Goal: Task Accomplishment & Management: Manage account settings

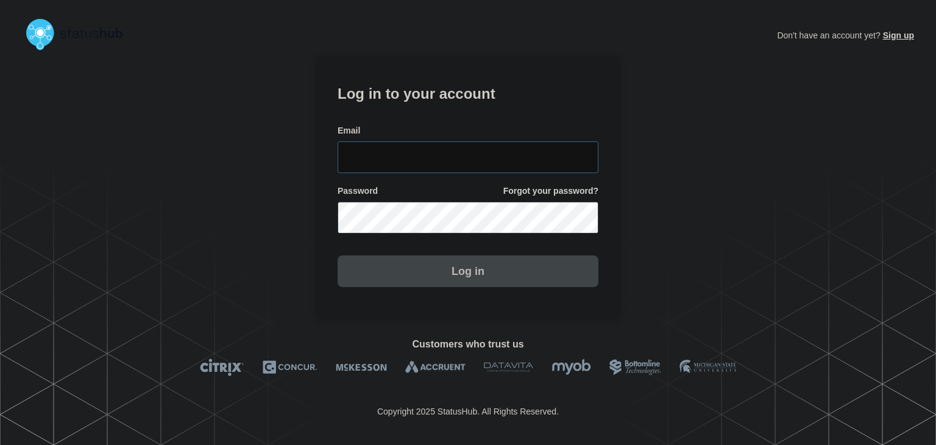
type input "[PERSON_NAME][EMAIL_ADDRESS][PERSON_NAME][DOMAIN_NAME]"
click at [491, 271] on button "Log in" at bounding box center [468, 271] width 261 height 32
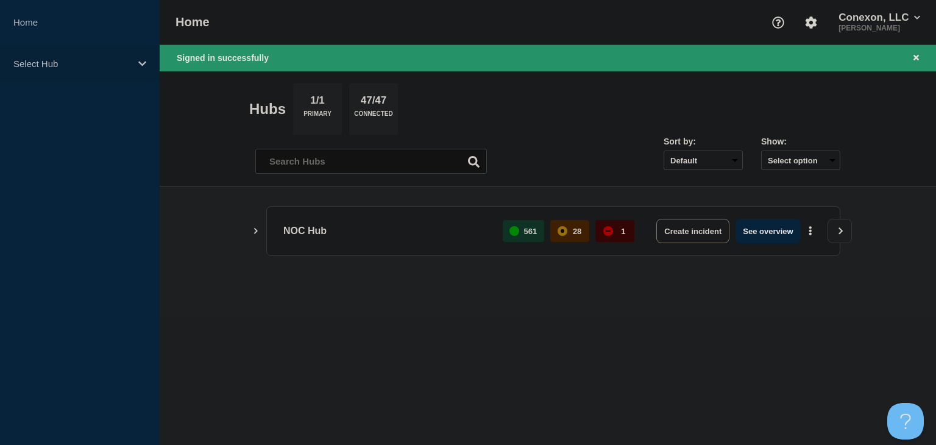
click at [91, 59] on p "Select Hub" at bounding box center [71, 64] width 117 height 10
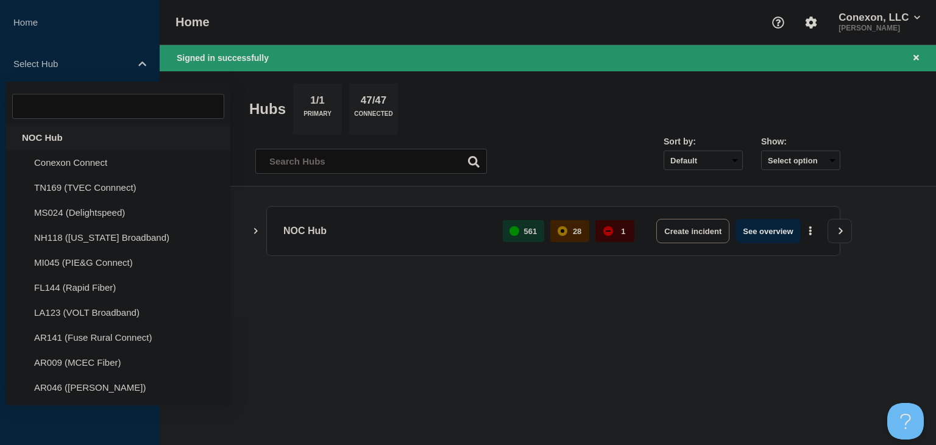
click at [77, 129] on div "NOC Hub" at bounding box center [118, 137] width 224 height 25
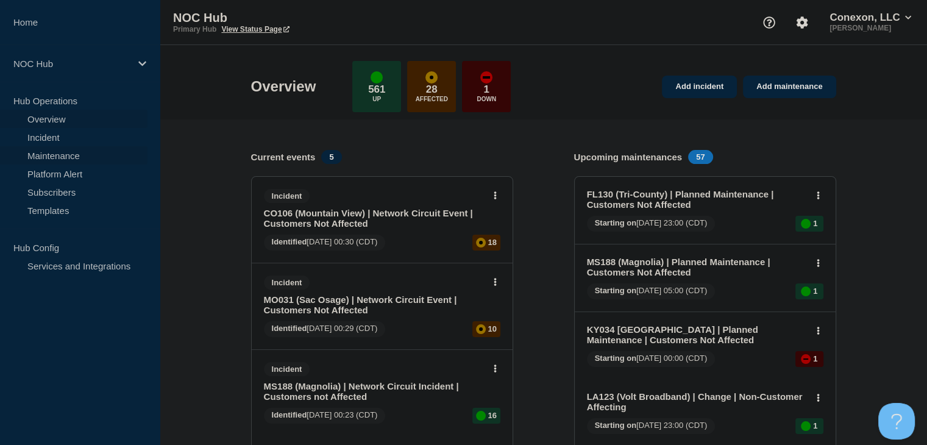
click at [44, 156] on link "Maintenance" at bounding box center [74, 155] width 148 height 18
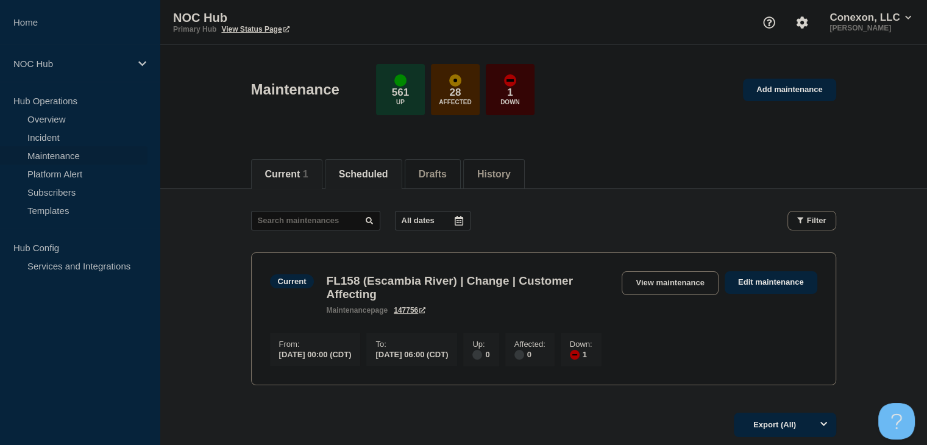
click at [372, 169] on button "Scheduled" at bounding box center [363, 174] width 49 height 11
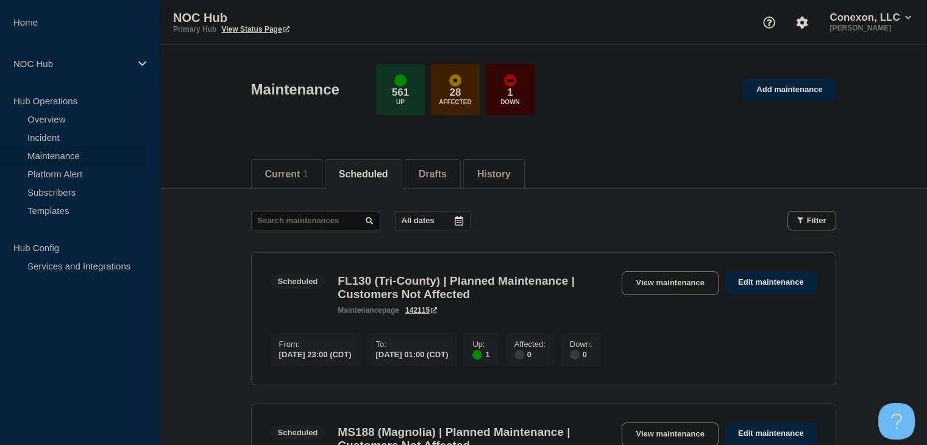
click at [447, 214] on button "All dates" at bounding box center [433, 221] width 76 height 20
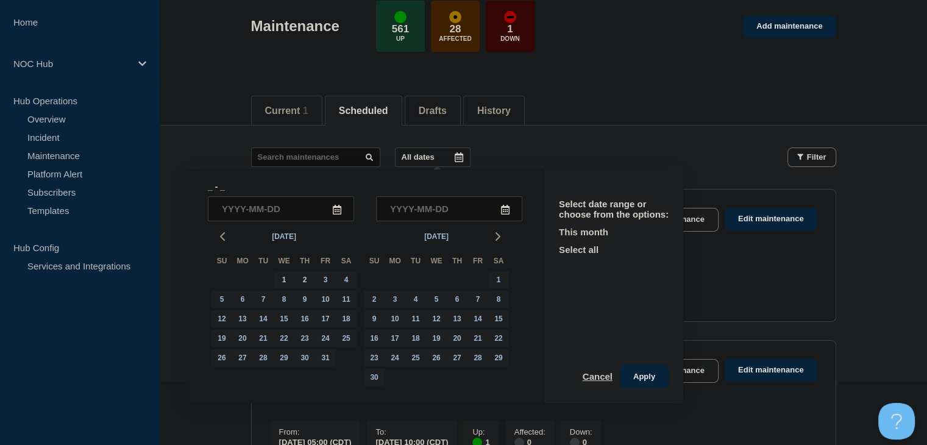
scroll to position [83, 0]
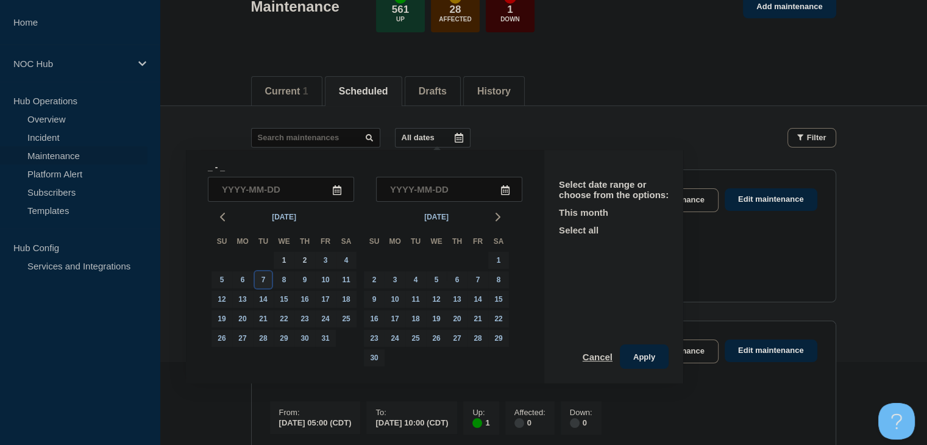
click at [263, 279] on div "7" at bounding box center [263, 279] width 17 height 17
type input "2025-10-07"
click at [263, 279] on div "7" at bounding box center [263, 279] width 17 height 17
type input "2025-10-07"
click at [653, 361] on button "Apply" at bounding box center [644, 356] width 49 height 24
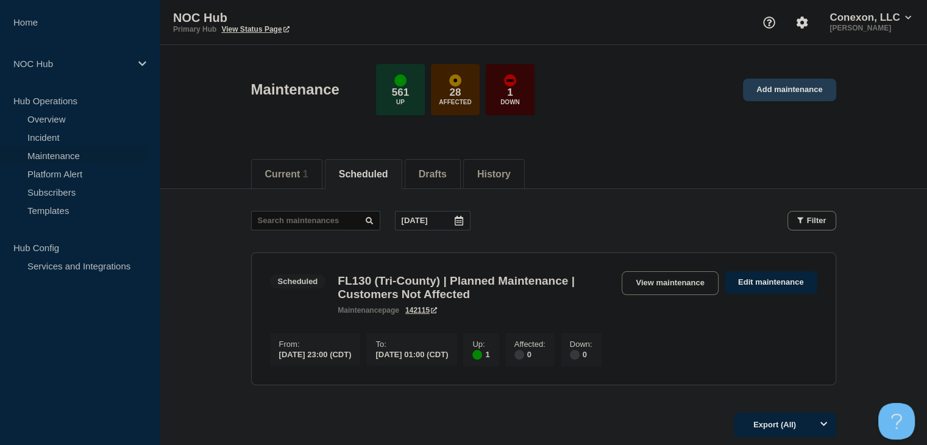
click at [790, 79] on link "Add maintenance" at bounding box center [789, 90] width 93 height 23
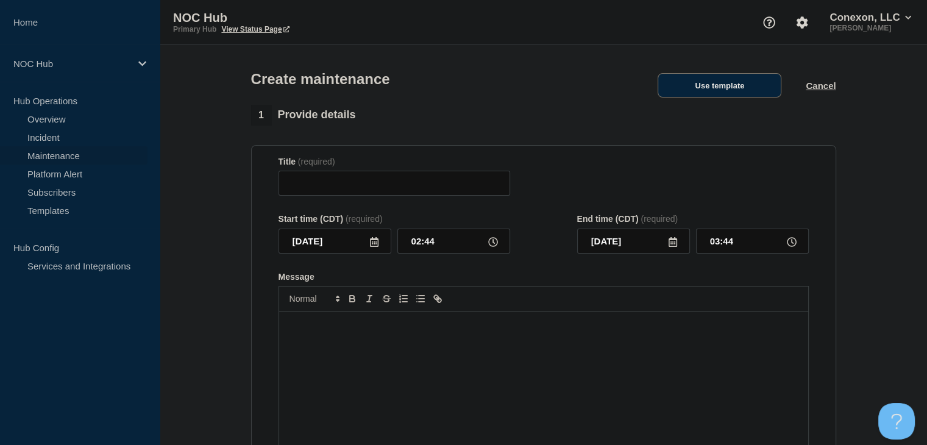
click at [696, 96] on button "Use template" at bounding box center [720, 85] width 124 height 24
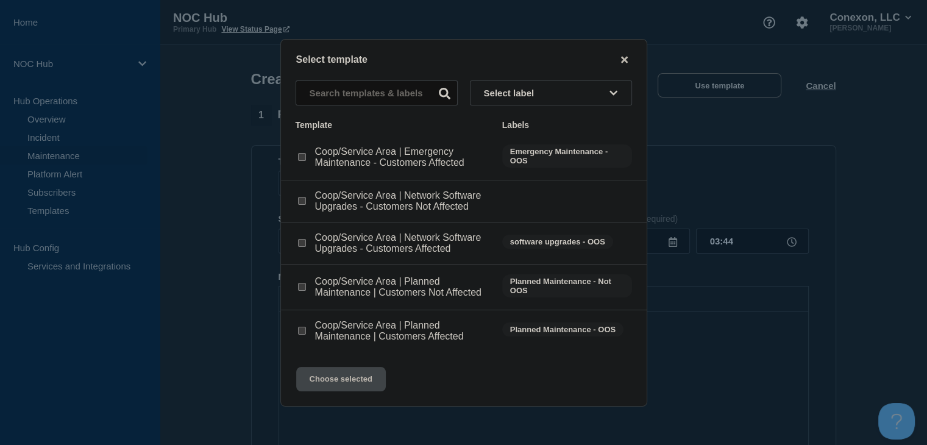
click at [299, 244] on input "Coop/Service Area | Network Software Upgrades - Customers Affected checkbox" at bounding box center [302, 243] width 8 height 8
checkbox input "true"
click at [305, 201] on input "Coop/Service Area | Network Software Upgrades - Customers Not Affected checkbox" at bounding box center [302, 201] width 8 height 8
checkbox input "true"
checkbox input "false"
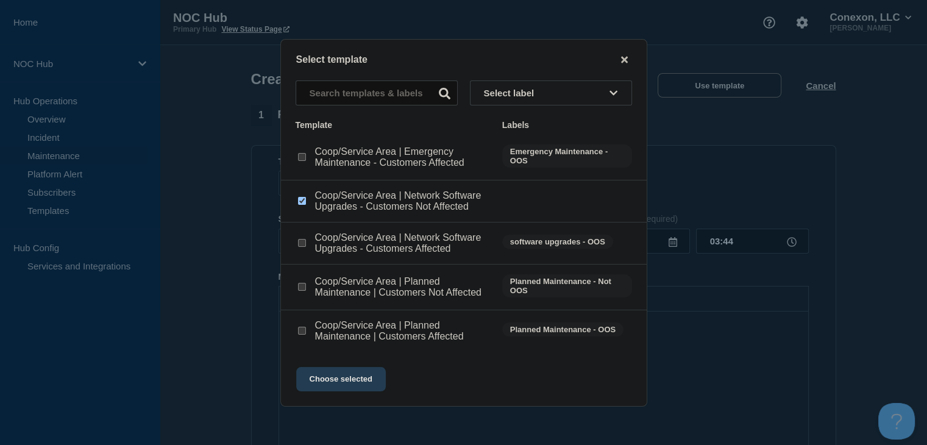
click at [362, 383] on button "Choose selected" at bounding box center [341, 379] width 90 height 24
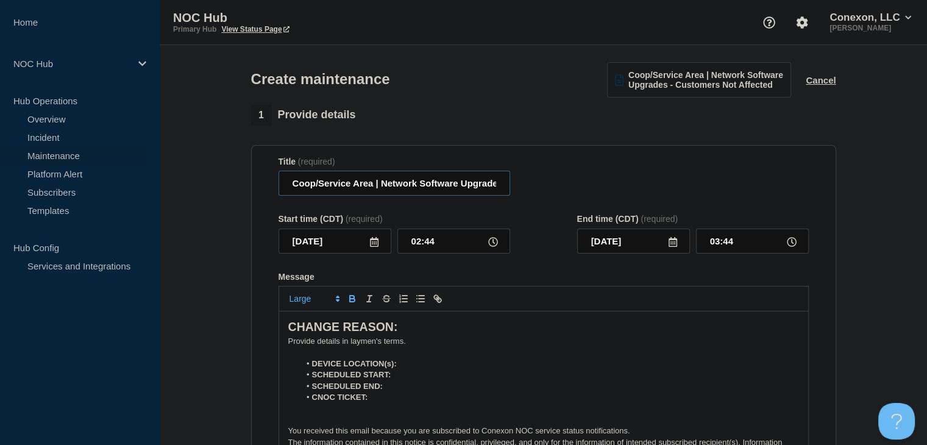
drag, startPoint x: 373, startPoint y: 185, endPoint x: 288, endPoint y: 184, distance: 85.3
click at [288, 184] on input "Coop/Service Area | Network Software Upgrades - Customers Not Affected" at bounding box center [395, 183] width 232 height 25
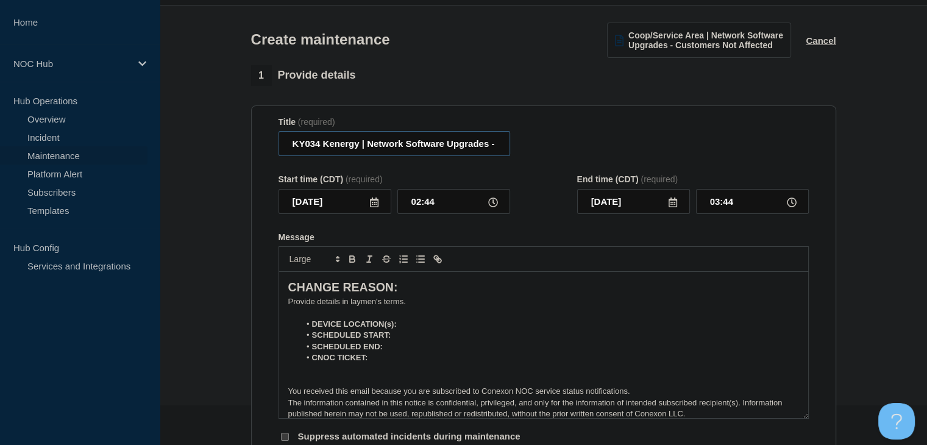
scroll to position [61, 0]
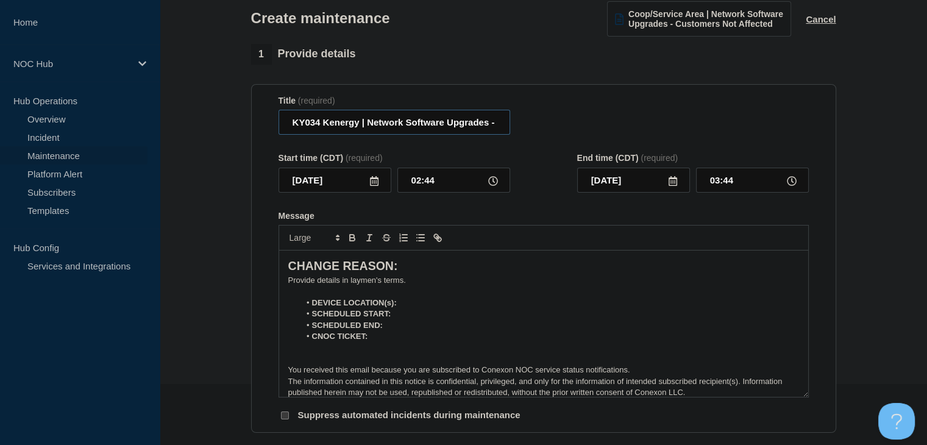
type input "KY034 Kenergy | Network Software Upgrades - Customers Not Affected"
click at [374, 183] on icon at bounding box center [374, 181] width 10 height 10
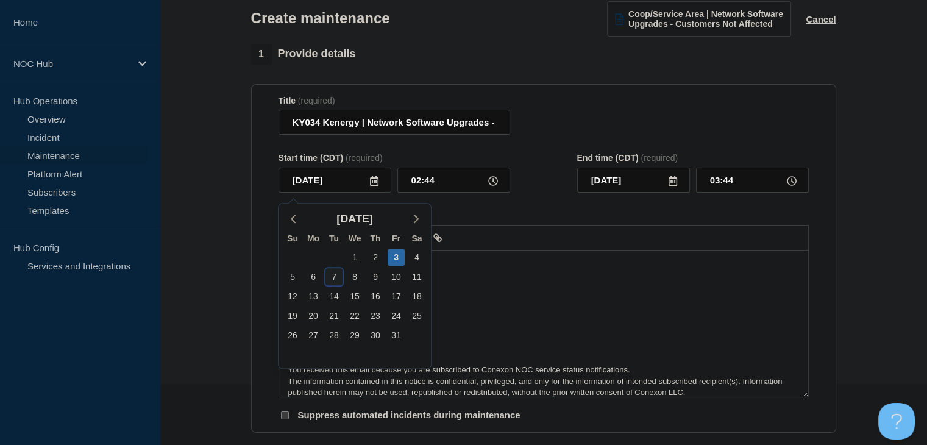
click at [328, 279] on div "7" at bounding box center [334, 276] width 17 height 17
type input "2025-10-07"
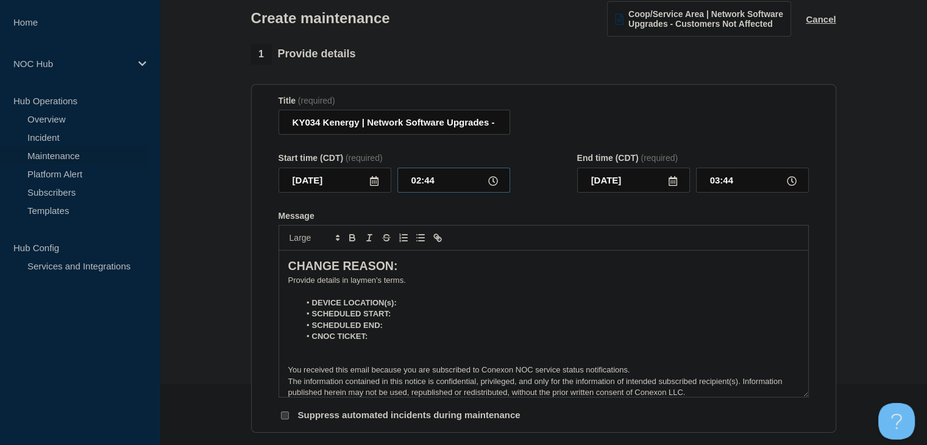
click at [435, 190] on input "02:44" at bounding box center [453, 180] width 113 height 25
type input "00:00"
click at [722, 176] on input "01:00" at bounding box center [752, 180] width 113 height 25
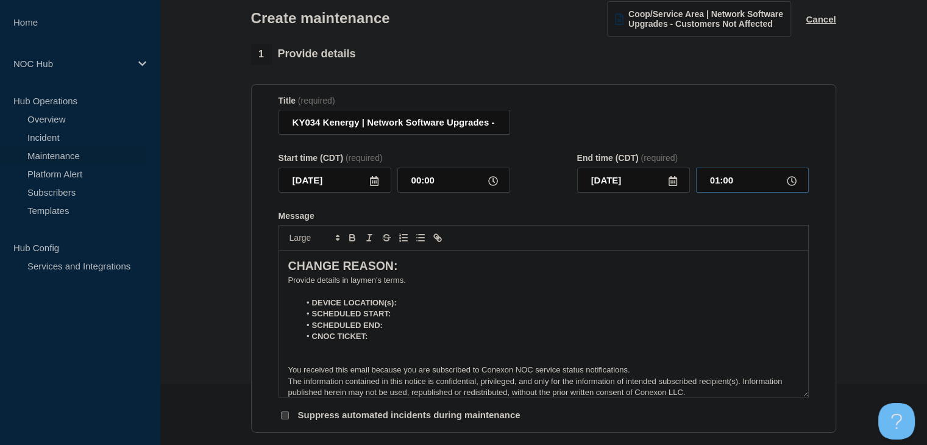
click at [722, 176] on input "01:00" at bounding box center [752, 180] width 113 height 25
type input "05:00"
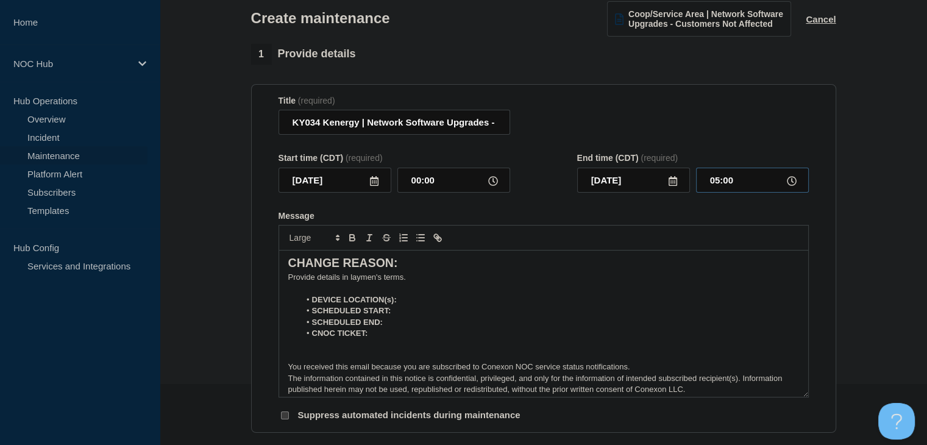
scroll to position [9, 0]
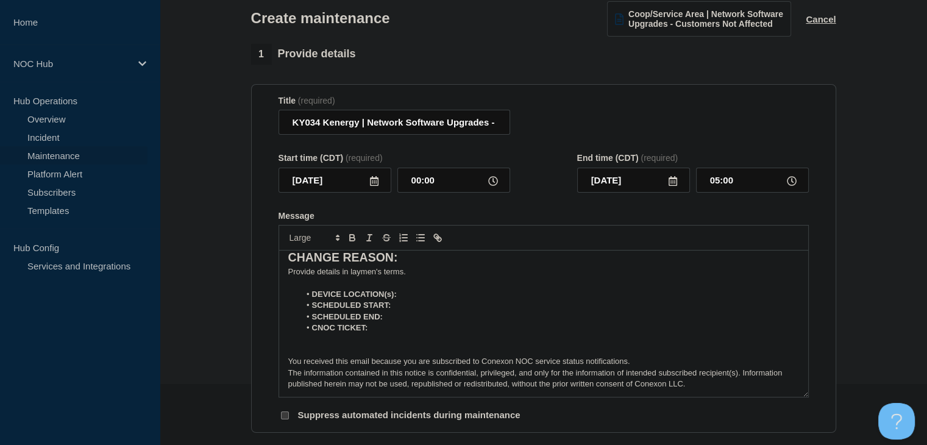
click at [354, 276] on p "﻿Provide details in laymen's terms." at bounding box center [543, 271] width 511 height 11
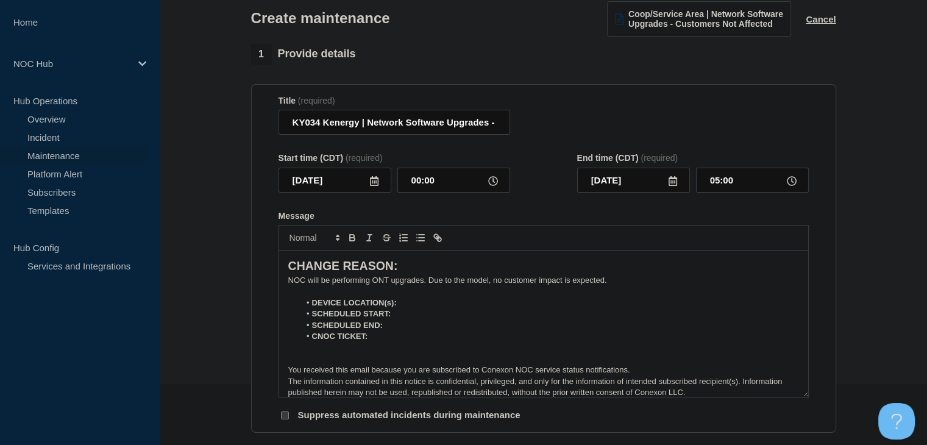
click at [429, 304] on li "DEVICE LOCATION(s):" at bounding box center [549, 302] width 499 height 11
drag, startPoint x: 468, startPoint y: 306, endPoint x: 399, endPoint y: 309, distance: 69.0
click at [399, 308] on li "DEVICE LOCATION(s): KY034 Kenergy" at bounding box center [549, 302] width 499 height 11
click at [354, 238] on icon "Toggle bold text" at bounding box center [352, 236] width 4 height 3
click at [411, 314] on li "SCHEDULED START:" at bounding box center [549, 313] width 499 height 11
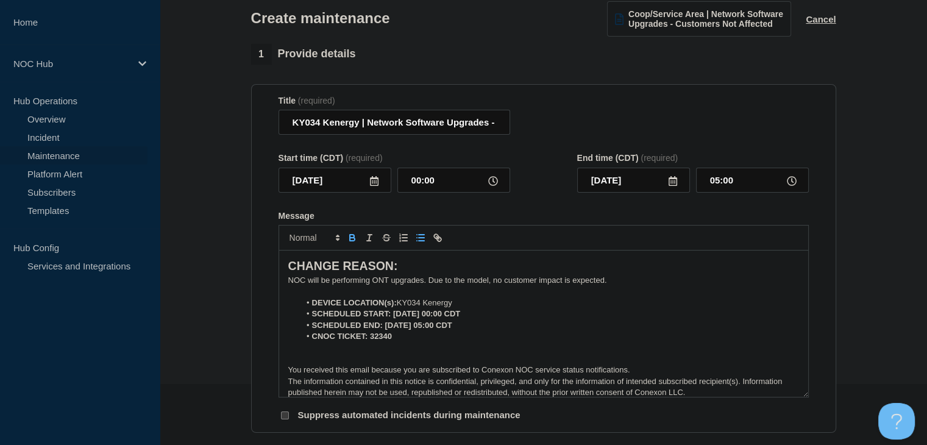
drag, startPoint x: 480, startPoint y: 318, endPoint x: 393, endPoint y: 322, distance: 87.9
click at [393, 319] on li "SCHEDULED START: 10-07-2025, 00:00 CDT" at bounding box center [549, 313] width 499 height 11
click at [355, 243] on icon "Toggle bold text" at bounding box center [352, 237] width 11 height 11
drag, startPoint x: 472, startPoint y: 330, endPoint x: 386, endPoint y: 329, distance: 86.6
click at [386, 329] on li "SCHEDULED END: 10-07-2025, 05:00 CDT" at bounding box center [549, 325] width 499 height 11
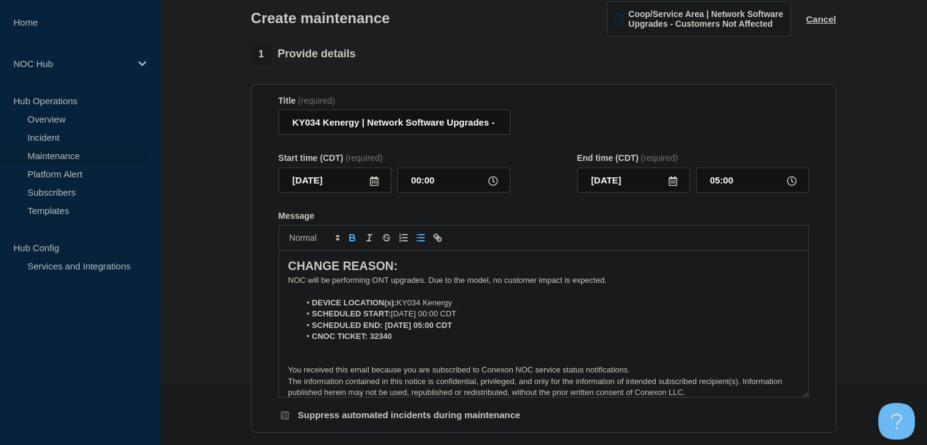
click at [355, 243] on icon "Toggle bold text" at bounding box center [352, 237] width 11 height 11
drag, startPoint x: 396, startPoint y: 340, endPoint x: 369, endPoint y: 341, distance: 26.8
click at [369, 341] on li "CNOC TICKET: 32340" at bounding box center [549, 336] width 499 height 11
click at [351, 238] on icon "Toggle bold text" at bounding box center [352, 236] width 4 height 3
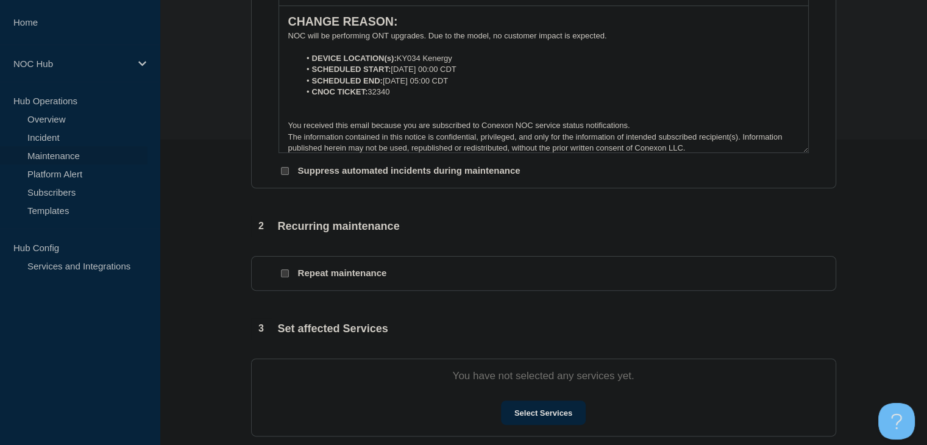
scroll to position [366, 0]
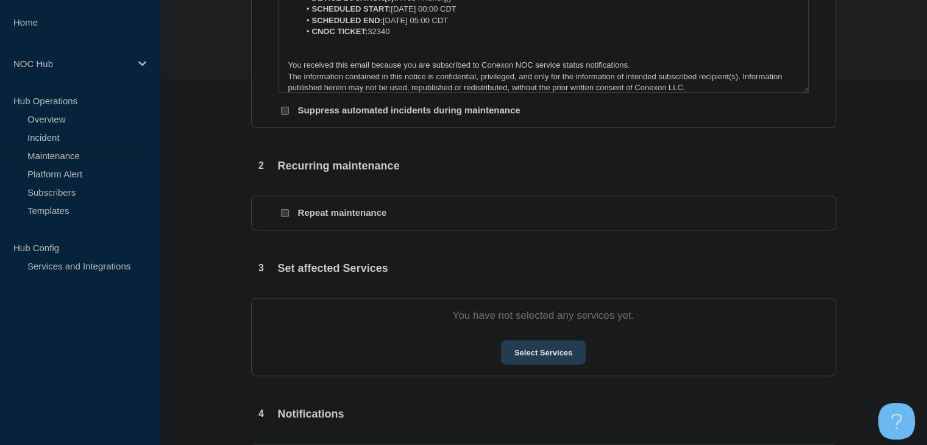
click at [577, 352] on button "Select Services" at bounding box center [543, 352] width 85 height 24
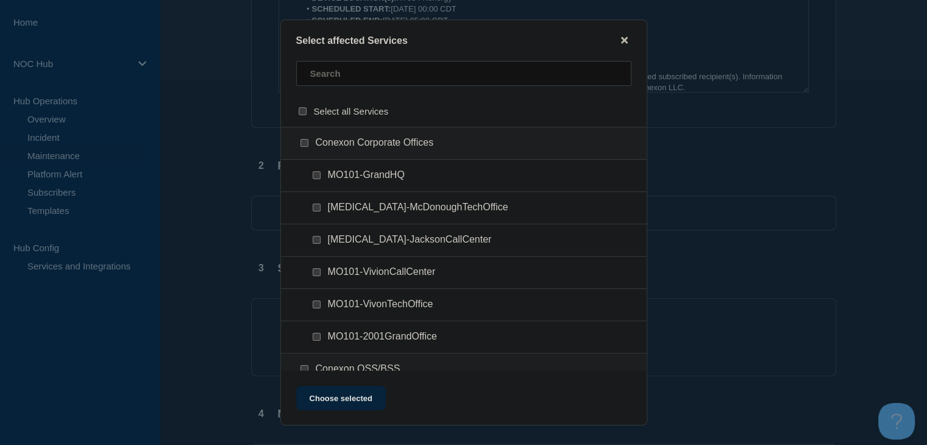
click at [361, 89] on div at bounding box center [464, 78] width 366 height 35
click at [371, 78] on input "text" at bounding box center [463, 73] width 335 height 25
type input "ky034"
click at [305, 137] on div "KY034 (Kenergy)" at bounding box center [464, 143] width 366 height 33
click at [305, 144] on input "KY034 (Kenergy) checkbox" at bounding box center [305, 143] width 8 height 8
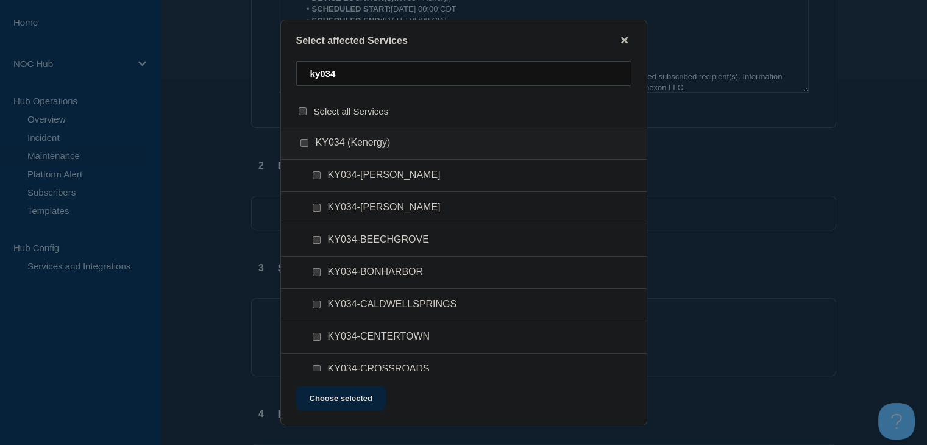
checkbox input "true"
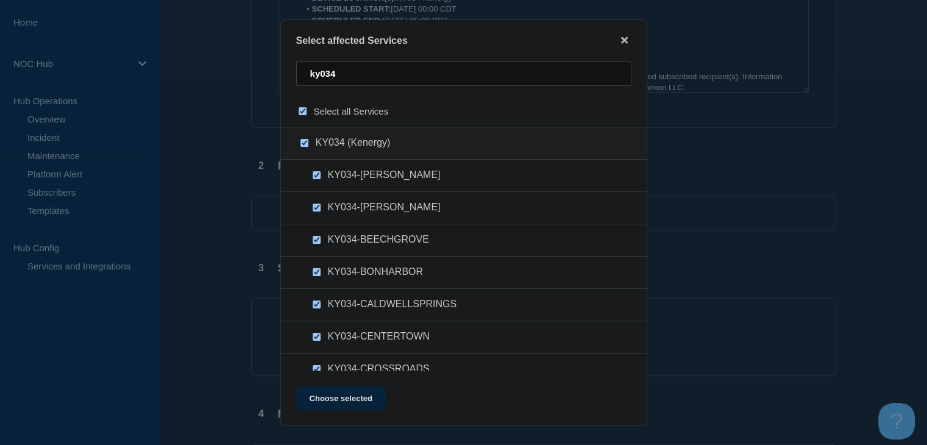
checkbox input "true"
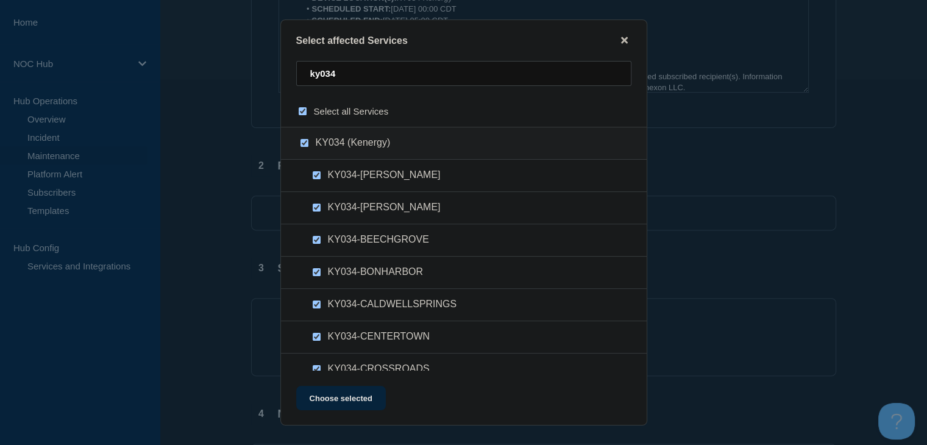
checkbox input "true"
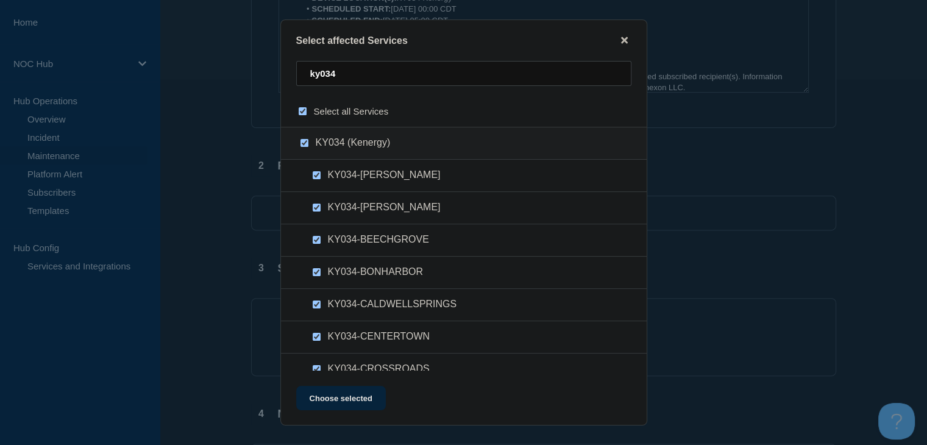
checkbox input "true"
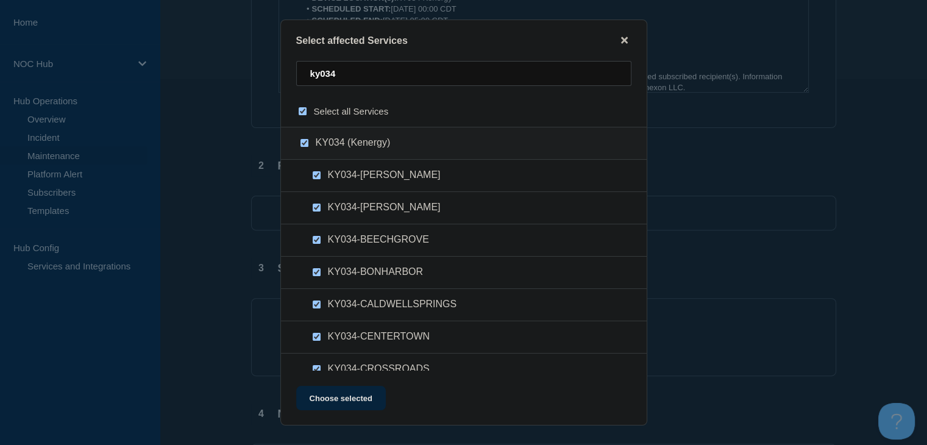
checkbox input "true"
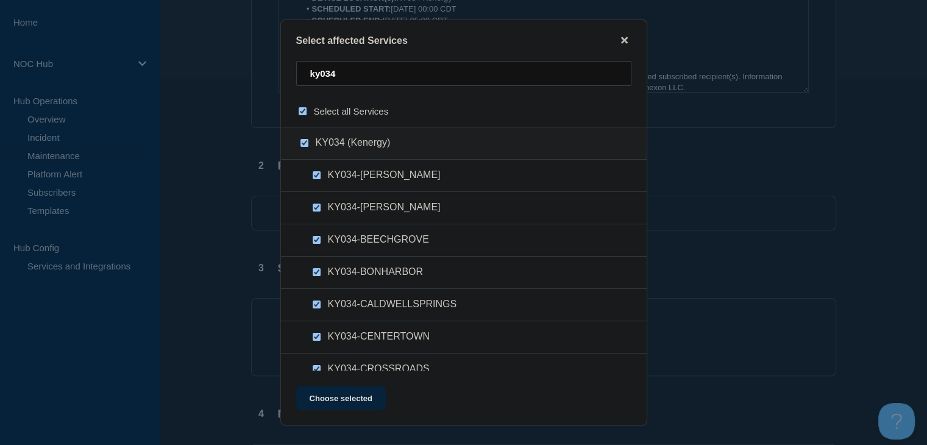
checkbox input "true"
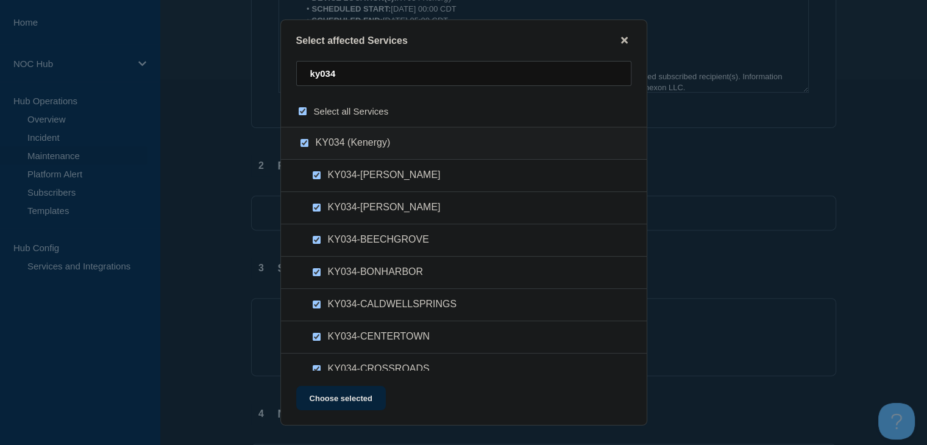
checkbox input "true"
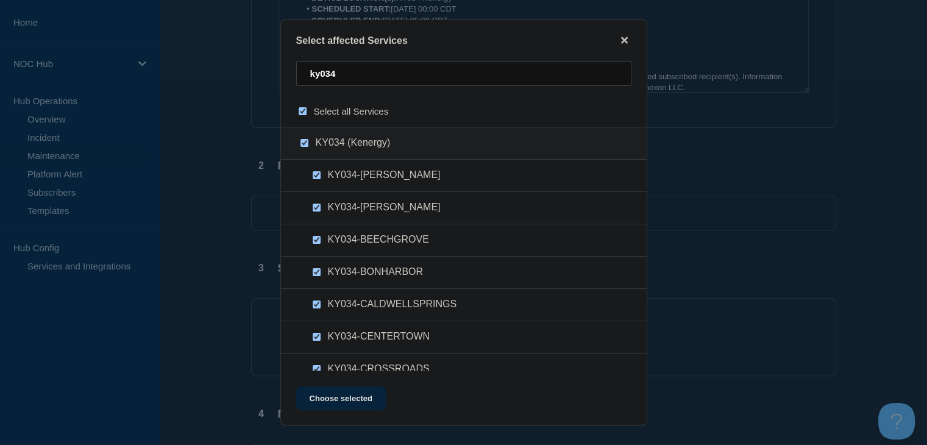
checkbox input "true"
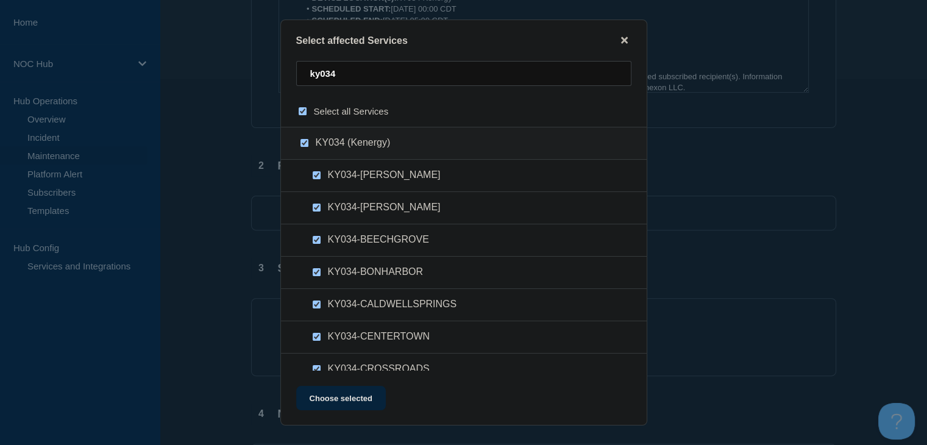
click at [329, 379] on div "Select affected Services ky034 Select all Services KY034 (Kenergy) KY034-ADAMSL…" at bounding box center [463, 223] width 367 height 406
click at [329, 391] on button "Choose selected" at bounding box center [341, 398] width 90 height 24
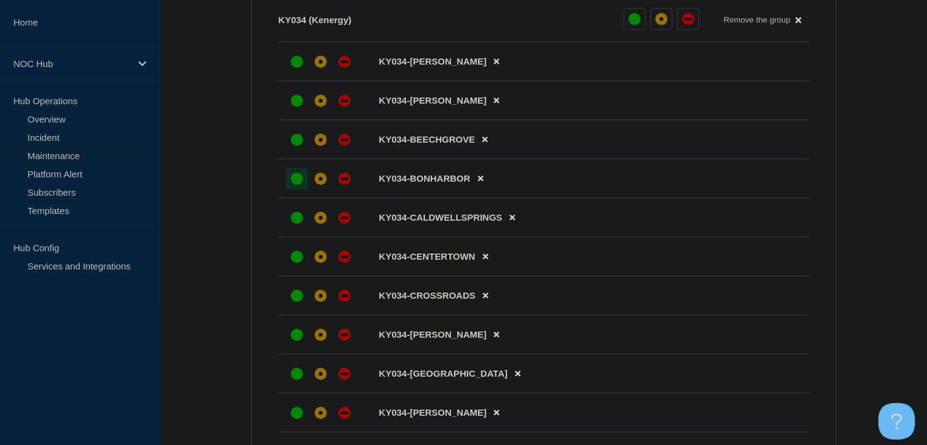
click at [301, 185] on div "up" at bounding box center [297, 179] width 12 height 12
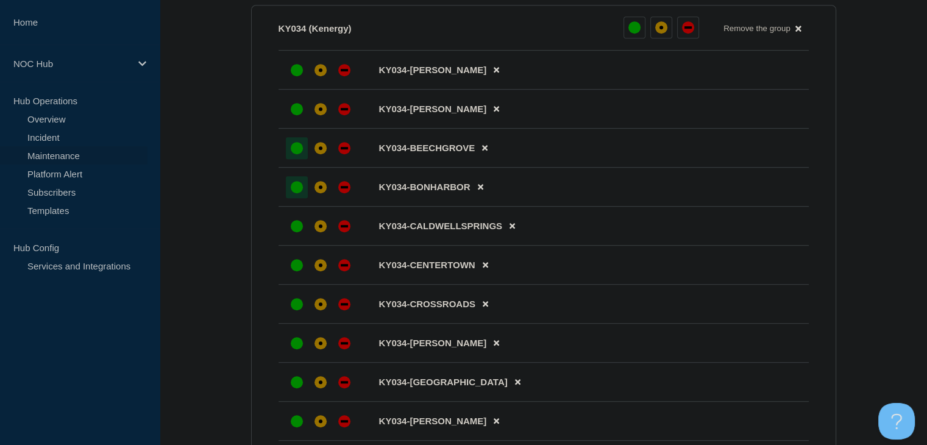
scroll to position [678, 0]
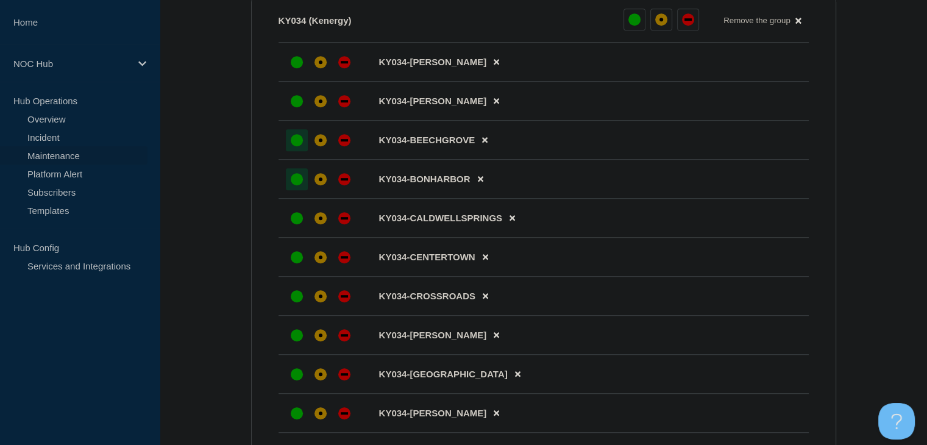
click at [294, 146] on div "up" at bounding box center [297, 140] width 12 height 12
click at [293, 112] on div at bounding box center [297, 101] width 22 height 22
click at [291, 73] on div at bounding box center [297, 62] width 22 height 22
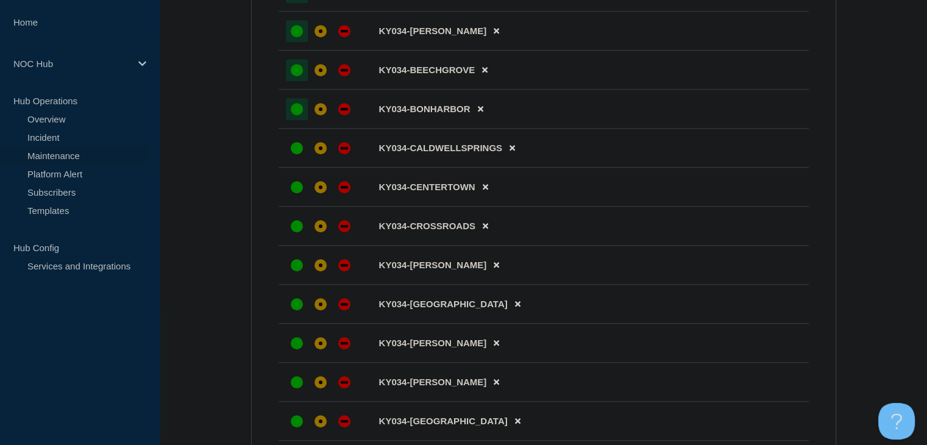
scroll to position [800, 0]
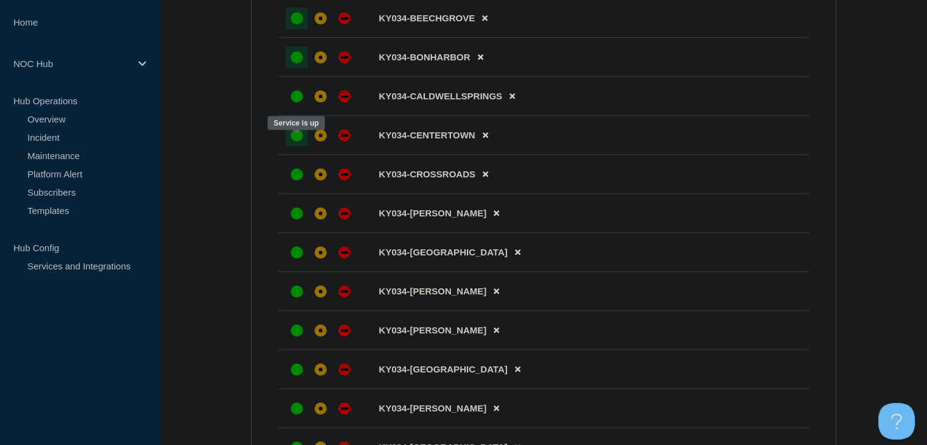
click at [295, 141] on div "up" at bounding box center [297, 135] width 12 height 12
click at [295, 171] on div at bounding box center [297, 174] width 22 height 22
click at [299, 219] on div "up" at bounding box center [297, 213] width 12 height 12
click at [293, 107] on div at bounding box center [297, 96] width 22 height 22
click at [485, 139] on icon at bounding box center [485, 135] width 5 height 8
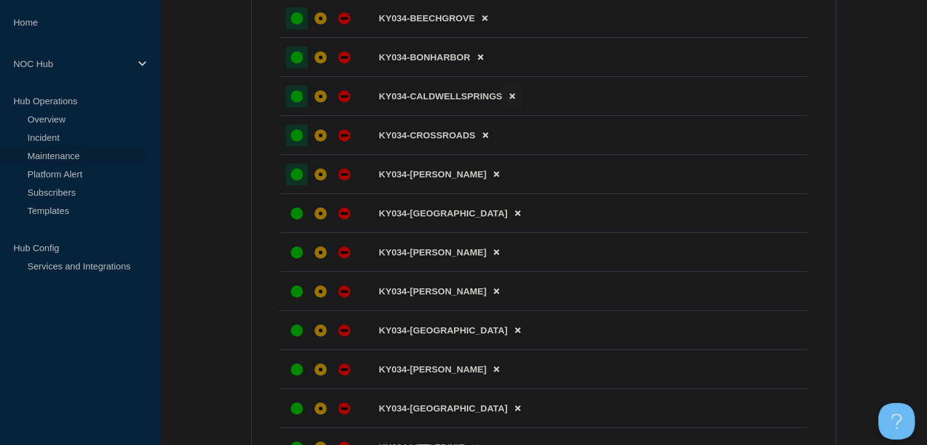
click at [514, 108] on button at bounding box center [512, 96] width 20 height 24
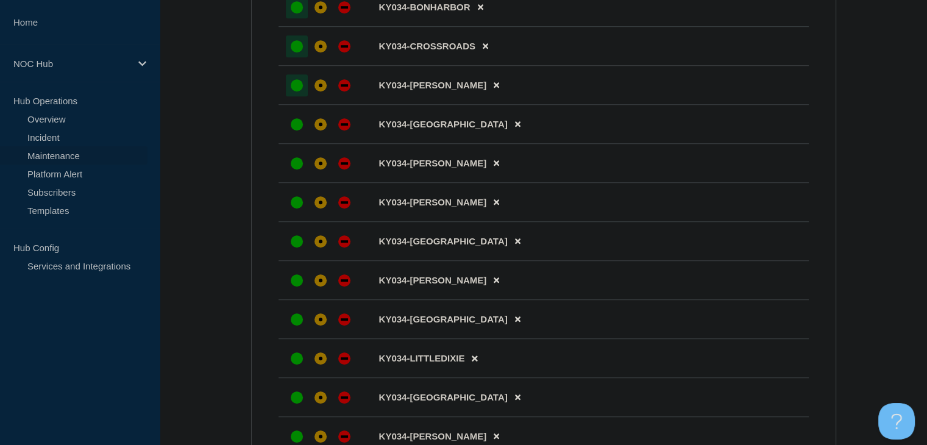
scroll to position [922, 0]
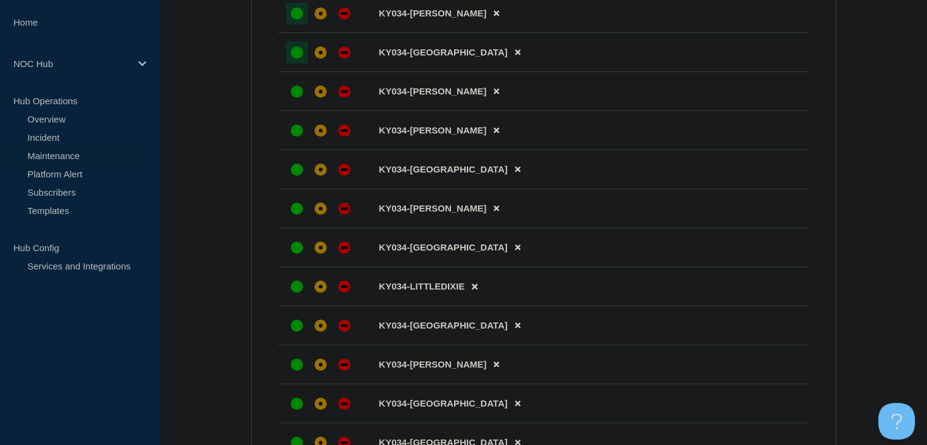
click at [305, 63] on div at bounding box center [297, 52] width 22 height 22
click at [300, 91] on div at bounding box center [297, 91] width 22 height 22
click at [494, 133] on icon at bounding box center [496, 130] width 5 height 5
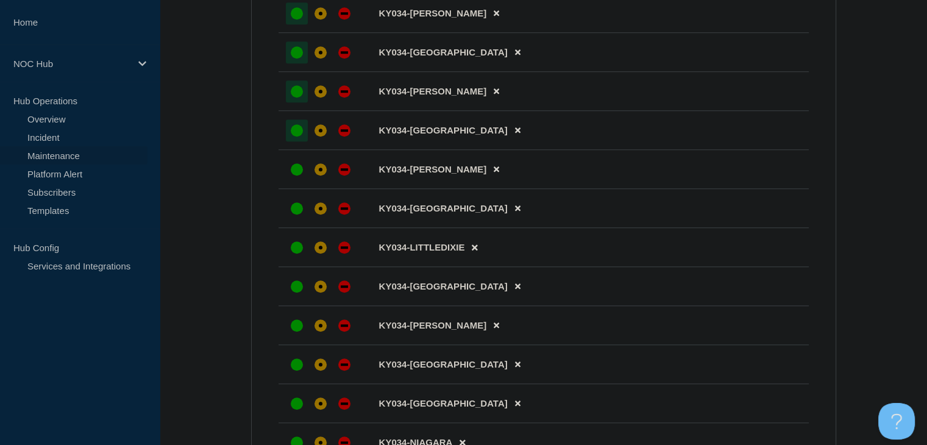
click at [295, 137] on div "up" at bounding box center [297, 130] width 12 height 12
click at [494, 173] on icon at bounding box center [496, 169] width 5 height 8
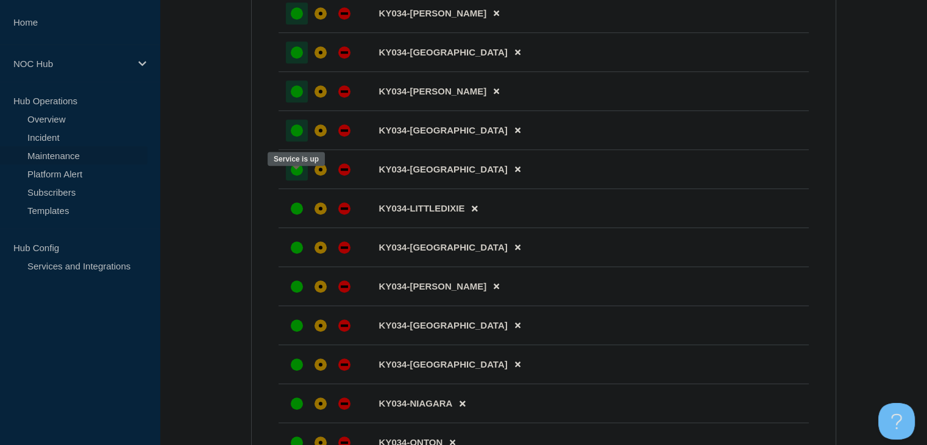
click at [297, 176] on div "up" at bounding box center [297, 169] width 12 height 12
click at [291, 215] on div "up" at bounding box center [297, 208] width 12 height 12
click at [515, 251] on icon at bounding box center [517, 247] width 5 height 5
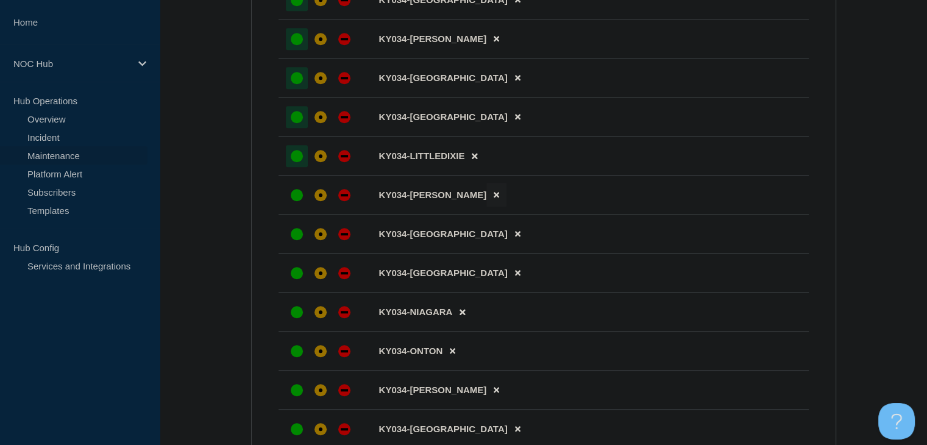
scroll to position [1044, 0]
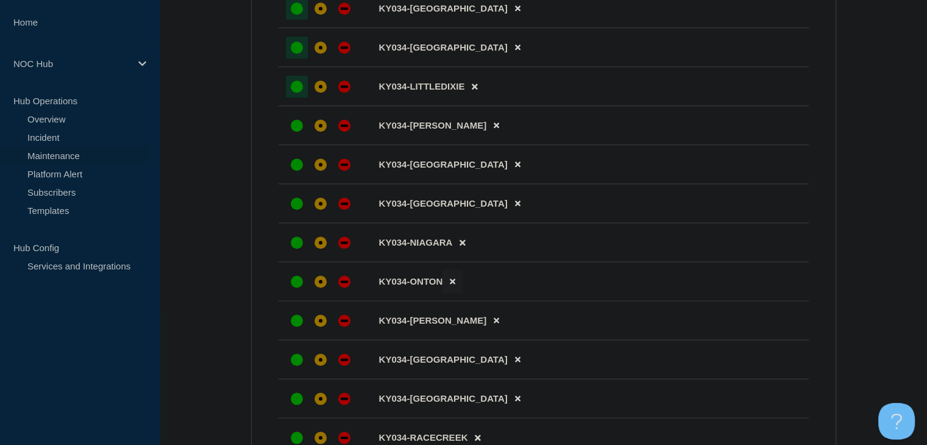
click at [455, 293] on button at bounding box center [453, 281] width 20 height 24
click at [515, 363] on icon at bounding box center [517, 359] width 5 height 5
click at [508, 410] on button at bounding box center [518, 398] width 20 height 24
click at [299, 366] on div "up" at bounding box center [297, 360] width 12 height 12
click at [486, 410] on button at bounding box center [496, 398] width 20 height 24
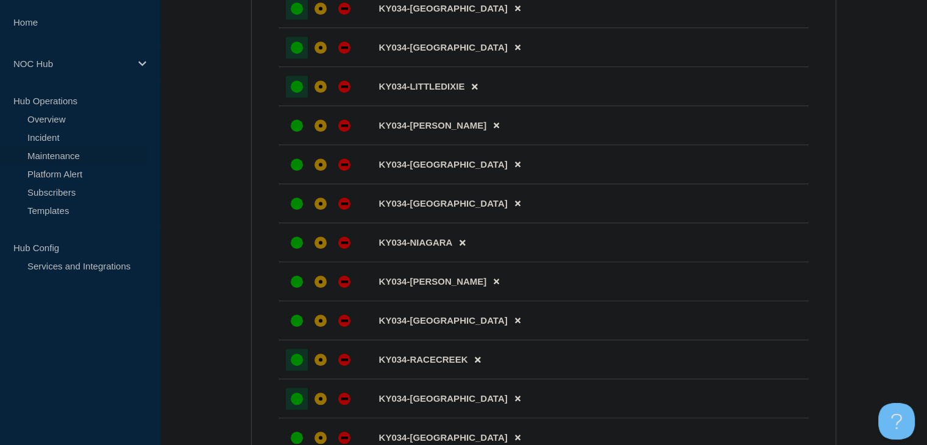
click at [302, 408] on div at bounding box center [297, 399] width 22 height 22
click at [300, 327] on div "up" at bounding box center [297, 321] width 12 height 12
click at [295, 288] on div "up" at bounding box center [297, 282] width 12 height 12
click at [294, 249] on div "up" at bounding box center [297, 243] width 12 height 12
click at [293, 215] on div at bounding box center [297, 204] width 22 height 22
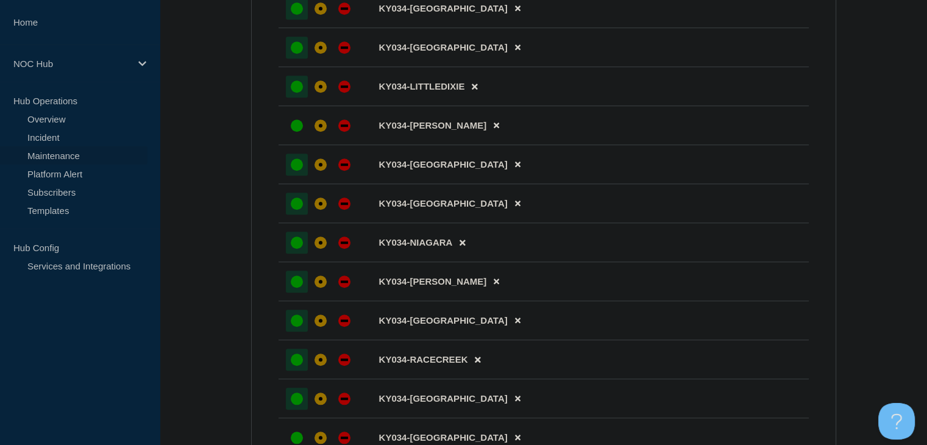
click at [302, 176] on div at bounding box center [297, 165] width 22 height 22
click at [299, 132] on div "up" at bounding box center [297, 125] width 12 height 12
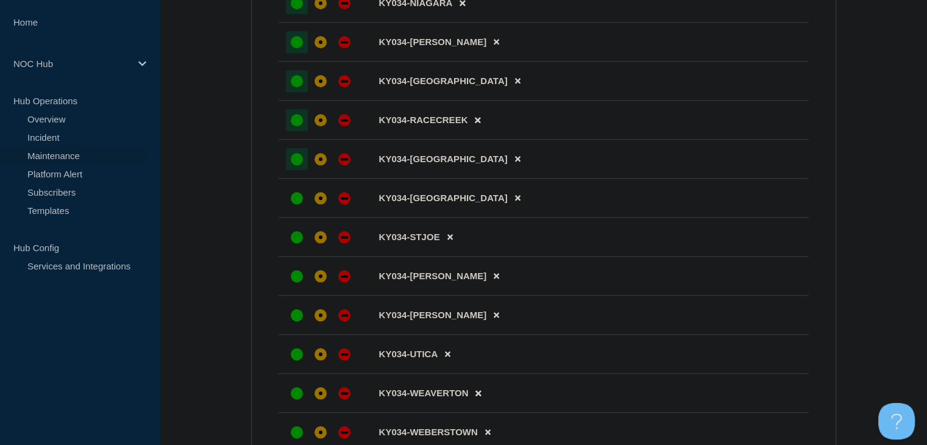
scroll to position [1349, 0]
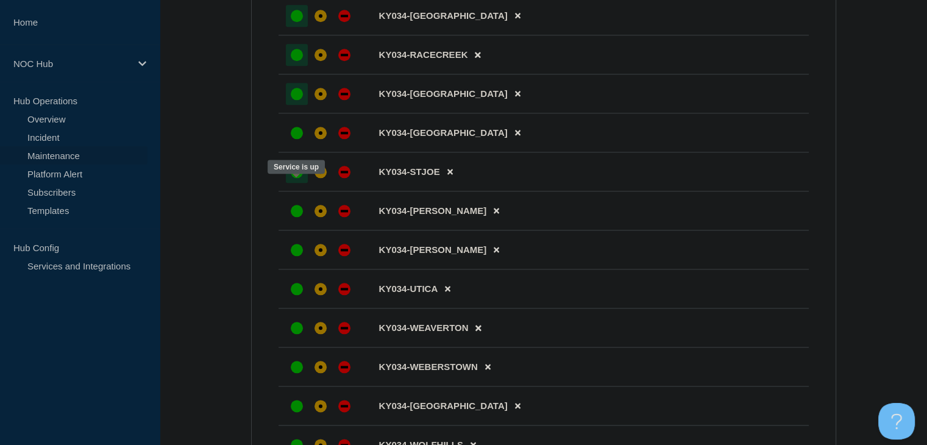
click at [305, 183] on div at bounding box center [297, 172] width 22 height 22
click at [508, 144] on button at bounding box center [518, 133] width 20 height 24
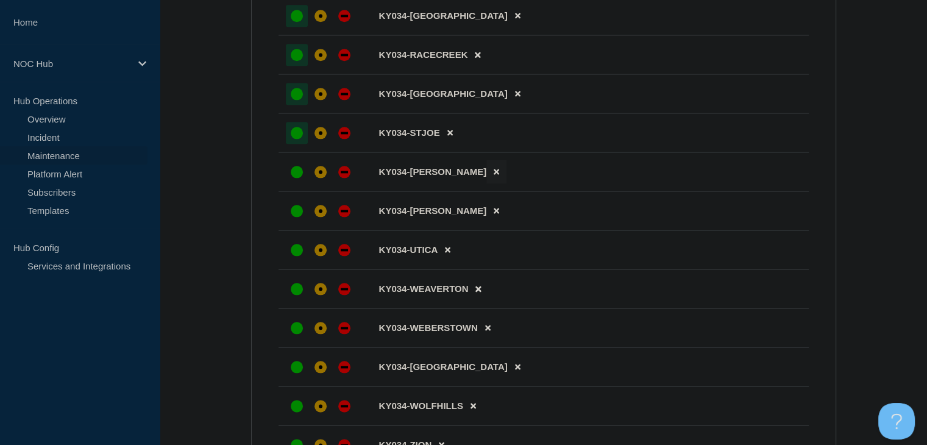
click at [486, 183] on button at bounding box center [496, 172] width 20 height 24
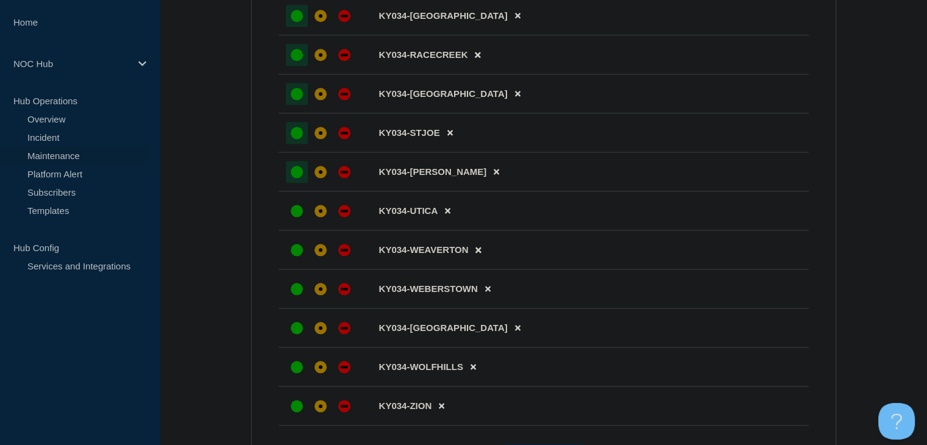
click at [294, 183] on div at bounding box center [297, 172] width 22 height 22
click at [293, 217] on div "up" at bounding box center [297, 211] width 12 height 12
click at [291, 261] on div at bounding box center [297, 250] width 22 height 22
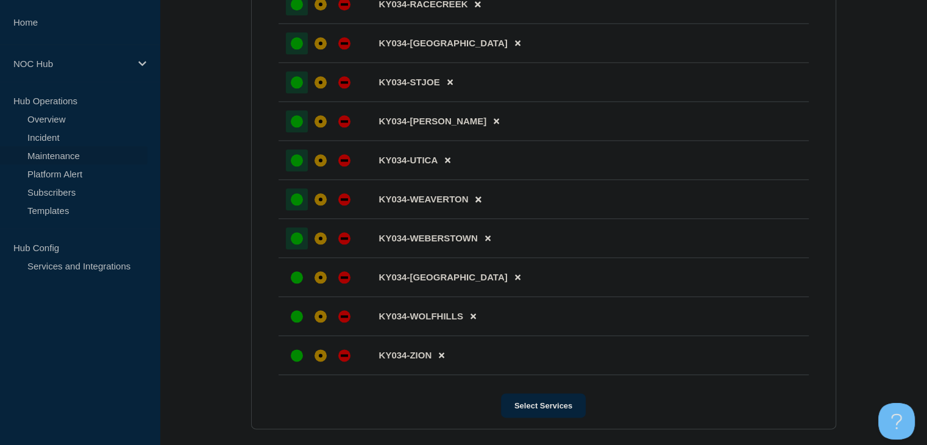
scroll to position [1471, 0]
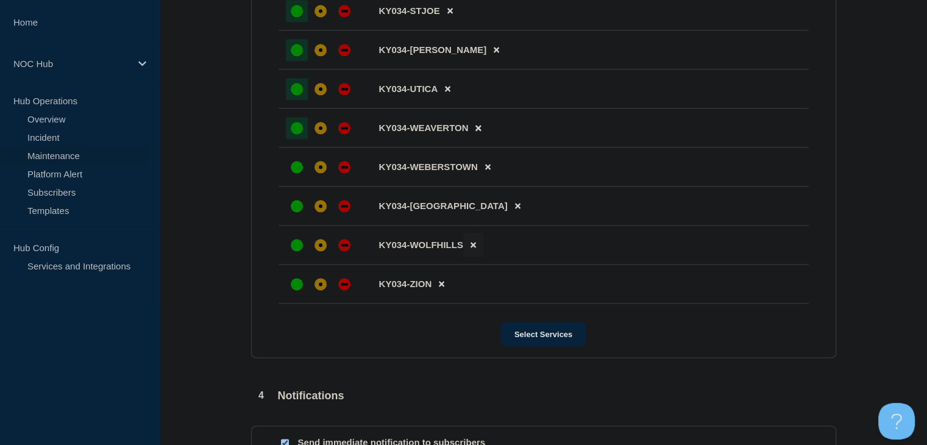
click at [475, 257] on button at bounding box center [473, 245] width 20 height 24
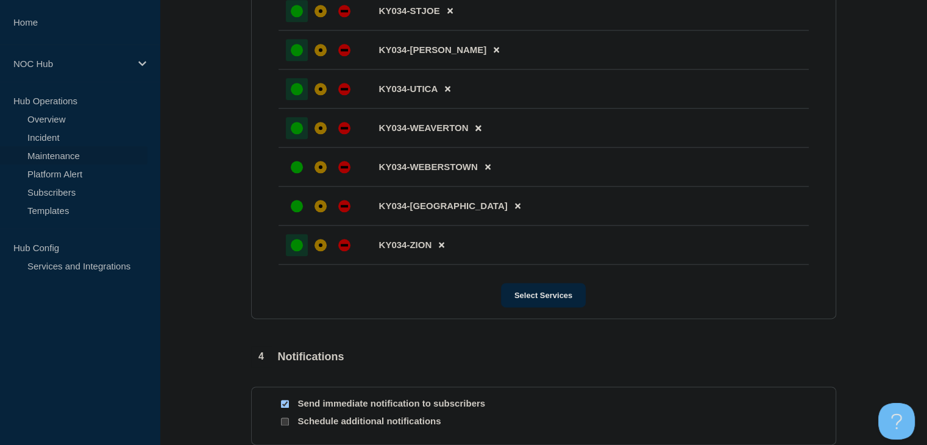
click at [302, 251] on div "up" at bounding box center [297, 245] width 12 height 12
click at [297, 212] on div "up" at bounding box center [297, 206] width 12 height 12
click at [294, 178] on div at bounding box center [297, 167] width 22 height 22
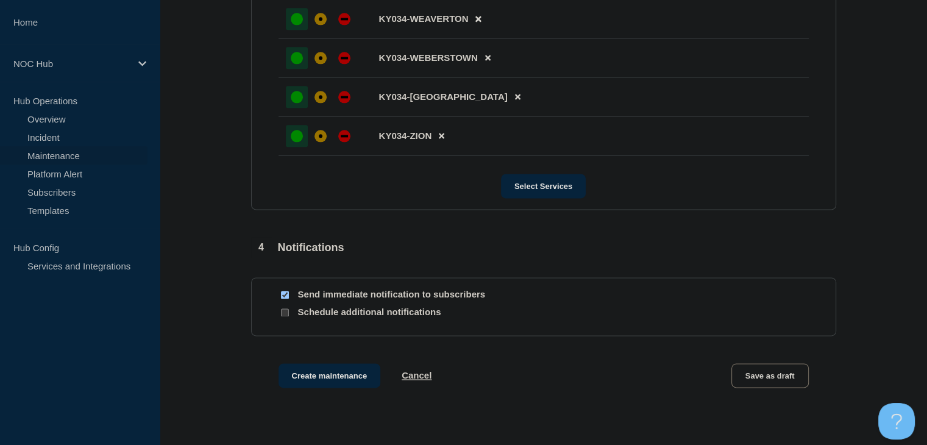
scroll to position [1673, 0]
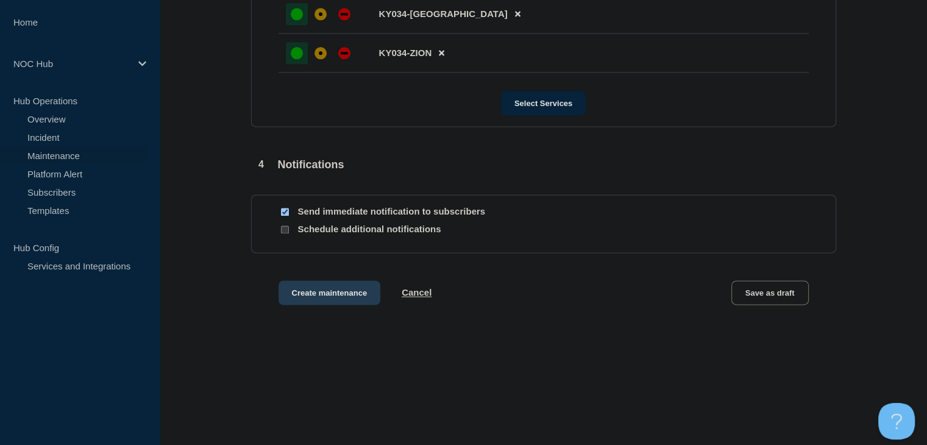
click at [323, 292] on button "Create maintenance" at bounding box center [330, 292] width 102 height 24
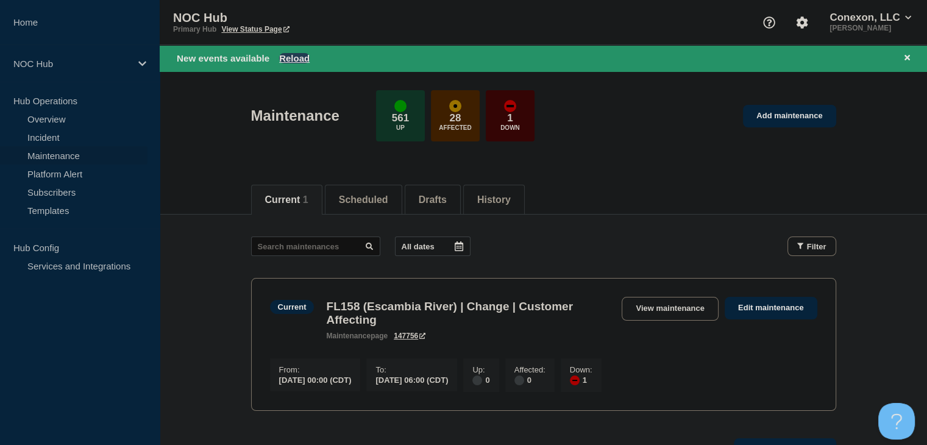
click at [300, 60] on button "Reload" at bounding box center [294, 58] width 30 height 10
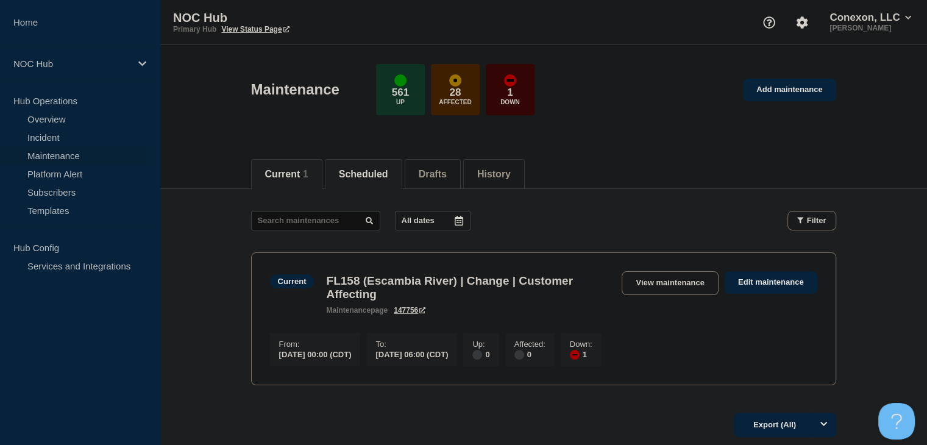
click at [388, 175] on button "Scheduled" at bounding box center [363, 174] width 49 height 11
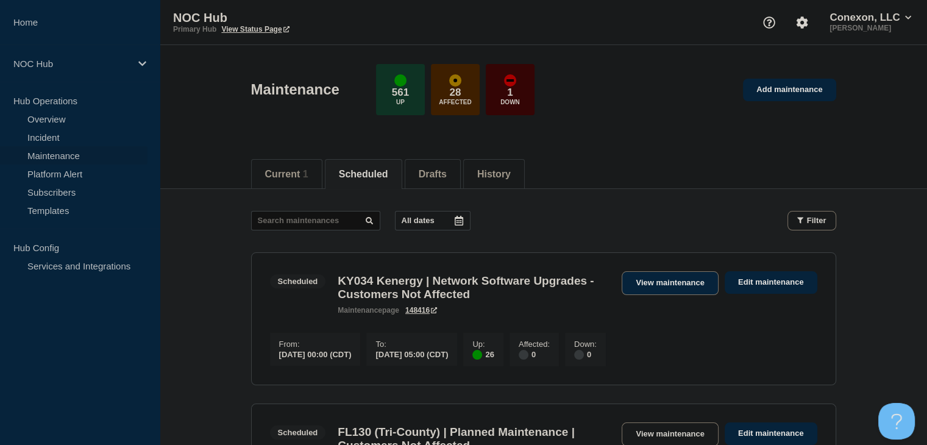
click at [652, 285] on link "View maintenance" at bounding box center [670, 283] width 96 height 24
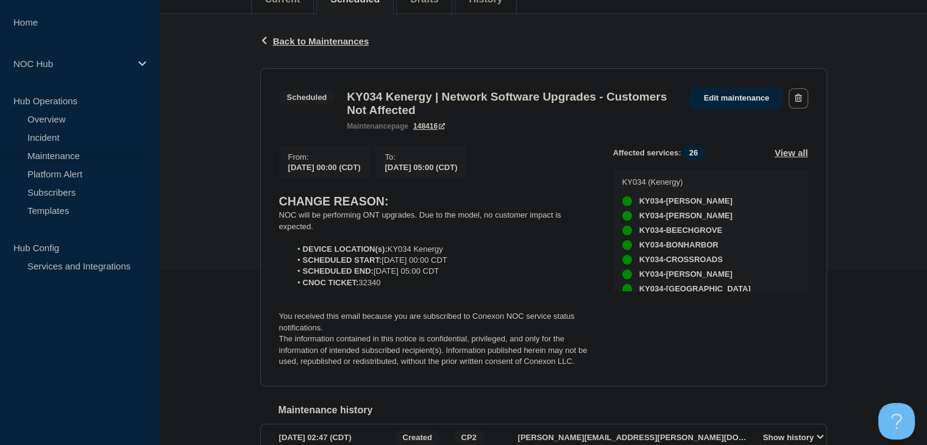
scroll to position [244, 0]
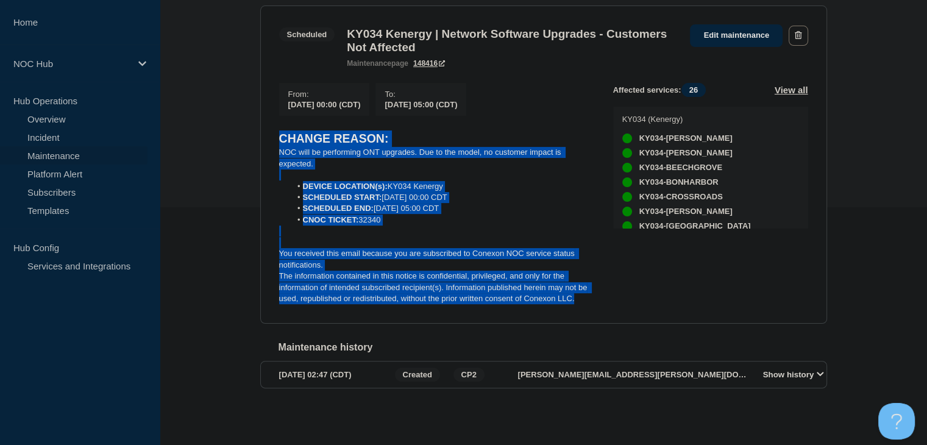
drag, startPoint x: 541, startPoint y: 290, endPoint x: 243, endPoint y: 137, distance: 335.1
click at [241, 137] on div "Back Back to Maintenances Scheduled KY034 Kenergy | Network Software Upgrades -…" at bounding box center [543, 188] width 767 height 475
copy div "CHANGE REASON: NOC will be performing ONT upgrades. Due to the model, no custom…"
click at [249, 212] on div "Back Back to Maintenances Scheduled KY034 Kenergy | Network Software Upgrades -…" at bounding box center [543, 188] width 767 height 475
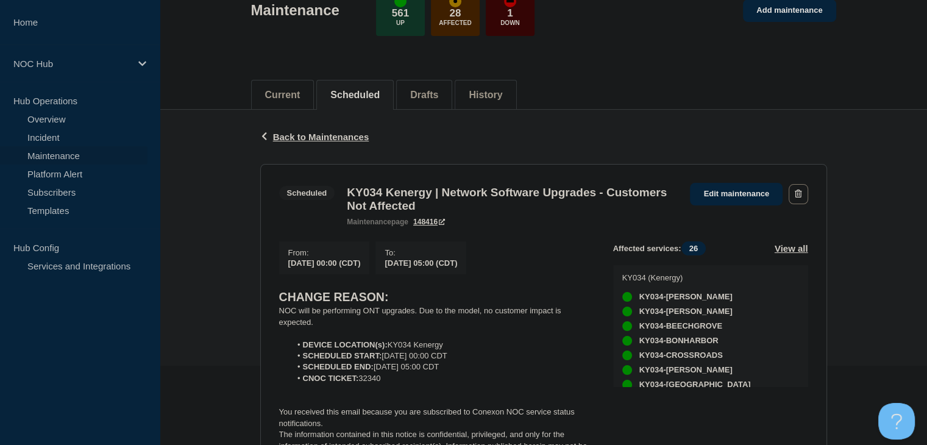
scroll to position [0, 0]
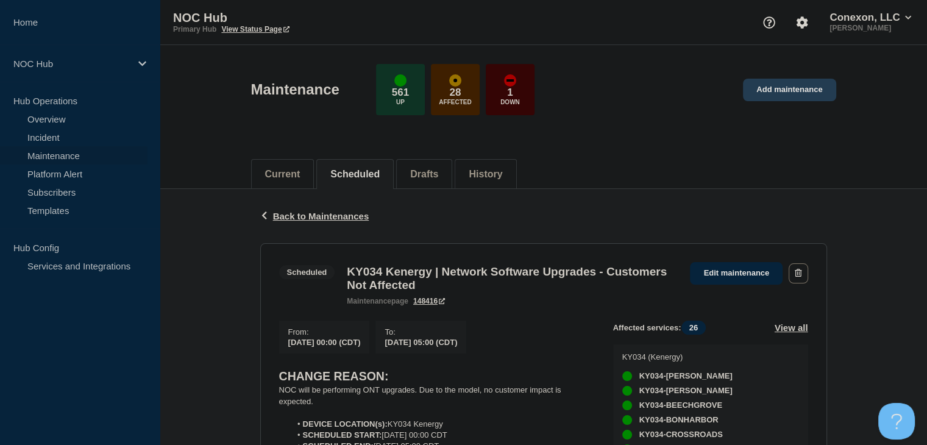
click at [819, 93] on link "Add maintenance" at bounding box center [789, 90] width 93 height 23
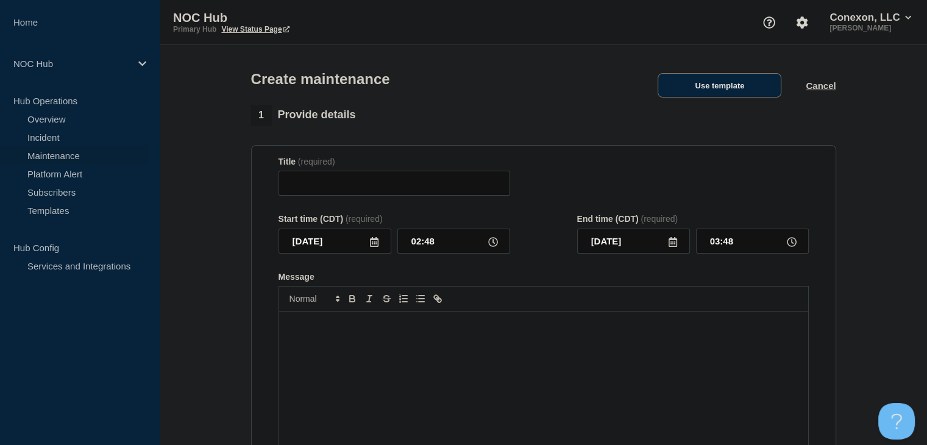
click at [726, 95] on button "Use template" at bounding box center [720, 85] width 124 height 24
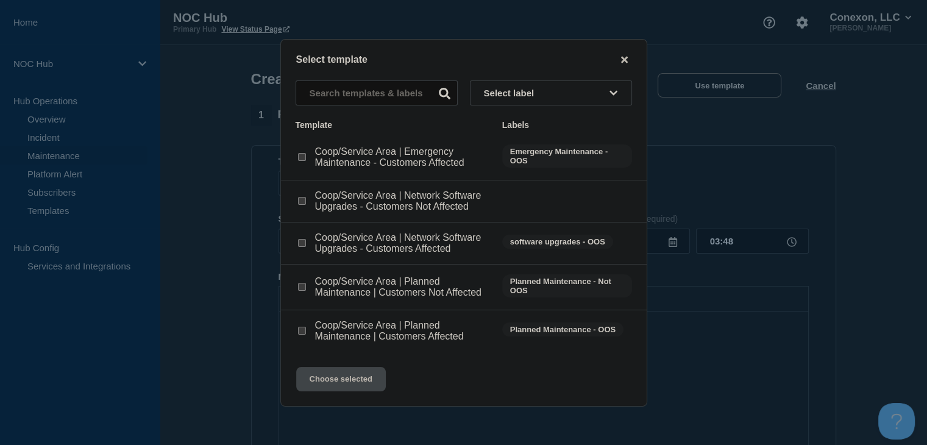
click at [304, 244] on input "Coop/Service Area | Network Software Upgrades - Customers Affected checkbox" at bounding box center [302, 243] width 8 height 8
checkbox input "true"
click at [338, 376] on button "Choose selected" at bounding box center [341, 379] width 90 height 24
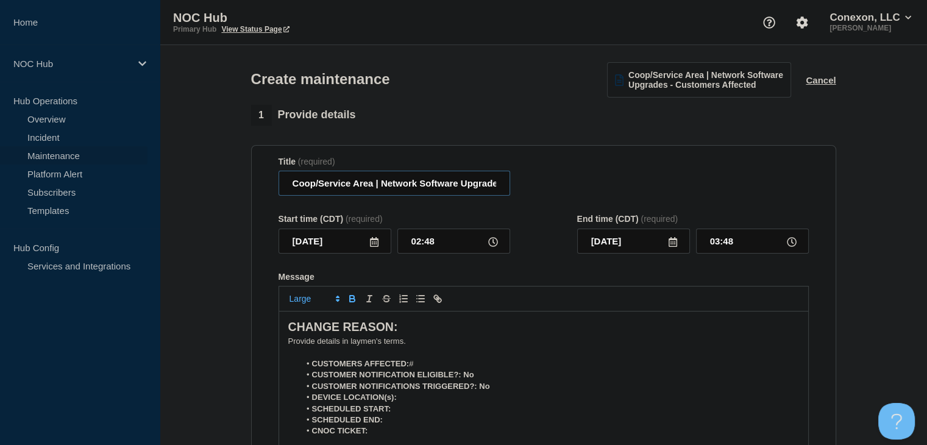
drag, startPoint x: 371, startPoint y: 188, endPoint x: 290, endPoint y: 189, distance: 81.1
click at [290, 189] on input "Coop/Service Area | Network Software Upgrades - Customers Affected" at bounding box center [395, 183] width 232 height 25
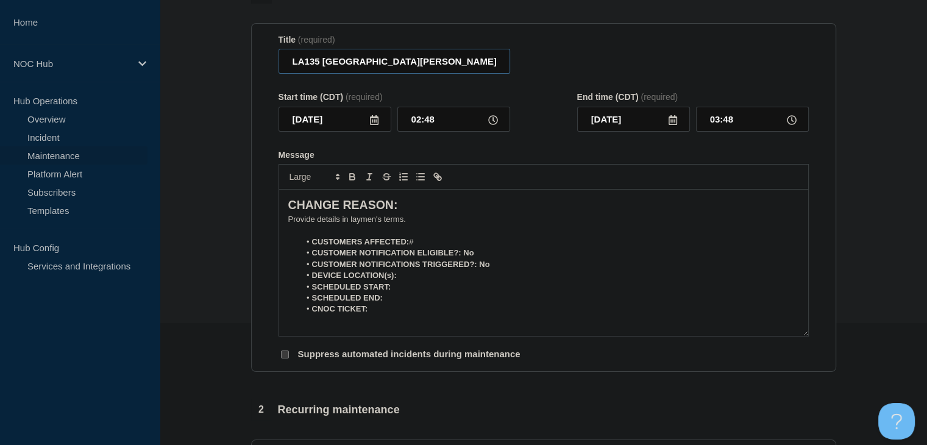
type input "LA135 [GEOGRAPHIC_DATA][PERSON_NAME] | Network Software Upgrades - Customers Af…"
click at [376, 125] on icon at bounding box center [374, 120] width 10 height 10
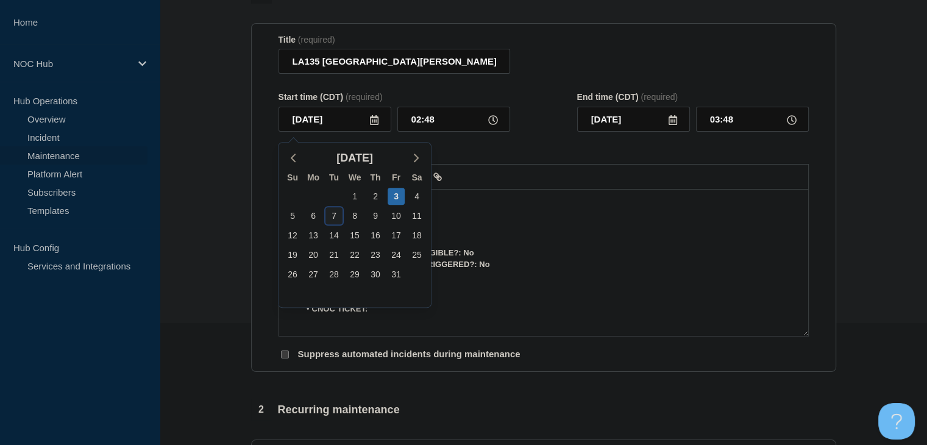
click at [332, 216] on div "7" at bounding box center [334, 215] width 17 height 17
type input "2025-10-07"
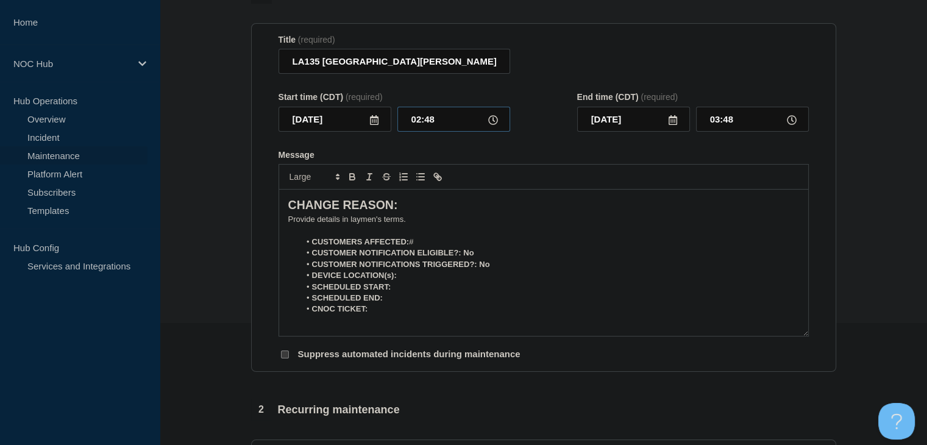
click at [427, 124] on input "02:48" at bounding box center [453, 119] width 113 height 25
type input "00:00"
click at [717, 118] on input "01:00" at bounding box center [752, 119] width 113 height 25
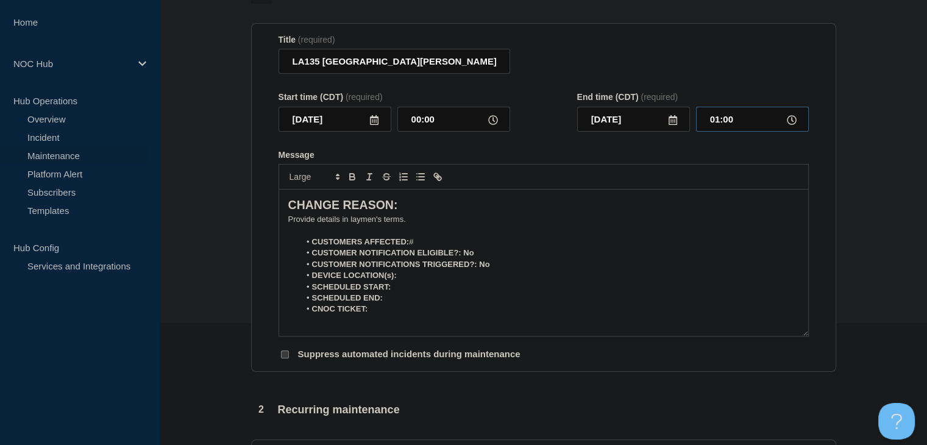
click at [717, 118] on input "01:00" at bounding box center [752, 119] width 113 height 25
type input "05:00"
click at [493, 258] on li "CUSTOMER NOTIFICATION ELIGIBLE?: No" at bounding box center [549, 252] width 499 height 11
drag, startPoint x: 493, startPoint y: 259, endPoint x: 405, endPoint y: 242, distance: 89.4
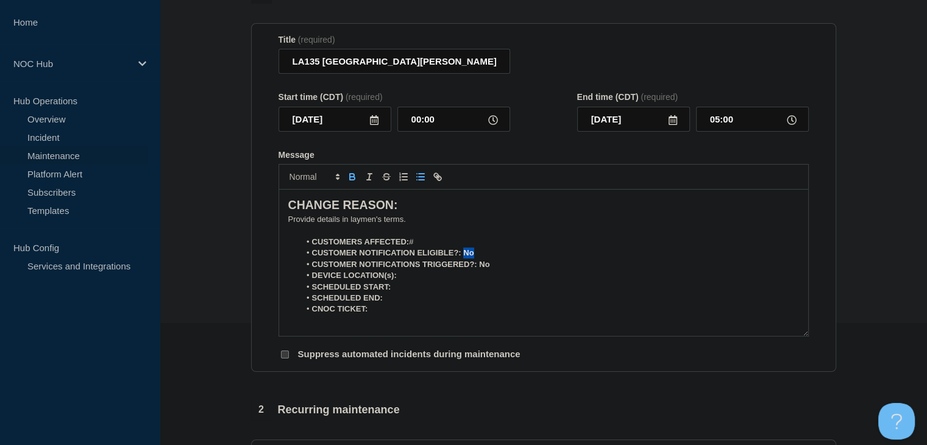
click at [464, 258] on li "CUSTOMER NOTIFICATION ELIGIBLE?: No" at bounding box center [549, 252] width 499 height 11
click at [352, 177] on icon "Toggle bold text" at bounding box center [352, 175] width 4 height 3
drag, startPoint x: 511, startPoint y: 268, endPoint x: 478, endPoint y: 274, distance: 34.0
click at [478, 270] on li "CUSTOMER NOTIFICATIONS TRIGGERED?: No" at bounding box center [549, 264] width 499 height 11
click at [340, 174] on div at bounding box center [544, 177] width 530 height 26
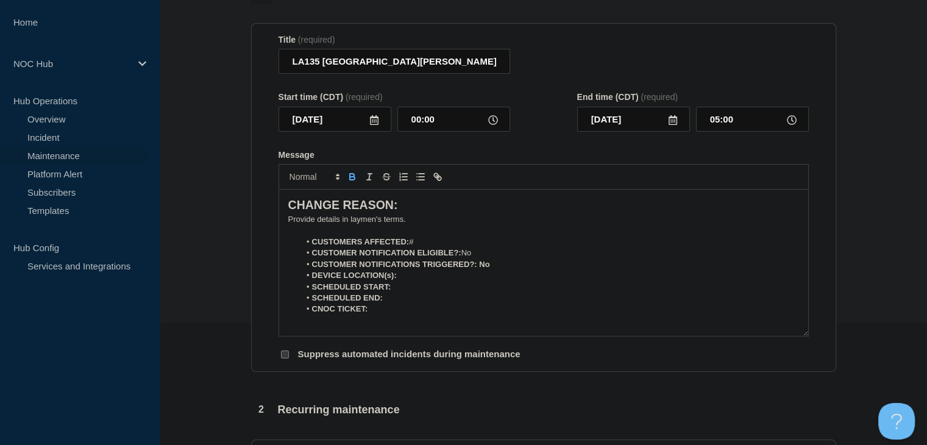
click at [351, 179] on icon "Toggle bold text" at bounding box center [352, 176] width 11 height 11
click at [434, 268] on strong "CUSTOMER NOTIFICATIONS TRIGGERED?:" at bounding box center [394, 264] width 165 height 9
click at [436, 244] on li "CUSTOMERS AFFECTED: #" at bounding box center [549, 242] width 499 height 11
click at [435, 281] on li "DEVICE LOCATION(s):" at bounding box center [549, 275] width 499 height 11
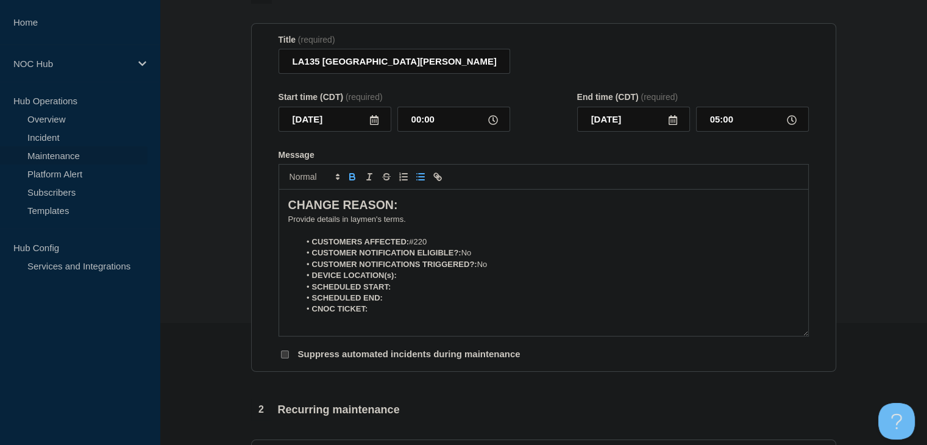
click at [350, 179] on icon "Toggle bold text" at bounding box center [352, 176] width 11 height 11
click at [356, 180] on icon "Toggle bold text" at bounding box center [352, 176] width 11 height 11
click at [355, 181] on icon "Toggle bold text" at bounding box center [352, 176] width 11 height 11
click at [355, 182] on icon "Toggle bold text" at bounding box center [352, 176] width 11 height 11
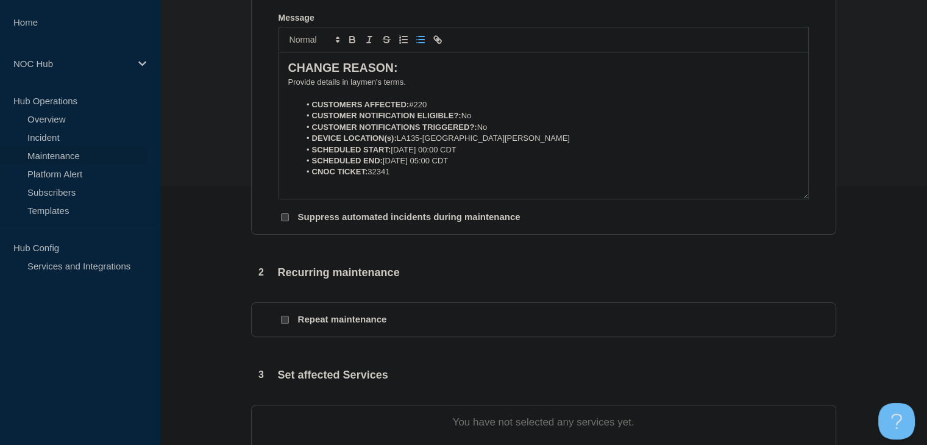
scroll to position [427, 0]
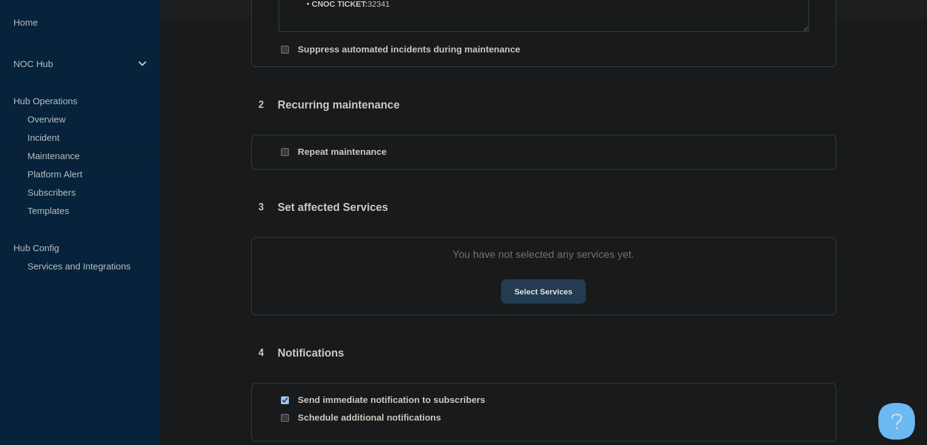
click at [569, 298] on button "Select Services" at bounding box center [543, 291] width 85 height 24
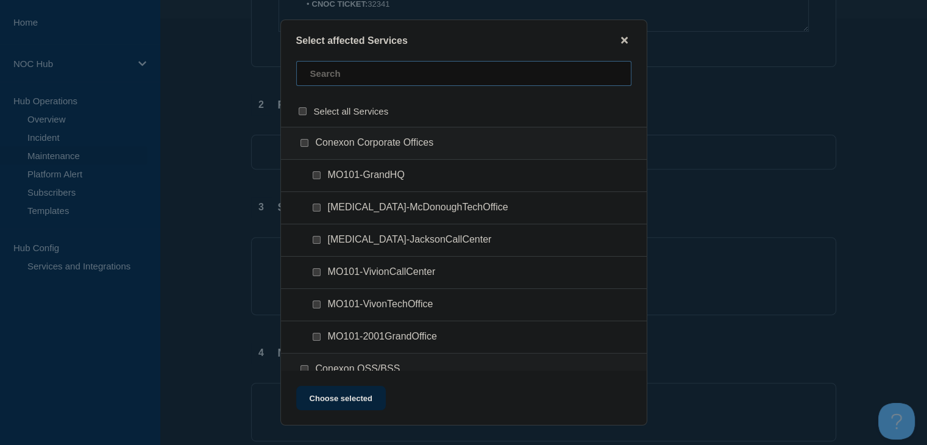
click at [330, 76] on input "text" at bounding box center [463, 73] width 335 height 25
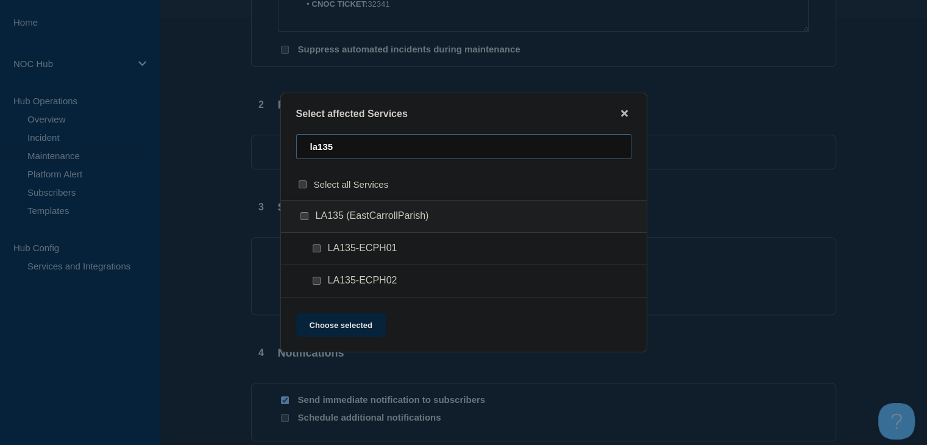
type input "la135"
click at [306, 216] on input "LA135 (EastCarrollParish) checkbox" at bounding box center [305, 216] width 8 height 8
checkbox input "true"
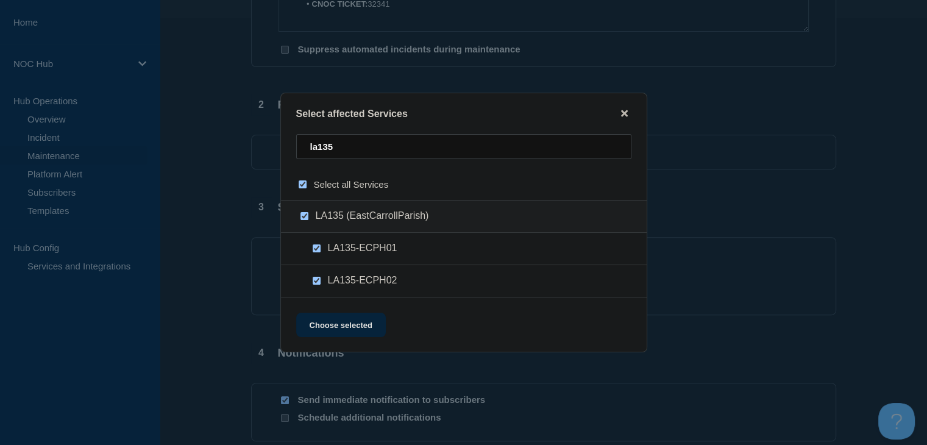
checkbox input "true"
click at [336, 327] on button "Choose selected" at bounding box center [341, 325] width 90 height 24
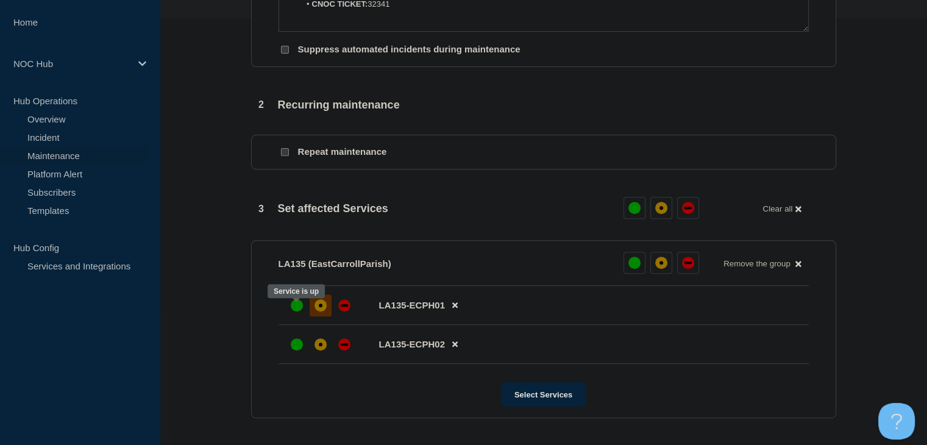
click at [310, 311] on div at bounding box center [321, 305] width 22 height 22
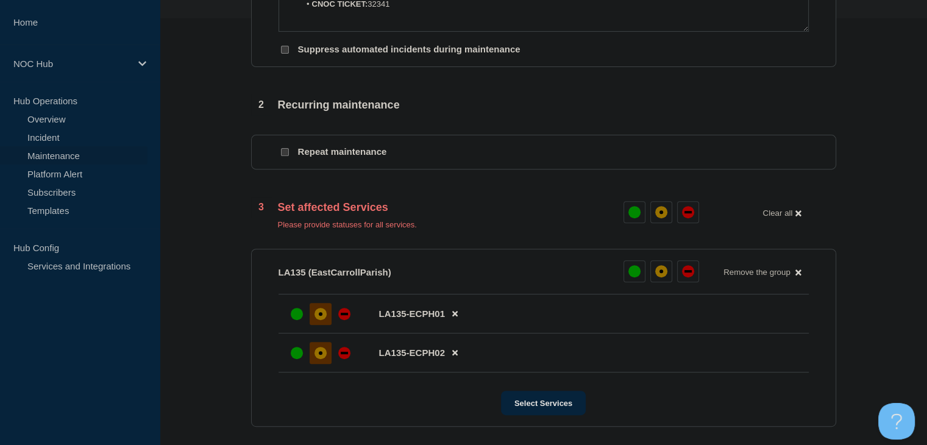
click at [324, 364] on div at bounding box center [321, 353] width 22 height 22
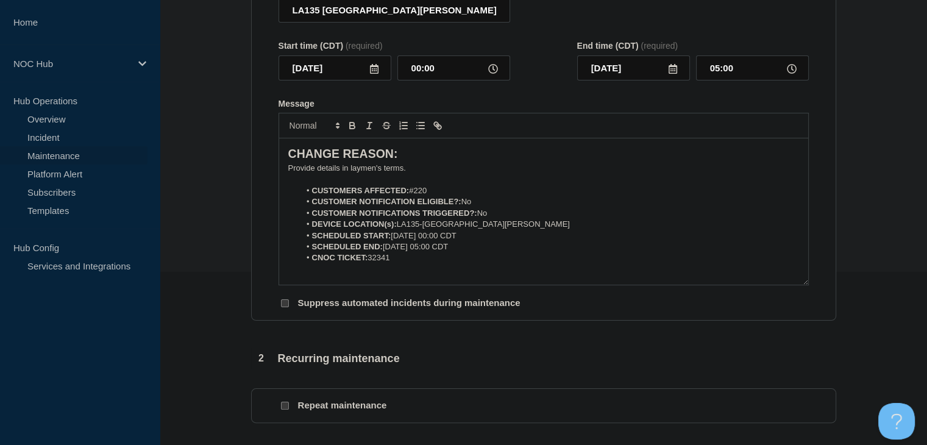
scroll to position [122, 0]
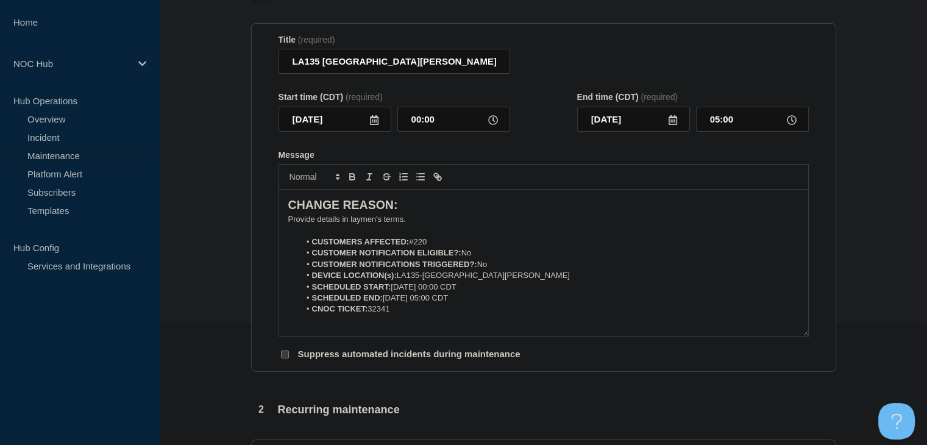
click at [345, 224] on p "﻿Provide details in laymen's terms." at bounding box center [543, 219] width 511 height 11
click at [473, 254] on li "CUSTOMER NOTIFICATION ELIGIBLE?: No" at bounding box center [549, 252] width 499 height 11
drag, startPoint x: 480, startPoint y: 258, endPoint x: 462, endPoint y: 258, distance: 18.3
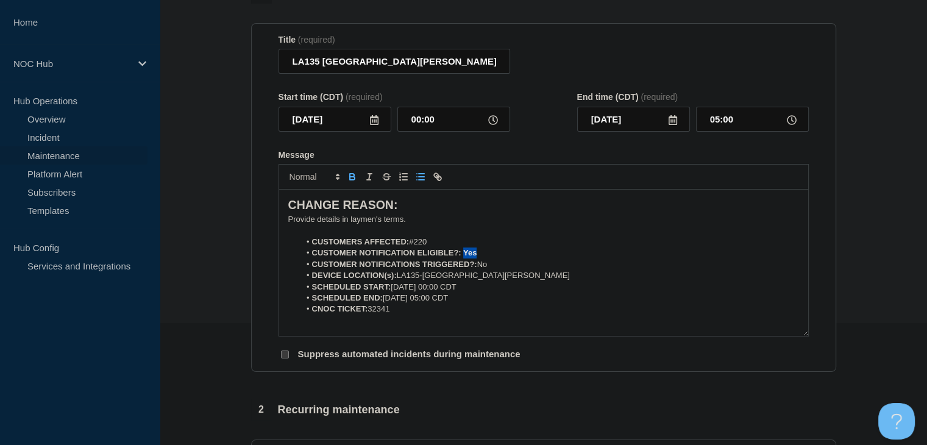
click at [462, 258] on li "CUSTOMER NOTIFICATION ELIGIBLE?: Yes" at bounding box center [549, 252] width 499 height 11
click at [350, 180] on icon "Toggle bold text" at bounding box center [352, 178] width 5 height 3
drag, startPoint x: 493, startPoint y: 269, endPoint x: 479, endPoint y: 269, distance: 13.4
click at [479, 269] on li "CUSTOMER NOTIFICATIONS TRIGGERED?: No" at bounding box center [549, 264] width 499 height 11
click at [376, 223] on p "﻿Provide details in laymen's terms." at bounding box center [543, 219] width 511 height 11
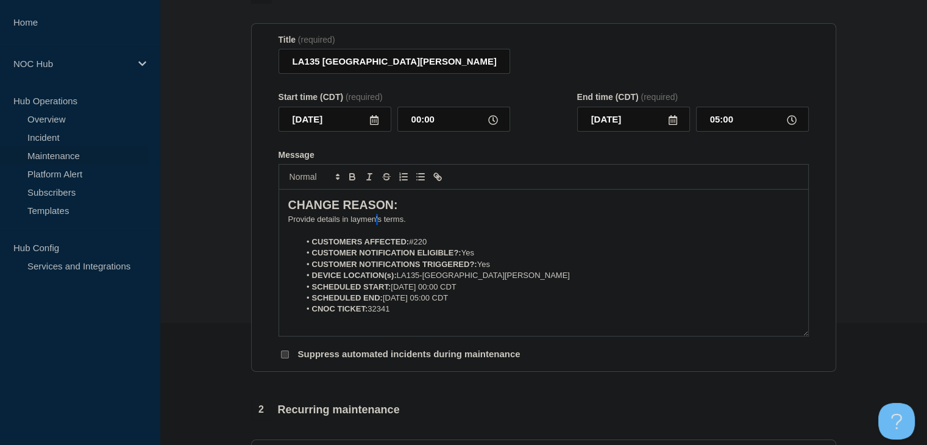
click at [376, 223] on p "﻿Provide details in laymen's terms." at bounding box center [543, 219] width 511 height 11
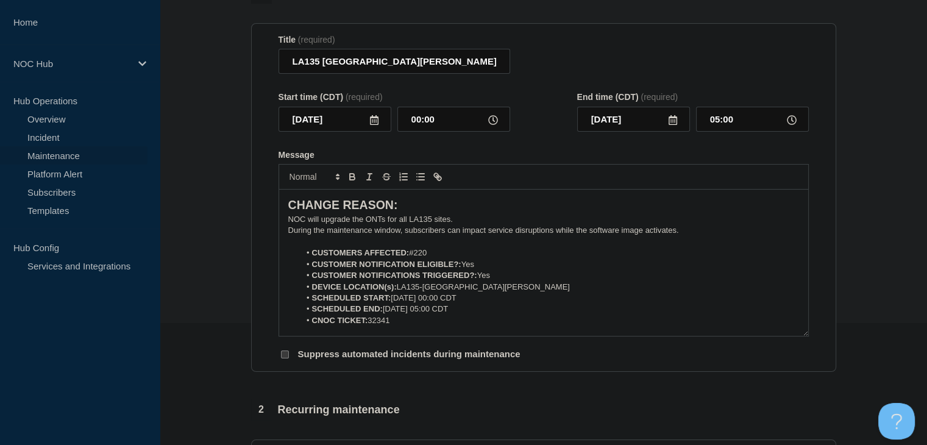
click at [486, 234] on p "During the maintenance window, subscribers can impact service disruptions while…" at bounding box center [543, 230] width 511 height 11
drag, startPoint x: 702, startPoint y: 237, endPoint x: 286, endPoint y: 222, distance: 416.6
click at [286, 222] on div "CHANGE REASON: NOC will upgrade the ONTs for all LA135 sites. During the mainte…" at bounding box center [543, 263] width 529 height 146
copy div "NOC will upgrade the ONTs for all LA135 sites. During the maintenance window, s…"
click at [460, 298] on li "SCHEDULED START: 10-07-2025, 00:00 CDT" at bounding box center [549, 298] width 499 height 11
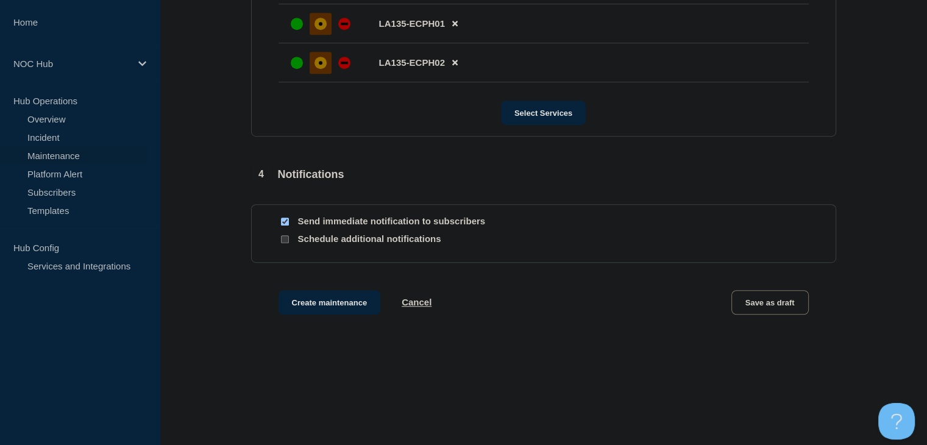
scroll to position [725, 0]
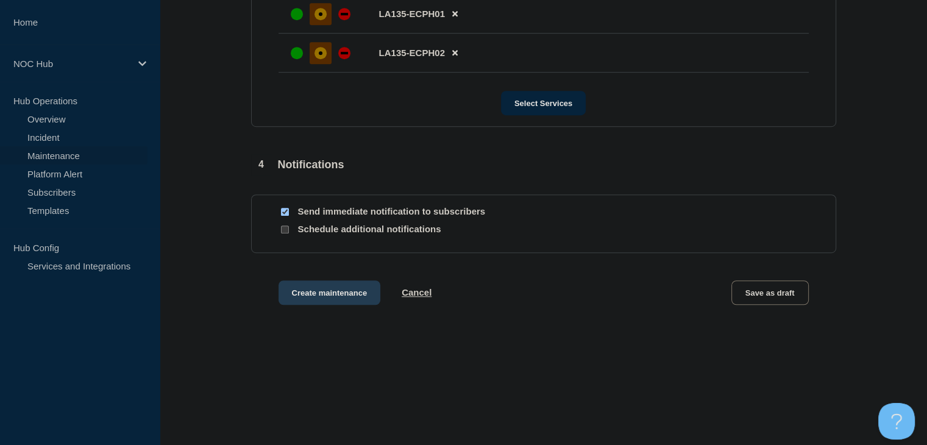
click at [351, 288] on button "Create maintenance" at bounding box center [330, 292] width 102 height 24
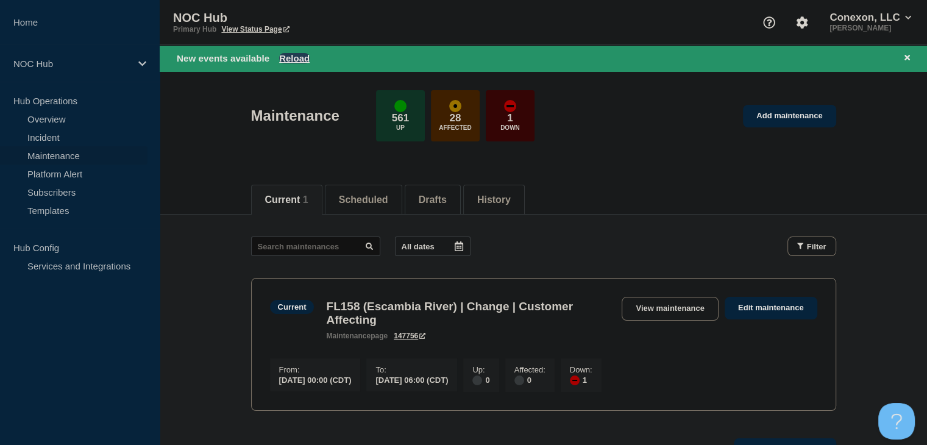
drag, startPoint x: 300, startPoint y: 43, endPoint x: 298, endPoint y: 54, distance: 11.1
click at [300, 43] on div "NOC Hub Primary Hub View Status Page Conexon, LLC Amanda McKeehan" at bounding box center [543, 22] width 767 height 45
click at [297, 57] on button "Reload" at bounding box center [294, 58] width 30 height 10
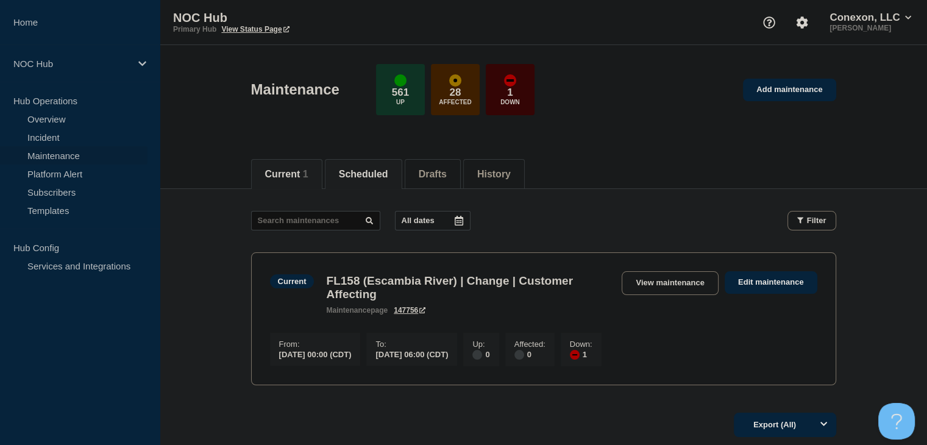
click at [370, 183] on li "Scheduled" at bounding box center [363, 174] width 77 height 30
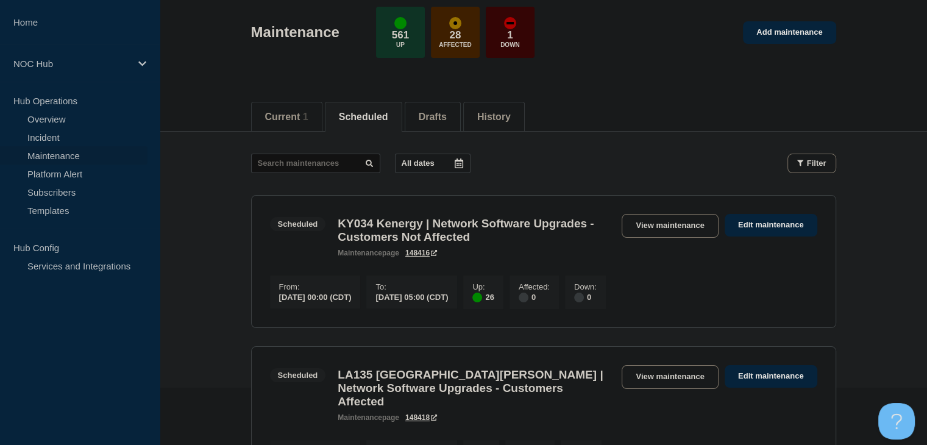
scroll to position [183, 0]
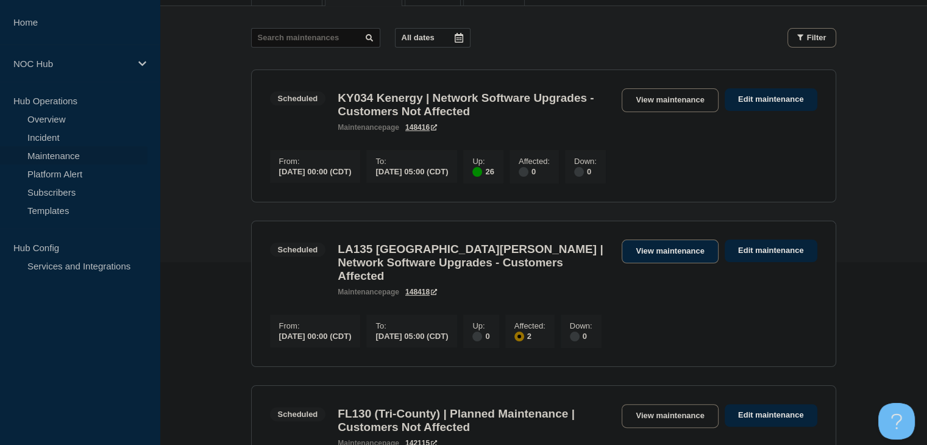
click at [636, 254] on link "View maintenance" at bounding box center [670, 252] width 96 height 24
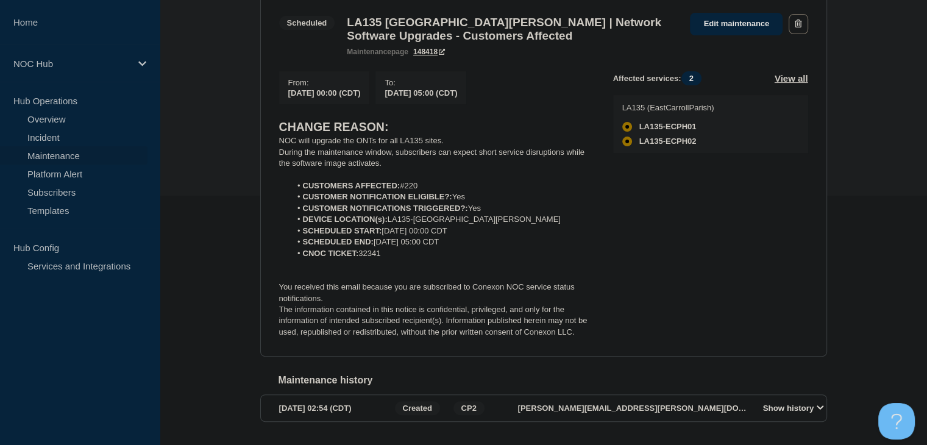
scroll to position [232, 0]
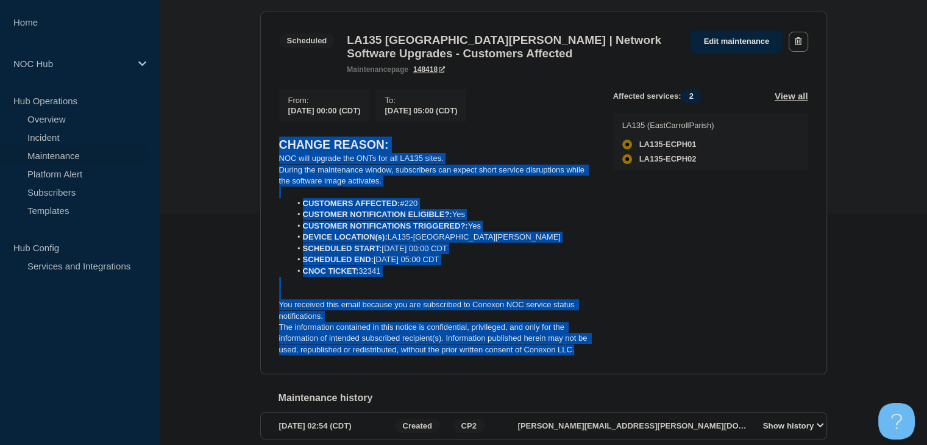
drag, startPoint x: 584, startPoint y: 360, endPoint x: 271, endPoint y: 146, distance: 379.4
click at [271, 146] on section "Scheduled LA135 East Carroll Parish | Network Software Upgrades - Customers Aff…" at bounding box center [543, 193] width 567 height 363
copy div "CHANGE REASON: NOC will upgrade the ONTs for all LA135 sites. During the mainte…"
click at [203, 154] on div "Back Back to Maintenances Scheduled LA135 East Carroll Parish | Network Softwar…" at bounding box center [543, 217] width 767 height 521
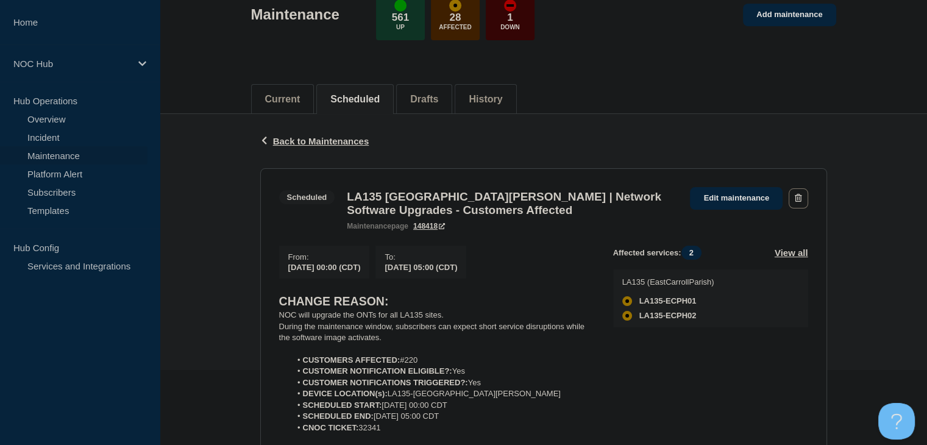
scroll to position [0, 0]
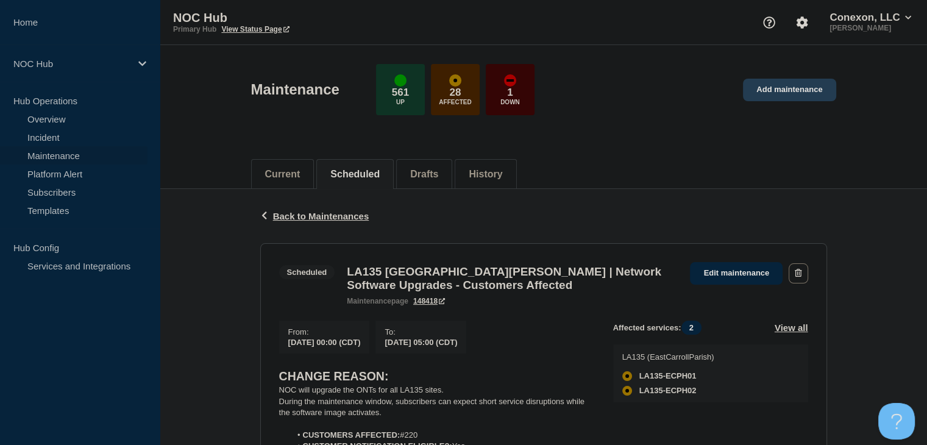
click at [786, 95] on link "Add maintenance" at bounding box center [789, 90] width 93 height 23
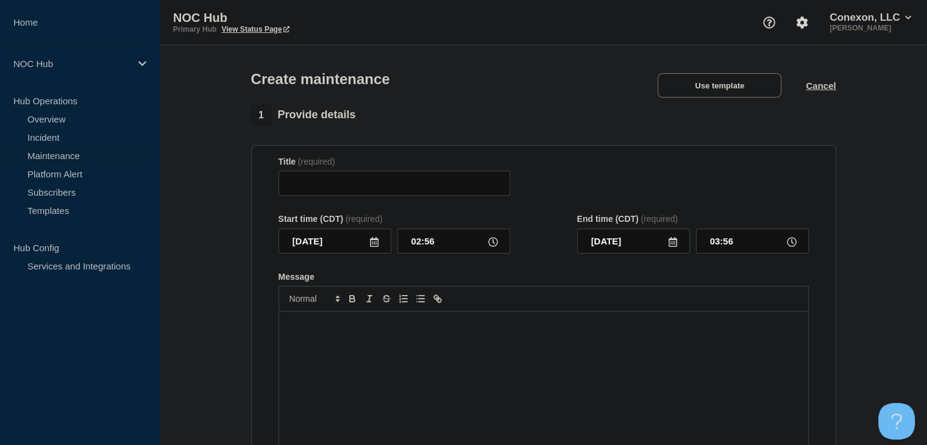
click at [719, 105] on div "Create maintenance Use template Cancel" at bounding box center [543, 75] width 613 height 60
click at [720, 87] on button "Use template" at bounding box center [720, 85] width 124 height 24
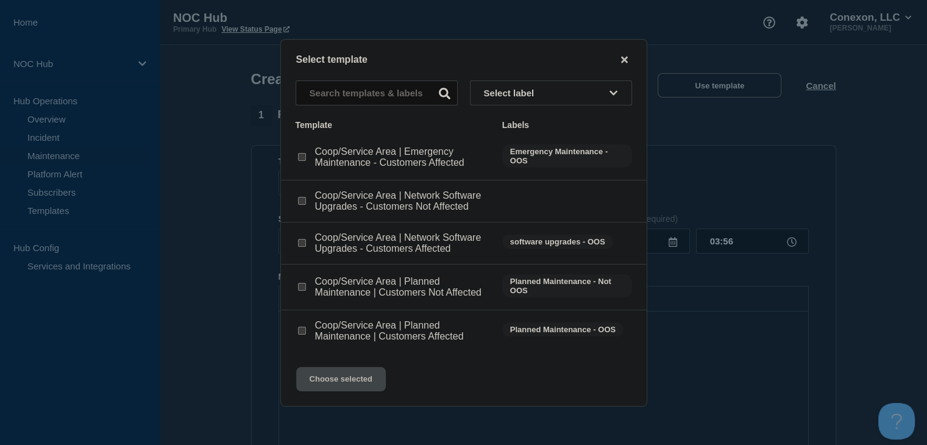
click at [300, 243] on input "Coop/Service Area | Network Software Upgrades - Customers Affected checkbox" at bounding box center [302, 243] width 8 height 8
checkbox input "true"
click at [330, 385] on button "Choose selected" at bounding box center [341, 379] width 90 height 24
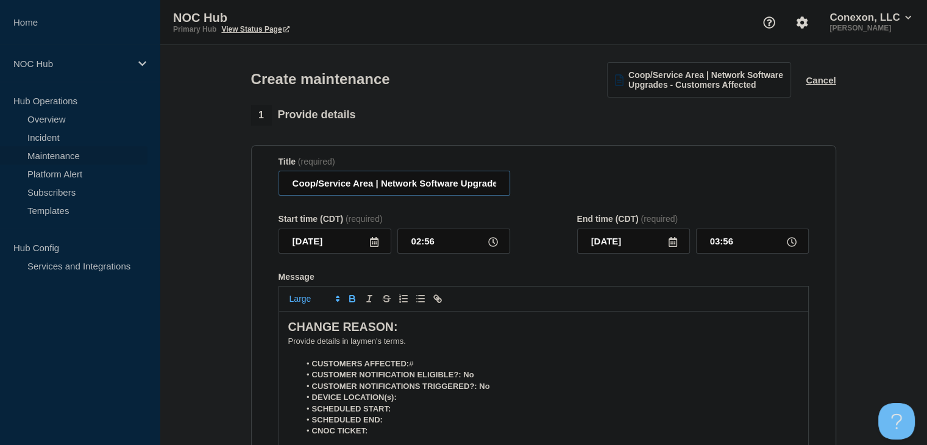
drag, startPoint x: 373, startPoint y: 185, endPoint x: 287, endPoint y: 185, distance: 86.6
click at [287, 185] on input "Coop/Service Area | Network Software Upgrades - Customers Affected" at bounding box center [395, 183] width 232 height 25
type input "LA191 LA Connect | Network Software Upgrades - Customers Affected"
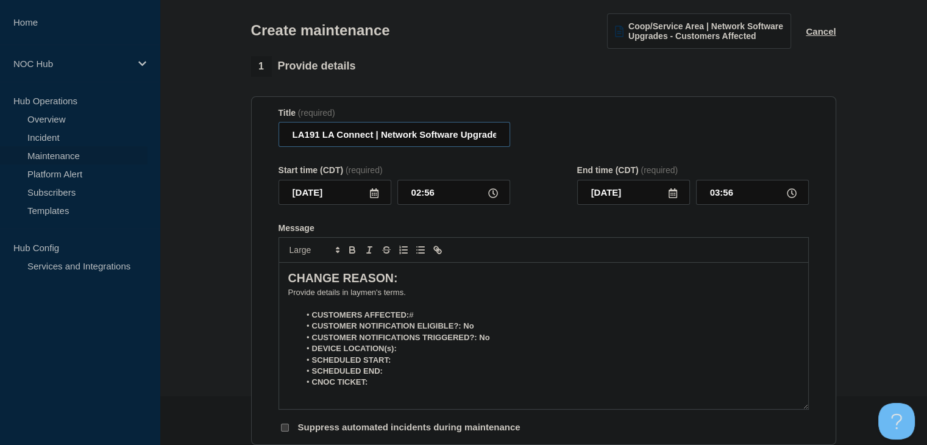
scroll to position [122, 0]
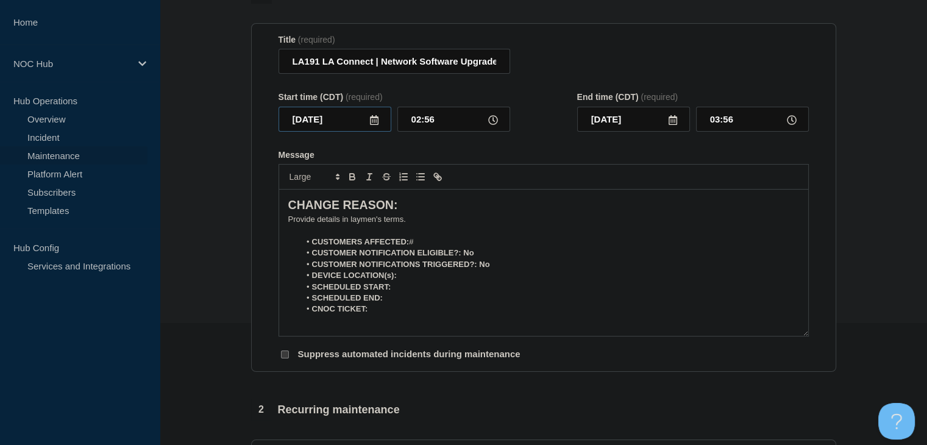
drag, startPoint x: 377, startPoint y: 116, endPoint x: 377, endPoint y: 124, distance: 8.5
click at [377, 122] on div "2025-10-03" at bounding box center [335, 119] width 113 height 25
click at [377, 124] on icon at bounding box center [374, 120] width 10 height 10
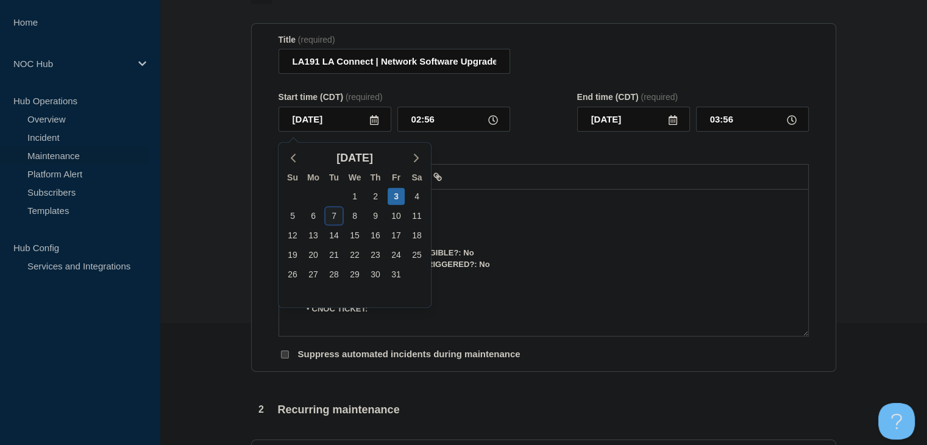
click at [334, 213] on div "7" at bounding box center [334, 215] width 17 height 17
type input "2025-10-07"
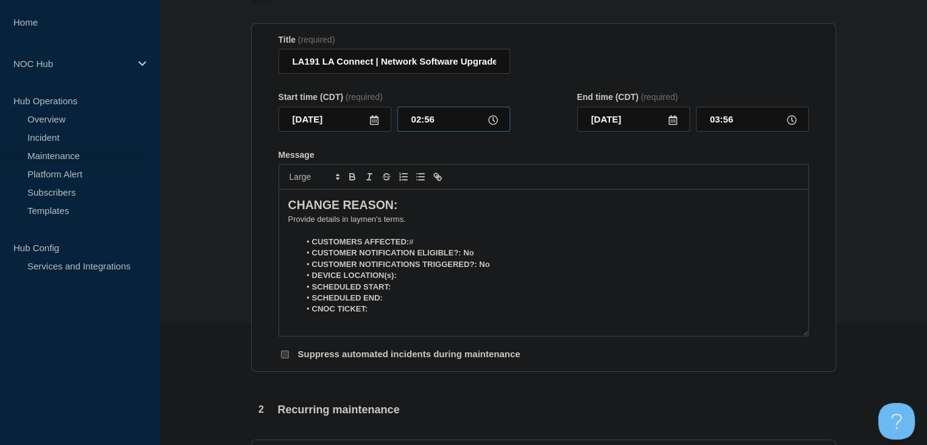
click at [422, 130] on input "02:56" at bounding box center [453, 119] width 113 height 25
type input "00:00"
click at [714, 120] on input "01:00" at bounding box center [752, 119] width 113 height 25
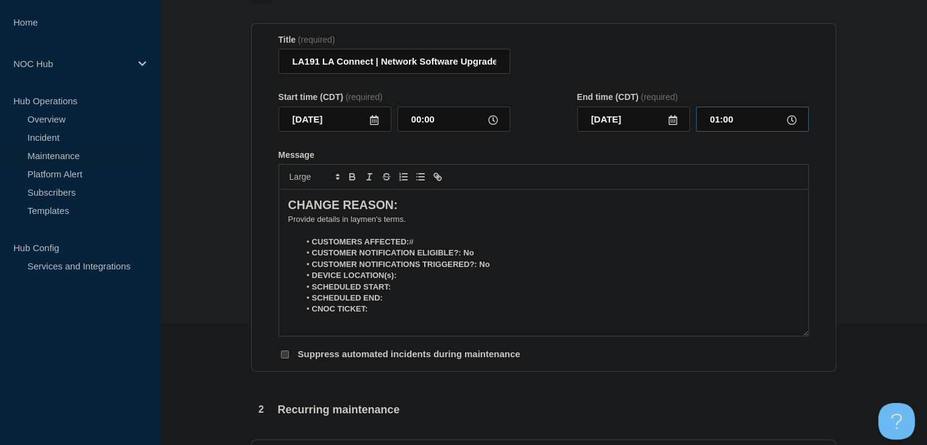
click at [714, 120] on input "01:00" at bounding box center [752, 119] width 113 height 25
type input "05:00"
click at [310, 225] on p "﻿Provide details in laymen's terms." at bounding box center [543, 219] width 511 height 11
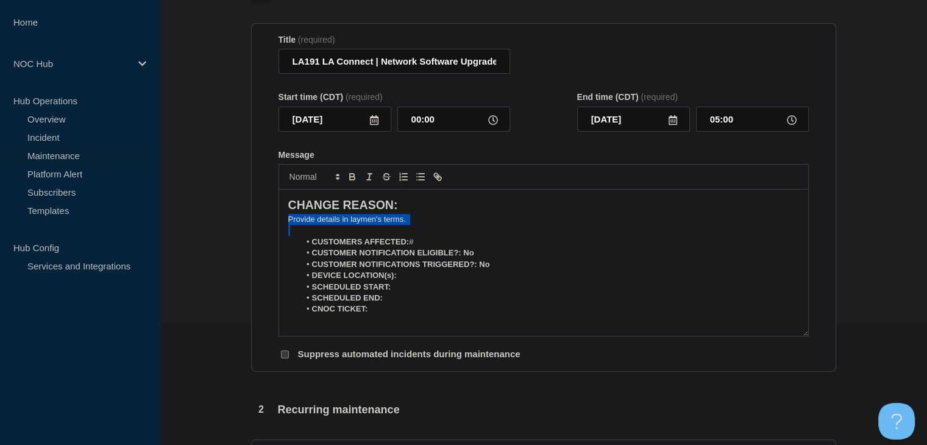
click at [310, 225] on p "﻿Provide details in laymen's terms." at bounding box center [543, 219] width 511 height 11
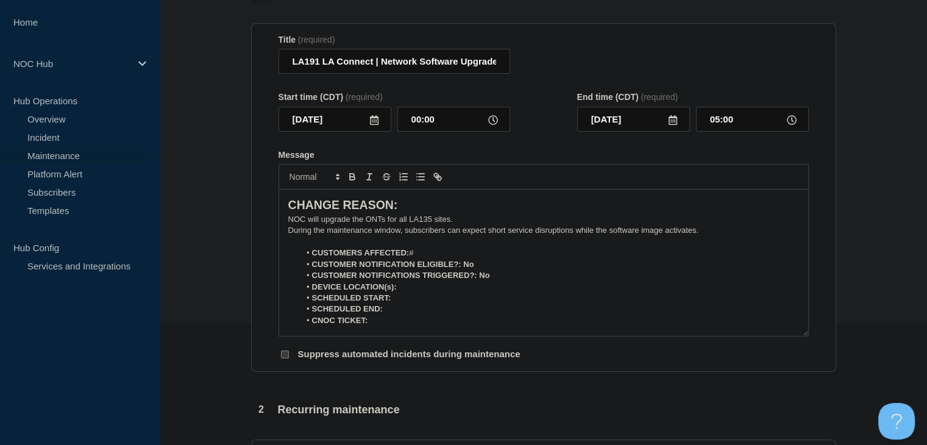
click at [434, 258] on li "CUSTOMERS AFFECTED: #" at bounding box center [549, 252] width 499 height 11
drag, startPoint x: 478, startPoint y: 271, endPoint x: 463, endPoint y: 271, distance: 14.6
click at [463, 270] on li "CUSTOMER NOTIFICATION ELIGIBLE?: No" at bounding box center [549, 264] width 499 height 11
click at [350, 180] on icon "Toggle bold text" at bounding box center [352, 178] width 5 height 3
drag, startPoint x: 498, startPoint y: 283, endPoint x: 480, endPoint y: 281, distance: 17.8
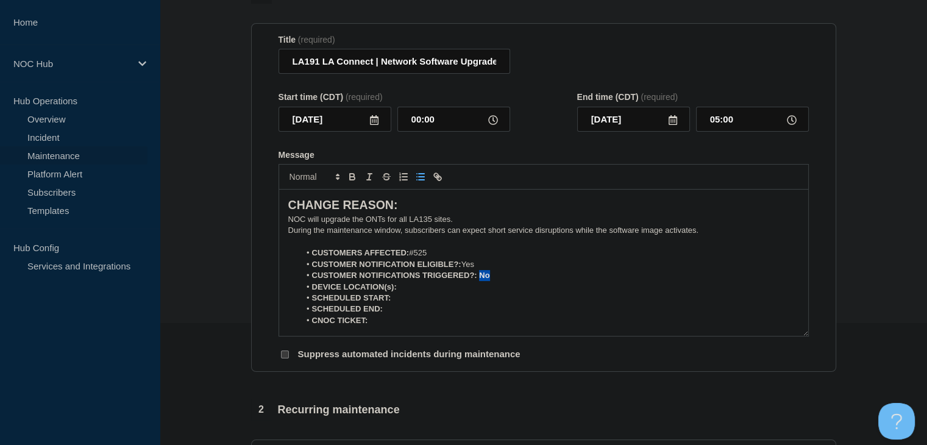
click at [480, 281] on li "CUSTOMER NOTIFICATIONS TRIGGERED?: No" at bounding box center [549, 275] width 499 height 11
click at [347, 182] on icon "Toggle bold text" at bounding box center [352, 176] width 11 height 11
click at [432, 225] on p "NOC will upgrade the ONTs for all LA135 sites." at bounding box center [543, 219] width 511 height 11
click at [429, 293] on li "DEVICE LOCATION(s):" at bounding box center [549, 287] width 499 height 11
click at [351, 177] on icon "Toggle bold text" at bounding box center [352, 176] width 11 height 11
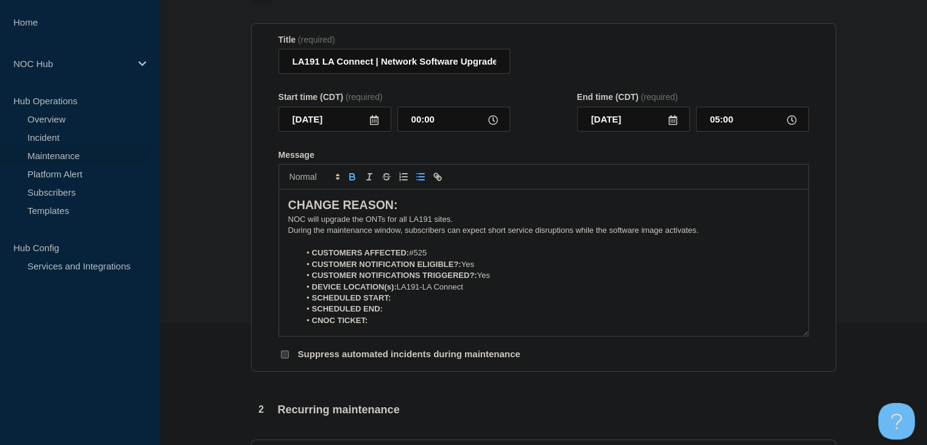
click at [351, 180] on icon "Toggle bold text" at bounding box center [352, 176] width 11 height 11
click at [351, 182] on icon "Toggle bold text" at bounding box center [352, 176] width 11 height 11
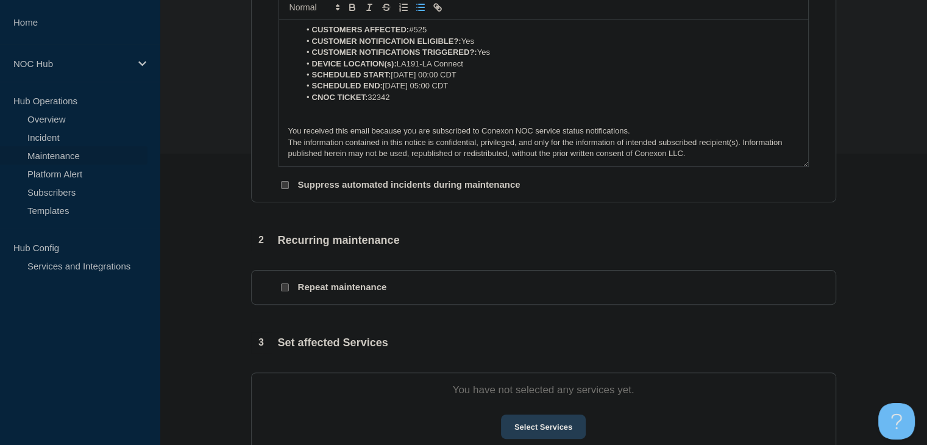
scroll to position [366, 0]
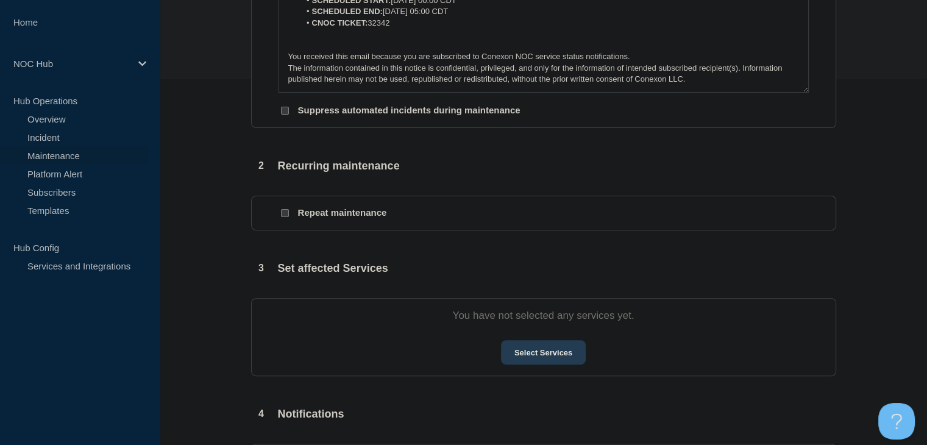
click at [520, 363] on button "Select Services" at bounding box center [543, 352] width 85 height 24
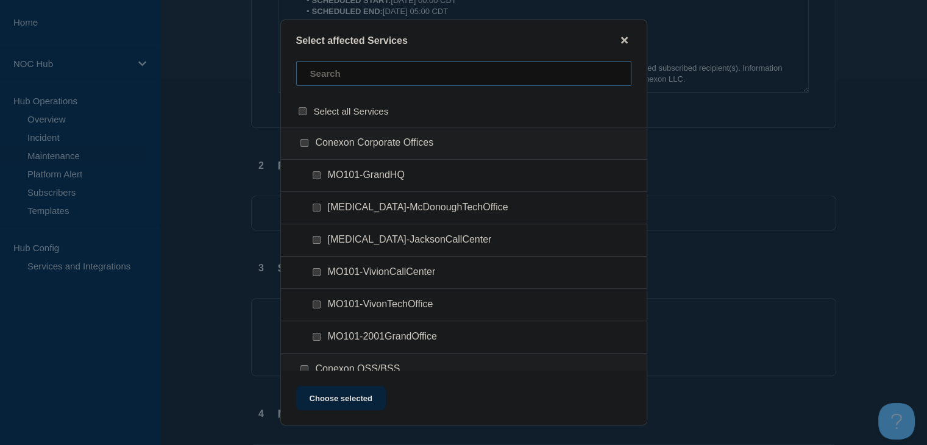
click at [363, 77] on input "text" at bounding box center [463, 73] width 335 height 25
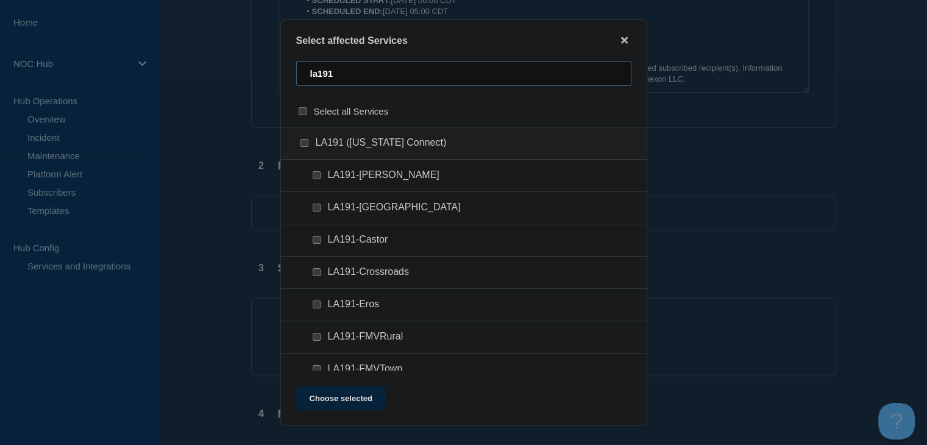
type input "la191"
click at [308, 147] on div at bounding box center [307, 143] width 18 height 12
click at [304, 144] on input "LA191 (Louisiana Connect) checkbox" at bounding box center [305, 143] width 8 height 8
checkbox input "true"
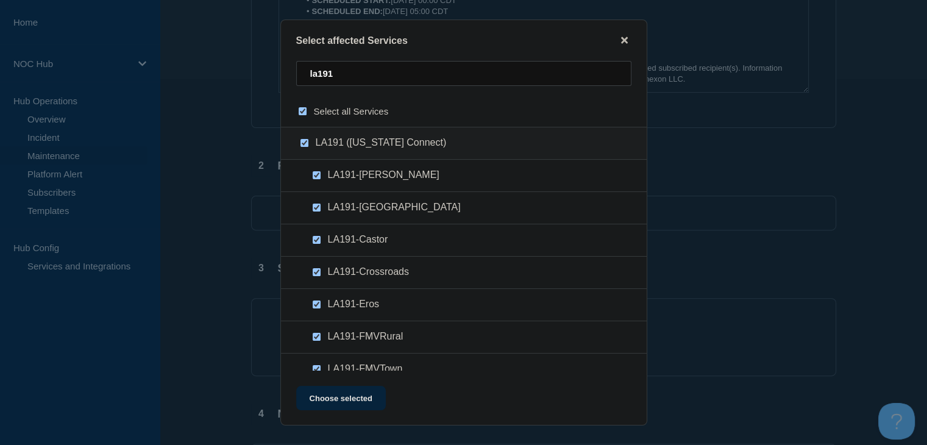
checkbox input "true"
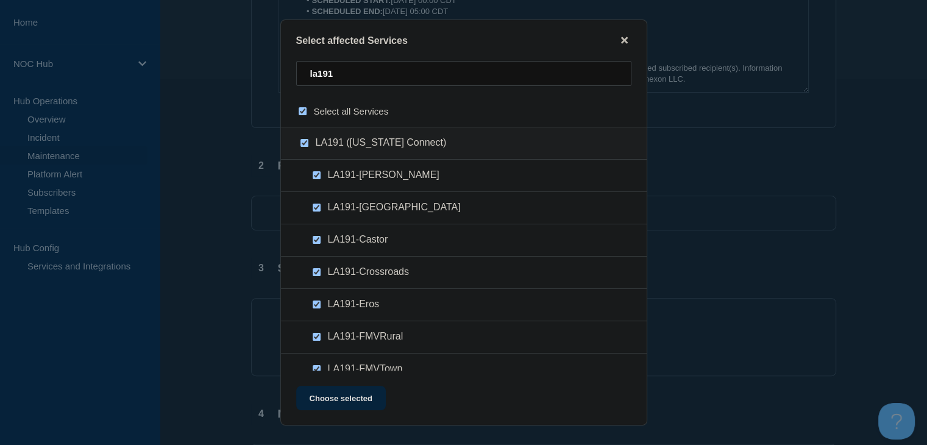
checkbox input "true"
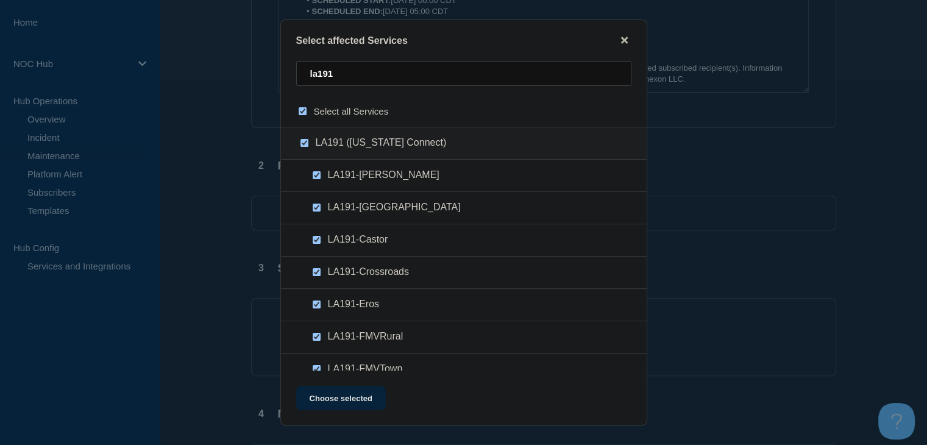
checkbox input "true"
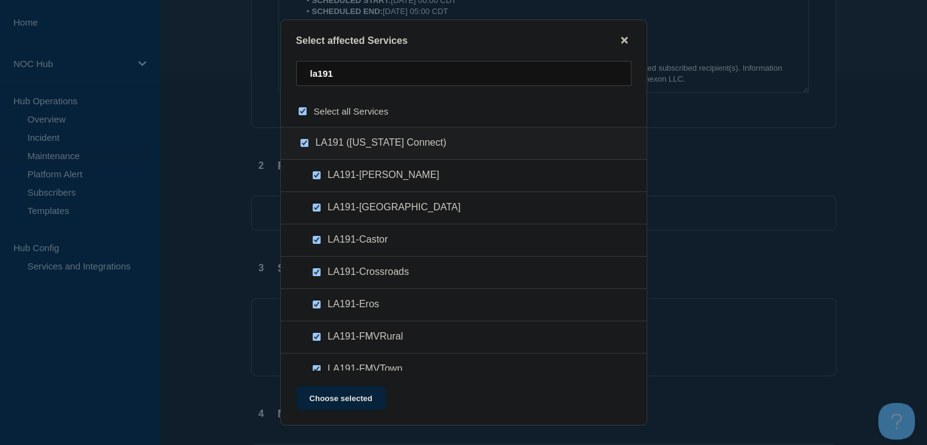
checkbox input "true"
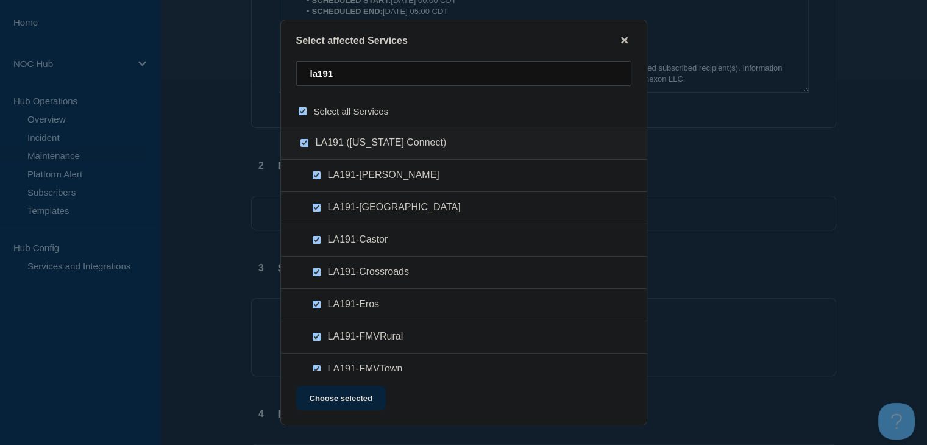
checkbox input "true"
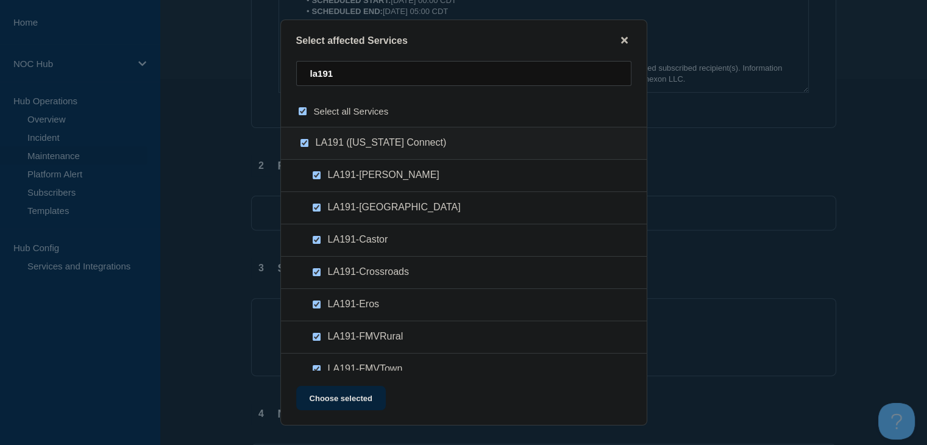
checkbox input "true"
click at [346, 405] on button "Choose selected" at bounding box center [341, 398] width 90 height 24
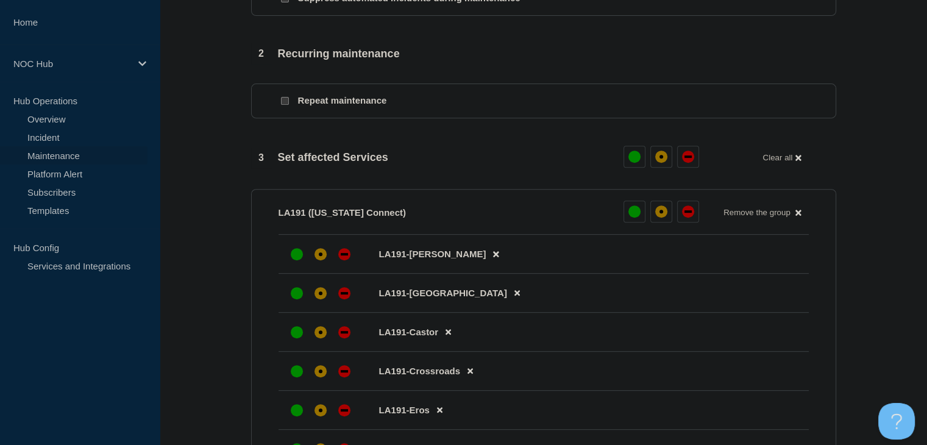
scroll to position [549, 0]
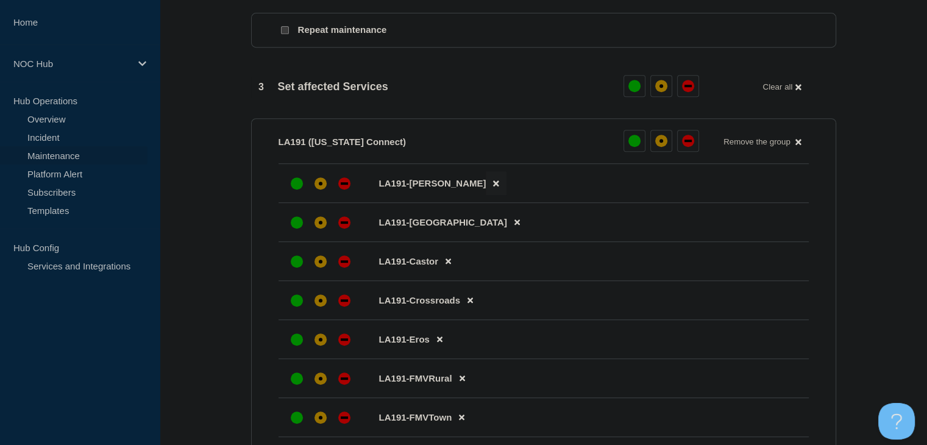
click at [486, 191] on button at bounding box center [496, 183] width 20 height 24
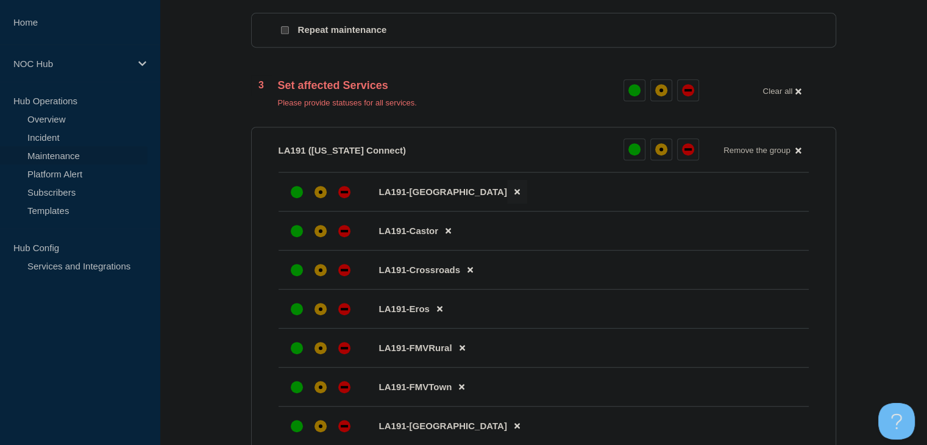
click at [507, 201] on button at bounding box center [517, 192] width 20 height 24
click at [449, 196] on icon at bounding box center [448, 192] width 5 height 8
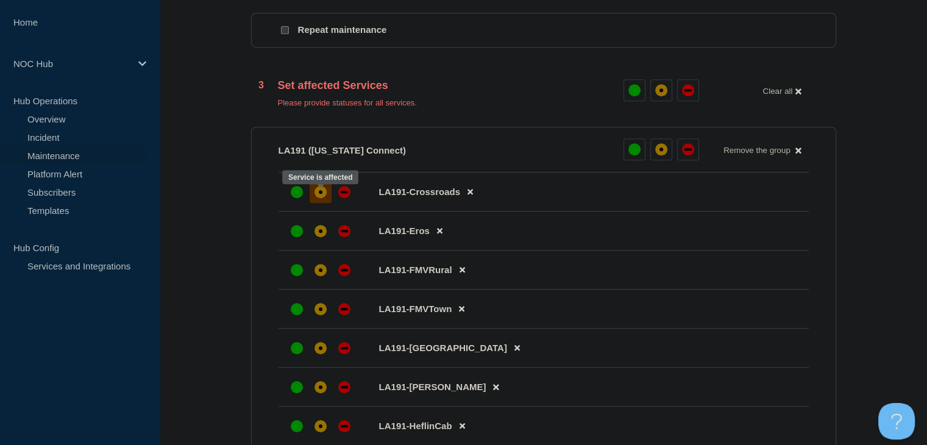
click at [316, 198] on div "affected" at bounding box center [321, 192] width 12 height 12
click at [441, 234] on icon at bounding box center [439, 231] width 5 height 5
click at [465, 238] on button at bounding box center [462, 231] width 20 height 24
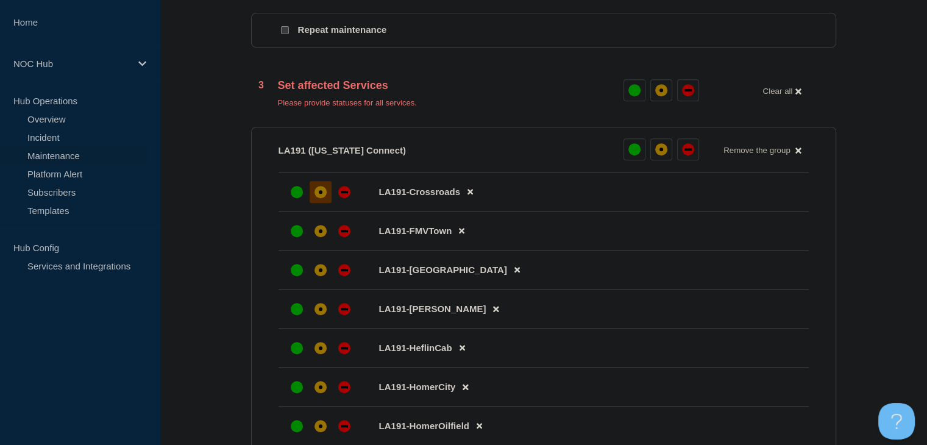
click at [465, 238] on button at bounding box center [462, 231] width 20 height 24
click at [507, 238] on button at bounding box center [517, 231] width 20 height 24
click at [321, 237] on div "affected" at bounding box center [321, 231] width 12 height 12
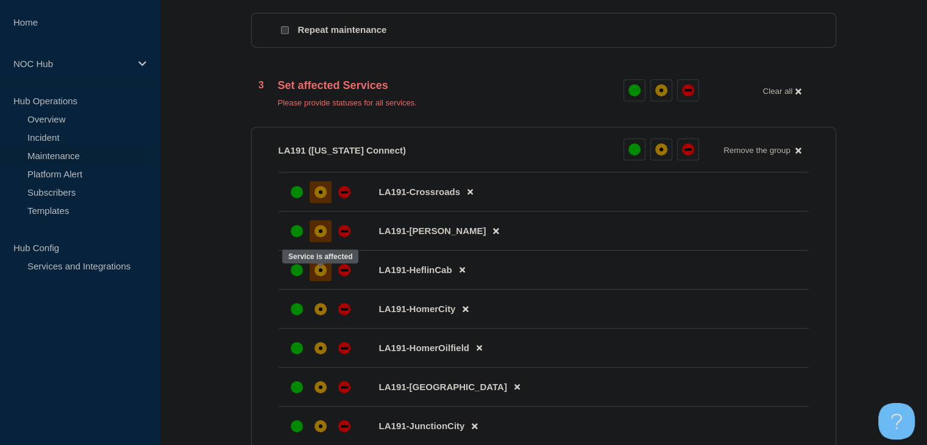
click at [319, 272] on div "affected" at bounding box center [321, 270] width 4 height 4
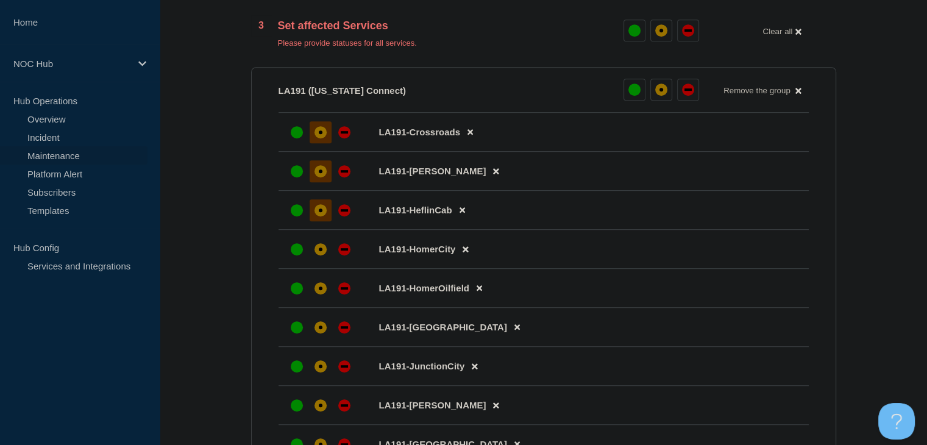
scroll to position [671, 0]
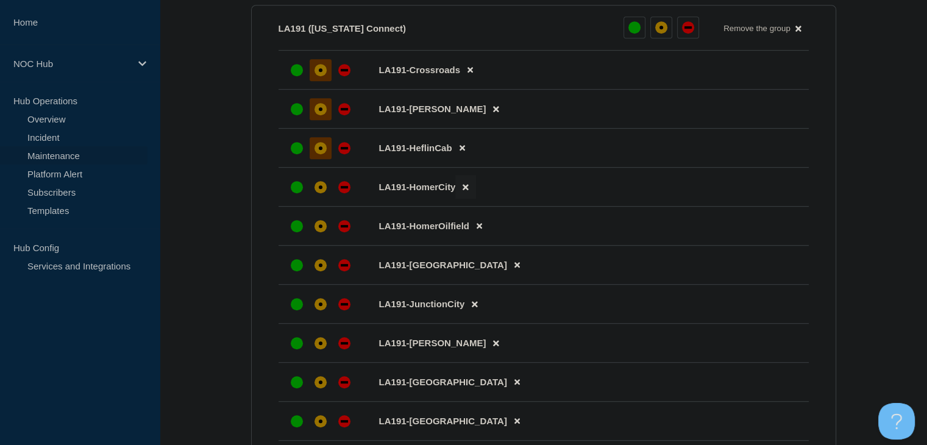
click at [463, 199] on button at bounding box center [465, 187] width 20 height 24
click at [477, 191] on icon at bounding box center [479, 187] width 5 height 8
click at [514, 191] on icon at bounding box center [516, 187] width 5 height 8
click at [472, 190] on icon at bounding box center [474, 187] width 5 height 5
click at [316, 198] on div at bounding box center [321, 187] width 22 height 22
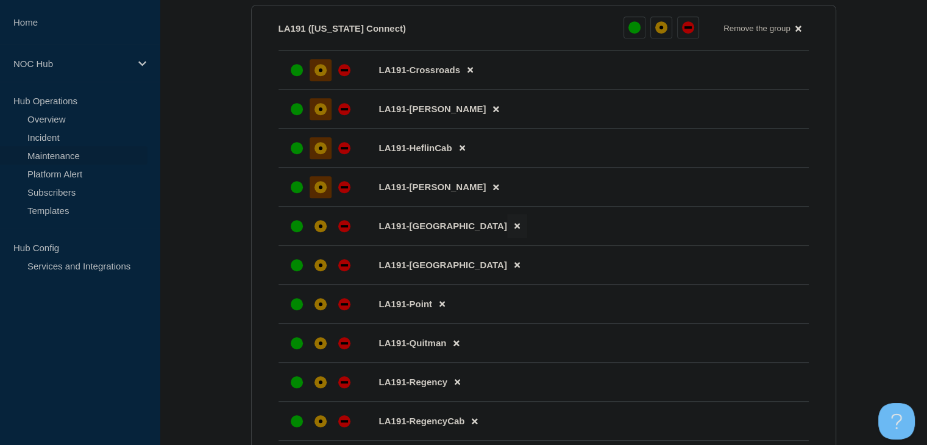
click at [514, 229] on icon at bounding box center [516, 226] width 5 height 5
drag, startPoint x: 324, startPoint y: 237, endPoint x: 332, endPoint y: 244, distance: 10.3
click at [324, 232] on div "affected" at bounding box center [321, 226] width 12 height 12
click at [455, 277] on button at bounding box center [456, 265] width 20 height 24
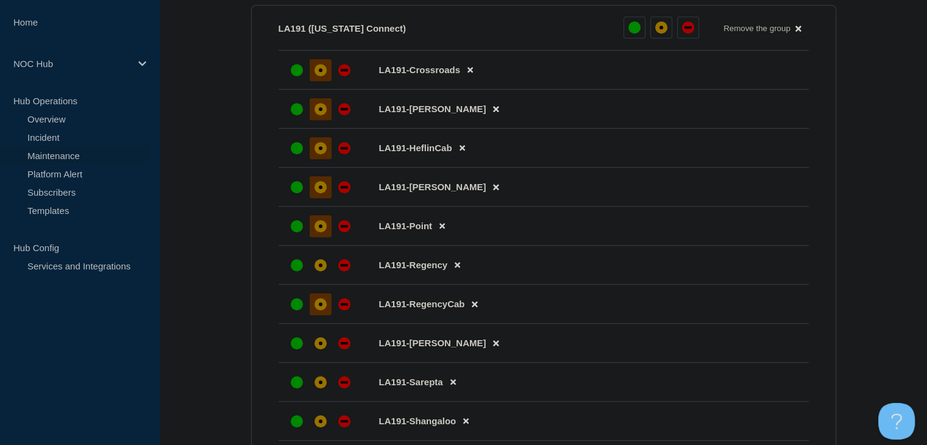
click at [326, 310] on div "affected" at bounding box center [321, 304] width 12 height 12
click at [316, 262] on div at bounding box center [321, 265] width 22 height 22
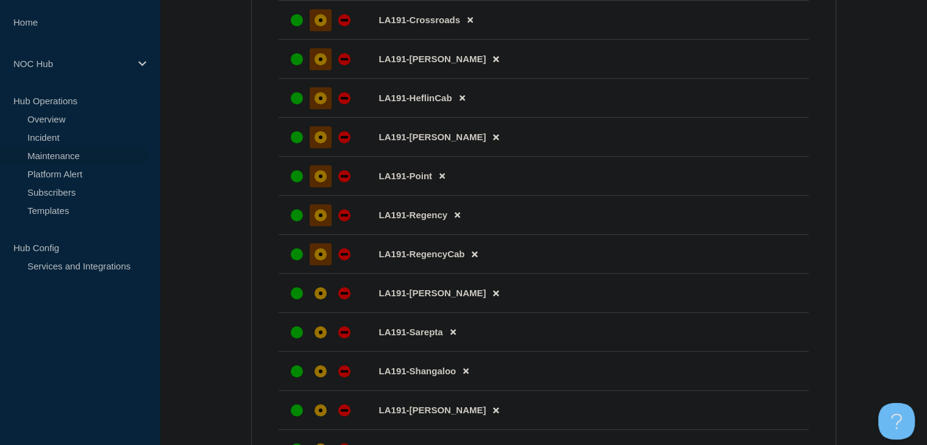
scroll to position [792, 0]
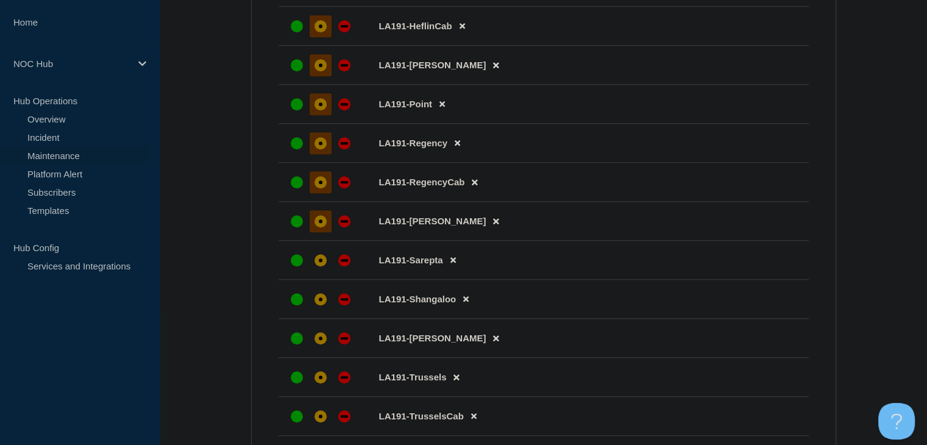
click at [320, 223] on div "affected" at bounding box center [321, 221] width 4 height 4
click at [315, 271] on div at bounding box center [321, 260] width 22 height 22
click at [467, 302] on icon at bounding box center [465, 299] width 5 height 5
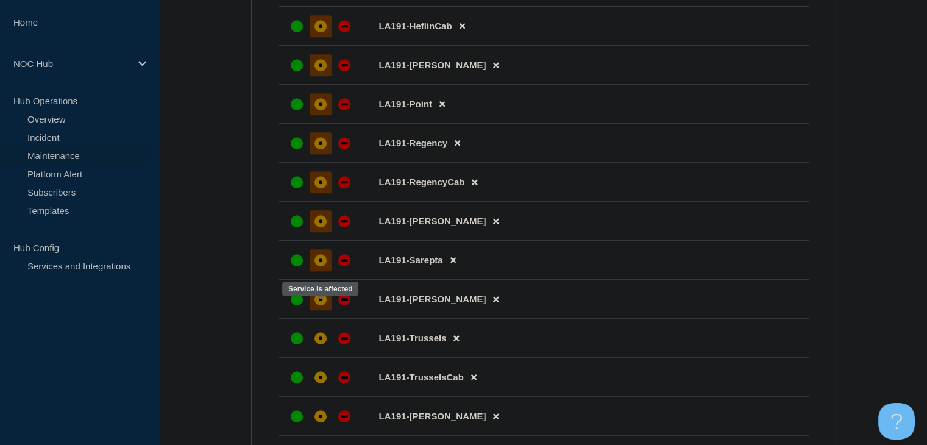
click at [326, 310] on div at bounding box center [321, 299] width 22 height 22
click at [460, 345] on button at bounding box center [456, 338] width 20 height 24
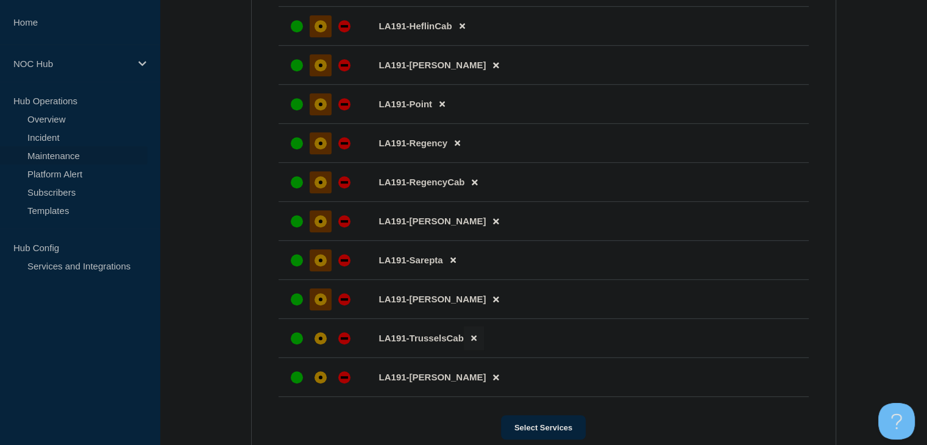
click at [473, 342] on icon at bounding box center [473, 338] width 5 height 8
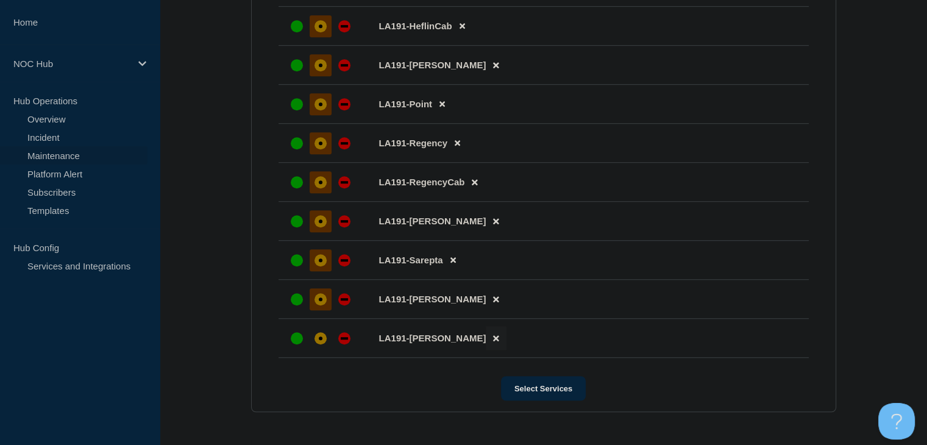
click at [493, 342] on icon at bounding box center [495, 338] width 5 height 8
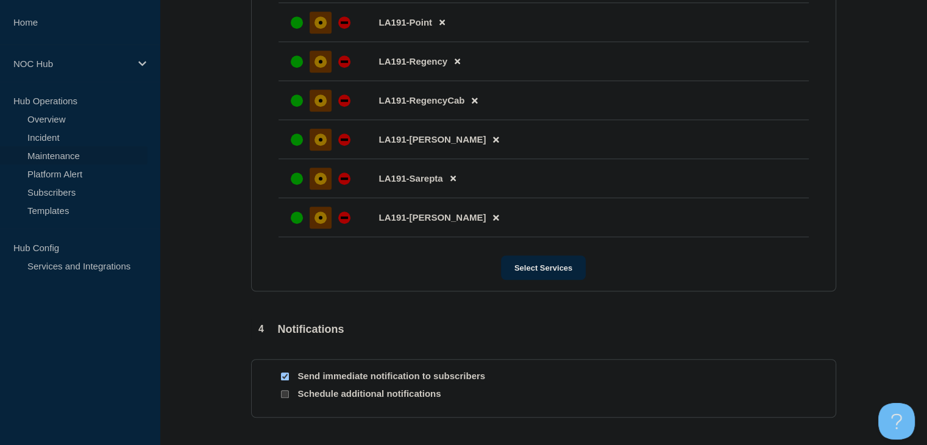
scroll to position [1028, 0]
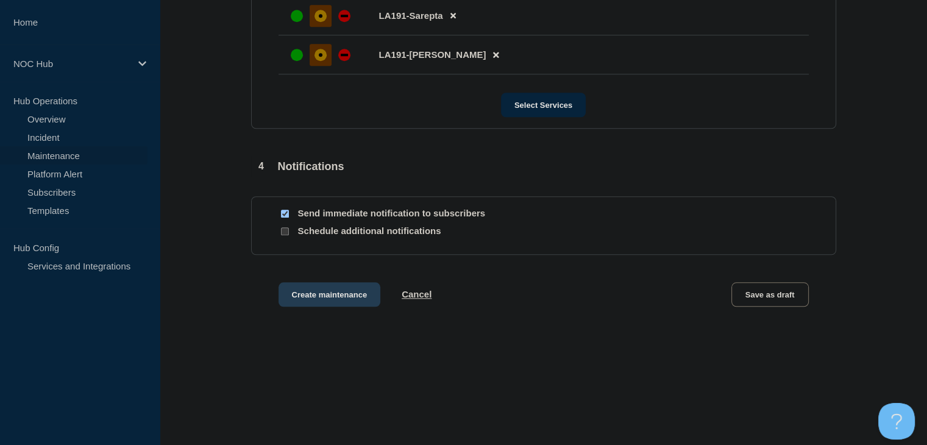
click at [328, 307] on button "Create maintenance" at bounding box center [330, 294] width 102 height 24
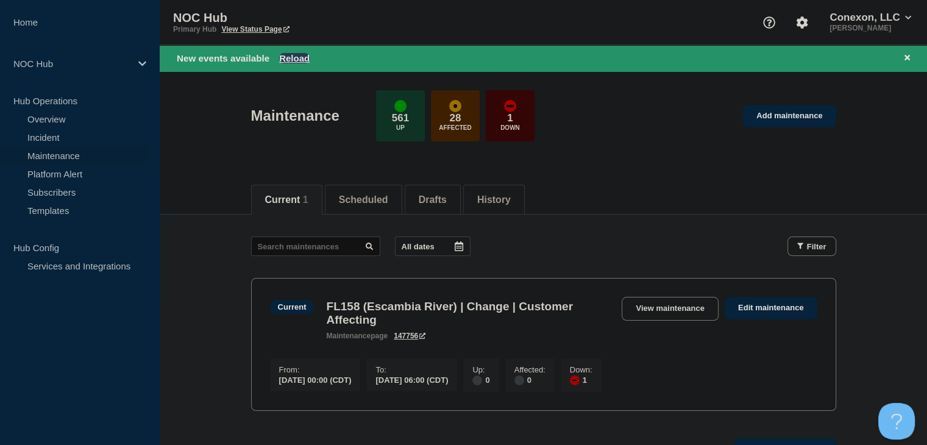
click at [293, 54] on button "Reload" at bounding box center [294, 58] width 30 height 10
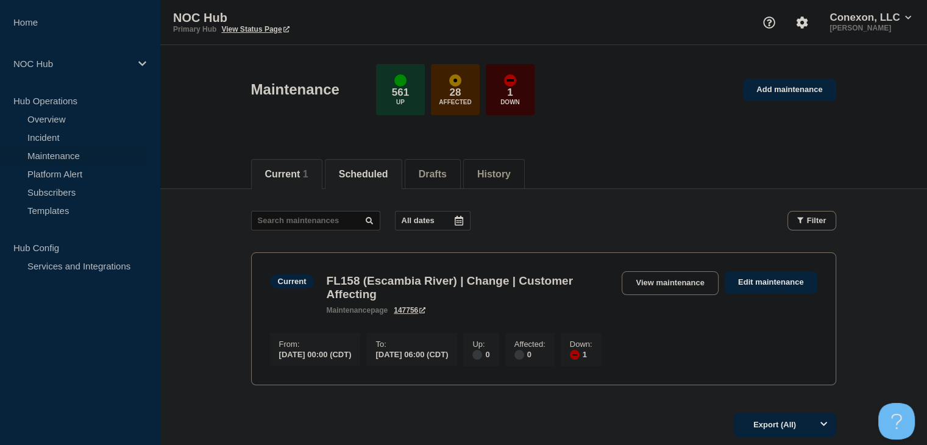
click at [365, 180] on li "Scheduled" at bounding box center [363, 174] width 77 height 30
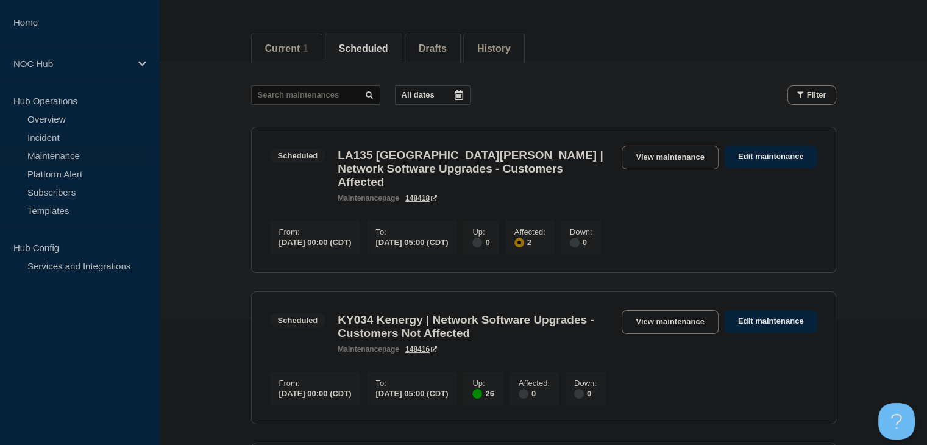
scroll to position [48, 0]
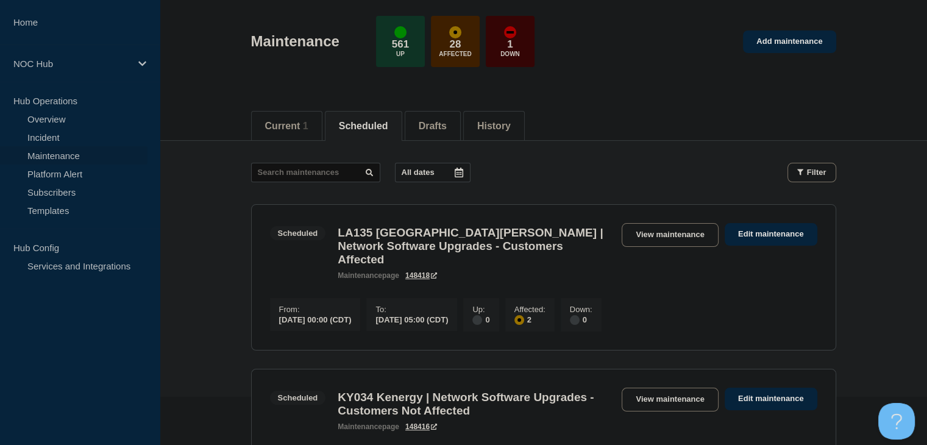
click at [441, 174] on button "All dates" at bounding box center [433, 173] width 76 height 20
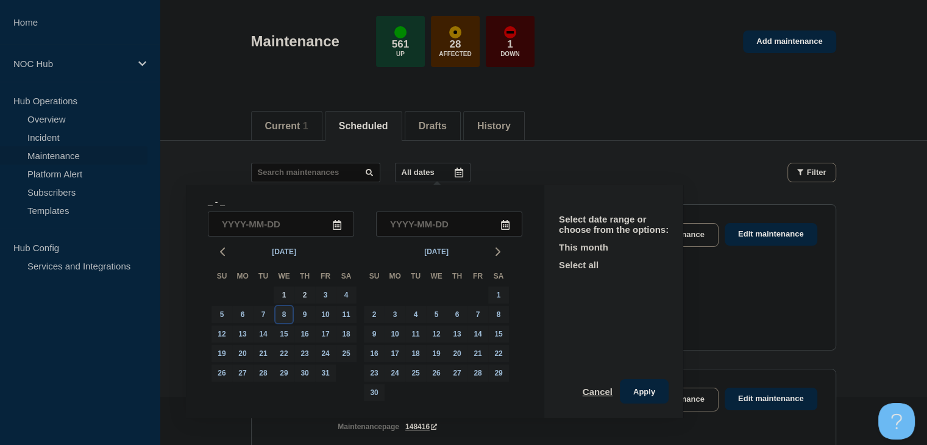
click at [279, 315] on div "8" at bounding box center [284, 314] width 17 height 17
type input "2025-10-08"
click at [280, 315] on div "8" at bounding box center [284, 314] width 17 height 17
type input "2025-10-08"
click at [638, 397] on button "Apply" at bounding box center [644, 391] width 49 height 24
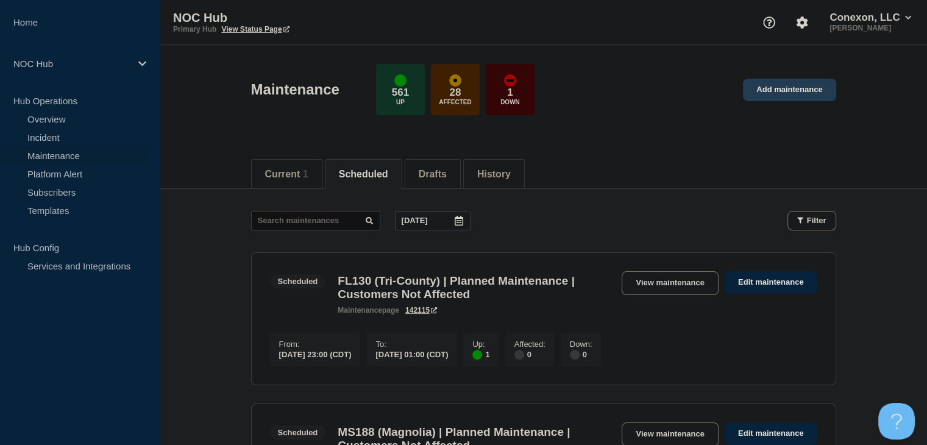
click at [779, 96] on link "Add maintenance" at bounding box center [789, 90] width 93 height 23
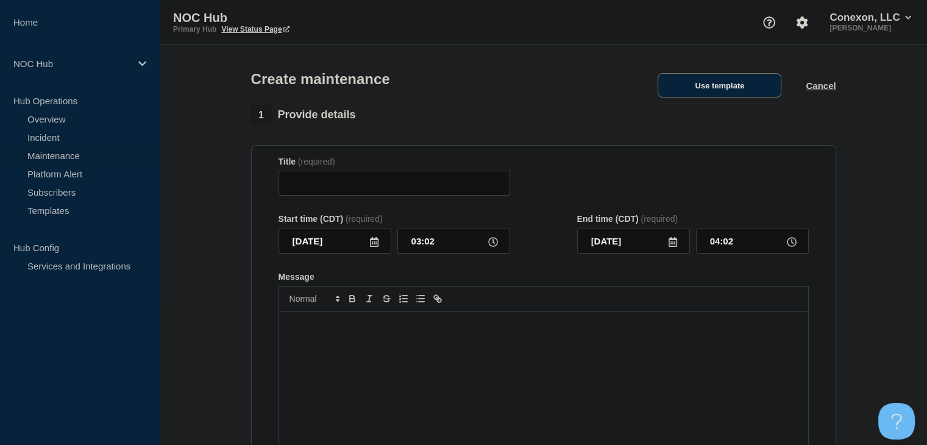
click at [756, 86] on button "Use template" at bounding box center [720, 85] width 124 height 24
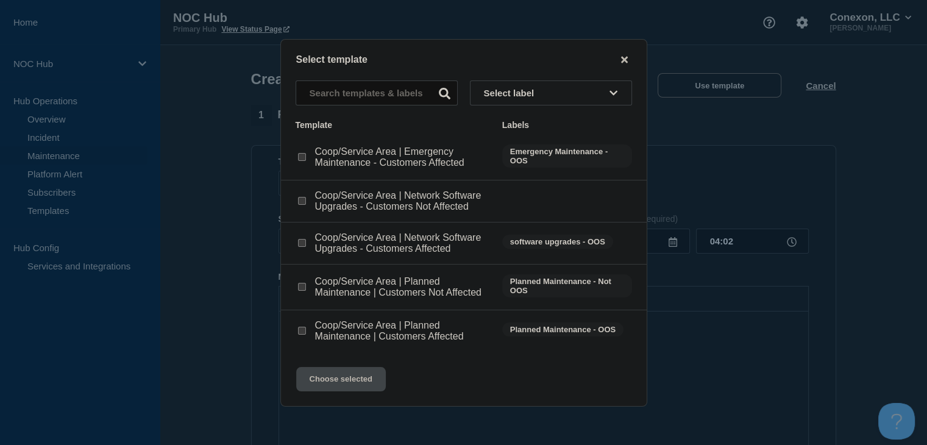
click at [301, 244] on input "Coop/Service Area | Network Software Upgrades - Customers Affected checkbox" at bounding box center [302, 243] width 8 height 8
checkbox input "true"
click at [341, 372] on button "Choose selected" at bounding box center [341, 379] width 90 height 24
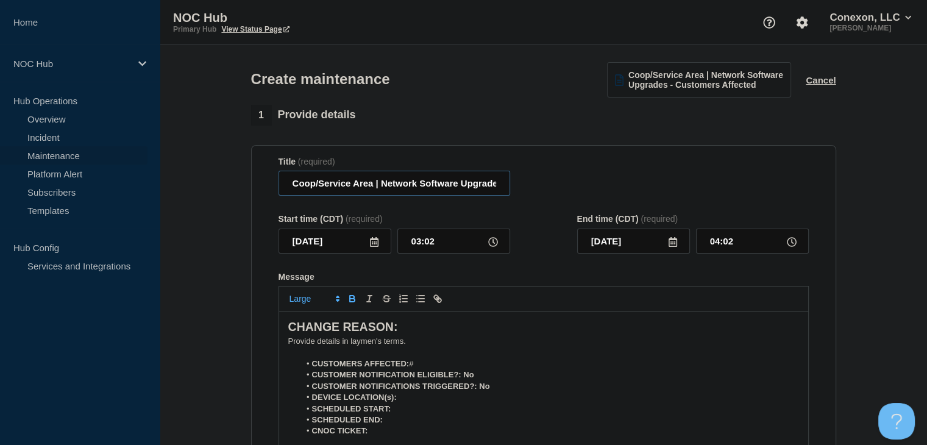
drag, startPoint x: 372, startPoint y: 183, endPoint x: 288, endPoint y: 188, distance: 84.8
click at [288, 188] on input "Coop/Service Area | Network Software Upgrades - Customers Affected" at bounding box center [395, 183] width 232 height 25
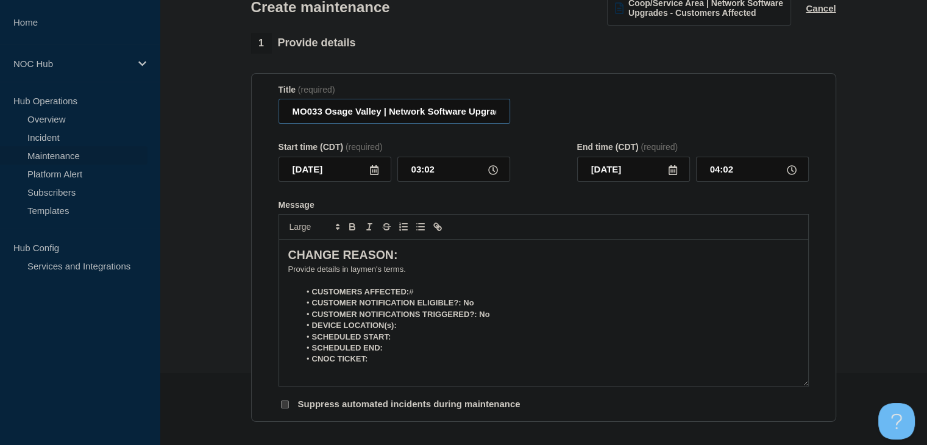
scroll to position [122, 0]
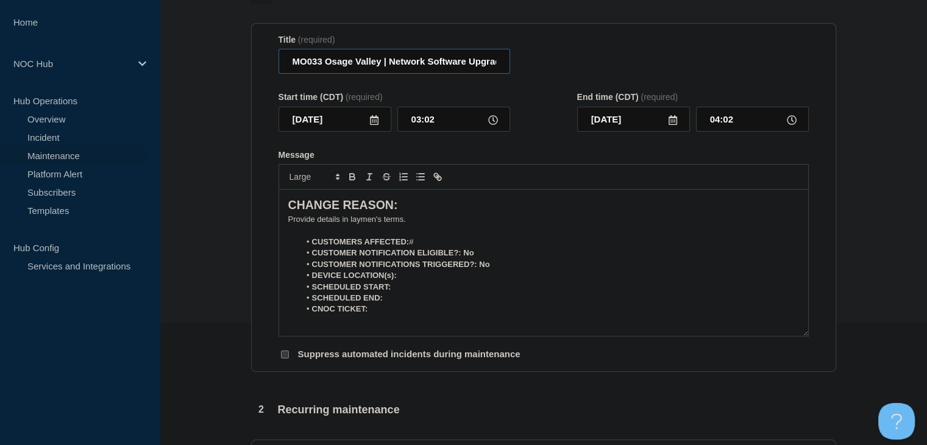
type input "MO033 Osage Valley | Network Software Upgrades - Customers Affected"
click at [301, 221] on p "﻿Provide details in laymen's terms." at bounding box center [543, 219] width 511 height 11
click at [302, 221] on p "﻿Provide details in laymen's terms." at bounding box center [543, 219] width 511 height 11
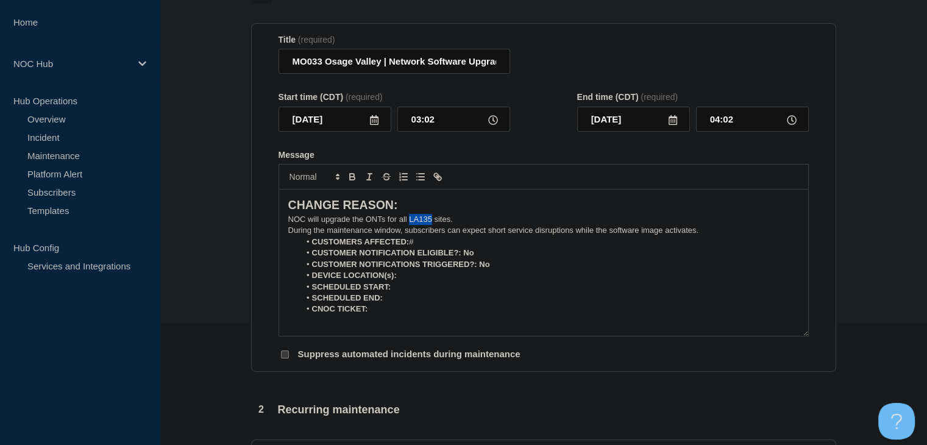
drag, startPoint x: 432, startPoint y: 223, endPoint x: 408, endPoint y: 223, distance: 23.8
click at [408, 223] on p "NOC will upgrade the ONTs for all LA135 sites." at bounding box center [543, 219] width 511 height 11
click at [711, 232] on p "During the maintenance window, subscribers can expect short service disruptions…" at bounding box center [543, 230] width 511 height 11
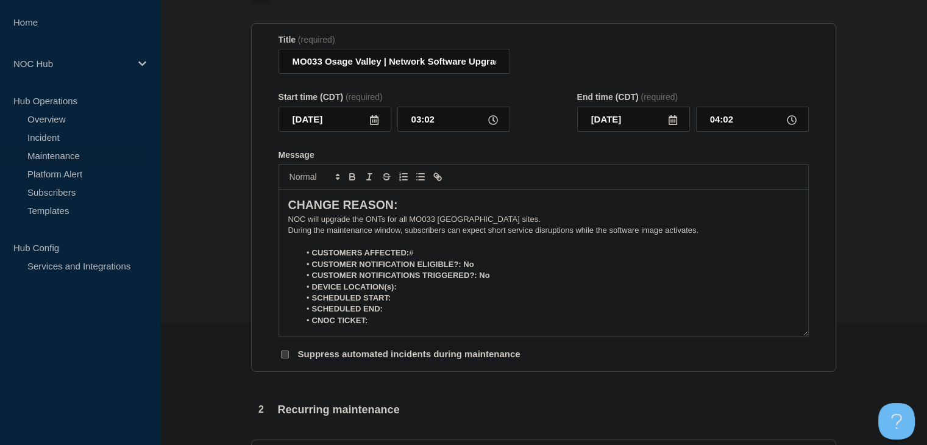
click at [436, 254] on li "CUSTOMERS AFFECTED: #" at bounding box center [549, 252] width 499 height 11
drag, startPoint x: 488, startPoint y: 268, endPoint x: 462, endPoint y: 268, distance: 25.6
click at [462, 268] on li "CUSTOMER NOTIFICATION ELIGIBLE?: No" at bounding box center [549, 264] width 499 height 11
click at [356, 178] on icon "Toggle bold text" at bounding box center [352, 176] width 11 height 11
drag, startPoint x: 492, startPoint y: 277, endPoint x: 479, endPoint y: 279, distance: 13.0
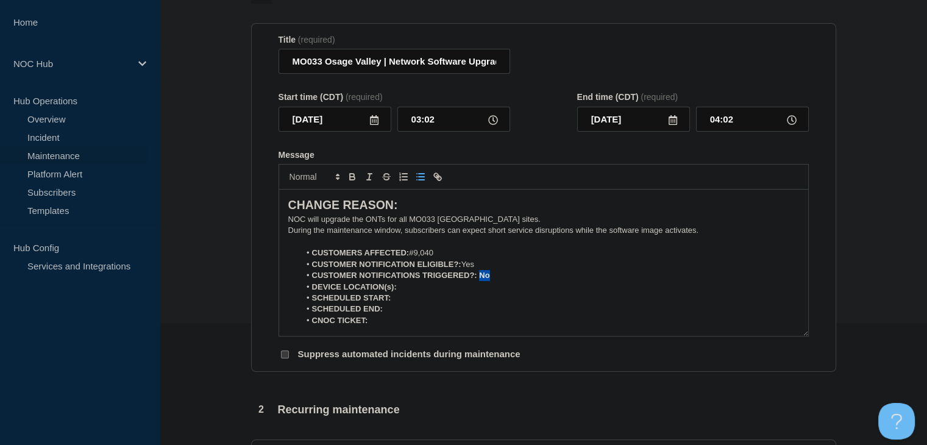
click at [479, 279] on li "CUSTOMER NOTIFICATIONS TRIGGERED?: No" at bounding box center [549, 275] width 499 height 11
click at [347, 176] on icon "Toggle bold text" at bounding box center [352, 176] width 11 height 11
click at [416, 292] on li "DEVICE LOCATION(s):" at bounding box center [549, 287] width 499 height 11
click at [348, 176] on icon "Toggle bold text" at bounding box center [352, 176] width 11 height 11
click at [350, 177] on icon "Toggle bold text" at bounding box center [352, 176] width 11 height 11
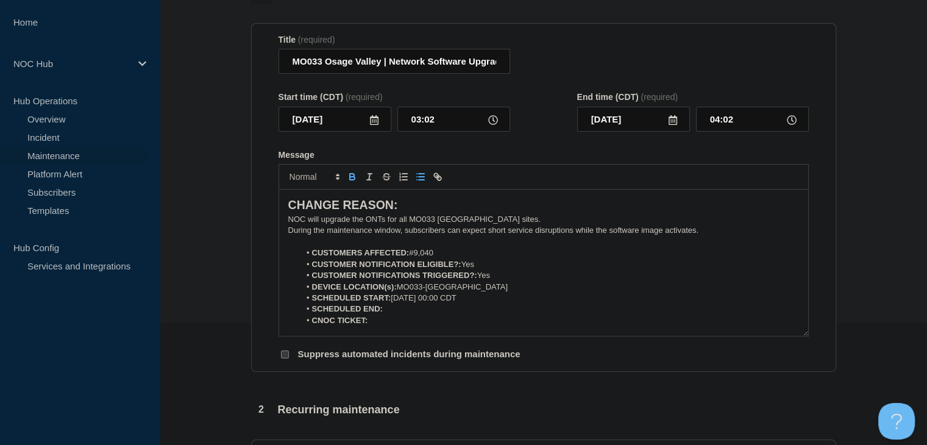
click at [350, 177] on icon "Toggle bold text" at bounding box center [352, 175] width 4 height 3
click at [374, 125] on icon at bounding box center [374, 120] width 9 height 10
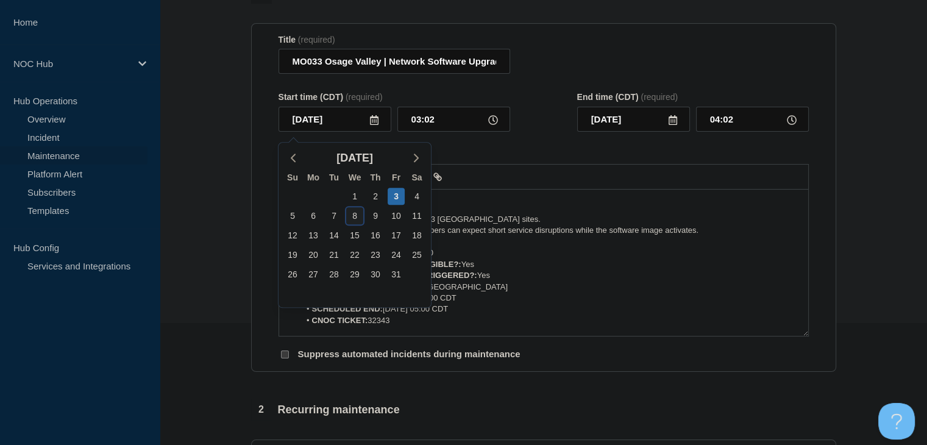
click at [353, 217] on div "8" at bounding box center [354, 215] width 17 height 17
type input "2025-10-08"
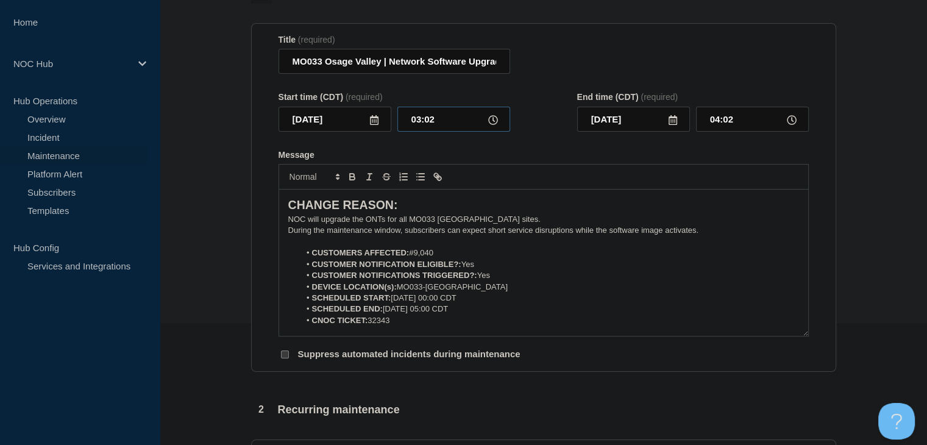
click at [441, 127] on input "03:02" at bounding box center [453, 119] width 113 height 25
type input "00:00"
click at [725, 119] on input "01:00" at bounding box center [752, 119] width 113 height 25
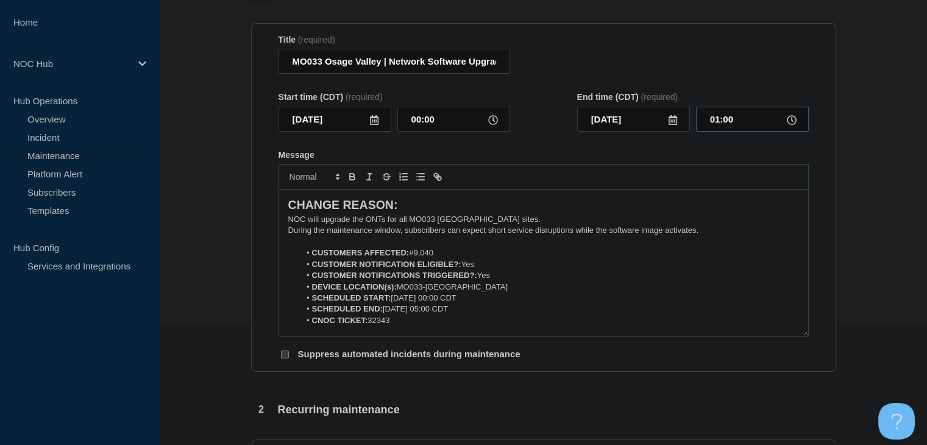
click at [725, 119] on input "01:00" at bounding box center [752, 119] width 113 height 25
type input "05:00"
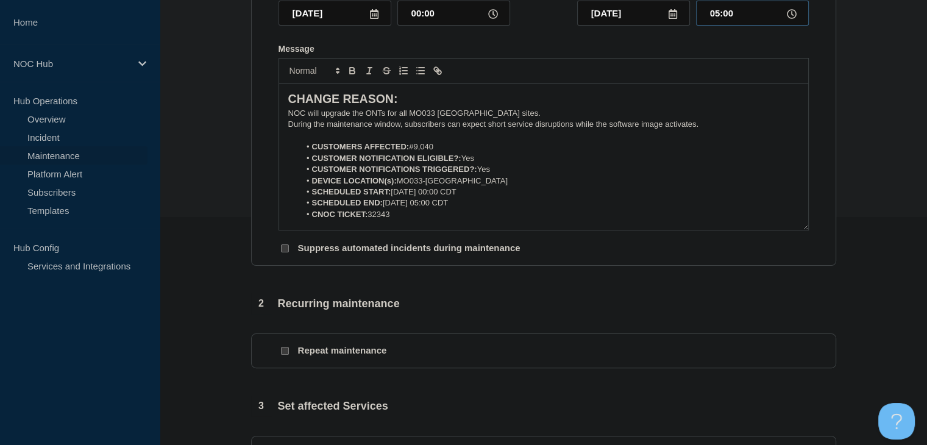
scroll to position [305, 0]
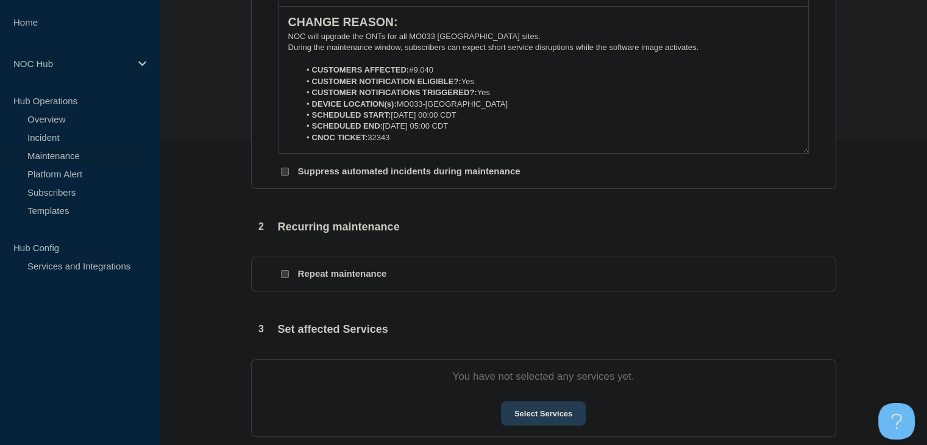
click at [521, 415] on button "Select Services" at bounding box center [543, 413] width 85 height 24
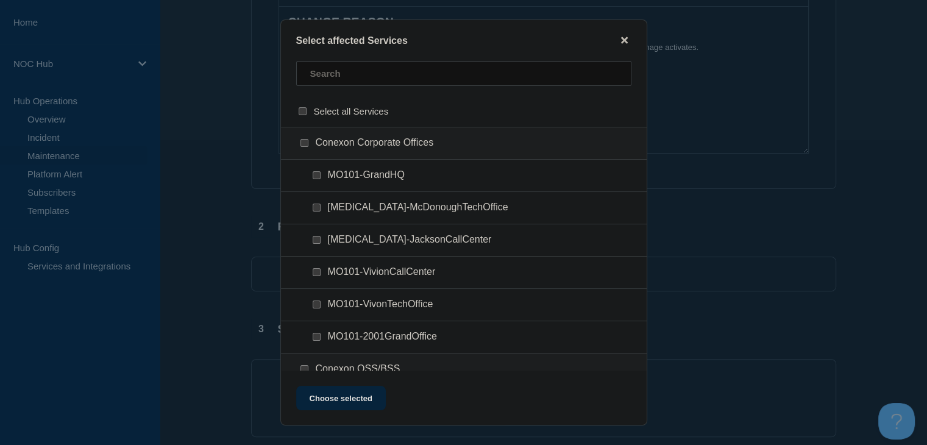
click at [317, 88] on div at bounding box center [464, 78] width 366 height 35
click at [318, 76] on input "text" at bounding box center [463, 73] width 335 height 25
type input "mo033"
click at [304, 142] on input "MO033 (Osage Valley) checkbox" at bounding box center [305, 143] width 8 height 8
checkbox input "true"
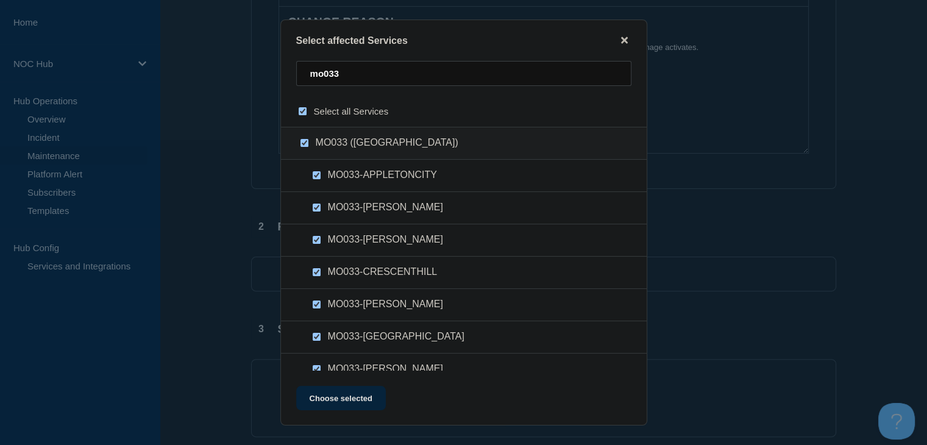
checkbox input "true"
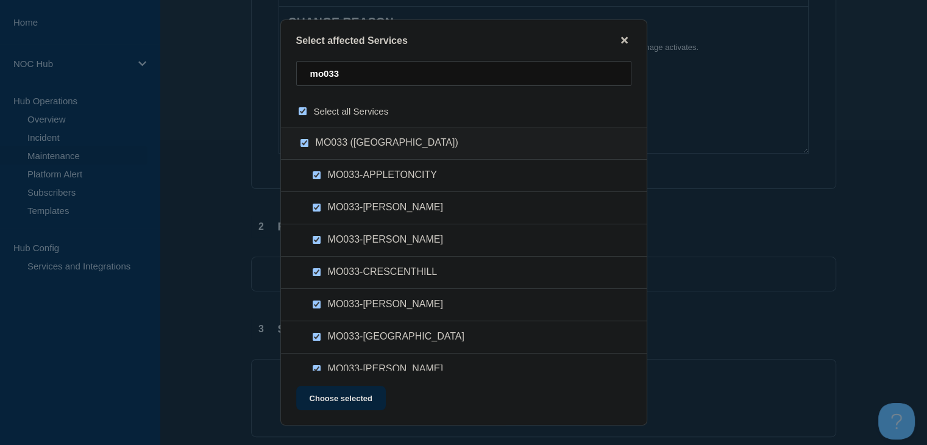
checkbox input "true"
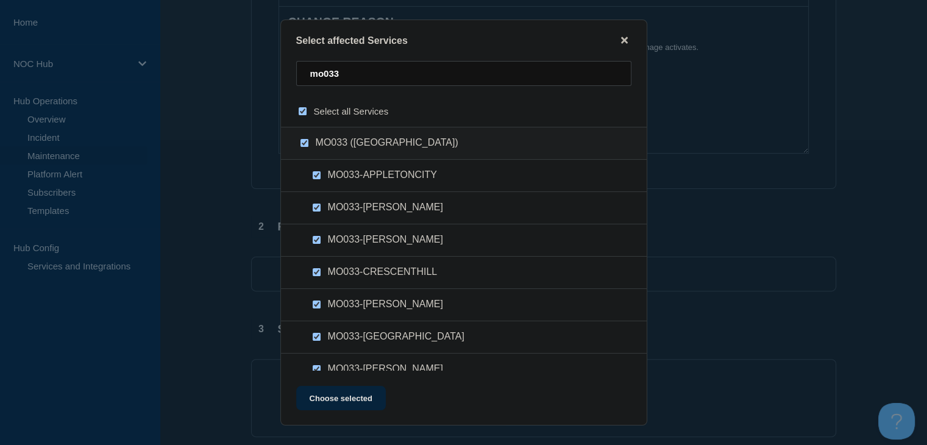
checkbox input "true"
click at [335, 397] on button "Choose selected" at bounding box center [341, 398] width 90 height 24
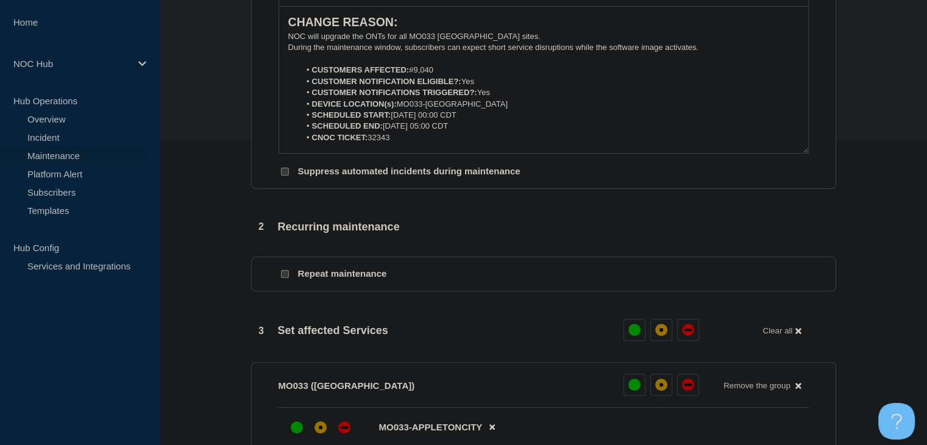
scroll to position [488, 0]
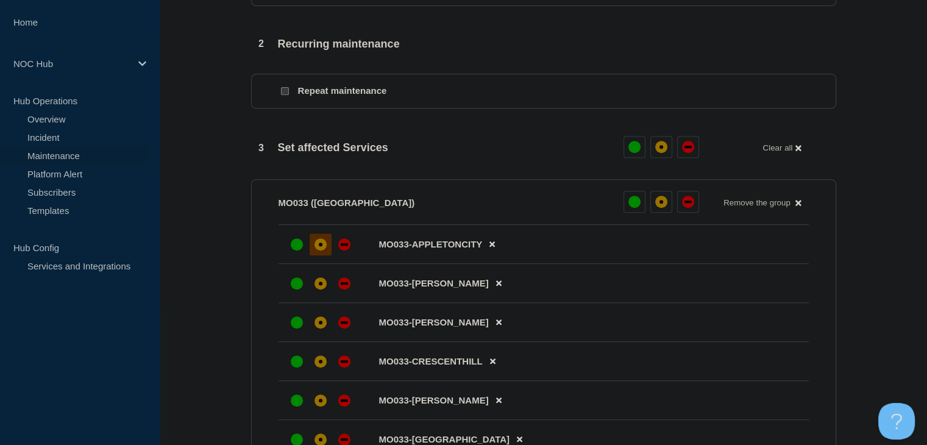
click at [322, 246] on div "affected" at bounding box center [321, 244] width 12 height 12
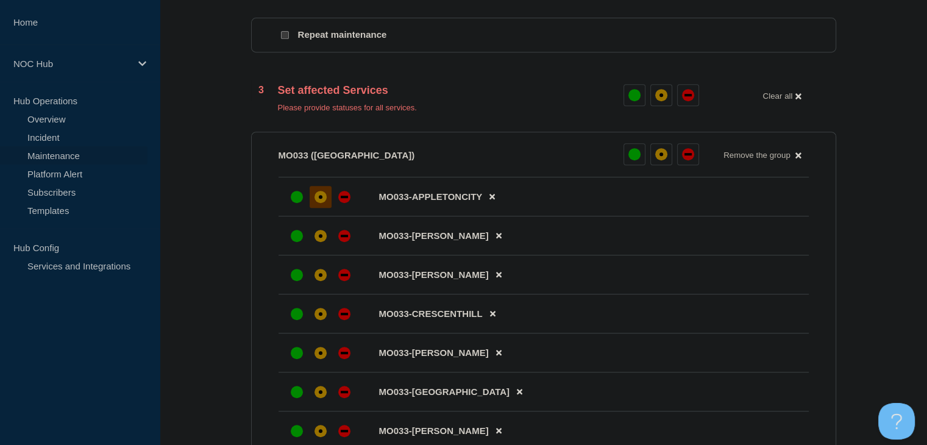
scroll to position [610, 0]
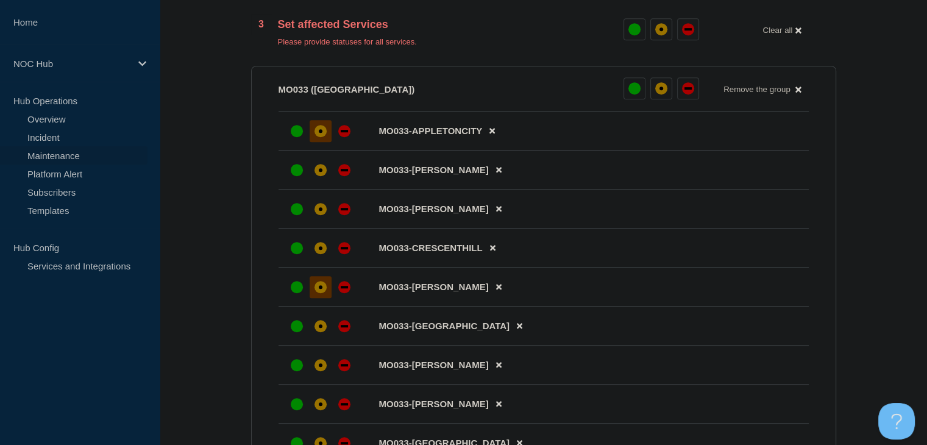
click at [326, 293] on div "affected" at bounding box center [321, 287] width 12 height 12
click at [317, 254] on div "affected" at bounding box center [321, 248] width 12 height 12
click at [316, 215] on div "affected" at bounding box center [321, 209] width 12 height 12
click at [317, 181] on div at bounding box center [321, 170] width 22 height 22
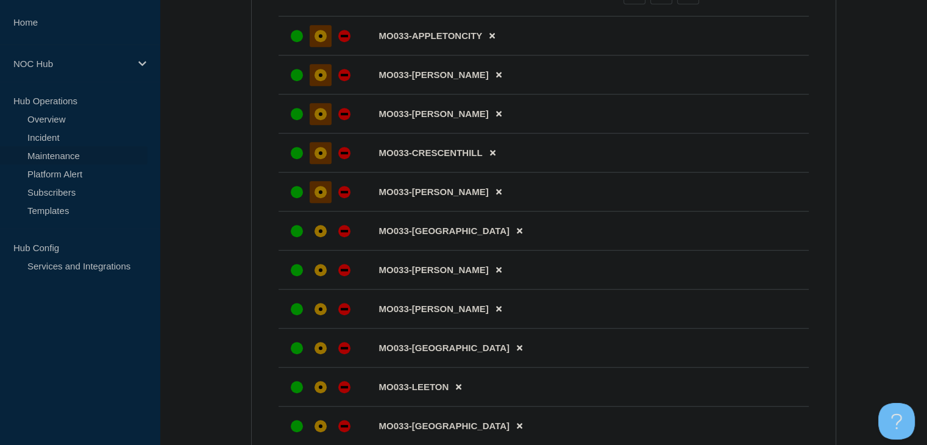
scroll to position [792, 0]
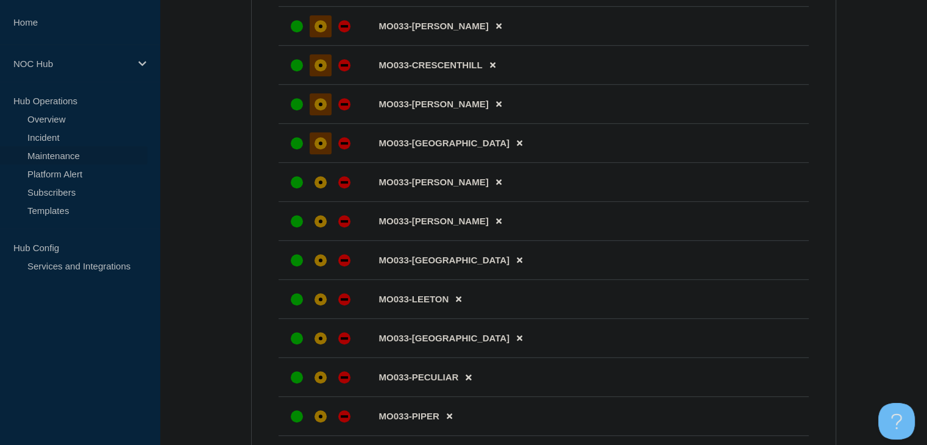
click at [321, 154] on div at bounding box center [321, 143] width 22 height 22
click at [316, 193] on div at bounding box center [321, 182] width 22 height 22
click at [327, 232] on div at bounding box center [321, 221] width 22 height 22
click at [329, 271] on div at bounding box center [321, 260] width 22 height 22
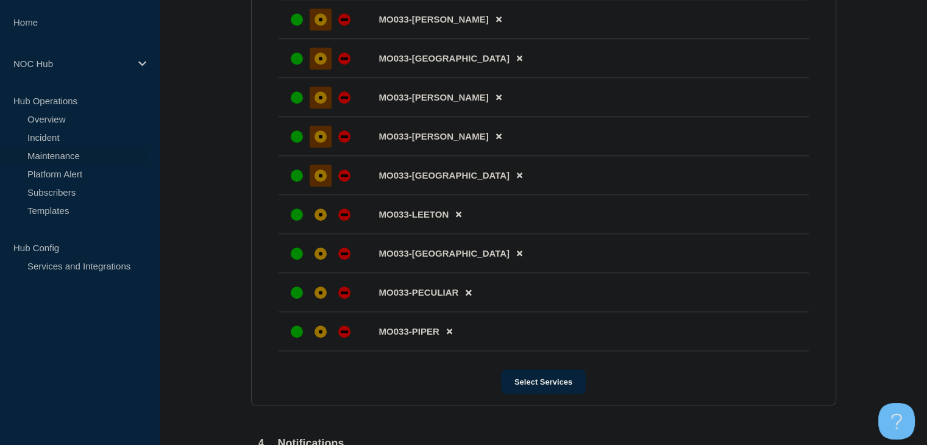
scroll to position [975, 0]
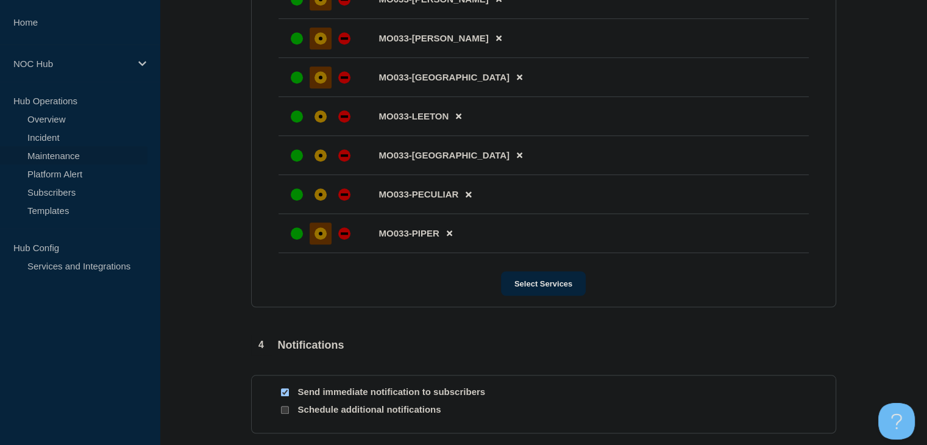
click at [326, 236] on div at bounding box center [321, 233] width 22 height 22
click at [321, 201] on div "affected" at bounding box center [321, 194] width 12 height 12
click at [319, 157] on div "affected" at bounding box center [321, 156] width 4 height 4
click at [318, 136] on li "MO033-LEETON" at bounding box center [544, 116] width 530 height 39
click at [319, 123] on div "affected" at bounding box center [321, 116] width 12 height 12
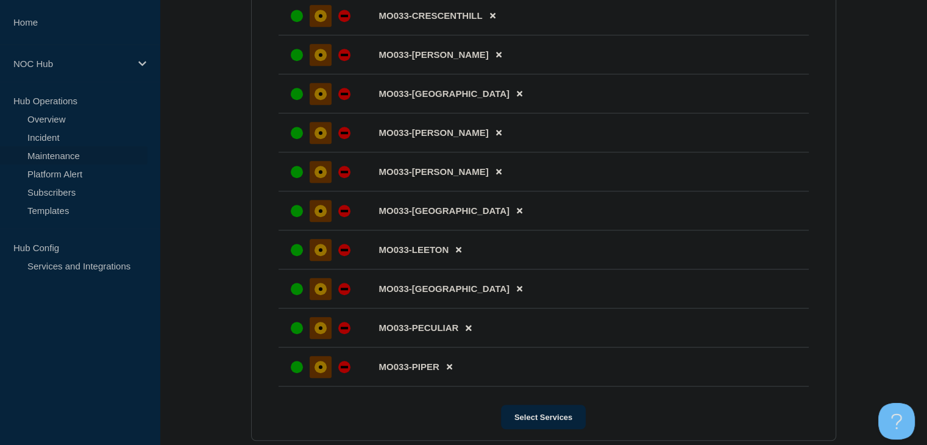
scroll to position [1097, 0]
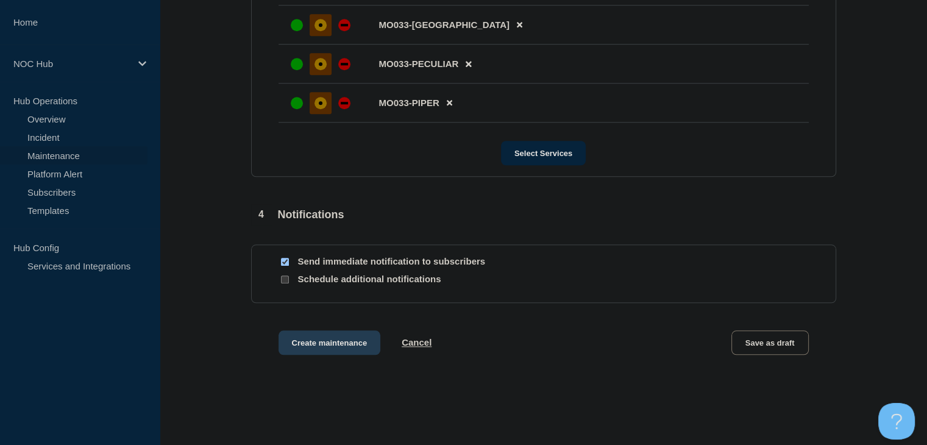
click at [352, 355] on button "Create maintenance" at bounding box center [330, 342] width 102 height 24
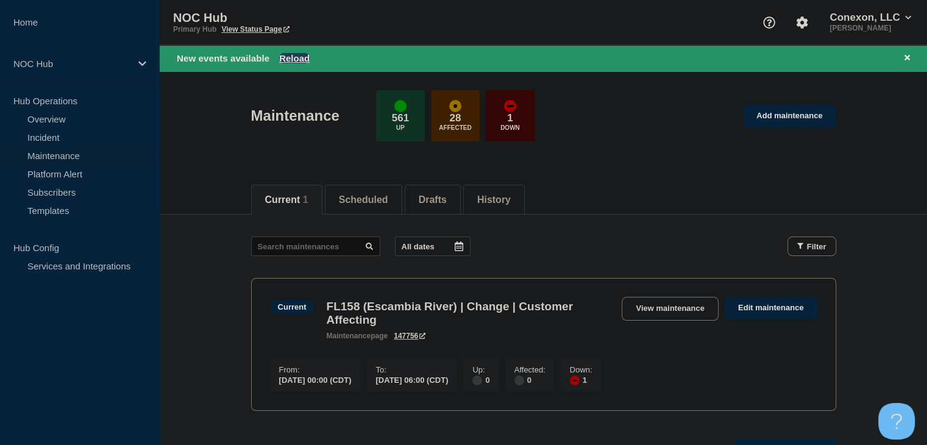
click at [285, 57] on button "Reload" at bounding box center [294, 58] width 30 height 10
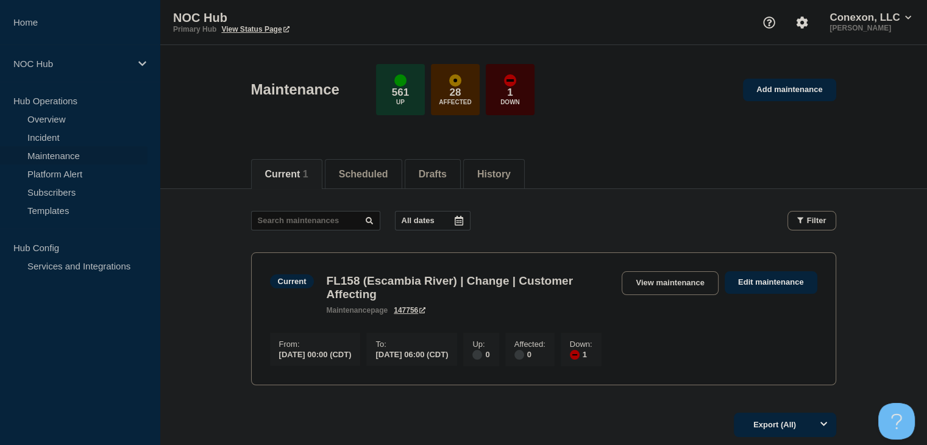
scroll to position [109, 0]
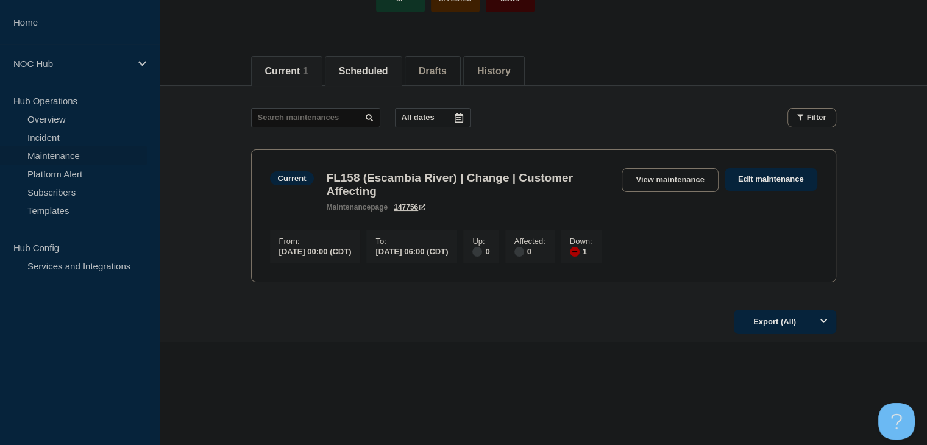
click at [352, 56] on li "Scheduled" at bounding box center [363, 71] width 77 height 30
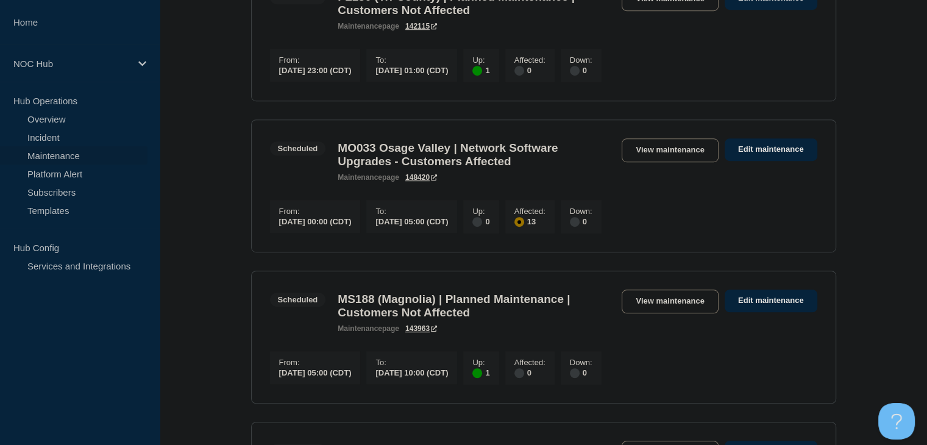
scroll to position [780, 0]
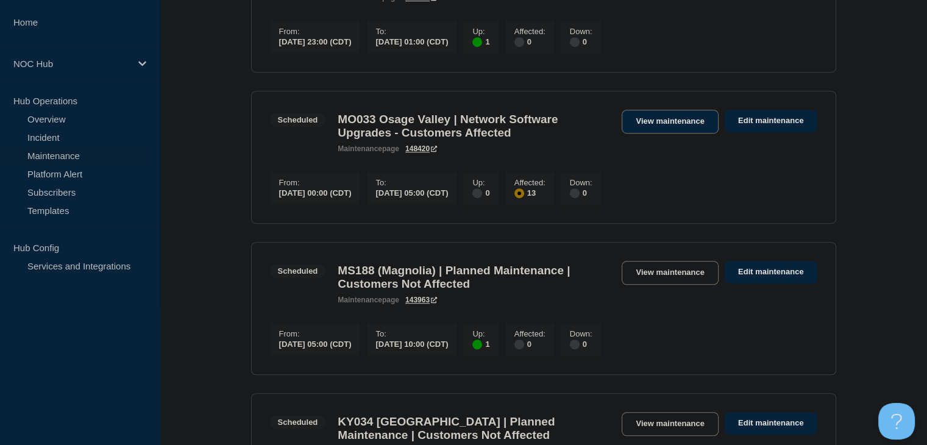
click at [653, 132] on link "View maintenance" at bounding box center [670, 122] width 96 height 24
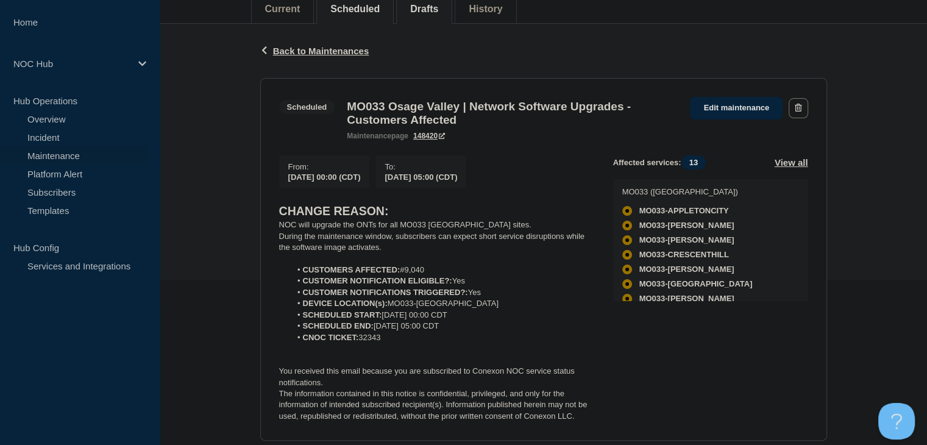
scroll to position [183, 0]
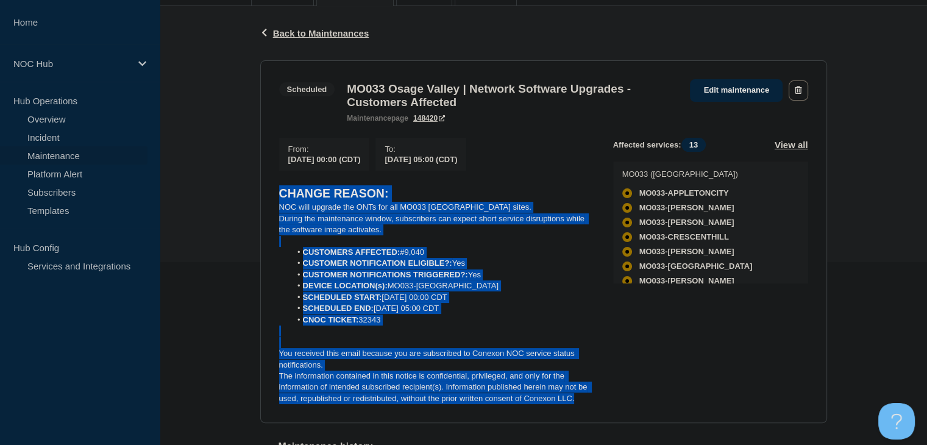
drag, startPoint x: 589, startPoint y: 402, endPoint x: 251, endPoint y: 197, distance: 396.3
click at [251, 197] on div "Back Back to Maintenances Scheduled MO033 Osage Valley | Network Software Upgra…" at bounding box center [543, 266] width 585 height 521
copy div "CHANGE REASON: NOC will upgrade the ONTs for all MO033 Osage Valley sites. Duri…"
click at [442, 192] on p "CHANGE REASON:" at bounding box center [436, 193] width 315 height 17
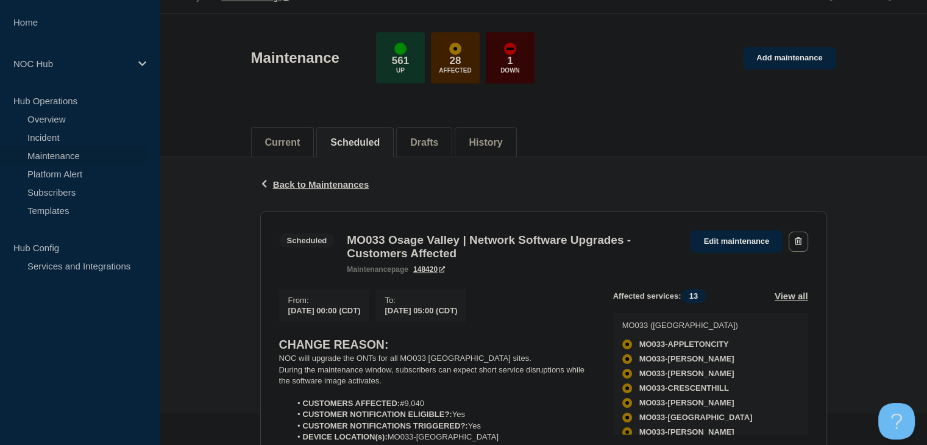
scroll to position [0, 0]
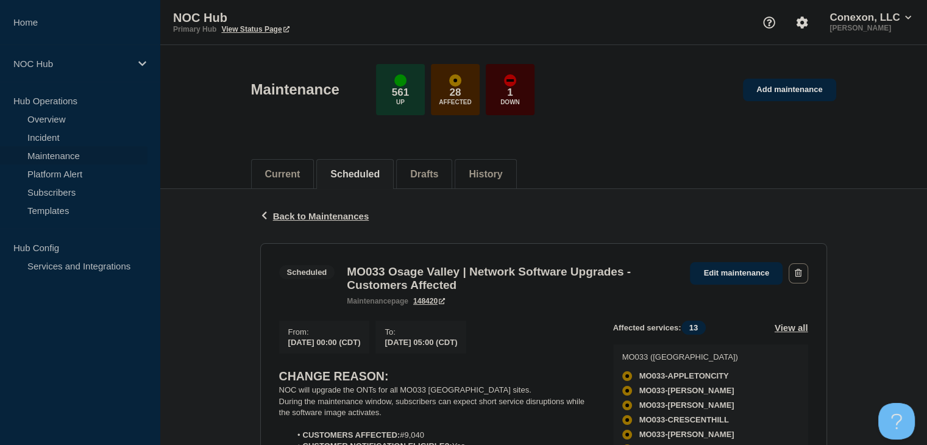
click at [769, 104] on div "Maintenance 561 Up 28 Affected 1 Down Add maintenance" at bounding box center [543, 85] width 613 height 74
click at [770, 101] on link "Add maintenance" at bounding box center [789, 90] width 93 height 23
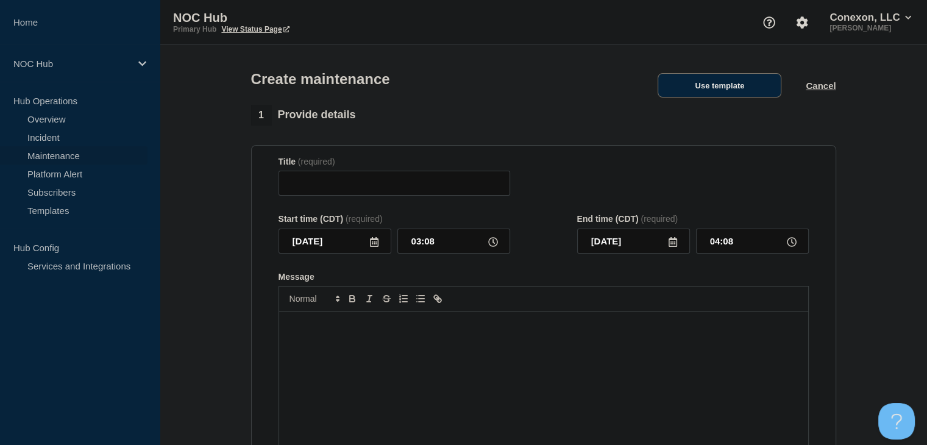
click at [756, 92] on button "Use template" at bounding box center [720, 85] width 124 height 24
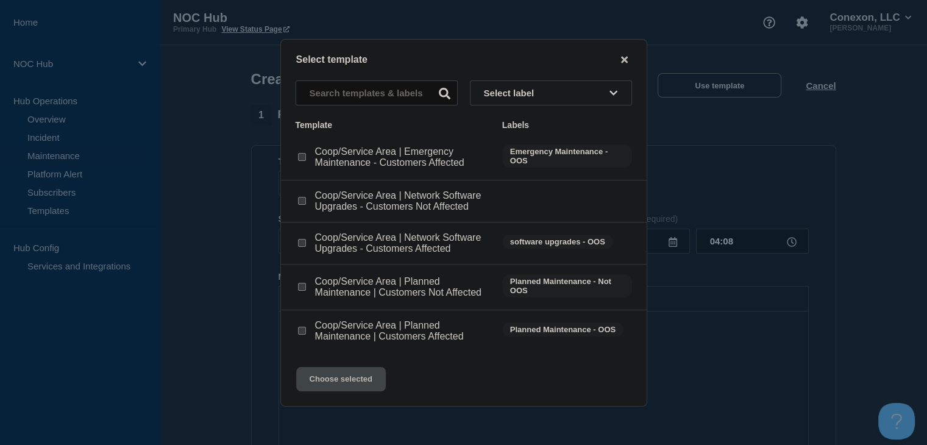
click at [298, 202] on input "Coop/Service Area | Network Software Upgrades - Customers Not Affected checkbox" at bounding box center [302, 201] width 8 height 8
checkbox input "true"
click at [335, 380] on button "Choose selected" at bounding box center [341, 379] width 90 height 24
type input "Coop/Service Area | Network Software Upgrades - Customers Not Affected"
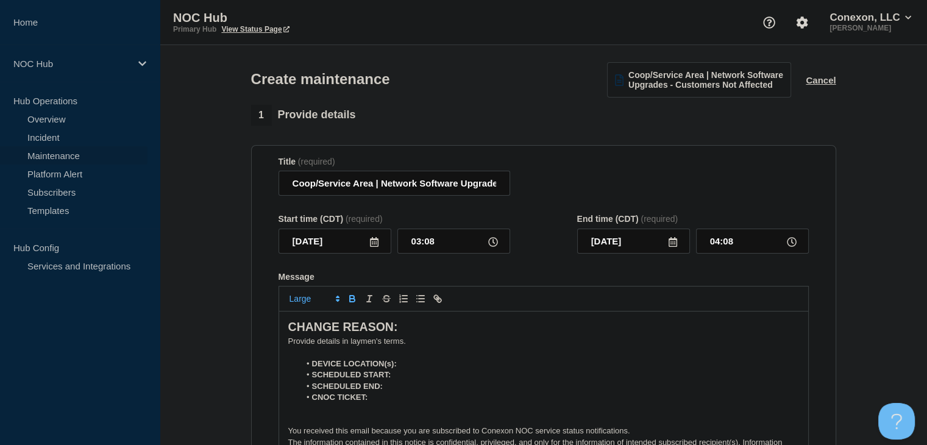
click at [332, 345] on p "﻿Provide details in laymen's terms." at bounding box center [543, 341] width 511 height 11
drag, startPoint x: 727, startPoint y: 359, endPoint x: 365, endPoint y: 344, distance: 361.8
click at [365, 344] on div "CHANGE REASON: NOC will upgrade the ONTs for all LA135 sites. During the mainte…" at bounding box center [543, 384] width 529 height 146
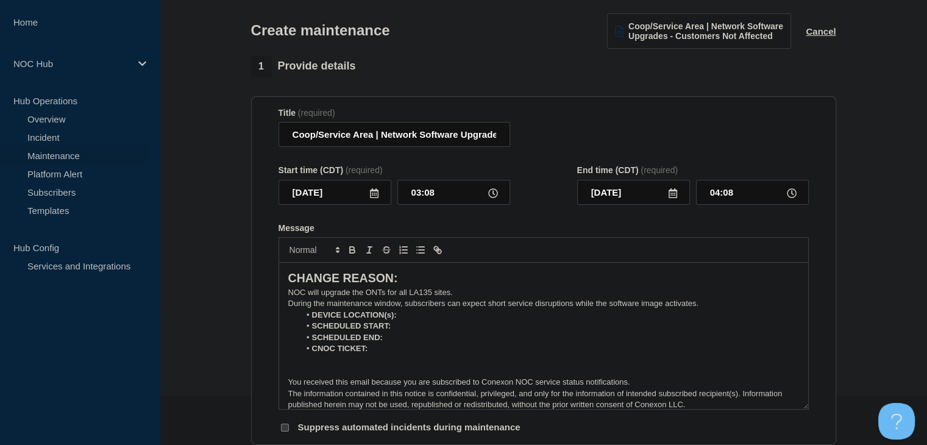
scroll to position [122, 0]
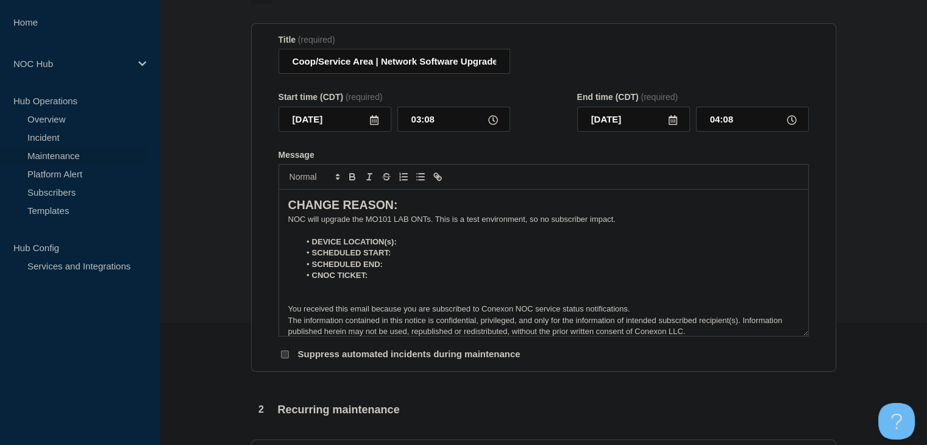
click at [421, 247] on li "DEVICE LOCATION(s):" at bounding box center [549, 242] width 499 height 11
drag, startPoint x: 471, startPoint y: 248, endPoint x: 396, endPoint y: 246, distance: 74.4
click at [396, 246] on li "DEVICE LOCATION(s): MO101-NetEng LAB" at bounding box center [549, 242] width 499 height 11
click at [351, 177] on icon "Toggle bold text" at bounding box center [352, 176] width 11 height 11
click at [405, 258] on li "SCHEDULED START:" at bounding box center [549, 252] width 499 height 11
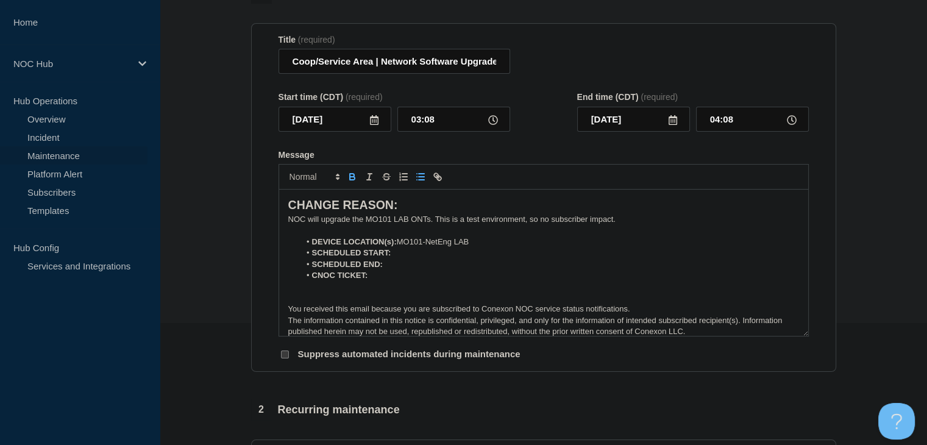
click at [350, 180] on icon "Toggle bold text" at bounding box center [352, 178] width 5 height 3
click at [416, 268] on li "SCHEDULED END:" at bounding box center [549, 264] width 499 height 11
drag, startPoint x: 351, startPoint y: 179, endPoint x: 389, endPoint y: 223, distance: 57.9
click at [351, 179] on icon "Toggle bold text" at bounding box center [352, 176] width 11 height 11
click at [443, 258] on li "SCHEDULED START: 10-08-2025" at bounding box center [549, 252] width 499 height 11
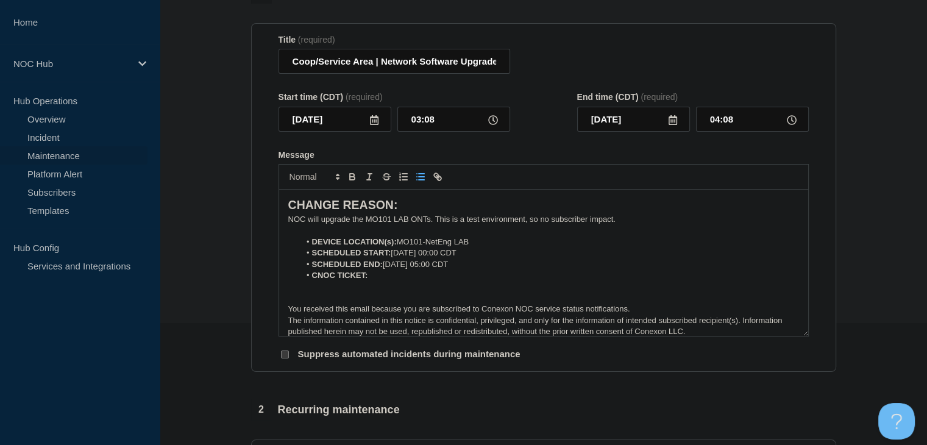
click at [432, 281] on li "CNOC TICKET:" at bounding box center [549, 275] width 499 height 11
click at [357, 179] on icon "Toggle bold text" at bounding box center [352, 176] width 11 height 11
click at [390, 279] on li "CNOC TICKET: ﻿" at bounding box center [549, 275] width 499 height 11
drag, startPoint x: 395, startPoint y: 280, endPoint x: 369, endPoint y: 281, distance: 25.6
click at [369, 281] on li "CNOC TICKET: 32344" at bounding box center [549, 275] width 499 height 11
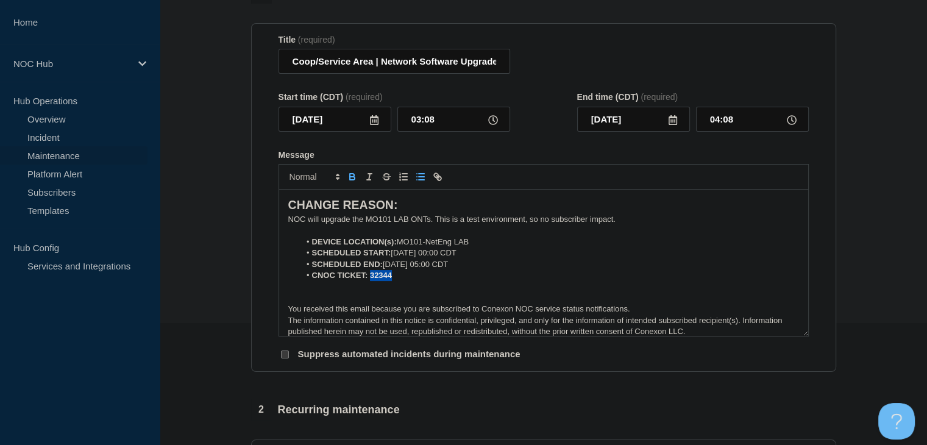
click at [352, 180] on icon "Toggle bold text" at bounding box center [352, 178] width 5 height 3
click at [365, 120] on input "2025-10-03" at bounding box center [335, 119] width 113 height 25
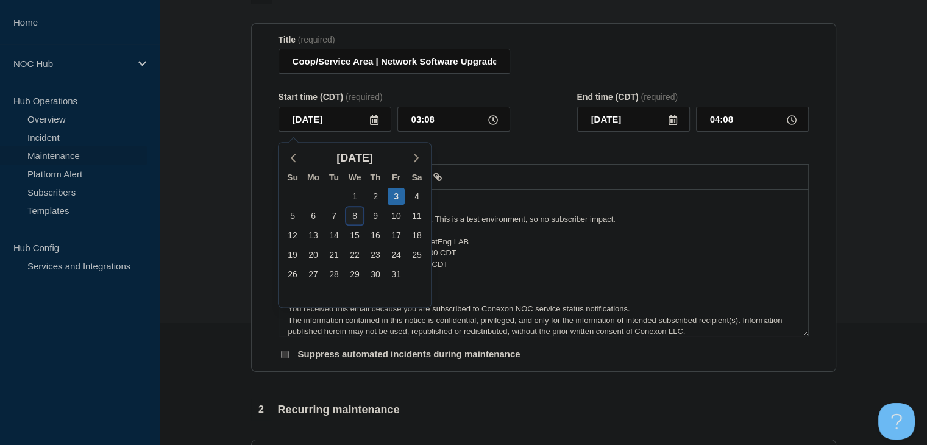
click at [352, 219] on div "8" at bounding box center [354, 215] width 17 height 17
type input "2025-10-08"
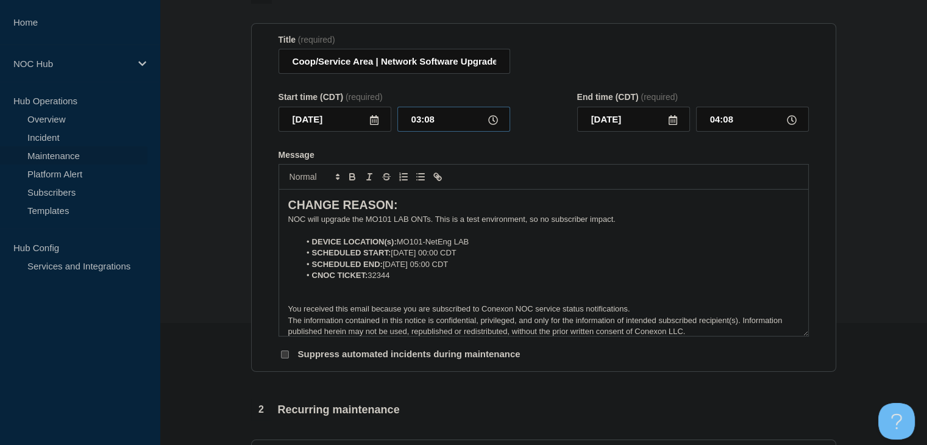
click at [425, 121] on input "03:08" at bounding box center [453, 119] width 113 height 25
type input "00:00"
click at [709, 125] on input "01:00" at bounding box center [752, 119] width 113 height 25
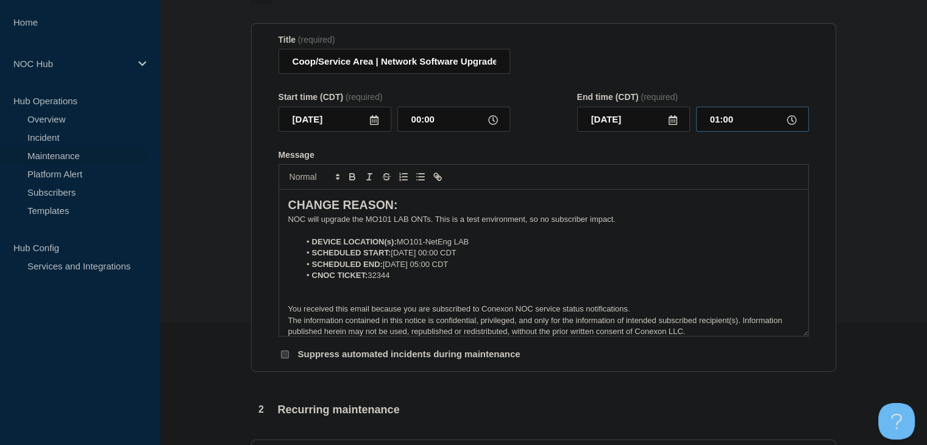
click at [712, 125] on input "01:00" at bounding box center [752, 119] width 113 height 25
type input "05:00"
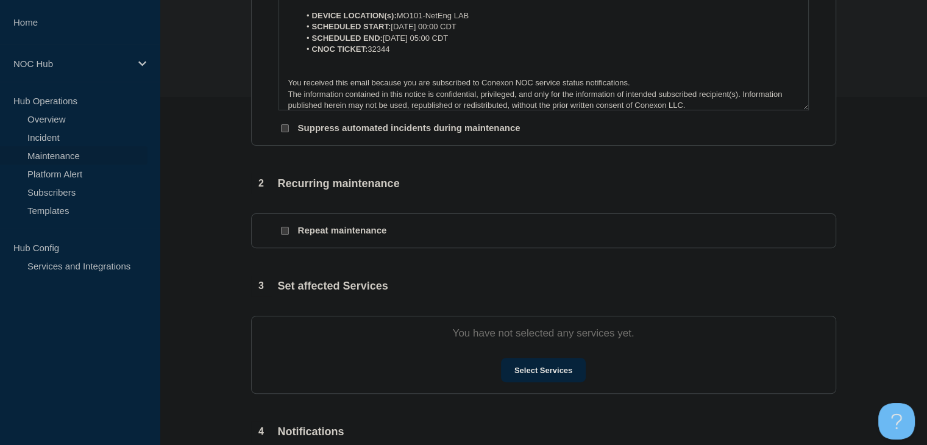
scroll to position [366, 0]
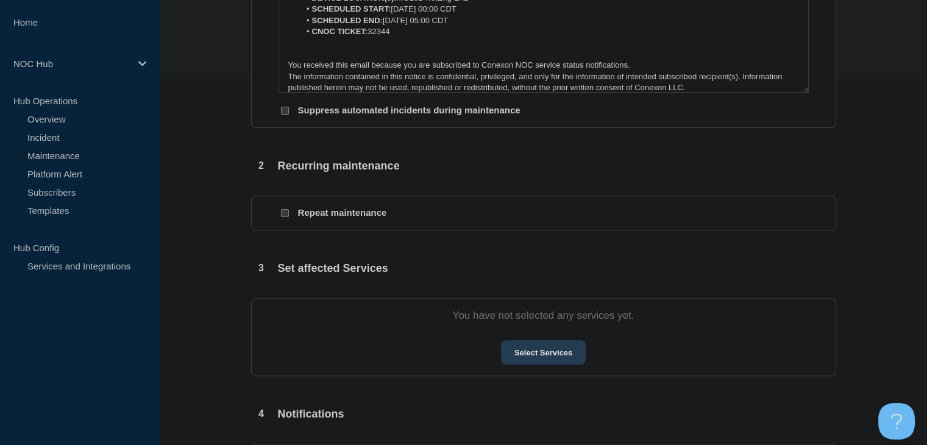
click at [538, 358] on button "Select Services" at bounding box center [543, 352] width 85 height 24
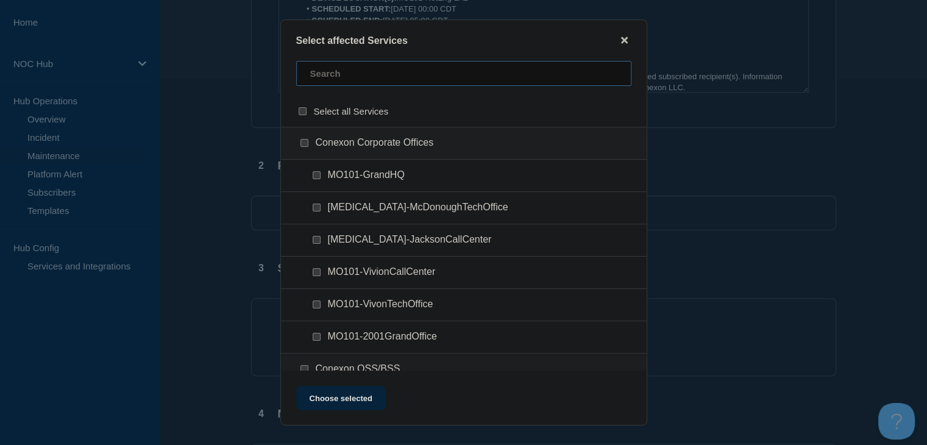
click at [334, 81] on input "text" at bounding box center [463, 73] width 335 height 25
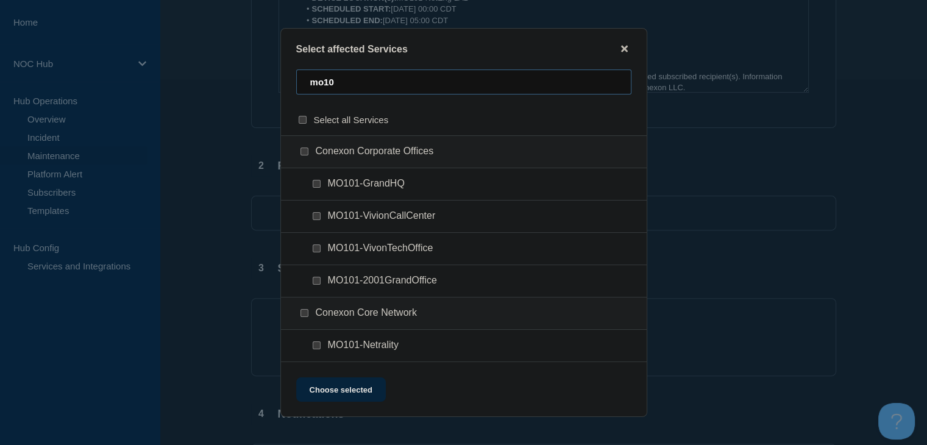
type input "mo10"
click at [317, 249] on input "MO101-VivonTechOffice checkbox" at bounding box center [317, 248] width 8 height 8
checkbox input "true"
click at [361, 399] on button "Choose selected" at bounding box center [341, 389] width 90 height 24
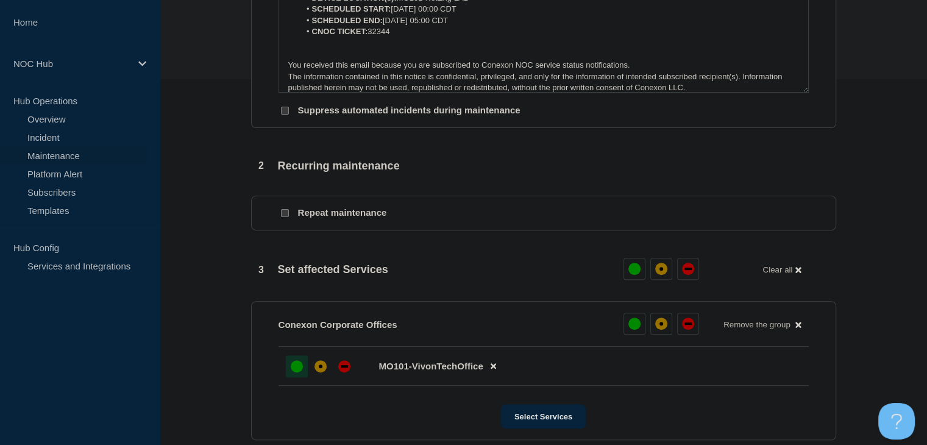
click at [293, 372] on div "up" at bounding box center [297, 366] width 12 height 12
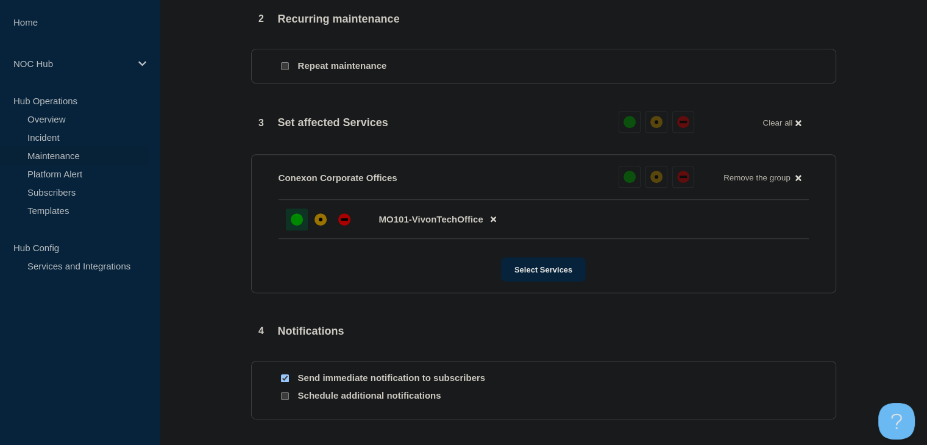
scroll to position [610, 0]
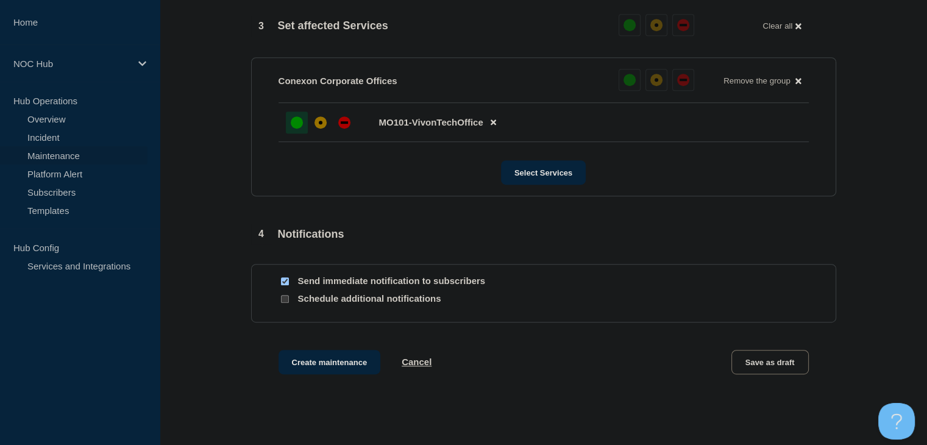
click at [288, 285] on input "Send immediate notification to subscribers" at bounding box center [285, 281] width 8 height 8
checkbox input "false"
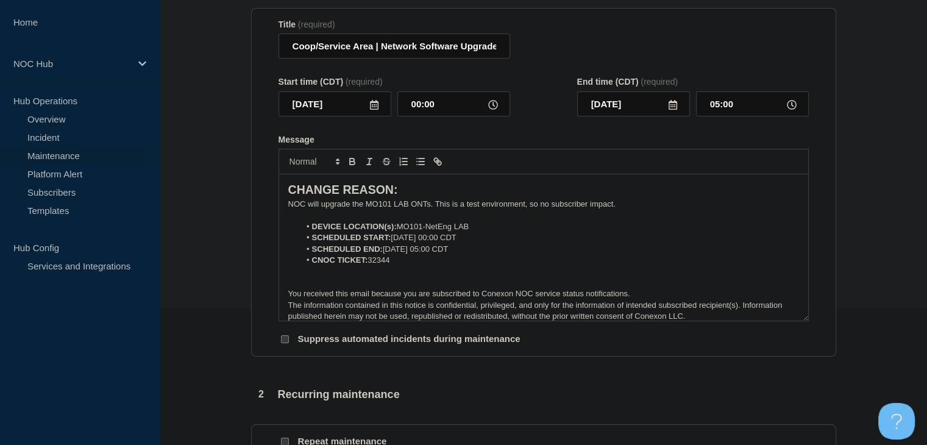
scroll to position [61, 0]
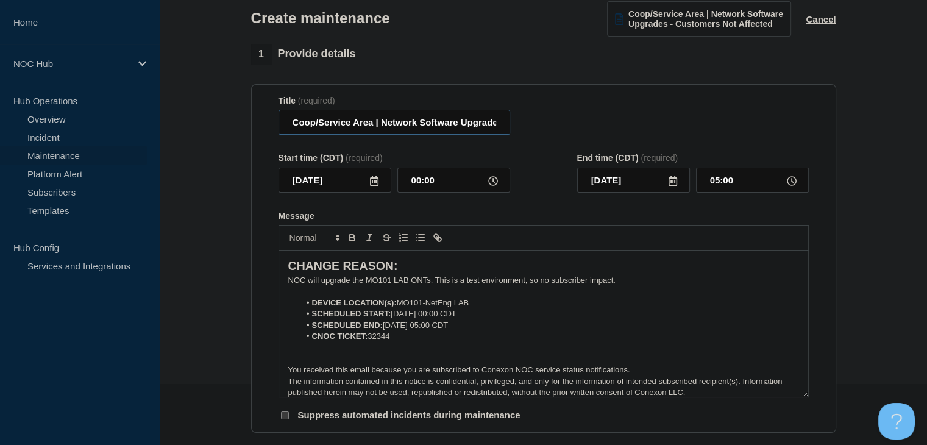
drag, startPoint x: 371, startPoint y: 125, endPoint x: 272, endPoint y: 130, distance: 99.5
click at [272, 130] on section "Title (required) Coop/Service Area | Network Software Upgrades - Customers Not …" at bounding box center [543, 258] width 585 height 349
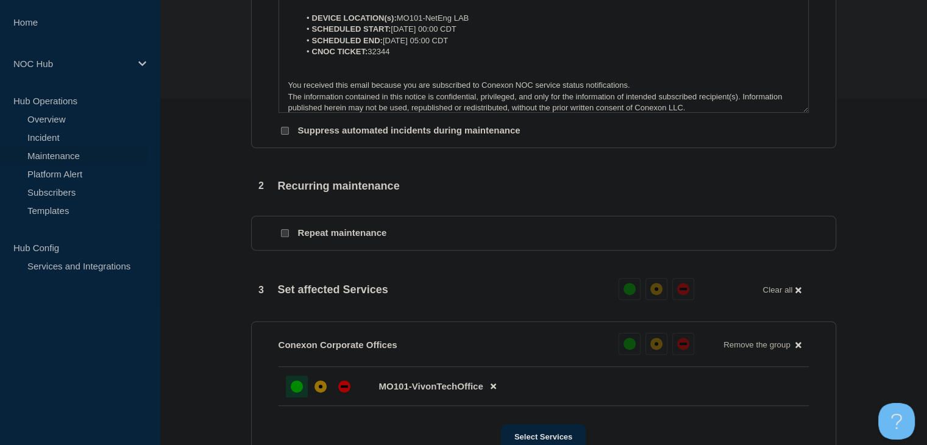
scroll to position [671, 0]
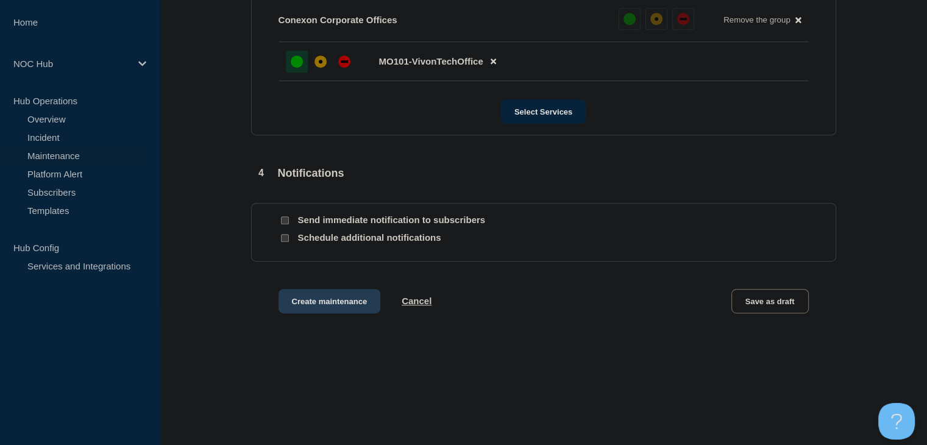
type input "MO101 LAB | Network Software Upgrades - Customers Not Affected"
click at [335, 307] on button "Create maintenance" at bounding box center [330, 301] width 102 height 24
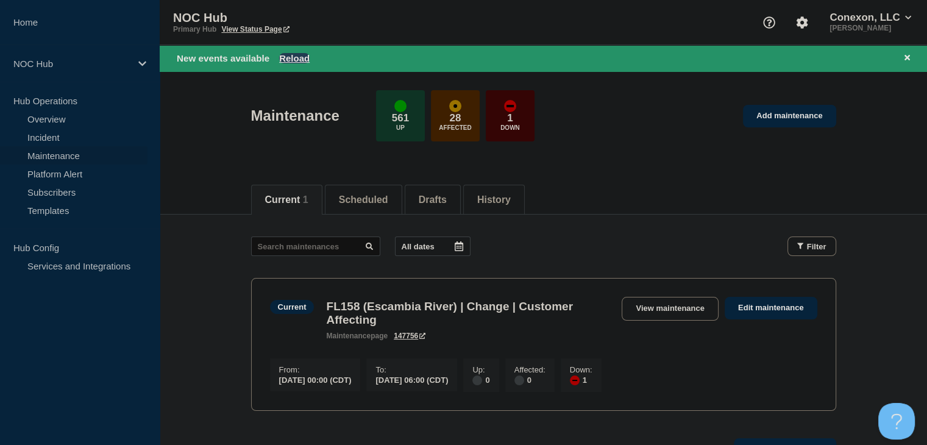
click at [305, 60] on button "Reload" at bounding box center [294, 58] width 30 height 10
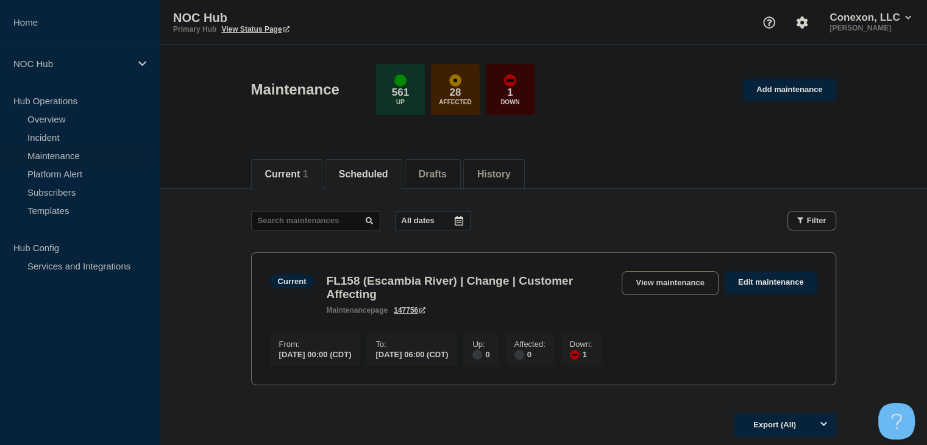
click at [388, 185] on li "Scheduled" at bounding box center [363, 174] width 77 height 30
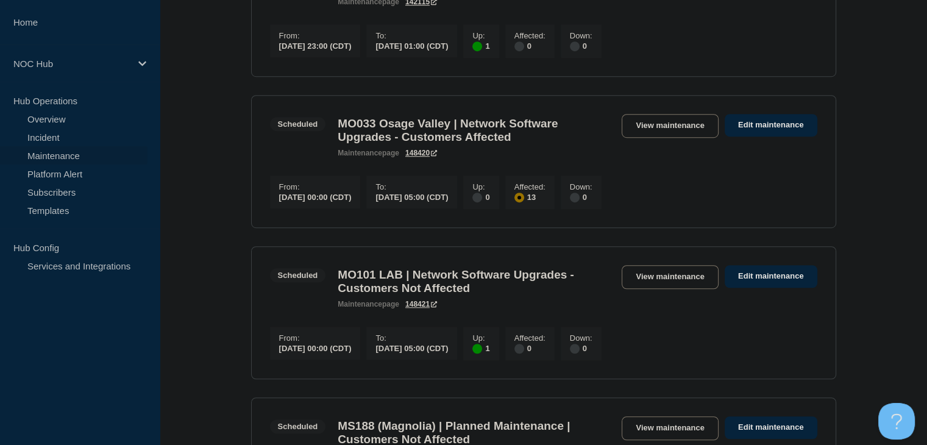
scroll to position [853, 0]
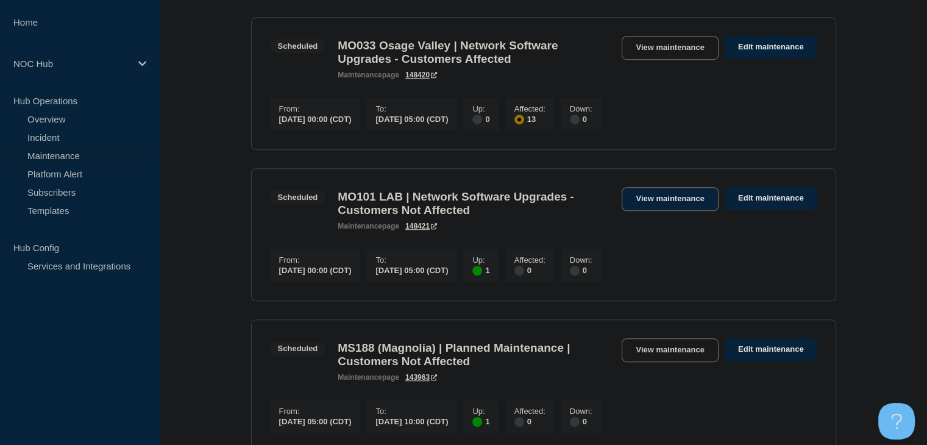
click at [678, 211] on link "View maintenance" at bounding box center [670, 199] width 96 height 24
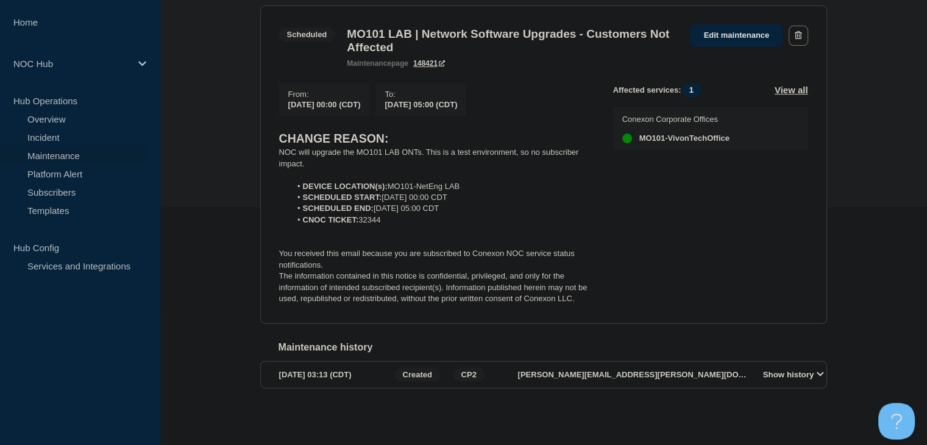
scroll to position [244, 0]
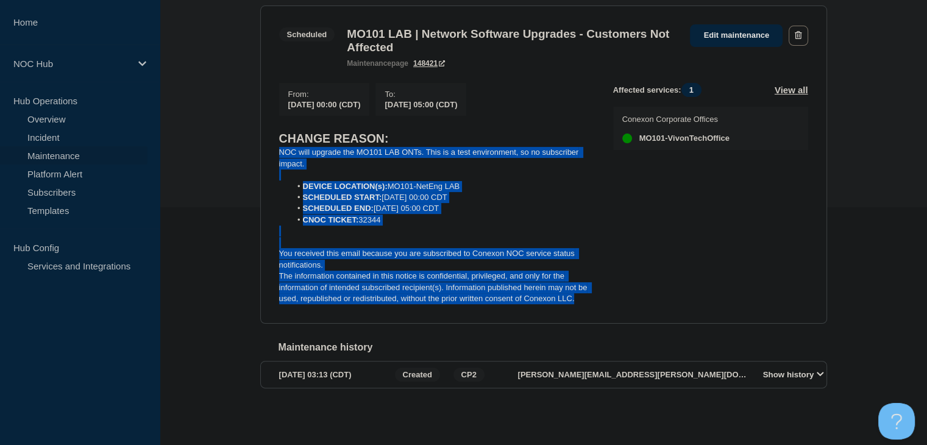
drag, startPoint x: 475, startPoint y: 277, endPoint x: 268, endPoint y: 152, distance: 242.2
click at [268, 152] on section "Scheduled MO101 LAB | Network Software Upgrades - Customers Not Affected mainte…" at bounding box center [543, 164] width 567 height 318
copy div "NOC will upgrade the MO101 LAB ONTs. This is a test environment, so no subscrib…"
click at [229, 270] on div "Back Back to Maintenances Scheduled MO101 LAB | Network Software Upgrades - Cus…" at bounding box center [543, 188] width 767 height 475
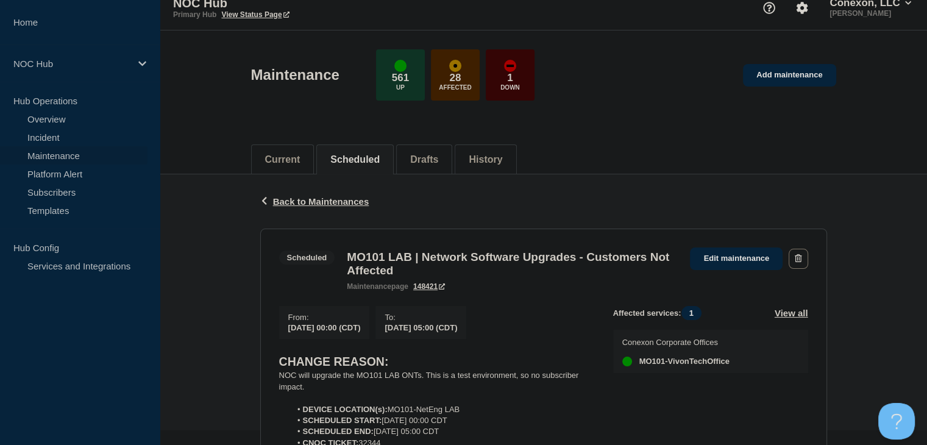
scroll to position [0, 0]
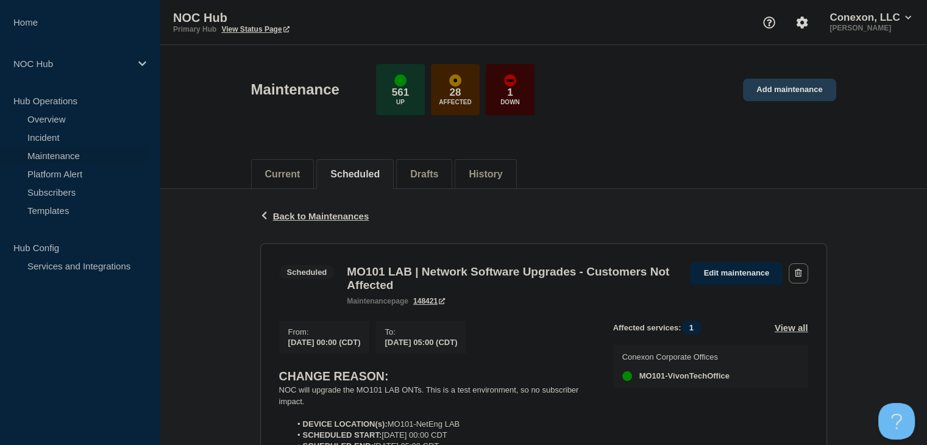
click at [776, 91] on link "Add maintenance" at bounding box center [789, 90] width 93 height 23
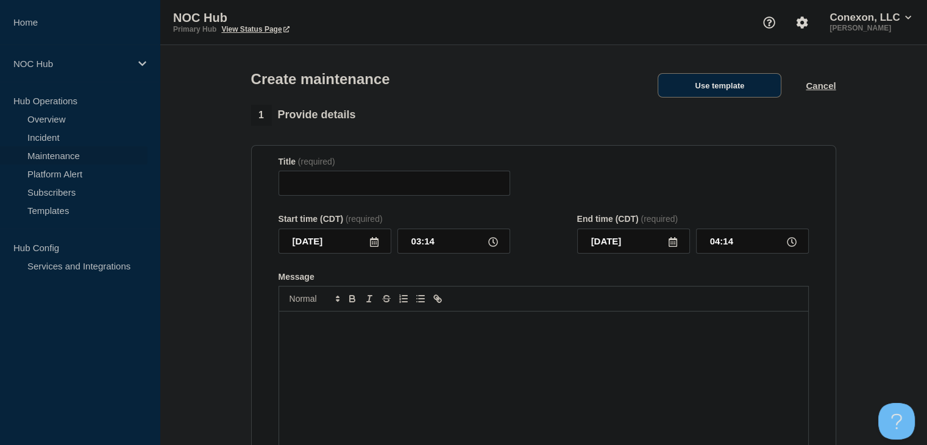
click at [746, 86] on button "Use template" at bounding box center [720, 85] width 124 height 24
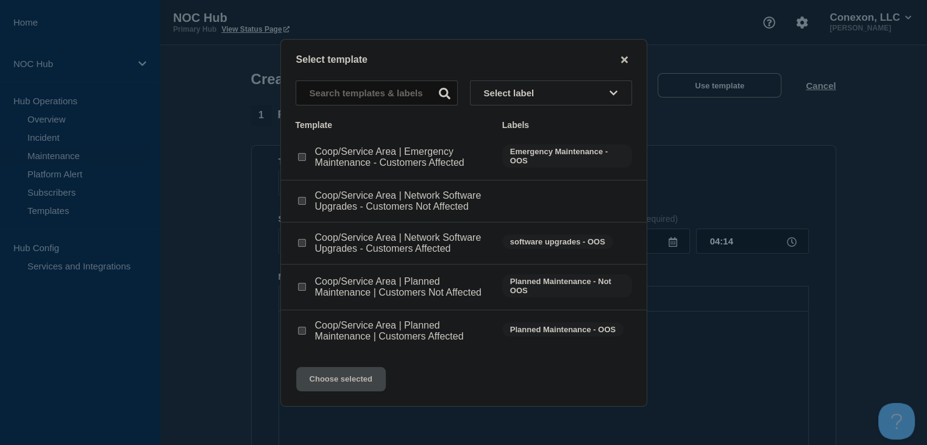
click at [302, 241] on input "Coop/Service Area | Network Software Upgrades - Customers Affected checkbox" at bounding box center [302, 243] width 8 height 8
checkbox input "true"
click at [336, 389] on button "Choose selected" at bounding box center [341, 379] width 90 height 24
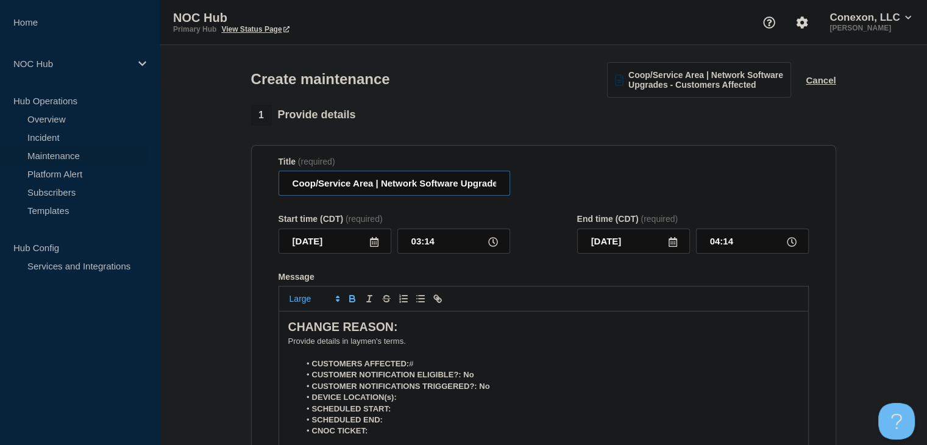
drag, startPoint x: 372, startPoint y: 188, endPoint x: 251, endPoint y: 188, distance: 121.3
click at [251, 188] on section "Title (required) Coop/Service Area | Network Software Upgrades - Customers Affe…" at bounding box center [543, 319] width 585 height 349
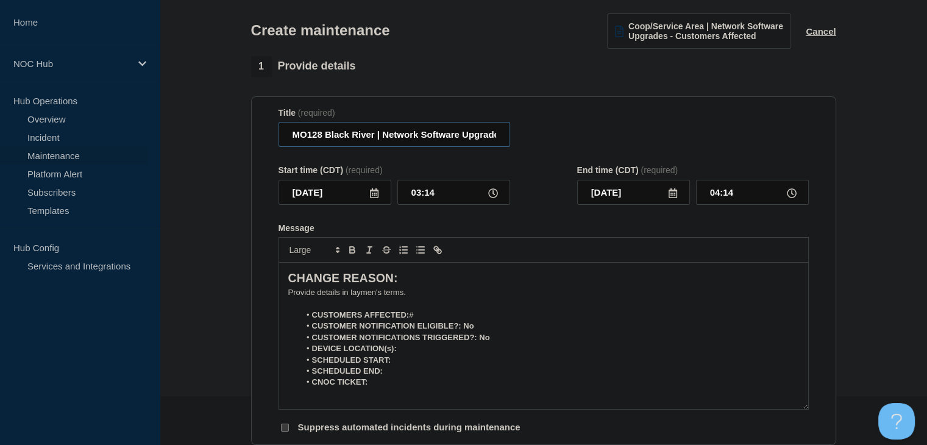
scroll to position [122, 0]
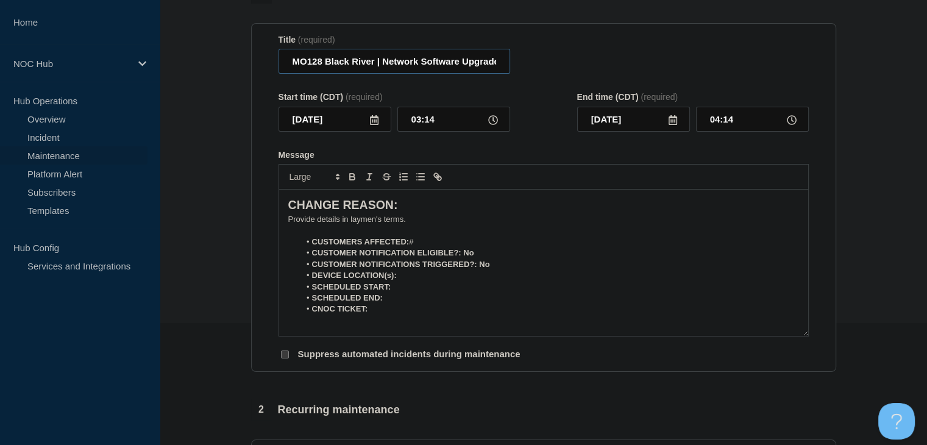
type input "MO128 Black River | Network Software Upgrades - Customers Affected"
click at [377, 123] on icon at bounding box center [374, 120] width 9 height 10
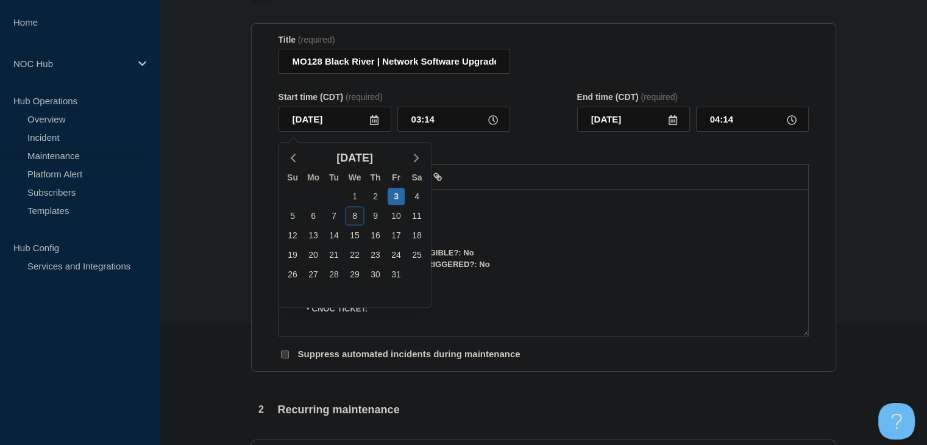
click at [356, 215] on div "8" at bounding box center [354, 215] width 17 height 17
type input "2025-10-08"
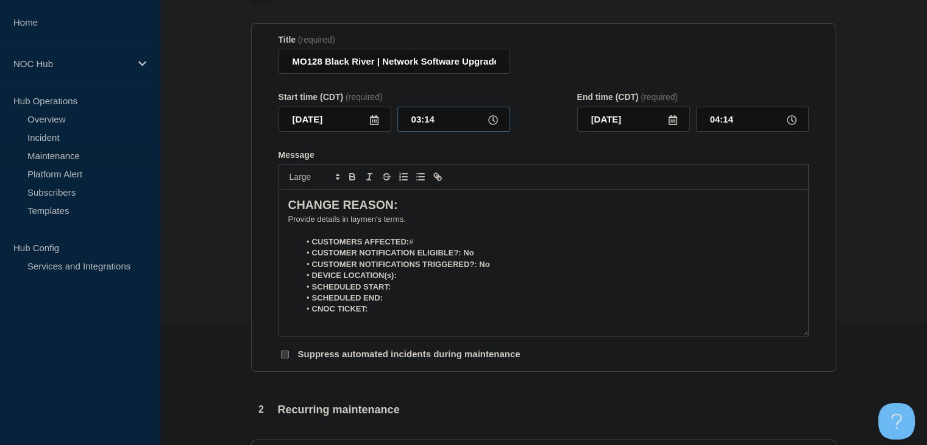
click at [434, 118] on input "03:14" at bounding box center [453, 119] width 113 height 25
type input "00:00"
click at [717, 124] on input "01:00" at bounding box center [752, 119] width 113 height 25
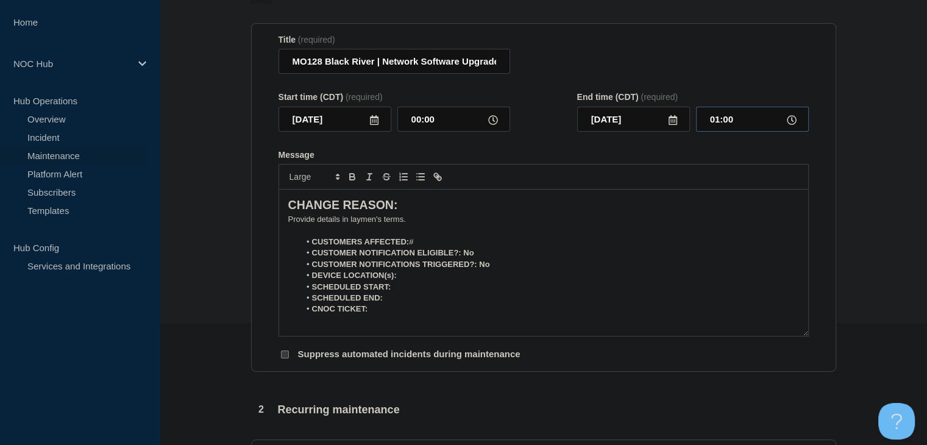
click at [717, 124] on input "01:00" at bounding box center [752, 119] width 113 height 25
type input "05:00"
click at [307, 225] on p "﻿Provide details in laymen's terms." at bounding box center [543, 219] width 511 height 11
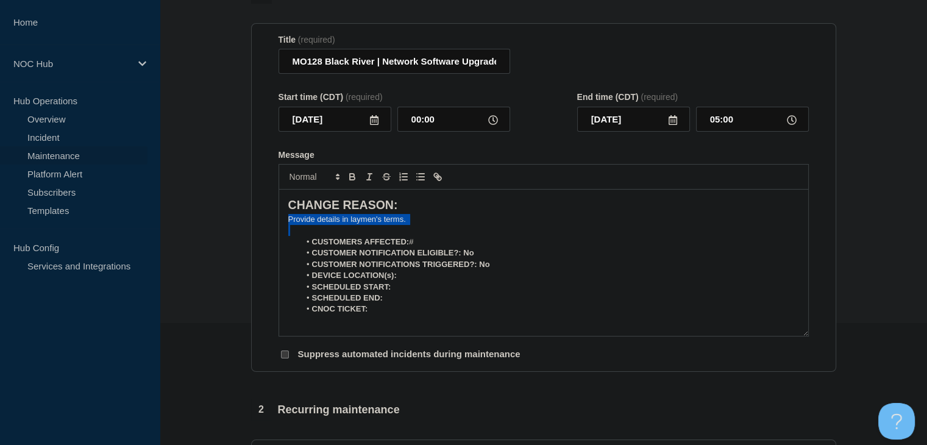
click at [307, 225] on p "﻿Provide details in laymen's terms." at bounding box center [543, 219] width 511 height 11
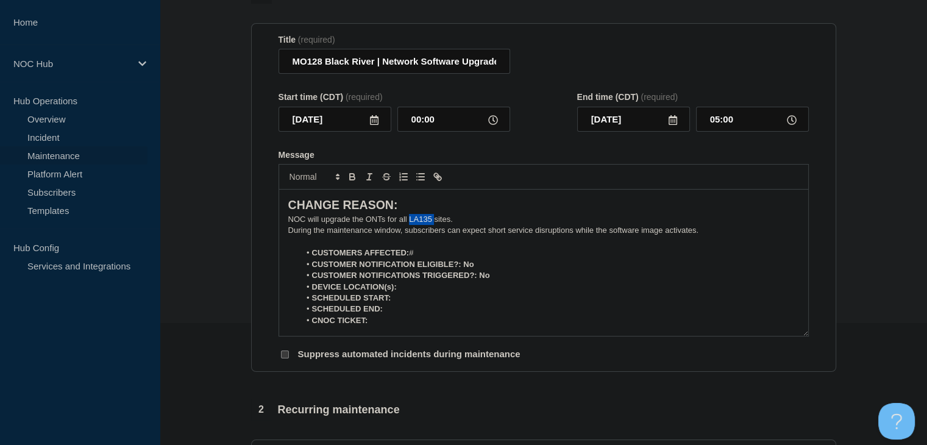
drag, startPoint x: 433, startPoint y: 222, endPoint x: 430, endPoint y: 228, distance: 6.6
click at [410, 222] on p "NOC will upgrade the ONTs for all LA135 sites." at bounding box center [543, 219] width 511 height 11
click at [443, 258] on li "CUSTOMERS AFFECTED: #" at bounding box center [549, 252] width 499 height 11
drag, startPoint x: 482, startPoint y: 267, endPoint x: 464, endPoint y: 269, distance: 17.8
click at [464, 269] on li "CUSTOMER NOTIFICATION ELIGIBLE?: No" at bounding box center [549, 264] width 499 height 11
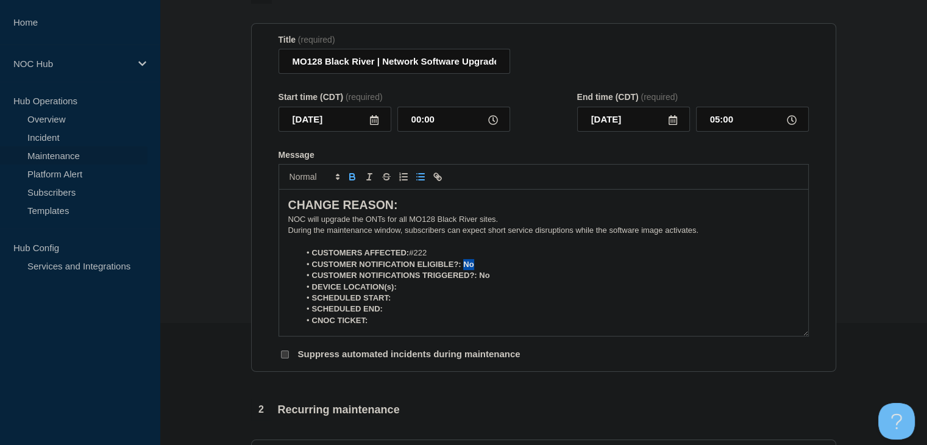
click at [353, 180] on icon "Toggle bold text" at bounding box center [352, 178] width 5 height 3
drag, startPoint x: 493, startPoint y: 280, endPoint x: 478, endPoint y: 280, distance: 14.6
click at [478, 280] on li "CUSTOMER NOTIFICATIONS TRIGGERED?: No" at bounding box center [549, 275] width 499 height 11
click at [354, 182] on icon "Toggle bold text" at bounding box center [352, 176] width 11 height 11
click at [458, 286] on li "DEVICE LOCATION(s):" at bounding box center [549, 287] width 499 height 11
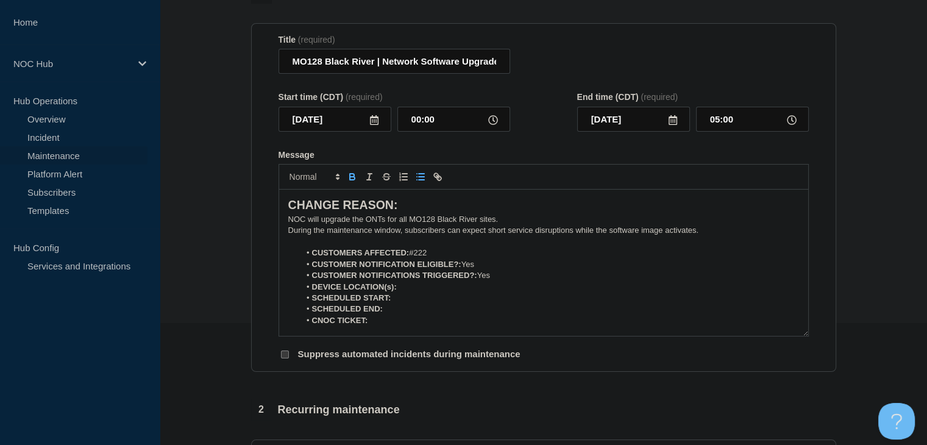
click at [352, 177] on icon "Toggle bold text" at bounding box center [352, 176] width 11 height 11
click at [354, 181] on icon "Toggle bold text" at bounding box center [352, 176] width 11 height 11
click at [350, 180] on icon "Toggle bold text" at bounding box center [352, 178] width 5 height 3
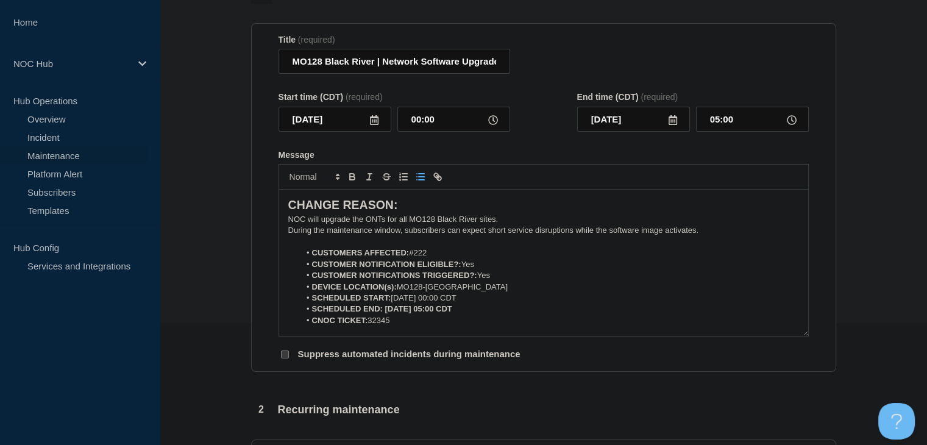
drag, startPoint x: 474, startPoint y: 315, endPoint x: 385, endPoint y: 316, distance: 89.0
click at [385, 315] on li "SCHEDULED END: 10-08-2025, 05:00 CDT" at bounding box center [549, 309] width 499 height 11
click at [352, 180] on icon "Toggle bold text" at bounding box center [352, 178] width 5 height 3
click at [213, 323] on section "1 Provide details Title (required) MO128 Black River | Network Software Upgrade…" at bounding box center [543, 406] width 767 height 846
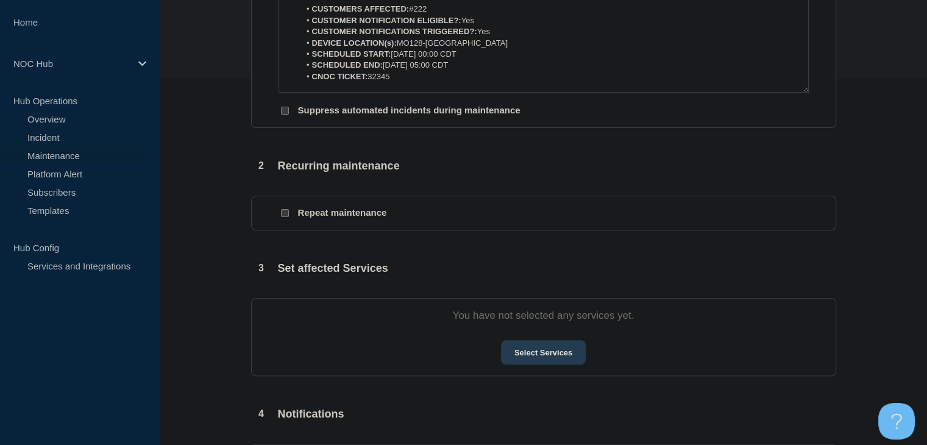
click at [536, 356] on button "Select Services" at bounding box center [543, 352] width 85 height 24
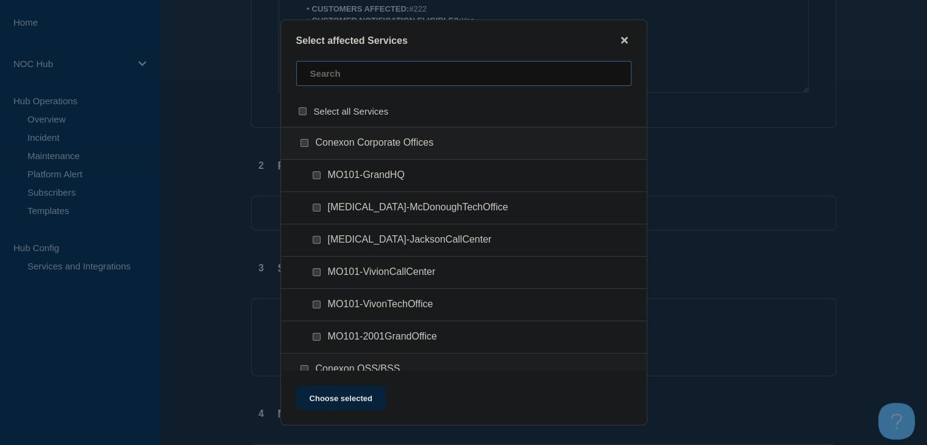
click at [415, 68] on input "text" at bounding box center [463, 73] width 335 height 25
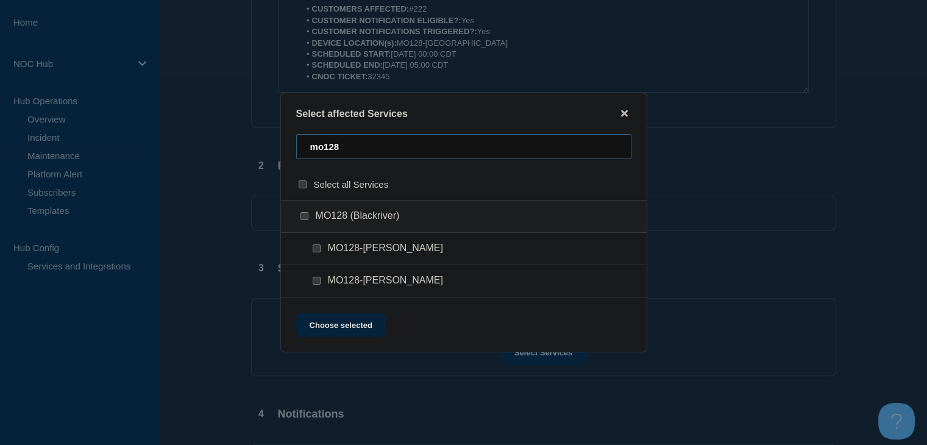
type input "mo128"
click at [303, 218] on input "MO128 (Blackriver) checkbox" at bounding box center [305, 216] width 8 height 8
checkbox input "true"
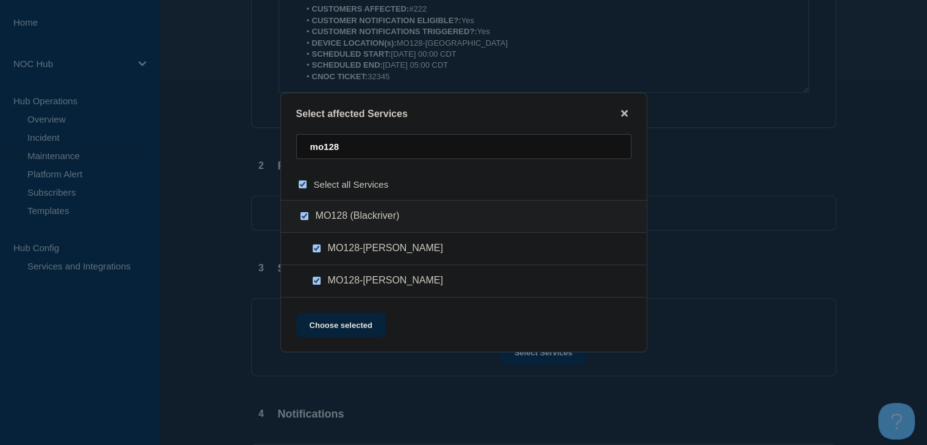
checkbox input "true"
click at [311, 310] on div "Select affected Services mo128 Select all Services MO128 (Blackriver) MO128-Pat…" at bounding box center [463, 223] width 367 height 260
click at [312, 322] on button "Choose selected" at bounding box center [341, 325] width 90 height 24
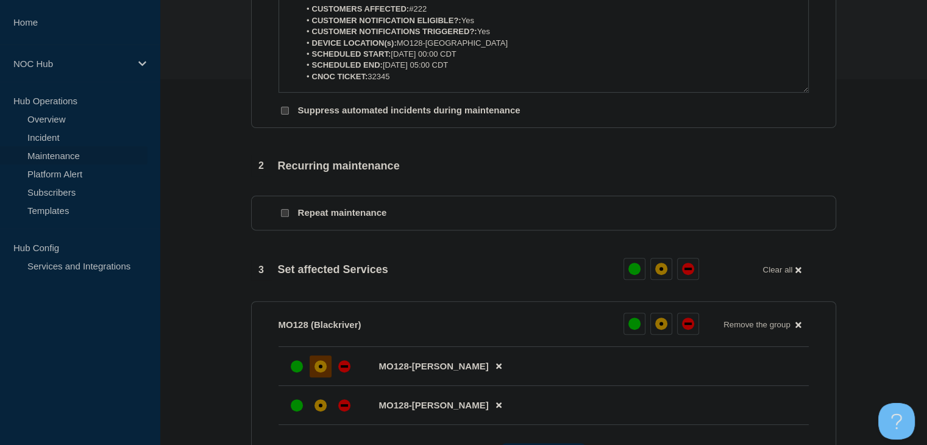
click at [326, 377] on div at bounding box center [321, 366] width 22 height 22
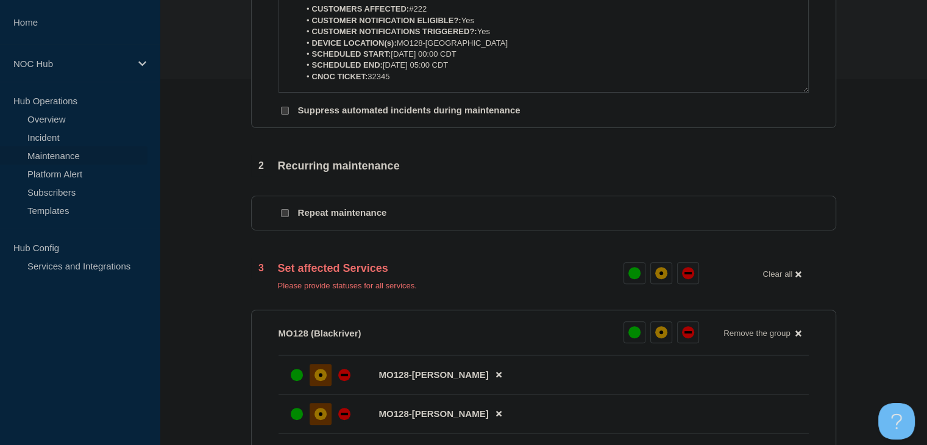
click at [324, 425] on div at bounding box center [321, 414] width 22 height 22
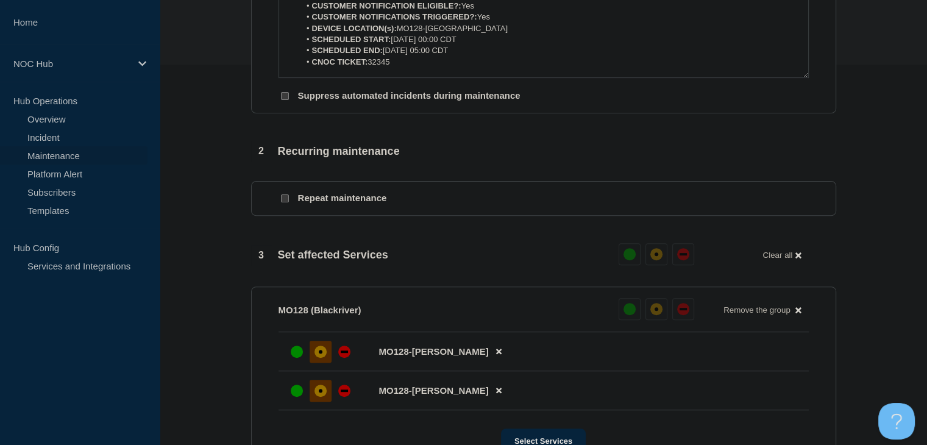
scroll to position [610, 0]
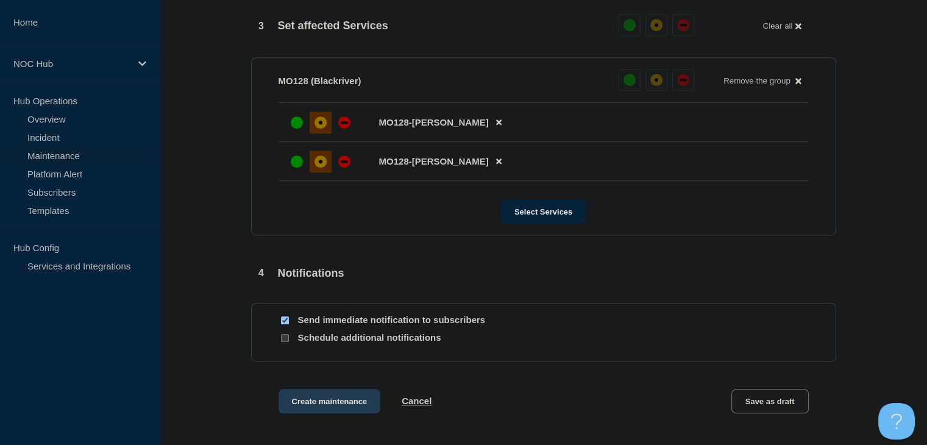
click at [347, 402] on button "Create maintenance" at bounding box center [330, 401] width 102 height 24
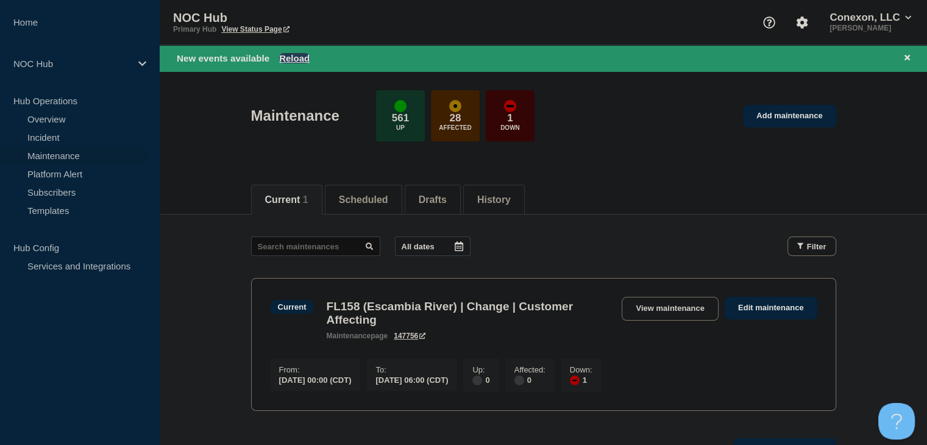
click at [286, 63] on button "Reload" at bounding box center [294, 58] width 30 height 10
click at [288, 52] on div "New events available Reload" at bounding box center [546, 58] width 738 height 14
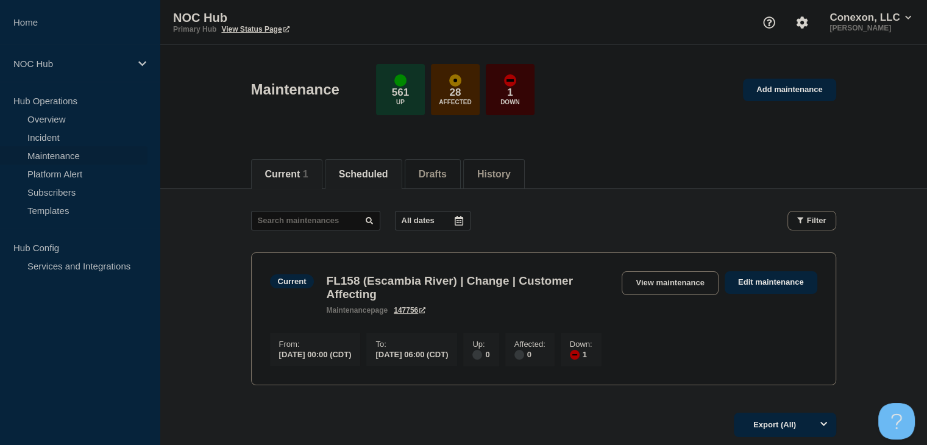
click at [364, 184] on li "Scheduled" at bounding box center [363, 174] width 77 height 30
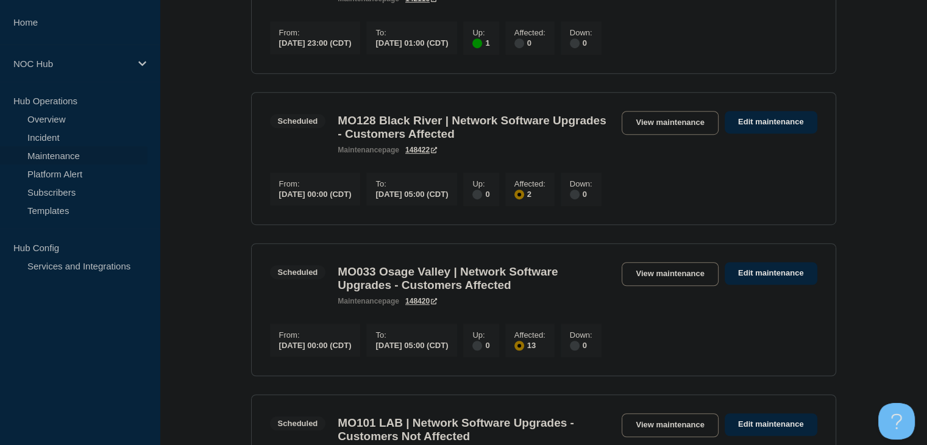
scroll to position [853, 0]
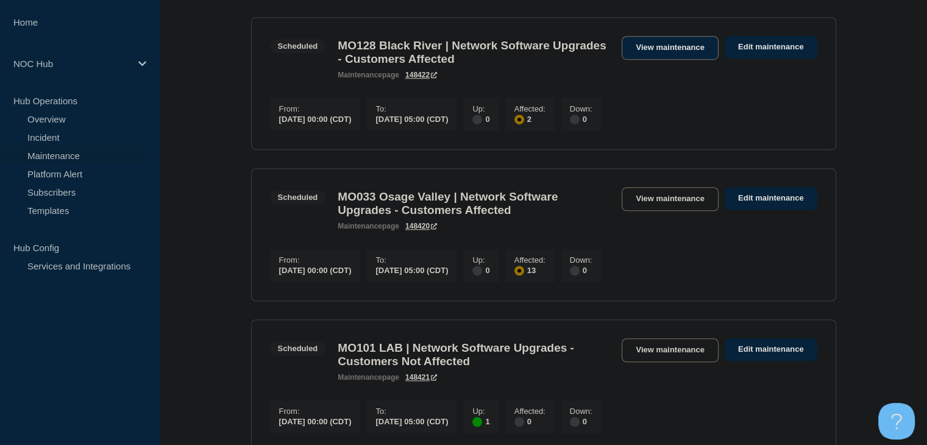
click at [694, 59] on link "View maintenance" at bounding box center [670, 48] width 96 height 24
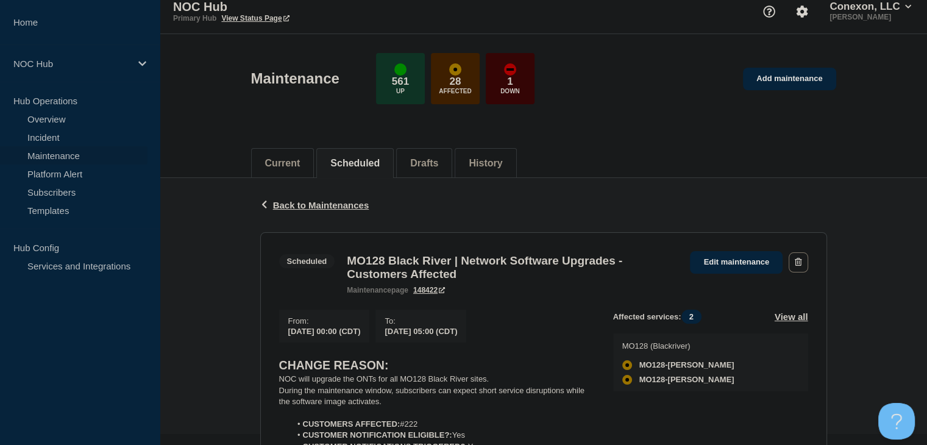
scroll to position [244, 0]
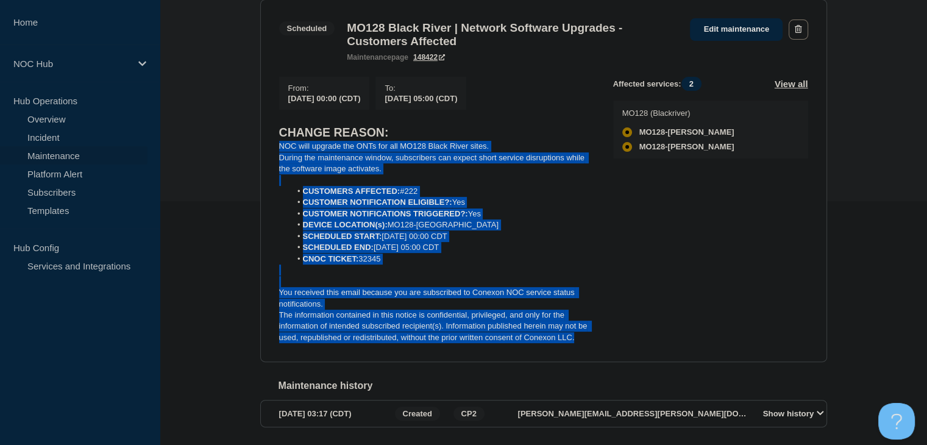
drag, startPoint x: 585, startPoint y: 347, endPoint x: 268, endPoint y: 156, distance: 370.5
click at [268, 156] on section "Scheduled MO128 Black River | Network Software Upgrades - Customers Affected ma…" at bounding box center [543, 180] width 567 height 363
drag, startPoint x: 298, startPoint y: 154, endPoint x: 275, endPoint y: 148, distance: 24.1
click at [277, 160] on section "Scheduled MO128 Black River | Network Software Upgrades - Customers Affected ma…" at bounding box center [543, 180] width 567 height 363
drag, startPoint x: 275, startPoint y: 138, endPoint x: 597, endPoint y: 358, distance: 390.4
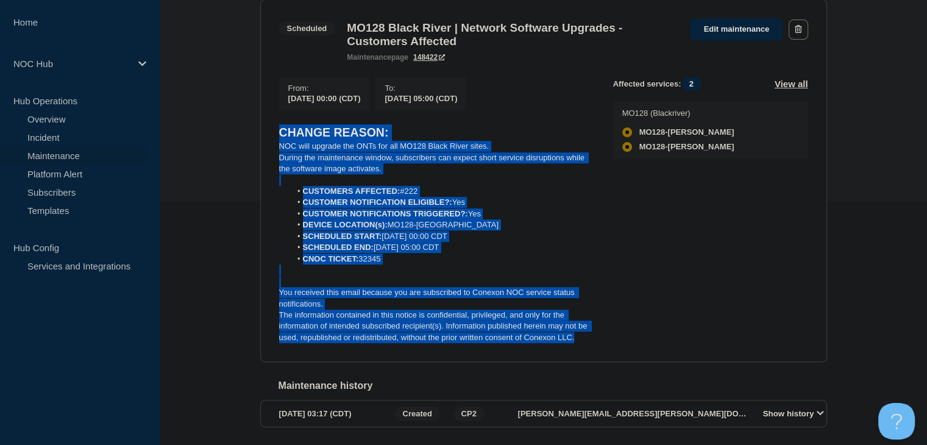
click at [597, 358] on section "Scheduled MO128 Black River | Network Software Upgrades - Customers Affected ma…" at bounding box center [543, 180] width 567 height 363
copy div "CHANGE REASON: NOC will upgrade the ONTs for all MO128 Black River sites. Durin…"
drag, startPoint x: 232, startPoint y: 288, endPoint x: 234, endPoint y: 269, distance: 19.7
click at [232, 288] on div "Back Back to Maintenances Scheduled MO128 Black River | Network Software Upgrad…" at bounding box center [543, 205] width 767 height 521
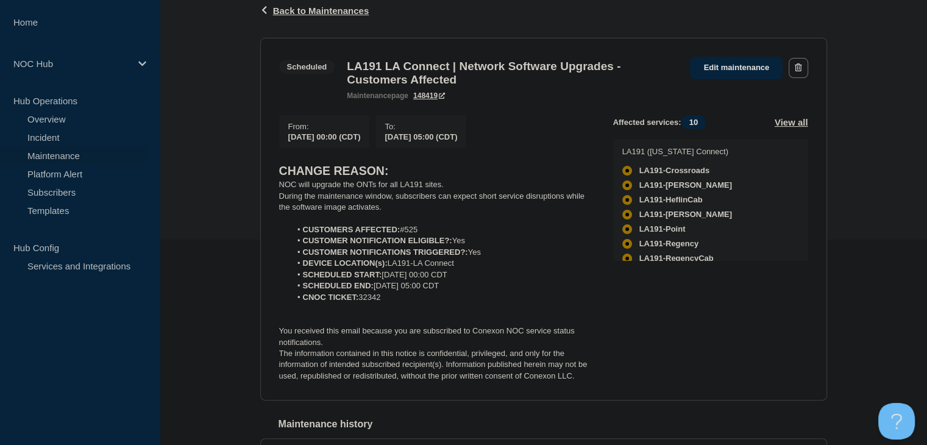
scroll to position [293, 0]
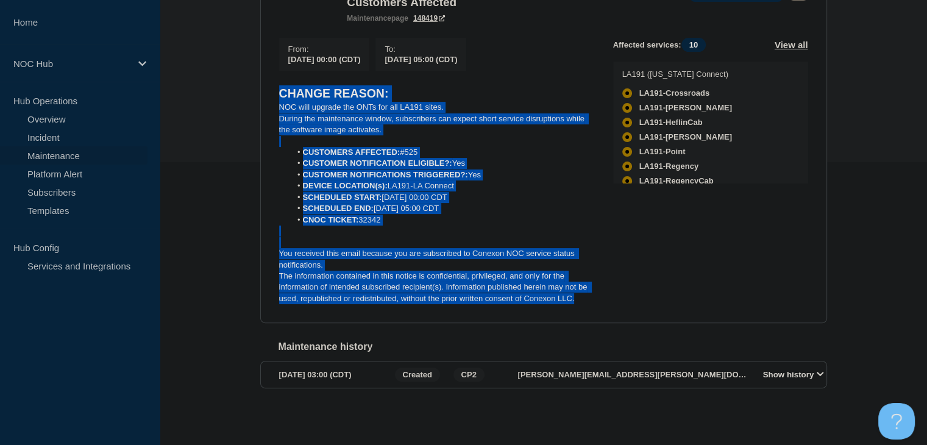
drag, startPoint x: 583, startPoint y: 296, endPoint x: 280, endPoint y: 93, distance: 364.8
click at [280, 93] on div "CHANGE REASON: NOC will upgrade the ONTs for all LA191 sites. During the mainte…" at bounding box center [436, 194] width 315 height 219
copy div "CHANGE REASON: NOC will upgrade the ONTs for all LA191 sites. During the mainte…"
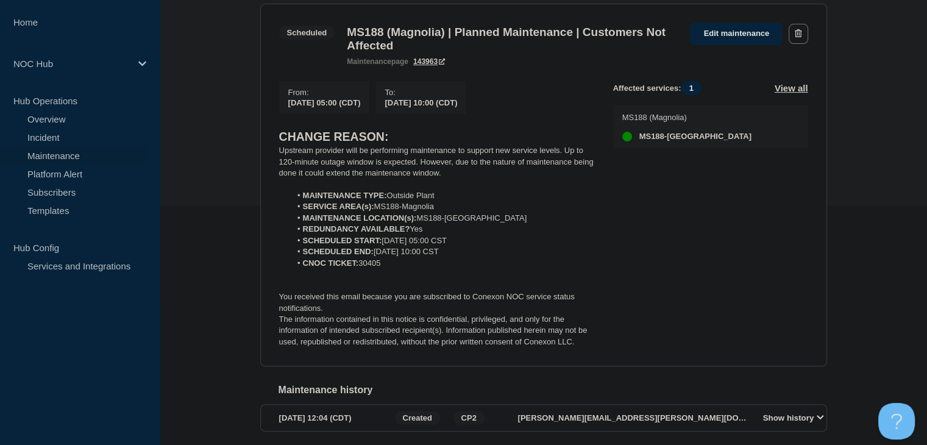
scroll to position [244, 0]
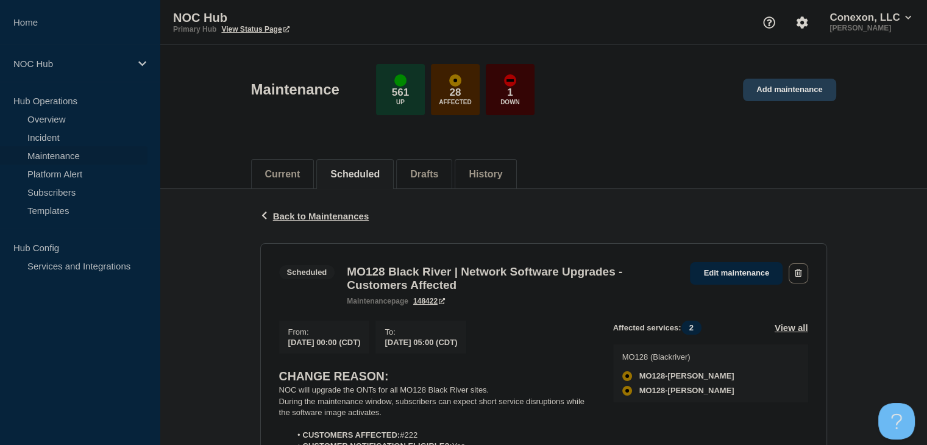
click at [812, 90] on link "Add maintenance" at bounding box center [789, 90] width 93 height 23
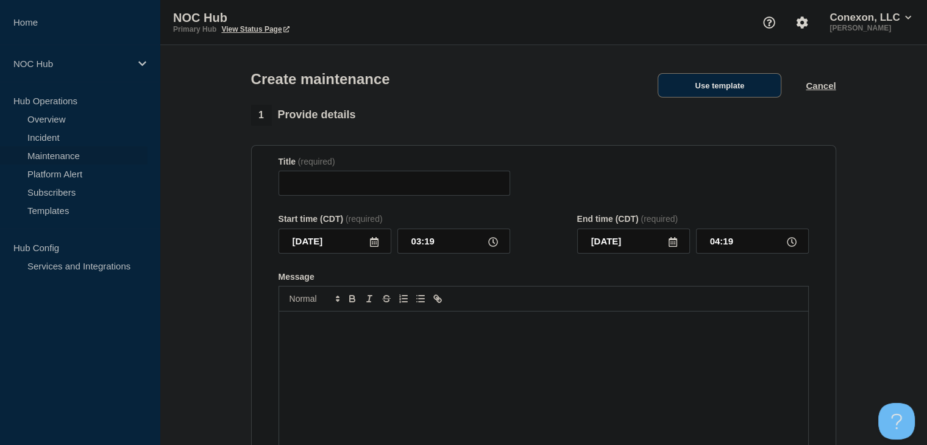
click at [736, 90] on button "Use template" at bounding box center [720, 85] width 124 height 24
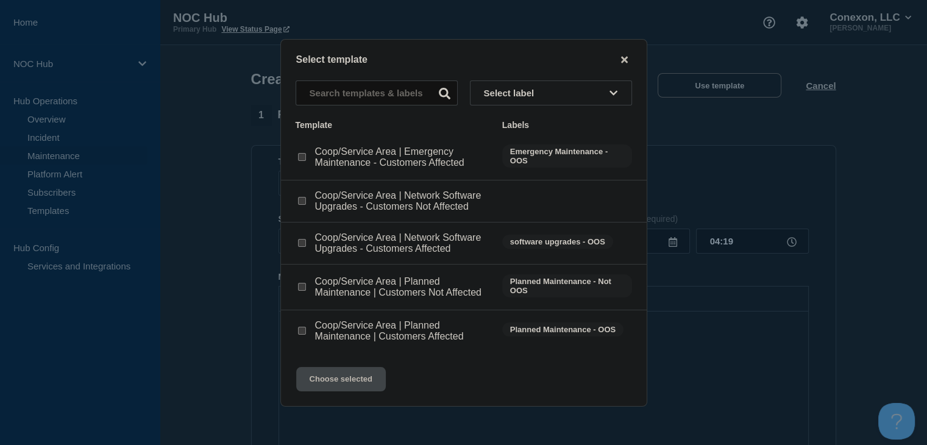
click at [296, 244] on div at bounding box center [302, 243] width 12 height 12
click at [299, 244] on input "Coop/Service Area | Network Software Upgrades - Customers Affected checkbox" at bounding box center [302, 243] width 8 height 8
checkbox input "true"
click at [321, 378] on button "Choose selected" at bounding box center [341, 379] width 90 height 24
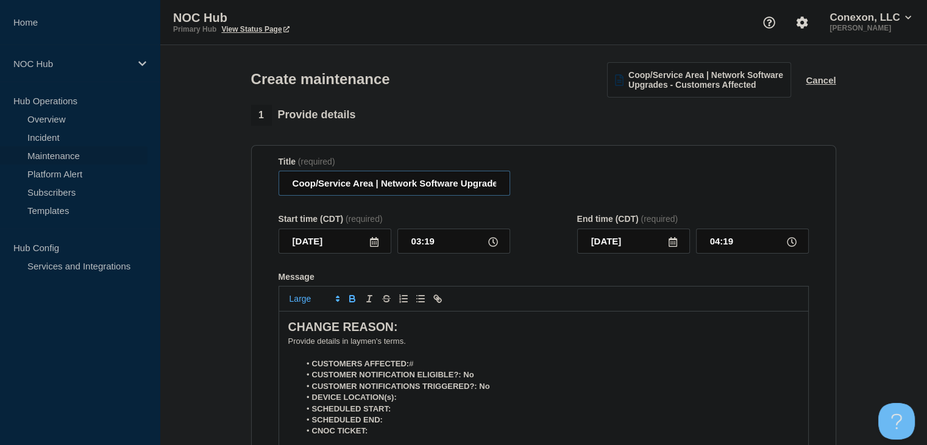
drag, startPoint x: 373, startPoint y: 186, endPoint x: 278, endPoint y: 178, distance: 95.4
click at [279, 179] on input "Coop/Service Area | Network Software Upgrades - Customers Affected" at bounding box center [395, 183] width 232 height 25
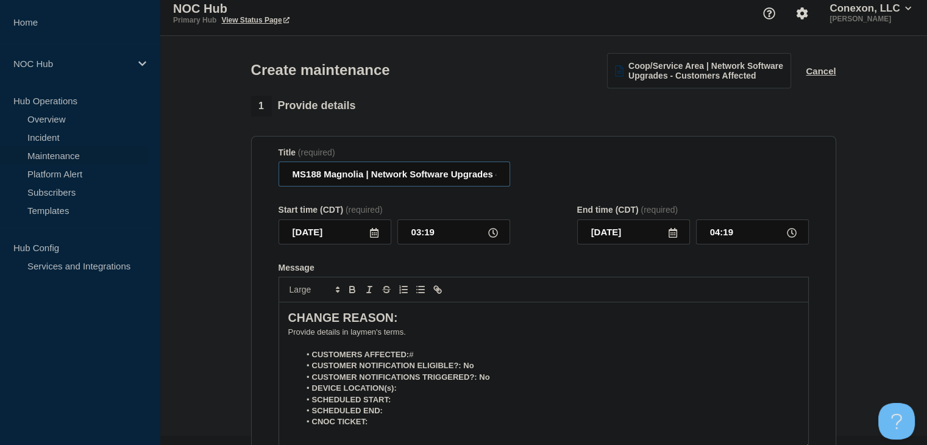
scroll to position [122, 0]
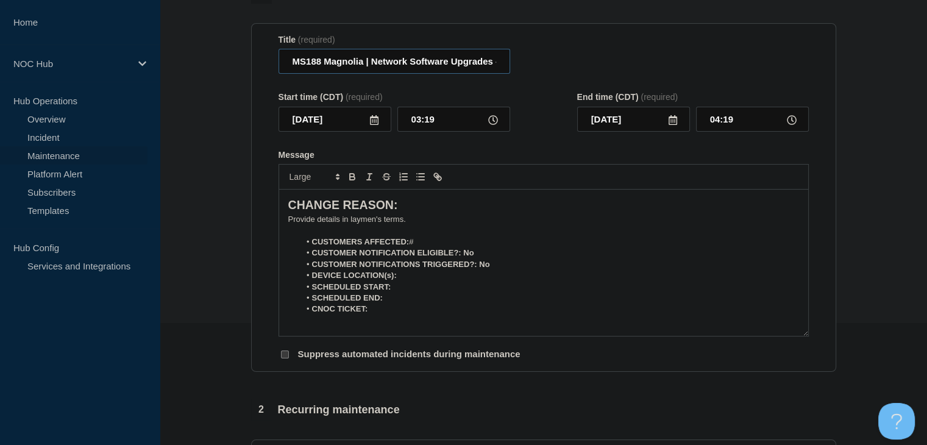
type input "MS188 Magnolia | Network Software Upgrades - Customers Affected"
click at [377, 124] on icon at bounding box center [374, 120] width 10 height 10
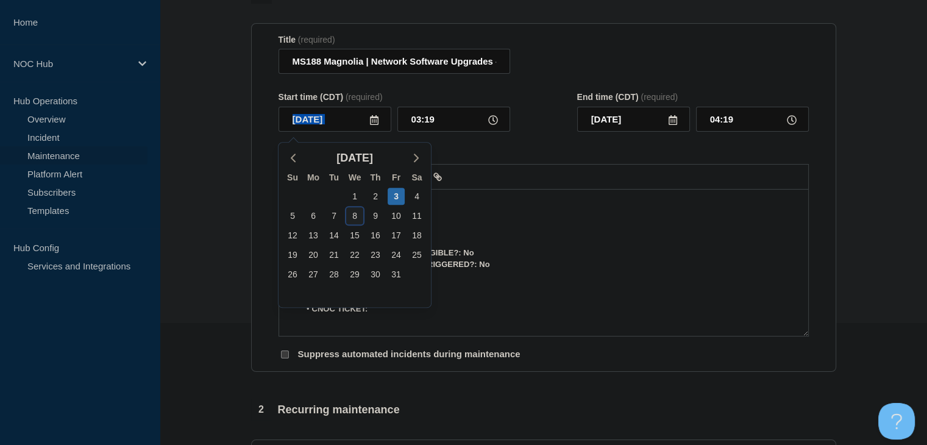
click at [354, 215] on div "8" at bounding box center [354, 215] width 17 height 17
type input "[DATE]"
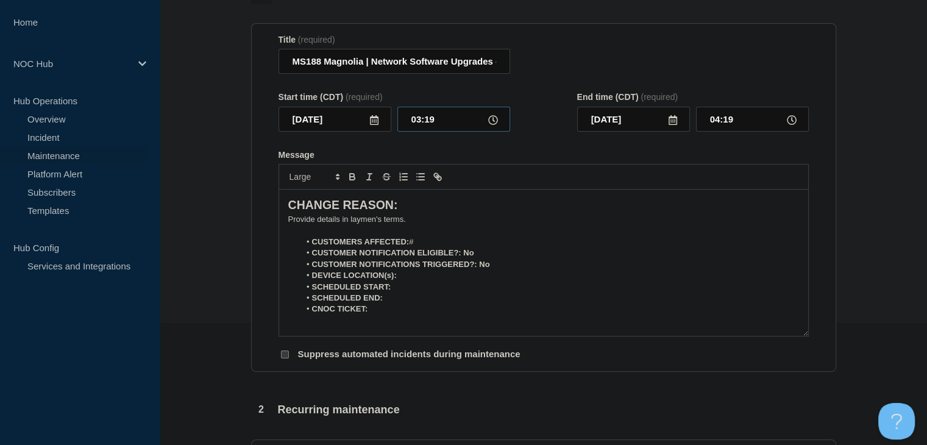
click at [418, 112] on input "03:19" at bounding box center [453, 119] width 113 height 25
click at [418, 115] on input "03:19" at bounding box center [453, 119] width 113 height 25
type input "00:00"
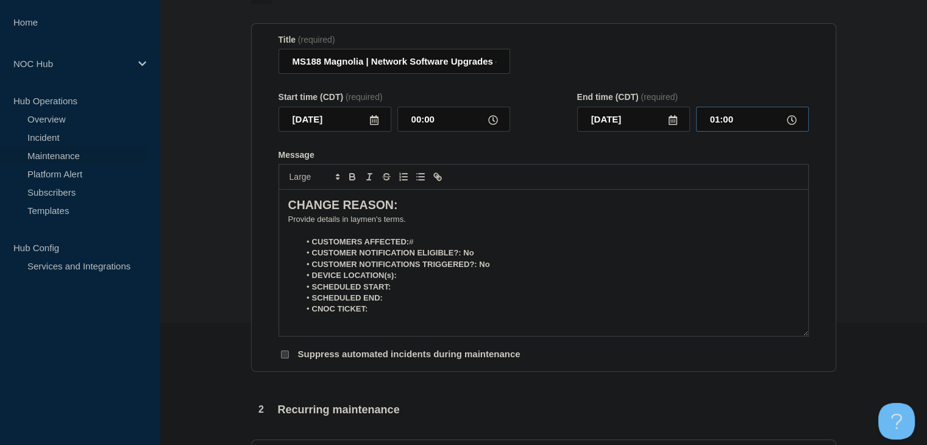
click at [730, 121] on input "01:00" at bounding box center [752, 119] width 113 height 25
type input "05:00"
click at [587, 151] on form "Title (required) MS188 Magnolia | Network Software Upgrades - Customers Affecte…" at bounding box center [544, 198] width 530 height 326
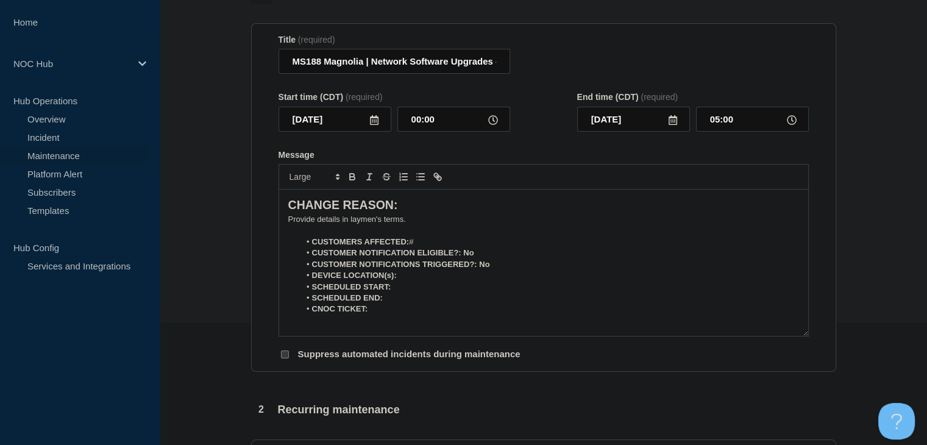
click at [331, 225] on p "﻿Provide details in laymen's terms." at bounding box center [543, 219] width 511 height 11
click at [329, 225] on p "﻿Provide details in laymen's terms." at bounding box center [543, 219] width 511 height 11
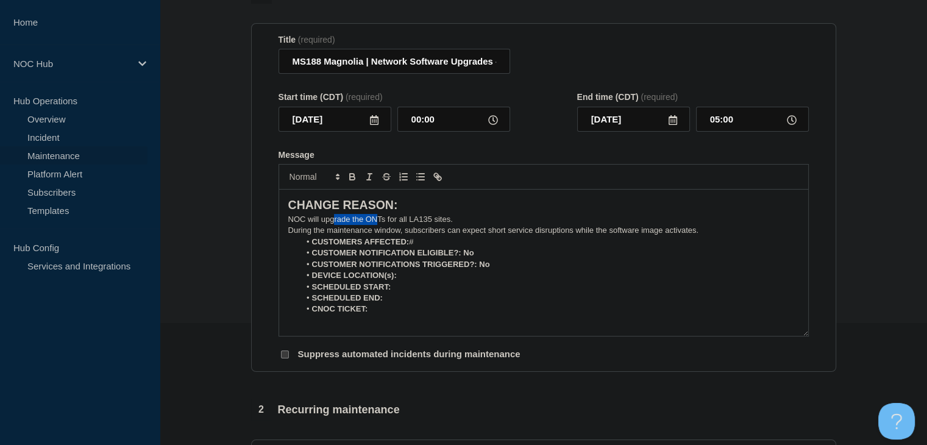
drag, startPoint x: 366, startPoint y: 229, endPoint x: 395, endPoint y: 227, distance: 29.3
click at [388, 225] on p "NOC will upgrade the ONTs for all LA135 sites." at bounding box center [543, 219] width 511 height 11
click at [413, 225] on p "NOC will upgrade the ONTs for all LA135 sites." at bounding box center [543, 219] width 511 height 11
drag, startPoint x: 432, startPoint y: 223, endPoint x: 411, endPoint y: 222, distance: 20.7
click at [411, 222] on p "NOC will upgrade the ONTs for all LA135 sites." at bounding box center [543, 219] width 511 height 11
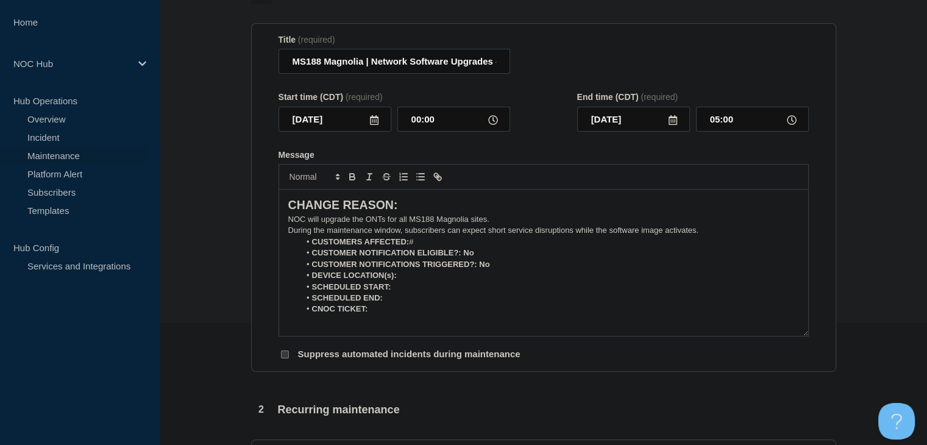
click at [712, 224] on p "NOC will upgrade the ONTs for all MS188 Magnolia sites." at bounding box center [543, 219] width 511 height 11
click at [711, 233] on p "During the maintenance window, subscribers can expect short service disruptions…" at bounding box center [543, 230] width 511 height 11
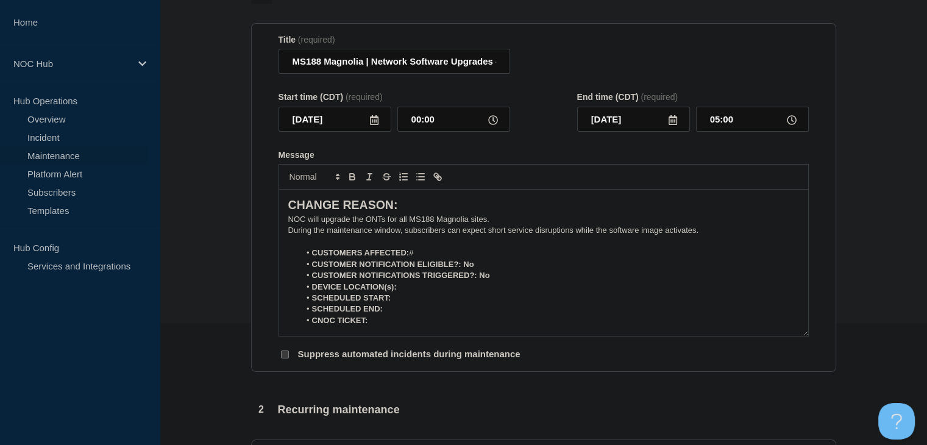
click at [443, 255] on li "CUSTOMERS AFFECTED: #" at bounding box center [549, 252] width 499 height 11
click at [417, 255] on li "CUSTOMERS AFFECTED: #" at bounding box center [549, 252] width 499 height 11
drag, startPoint x: 473, startPoint y: 266, endPoint x: 463, endPoint y: 268, distance: 10.4
click at [463, 268] on strong "CUSTOMER NOTIFICATION ELIGIBLE?: No" at bounding box center [393, 264] width 162 height 9
click at [353, 180] on icon "Toggle bold text" at bounding box center [352, 178] width 5 height 3
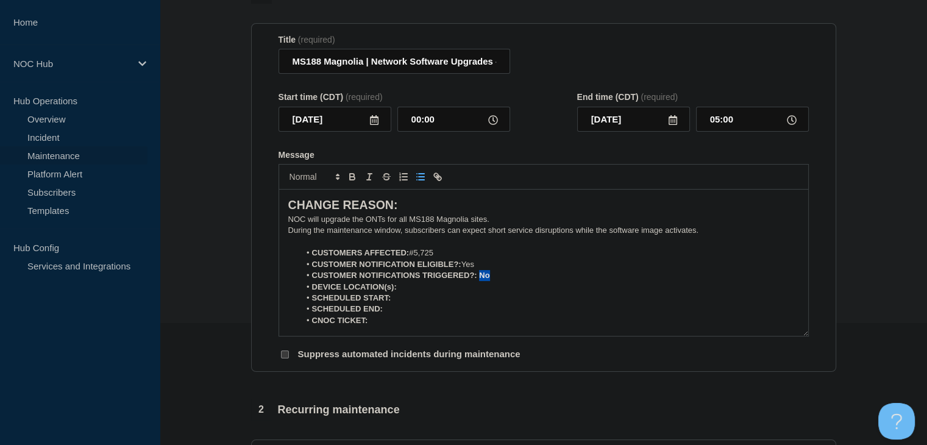
drag, startPoint x: 500, startPoint y: 285, endPoint x: 478, endPoint y: 282, distance: 22.1
click at [478, 281] on li "CUSTOMER NOTIFICATIONS TRIGGERED?: No" at bounding box center [549, 275] width 499 height 11
click at [353, 182] on icon "Toggle bold text" at bounding box center [352, 176] width 11 height 11
click at [435, 287] on li "DEVICE LOCATION(s):" at bounding box center [549, 287] width 499 height 11
click at [351, 177] on icon "Toggle bold text" at bounding box center [352, 175] width 4 height 3
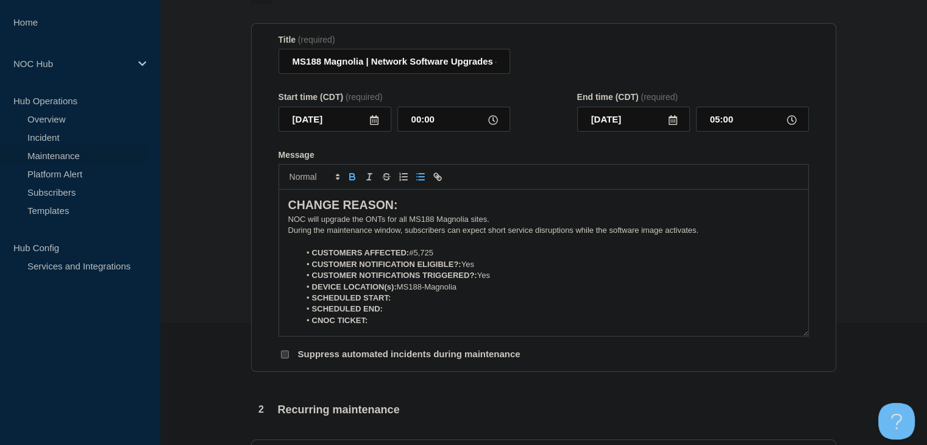
click at [354, 177] on icon "Toggle bold text" at bounding box center [352, 175] width 4 height 3
click at [352, 180] on icon "Toggle bold text" at bounding box center [352, 176] width 11 height 11
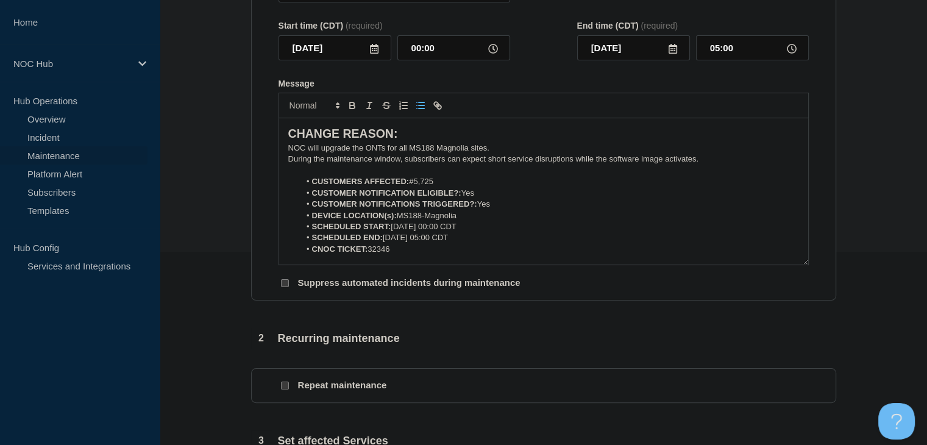
scroll to position [305, 0]
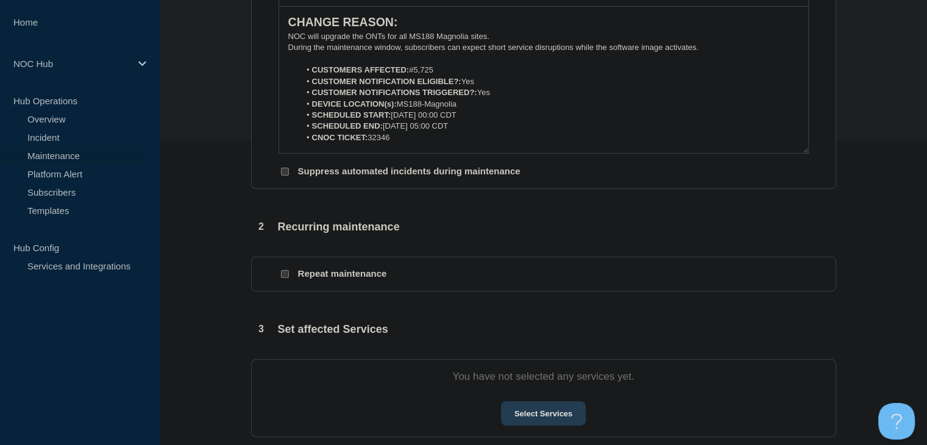
click at [529, 419] on button "Select Services" at bounding box center [543, 413] width 85 height 24
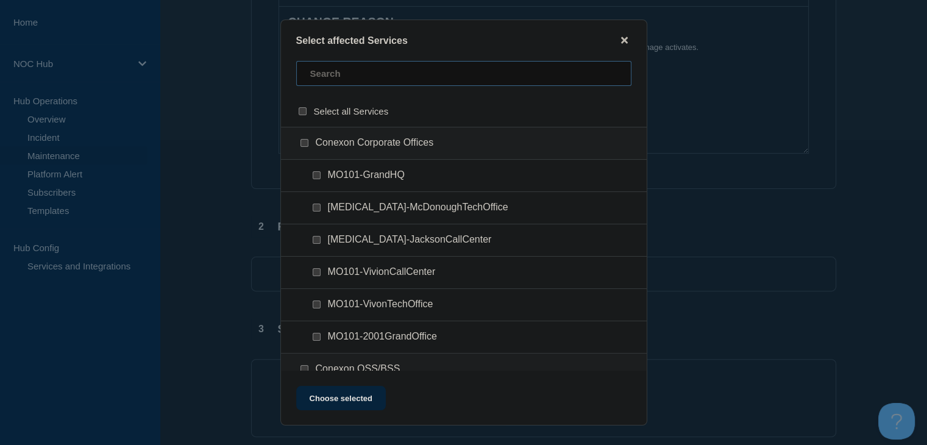
click at [319, 76] on input "text" at bounding box center [463, 73] width 335 height 25
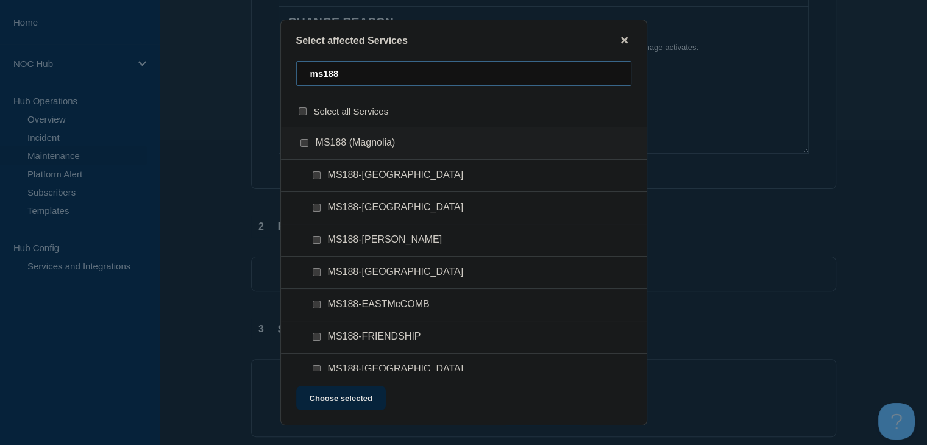
type input "ms188"
click at [303, 144] on input "MS188 (Magnolia) checkbox" at bounding box center [305, 143] width 8 height 8
checkbox input "true"
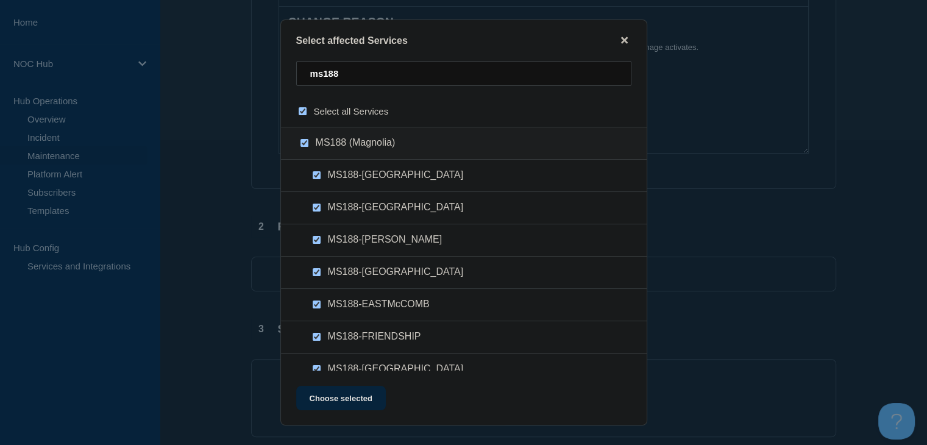
checkbox input "true"
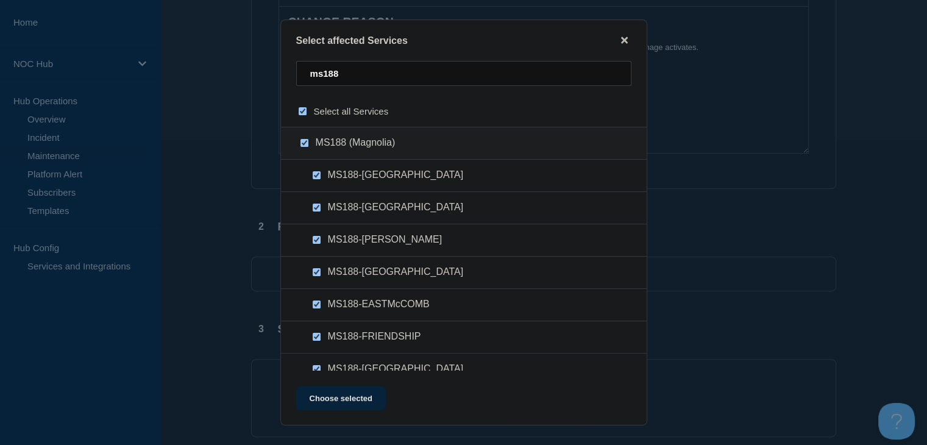
checkbox input "true"
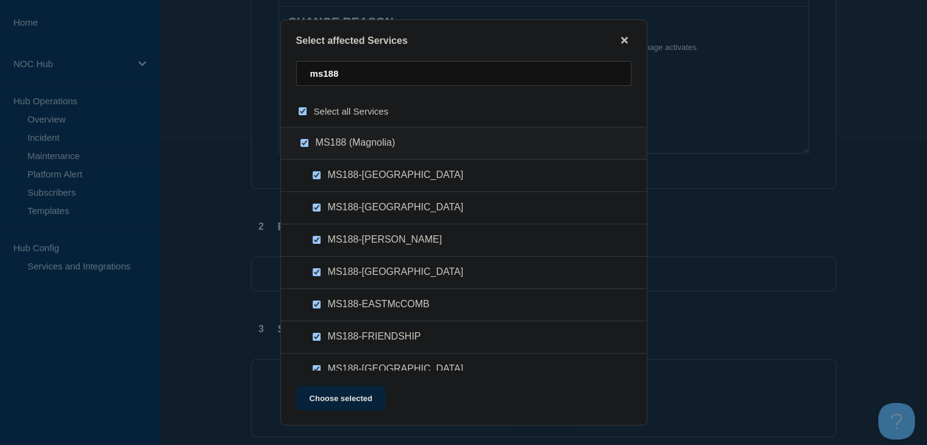
checkbox input "true"
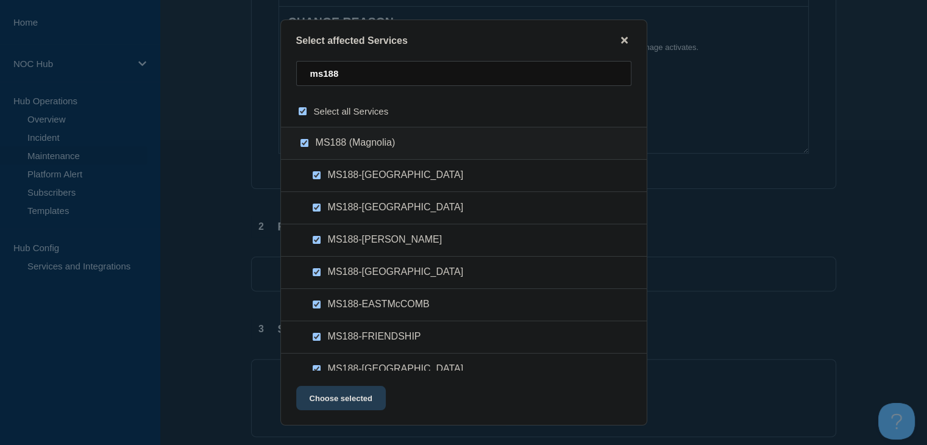
click at [363, 406] on button "Choose selected" at bounding box center [341, 398] width 90 height 24
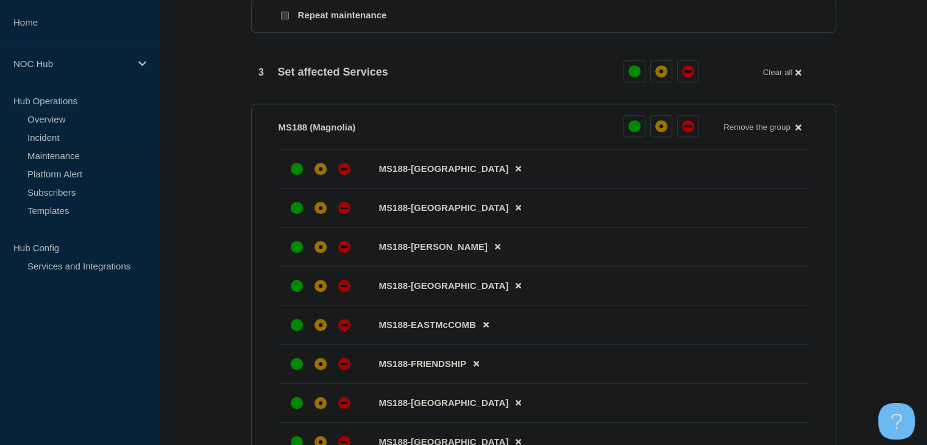
scroll to position [671, 0]
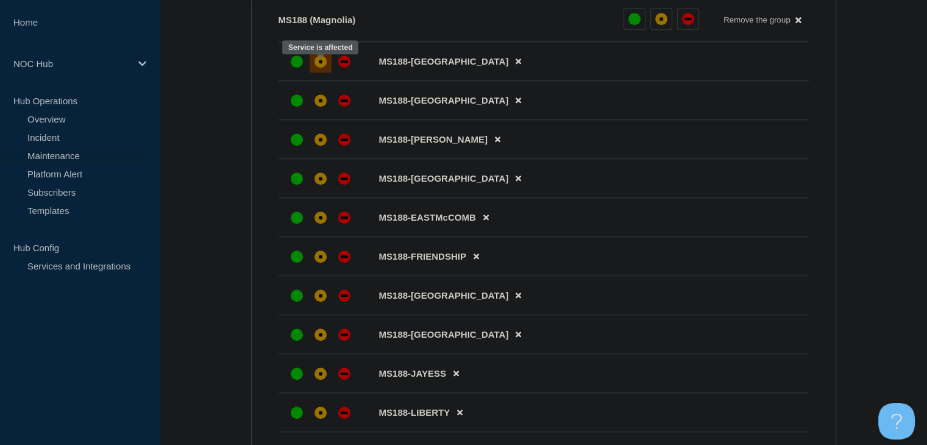
click at [318, 64] on div "affected" at bounding box center [321, 61] width 12 height 12
click at [317, 112] on div at bounding box center [321, 101] width 22 height 22
click at [318, 151] on div at bounding box center [321, 140] width 22 height 22
click at [318, 176] on div at bounding box center [321, 179] width 22 height 22
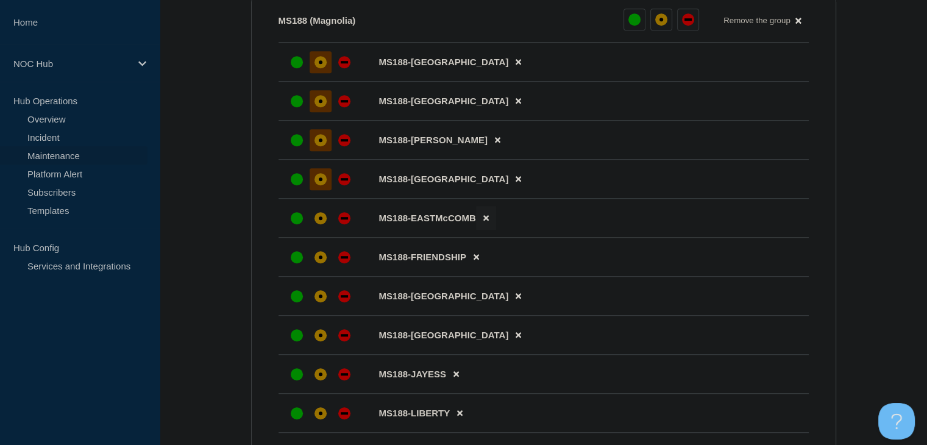
click at [489, 225] on button at bounding box center [486, 218] width 20 height 24
click at [310, 225] on div at bounding box center [321, 218] width 22 height 22
click at [516, 260] on icon at bounding box center [518, 257] width 5 height 5
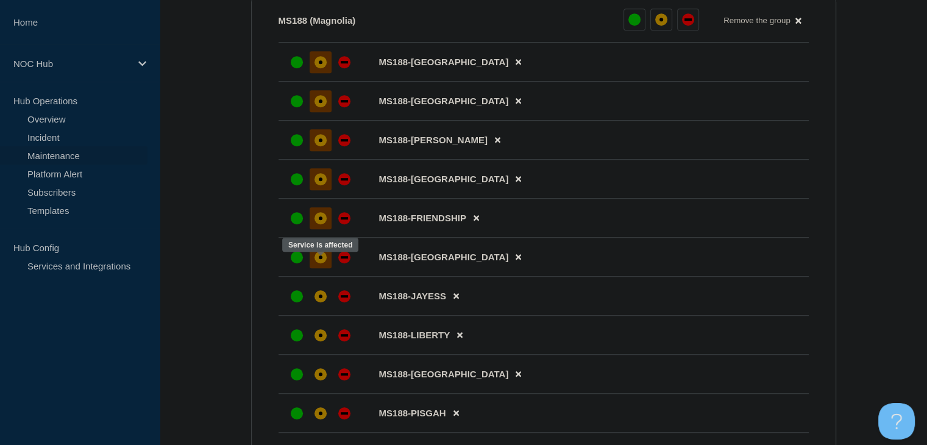
click at [320, 259] on div "affected" at bounding box center [321, 257] width 4 height 4
click at [319, 298] on div "affected" at bounding box center [321, 296] width 4 height 4
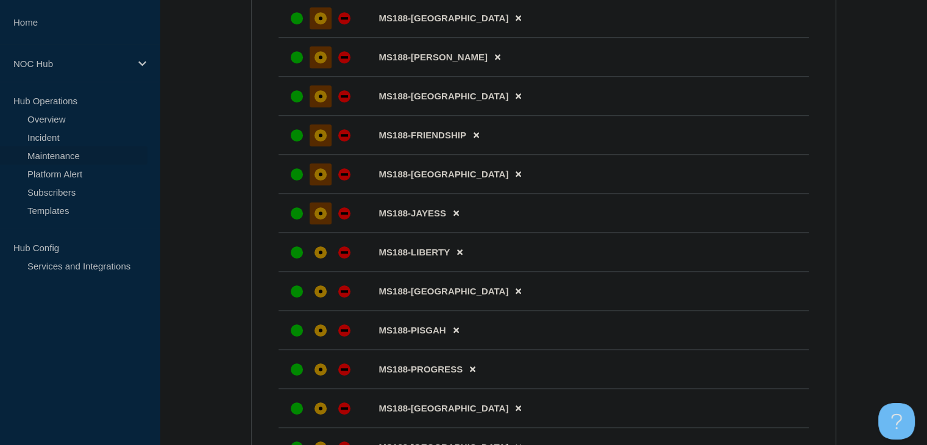
scroll to position [861, 0]
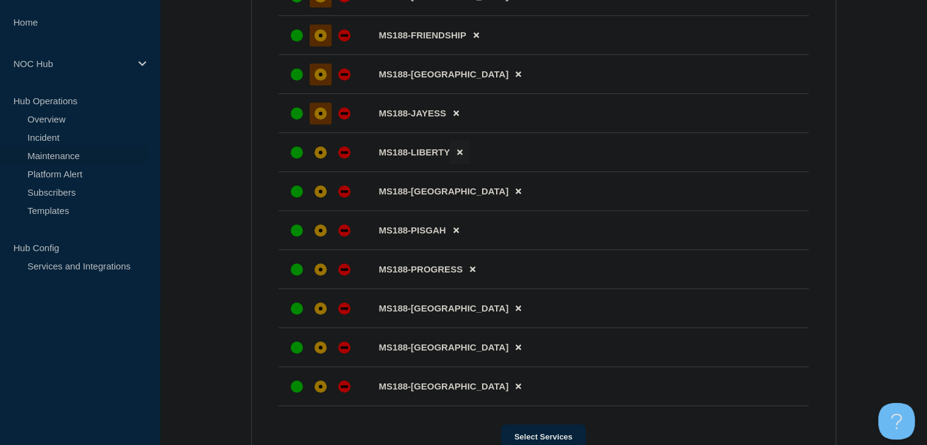
click at [460, 156] on icon at bounding box center [459, 152] width 5 height 8
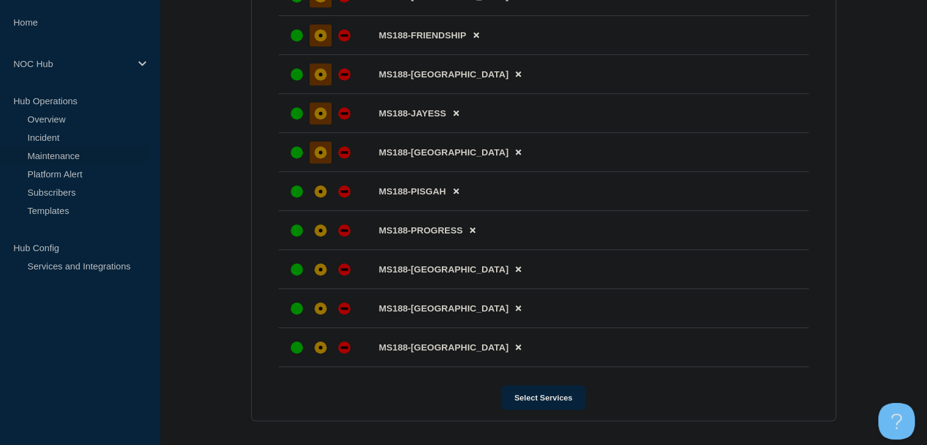
click at [324, 158] on div "affected" at bounding box center [321, 152] width 12 height 12
click at [455, 195] on icon at bounding box center [456, 191] width 5 height 8
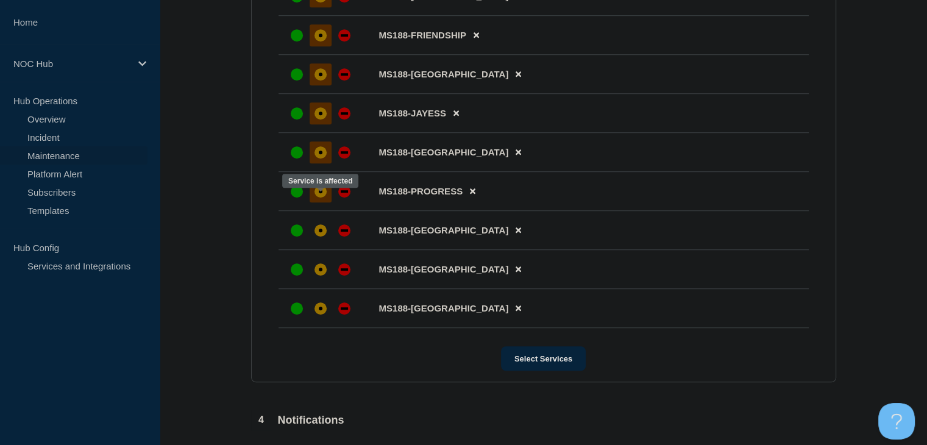
click at [325, 198] on div "affected" at bounding box center [321, 191] width 12 height 12
click at [326, 234] on div at bounding box center [321, 230] width 22 height 22
click at [516, 272] on icon at bounding box center [518, 269] width 5 height 5
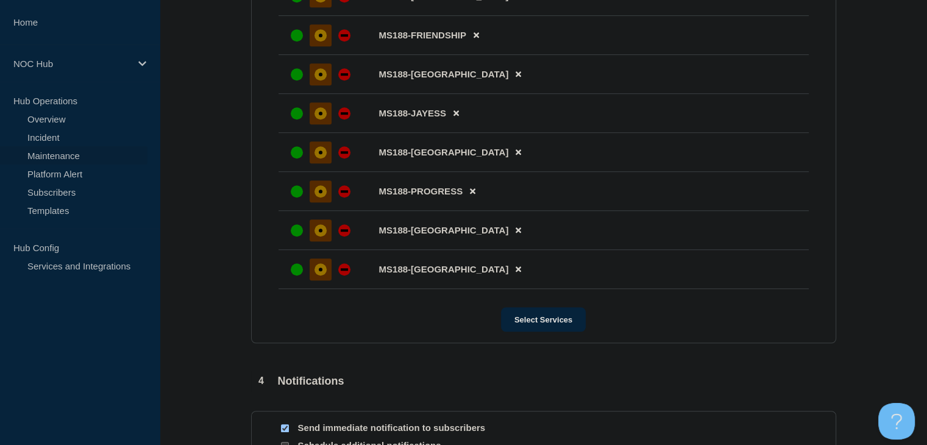
click at [321, 276] on div "affected" at bounding box center [321, 269] width 12 height 12
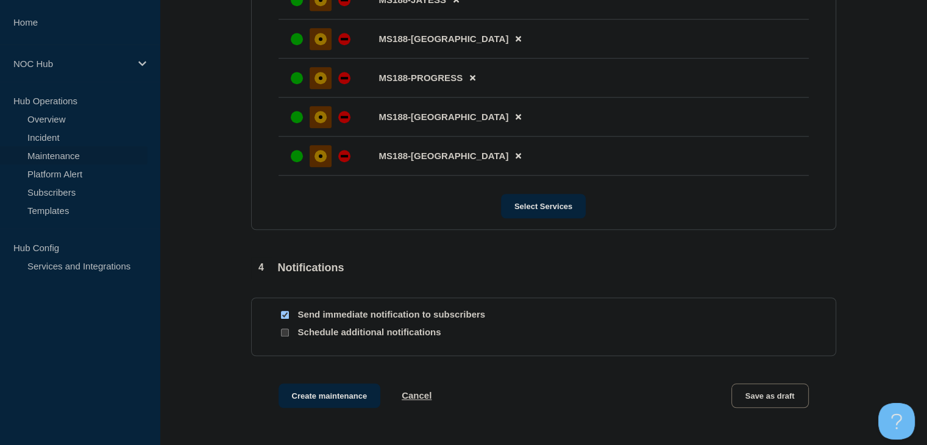
scroll to position [1080, 0]
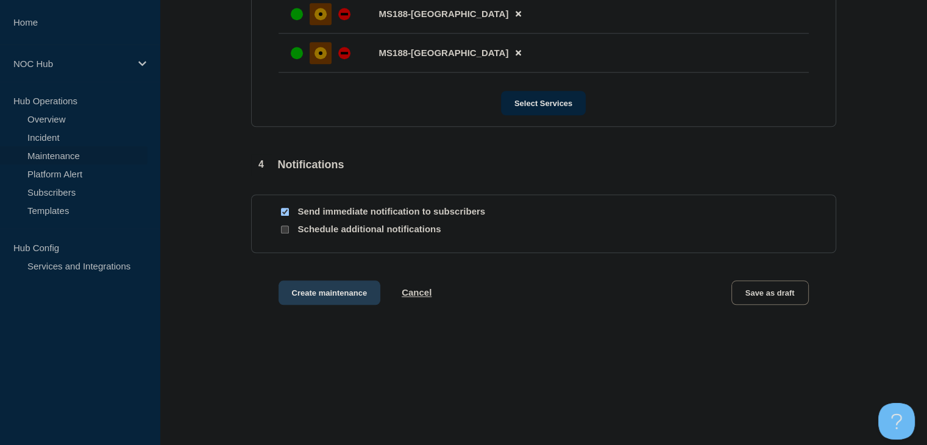
click at [339, 292] on button "Create maintenance" at bounding box center [330, 292] width 102 height 24
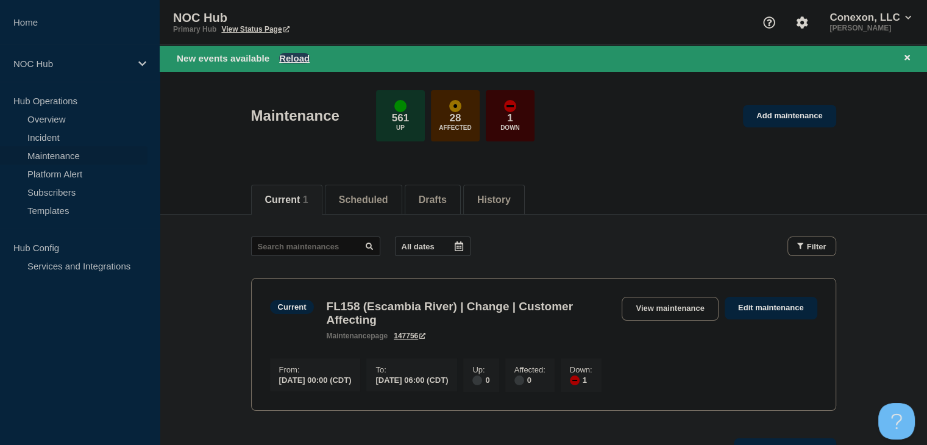
click at [305, 58] on button "Reload" at bounding box center [294, 58] width 30 height 10
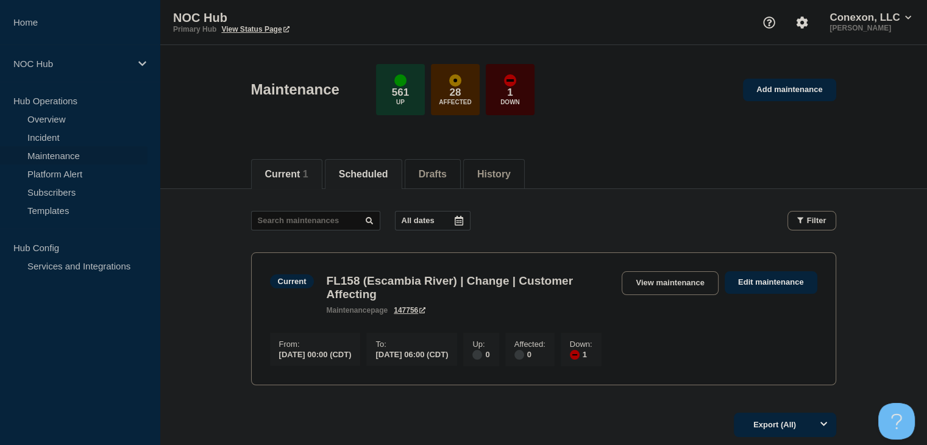
click at [371, 178] on button "Scheduled" at bounding box center [363, 174] width 49 height 11
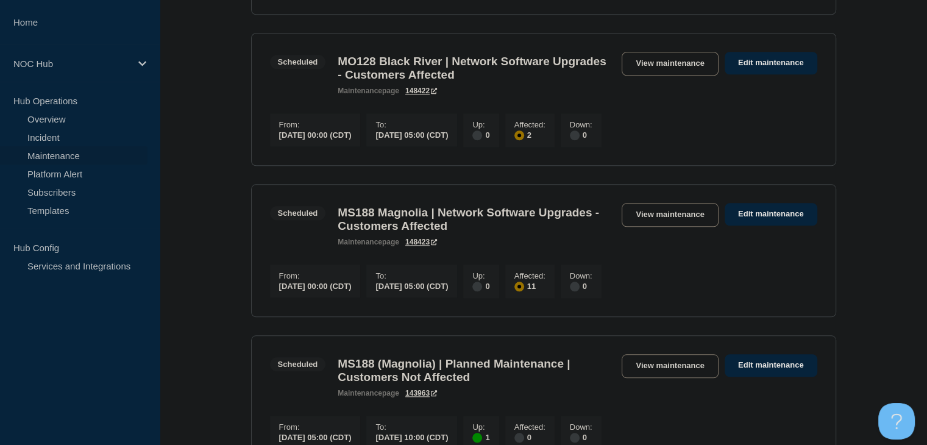
scroll to position [1158, 0]
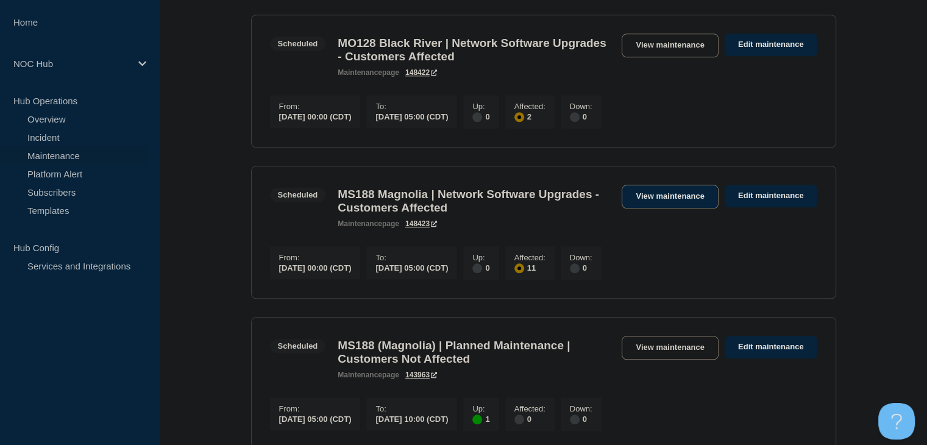
click at [644, 208] on link "View maintenance" at bounding box center [670, 197] width 96 height 24
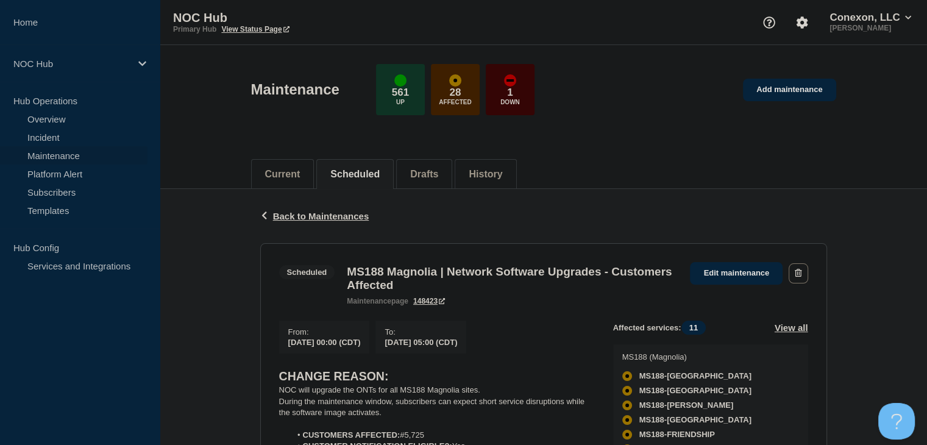
scroll to position [244, 0]
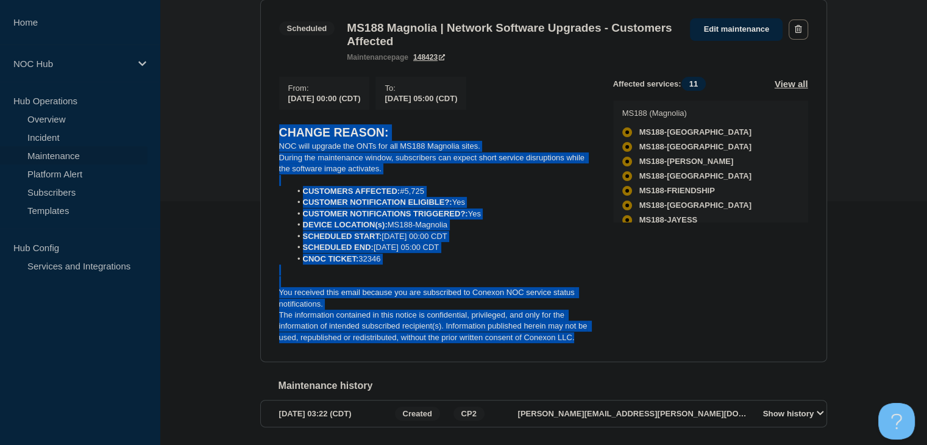
drag, startPoint x: 590, startPoint y: 351, endPoint x: 251, endPoint y: 140, distance: 399.4
click at [251, 140] on div "Back Back to Maintenances Scheduled MS188 Magnolia | Network Software Upgrades …" at bounding box center [543, 205] width 585 height 521
copy div "CHANGE REASON: NOC will upgrade the ONTs for all MS188 Magnolia sites. During t…"
click at [188, 179] on div "Back Back to Maintenances Scheduled MS188 Magnolia | Network Software Upgrades …" at bounding box center [543, 205] width 767 height 521
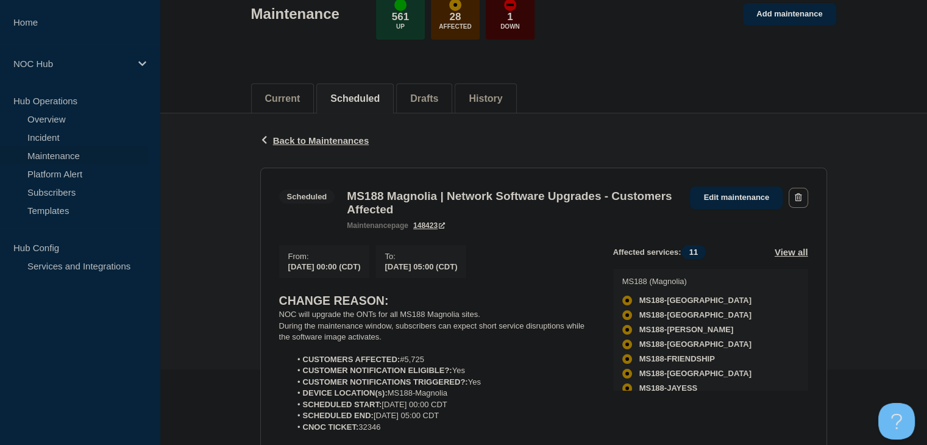
scroll to position [0, 0]
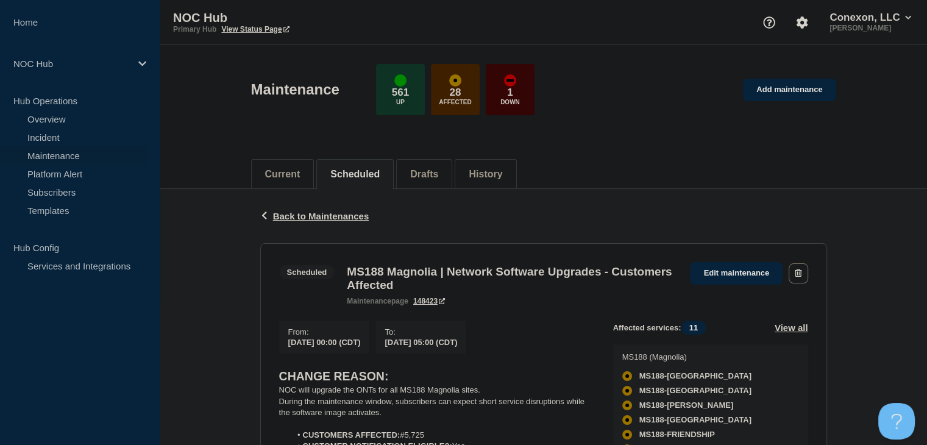
click at [346, 170] on button "Scheduled" at bounding box center [354, 174] width 49 height 11
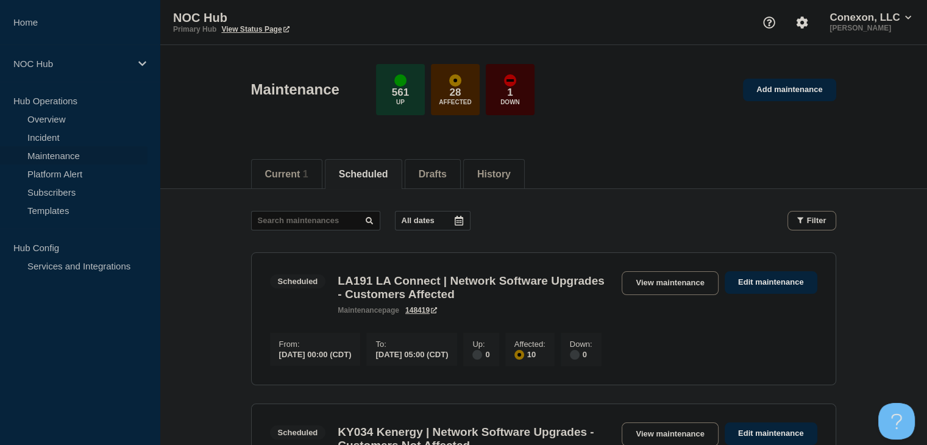
click at [419, 222] on p "All dates" at bounding box center [418, 220] width 33 height 9
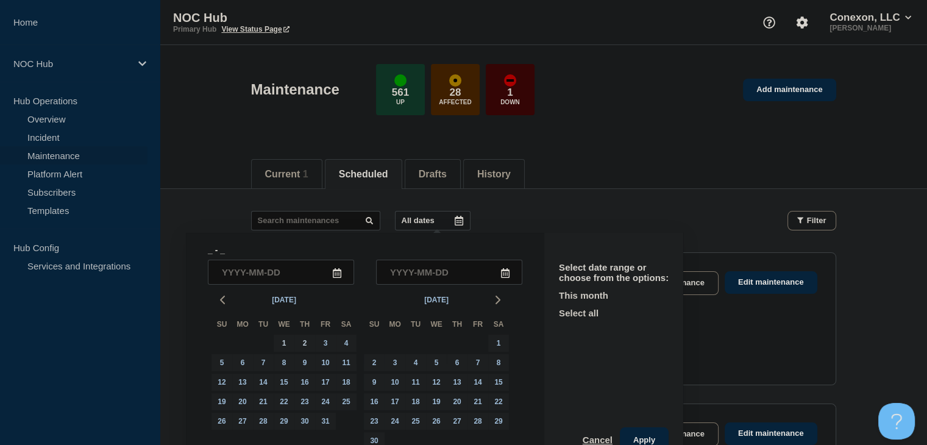
scroll to position [22, 0]
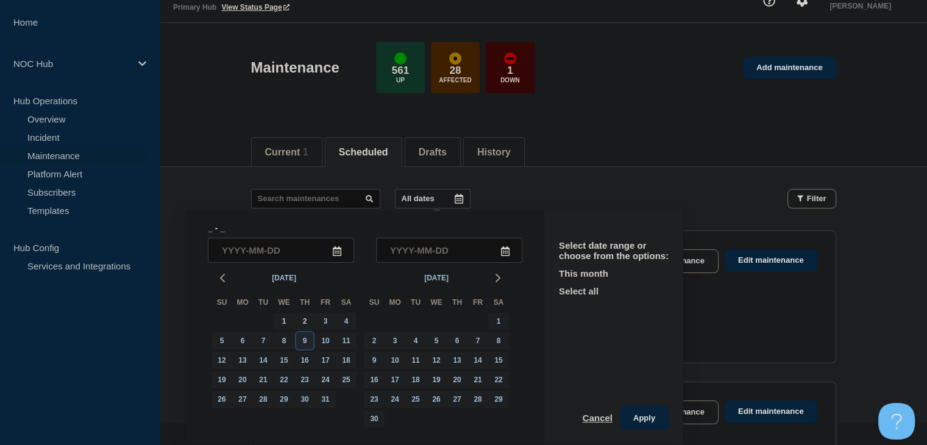
click at [307, 341] on div "9" at bounding box center [304, 340] width 17 height 17
type input "2025-10-09"
click at [307, 341] on div "9" at bounding box center [304, 340] width 17 height 17
type input "2025-10-09"
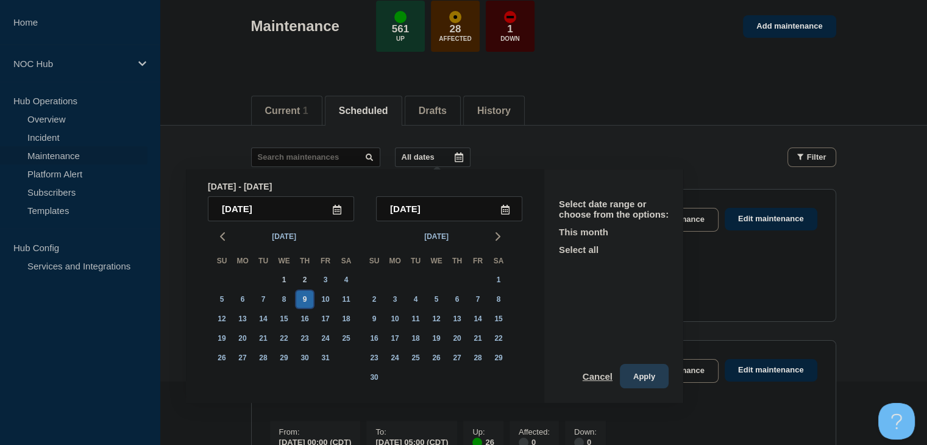
scroll to position [83, 0]
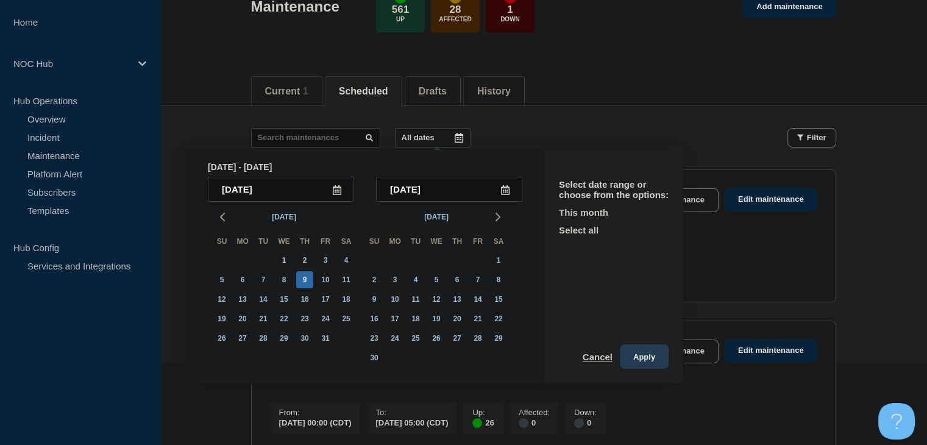
click at [639, 358] on button "Apply" at bounding box center [644, 356] width 49 height 24
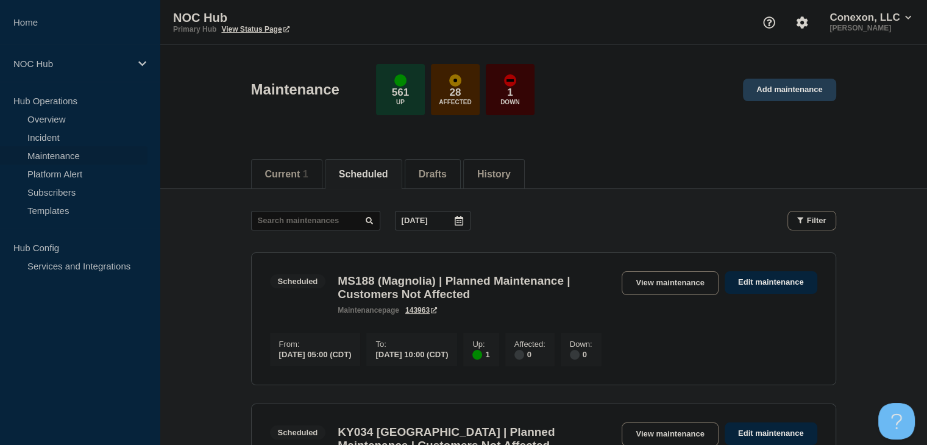
click at [783, 98] on link "Add maintenance" at bounding box center [789, 90] width 93 height 23
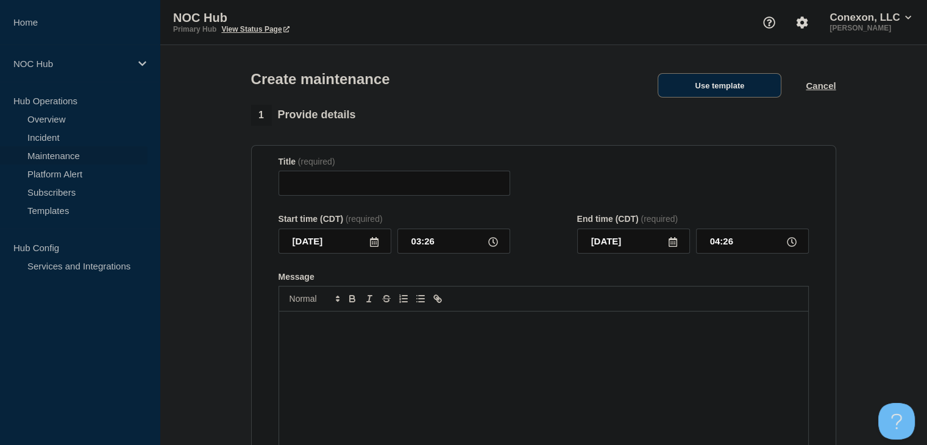
click at [743, 98] on button "Use template" at bounding box center [720, 85] width 124 height 24
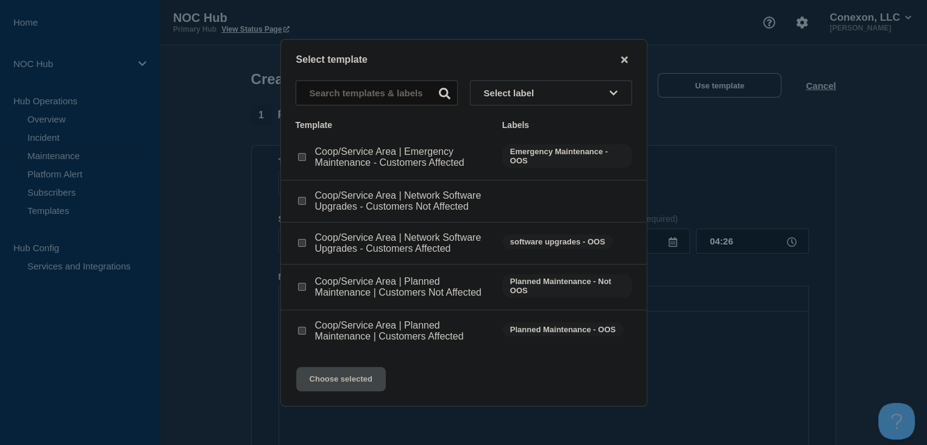
click at [292, 245] on li "Coop/Service Area | Network Software Upgrades - Customers Affected software upg…" at bounding box center [464, 243] width 366 height 42
click at [302, 240] on input "Coop/Service Area | Network Software Upgrades - Customers Affected checkbox" at bounding box center [302, 243] width 8 height 8
checkbox input "true"
click at [340, 402] on div "Select template Select label Template Labels Coop/Service Area | Emergency Main…" at bounding box center [463, 223] width 367 height 368
click at [341, 386] on button "Choose selected" at bounding box center [341, 379] width 90 height 24
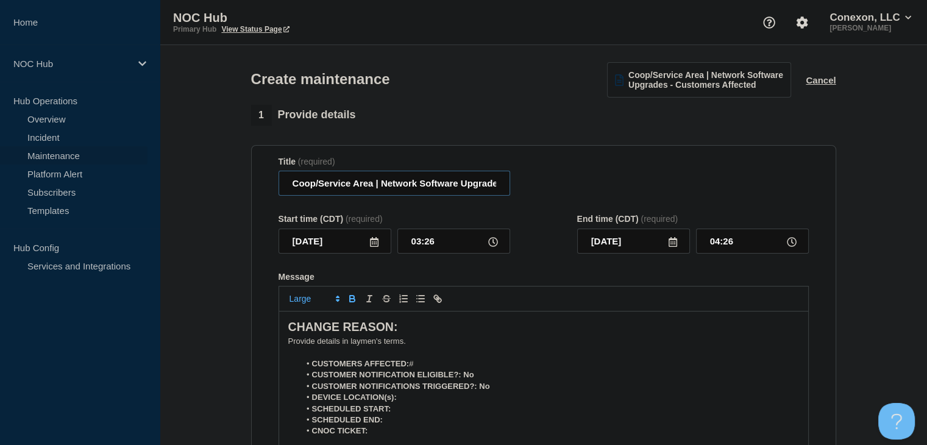
drag, startPoint x: 373, startPoint y: 186, endPoint x: 276, endPoint y: 181, distance: 97.7
click at [276, 181] on section "Title (required) Coop/Service Area | Network Software Upgrades - Customers Affe…" at bounding box center [543, 319] width 585 height 349
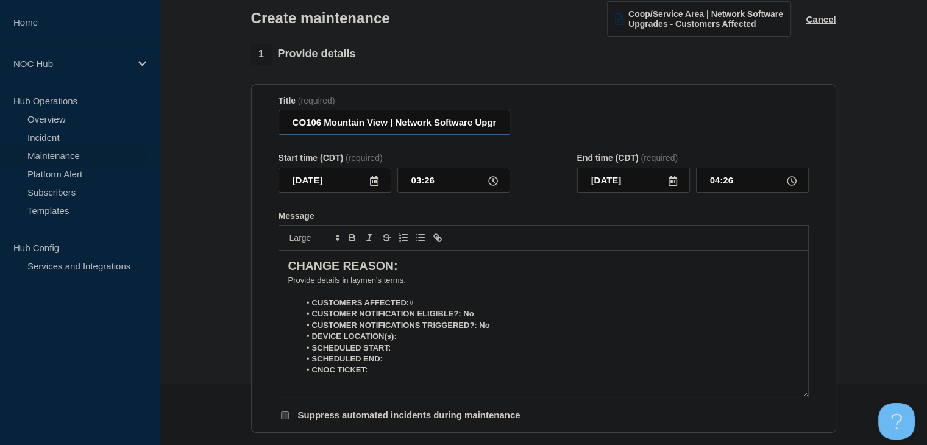
type input "CO106 Mountain View | Network Software Upgrades - Customers Affected"
click at [374, 183] on icon at bounding box center [374, 181] width 9 height 10
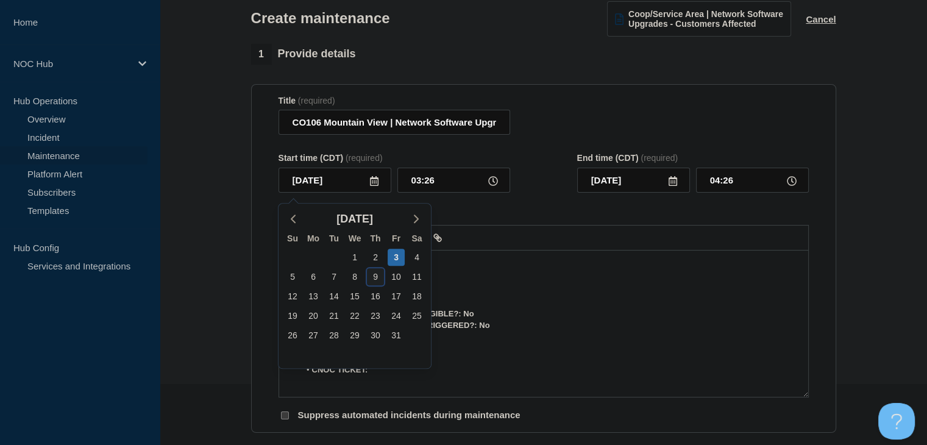
click at [373, 279] on div "9" at bounding box center [375, 276] width 17 height 17
type input "2025-10-09"
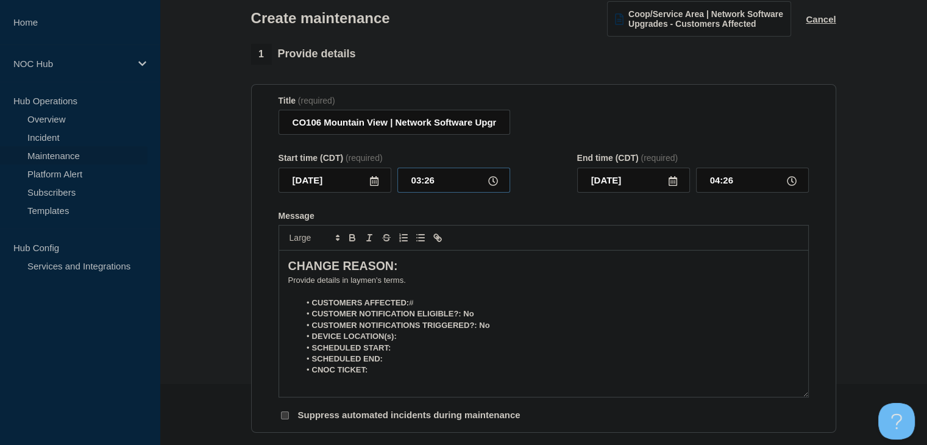
click at [419, 183] on input "03:26" at bounding box center [453, 180] width 113 height 25
type input "00:00"
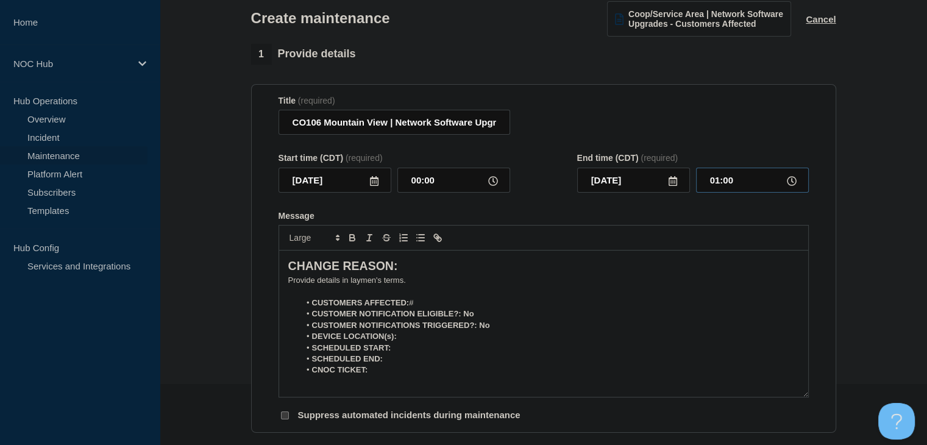
click at [719, 185] on input "01:00" at bounding box center [752, 180] width 113 height 25
type input "05:00"
click at [371, 291] on p "Message" at bounding box center [543, 291] width 511 height 11
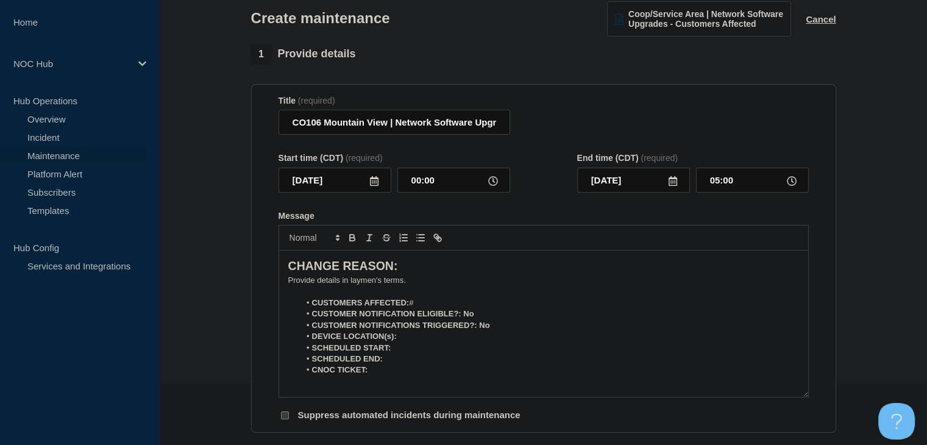
click at [368, 284] on p "﻿Provide details in laymen's terms." at bounding box center [543, 280] width 511 height 11
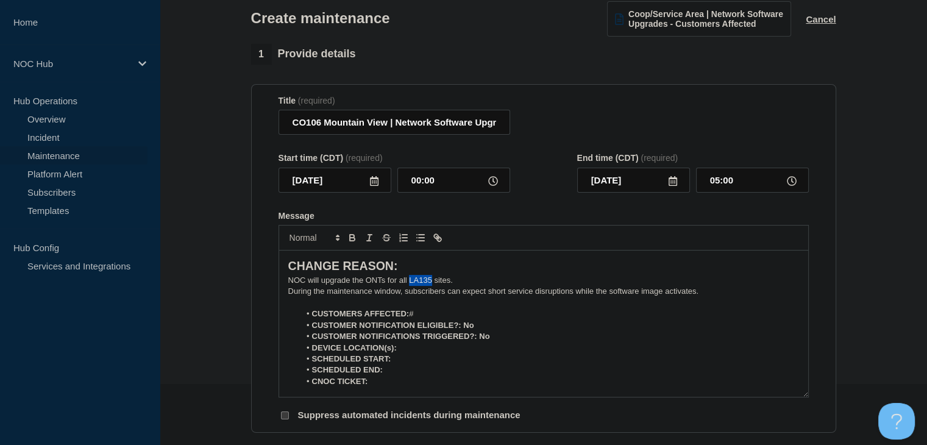
drag, startPoint x: 432, startPoint y: 283, endPoint x: 410, endPoint y: 283, distance: 21.9
click at [410, 283] on p "NOC will upgrade the ONTs for all LA135 sites." at bounding box center [543, 280] width 511 height 11
click at [458, 318] on li "CUSTOMERS AFFECTED: #" at bounding box center [549, 313] width 499 height 11
click at [427, 316] on li "CUSTOMERS AFFECTED: #" at bounding box center [549, 313] width 499 height 11
drag, startPoint x: 478, startPoint y: 332, endPoint x: 461, endPoint y: 333, distance: 16.5
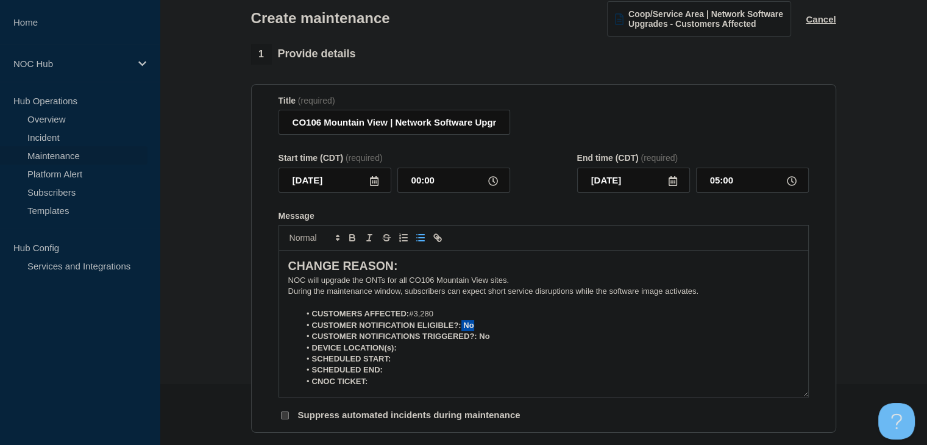
click at [461, 331] on li "CUSTOMER NOTIFICATION ELIGIBLE?: No" at bounding box center [549, 325] width 499 height 11
click at [474, 331] on li "CUSTOMER NOTIFICATION ELIGIBLE?: No" at bounding box center [549, 325] width 499 height 11
drag, startPoint x: 478, startPoint y: 330, endPoint x: 445, endPoint y: 319, distance: 34.9
click at [465, 331] on li "CUSTOMER NOTIFICATION ELIGIBLE?: No" at bounding box center [549, 325] width 499 height 11
click at [355, 240] on icon "Toggle bold text" at bounding box center [352, 237] width 11 height 11
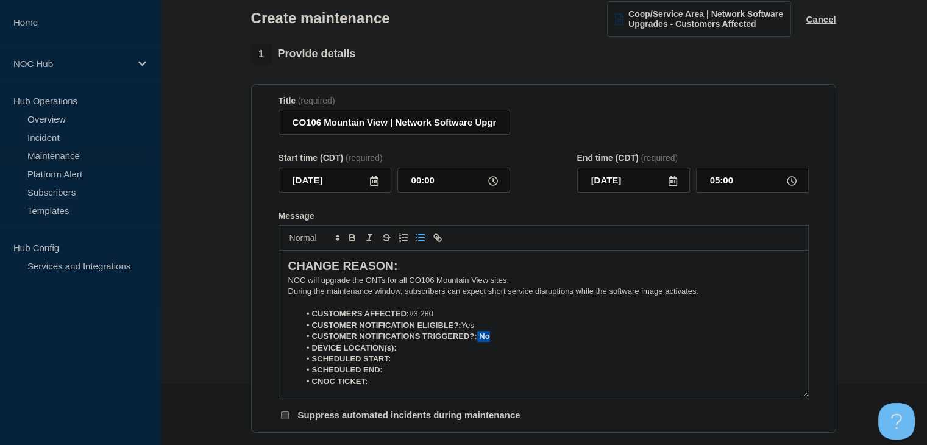
drag, startPoint x: 494, startPoint y: 342, endPoint x: 477, endPoint y: 342, distance: 17.1
click at [477, 342] on li "CUSTOMER NOTIFICATIONS TRIGGERED?: No" at bounding box center [549, 336] width 499 height 11
click at [353, 239] on icon "Toggle bold text" at bounding box center [352, 237] width 11 height 11
click at [412, 354] on li "DEVICE LOCATION(s):" at bounding box center [549, 348] width 499 height 11
click at [351, 241] on icon "Toggle bold text" at bounding box center [352, 237] width 11 height 11
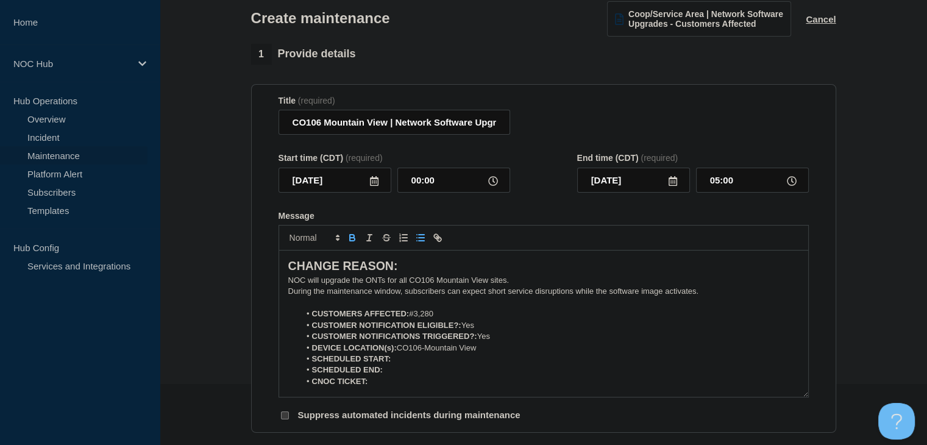
click at [350, 241] on icon "Toggle bold text" at bounding box center [352, 239] width 5 height 3
click at [412, 177] on input "00:00" at bounding box center [453, 180] width 113 height 25
type input "01:00"
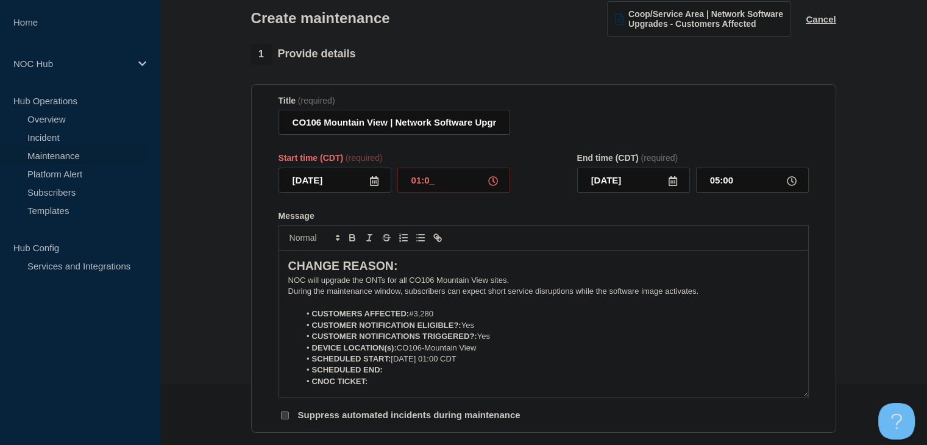
type input "06:00"
click at [428, 376] on li "SCHEDULED END:" at bounding box center [549, 370] width 499 height 11
click at [350, 234] on div at bounding box center [544, 238] width 530 height 26
click at [351, 241] on icon "Toggle bold text" at bounding box center [352, 239] width 5 height 3
click at [402, 375] on li "SCHEDULED END: ﻿" at bounding box center [549, 370] width 499 height 11
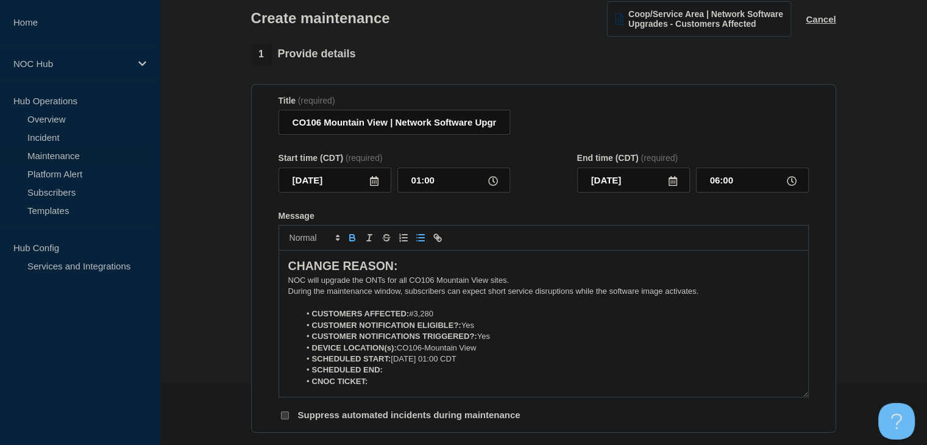
click at [350, 238] on icon "Toggle bold text" at bounding box center [352, 236] width 4 height 3
click at [353, 241] on icon "Toggle bold text" at bounding box center [352, 239] width 5 height 3
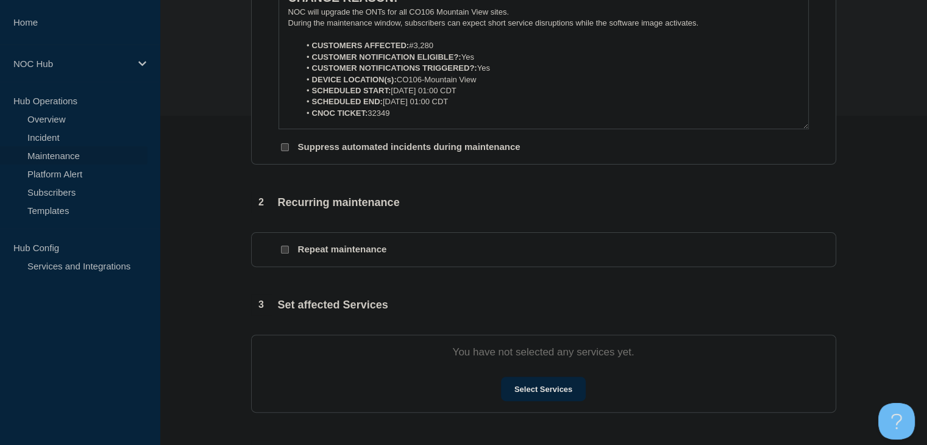
scroll to position [427, 0]
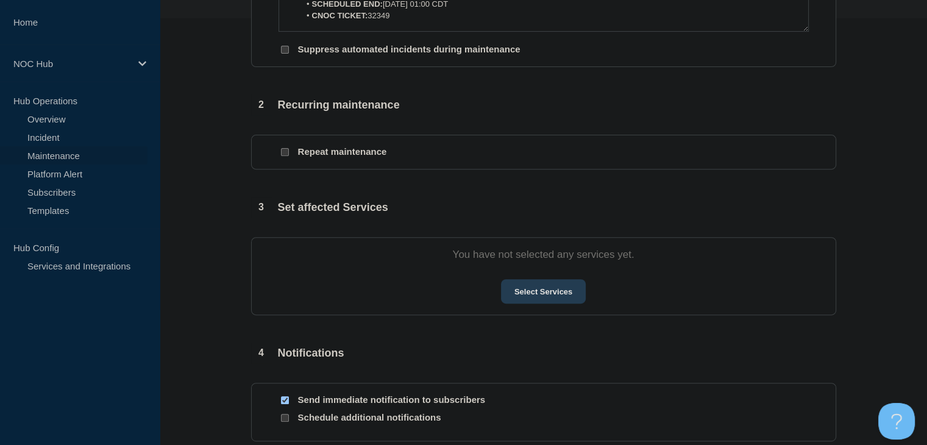
click at [521, 296] on button "Select Services" at bounding box center [543, 291] width 85 height 24
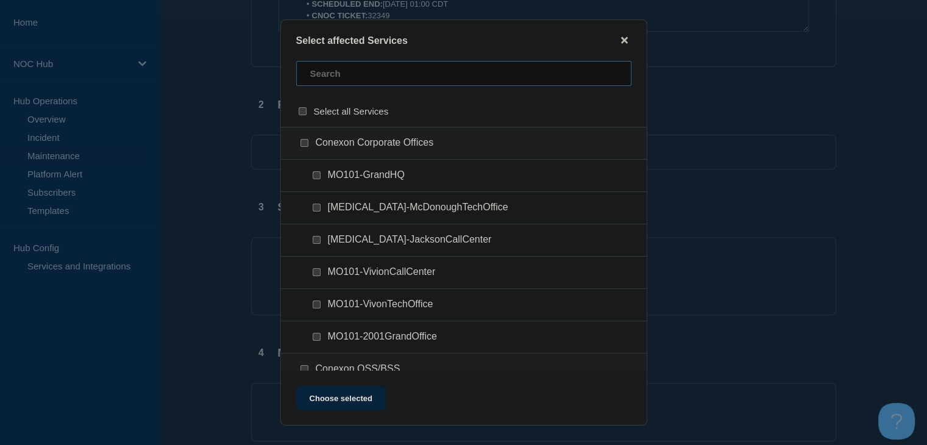
click at [345, 78] on input "text" at bounding box center [463, 73] width 335 height 25
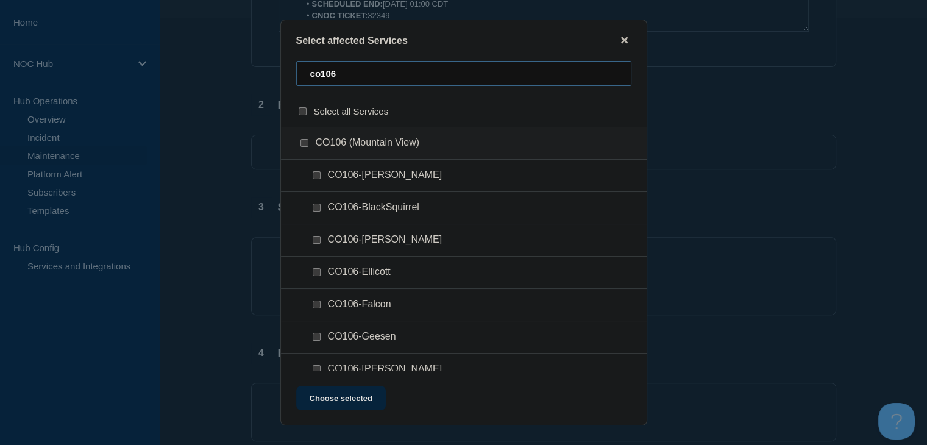
type input "co106"
click at [304, 144] on input "CO106 (Mountain View) checkbox" at bounding box center [305, 143] width 8 height 8
checkbox input "true"
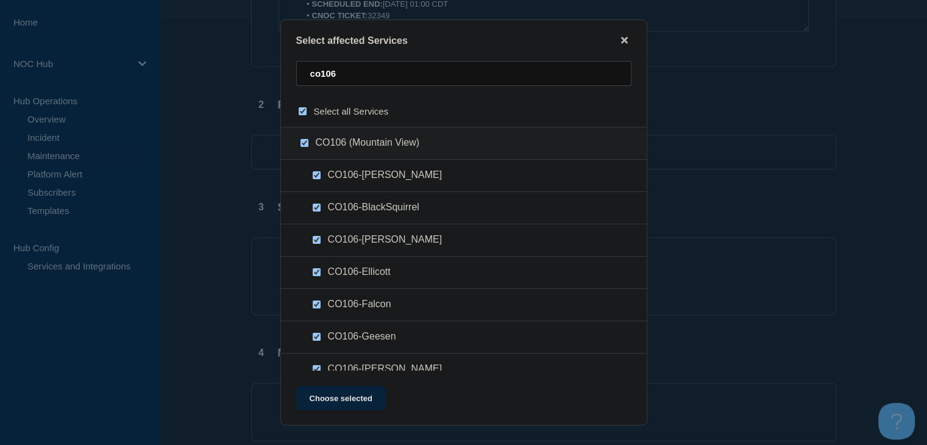
checkbox input "true"
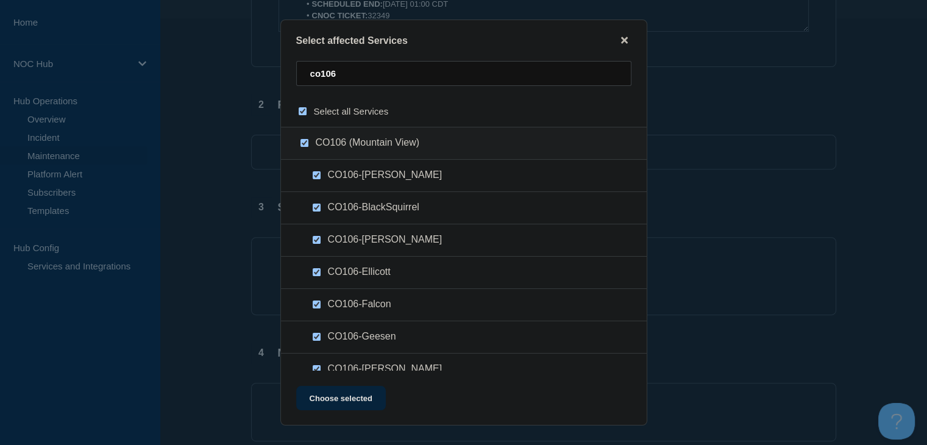
checkbox input "true"
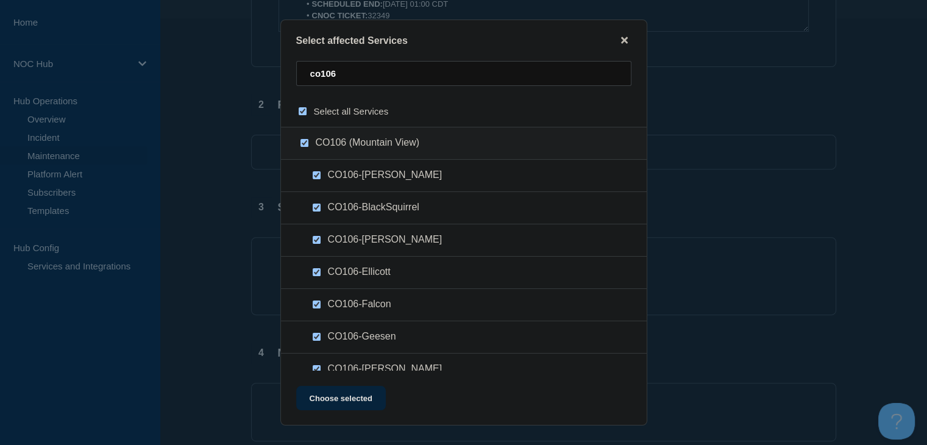
checkbox input "true"
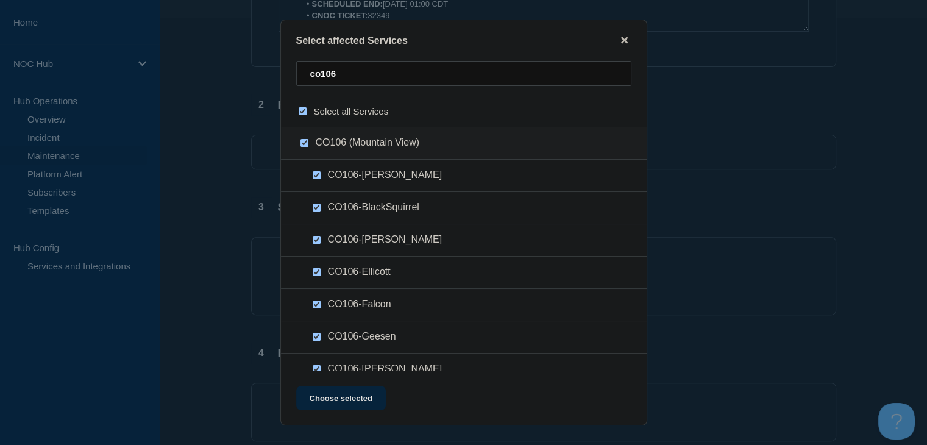
checkbox input "true"
click at [332, 402] on button "Choose selected" at bounding box center [341, 398] width 90 height 24
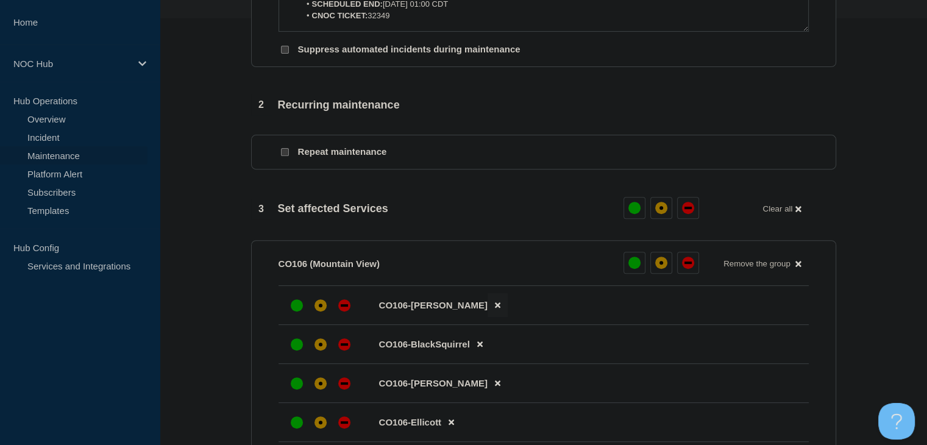
click at [488, 311] on button at bounding box center [498, 305] width 20 height 24
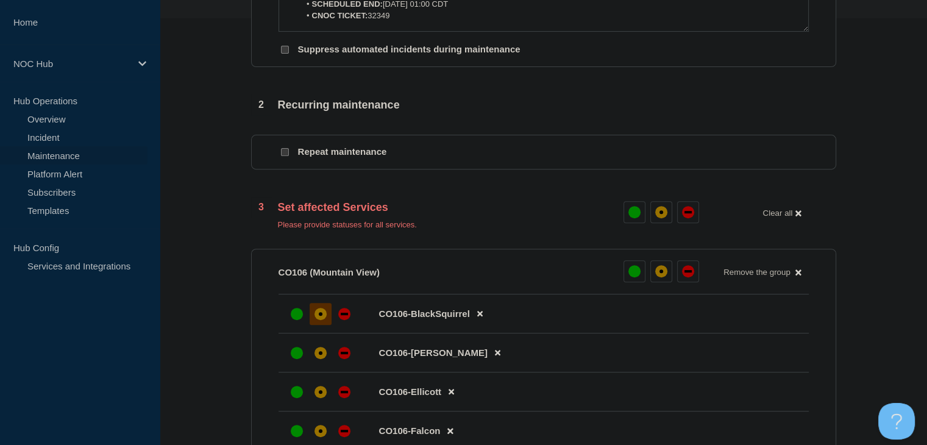
click at [324, 320] on div "affected" at bounding box center [321, 314] width 12 height 12
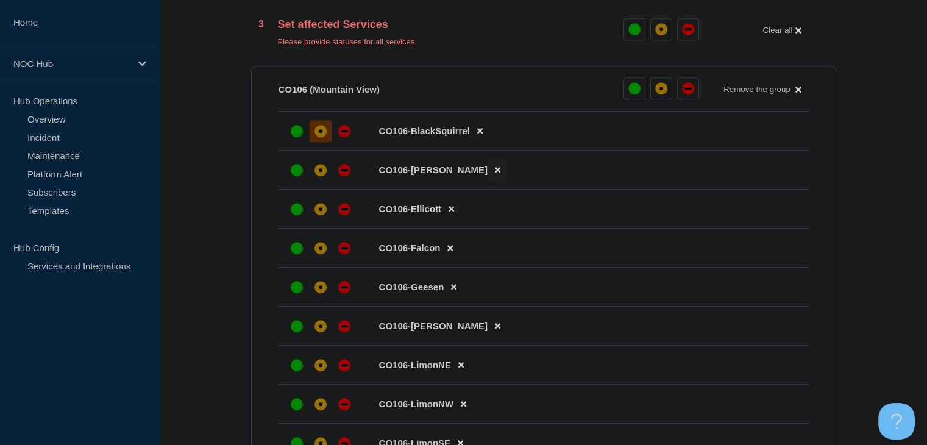
click at [495, 173] on icon at bounding box center [497, 170] width 5 height 5
click at [447, 176] on button at bounding box center [451, 170] width 20 height 24
click at [319, 176] on div "affected" at bounding box center [321, 170] width 12 height 12
click at [458, 214] on button at bounding box center [454, 209] width 20 height 24
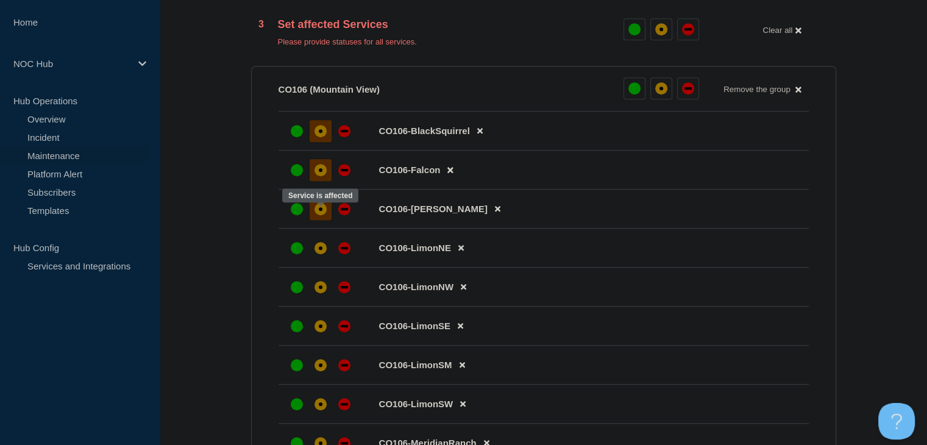
click at [323, 215] on div "affected" at bounding box center [321, 209] width 12 height 12
click at [316, 252] on div "affected" at bounding box center [321, 248] width 12 height 12
click at [315, 293] on div "affected" at bounding box center [321, 287] width 12 height 12
click at [315, 332] on div "affected" at bounding box center [321, 326] width 12 height 12
click at [315, 371] on div "affected" at bounding box center [321, 365] width 12 height 12
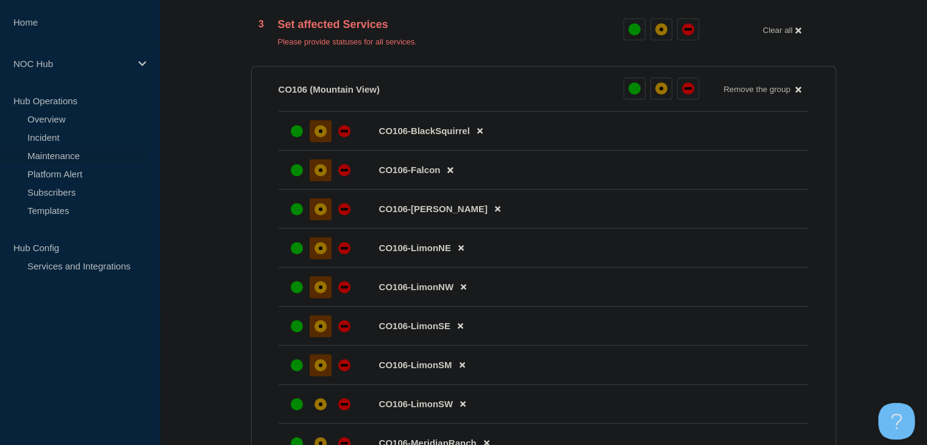
scroll to position [853, 0]
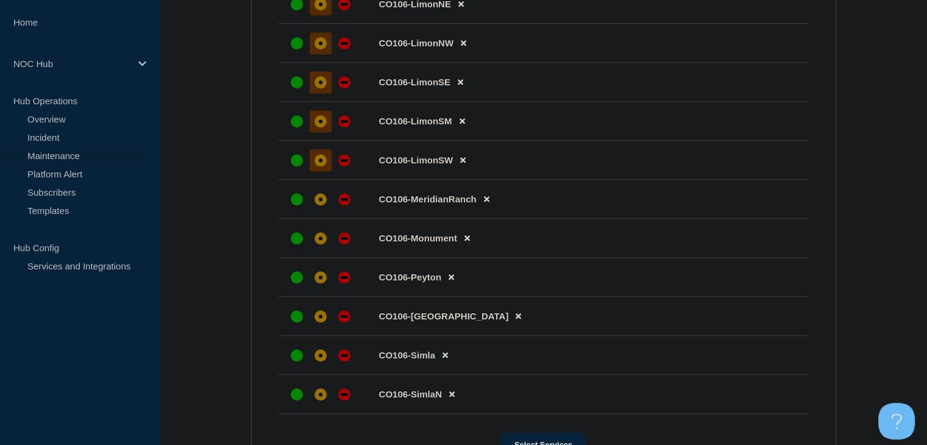
click at [325, 166] on div "affected" at bounding box center [321, 160] width 12 height 12
click at [324, 205] on div "affected" at bounding box center [321, 199] width 12 height 12
click at [325, 243] on div at bounding box center [321, 238] width 22 height 22
click at [329, 288] on div at bounding box center [321, 277] width 22 height 22
click at [516, 320] on icon at bounding box center [518, 316] width 5 height 8
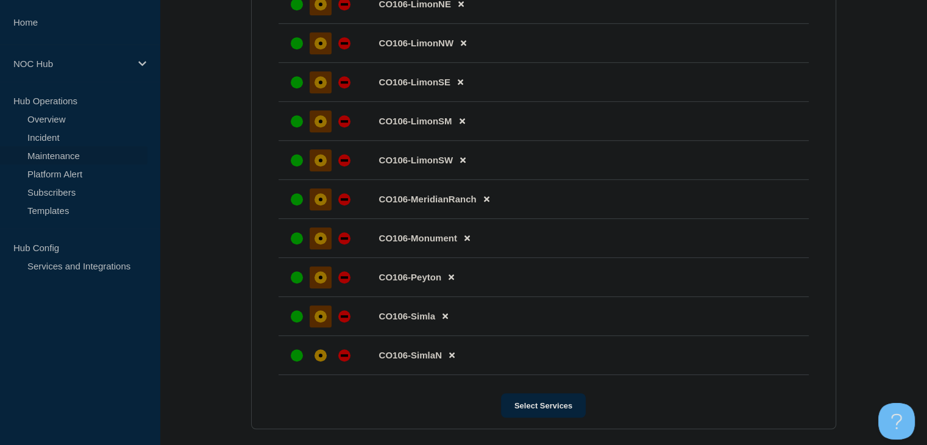
click at [324, 322] on div "affected" at bounding box center [321, 316] width 12 height 12
click at [316, 366] on div at bounding box center [321, 355] width 22 height 22
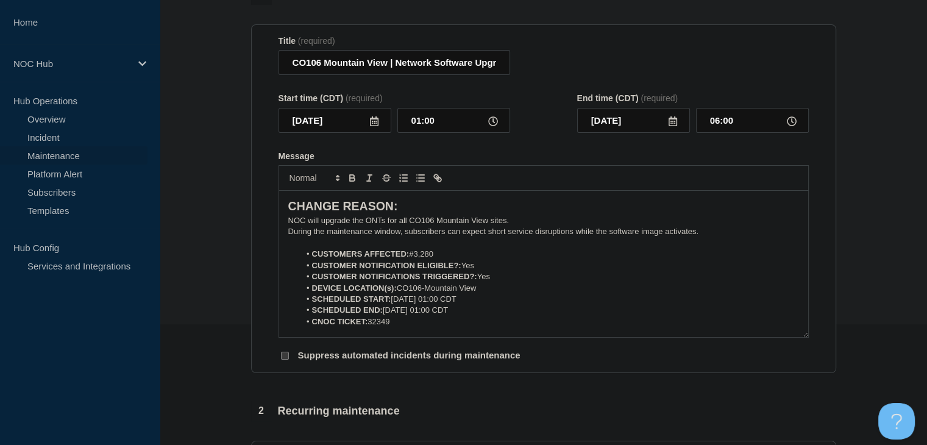
scroll to position [114, 0]
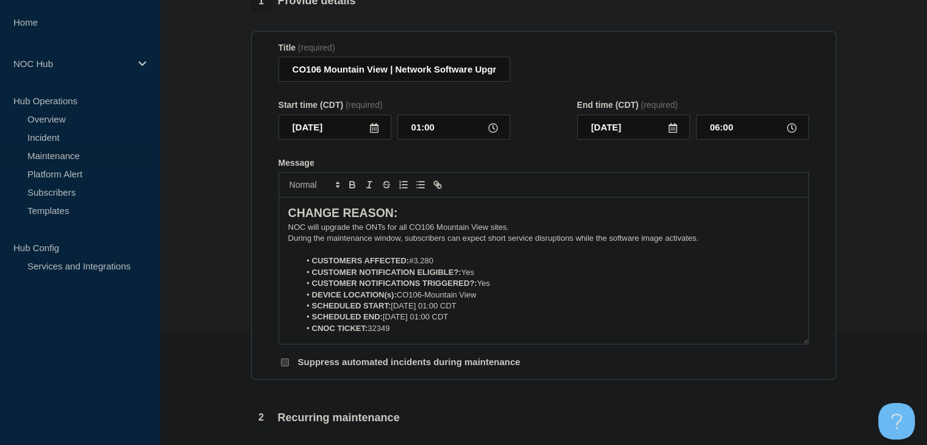
click at [438, 322] on li "SCHEDULED END: 10-09-2025, 01:00 CDT" at bounding box center [549, 316] width 499 height 11
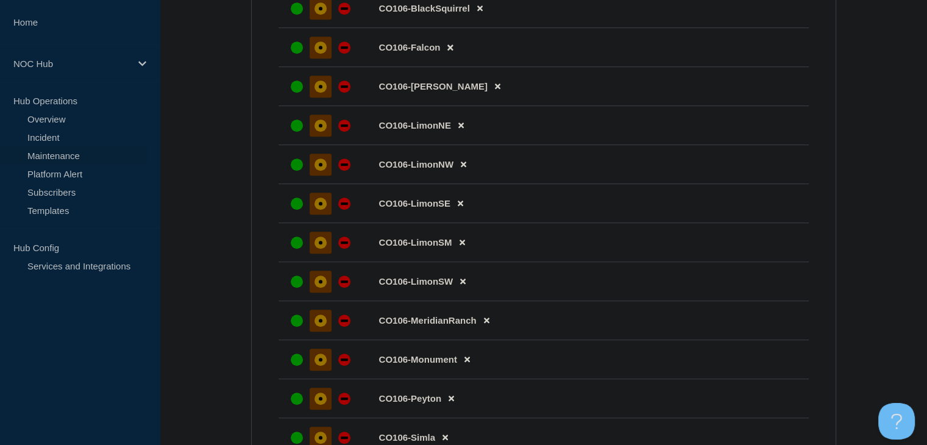
scroll to position [1159, 0]
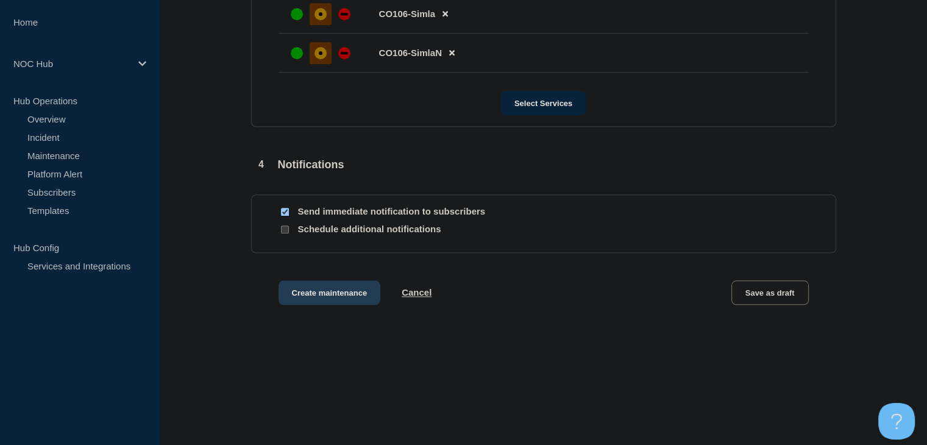
click at [325, 289] on button "Create maintenance" at bounding box center [330, 292] width 102 height 24
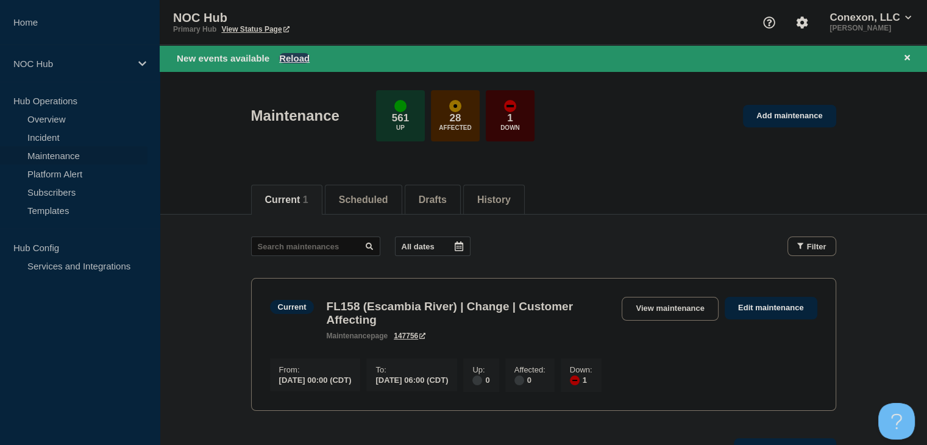
click at [302, 59] on button "Reload" at bounding box center [294, 58] width 30 height 10
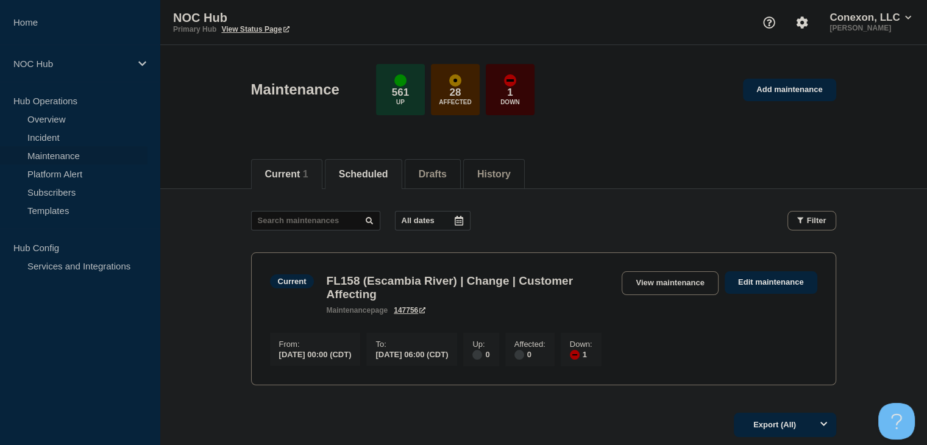
click at [375, 174] on button "Scheduled" at bounding box center [363, 174] width 49 height 11
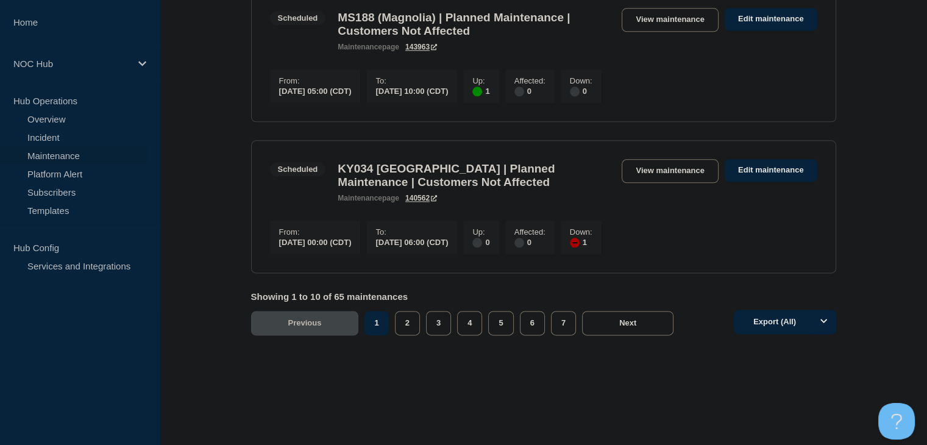
scroll to position [1537, 0]
click at [410, 327] on button "2" at bounding box center [407, 323] width 25 height 24
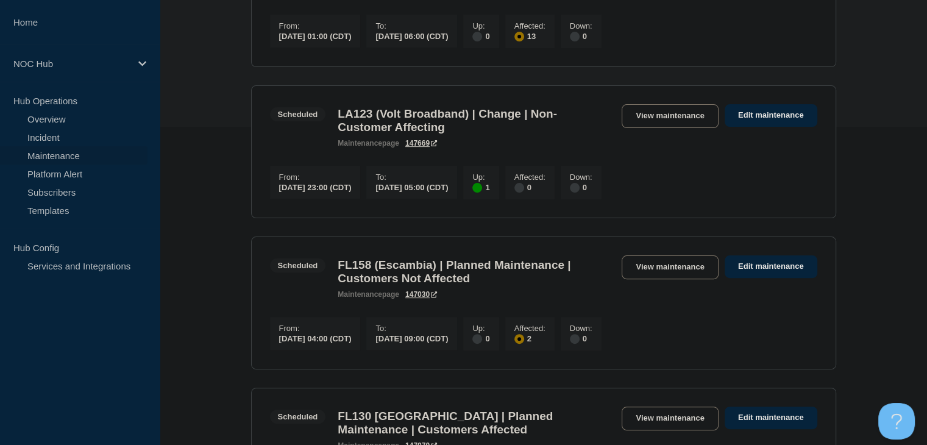
scroll to position [13, 0]
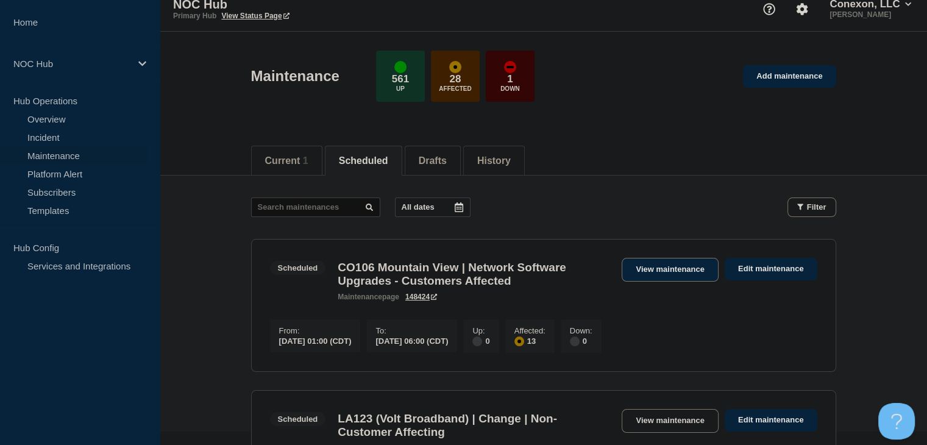
click at [678, 279] on link "View maintenance" at bounding box center [670, 270] width 96 height 24
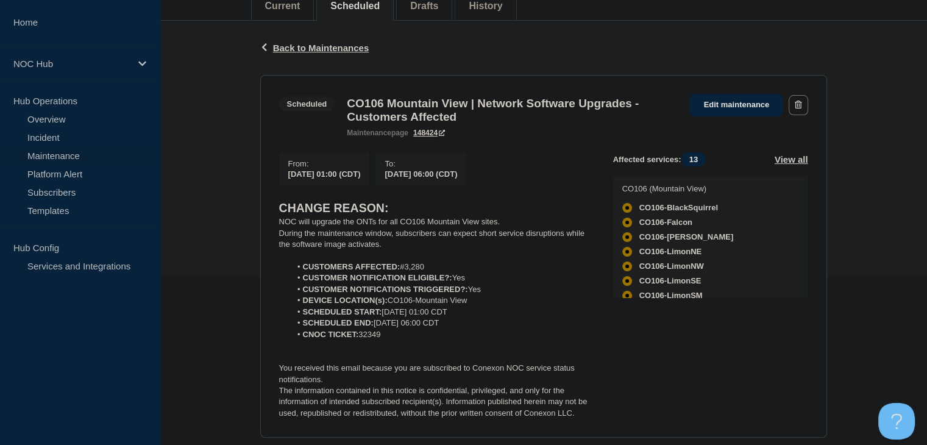
scroll to position [244, 0]
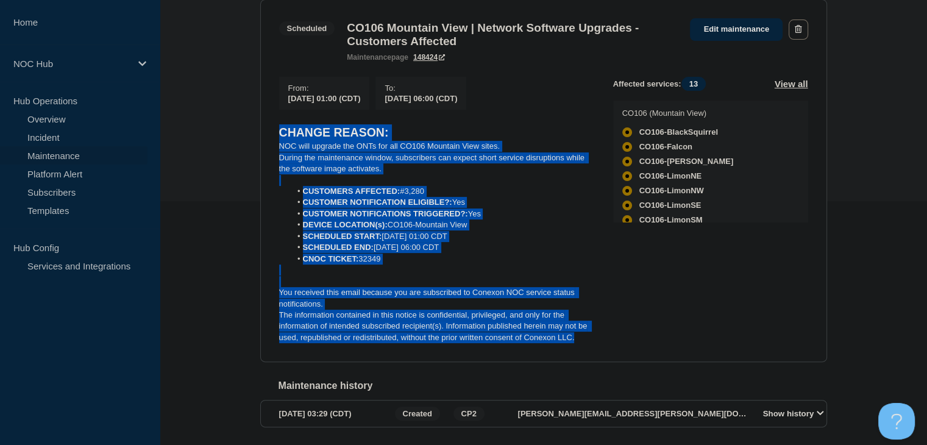
drag, startPoint x: 468, startPoint y: 301, endPoint x: 277, endPoint y: 142, distance: 248.4
click at [277, 142] on section "Scheduled CO106 Mountain View | Network Software Upgrades - Customers Affected …" at bounding box center [543, 180] width 567 height 363
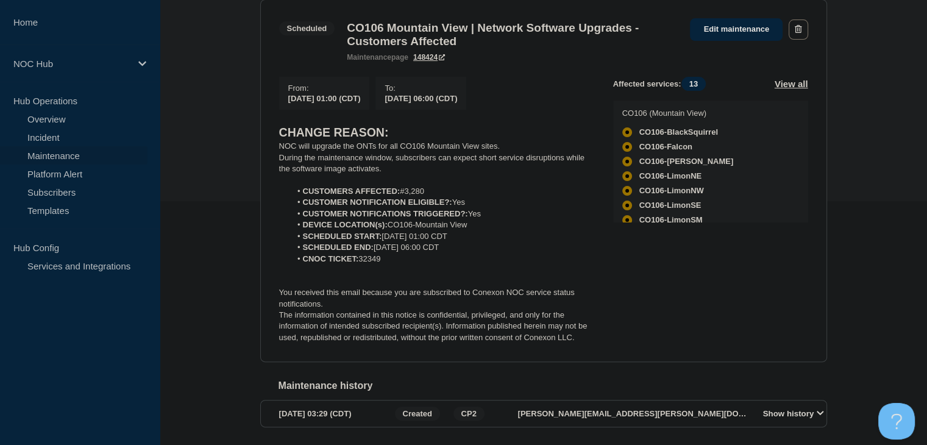
click at [646, 286] on div "Affected services: 13 View all CO106 (Mountain View) CO106-BlackSquirrel CO106-…" at bounding box center [710, 210] width 195 height 267
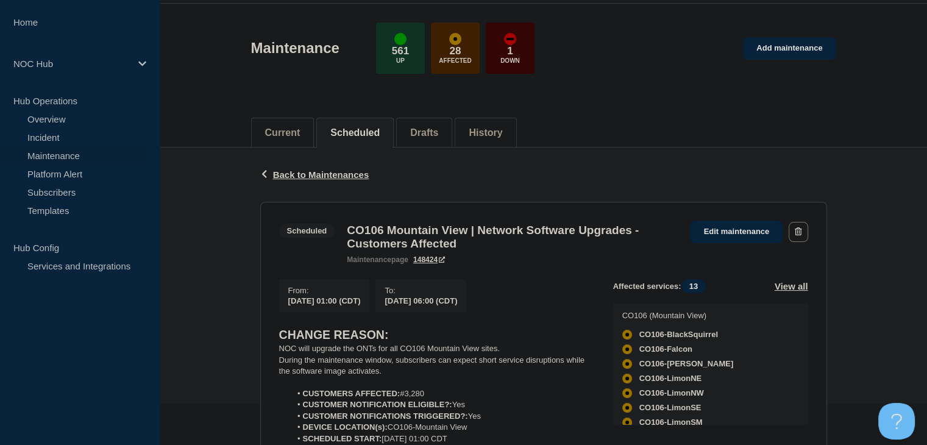
scroll to position [0, 0]
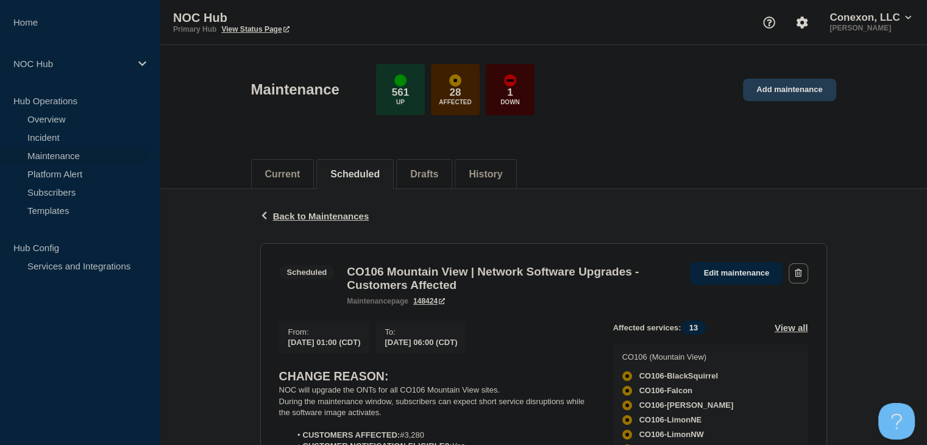
click at [790, 100] on link "Add maintenance" at bounding box center [789, 90] width 93 height 23
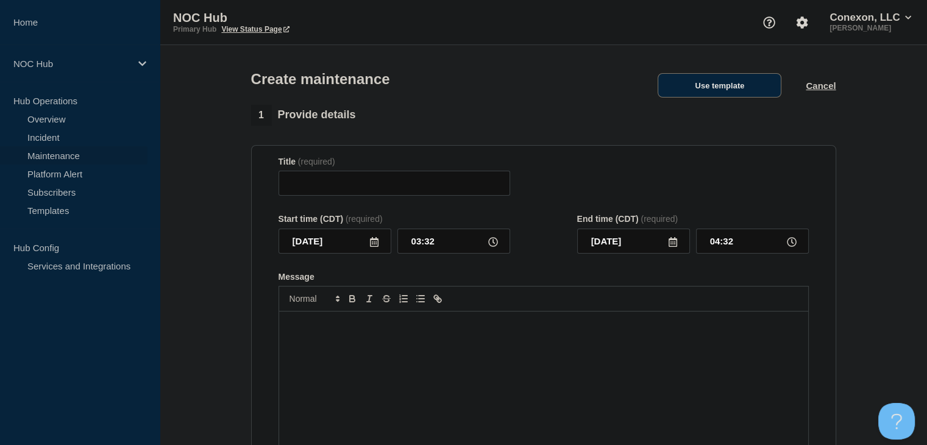
click at [725, 90] on button "Use template" at bounding box center [720, 85] width 124 height 24
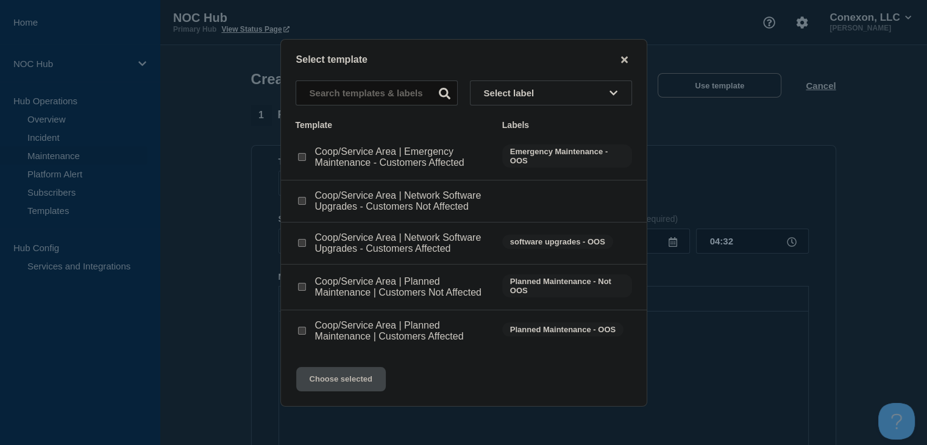
click at [301, 242] on input "Coop/Service Area | Network Software Upgrades - Customers Affected checkbox" at bounding box center [302, 243] width 8 height 8
checkbox input "true"
click at [320, 383] on button "Choose selected" at bounding box center [341, 379] width 90 height 24
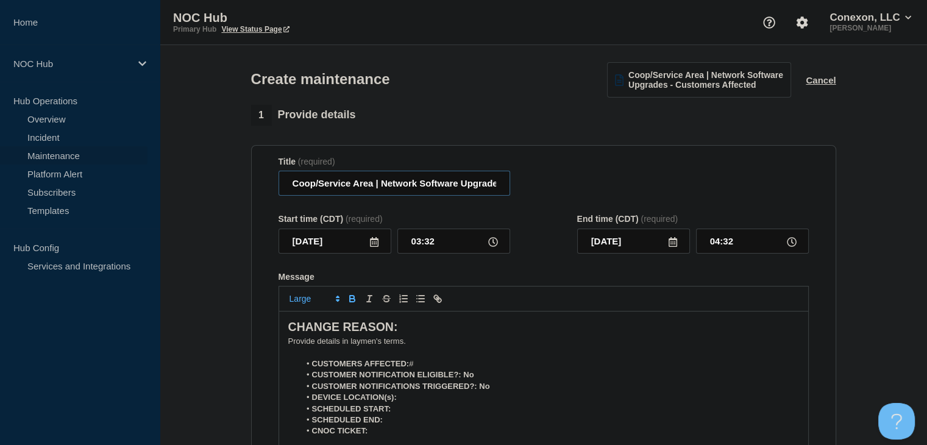
drag, startPoint x: 373, startPoint y: 188, endPoint x: 259, endPoint y: 186, distance: 114.0
click at [259, 186] on section "Title (required) Coop/Service Area | Network Software Upgrades - Customers Affe…" at bounding box center [543, 319] width 585 height 349
type input "AZ183 Navopache | Network Software Upgrades - Customers Affected"
click at [382, 250] on input "2025-10-03" at bounding box center [335, 241] width 113 height 25
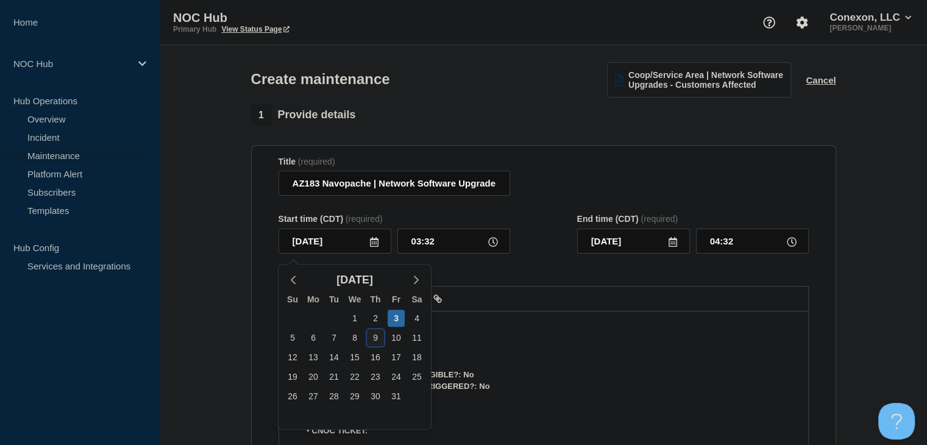
click at [380, 338] on div "9" at bounding box center [375, 337] width 17 height 17
type input "2025-10-09"
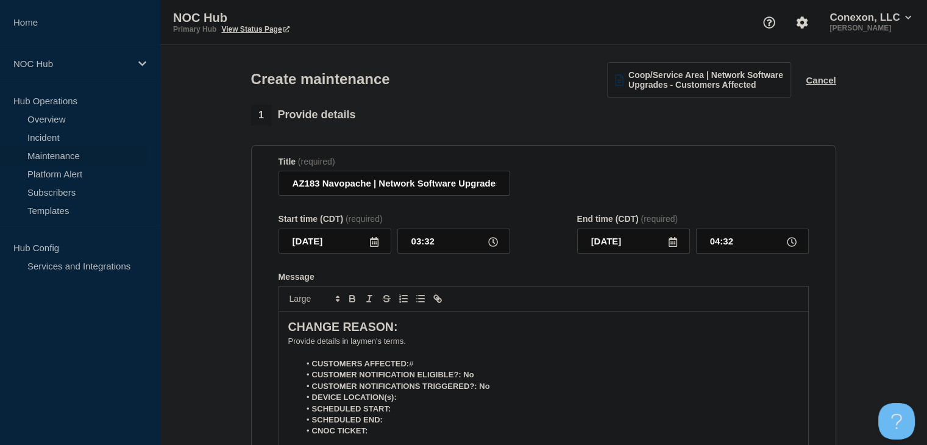
click at [421, 262] on form "Title (required) AZ183 Navopache | Network Software Upgrades - Customers Affect…" at bounding box center [544, 320] width 530 height 326
click at [420, 244] on input "03:32" at bounding box center [453, 241] width 113 height 25
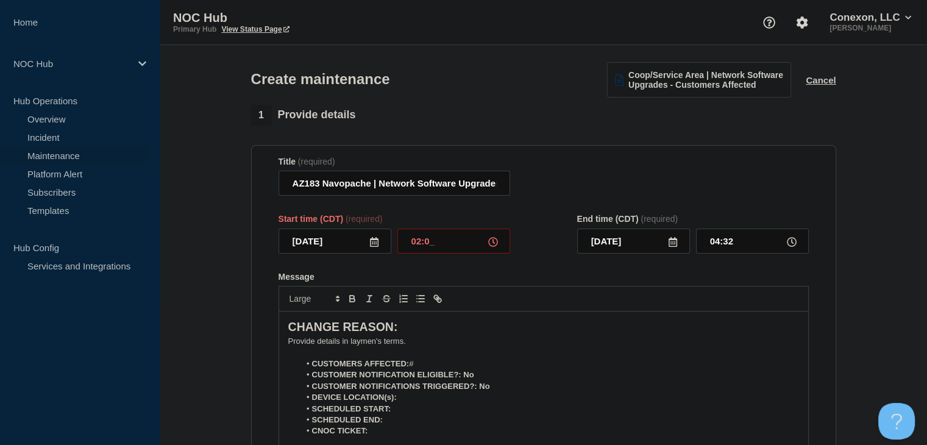
type input "02:00"
click at [721, 249] on input "03:00" at bounding box center [752, 241] width 113 height 25
type input "04:00"
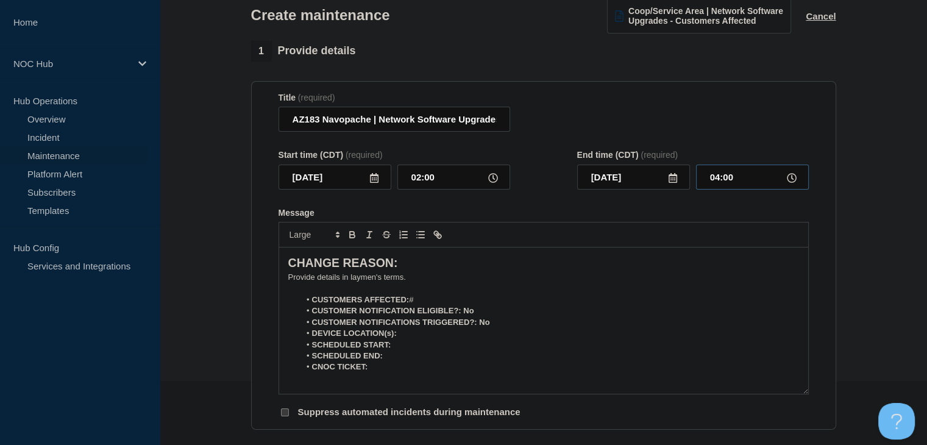
scroll to position [122, 0]
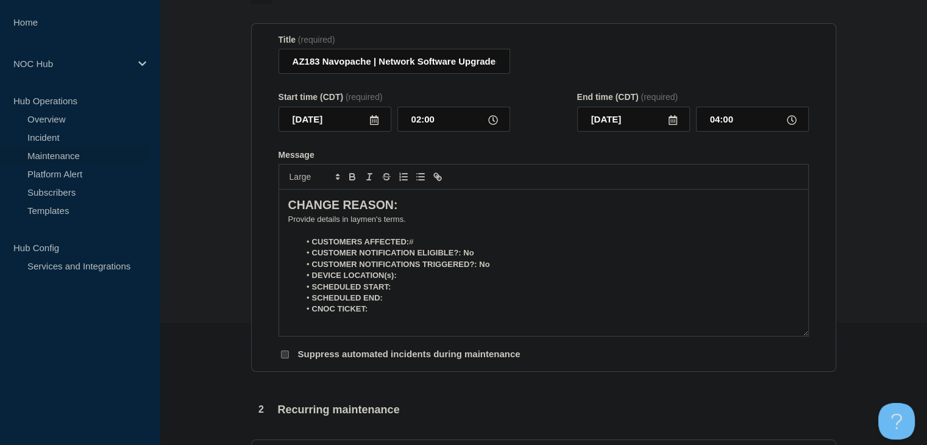
click at [376, 225] on p "﻿Provide details in laymen's terms." at bounding box center [543, 219] width 511 height 11
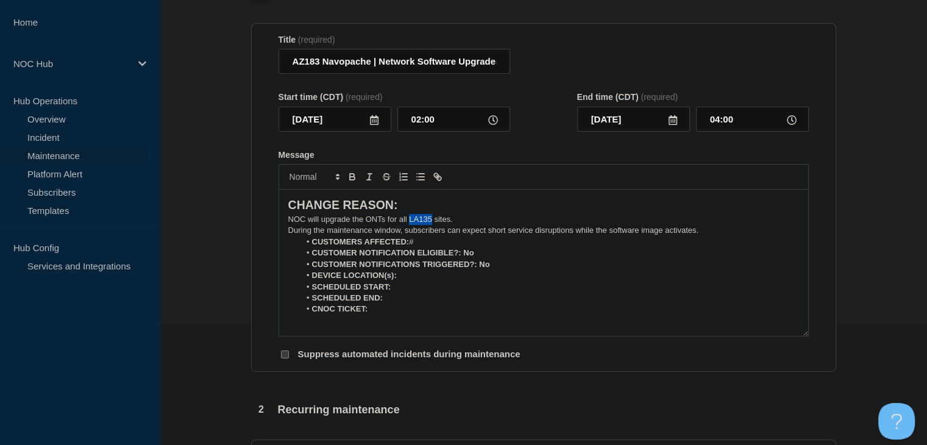
drag, startPoint x: 432, startPoint y: 223, endPoint x: 409, endPoint y: 224, distance: 23.2
click at [409, 224] on p "NOC will upgrade the ONTs for all LA135 sites." at bounding box center [543, 219] width 511 height 11
click at [472, 225] on p "NOC will upgrade the ONTs for all AZ183 Heber sites." at bounding box center [543, 219] width 511 height 11
click at [429, 247] on li "CUSTOMERS AFFECTED: #" at bounding box center [549, 242] width 499 height 11
click at [710, 233] on p "During the maintenance window, subscribers can expect short service disruptions…" at bounding box center [543, 230] width 511 height 11
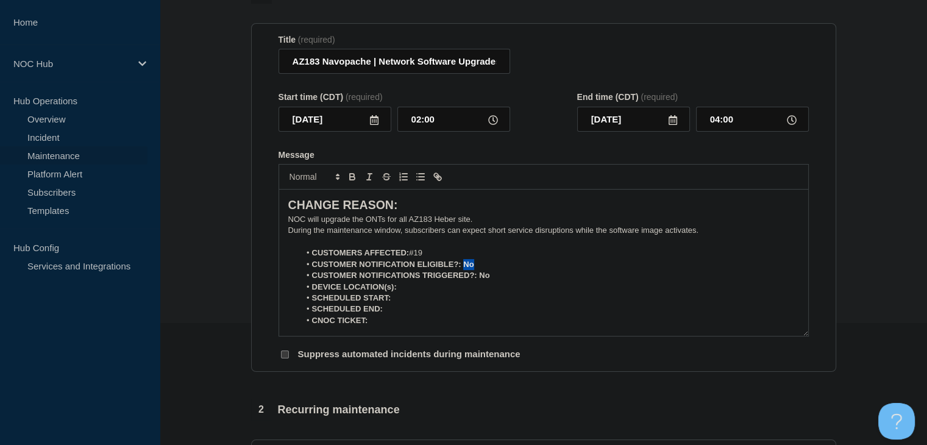
drag, startPoint x: 485, startPoint y: 268, endPoint x: 463, endPoint y: 269, distance: 22.0
click at [463, 269] on li "CUSTOMER NOTIFICATION ELIGIBLE?: No" at bounding box center [549, 264] width 499 height 11
click at [350, 180] on icon "Toggle bold text" at bounding box center [352, 178] width 5 height 3
drag, startPoint x: 493, startPoint y: 280, endPoint x: 443, endPoint y: 255, distance: 56.7
click at [478, 280] on li "CUSTOMER NOTIFICATIONS TRIGGERED?: No" at bounding box center [549, 275] width 499 height 11
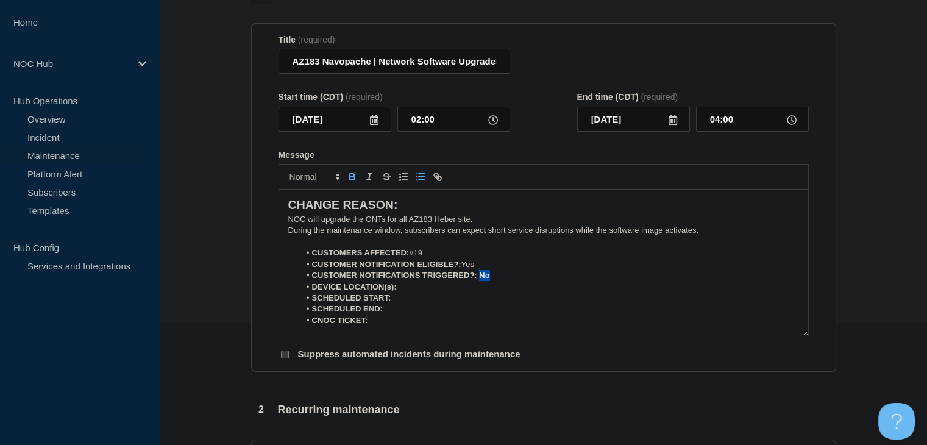
click at [348, 179] on icon "Toggle bold text" at bounding box center [352, 176] width 11 height 11
click at [454, 293] on li "DEVICE LOCATION(s):" at bounding box center [549, 287] width 499 height 11
click at [351, 182] on icon "Toggle bold text" at bounding box center [352, 176] width 11 height 11
click at [351, 177] on icon "Toggle bold text" at bounding box center [352, 175] width 4 height 3
drag, startPoint x: 354, startPoint y: 181, endPoint x: 382, endPoint y: 211, distance: 41.0
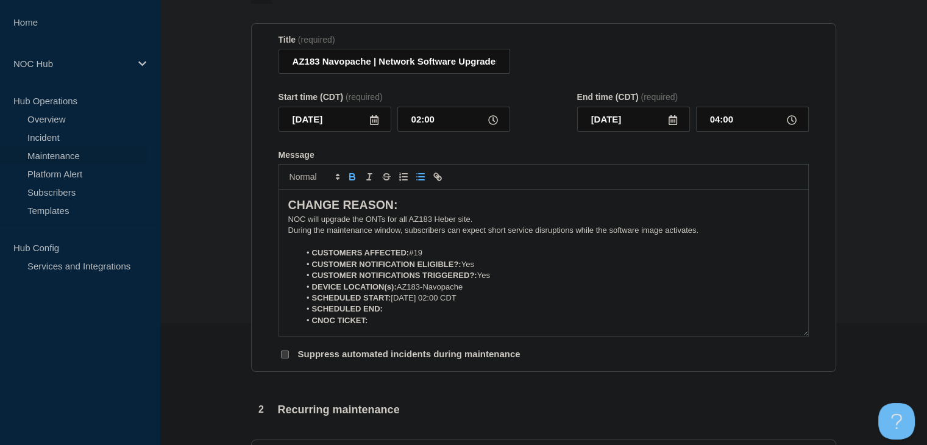
click at [354, 181] on icon "Toggle bold text" at bounding box center [352, 176] width 11 height 11
click at [354, 180] on icon "Toggle bold text" at bounding box center [352, 178] width 5 height 3
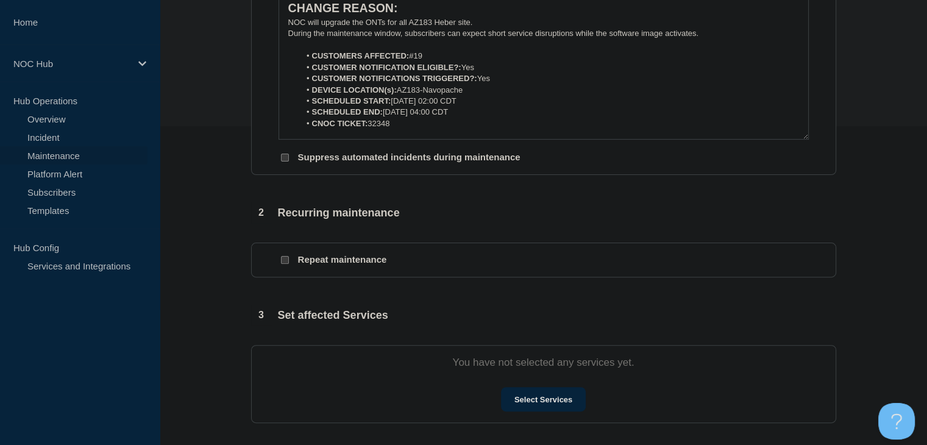
scroll to position [366, 0]
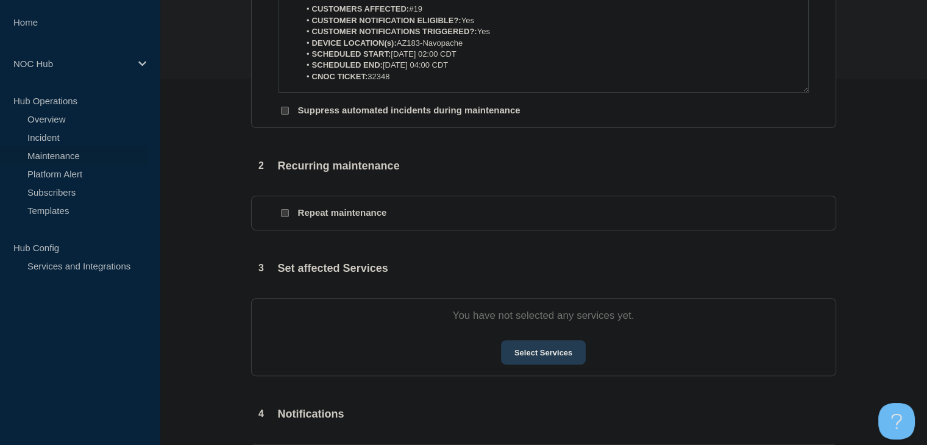
click at [545, 365] on button "Select Services" at bounding box center [543, 352] width 85 height 24
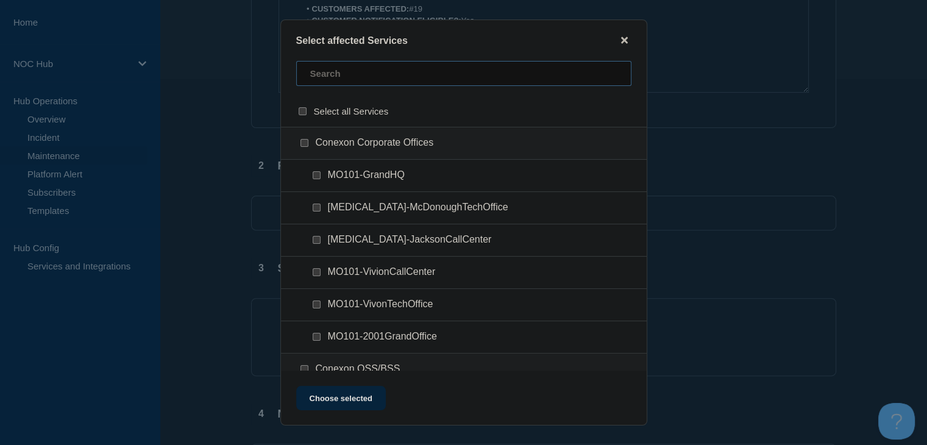
click at [324, 77] on input "text" at bounding box center [463, 73] width 335 height 25
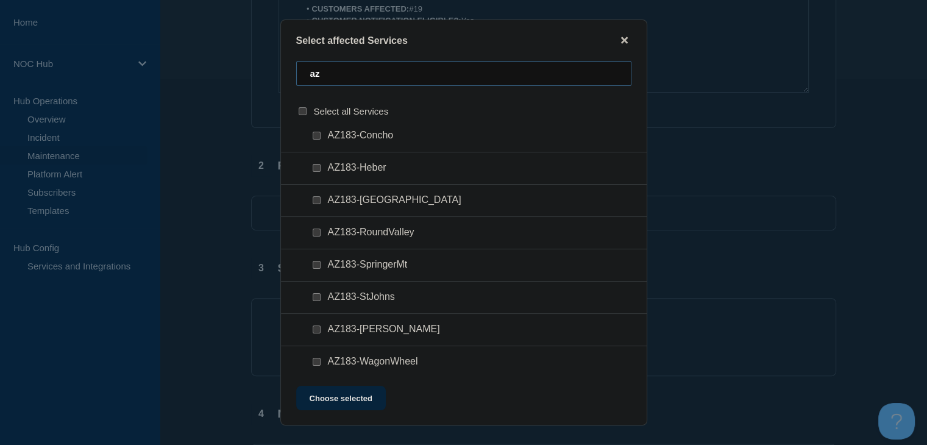
scroll to position [61, 0]
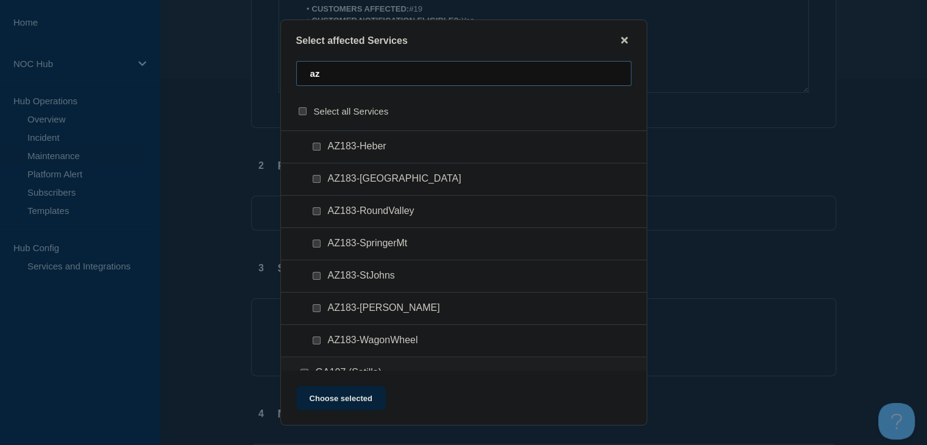
type input "az"
drag, startPoint x: 315, startPoint y: 147, endPoint x: 313, endPoint y: 153, distance: 6.4
click at [314, 147] on input "AZ183-Heber checkbox" at bounding box center [317, 147] width 8 height 8
checkbox input "true"
click at [365, 401] on button "Choose selected" at bounding box center [341, 398] width 90 height 24
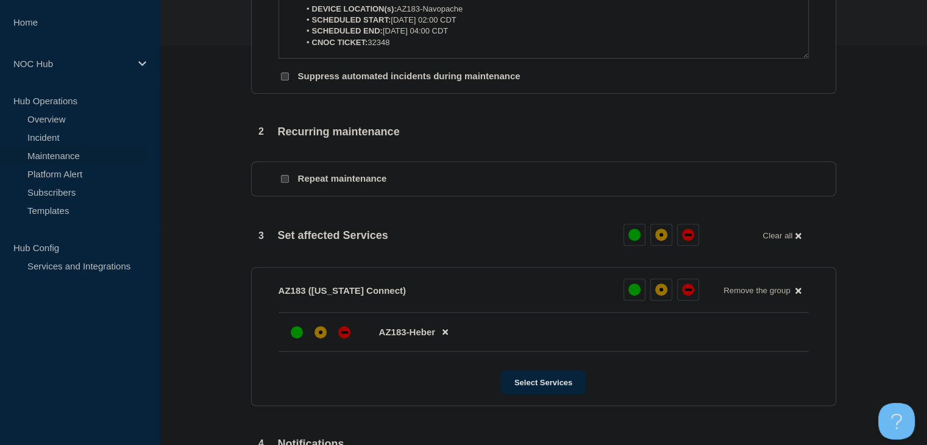
scroll to position [427, 0]
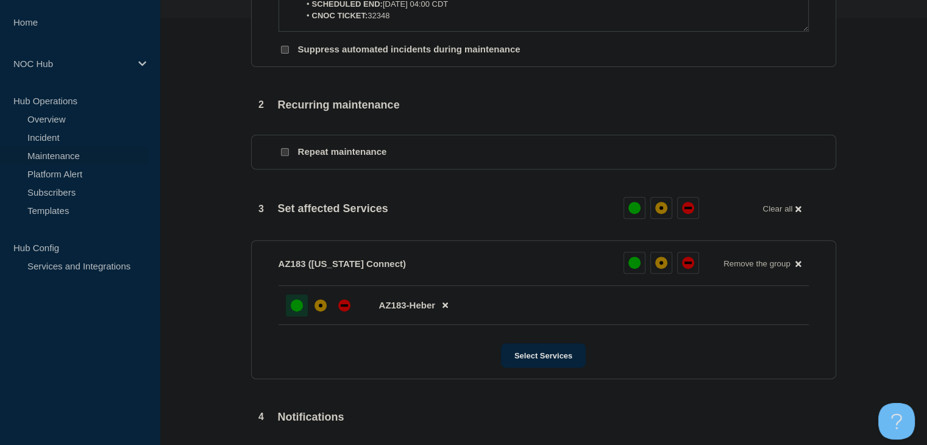
click at [307, 308] on div at bounding box center [297, 305] width 22 height 22
click at [316, 311] on div "affected" at bounding box center [321, 305] width 12 height 12
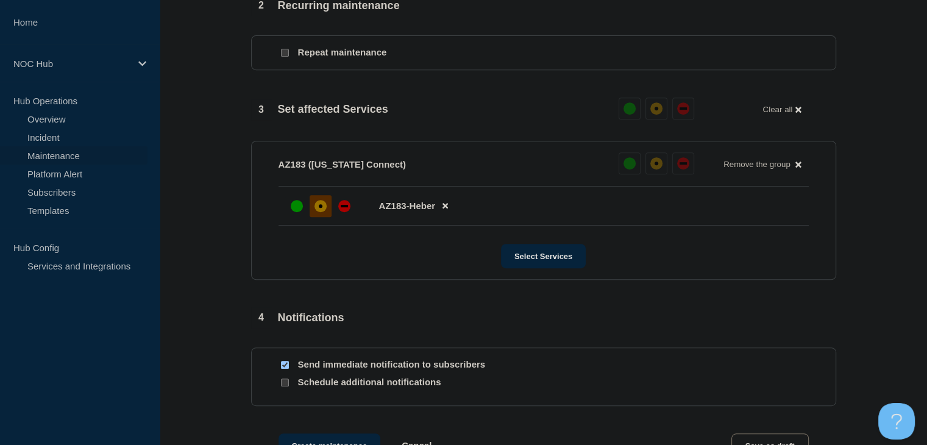
scroll to position [671, 0]
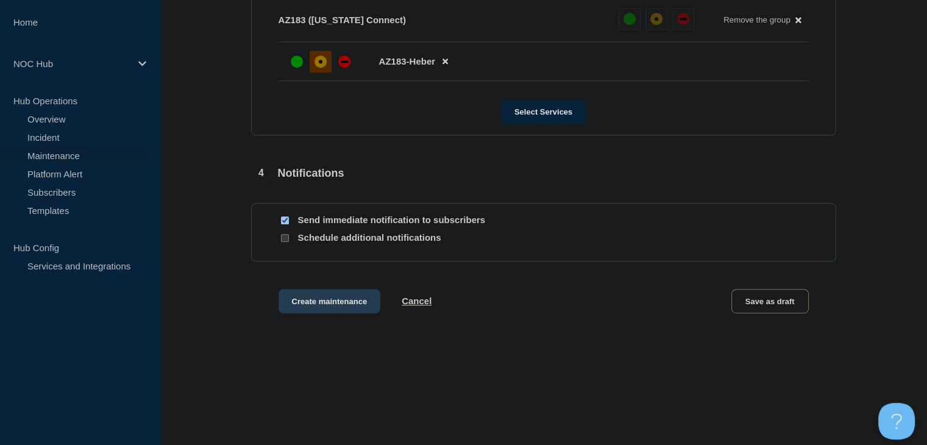
click at [315, 308] on button "Create maintenance" at bounding box center [330, 301] width 102 height 24
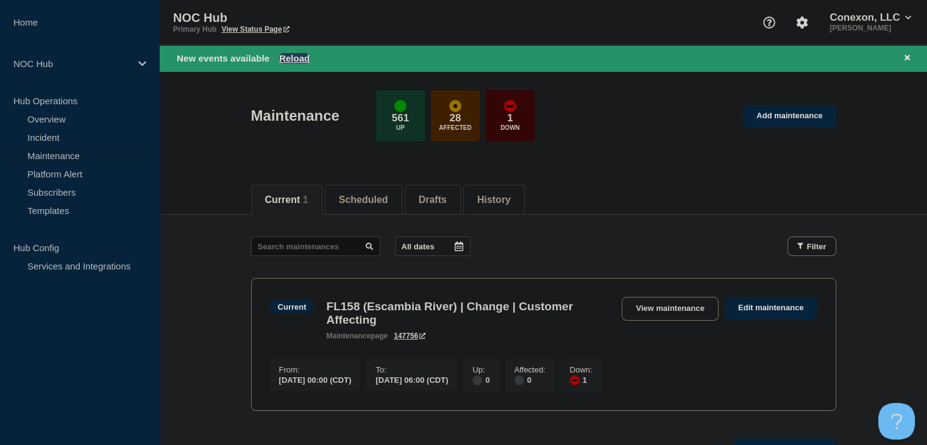
click at [297, 56] on button "Reload" at bounding box center [294, 58] width 30 height 10
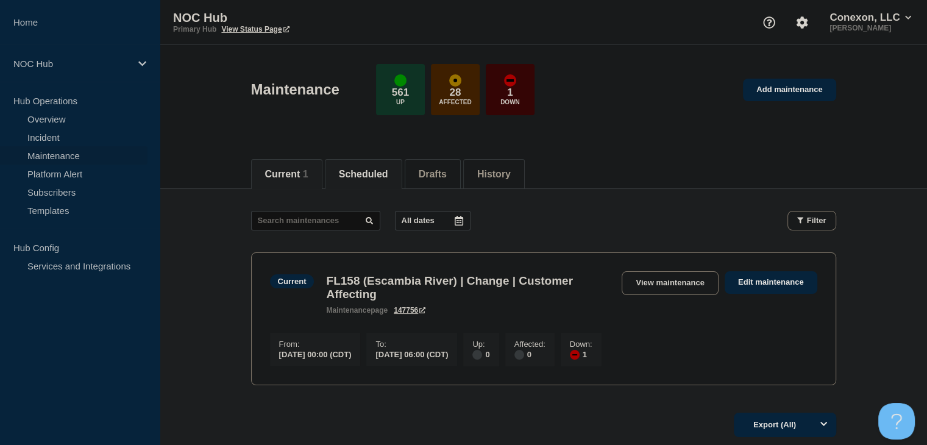
click at [369, 175] on button "Scheduled" at bounding box center [363, 174] width 49 height 11
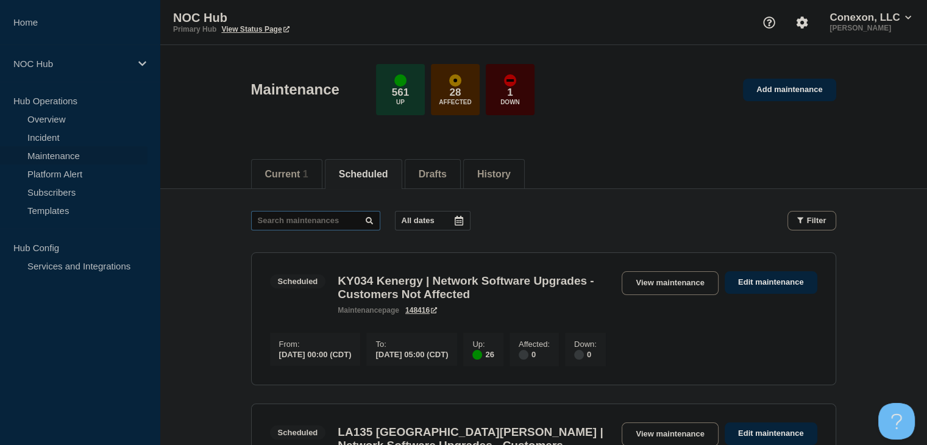
click at [280, 218] on input "text" at bounding box center [315, 221] width 129 height 20
type input "az183"
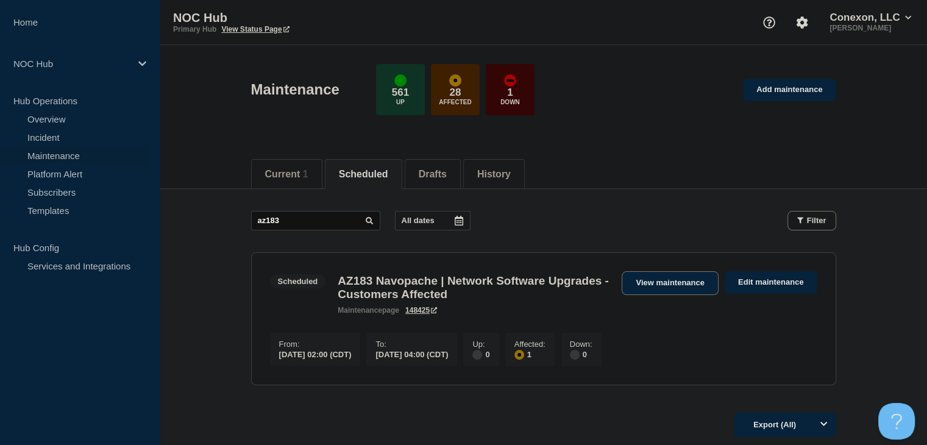
click at [696, 282] on link "View maintenance" at bounding box center [670, 283] width 96 height 24
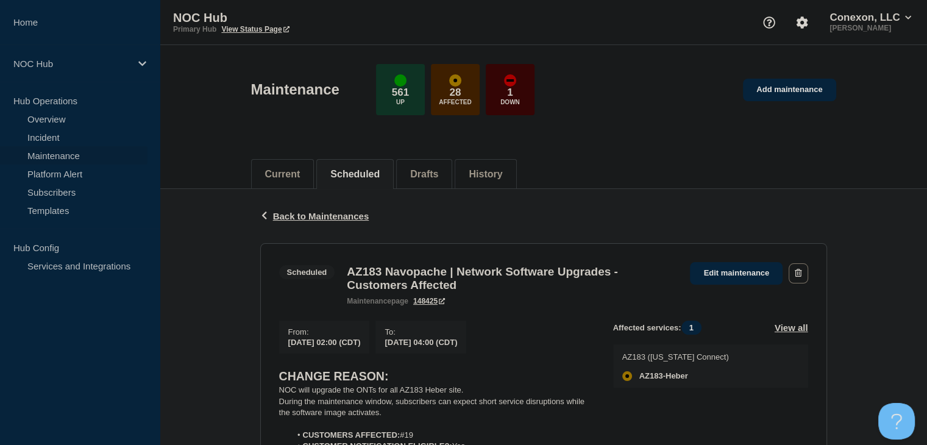
click at [210, 223] on div "Back Back to Maintenances Scheduled AZ183 Navopache | Network Software Upgrades…" at bounding box center [543, 449] width 767 height 521
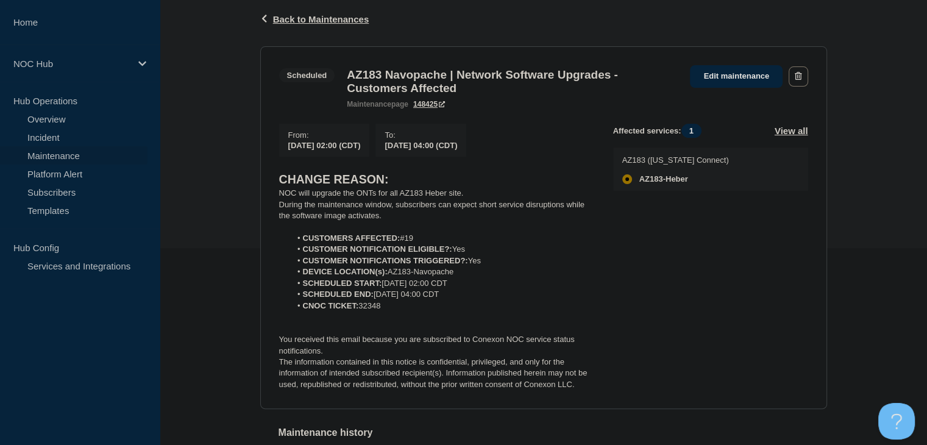
scroll to position [244, 0]
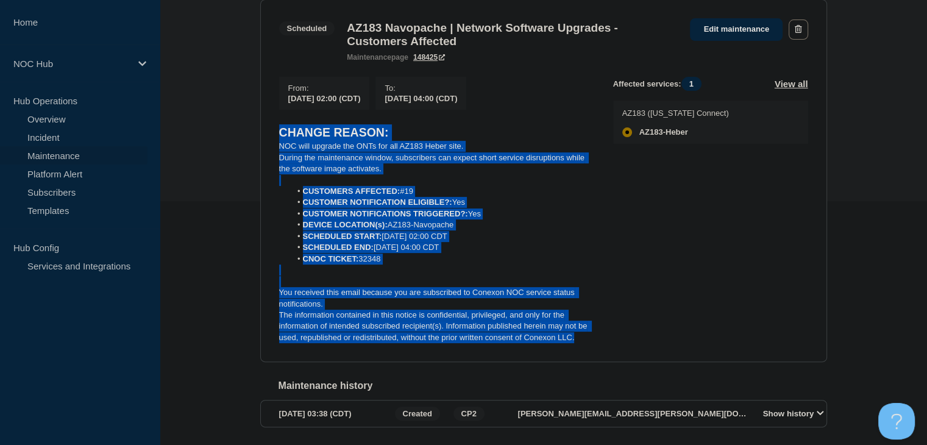
drag, startPoint x: 583, startPoint y: 347, endPoint x: 276, endPoint y: 140, distance: 370.6
click at [276, 140] on section "Scheduled AZ183 Navopache | Network Software Upgrades - Customers Affected main…" at bounding box center [543, 180] width 567 height 363
copy div "CHANGE REASON: NOC will upgrade the ONTs for all AZ183 Heber site. During the m…"
click at [202, 239] on div "Back Back to Maintenances Scheduled AZ183 Navopache | Network Software Upgrades…" at bounding box center [543, 205] width 767 height 521
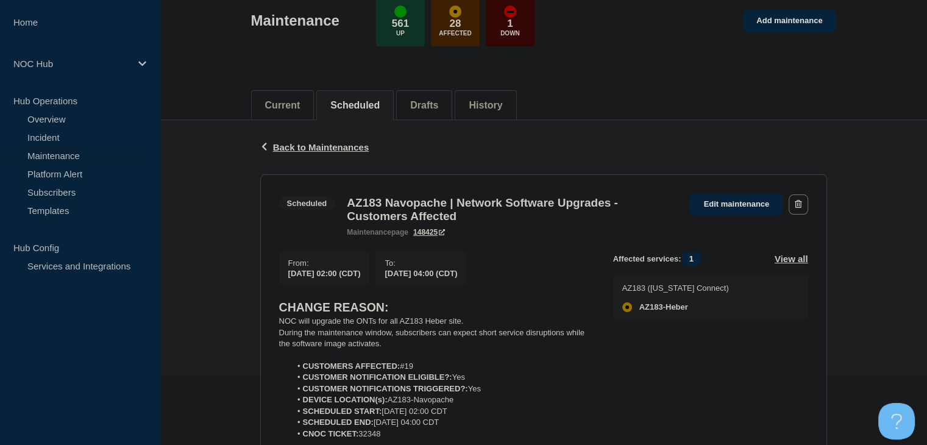
scroll to position [0, 0]
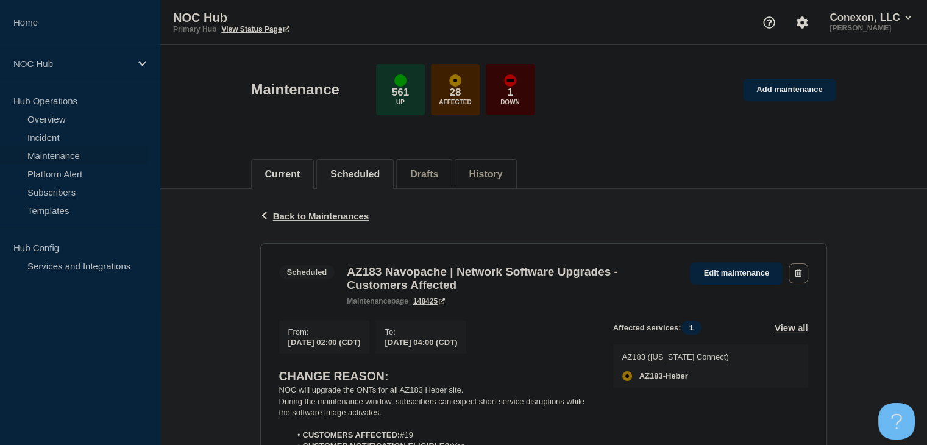
click at [315, 171] on li "Current" at bounding box center [282, 174] width 63 height 30
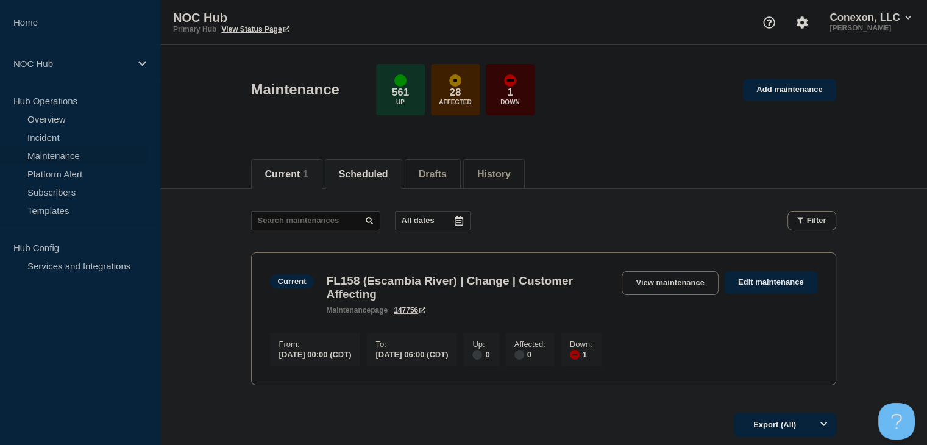
click at [380, 179] on li "Scheduled" at bounding box center [363, 174] width 77 height 30
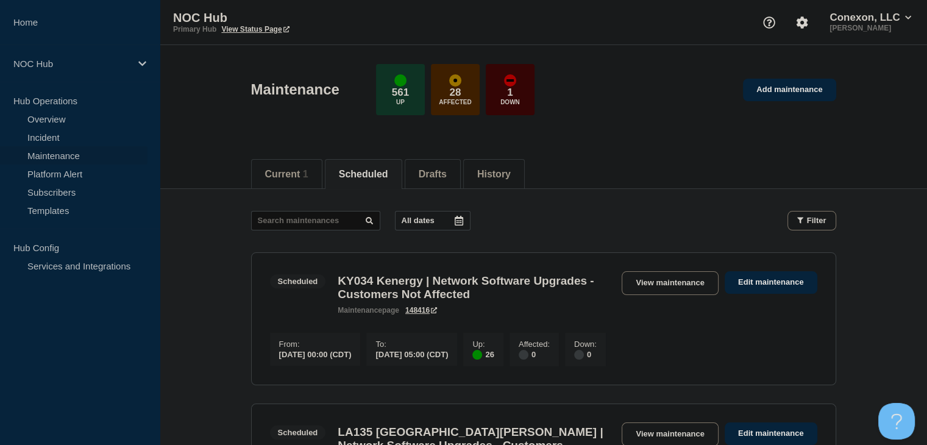
click at [459, 219] on icon at bounding box center [459, 221] width 10 height 10
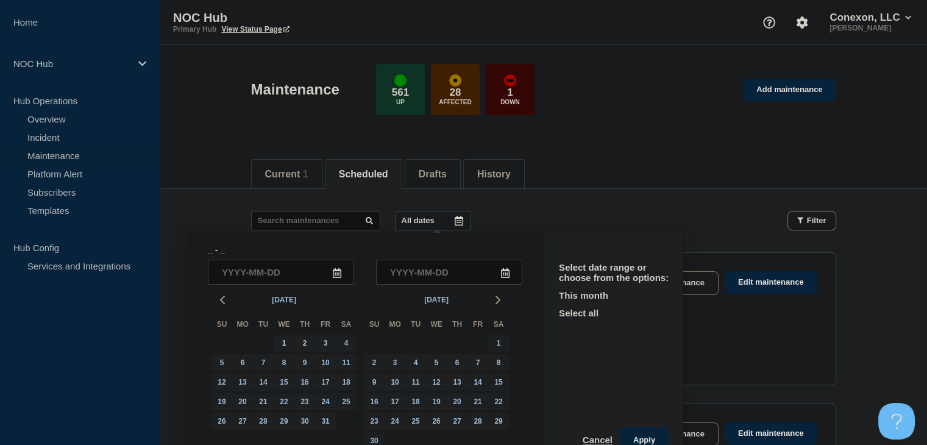
scroll to position [22, 0]
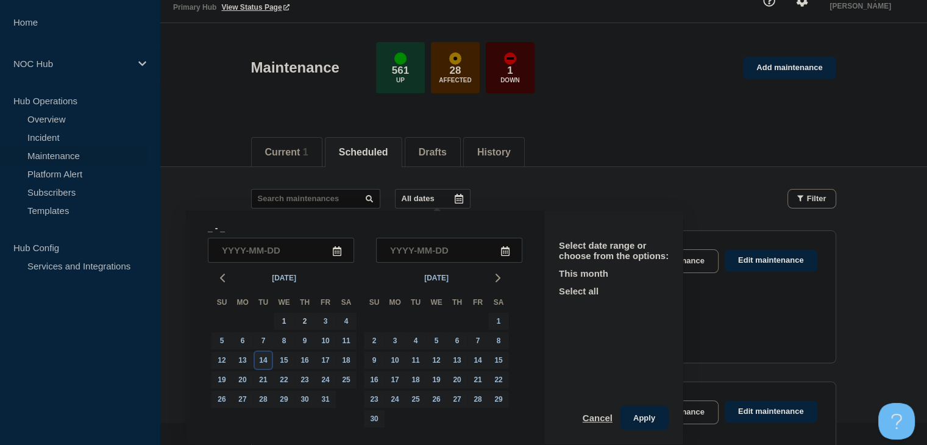
click at [261, 358] on div "14" at bounding box center [263, 360] width 17 height 17
type input "2025-10-14"
click at [261, 358] on div "14" at bounding box center [263, 360] width 17 height 17
type input "2025-10-14"
click at [651, 413] on button "Apply" at bounding box center [644, 417] width 49 height 24
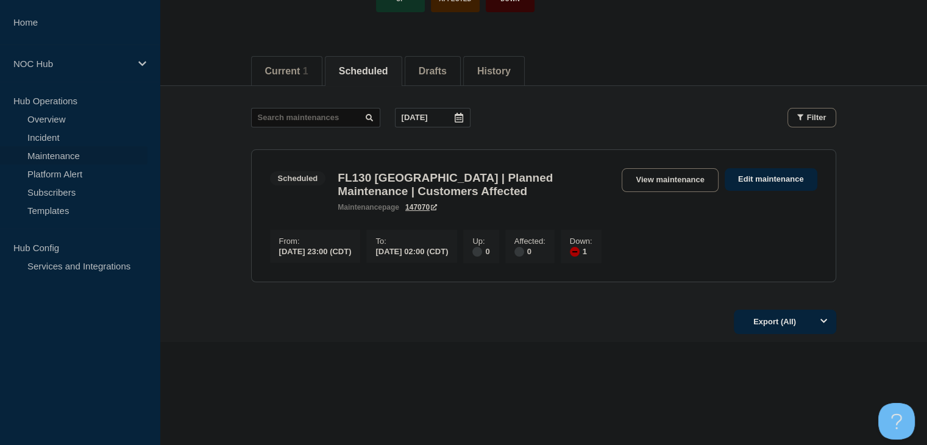
scroll to position [109, 0]
click at [690, 177] on link "View maintenance" at bounding box center [670, 180] width 96 height 24
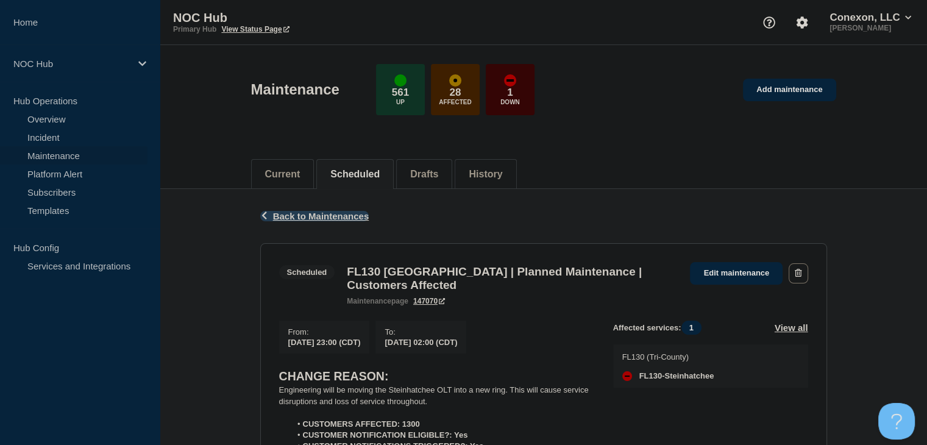
click at [276, 219] on span "Back to Maintenances" at bounding box center [321, 216] width 96 height 10
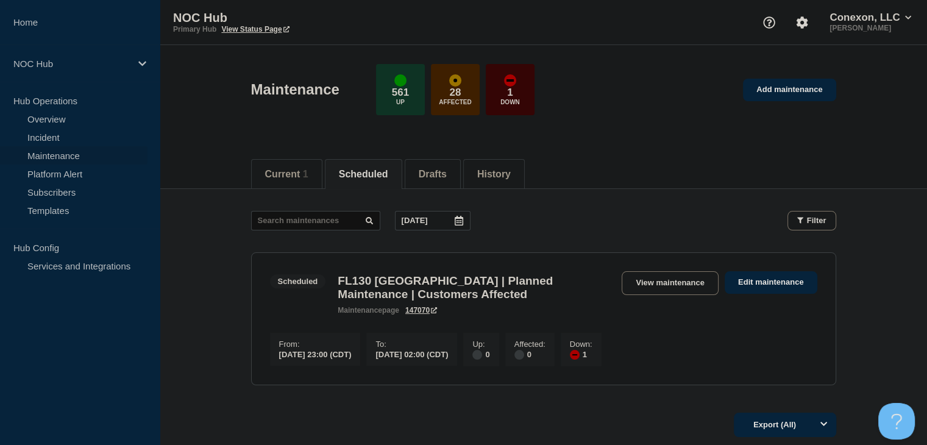
click at [458, 224] on icon at bounding box center [459, 221] width 9 height 10
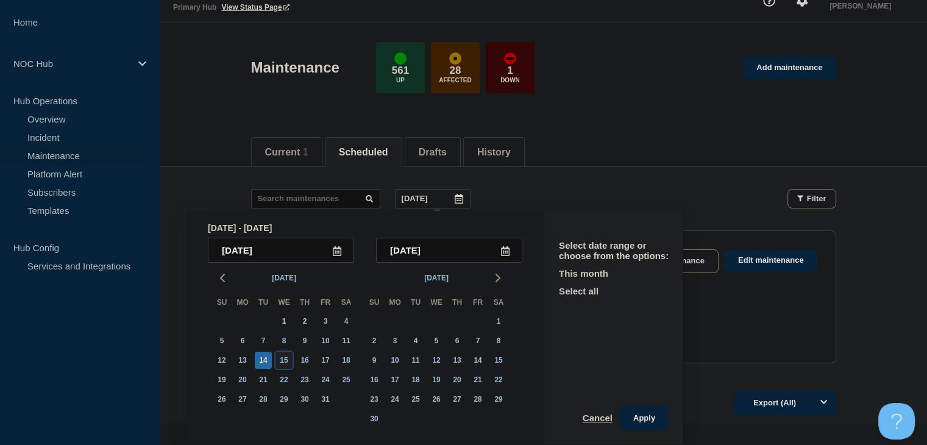
click at [288, 361] on div "15" at bounding box center [284, 360] width 17 height 17
type input "2025-10-15"
click at [304, 360] on div "16" at bounding box center [304, 360] width 17 height 17
type input "2025-10-16"
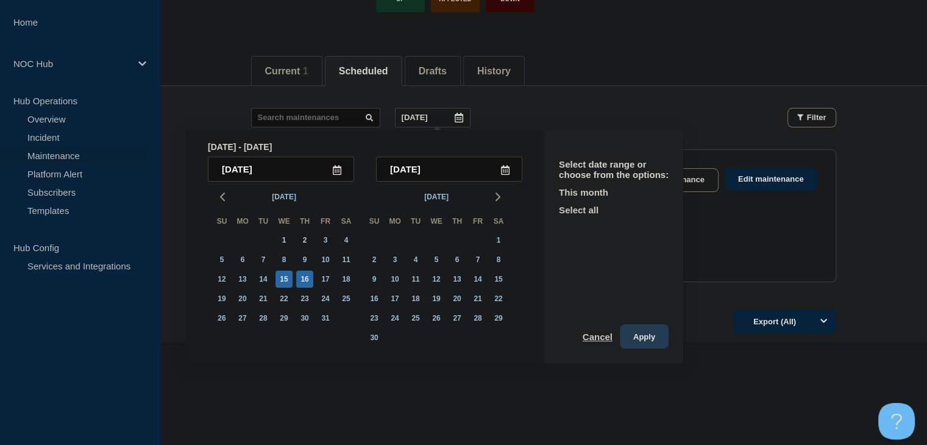
click at [639, 338] on button "Apply" at bounding box center [644, 336] width 49 height 24
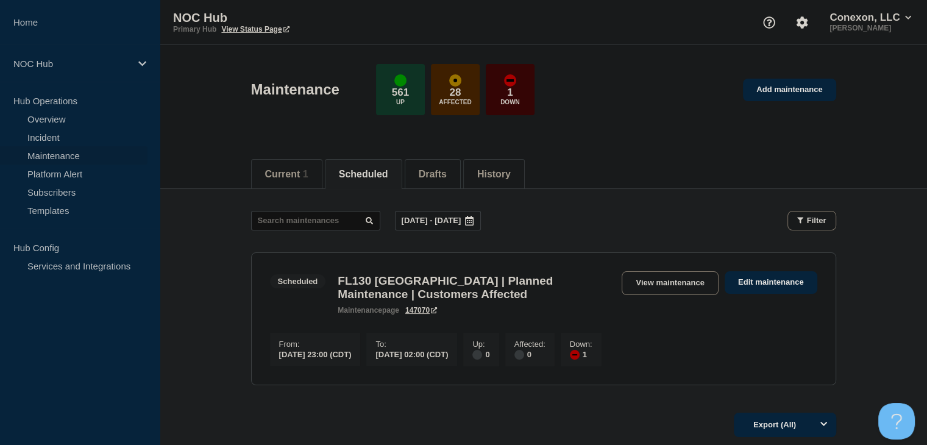
click at [474, 221] on icon at bounding box center [470, 221] width 10 height 10
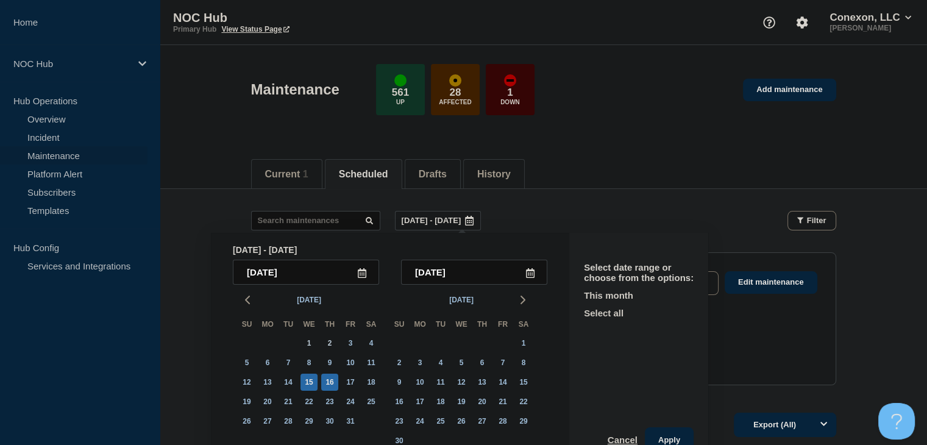
scroll to position [22, 0]
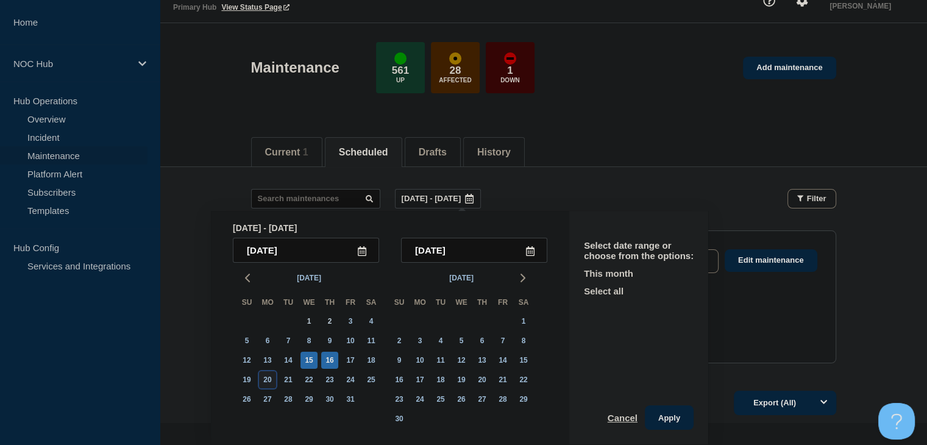
click at [275, 382] on div "20" at bounding box center [267, 379] width 17 height 17
type input "2025-10-20"
click at [309, 382] on div "22" at bounding box center [309, 379] width 17 height 17
type input "2025-10-22"
click at [802, 152] on div "Current 1 Scheduled Drafts History" at bounding box center [543, 145] width 585 height 41
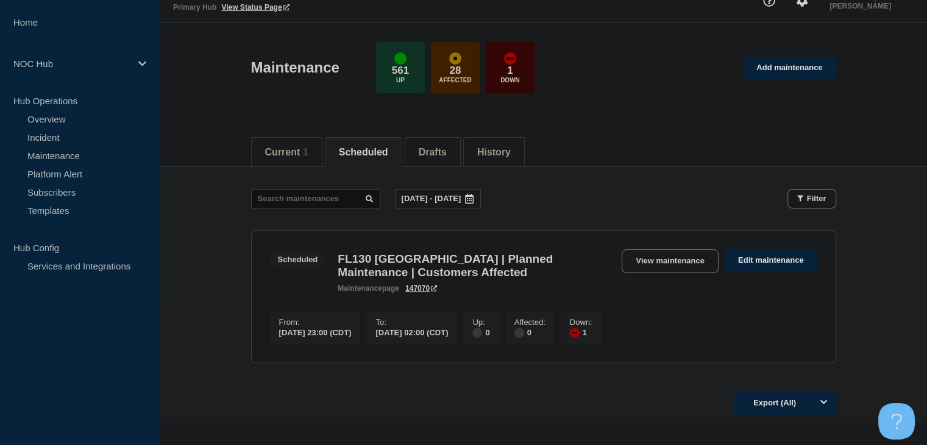
click at [418, 199] on p "Oct, 15 2025 - Oct, 16 2025" at bounding box center [432, 198] width 60 height 9
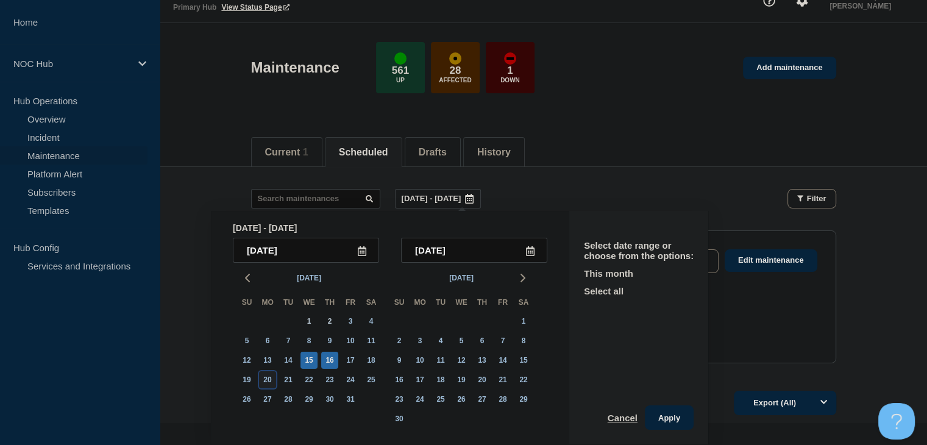
click at [268, 382] on div "20" at bounding box center [267, 379] width 17 height 17
type input "2025-10-20"
click at [307, 382] on div "22" at bounding box center [309, 379] width 17 height 17
type input "2025-10-22"
click at [682, 421] on button "Apply" at bounding box center [669, 417] width 49 height 24
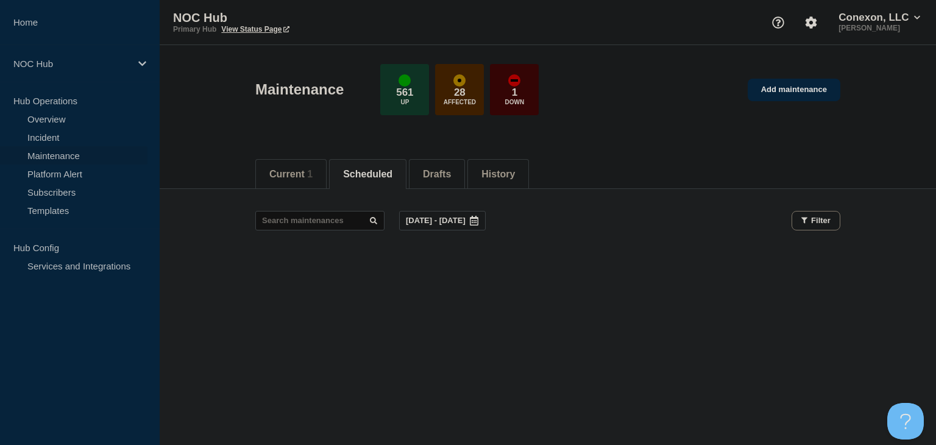
click at [439, 223] on p "Oct, 20 2025 - Oct, 22 2025" at bounding box center [436, 220] width 60 height 9
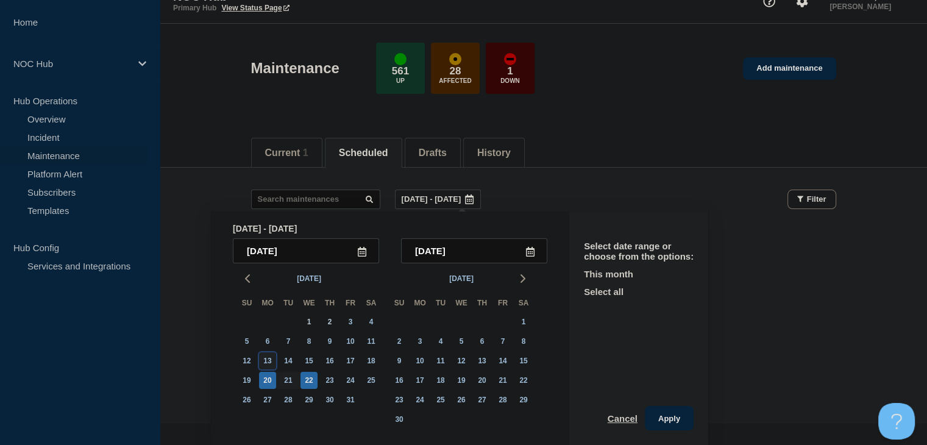
click at [273, 364] on div "13" at bounding box center [267, 360] width 17 height 17
type input "2025-10-13"
click at [280, 365] on div "14" at bounding box center [288, 360] width 17 height 17
type input "2025-10-14"
click at [658, 418] on button "Apply" at bounding box center [669, 418] width 49 height 24
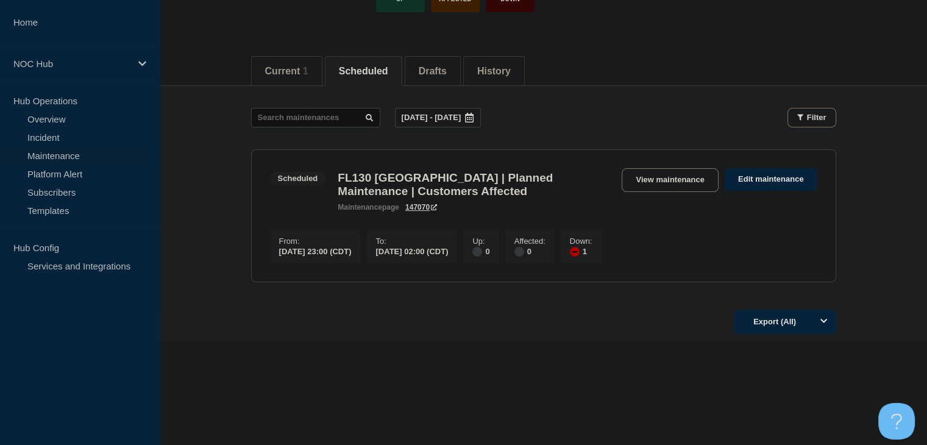
scroll to position [109, 0]
click at [873, 137] on main "Oct, 13 2025 - Oct, 14 2025 Filter Scheduled 1 Down FL130 Tri County | Planned …" at bounding box center [543, 193] width 767 height 215
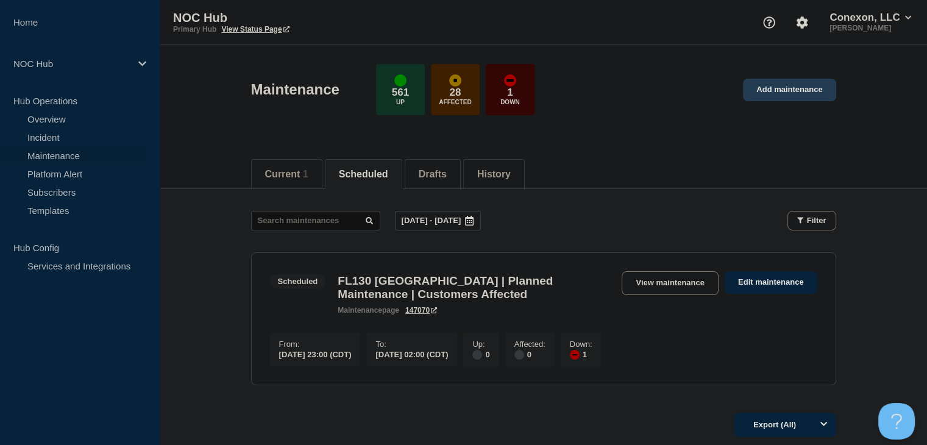
click at [805, 88] on link "Add maintenance" at bounding box center [789, 90] width 93 height 23
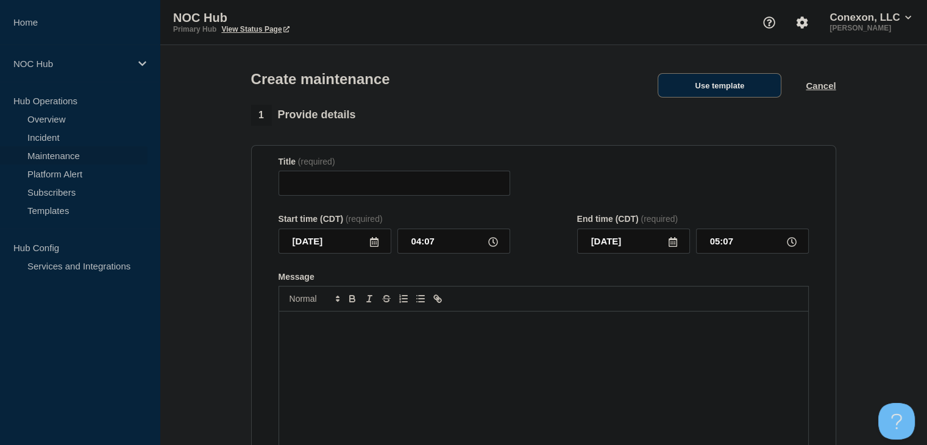
click at [716, 84] on button "Use template" at bounding box center [720, 85] width 124 height 24
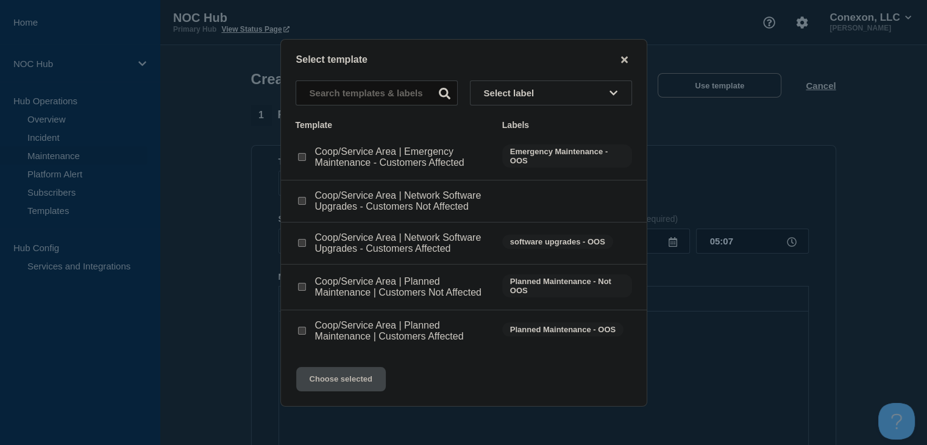
click at [301, 245] on input "Coop/Service Area | Network Software Upgrades - Customers Affected checkbox" at bounding box center [302, 243] width 8 height 8
checkbox input "true"
click at [319, 377] on button "Choose selected" at bounding box center [341, 379] width 90 height 24
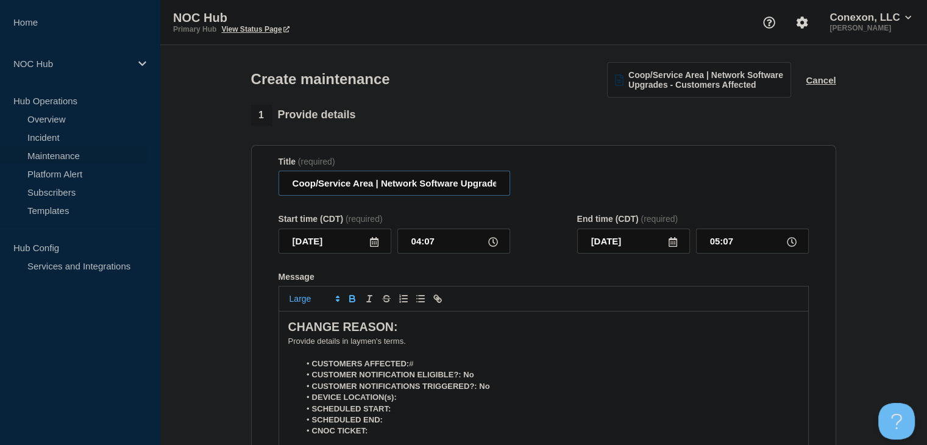
drag, startPoint x: 374, startPoint y: 187, endPoint x: 291, endPoint y: 185, distance: 82.3
click at [291, 185] on input "Coop/Service Area | Network Software Upgrades - Customers Affected" at bounding box center [395, 183] width 232 height 25
type input "FL130 Tri-County | Network Software Upgrades - Customers Affected"
click at [389, 254] on input "2025-10-03" at bounding box center [335, 241] width 113 height 25
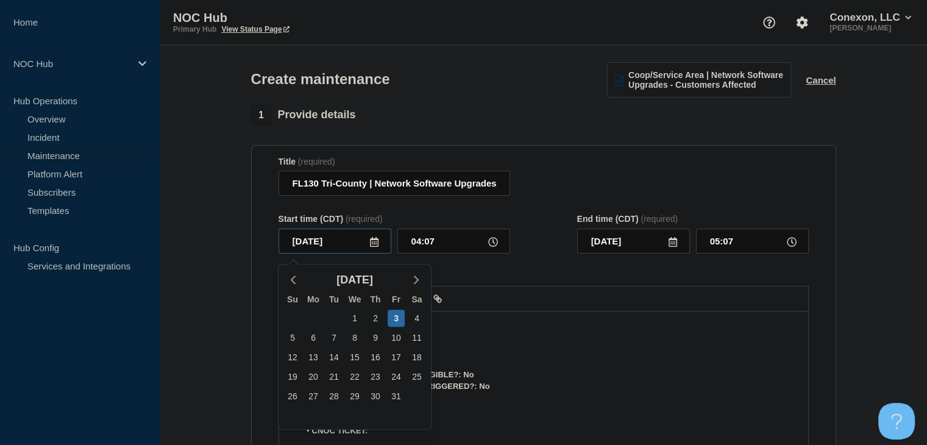
click at [381, 252] on input "2025-10-03" at bounding box center [335, 241] width 113 height 25
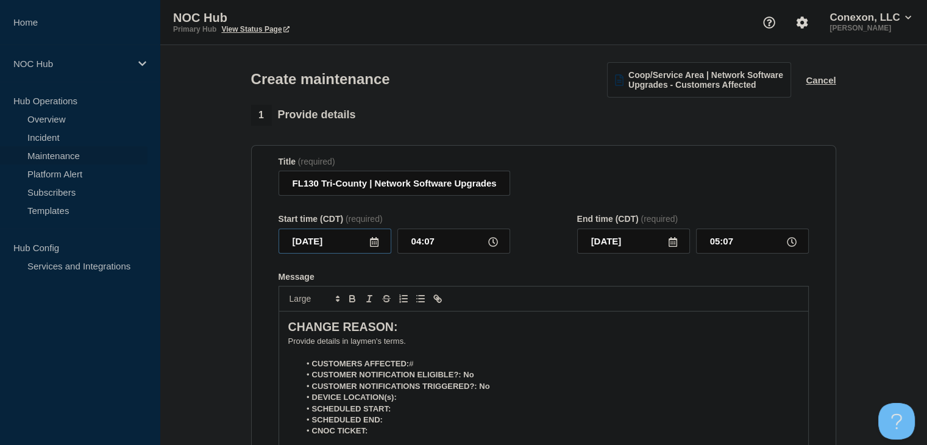
click at [379, 247] on input "2025-10-03" at bounding box center [335, 241] width 113 height 25
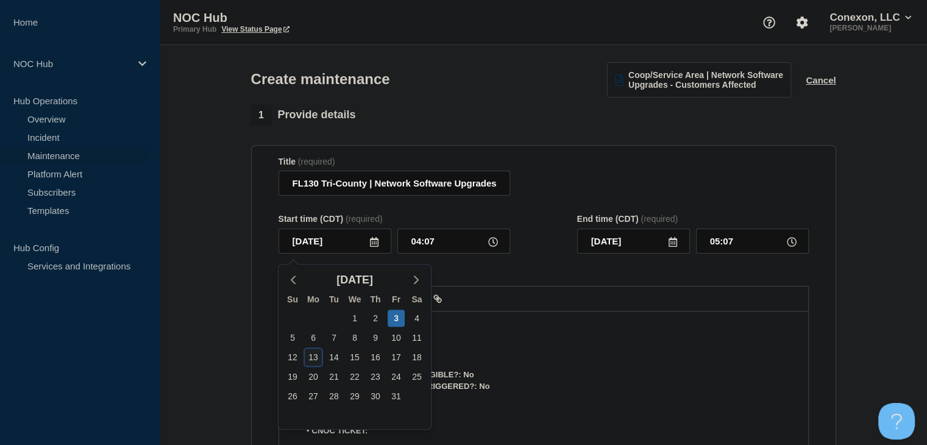
click at [318, 359] on div "13" at bounding box center [313, 357] width 17 height 17
type input "2025-10-13"
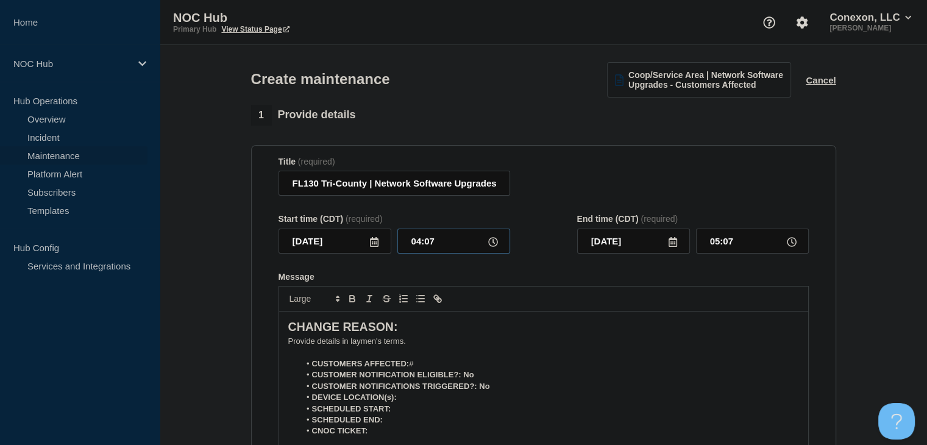
click at [434, 254] on input "04:07" at bounding box center [453, 241] width 113 height 25
type input "23:00"
type input "2025-10-14"
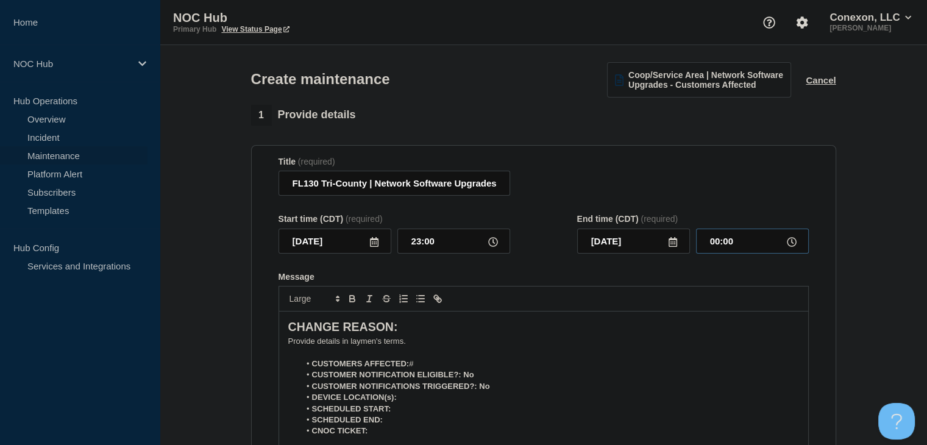
click at [714, 241] on input "00:00" at bounding box center [752, 241] width 113 height 25
type input "04:00"
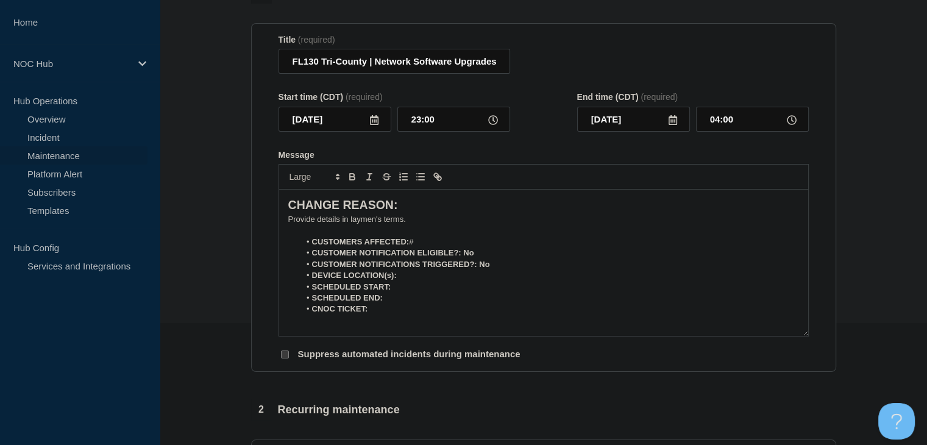
click at [342, 221] on p "﻿Provide details in laymen's terms." at bounding box center [543, 219] width 511 height 11
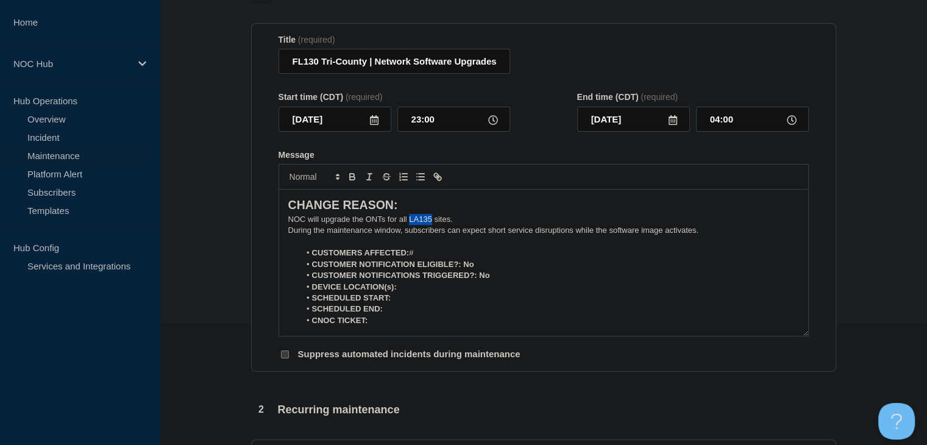
drag, startPoint x: 429, startPoint y: 222, endPoint x: 410, endPoint y: 223, distance: 19.5
click at [410, 223] on p "NOC will upgrade the ONTs for all LA135 sites." at bounding box center [543, 219] width 511 height 11
click at [468, 253] on li "CUSTOMERS AFFECTED: #" at bounding box center [549, 252] width 499 height 11
drag, startPoint x: 475, startPoint y: 269, endPoint x: 464, endPoint y: 271, distance: 11.7
click at [464, 270] on li "CUSTOMER NOTIFICATION ELIGIBLE?: No" at bounding box center [549, 264] width 499 height 11
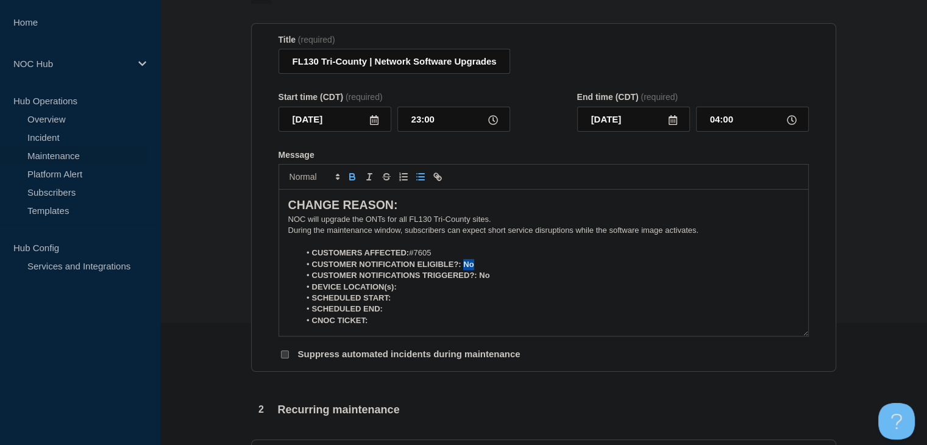
click at [346, 182] on button "Toggle bold text" at bounding box center [352, 176] width 17 height 15
drag, startPoint x: 495, startPoint y: 282, endPoint x: 480, endPoint y: 283, distance: 14.7
click at [480, 281] on li "CUSTOMER NOTIFICATIONS TRIGGERED?: No" at bounding box center [549, 275] width 499 height 11
click at [352, 180] on icon "Toggle bold text" at bounding box center [352, 178] width 5 height 3
click at [539, 258] on li "CUSTOMERS AFFECTED: #7605" at bounding box center [549, 252] width 499 height 11
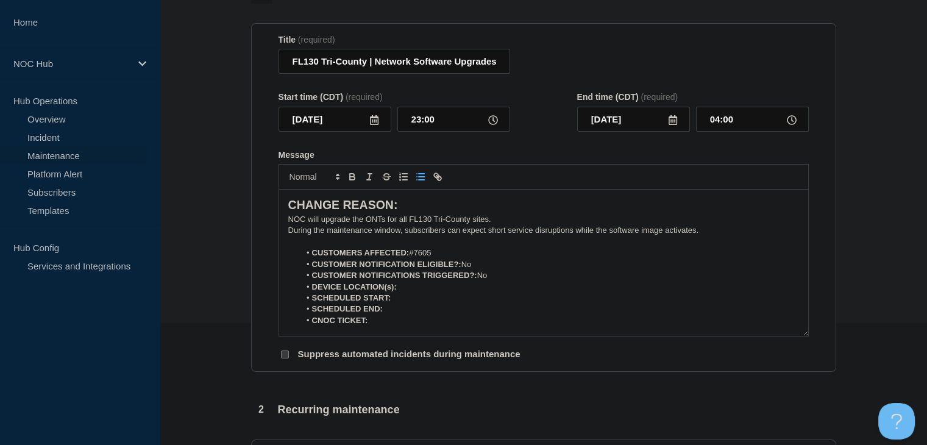
click at [423, 286] on li "DEVICE LOCATION(s):" at bounding box center [549, 287] width 499 height 11
click at [352, 182] on icon "Toggle bold text" at bounding box center [352, 176] width 11 height 11
click at [351, 180] on icon "Toggle bold text" at bounding box center [352, 178] width 5 height 3
click at [355, 181] on icon "Toggle bold text" at bounding box center [352, 176] width 11 height 11
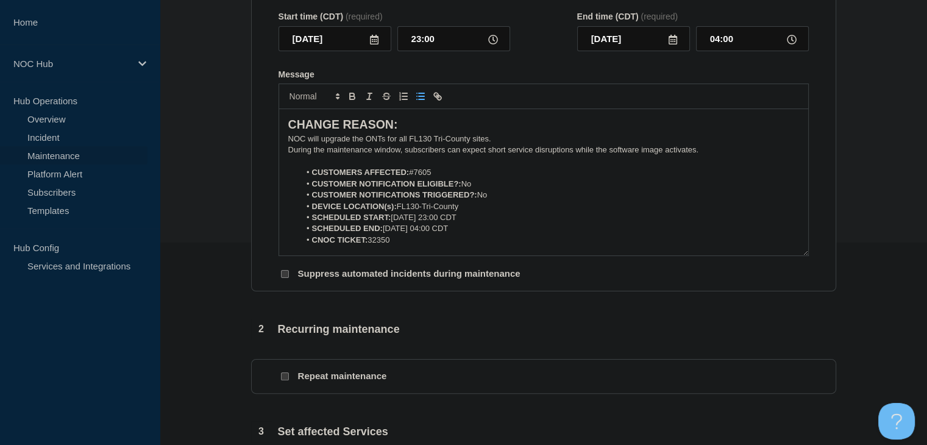
scroll to position [305, 0]
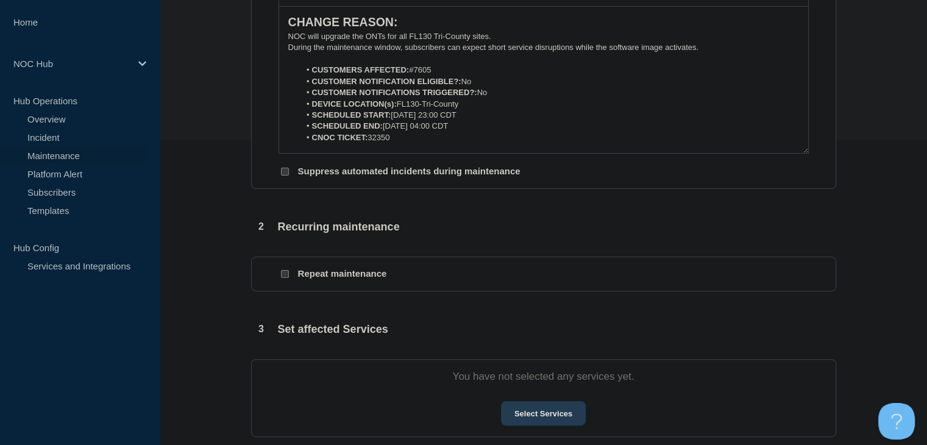
click at [527, 409] on button "Select Services" at bounding box center [543, 413] width 85 height 24
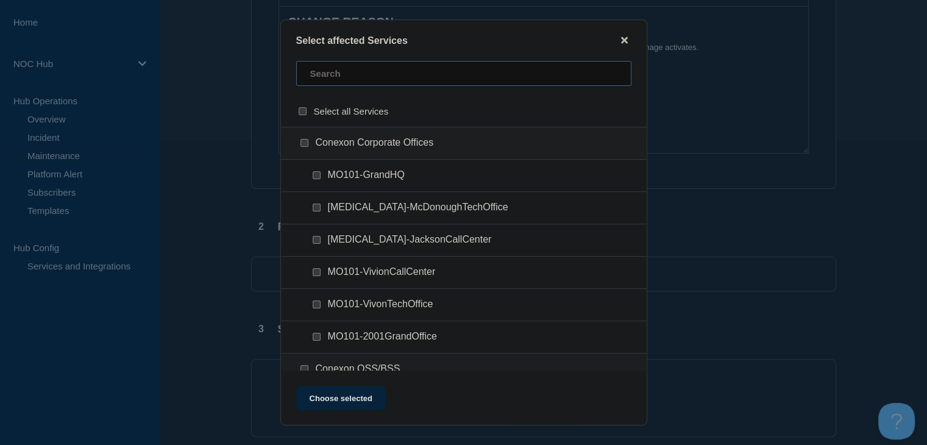
click at [371, 74] on input "text" at bounding box center [463, 73] width 335 height 25
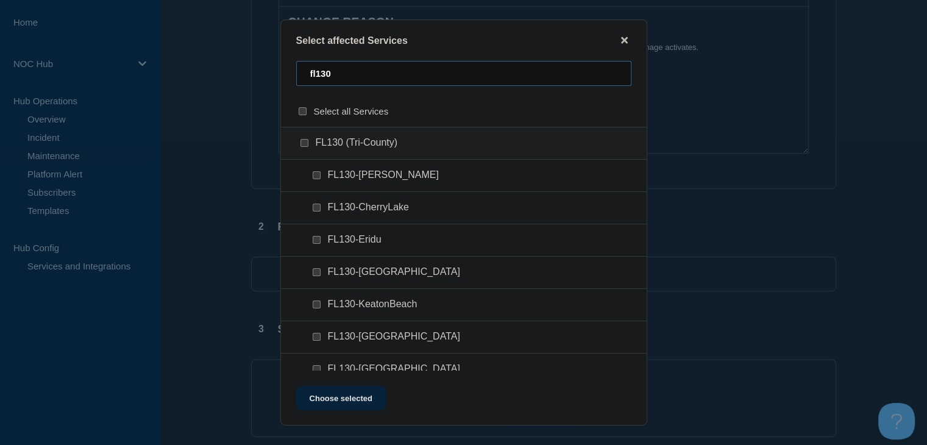
type input "fl130"
click at [301, 144] on input "FL130 (Tri-County) checkbox" at bounding box center [305, 143] width 8 height 8
checkbox input "true"
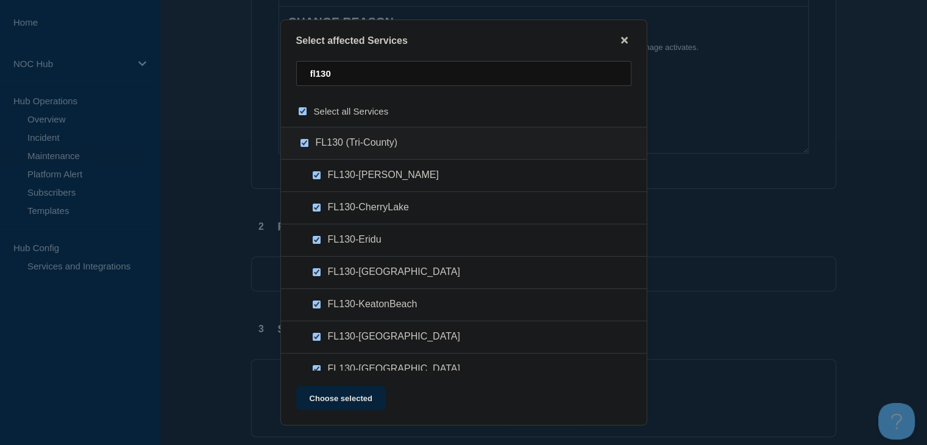
checkbox input "true"
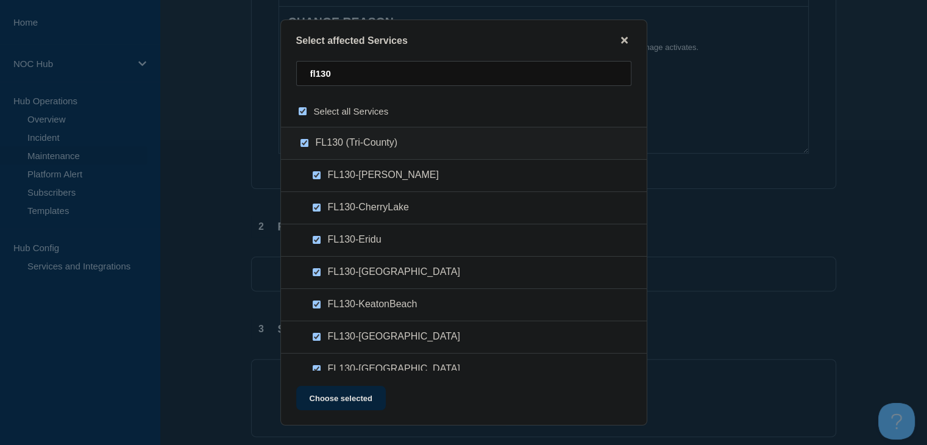
checkbox input "true"
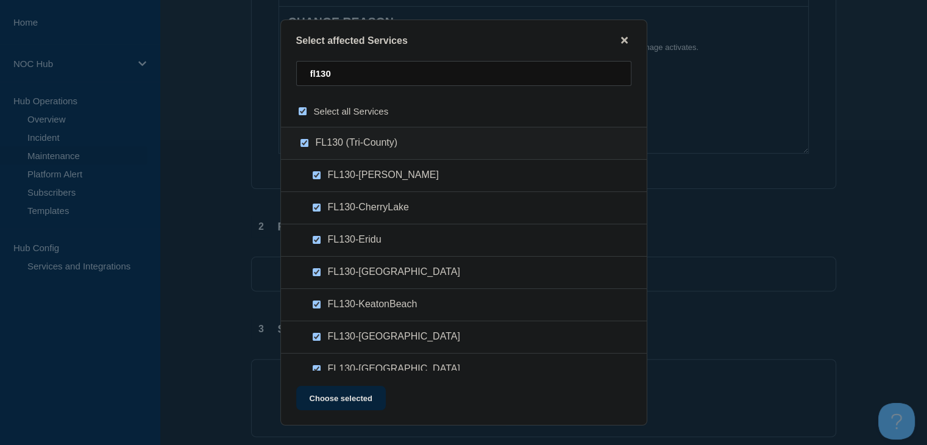
checkbox input "true"
click at [326, 397] on button "Choose selected" at bounding box center [341, 398] width 90 height 24
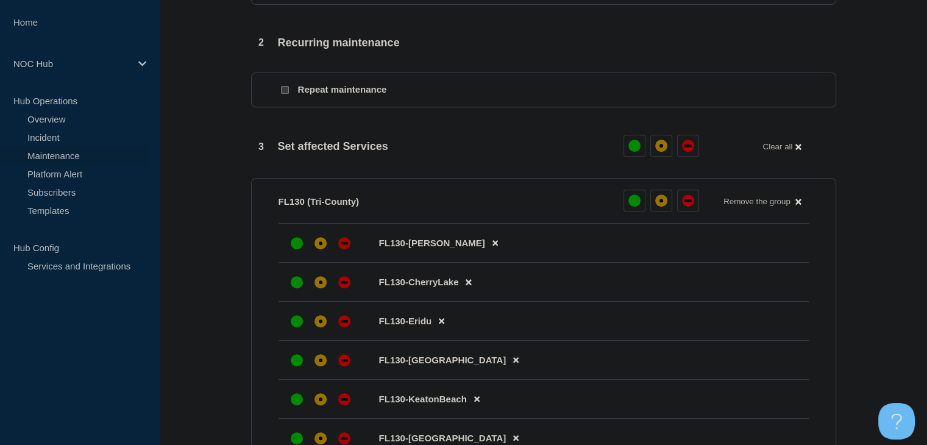
scroll to position [610, 0]
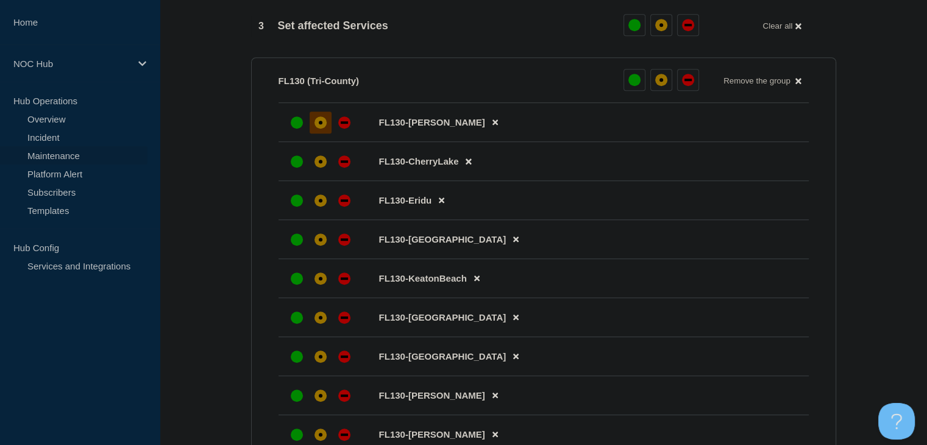
click at [316, 133] on div at bounding box center [321, 123] width 22 height 22
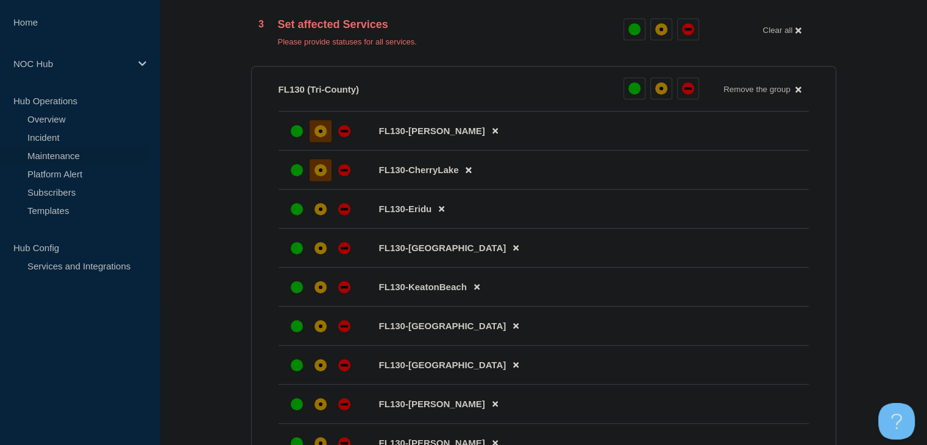
click at [318, 174] on div "affected" at bounding box center [321, 170] width 12 height 12
click at [318, 215] on div "affected" at bounding box center [321, 209] width 12 height 12
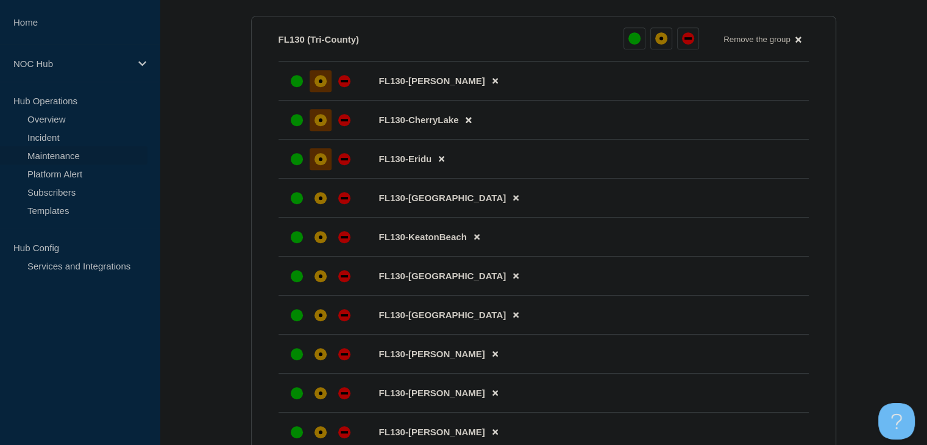
scroll to position [732, 0]
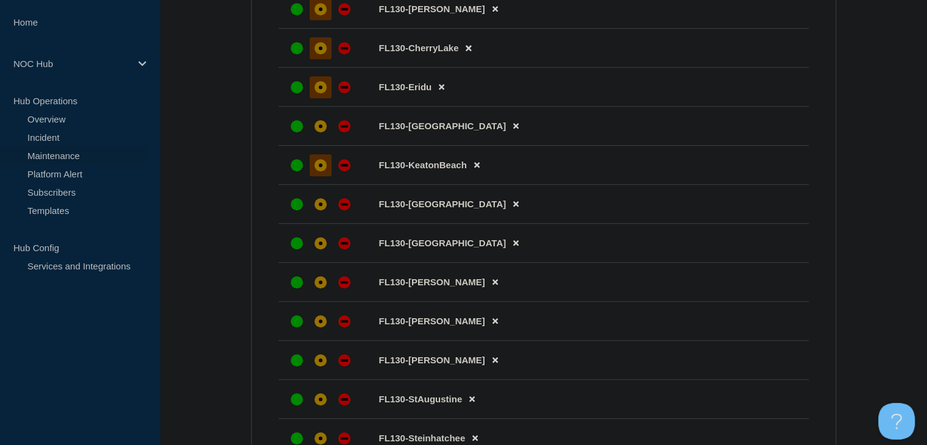
click at [316, 171] on div "affected" at bounding box center [321, 165] width 12 height 12
click at [315, 137] on div at bounding box center [321, 126] width 22 height 22
click at [315, 210] on div "affected" at bounding box center [321, 204] width 12 height 12
click at [315, 249] on div "affected" at bounding box center [321, 243] width 12 height 12
click at [318, 283] on div at bounding box center [321, 282] width 22 height 22
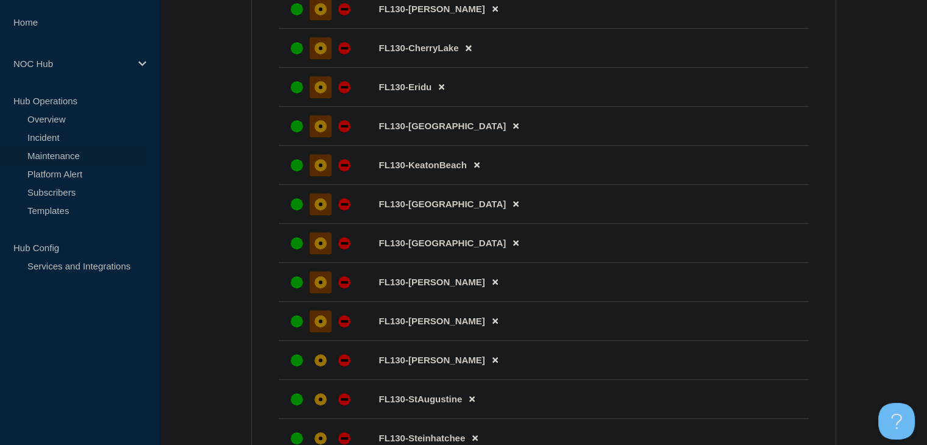
click at [319, 327] on div "affected" at bounding box center [321, 321] width 12 height 12
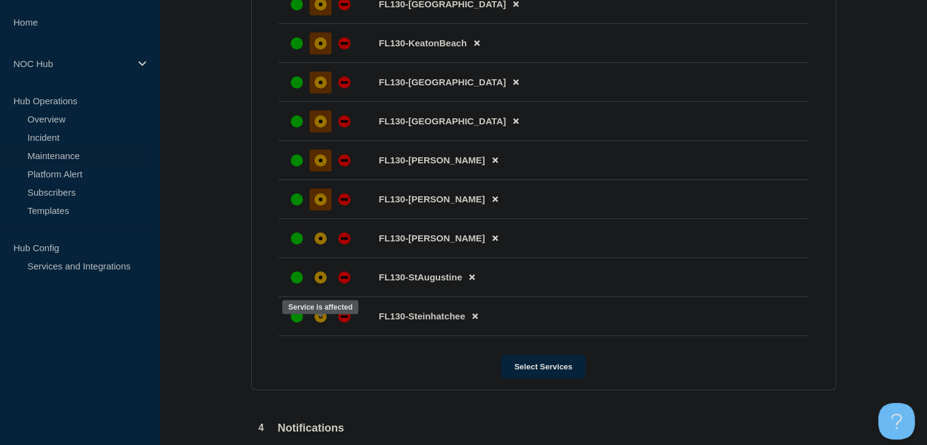
click at [319, 318] on div "affected" at bounding box center [321, 317] width 4 height 4
click at [319, 283] on div "affected" at bounding box center [321, 277] width 12 height 12
click at [319, 240] on div "affected" at bounding box center [321, 239] width 4 height 4
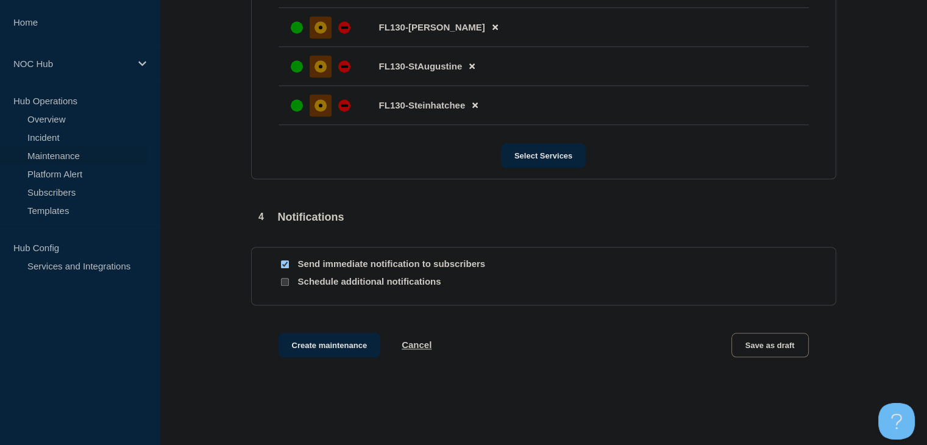
scroll to position [1120, 0]
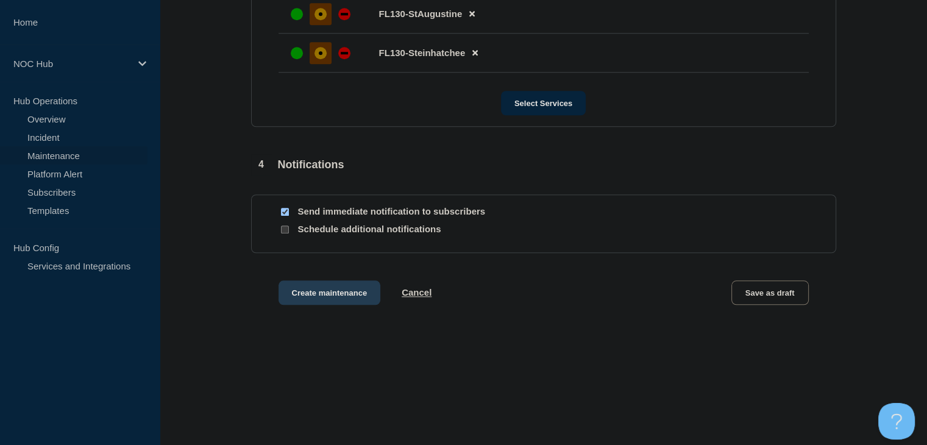
click at [360, 288] on button "Create maintenance" at bounding box center [330, 292] width 102 height 24
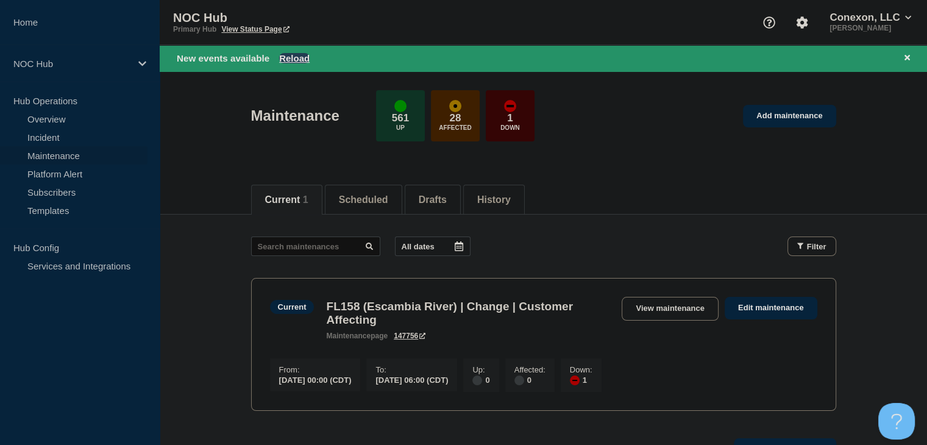
click at [302, 55] on button "Reload" at bounding box center [294, 58] width 30 height 10
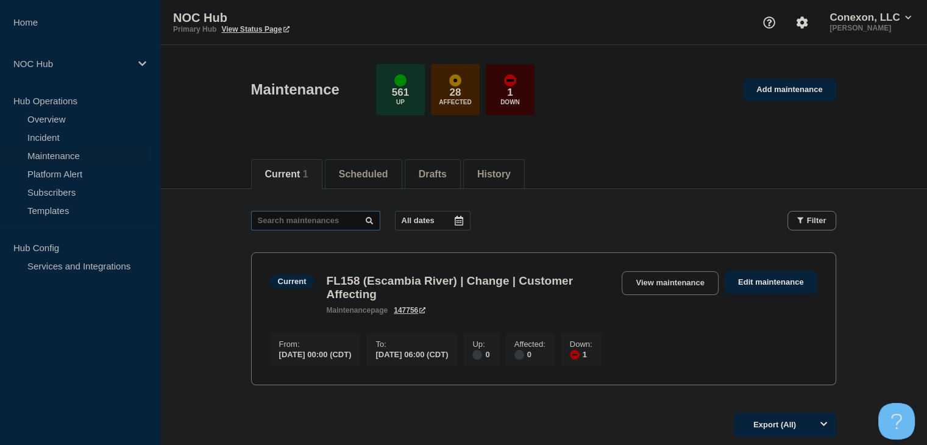
click at [302, 228] on input "text" at bounding box center [315, 221] width 129 height 20
type input "32350"
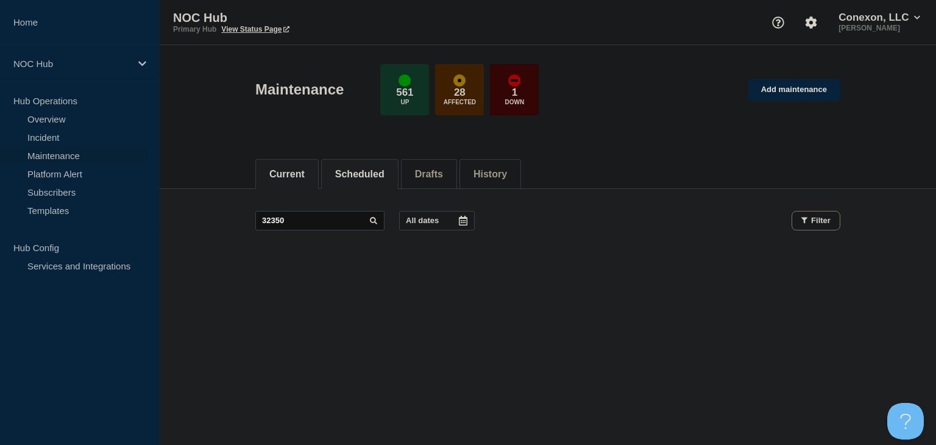
click at [347, 170] on button "Scheduled" at bounding box center [359, 174] width 49 height 11
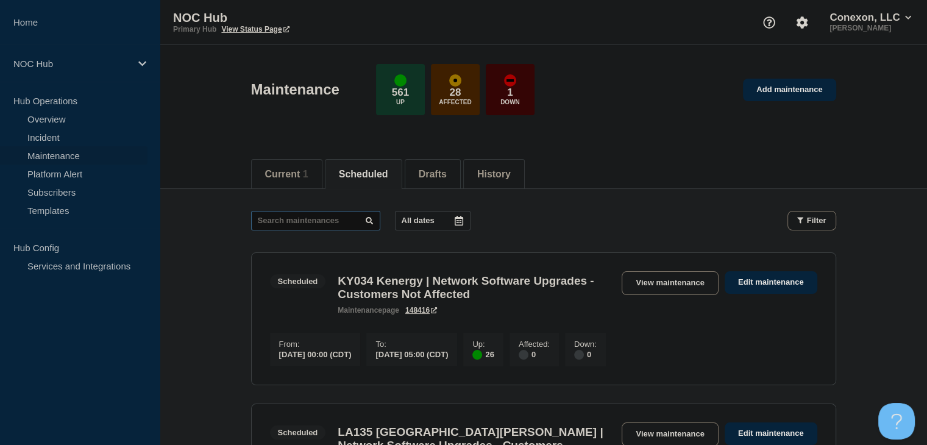
click at [317, 224] on input "text" at bounding box center [315, 221] width 129 height 20
type input "32350"
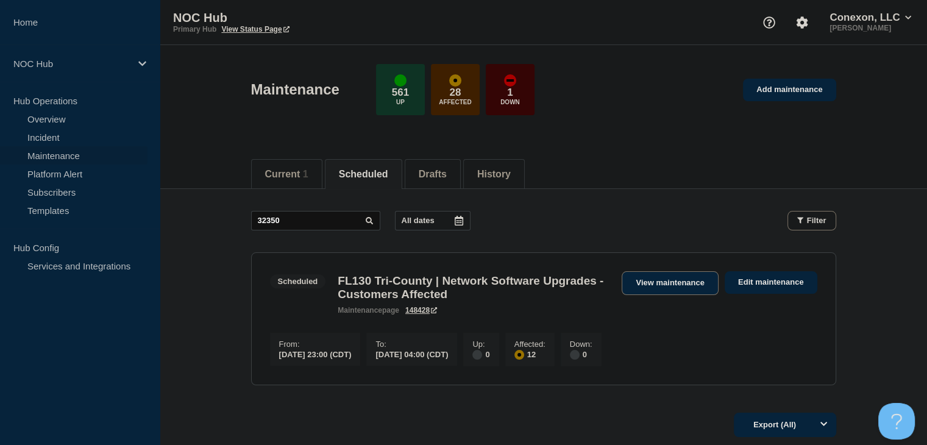
click at [639, 279] on link "View maintenance" at bounding box center [670, 283] width 96 height 24
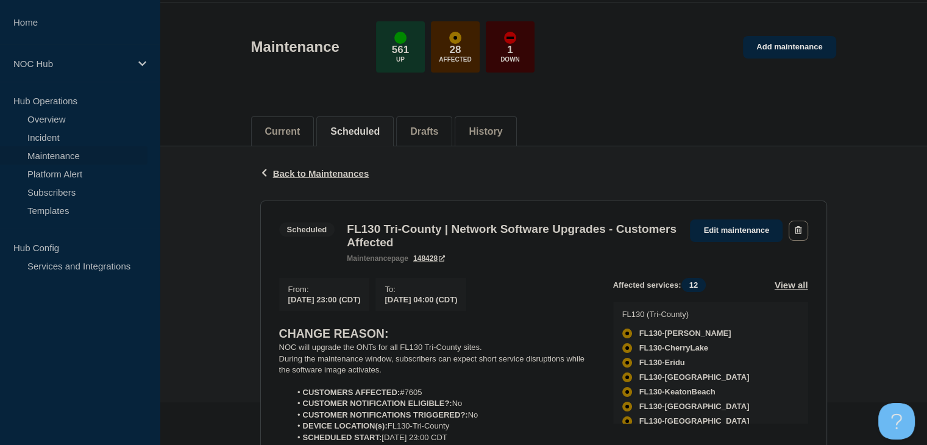
scroll to position [183, 0]
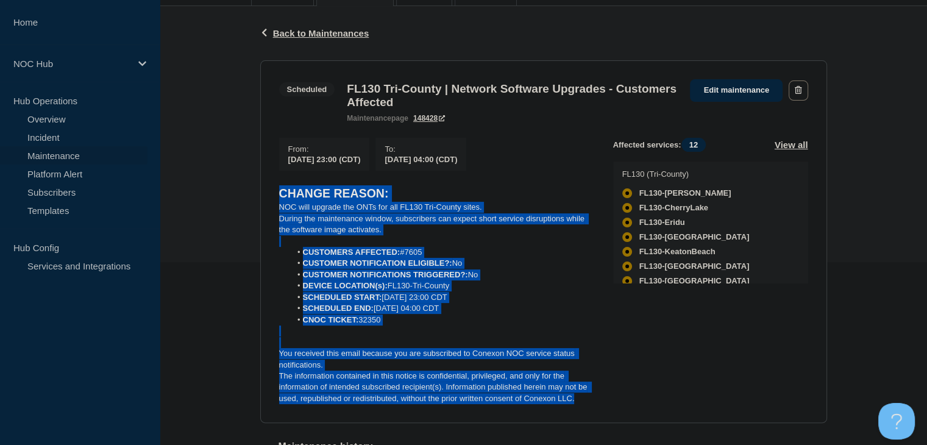
drag, startPoint x: 583, startPoint y: 408, endPoint x: 268, endPoint y: 193, distance: 382.0
click at [268, 193] on section "Scheduled FL130 Tri-County | Network Software Upgrades - Customers Affected mai…" at bounding box center [543, 241] width 567 height 363
copy div "CHANGE REASON: NOC will upgrade the ONTs for all FL130 Tri-County sites. During…"
click at [887, 183] on div "Back Back to Maintenances Scheduled FL130 Tri-County | Network Software Upgrade…" at bounding box center [543, 266] width 767 height 521
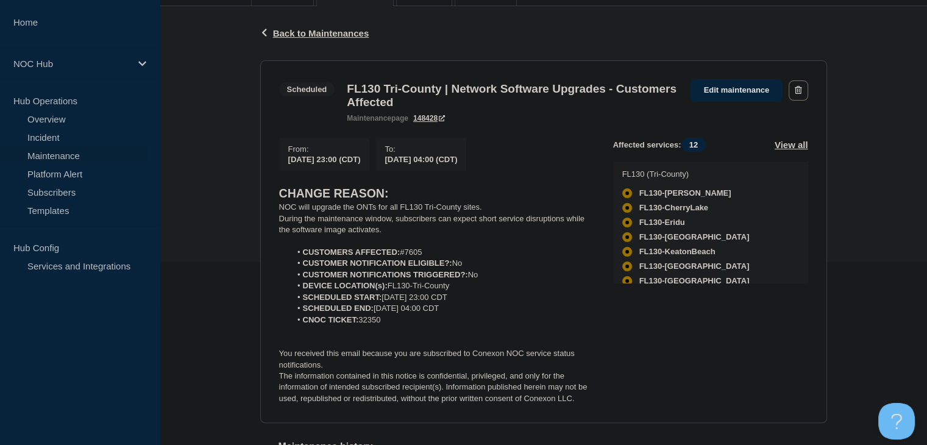
scroll to position [0, 0]
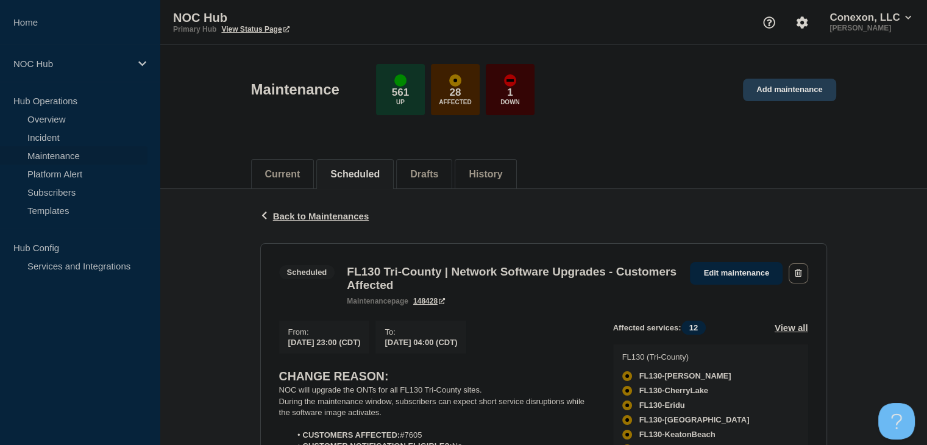
click at [780, 93] on link "Add maintenance" at bounding box center [789, 90] width 93 height 23
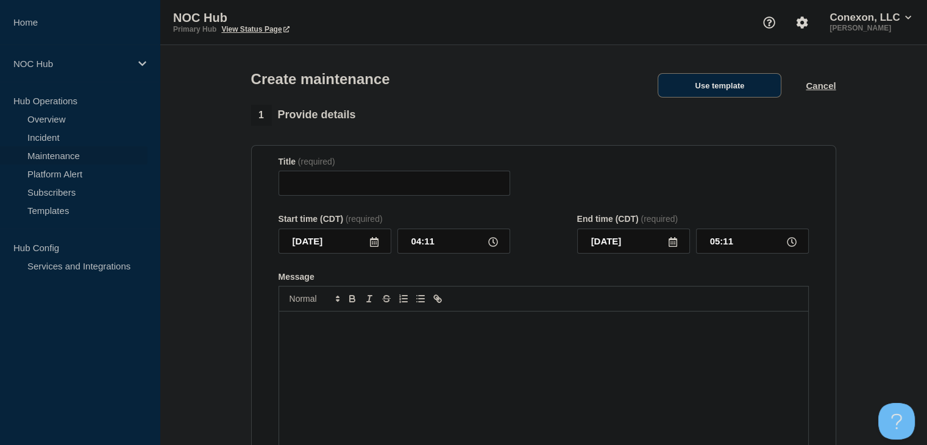
click at [734, 98] on button "Use template" at bounding box center [720, 85] width 124 height 24
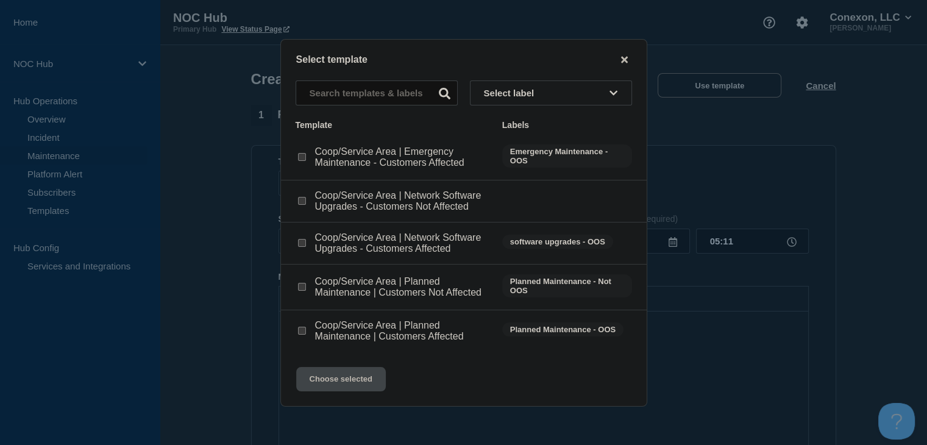
click at [303, 243] on input "Coop/Service Area | Network Software Upgrades - Customers Affected checkbox" at bounding box center [302, 243] width 8 height 8
checkbox input "true"
click at [328, 379] on button "Choose selected" at bounding box center [341, 379] width 90 height 24
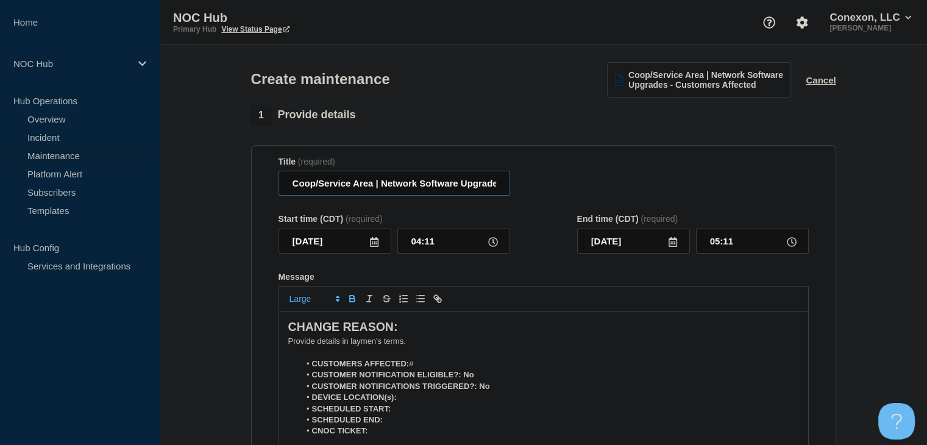
drag, startPoint x: 372, startPoint y: 184, endPoint x: 286, endPoint y: 183, distance: 86.6
click at [286, 183] on input "Coop/Service Area | Network Software Upgrades - Customers Affected" at bounding box center [395, 183] width 232 height 25
type input "FL151 Glades | Network Software Upgrades - Customers Affected"
click at [378, 247] on icon at bounding box center [374, 242] width 10 height 10
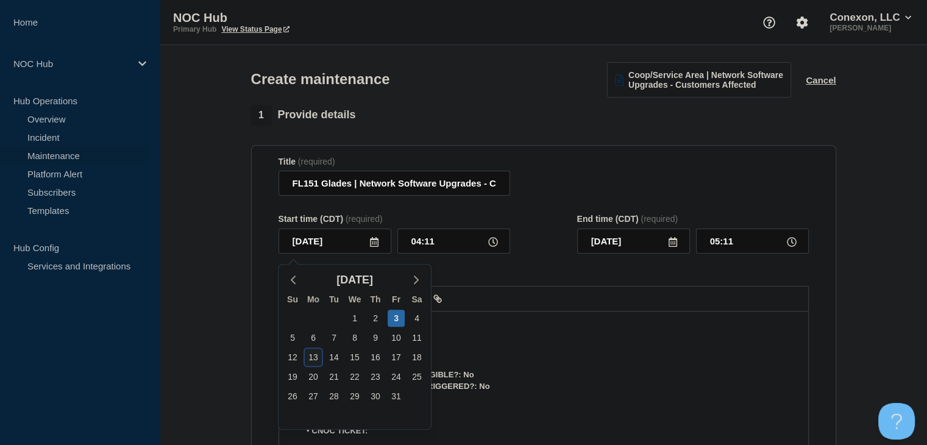
click at [314, 355] on div "13" at bounding box center [313, 357] width 17 height 17
type input "2025-10-13"
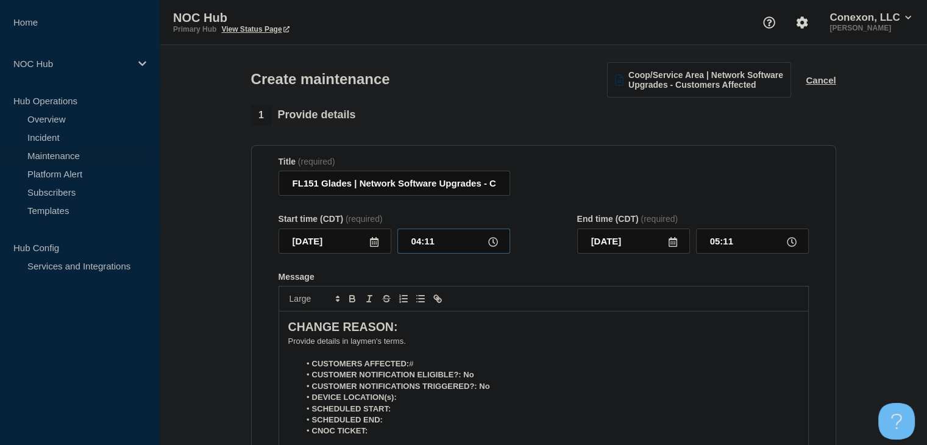
click at [419, 247] on input "04:11" at bounding box center [453, 241] width 113 height 25
type input "23:00"
type input "2025-10-14"
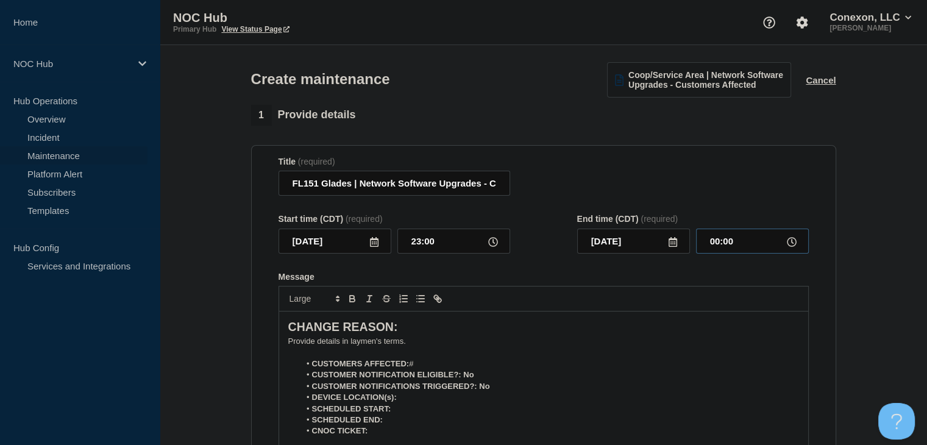
click at [705, 244] on input "00:00" at bounding box center [752, 241] width 113 height 25
type input "04:00"
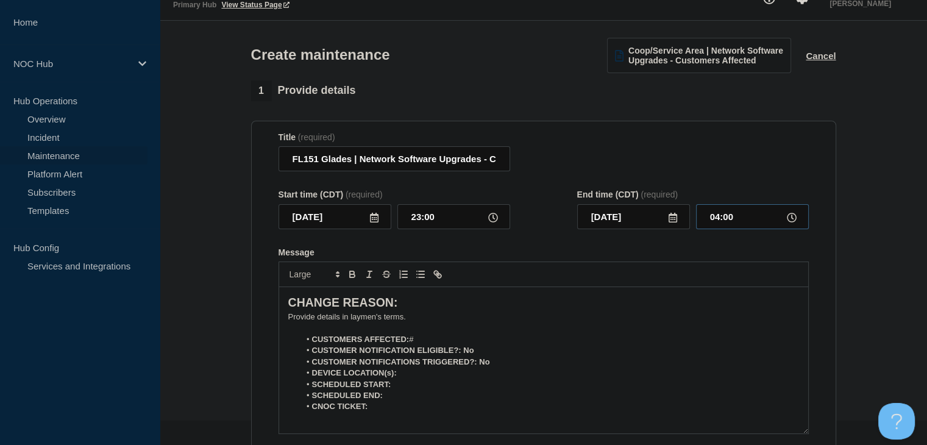
scroll to position [61, 0]
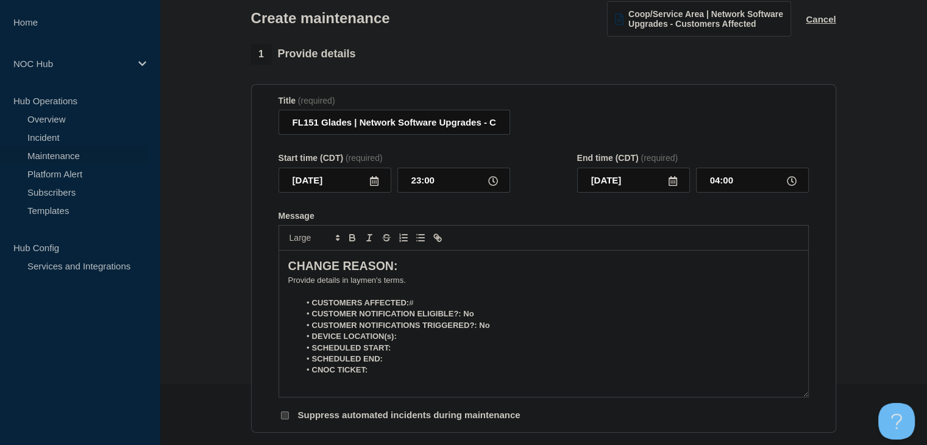
click at [376, 280] on p "﻿Provide details in laymen's terms." at bounding box center [543, 280] width 511 height 11
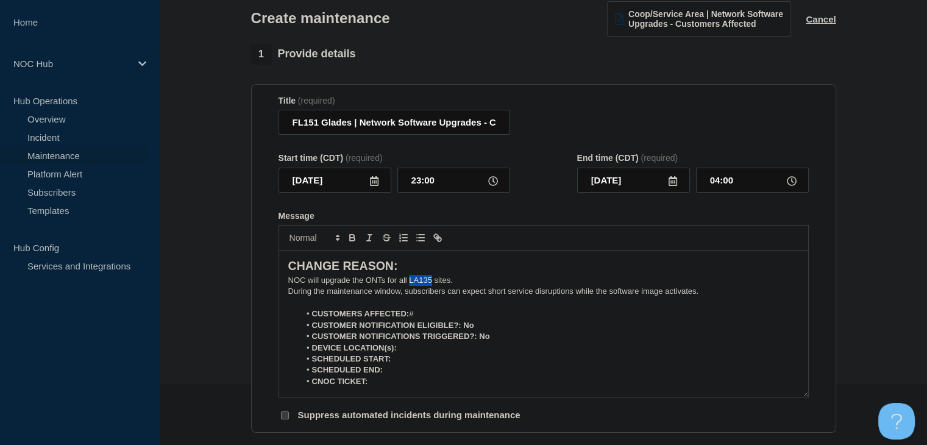
drag, startPoint x: 432, startPoint y: 282, endPoint x: 409, endPoint y: 283, distance: 22.6
click at [409, 283] on p "NOC will upgrade the ONTs for all LA135 sites." at bounding box center [543, 280] width 511 height 11
click at [441, 313] on li "CUSTOMERS AFFECTED: #" at bounding box center [549, 313] width 499 height 11
drag, startPoint x: 475, startPoint y: 330, endPoint x: 463, endPoint y: 330, distance: 12.8
click at [463, 330] on li "CUSTOMER NOTIFICATION ELIGIBLE?: No" at bounding box center [549, 325] width 499 height 11
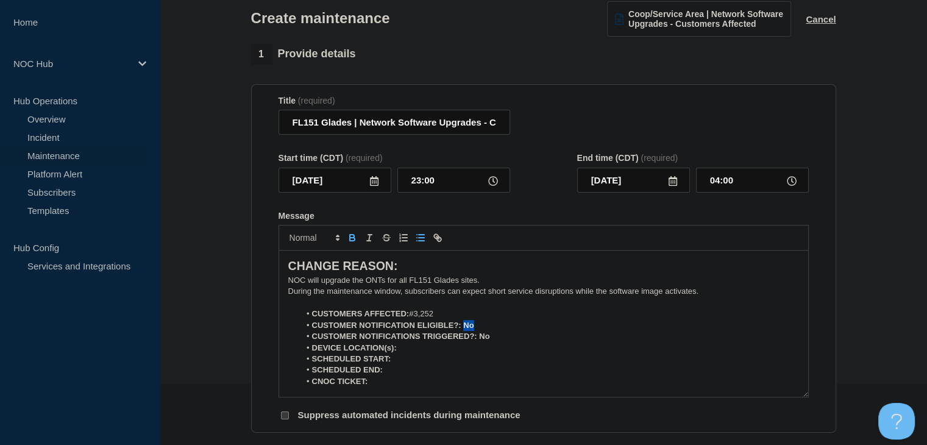
click at [351, 243] on icon "Toggle bold text" at bounding box center [352, 237] width 11 height 11
drag, startPoint x: 487, startPoint y: 340, endPoint x: 479, endPoint y: 340, distance: 7.9
click at [479, 340] on li "CUSTOMER NOTIFICATIONS TRIGGERED?: No" at bounding box center [549, 336] width 499 height 11
click at [351, 243] on icon "Toggle bold text" at bounding box center [352, 237] width 11 height 11
click at [422, 352] on li "DEVICE LOCATION(s):" at bounding box center [549, 348] width 499 height 11
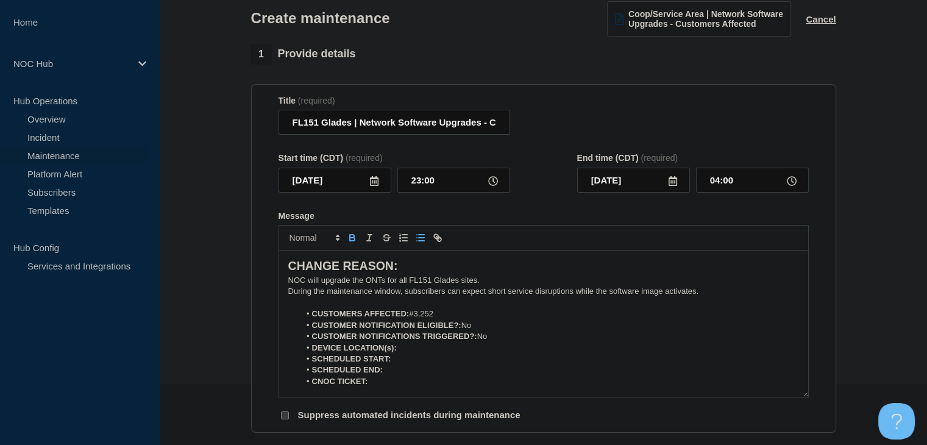
click at [352, 243] on icon "Toggle bold text" at bounding box center [352, 237] width 11 height 11
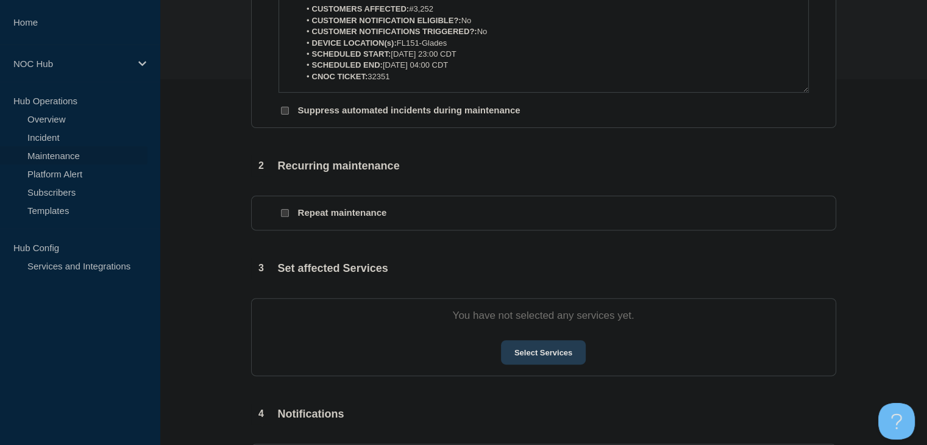
click at [562, 361] on button "Select Services" at bounding box center [543, 352] width 85 height 24
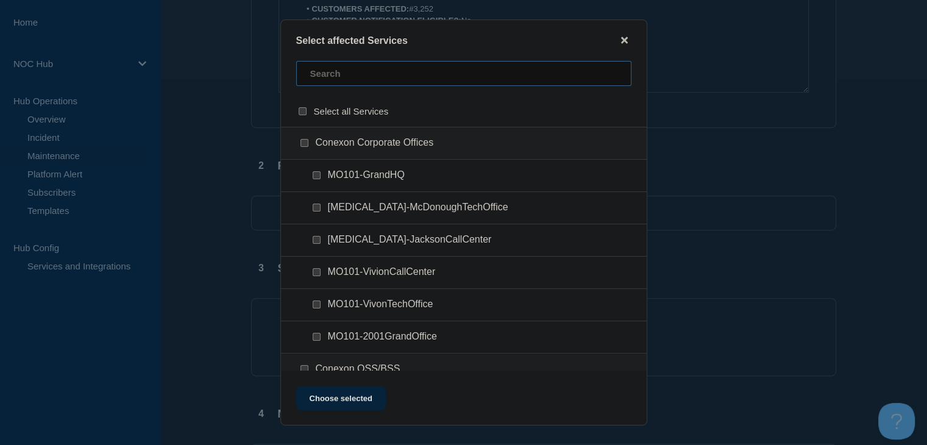
click at [328, 84] on input "text" at bounding box center [463, 73] width 335 height 25
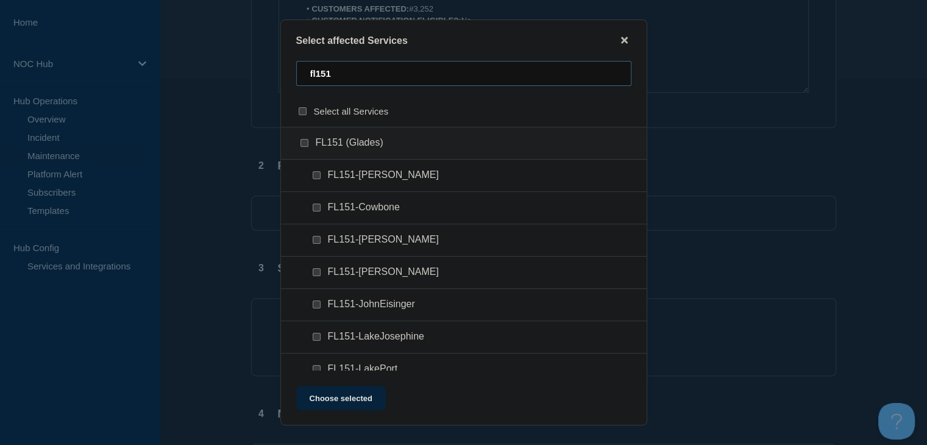
type input "fl151"
click at [305, 140] on div at bounding box center [307, 143] width 18 height 12
click at [305, 143] on input "FL151 (Glades) checkbox" at bounding box center [305, 143] width 8 height 8
checkbox input "true"
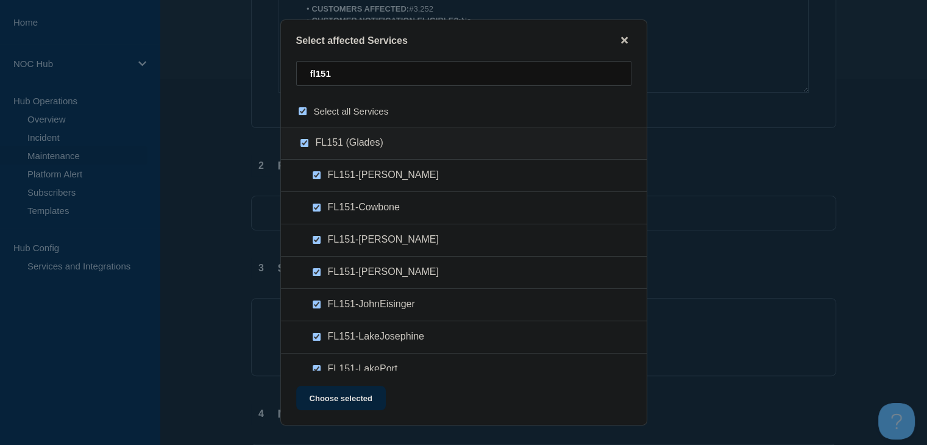
checkbox input "true"
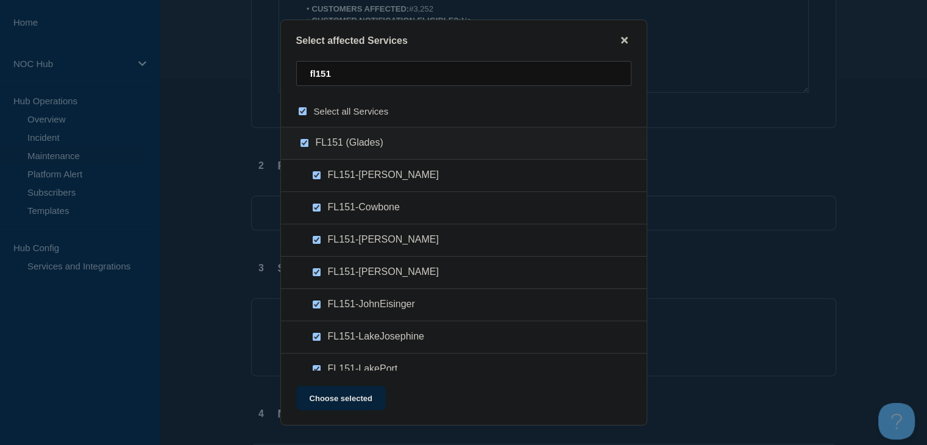
checkbox input "true"
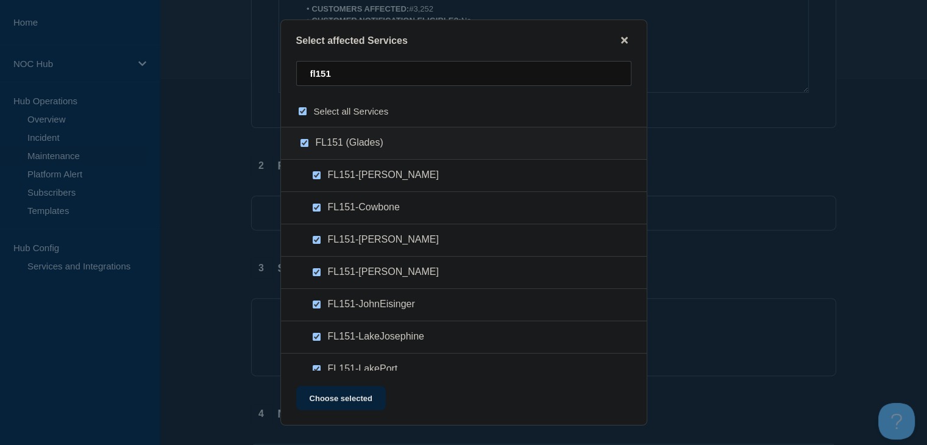
checkbox input "true"
click at [348, 403] on button "Choose selected" at bounding box center [341, 398] width 90 height 24
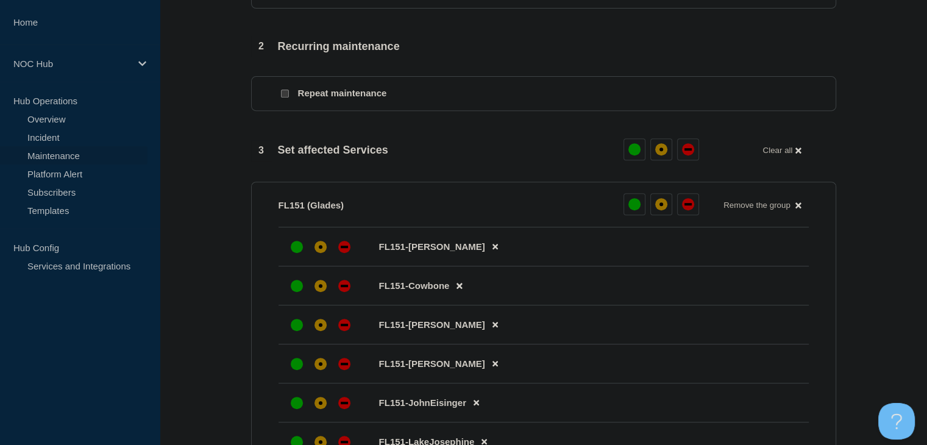
scroll to position [610, 0]
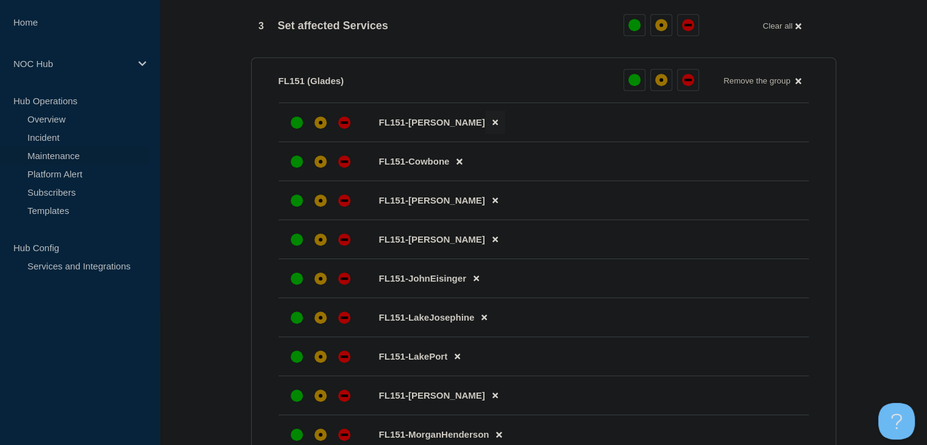
click at [493, 126] on icon at bounding box center [495, 122] width 5 height 8
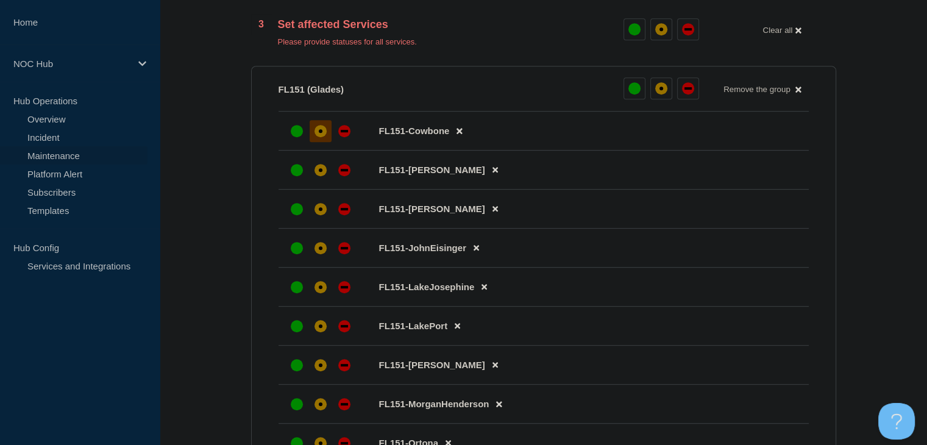
click at [321, 134] on div "affected" at bounding box center [321, 131] width 12 height 12
click at [320, 171] on div "affected" at bounding box center [321, 170] width 12 height 12
click at [316, 210] on div at bounding box center [321, 209] width 22 height 22
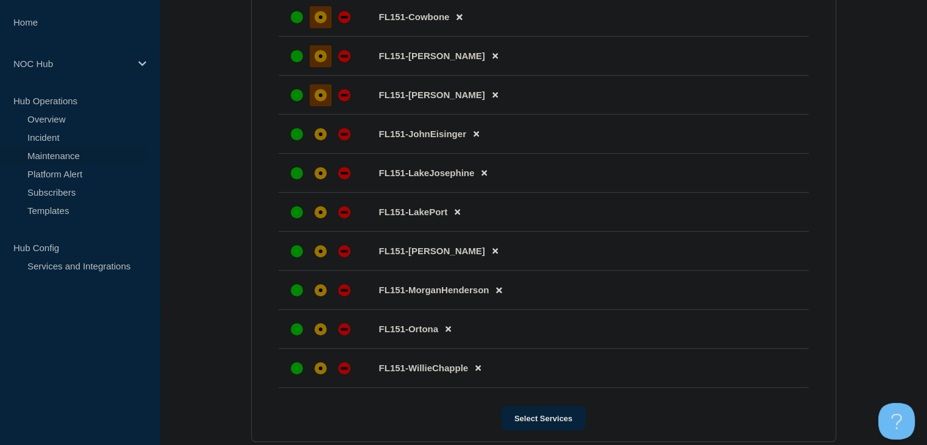
scroll to position [732, 0]
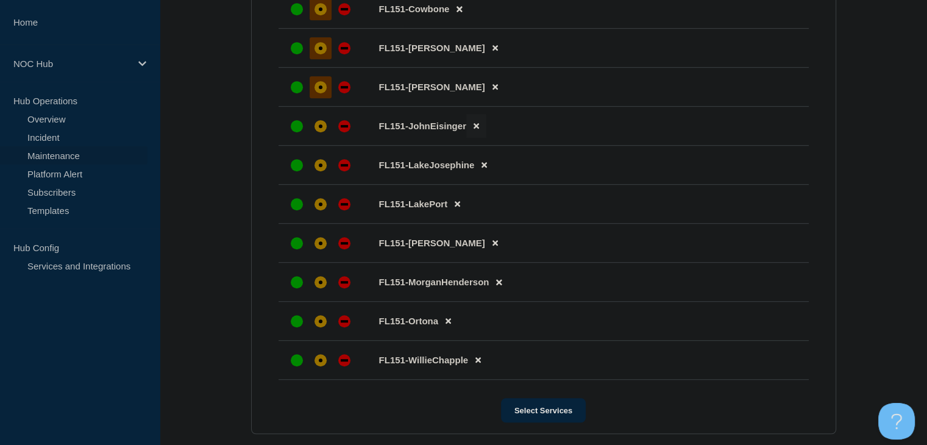
click at [471, 137] on button at bounding box center [476, 126] width 20 height 24
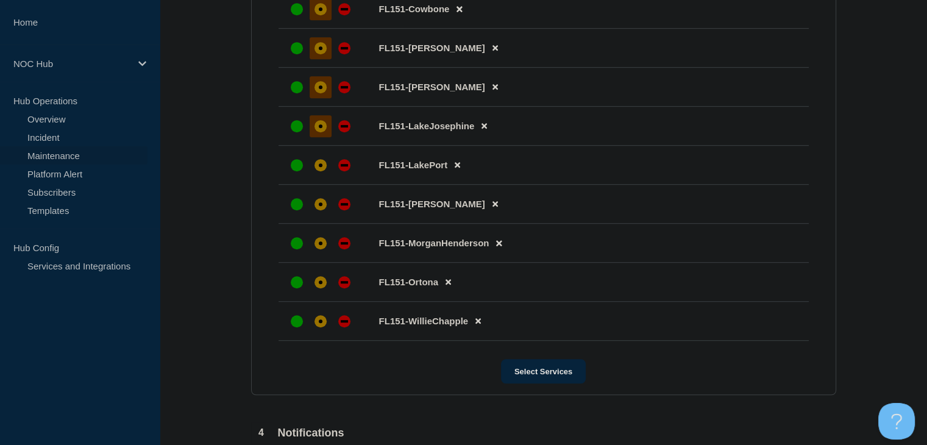
click at [316, 137] on div at bounding box center [321, 126] width 22 height 22
click at [316, 171] on div "affected" at bounding box center [321, 165] width 12 height 12
click at [317, 199] on li "FL151-Lorida" at bounding box center [544, 204] width 530 height 39
click at [319, 210] on div "affected" at bounding box center [321, 204] width 12 height 12
click at [327, 250] on div at bounding box center [321, 243] width 22 height 22
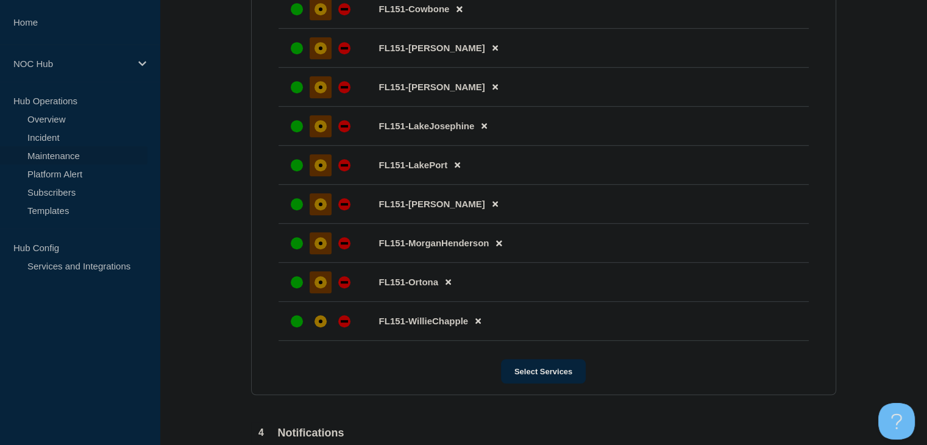
click at [324, 283] on div at bounding box center [321, 282] width 22 height 22
click at [325, 327] on div "affected" at bounding box center [321, 321] width 12 height 12
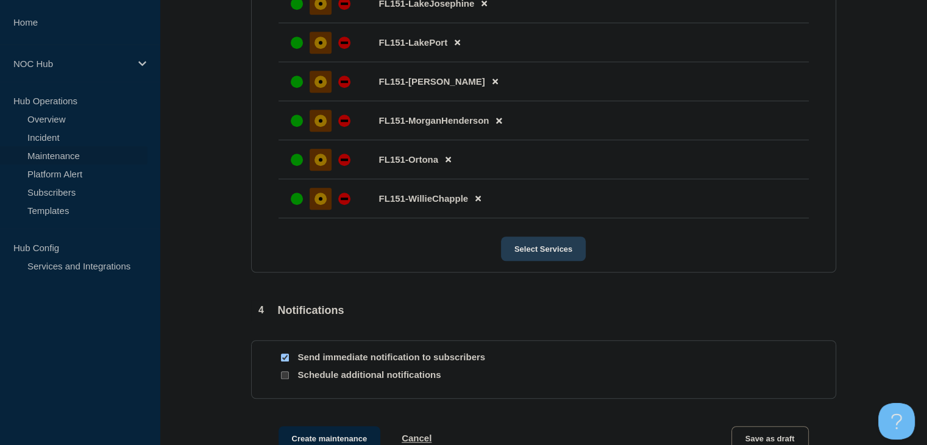
click at [532, 261] on button "Select Services" at bounding box center [543, 249] width 85 height 24
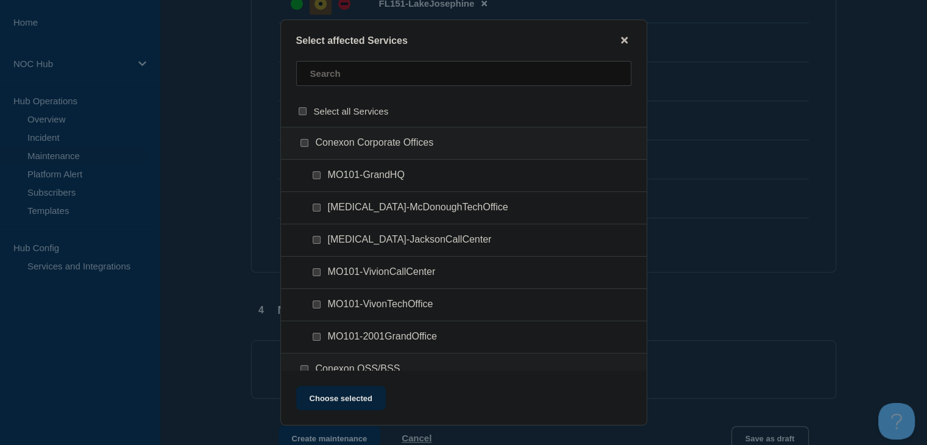
click at [630, 40] on button "close button" at bounding box center [625, 41] width 14 height 12
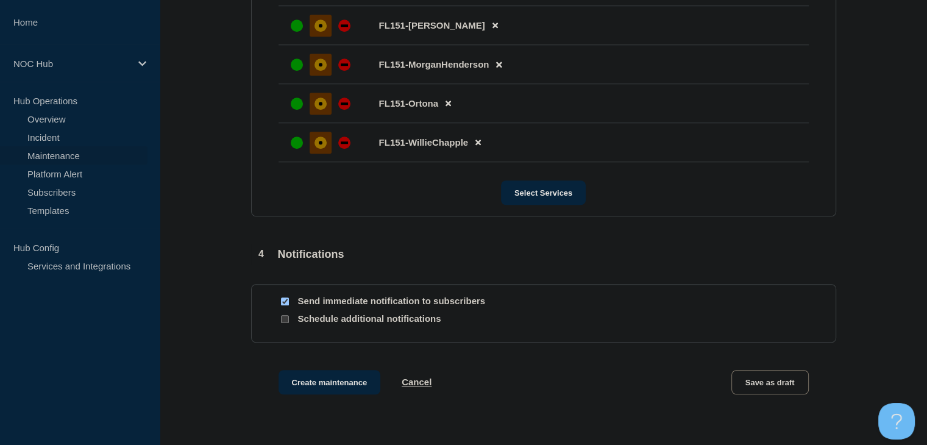
scroll to position [967, 0]
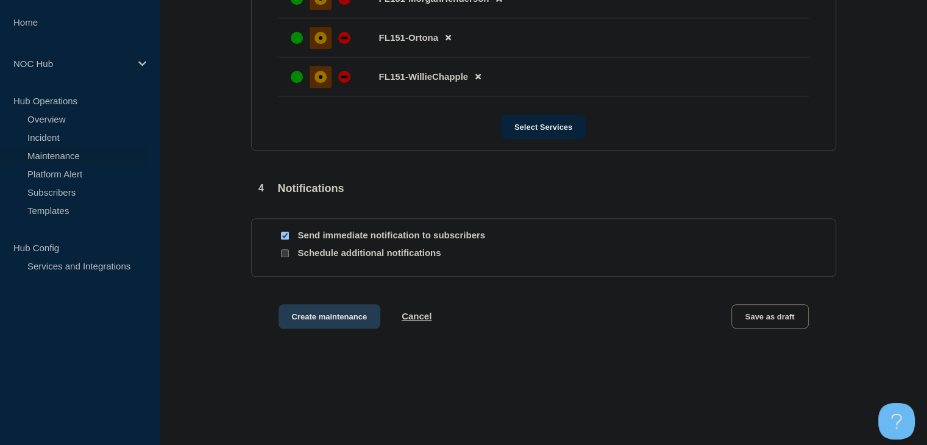
click at [344, 324] on button "Create maintenance" at bounding box center [330, 316] width 102 height 24
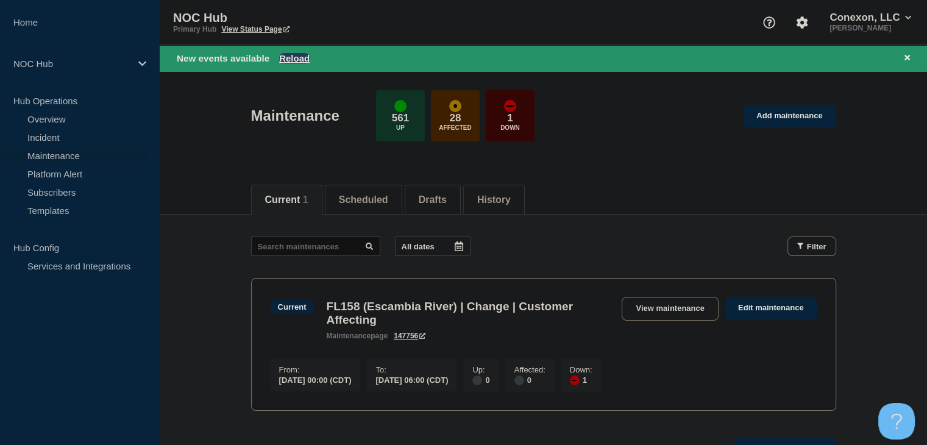
click at [306, 61] on button "Reload" at bounding box center [294, 58] width 30 height 10
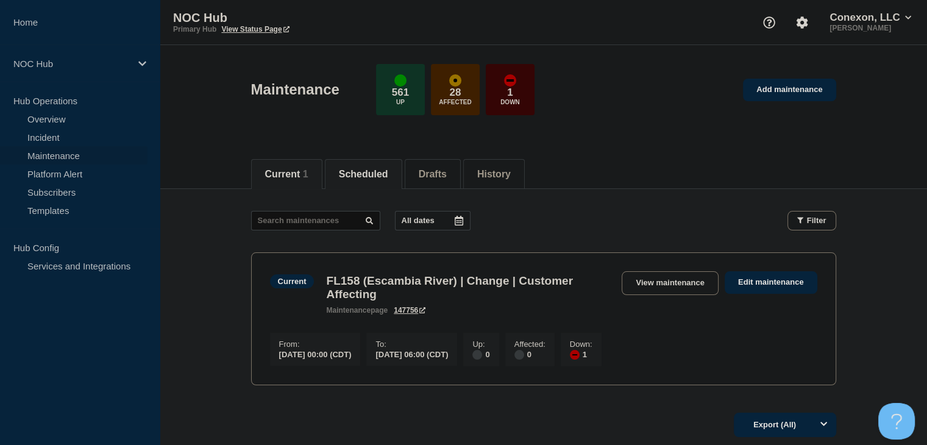
click at [367, 174] on button "Scheduled" at bounding box center [363, 174] width 49 height 11
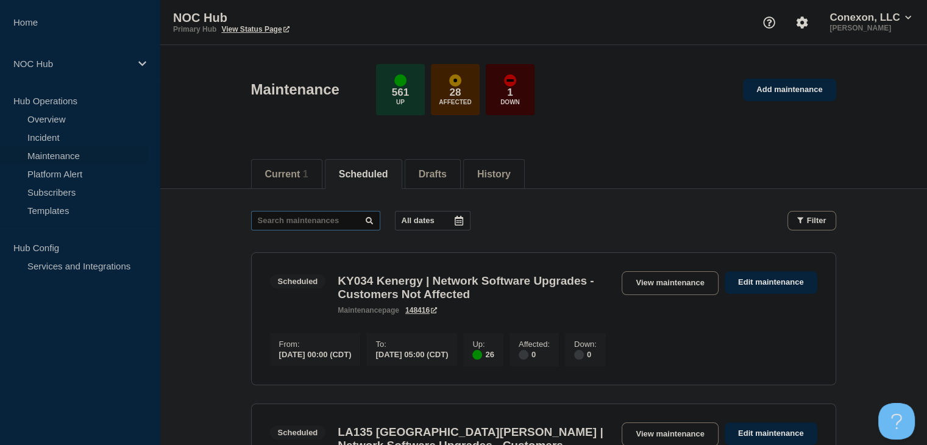
click at [325, 222] on input "text" at bounding box center [315, 221] width 129 height 20
type input "32351"
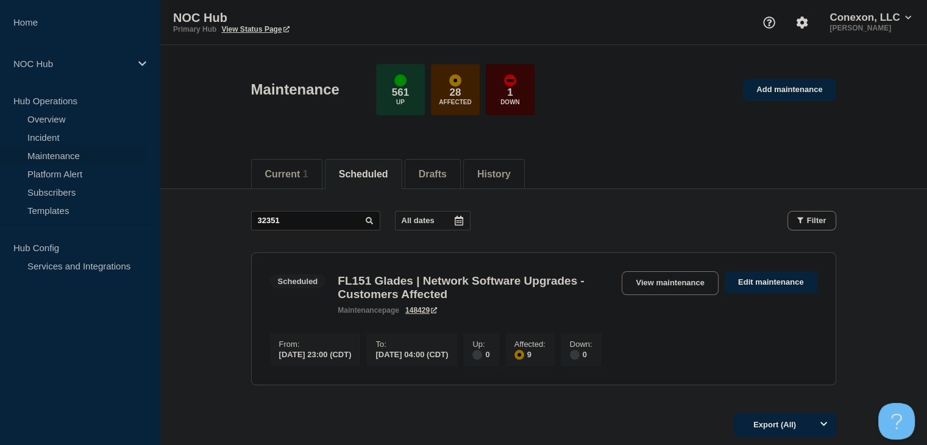
drag, startPoint x: 680, startPoint y: 283, endPoint x: 575, endPoint y: 233, distance: 116.7
click at [680, 283] on link "View maintenance" at bounding box center [670, 283] width 96 height 24
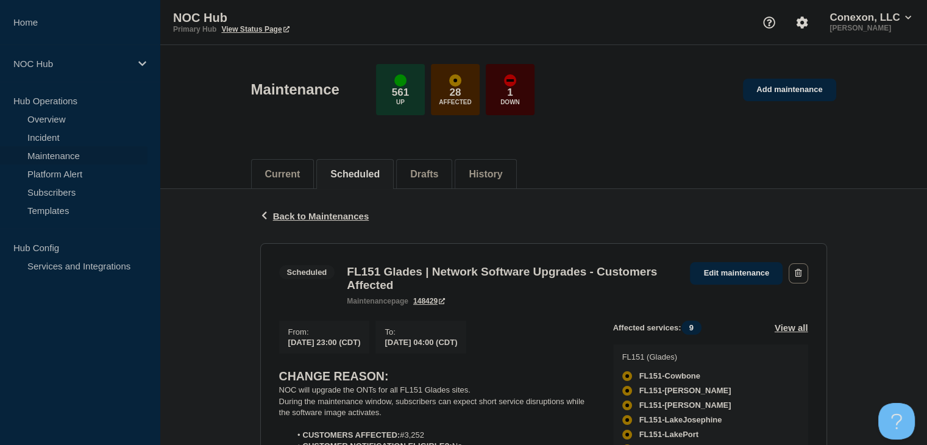
scroll to position [244, 0]
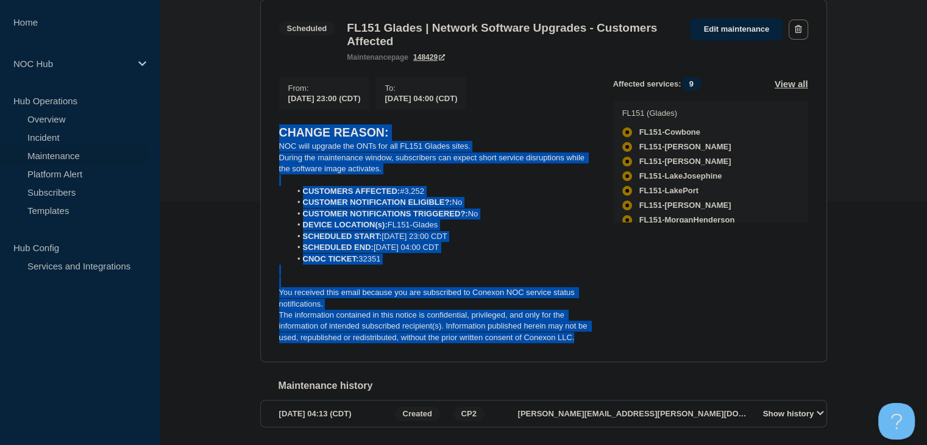
drag, startPoint x: 582, startPoint y: 346, endPoint x: 280, endPoint y: 144, distance: 363.0
click at [280, 144] on div "CHANGE REASON: NOC will upgrade the ONTs for all FL151 Glades sites. During the…" at bounding box center [436, 233] width 315 height 219
copy div "CHANGE REASON: NOC will upgrade the ONTs for all FL151 Glades sites. During the…"
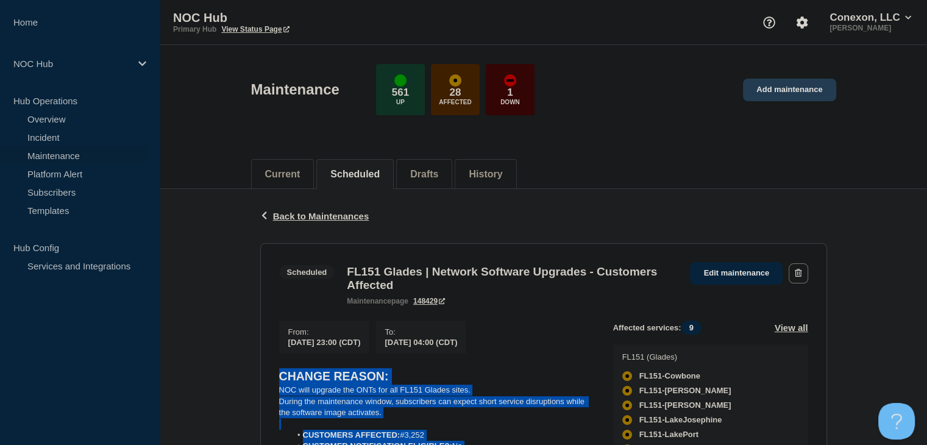
click at [783, 88] on link "Add maintenance" at bounding box center [789, 90] width 93 height 23
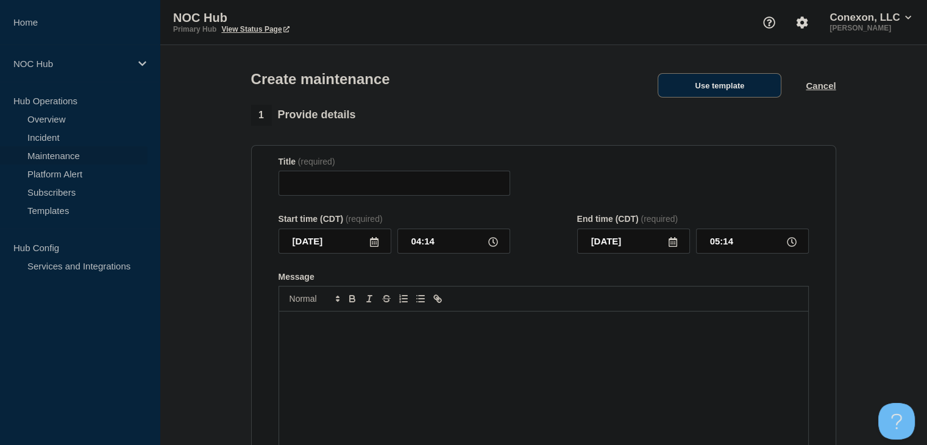
click at [719, 87] on button "Use template" at bounding box center [720, 85] width 124 height 24
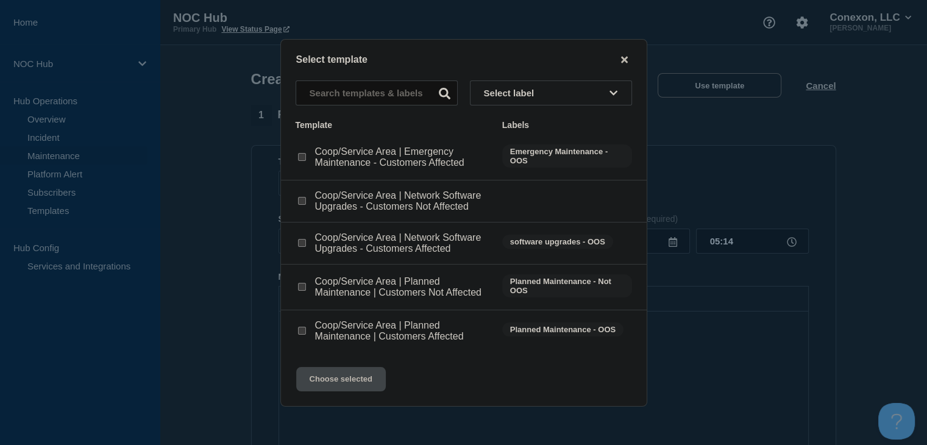
drag, startPoint x: 302, startPoint y: 246, endPoint x: 311, endPoint y: 260, distance: 16.4
click at [302, 246] on input "Coop/Service Area | Network Software Upgrades - Customers Affected checkbox" at bounding box center [302, 243] width 8 height 8
checkbox input "true"
click at [355, 406] on div "Select template Select label Template Labels Coop/Service Area | Emergency Main…" at bounding box center [463, 223] width 367 height 368
click at [349, 386] on button "Choose selected" at bounding box center [341, 379] width 90 height 24
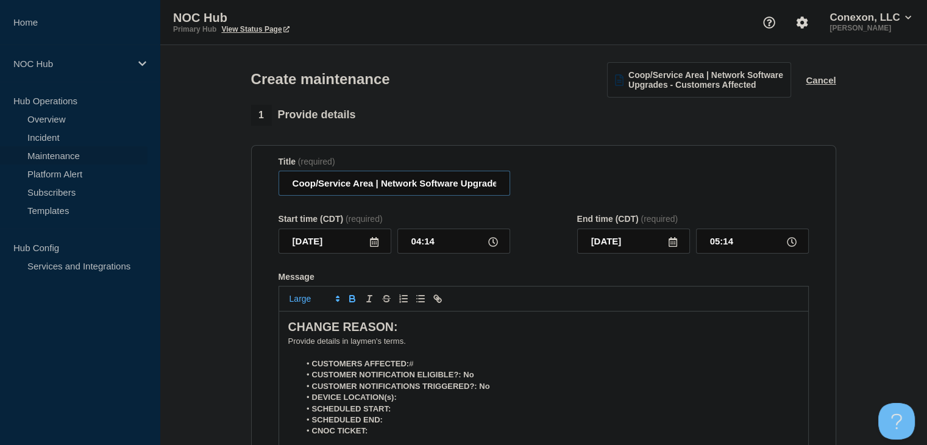
drag, startPoint x: 372, startPoint y: 190, endPoint x: 274, endPoint y: 191, distance: 97.6
click at [274, 191] on section "Title (required) Coop/Service Area | Network Software Upgrades - Customers Affe…" at bounding box center [543, 319] width 585 height 349
type input "FL158 Escambia | Network Software Upgrades - Customers Affected"
click at [374, 245] on icon at bounding box center [374, 242] width 10 height 10
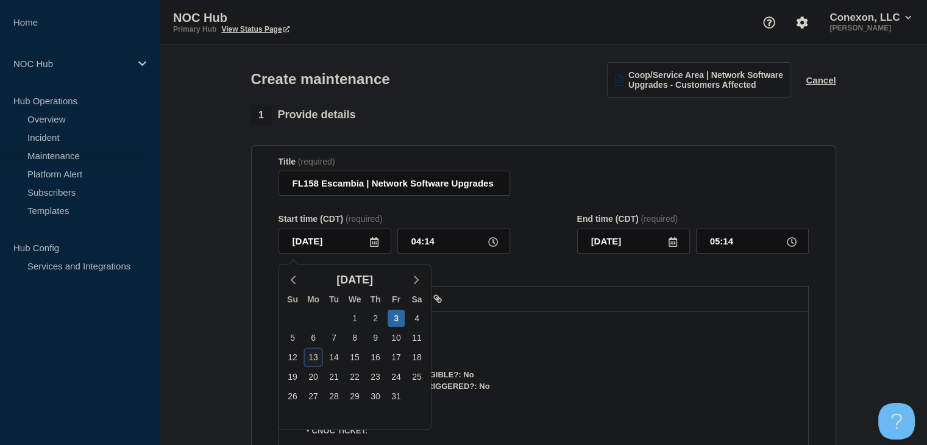
click at [309, 358] on div "13" at bounding box center [313, 357] width 17 height 17
type input "2025-10-13"
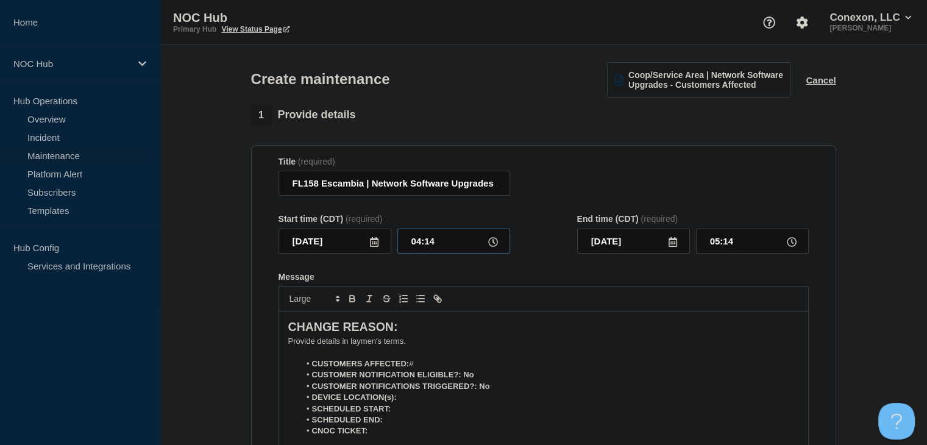
click at [429, 248] on input "04:14" at bounding box center [453, 241] width 113 height 25
type input "23:00"
type input "2025-10-14"
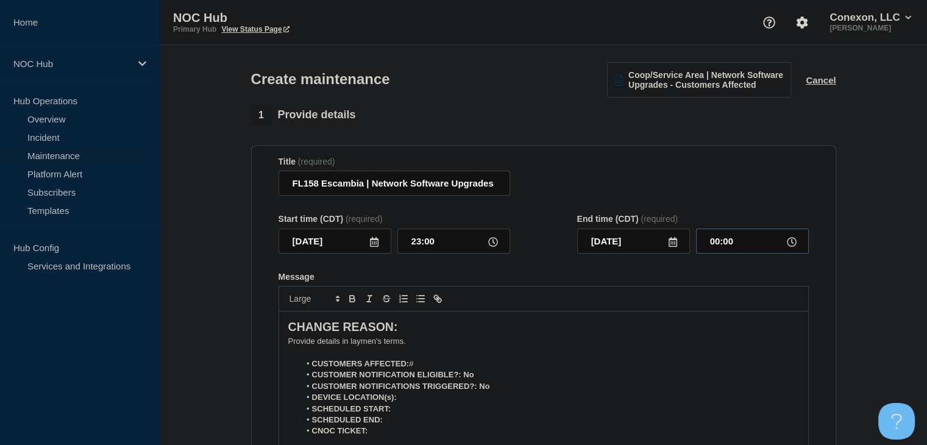
click at [732, 247] on input "00:00" at bounding box center [752, 241] width 113 height 25
type input "04:00"
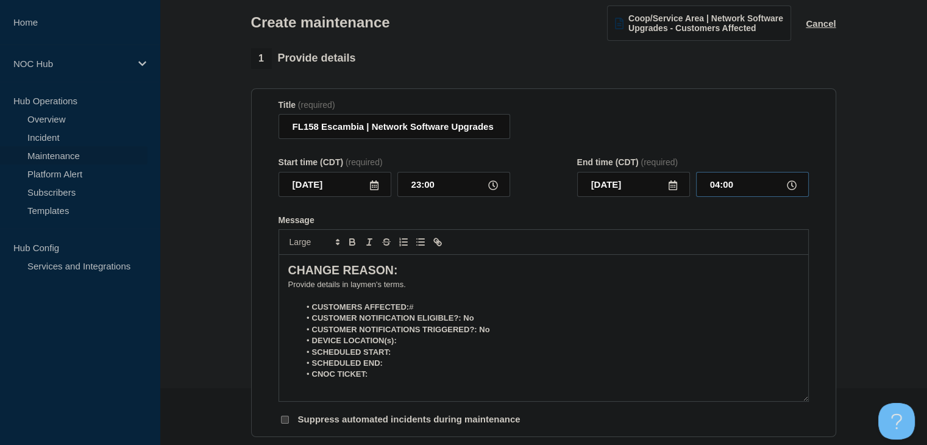
scroll to position [122, 0]
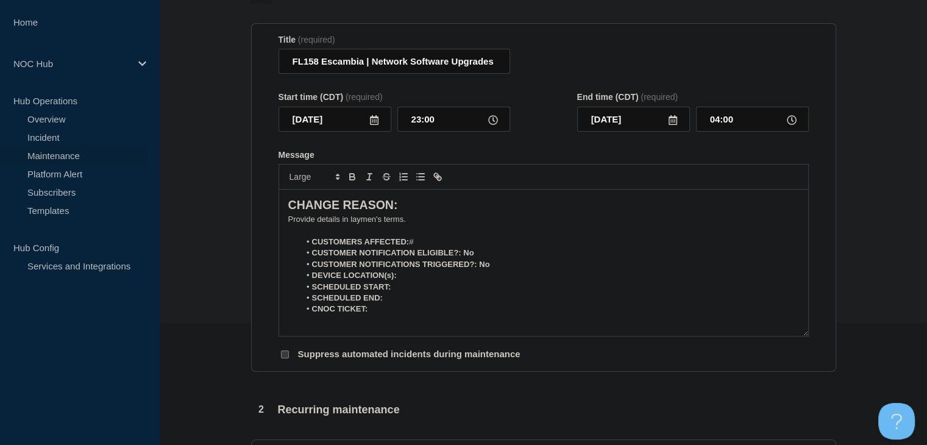
click at [342, 225] on p "﻿Provide details in laymen's terms." at bounding box center [543, 219] width 511 height 11
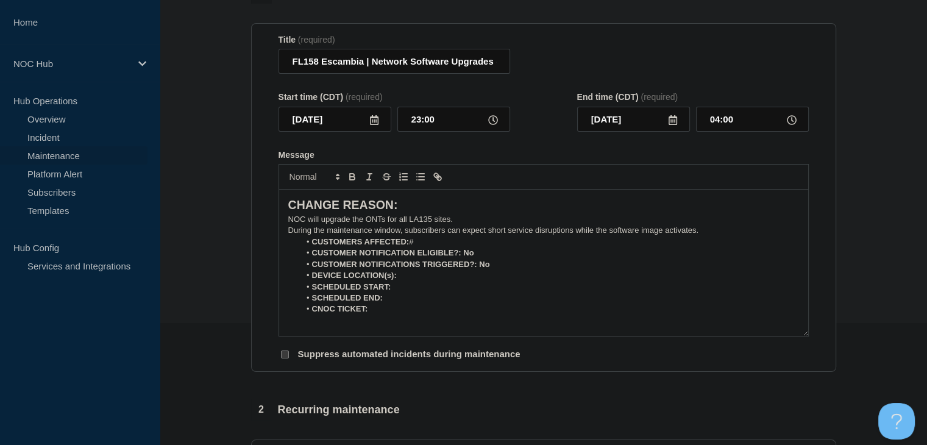
click at [342, 225] on p "NOC will upgrade the ONTs for all LA135 sites." at bounding box center [543, 219] width 511 height 11
click at [717, 236] on p "During the maintenance window, subscribers can expect short service disruptions…" at bounding box center [543, 230] width 511 height 11
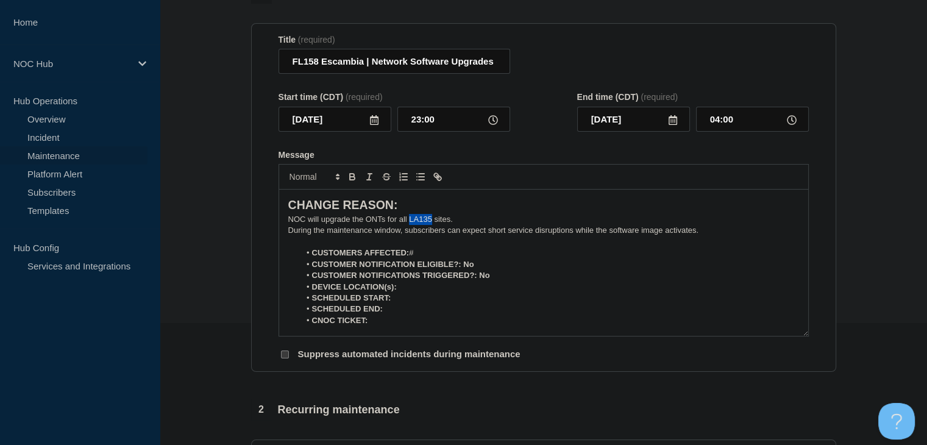
drag, startPoint x: 430, startPoint y: 227, endPoint x: 410, endPoint y: 227, distance: 20.1
click at [410, 225] on p "NOC will upgrade the ONTs for all LA135 sites." at bounding box center [543, 219] width 511 height 11
click at [447, 258] on li "CUSTOMERS AFFECTED: #" at bounding box center [549, 252] width 499 height 11
drag, startPoint x: 472, startPoint y: 268, endPoint x: 461, endPoint y: 269, distance: 11.0
click at [461, 269] on strong "CUSTOMER NOTIFICATION ELIGIBLE?: No" at bounding box center [393, 264] width 162 height 9
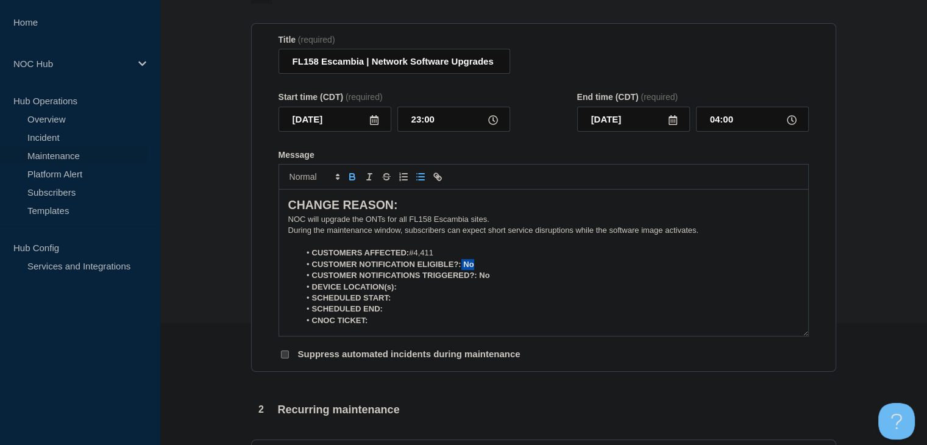
click at [352, 180] on icon "Toggle bold text" at bounding box center [352, 176] width 11 height 11
drag, startPoint x: 499, startPoint y: 279, endPoint x: 478, endPoint y: 282, distance: 21.0
click at [478, 281] on li "CUSTOMER NOTIFICATIONS TRIGGERED?: No" at bounding box center [549, 275] width 499 height 11
click at [348, 182] on icon "Toggle bold text" at bounding box center [352, 176] width 11 height 11
click at [428, 287] on li "DEVICE LOCATION(s):" at bounding box center [549, 287] width 499 height 11
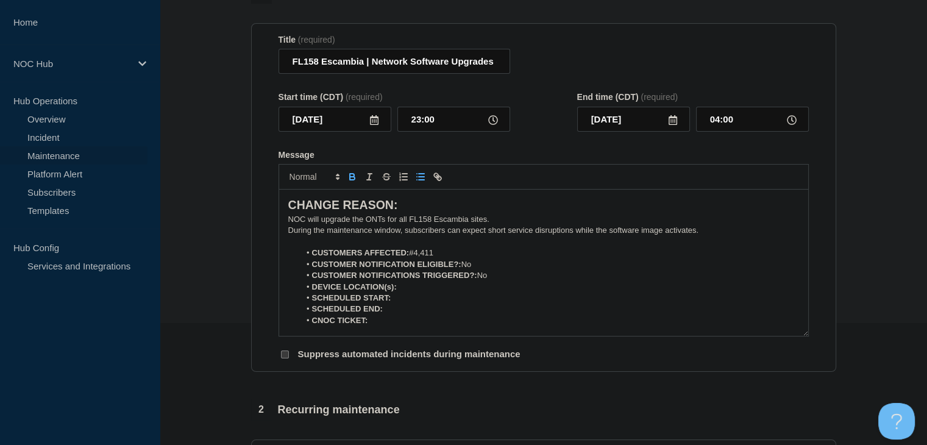
click at [351, 177] on icon "Toggle bold text" at bounding box center [352, 175] width 4 height 3
click at [348, 178] on icon "Toggle bold text" at bounding box center [352, 176] width 11 height 11
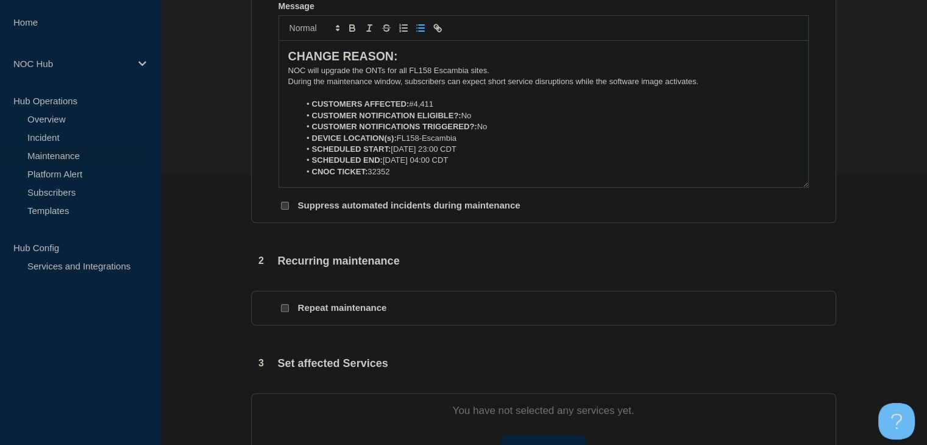
scroll to position [366, 0]
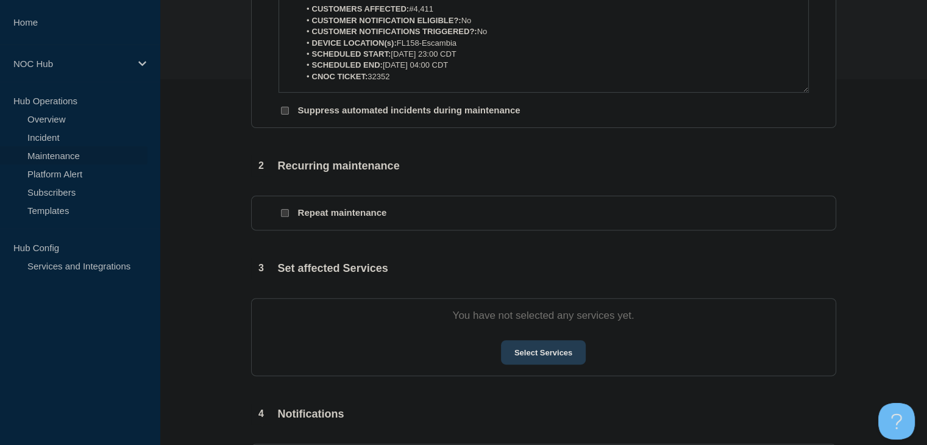
click at [532, 358] on button "Select Services" at bounding box center [543, 352] width 85 height 24
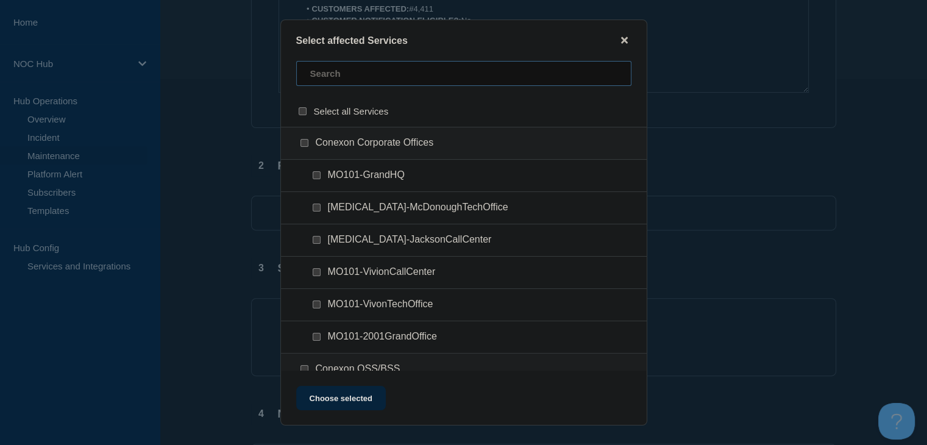
click at [359, 74] on input "text" at bounding box center [463, 73] width 335 height 25
type input "158"
click at [302, 149] on div at bounding box center [307, 143] width 18 height 12
click at [302, 146] on input "FL158 (Escambia River) checkbox" at bounding box center [305, 143] width 8 height 8
checkbox input "true"
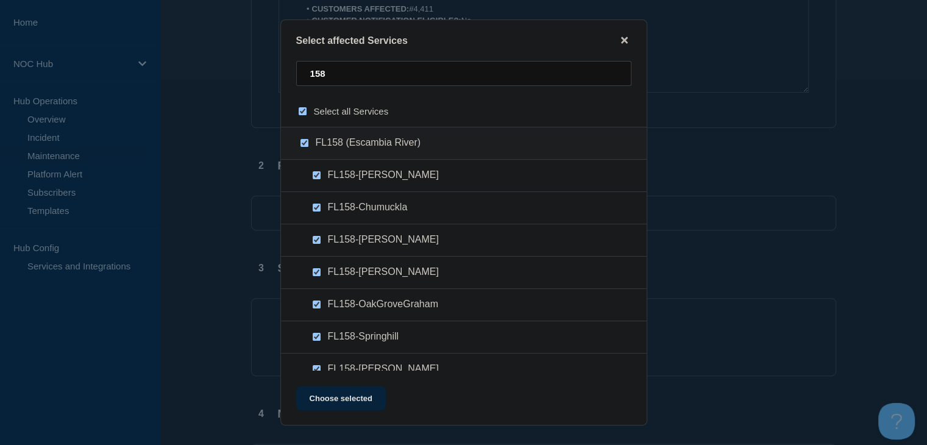
checkbox input "true"
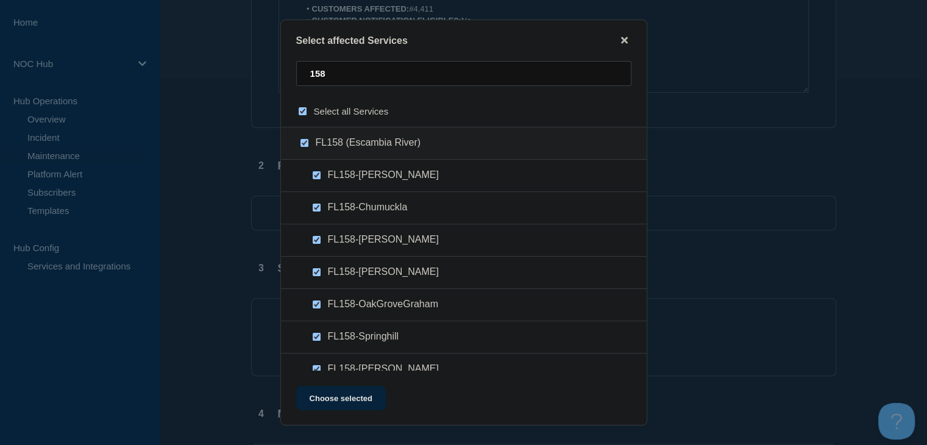
checkbox input "true"
click at [346, 406] on button "Choose selected" at bounding box center [341, 398] width 90 height 24
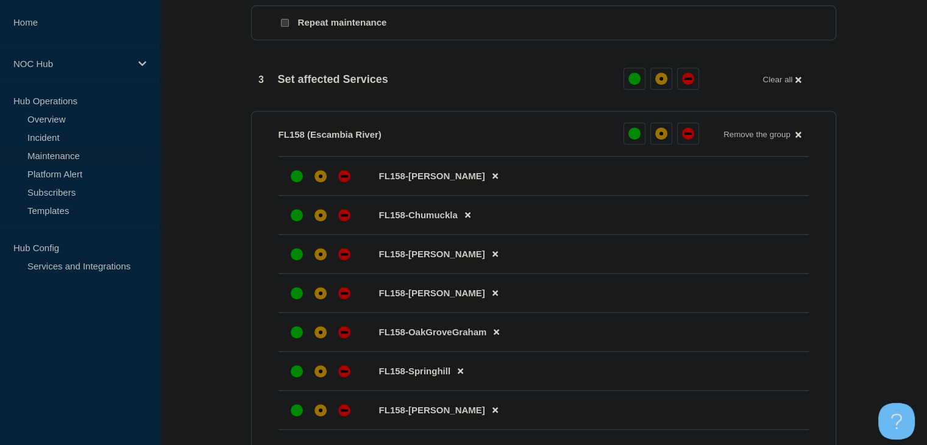
scroll to position [610, 0]
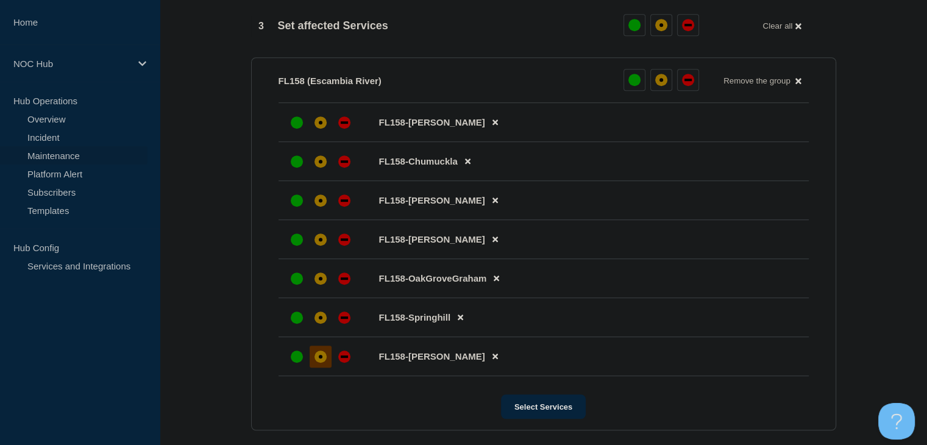
click at [324, 363] on div "affected" at bounding box center [321, 357] width 12 height 12
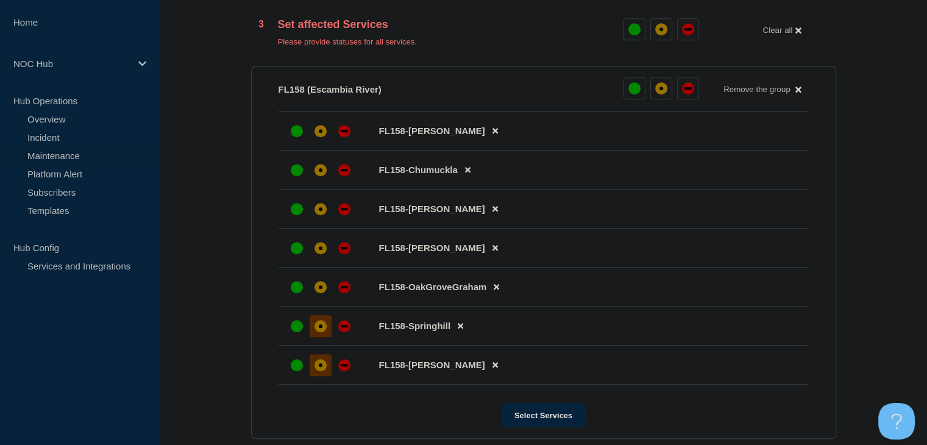
click at [318, 325] on div at bounding box center [321, 326] width 22 height 22
click at [318, 289] on div "affected" at bounding box center [321, 287] width 12 height 12
click at [315, 251] on div "affected" at bounding box center [321, 248] width 12 height 12
click at [310, 206] on div at bounding box center [321, 209] width 22 height 22
click at [313, 176] on div at bounding box center [321, 170] width 22 height 22
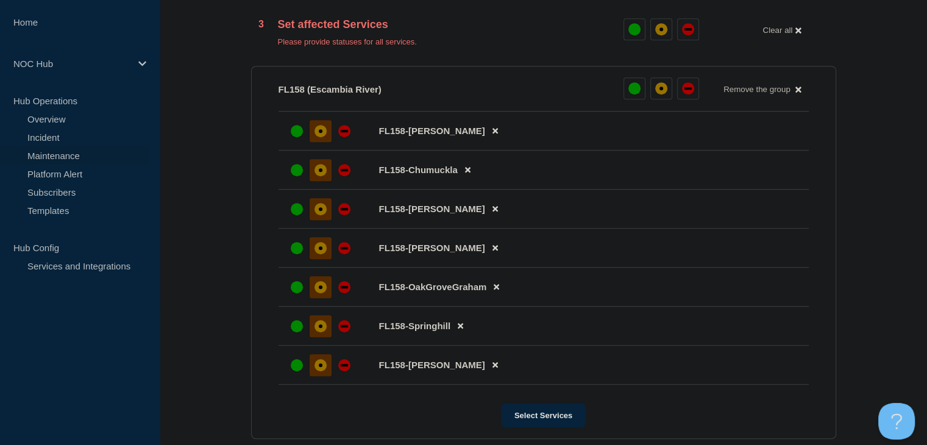
click at [315, 132] on div at bounding box center [321, 131] width 22 height 22
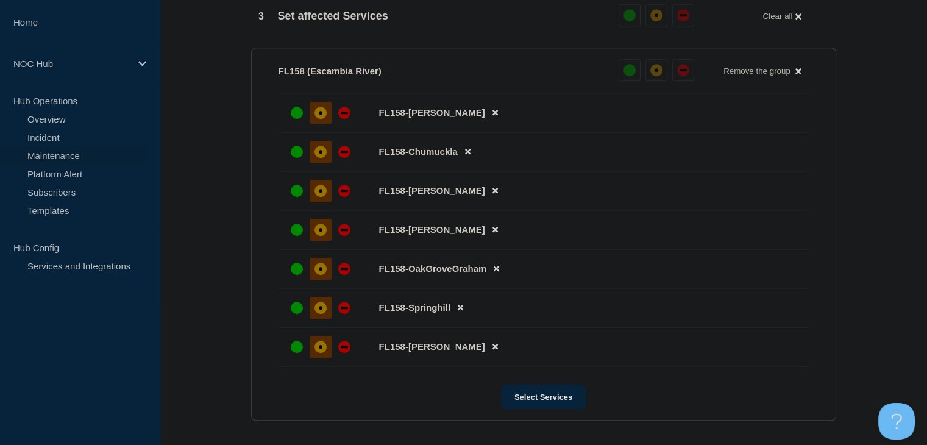
scroll to position [914, 0]
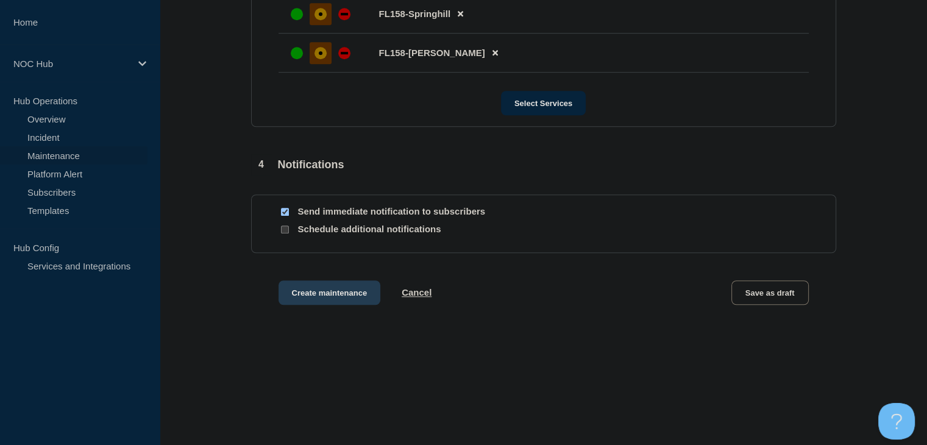
drag, startPoint x: 349, startPoint y: 306, endPoint x: 346, endPoint y: 313, distance: 7.1
click at [346, 305] on button "Create maintenance" at bounding box center [330, 292] width 102 height 24
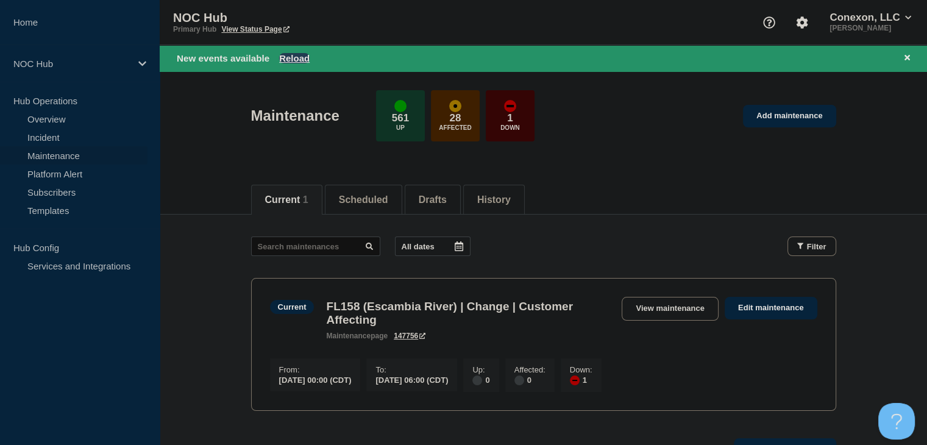
click at [290, 61] on button "Reload" at bounding box center [294, 58] width 30 height 10
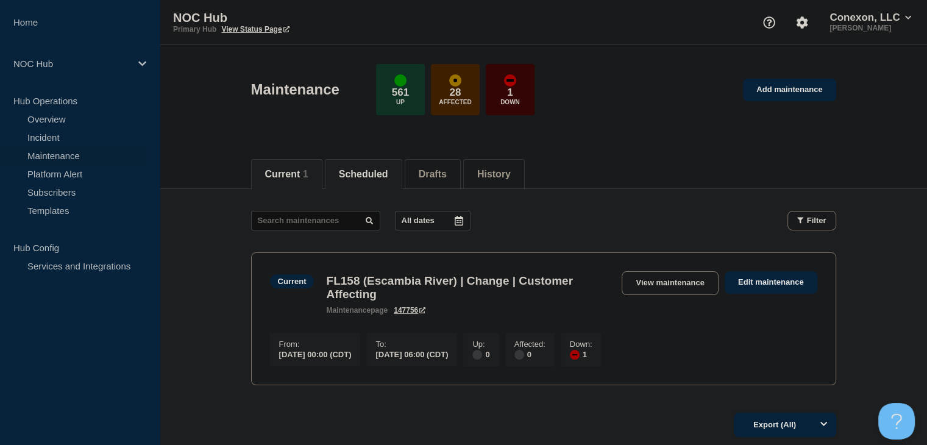
click at [388, 171] on button "Scheduled" at bounding box center [363, 174] width 49 height 11
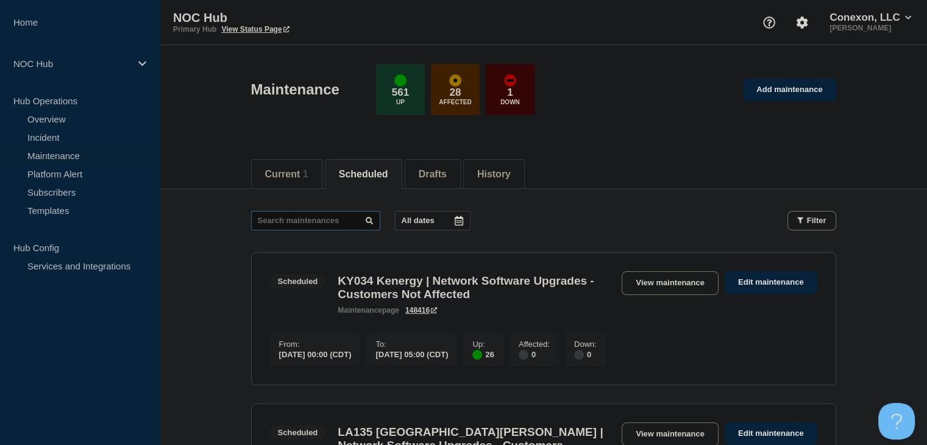
click at [306, 220] on input "text" at bounding box center [315, 221] width 129 height 20
type input "32352"
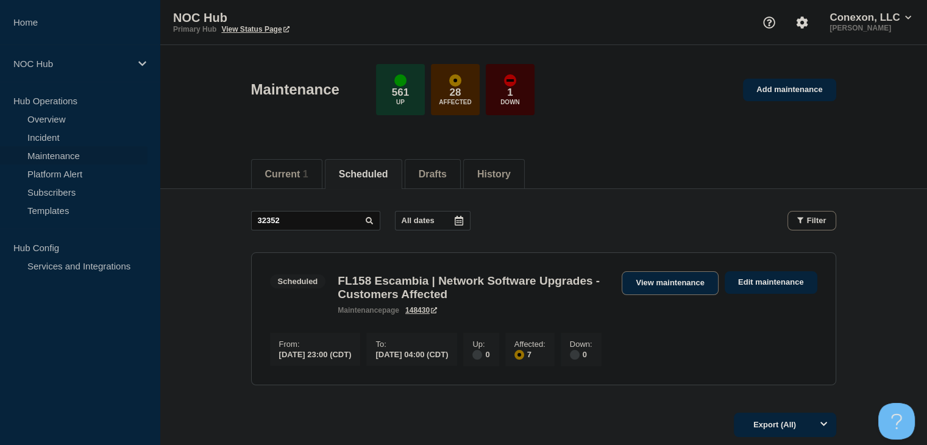
click at [667, 277] on link "View maintenance" at bounding box center [670, 283] width 96 height 24
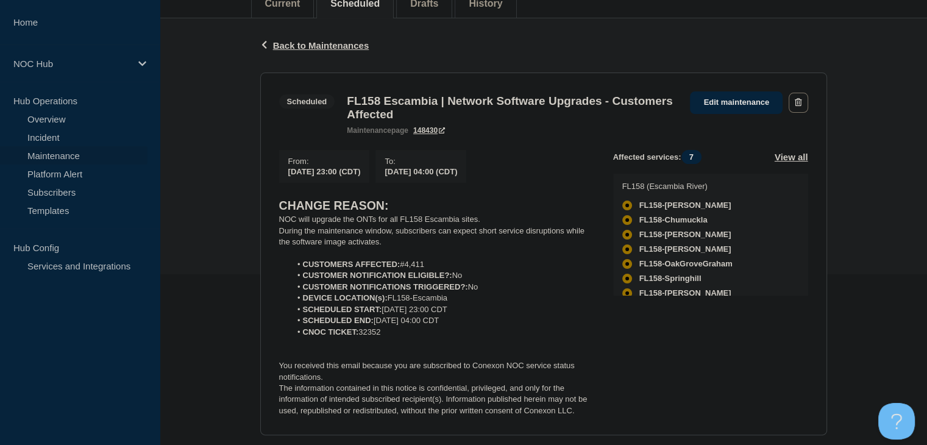
scroll to position [244, 0]
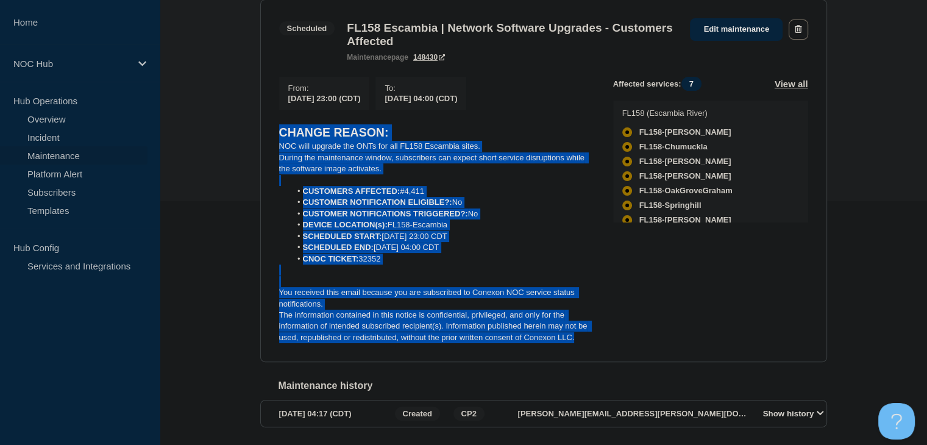
drag, startPoint x: 583, startPoint y: 346, endPoint x: 243, endPoint y: 142, distance: 396.9
click at [243, 142] on div "Back Back to Maintenances Scheduled FL158 Escambia | Network Software Upgrades …" at bounding box center [543, 205] width 767 height 521
copy div "CHANGE REASON: NOC will upgrade the ONTs for all FL158 Escambia sites. During t…"
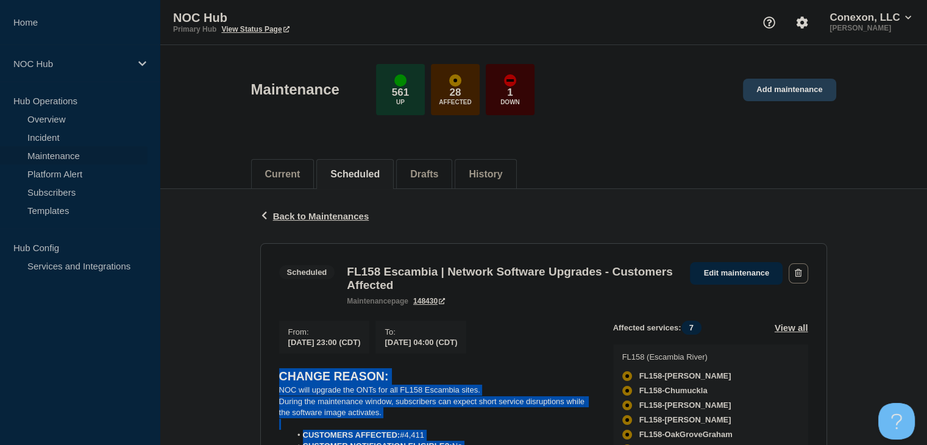
click at [763, 97] on link "Add maintenance" at bounding box center [789, 90] width 93 height 23
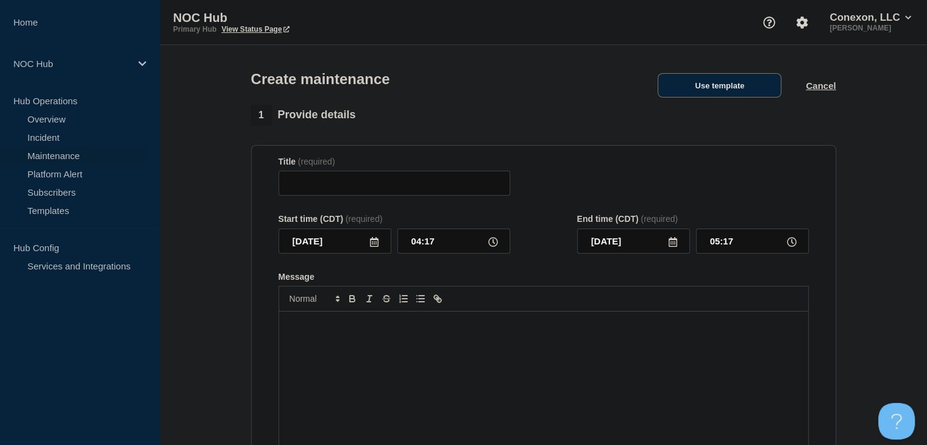
click at [728, 76] on div "Create maintenance Use template Cancel" at bounding box center [543, 75] width 613 height 60
click at [727, 84] on button "Use template" at bounding box center [720, 85] width 124 height 24
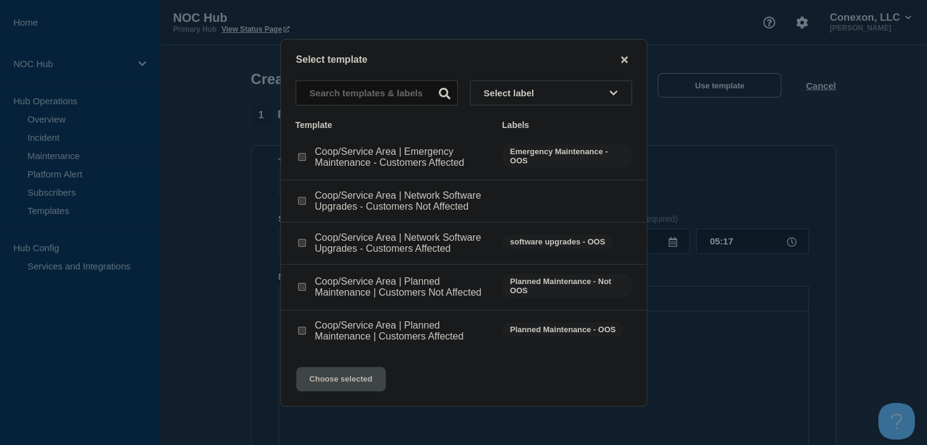
click at [302, 243] on input "Coop/Service Area | Network Software Upgrades - Customers Affected checkbox" at bounding box center [302, 243] width 8 height 8
checkbox input "true"
click at [350, 387] on button "Choose selected" at bounding box center [341, 379] width 90 height 24
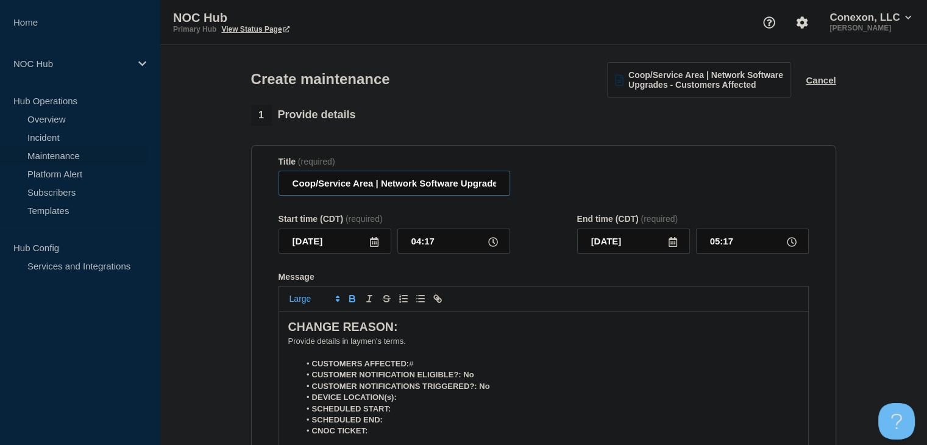
drag, startPoint x: 371, startPoint y: 191, endPoint x: 279, endPoint y: 192, distance: 92.0
click at [279, 192] on input "Coop/Service Area | Network Software Upgrades - Customers Affected" at bounding box center [395, 183] width 232 height 25
type input "GA098 Central | Network Software Upgrades - Customers Affected"
click at [374, 247] on icon at bounding box center [374, 242] width 9 height 10
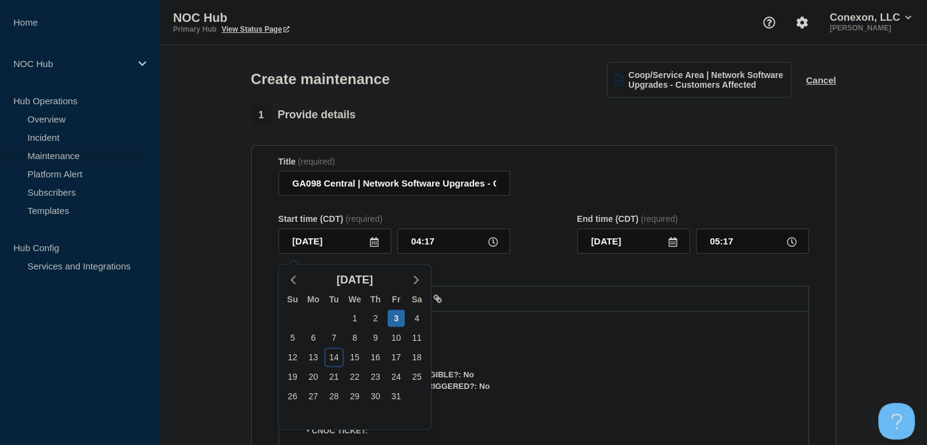
drag, startPoint x: 335, startPoint y: 356, endPoint x: 372, endPoint y: 332, distance: 45.0
click at [335, 357] on div "14" at bounding box center [334, 357] width 17 height 17
type input "2025-10-14"
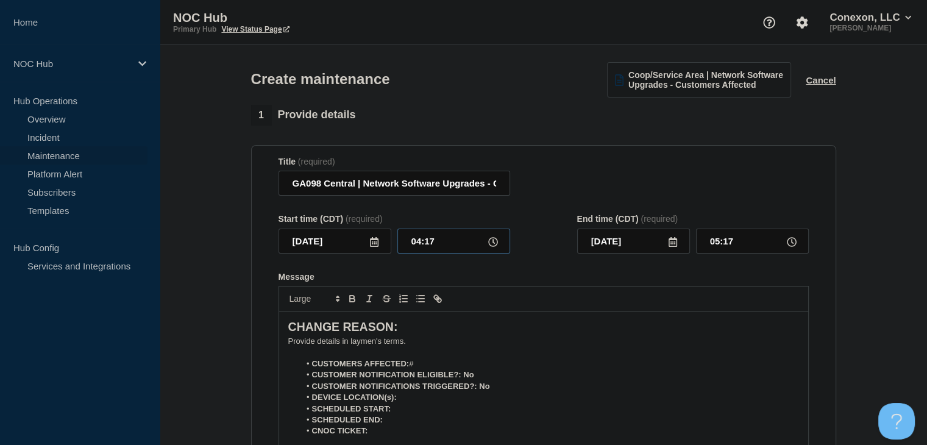
click at [418, 244] on input "04:17" at bounding box center [453, 241] width 113 height 25
type input "23:00"
type input "2025-10-15"
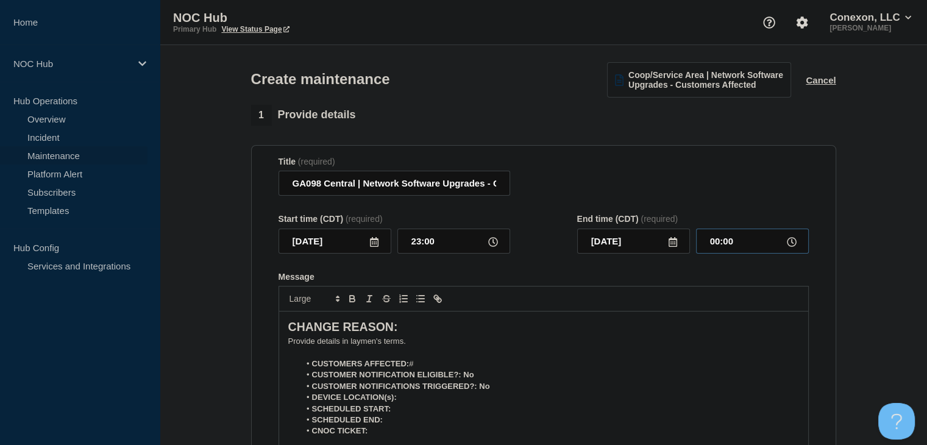
click at [715, 241] on input "00:00" at bounding box center [752, 241] width 113 height 25
type input "04:00"
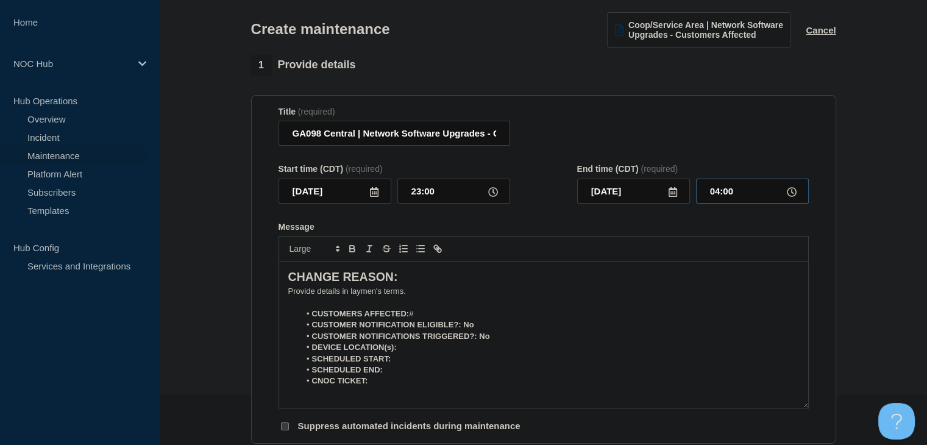
scroll to position [122, 0]
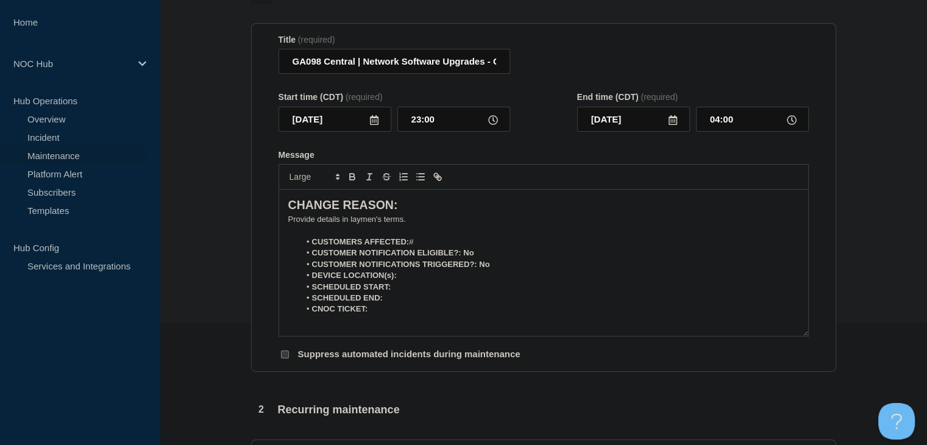
click at [369, 221] on p "﻿Provide details in laymen's terms." at bounding box center [543, 219] width 511 height 11
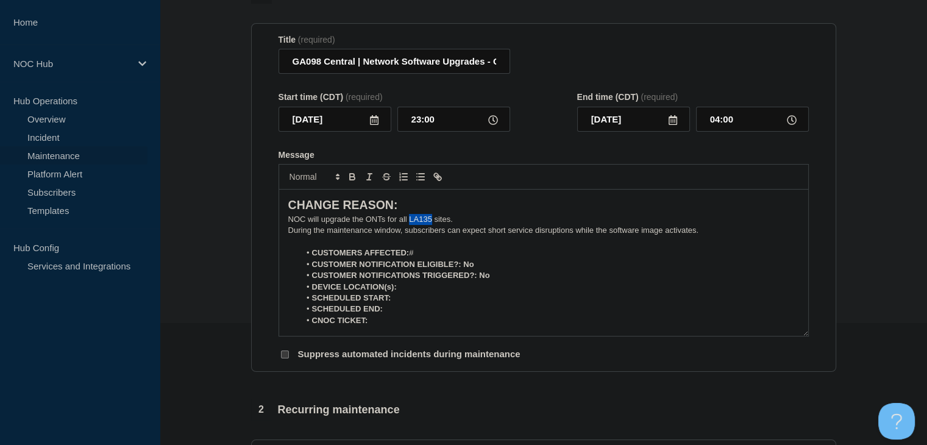
drag, startPoint x: 432, startPoint y: 225, endPoint x: 408, endPoint y: 225, distance: 23.8
click at [408, 225] on p "NOC will upgrade the ONTs for all LA135 sites." at bounding box center [543, 219] width 511 height 11
click at [441, 253] on li "CUSTOMERS AFFECTED: #" at bounding box center [549, 252] width 499 height 11
drag, startPoint x: 483, startPoint y: 269, endPoint x: 463, endPoint y: 269, distance: 20.7
click at [463, 269] on li "CUSTOMER NOTIFICATION ELIGIBLE?: No" at bounding box center [549, 264] width 499 height 11
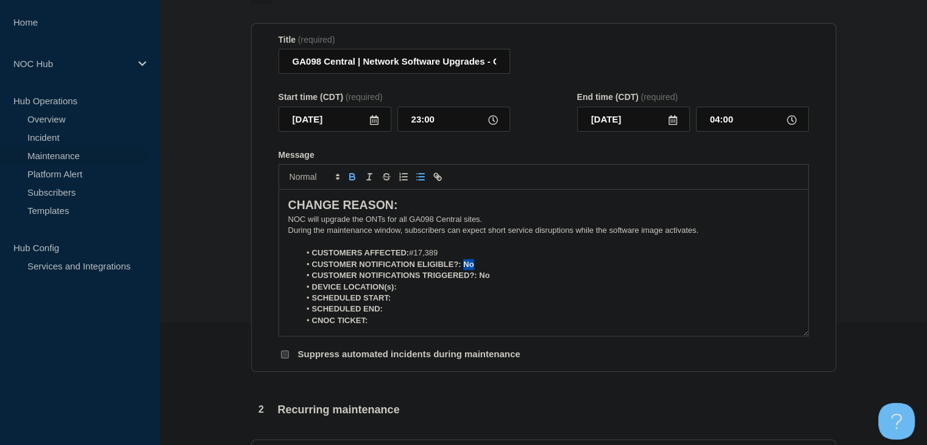
click at [350, 180] on icon "Toggle bold text" at bounding box center [352, 178] width 5 height 3
drag, startPoint x: 495, startPoint y: 283, endPoint x: 479, endPoint y: 282, distance: 15.9
click at [479, 281] on li "CUSTOMER NOTIFICATIONS TRIGGERED?: No" at bounding box center [549, 275] width 499 height 11
click at [350, 177] on icon "Toggle bold text" at bounding box center [352, 175] width 4 height 3
click at [422, 291] on li "DEVICE LOCATION(s):" at bounding box center [549, 287] width 499 height 11
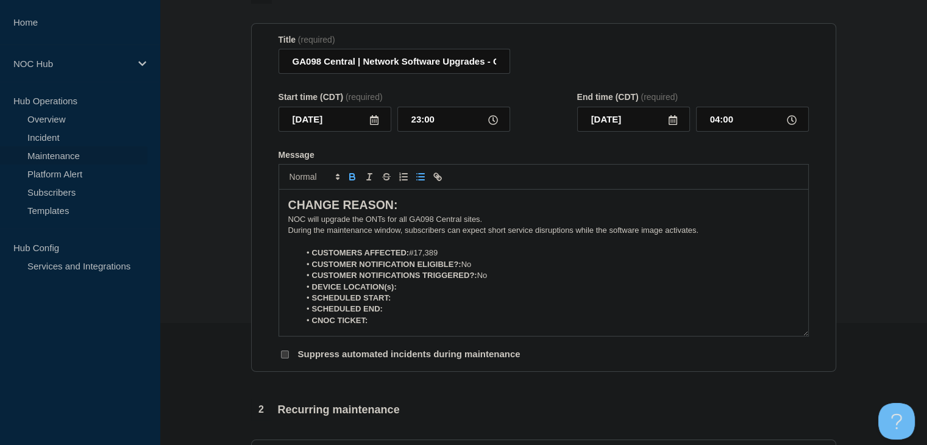
click at [358, 184] on button "Toggle bold text" at bounding box center [352, 176] width 17 height 15
click at [353, 177] on icon "Toggle bold text" at bounding box center [352, 175] width 4 height 3
drag, startPoint x: 480, startPoint y: 303, endPoint x: 396, endPoint y: 304, distance: 84.1
click at [394, 304] on li "SCHEDULED START: 10-15-2025, 04:00 CDT" at bounding box center [549, 298] width 499 height 11
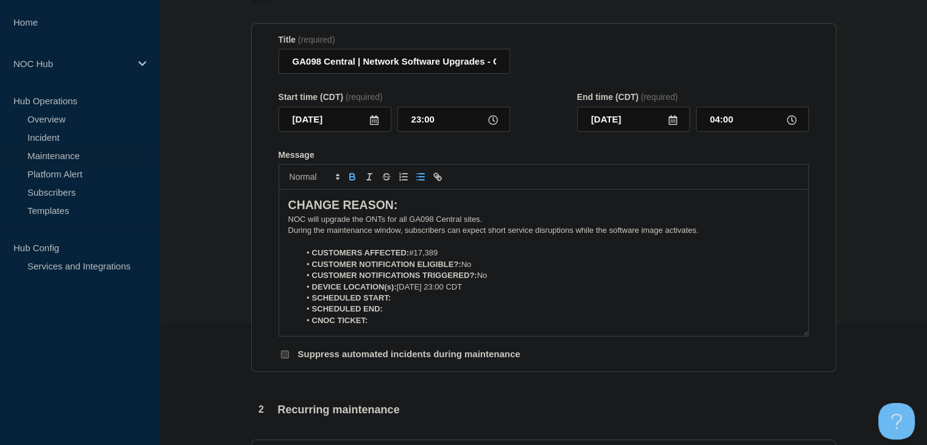
click at [405, 310] on li "SCHEDULED END:" at bounding box center [549, 309] width 499 height 11
drag, startPoint x: 492, startPoint y: 289, endPoint x: 404, endPoint y: 291, distance: 88.4
click at [399, 291] on li "DEVICE LOCATION(s): 10-14-2025, 23:00 CDT" at bounding box center [549, 287] width 499 height 11
click at [396, 300] on li "SCHEDULED START:" at bounding box center [549, 298] width 499 height 11
click at [413, 291] on li "DEVICE LOCATION(s):" at bounding box center [549, 287] width 499 height 11
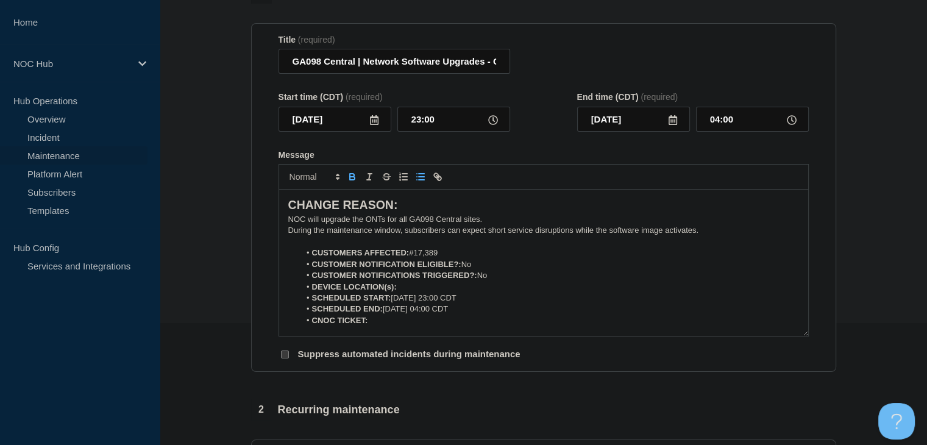
click at [353, 177] on icon "Toggle bold text" at bounding box center [352, 175] width 4 height 3
click at [411, 324] on li "CNOC TICKET:" at bounding box center [549, 320] width 499 height 11
click at [352, 182] on icon "Toggle bold text" at bounding box center [352, 176] width 11 height 11
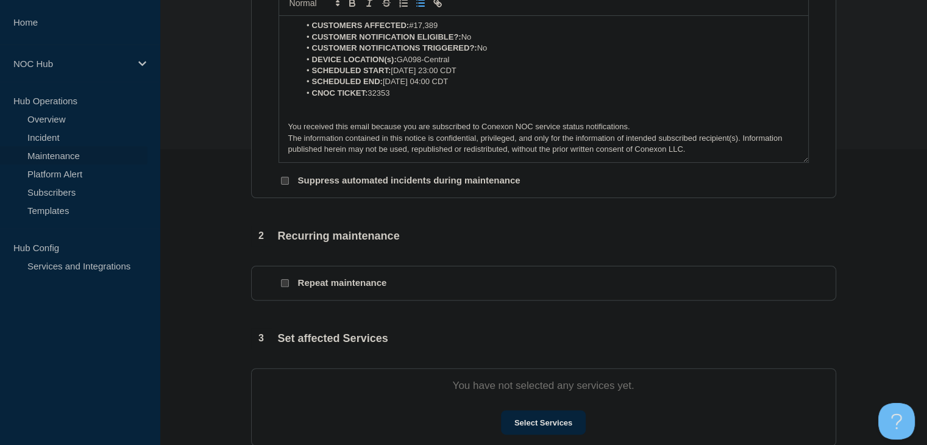
scroll to position [366, 0]
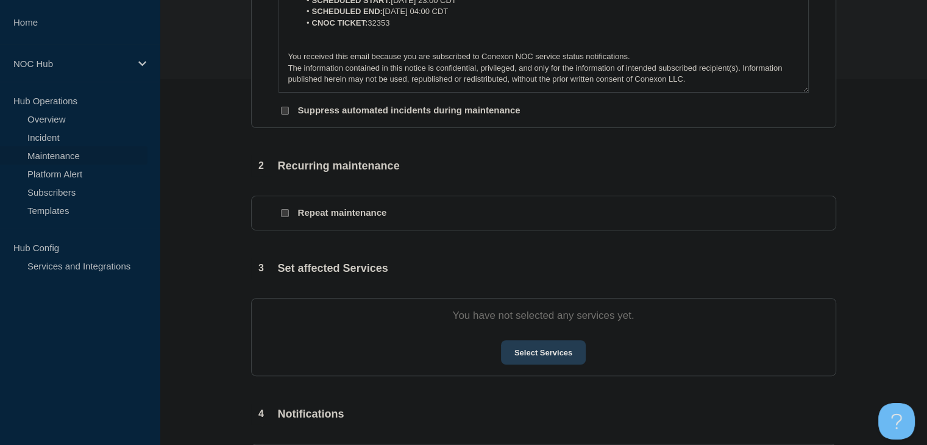
click at [574, 352] on button "Select Services" at bounding box center [543, 352] width 85 height 24
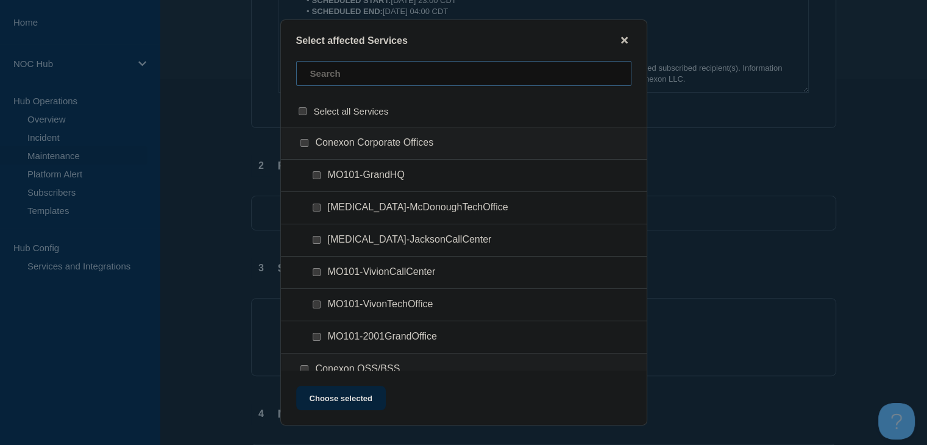
click at [379, 73] on input "text" at bounding box center [463, 73] width 335 height 25
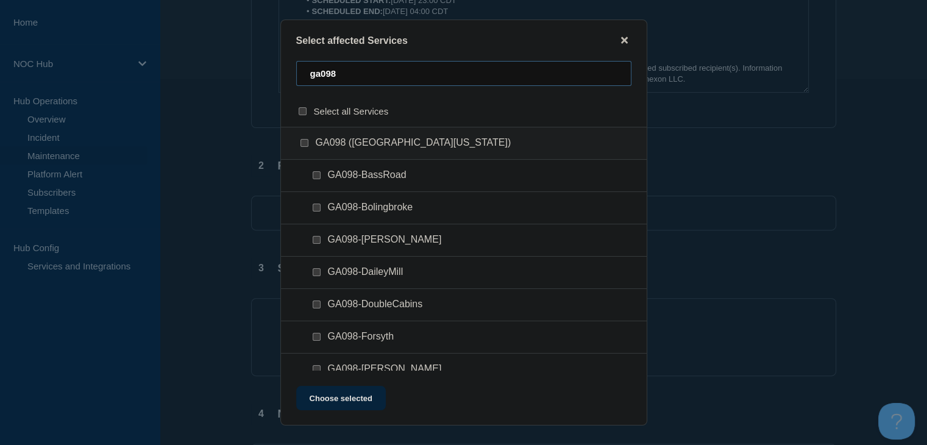
type input "ga098"
click at [299, 110] on input "select all checkbox" at bounding box center [303, 111] width 8 height 8
checkbox input "true"
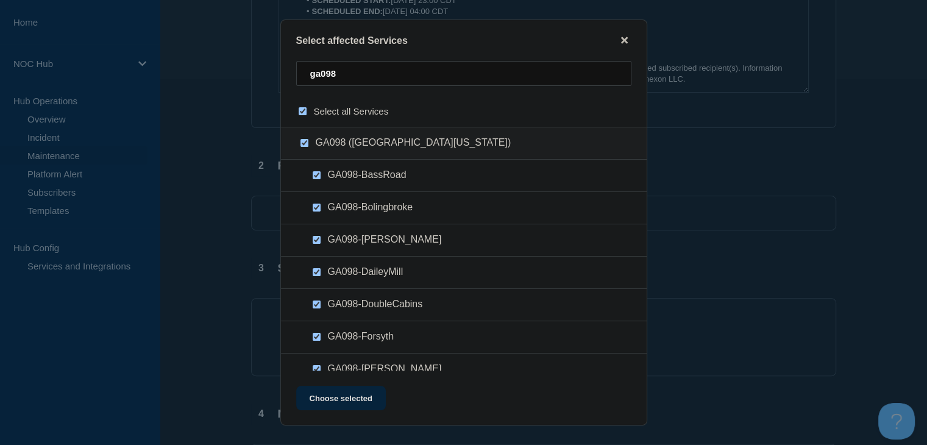
checkbox input "true"
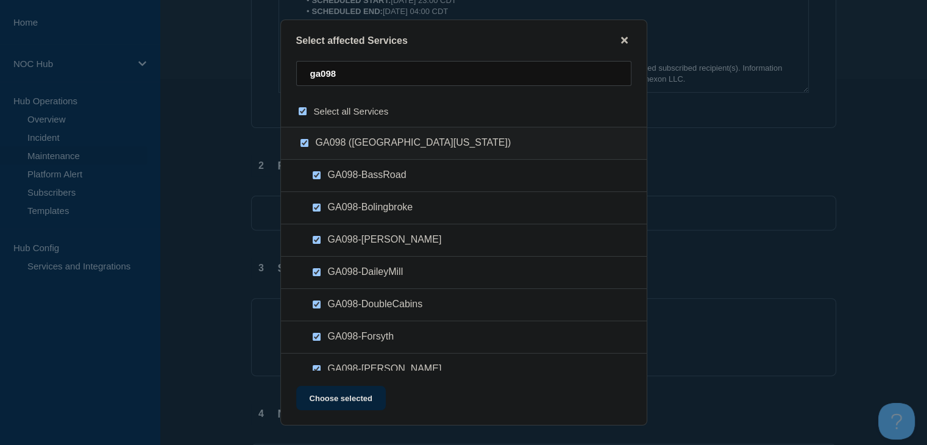
checkbox input "true"
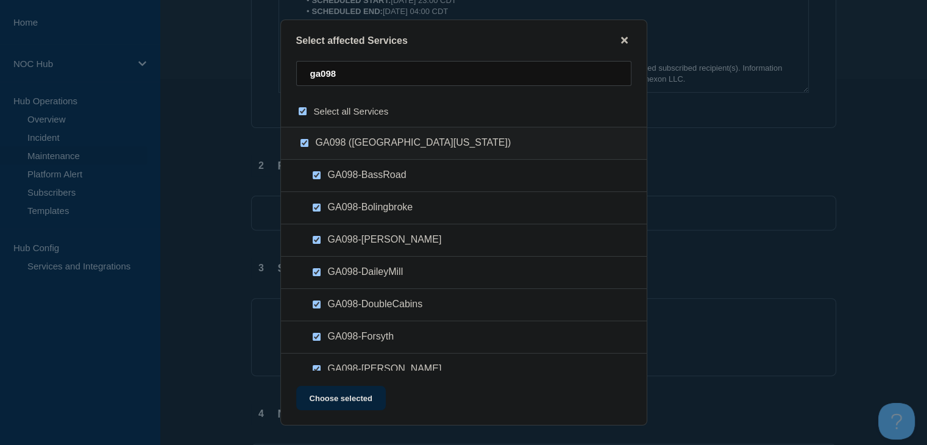
checkbox input "true"
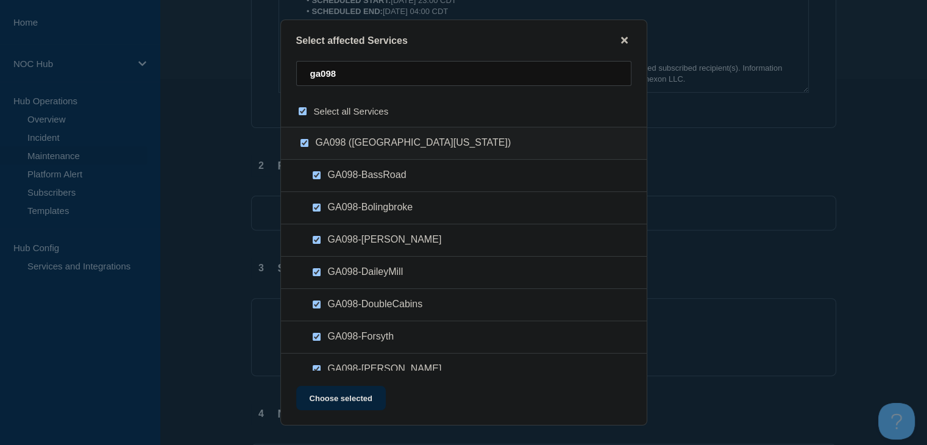
checkbox input "true"
click at [299, 115] on input "select all checkbox" at bounding box center [303, 111] width 8 height 8
checkbox input "false"
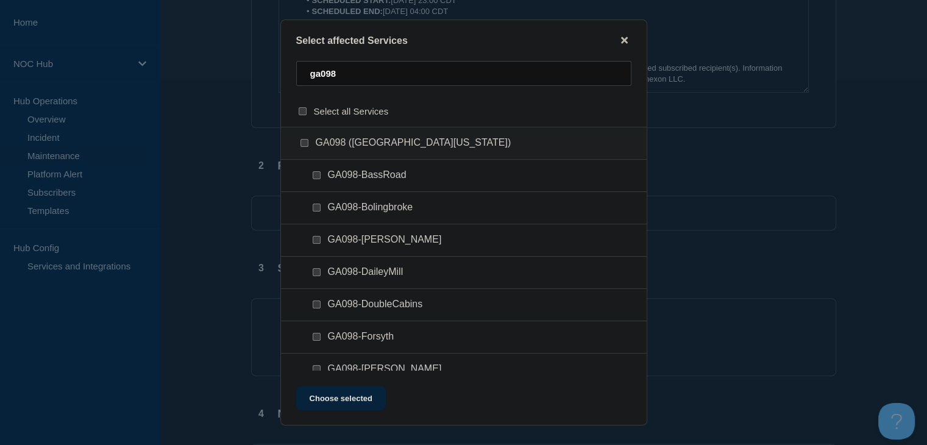
checkbox input "false"
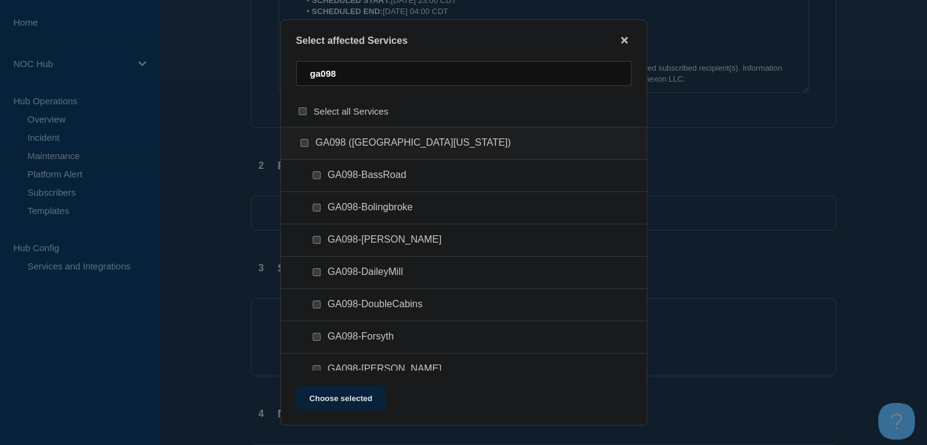
checkbox input "false"
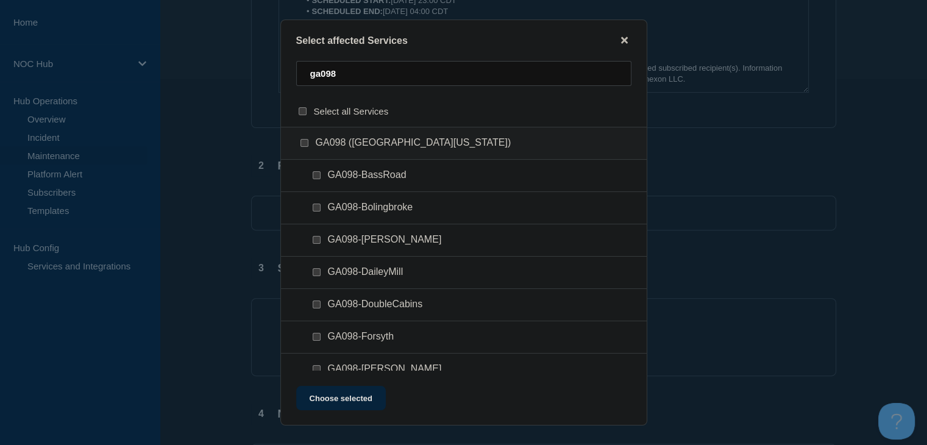
checkbox input "false"
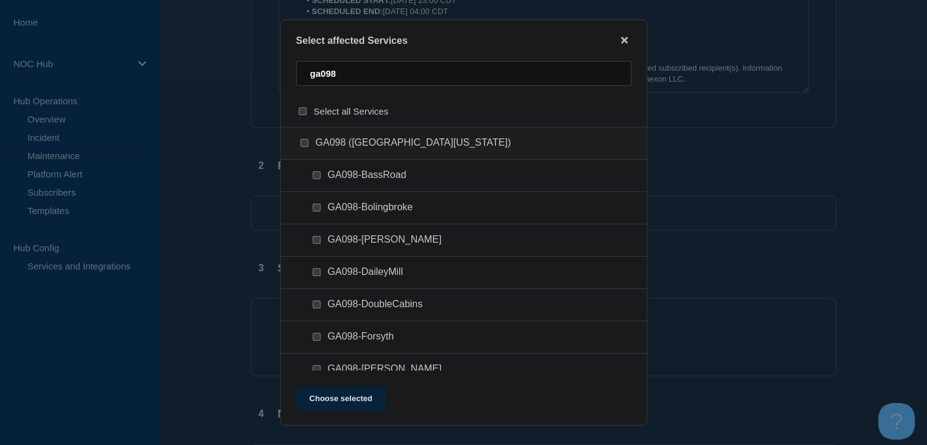
checkbox input "false"
click at [299, 149] on div at bounding box center [307, 143] width 18 height 12
click at [307, 145] on input "GA098 (Central Georgia) checkbox" at bounding box center [305, 143] width 8 height 8
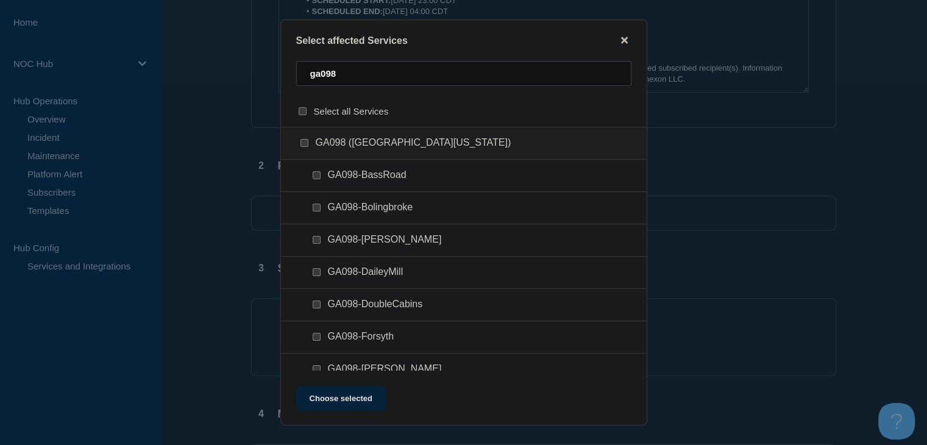
checkbox input "true"
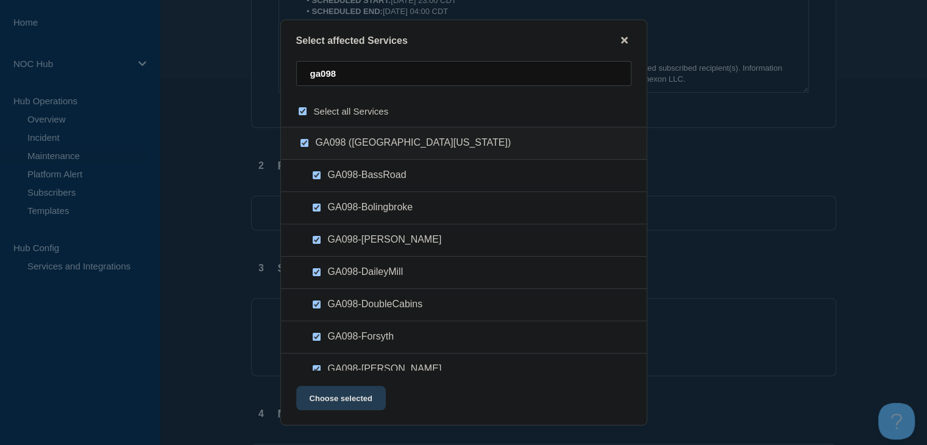
click at [351, 398] on button "Choose selected" at bounding box center [341, 398] width 90 height 24
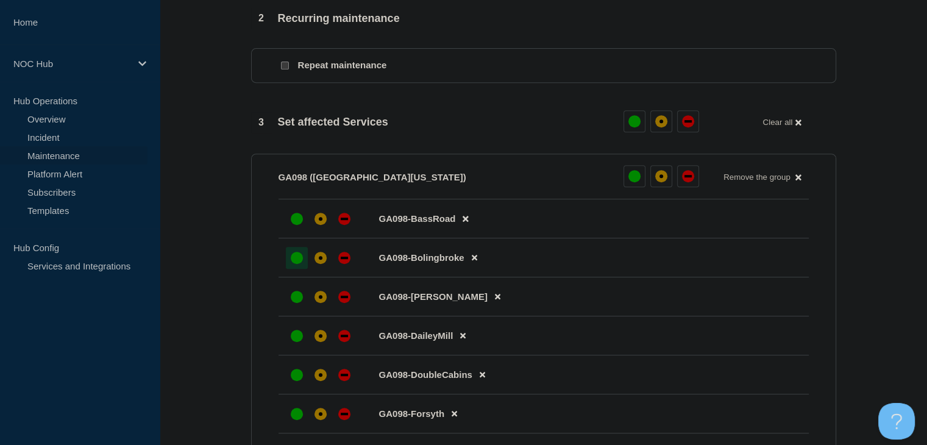
scroll to position [610, 0]
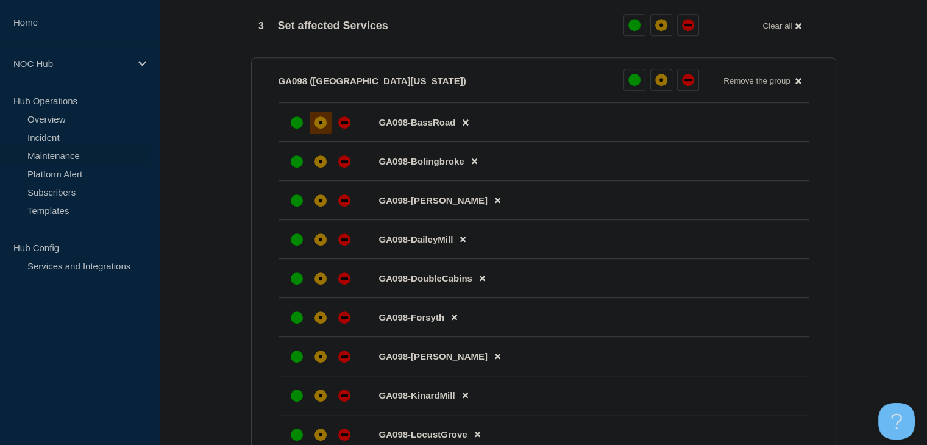
click at [312, 128] on div at bounding box center [321, 123] width 22 height 22
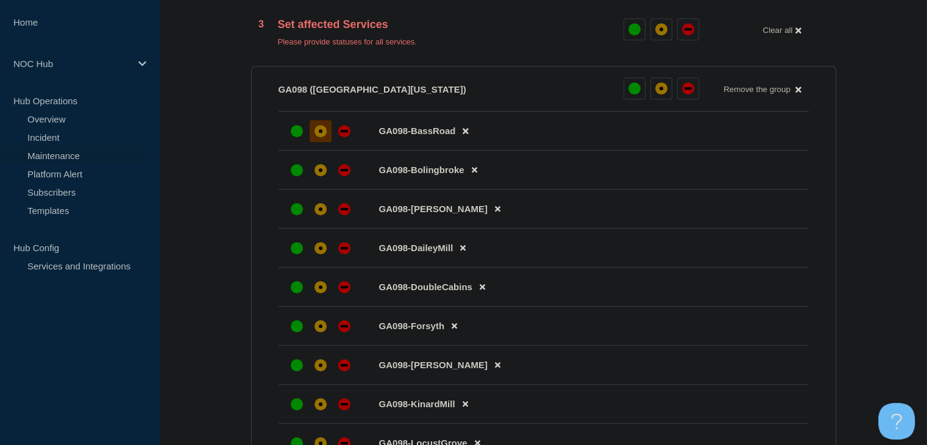
click at [307, 178] on div at bounding box center [320, 170] width 69 height 22
drag, startPoint x: 313, startPoint y: 176, endPoint x: 314, endPoint y: 198, distance: 21.4
click at [313, 176] on div at bounding box center [321, 170] width 22 height 22
click at [314, 220] on div at bounding box center [321, 209] width 22 height 22
click at [316, 254] on div "affected" at bounding box center [321, 248] width 12 height 12
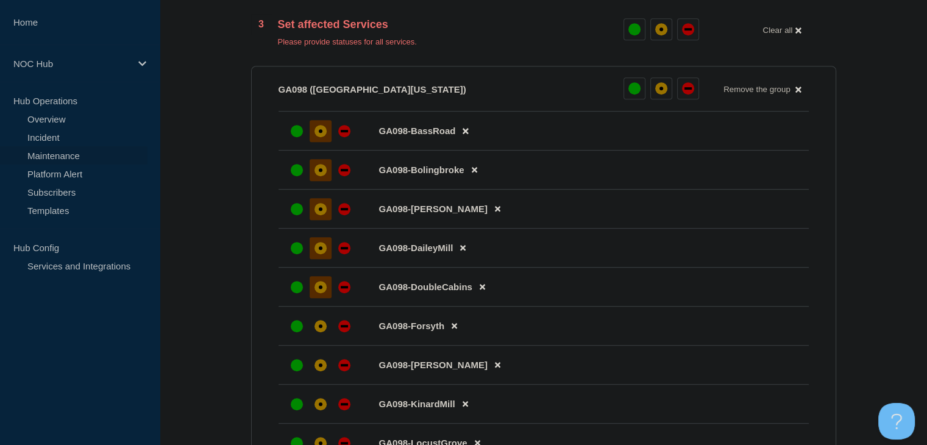
click at [321, 291] on div "affected" at bounding box center [321, 287] width 12 height 12
click at [324, 325] on div at bounding box center [321, 326] width 22 height 22
click at [328, 369] on div at bounding box center [321, 365] width 22 height 22
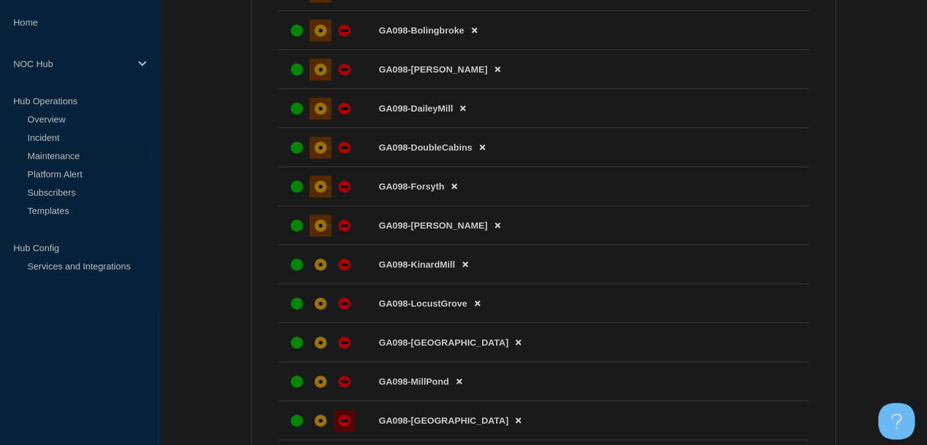
scroll to position [853, 0]
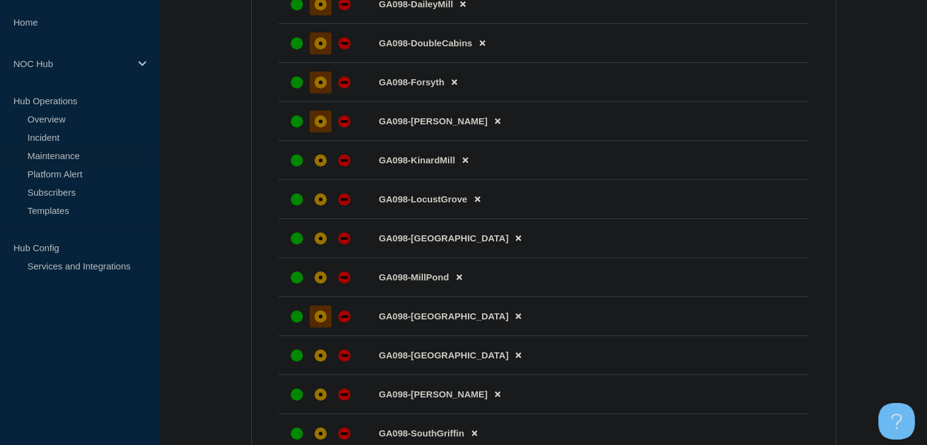
click at [320, 322] on div "affected" at bounding box center [321, 316] width 12 height 12
click at [320, 283] on div "affected" at bounding box center [321, 277] width 12 height 12
click at [318, 235] on li "GA098-Madison" at bounding box center [544, 238] width 530 height 39
click at [318, 205] on div "affected" at bounding box center [321, 199] width 12 height 12
click at [318, 165] on div "affected" at bounding box center [321, 160] width 12 height 12
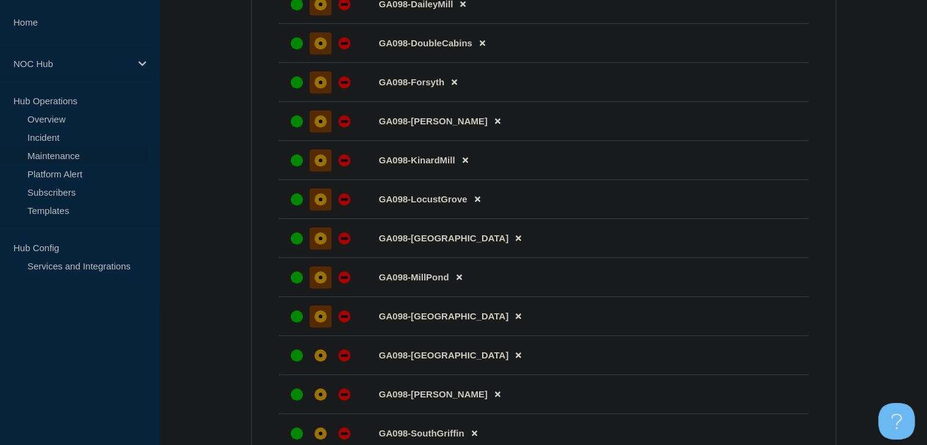
click at [316, 249] on div at bounding box center [321, 238] width 22 height 22
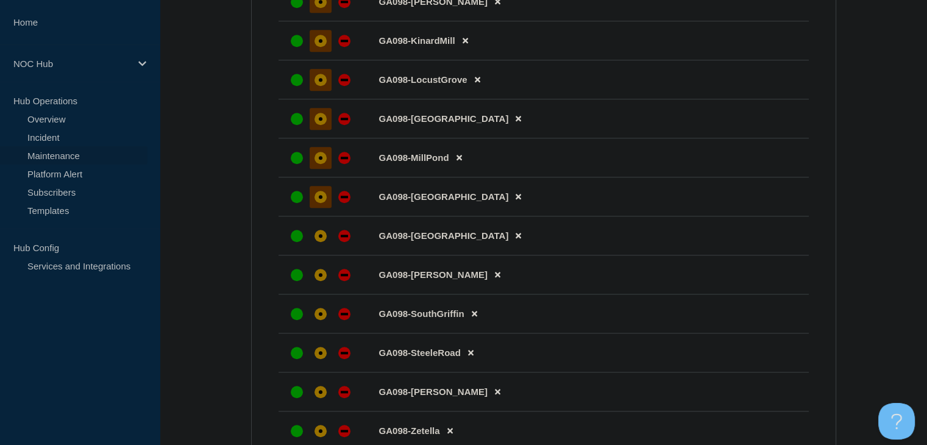
scroll to position [975, 0]
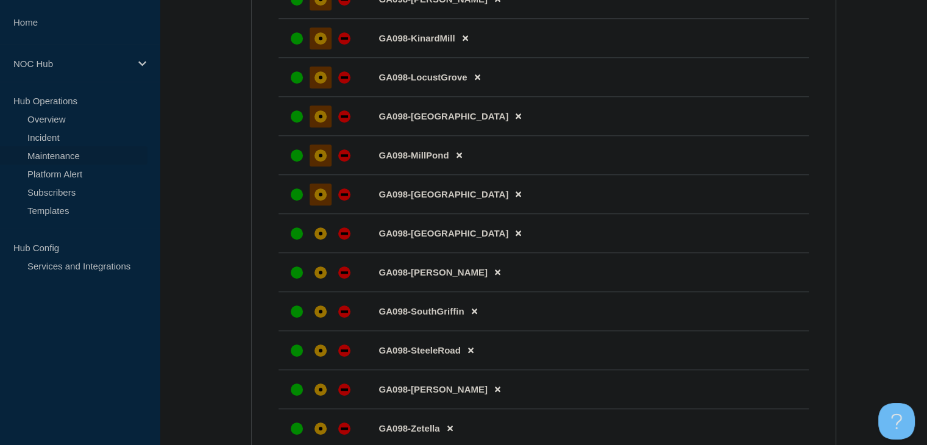
click at [320, 271] on li "GA098-Smarr" at bounding box center [544, 272] width 530 height 39
click at [319, 279] on div "affected" at bounding box center [321, 272] width 12 height 12
click at [319, 235] on div "affected" at bounding box center [321, 234] width 4 height 4
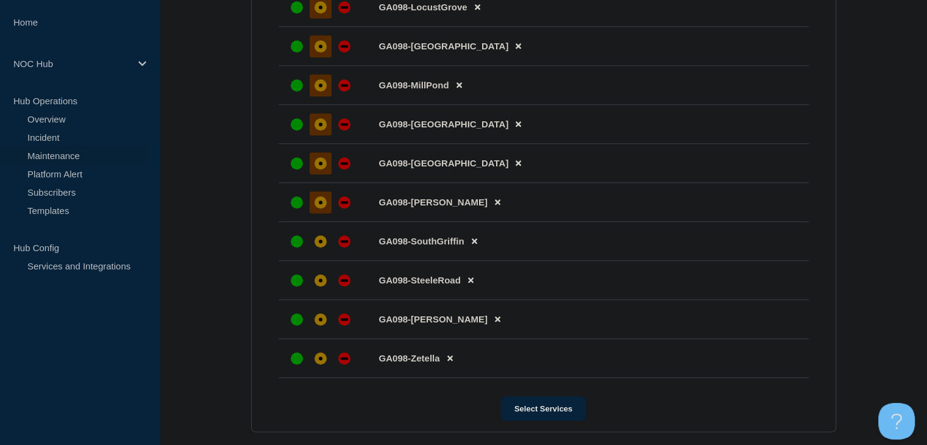
scroll to position [1097, 0]
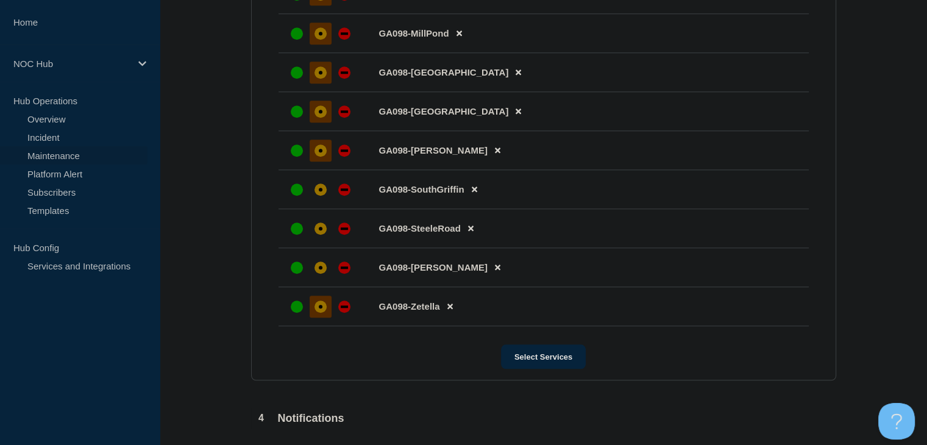
click at [317, 313] on div "affected" at bounding box center [321, 307] width 12 height 12
click at [322, 266] on li "GA098-Woolsey" at bounding box center [544, 267] width 530 height 39
click at [320, 235] on div "affected" at bounding box center [321, 228] width 12 height 12
click at [320, 196] on div "affected" at bounding box center [321, 189] width 12 height 12
click at [322, 274] on div "affected" at bounding box center [321, 268] width 12 height 12
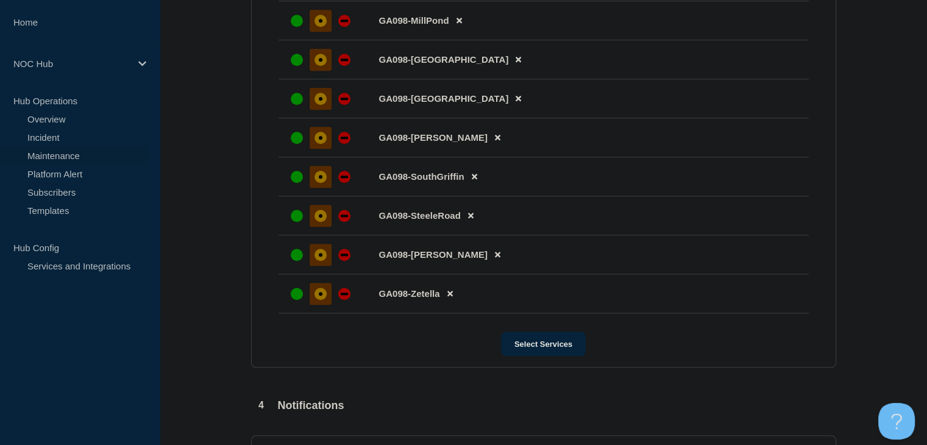
scroll to position [1333, 0]
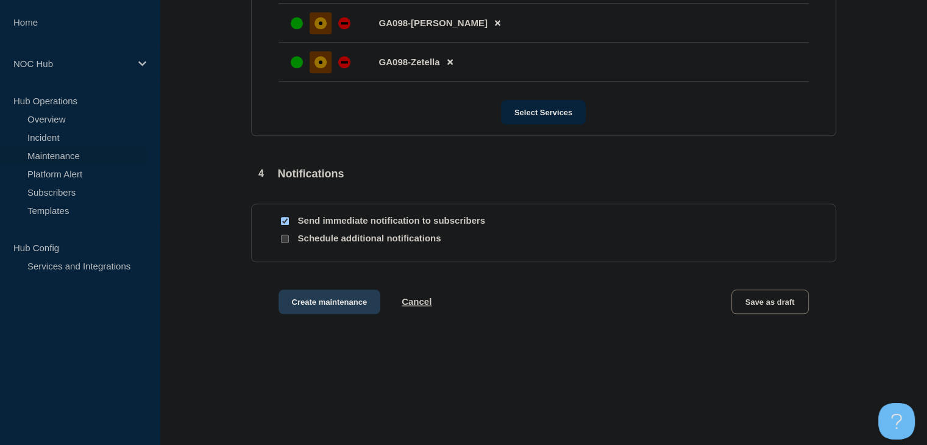
click at [349, 314] on button "Create maintenance" at bounding box center [330, 302] width 102 height 24
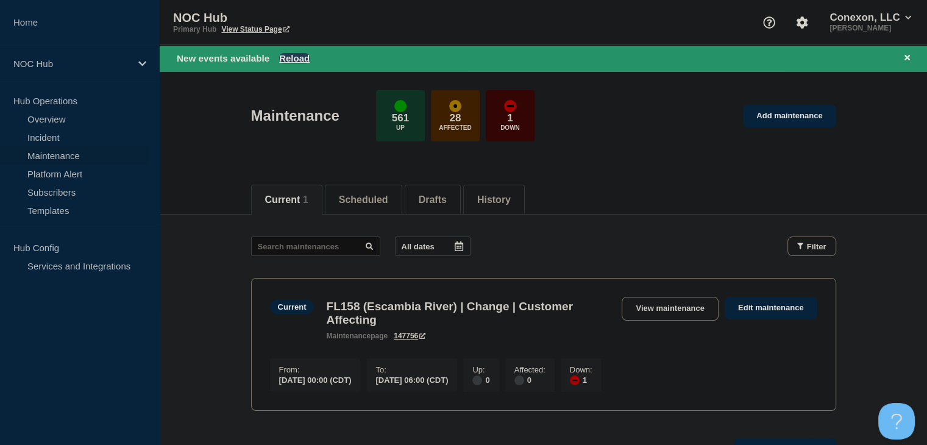
click at [297, 57] on button "Reload" at bounding box center [294, 58] width 30 height 10
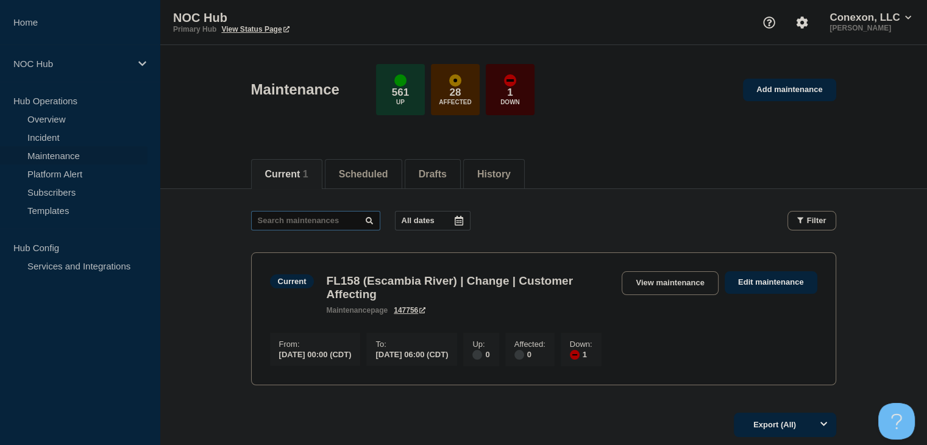
click at [274, 216] on input "text" at bounding box center [315, 221] width 129 height 20
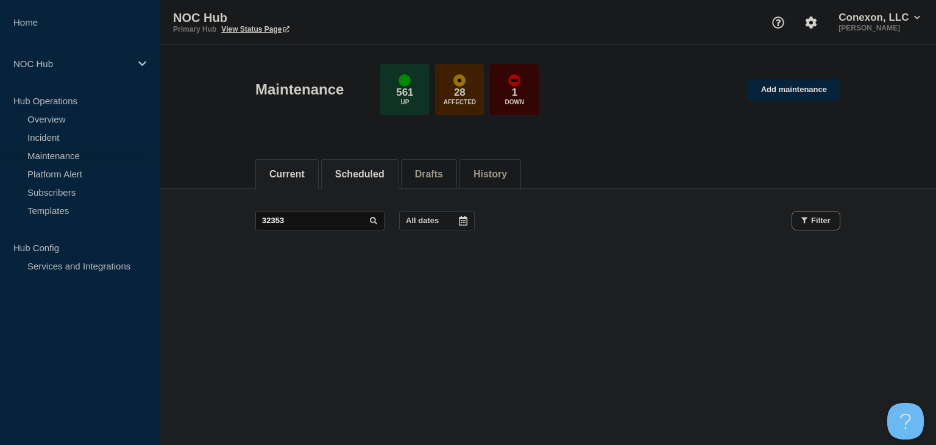
click at [347, 161] on li "Scheduled" at bounding box center [359, 174] width 77 height 30
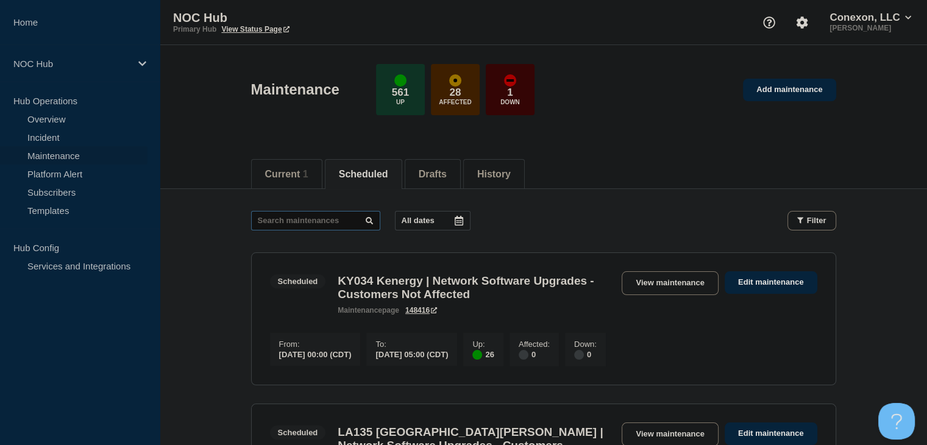
click at [312, 217] on input "text" at bounding box center [315, 221] width 129 height 20
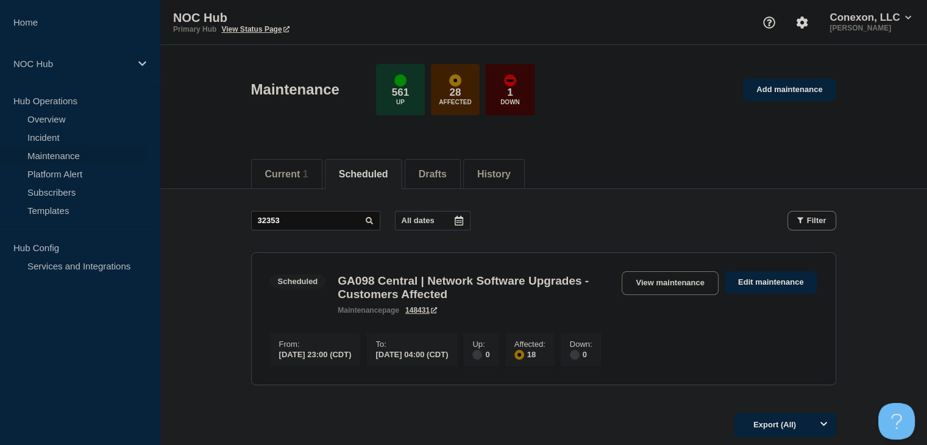
click at [648, 283] on link "View maintenance" at bounding box center [670, 283] width 96 height 24
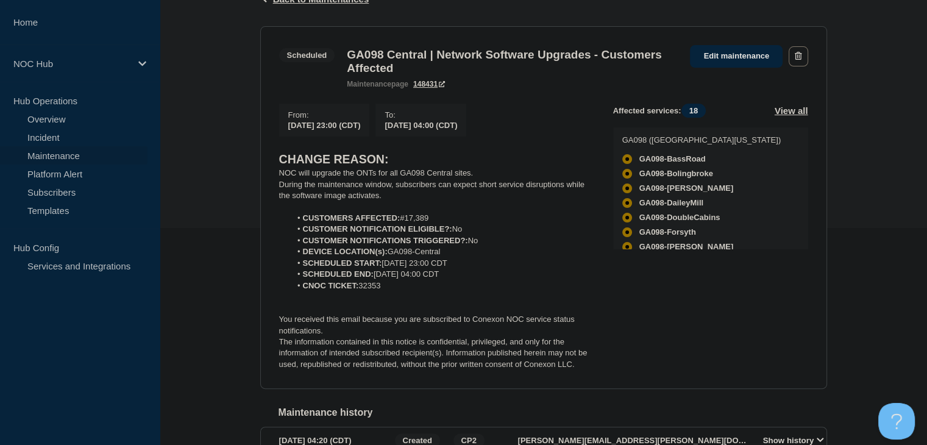
scroll to position [244, 0]
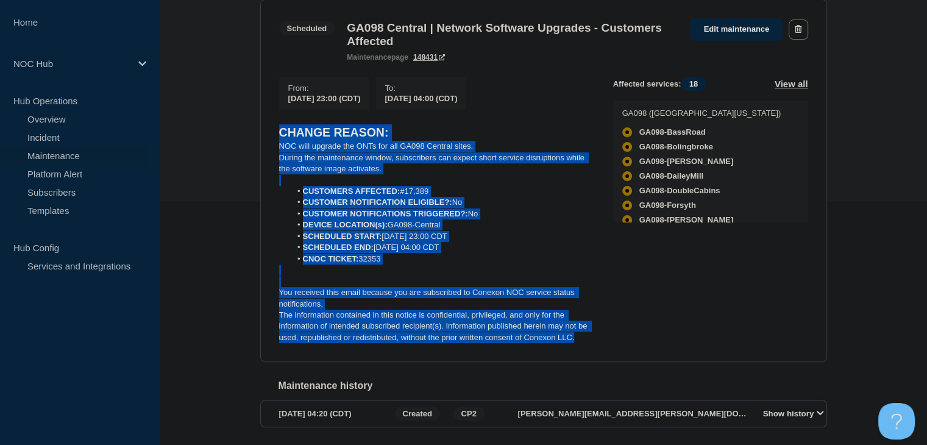
drag, startPoint x: 586, startPoint y: 349, endPoint x: 262, endPoint y: 135, distance: 389.4
click at [230, 135] on div "Back Back to Maintenances Scheduled GA098 Central | Network Software Upgrades -…" at bounding box center [543, 205] width 767 height 521
copy div "CHANGE REASON: NOC will upgrade the ONTs for all GA098 Central sites. During th…"
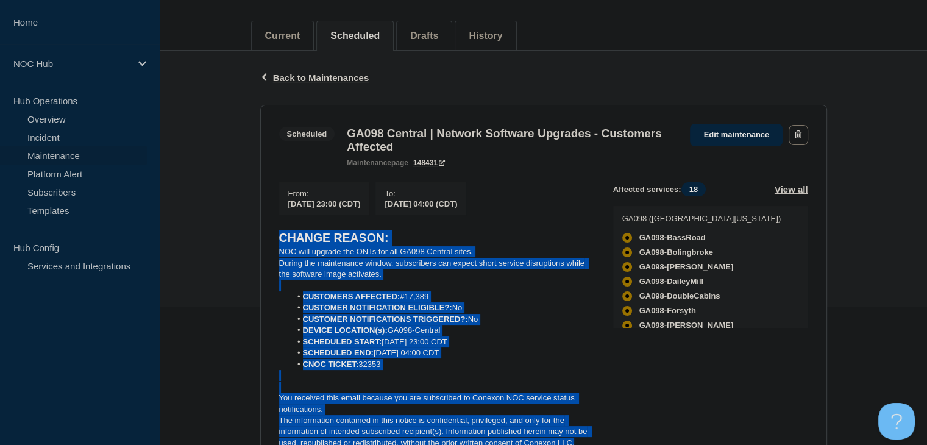
scroll to position [61, 0]
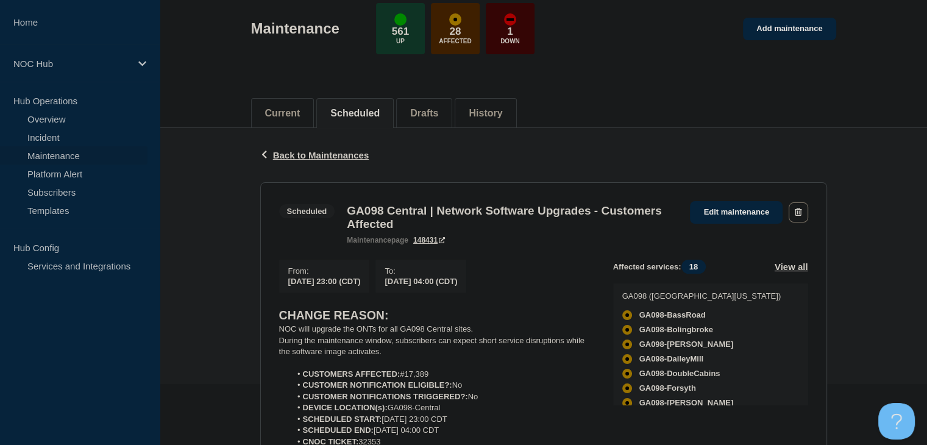
click at [756, 42] on div "Maintenance 561 Up 28 Affected 1 Down Add maintenance" at bounding box center [543, 24] width 613 height 74
click at [758, 32] on link "Add maintenance" at bounding box center [789, 29] width 93 height 23
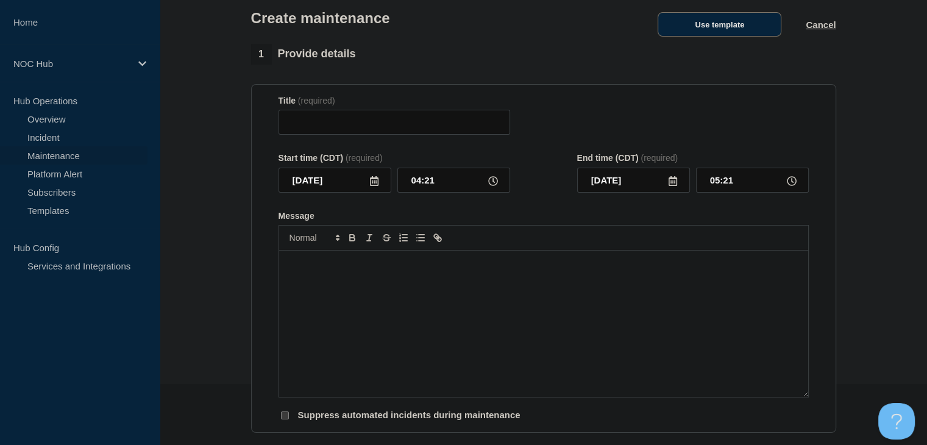
click at [747, 34] on button "Use template" at bounding box center [720, 24] width 124 height 24
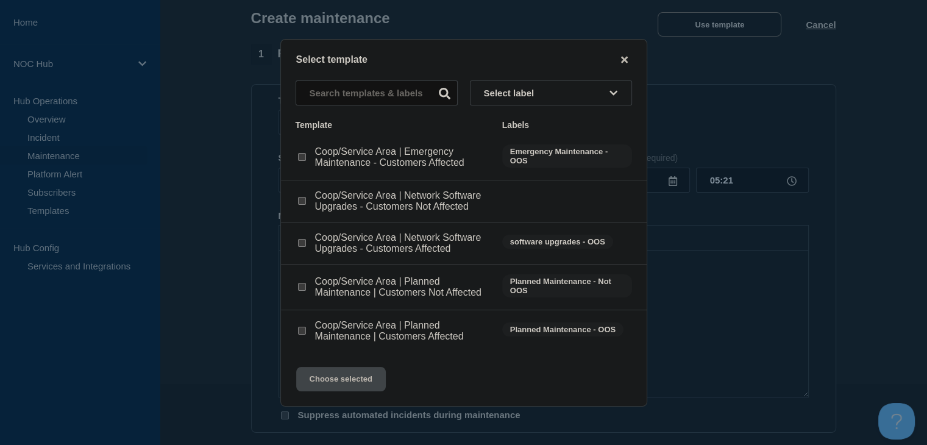
click at [302, 246] on input "Coop/Service Area | Network Software Upgrades - Customers Affected checkbox" at bounding box center [302, 243] width 8 height 8
click at [366, 389] on button "Choose selected" at bounding box center [341, 379] width 90 height 24
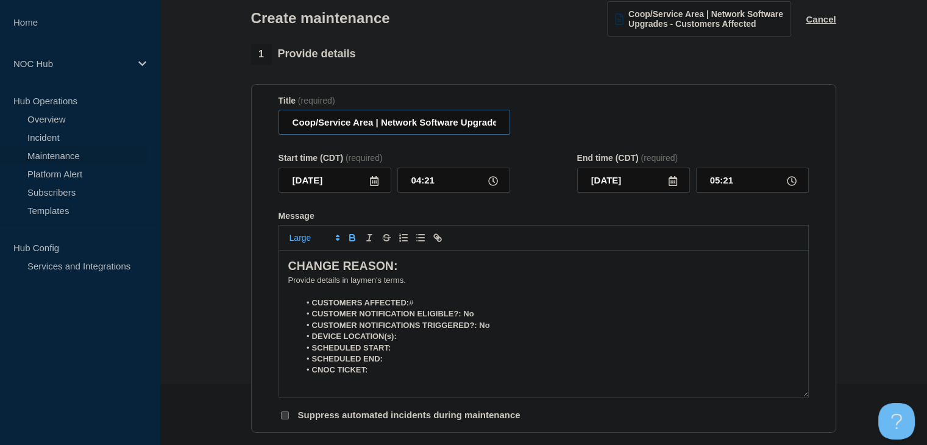
drag, startPoint x: 372, startPoint y: 125, endPoint x: 288, endPoint y: 127, distance: 84.8
click at [288, 127] on input "Coop/Service Area | Network Software Upgrades - Customers Affected" at bounding box center [395, 122] width 232 height 25
click at [333, 188] on input "2025-10-03" at bounding box center [335, 180] width 113 height 25
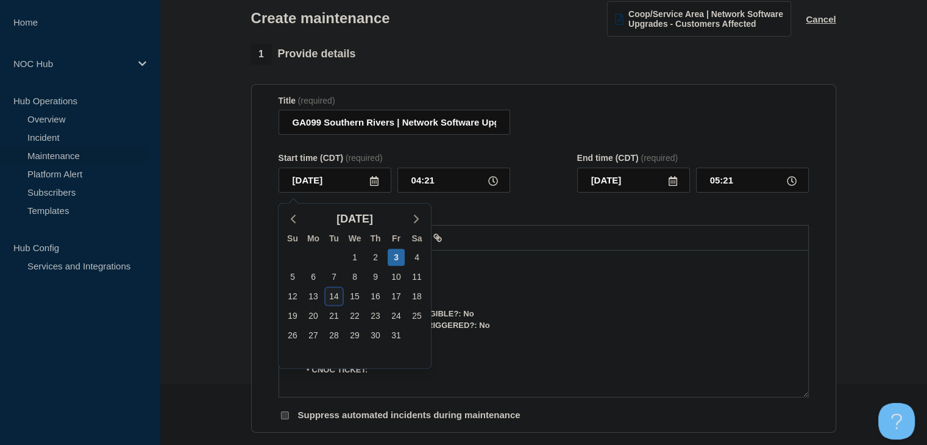
click at [332, 300] on div "14" at bounding box center [334, 296] width 17 height 17
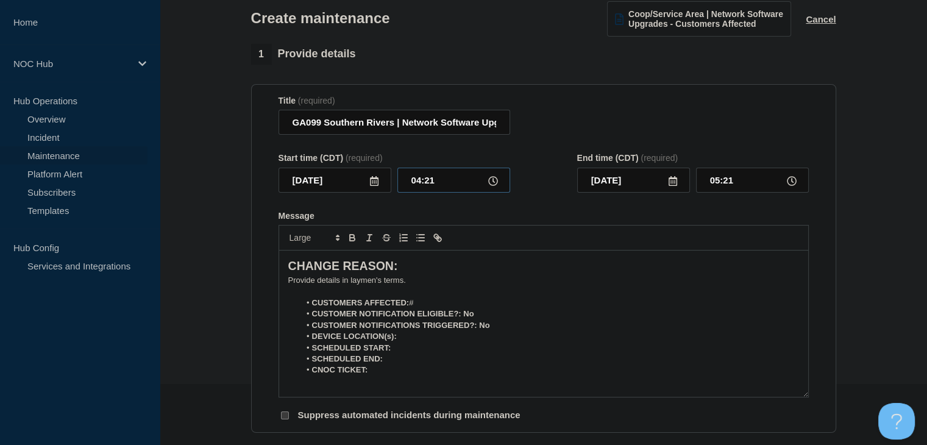
click at [424, 185] on input "04:21" at bounding box center [453, 180] width 113 height 25
click at [719, 179] on input "00:00" at bounding box center [752, 180] width 113 height 25
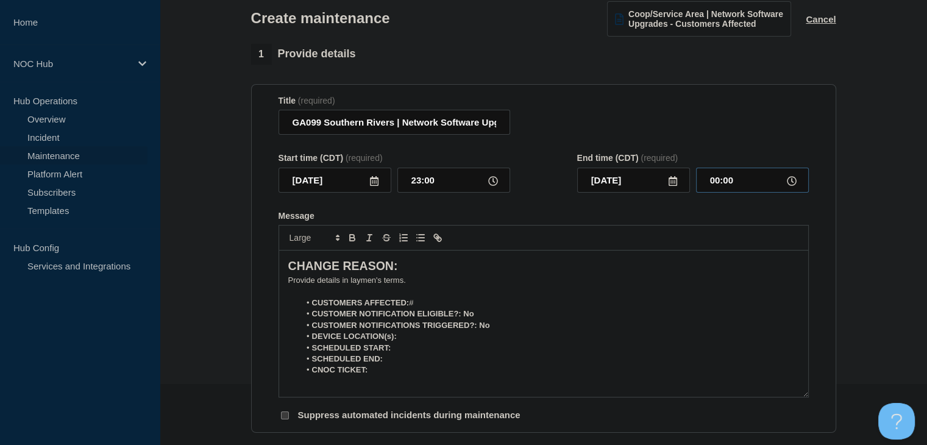
click at [719, 179] on input "00:00" at bounding box center [752, 180] width 113 height 25
click at [390, 283] on p "﻿Provide details in laymen's terms." at bounding box center [543, 280] width 511 height 11
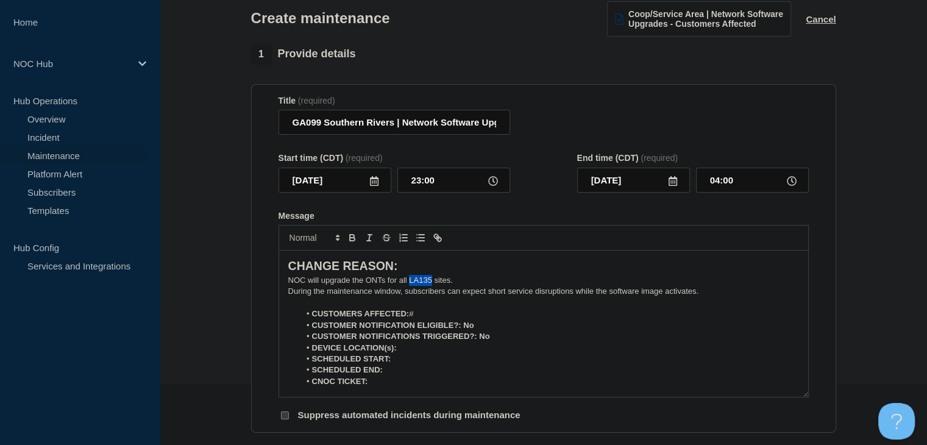
drag, startPoint x: 432, startPoint y: 285, endPoint x: 409, endPoint y: 285, distance: 23.2
click at [409, 285] on p "NOC will upgrade the ONTs for all LA135 sites." at bounding box center [543, 280] width 511 height 11
click at [430, 319] on li "CUSTOMERS AFFECTED: #" at bounding box center [549, 313] width 499 height 11
drag, startPoint x: 477, startPoint y: 330, endPoint x: 466, endPoint y: 330, distance: 11.6
click at [466, 330] on li "CUSTOMER NOTIFICATION ELIGIBLE?: No" at bounding box center [549, 325] width 499 height 11
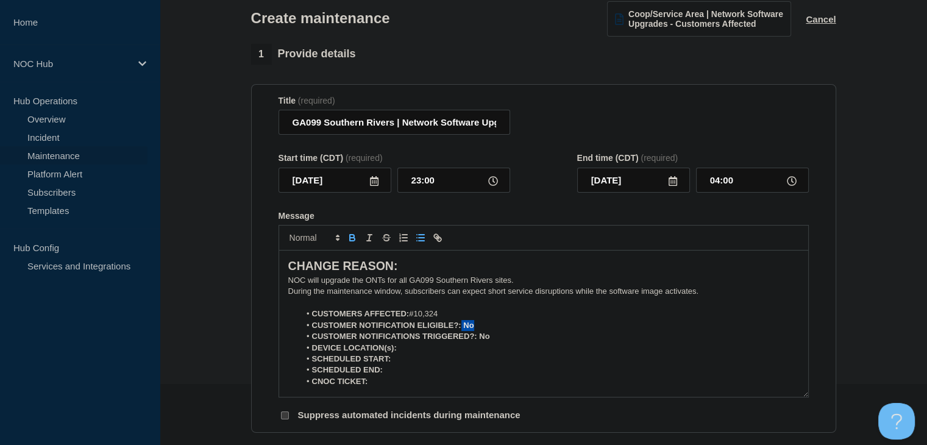
drag, startPoint x: 461, startPoint y: 331, endPoint x: 473, endPoint y: 330, distance: 12.2
click at [473, 330] on strong "CUSTOMER NOTIFICATION ELIGIBLE?: No" at bounding box center [393, 325] width 162 height 9
click at [351, 235] on button "Toggle bold text" at bounding box center [352, 237] width 17 height 15
drag, startPoint x: 491, startPoint y: 340, endPoint x: 480, endPoint y: 341, distance: 10.5
click at [480, 341] on li "CUSTOMER NOTIFICATIONS TRIGGERED?: No" at bounding box center [549, 336] width 499 height 11
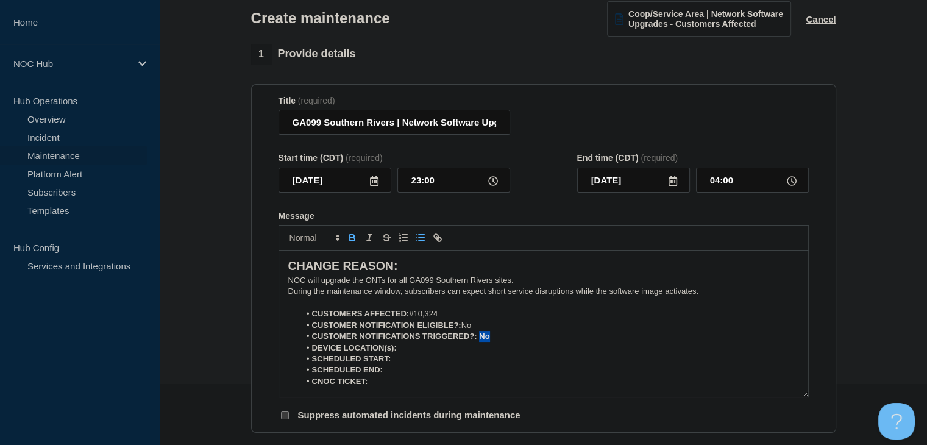
click at [347, 243] on icon "Toggle bold text" at bounding box center [352, 237] width 11 height 11
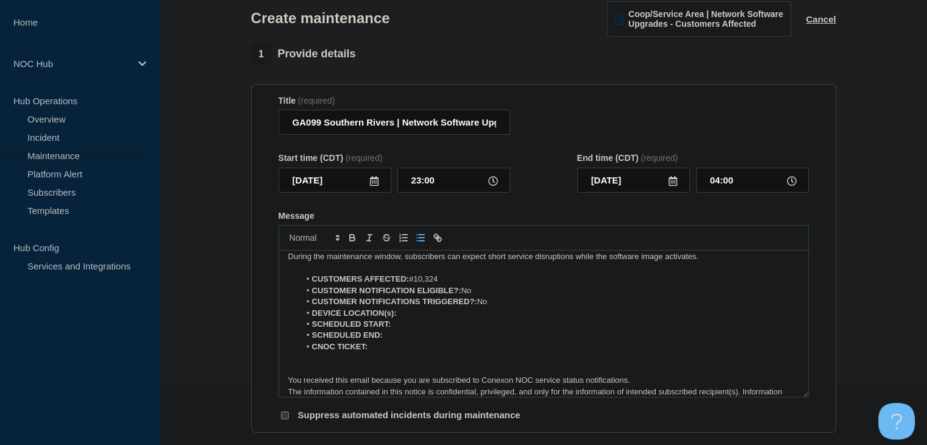
scroll to position [54, 0]
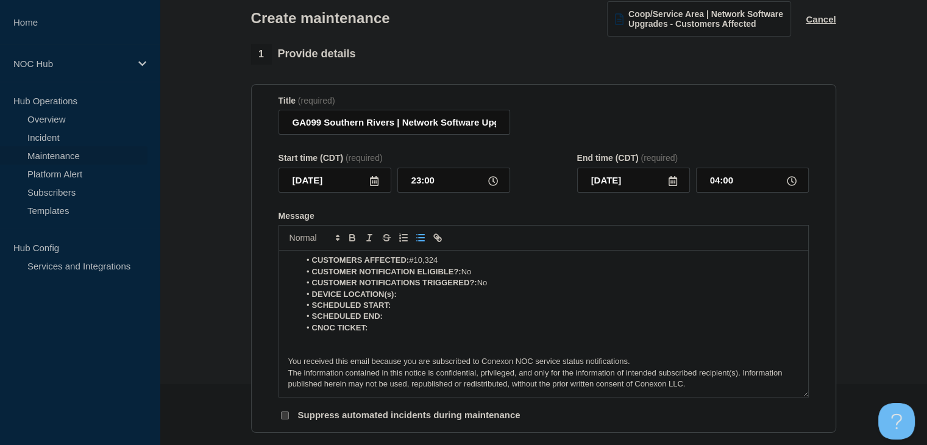
click at [425, 296] on li "DEVICE LOCATION(s):" at bounding box center [549, 294] width 499 height 11
click at [350, 238] on icon "Toggle bold text" at bounding box center [352, 236] width 4 height 3
click at [353, 241] on icon "Toggle bold text" at bounding box center [352, 239] width 5 height 3
click at [352, 241] on icon "Toggle bold text" at bounding box center [352, 239] width 5 height 3
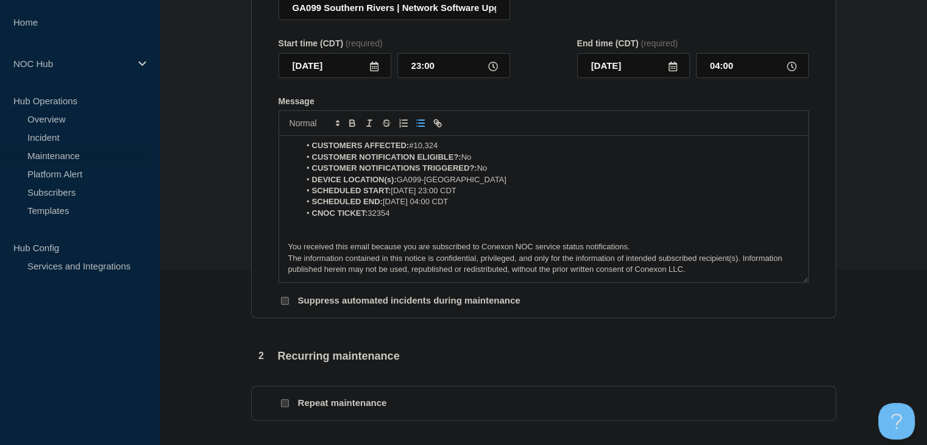
scroll to position [305, 0]
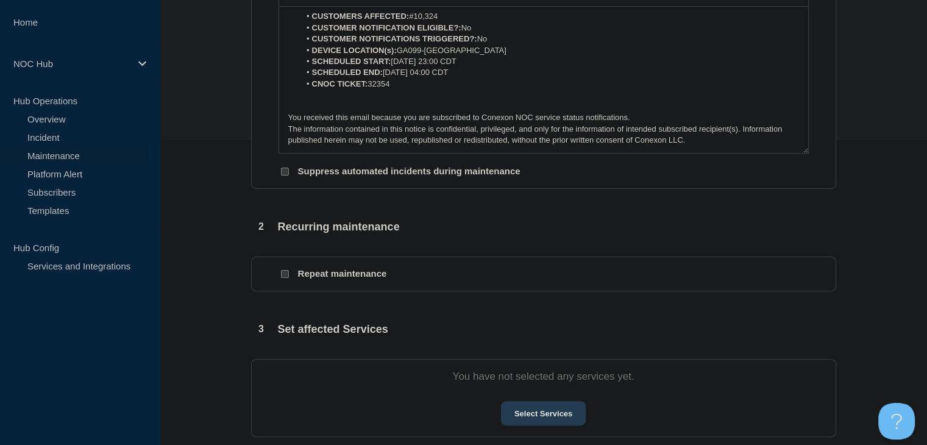
click at [519, 425] on button "Select Services" at bounding box center [543, 413] width 85 height 24
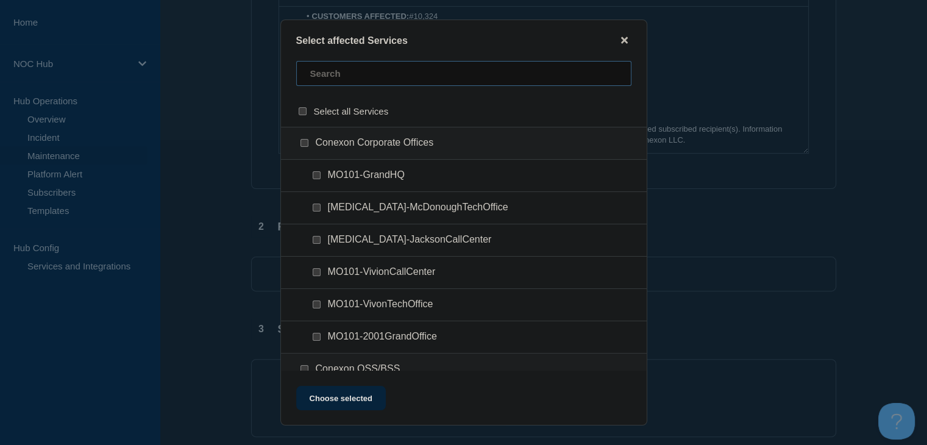
click at [344, 83] on input "text" at bounding box center [463, 73] width 335 height 25
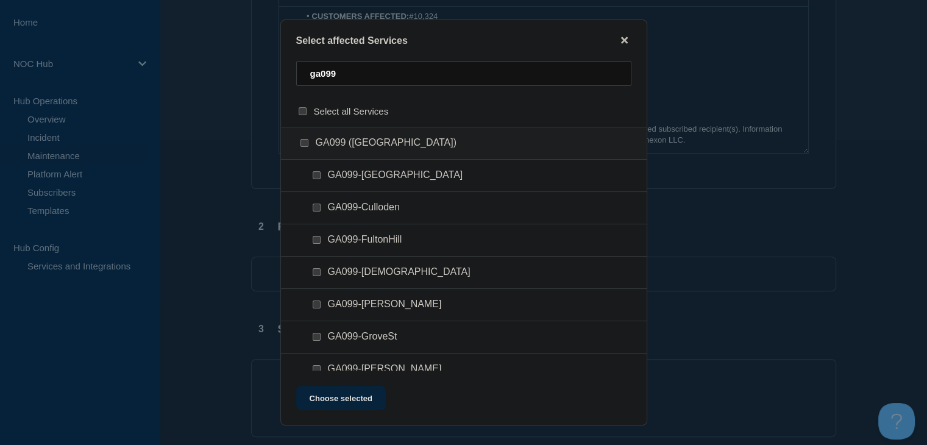
click at [302, 143] on input "GA099 (Southern Rivers) checkbox" at bounding box center [305, 143] width 8 height 8
click at [361, 401] on button "Choose selected" at bounding box center [341, 398] width 90 height 24
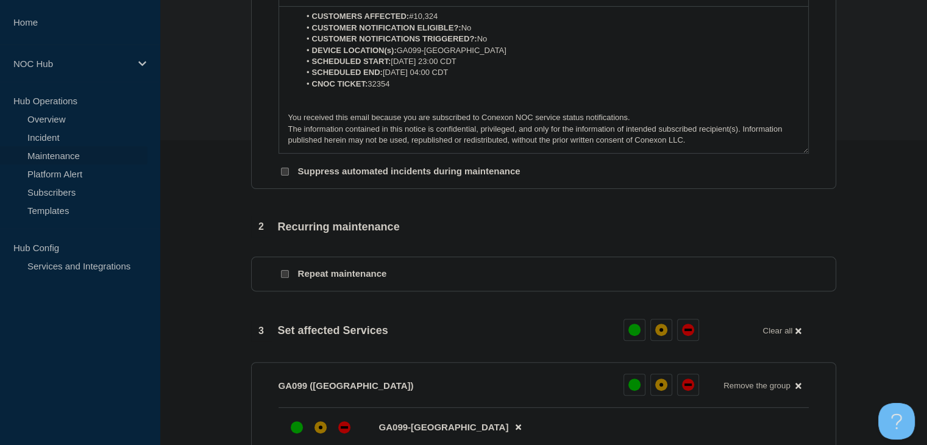
scroll to position [610, 0]
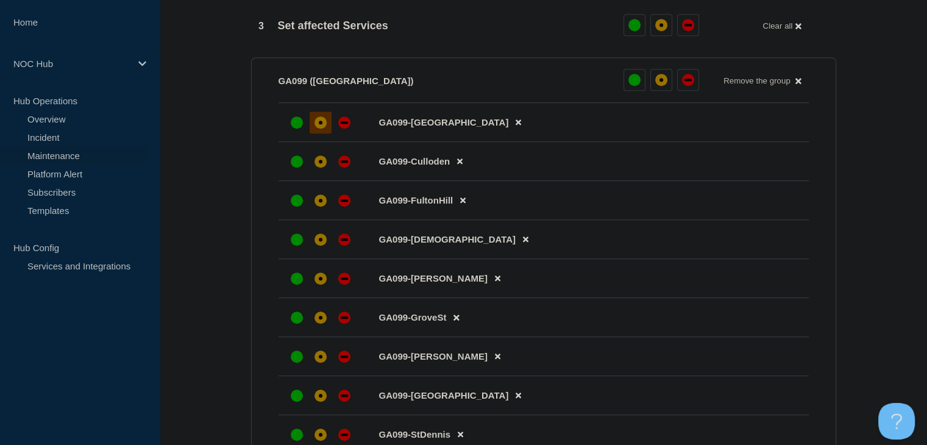
click at [315, 129] on div "affected" at bounding box center [321, 122] width 12 height 12
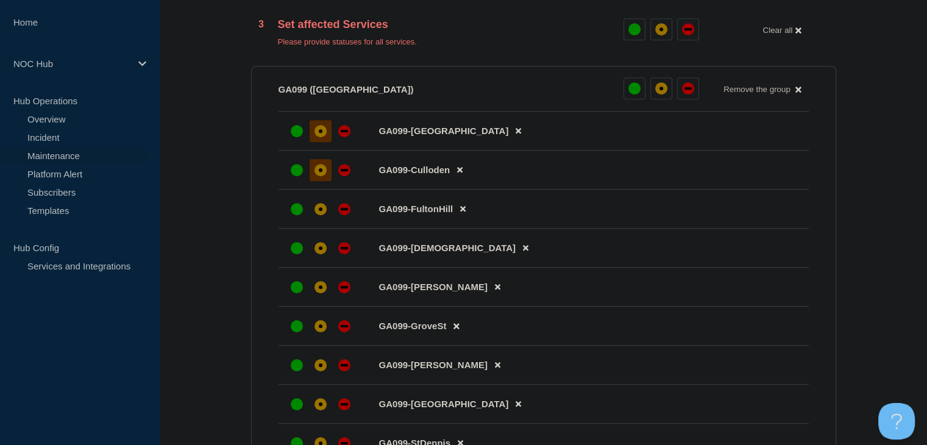
click at [317, 168] on div at bounding box center [321, 170] width 22 height 22
click at [318, 208] on div at bounding box center [321, 209] width 22 height 22
click at [317, 254] on div "affected" at bounding box center [321, 248] width 12 height 12
click at [315, 293] on div "affected" at bounding box center [321, 287] width 12 height 12
click at [316, 328] on div at bounding box center [321, 326] width 22 height 22
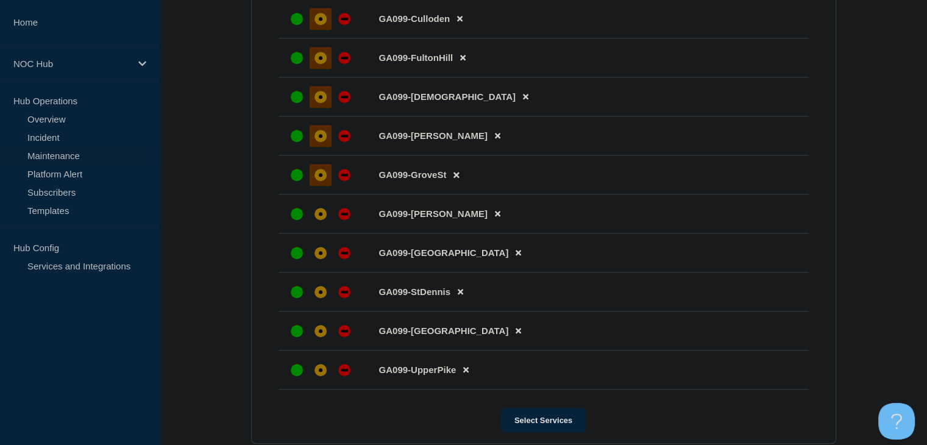
scroll to position [853, 0]
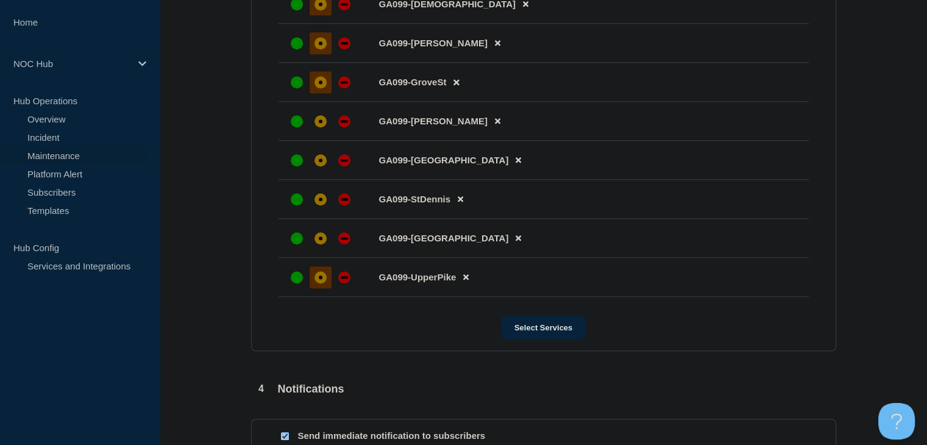
click at [311, 286] on div at bounding box center [321, 277] width 22 height 22
click at [314, 249] on div at bounding box center [321, 238] width 22 height 22
click at [319, 201] on div "affected" at bounding box center [321, 200] width 4 height 4
click at [318, 166] on div "affected" at bounding box center [321, 160] width 12 height 12
click at [319, 123] on div "affected" at bounding box center [321, 121] width 4 height 4
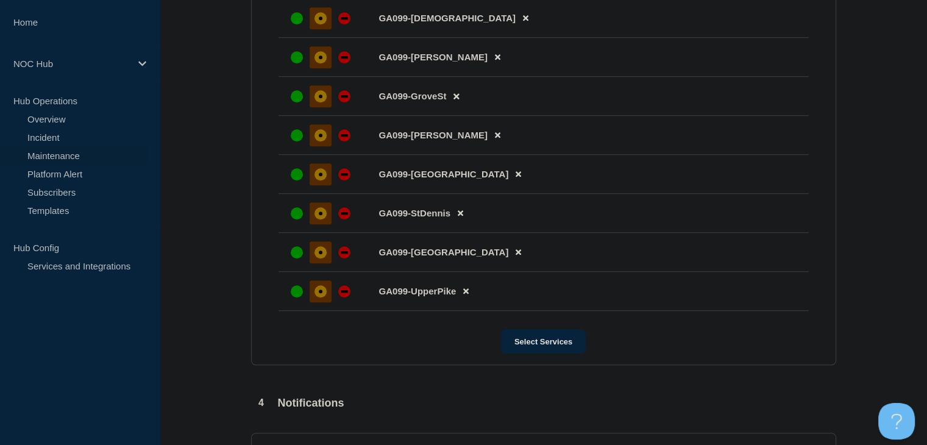
scroll to position [958, 0]
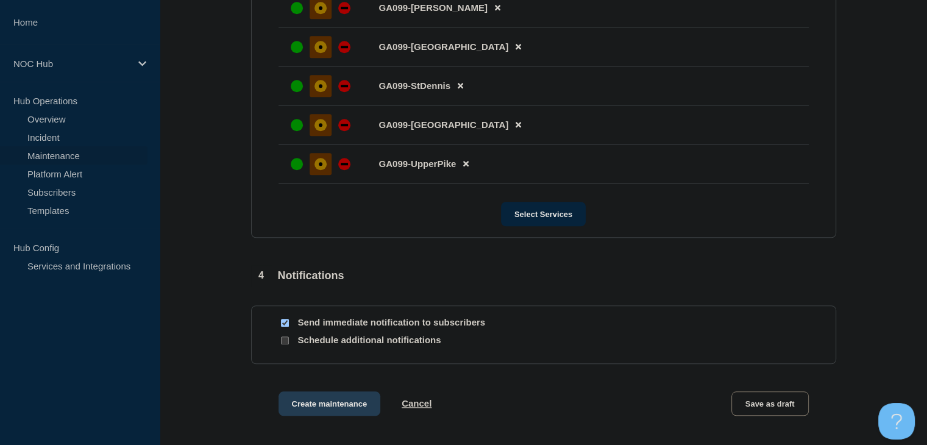
click at [323, 415] on button "Create maintenance" at bounding box center [330, 403] width 102 height 24
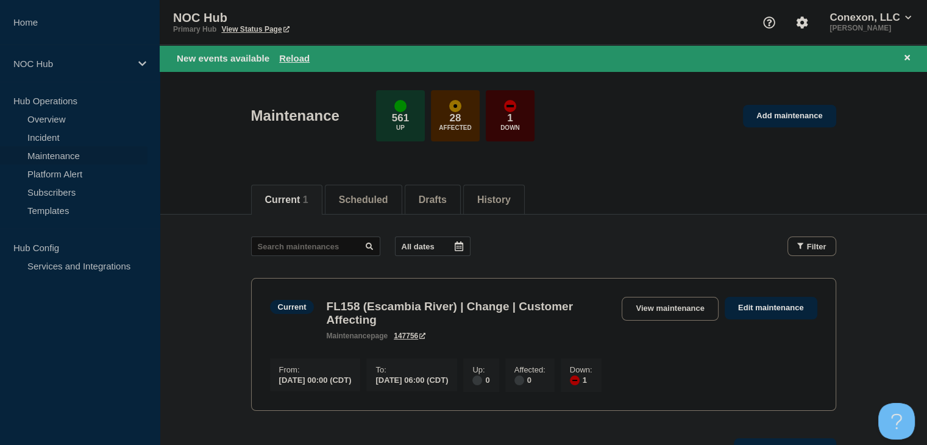
click at [310, 62] on div "New events available Reload" at bounding box center [546, 58] width 738 height 14
click at [302, 58] on button "Reload" at bounding box center [294, 58] width 30 height 10
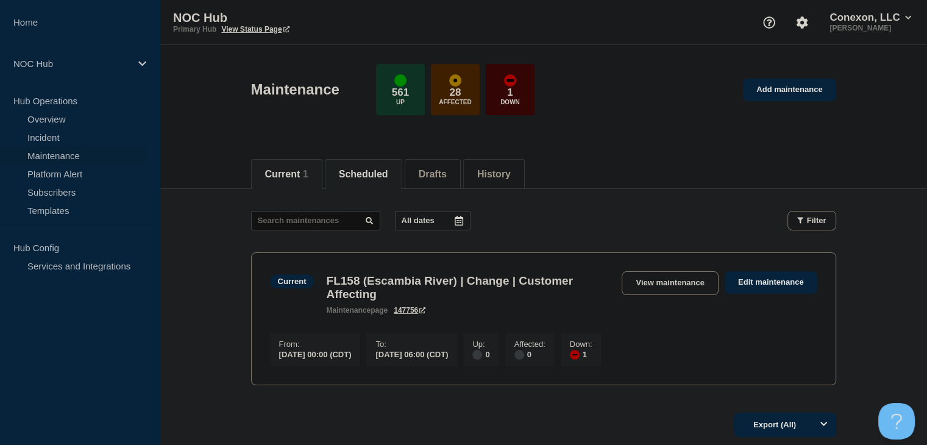
click at [366, 177] on button "Scheduled" at bounding box center [363, 174] width 49 height 11
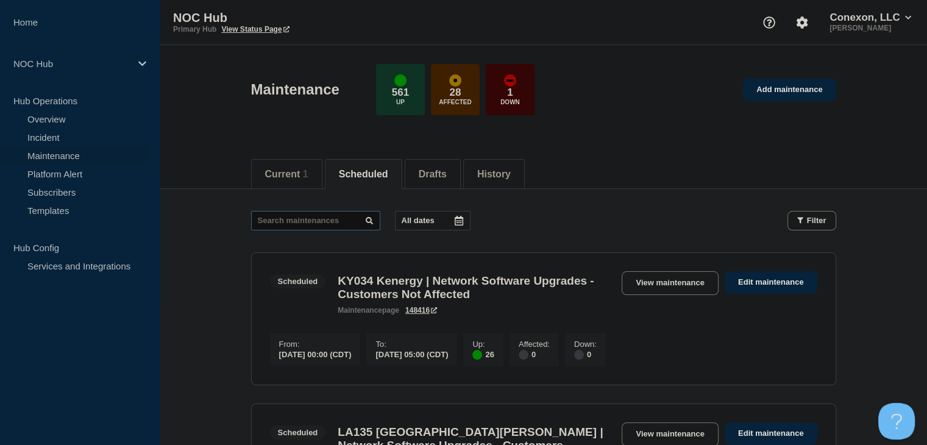
click at [290, 220] on input "text" at bounding box center [315, 221] width 129 height 20
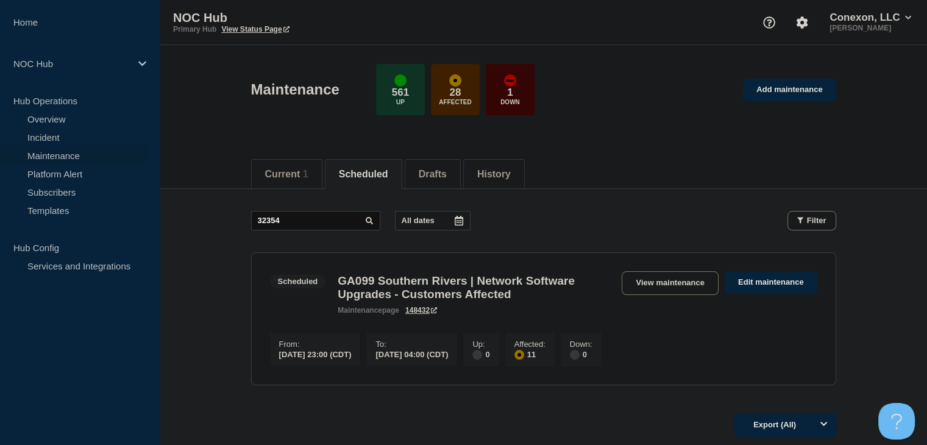
click at [650, 297] on div "Scheduled GA099 Southern Rivers | Network Software Upgrades - Customers Affecte…" at bounding box center [543, 292] width 547 height 43
click at [647, 281] on link "View maintenance" at bounding box center [670, 283] width 96 height 24
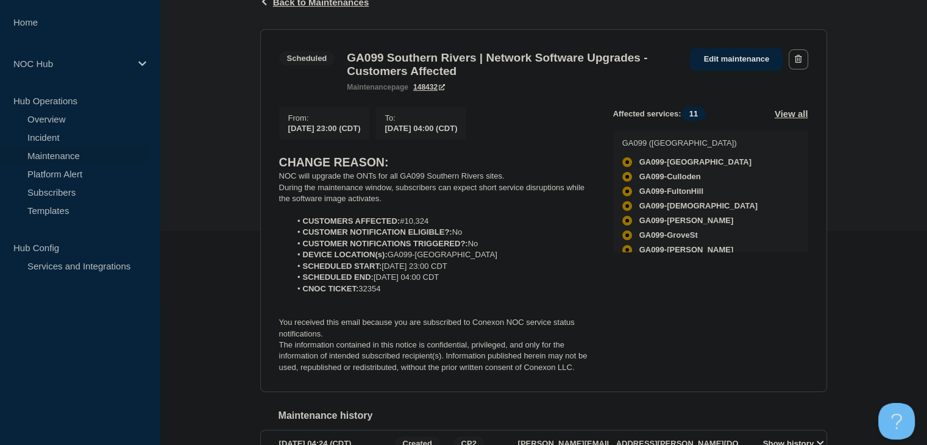
scroll to position [244, 0]
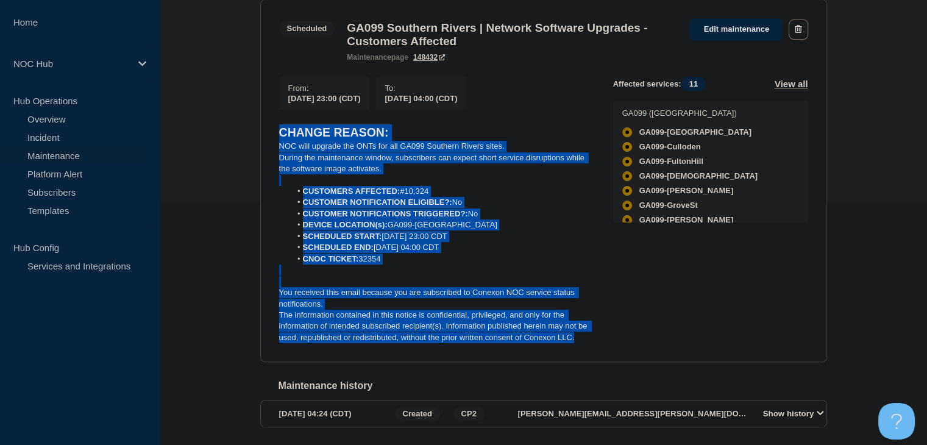
drag, startPoint x: 578, startPoint y: 346, endPoint x: 222, endPoint y: 137, distance: 412.5
click at [222, 137] on div "Back Back to Maintenances Scheduled GA099 Southern Rivers | Network Software Up…" at bounding box center [543, 205] width 767 height 521
copy div "CHANGE REASON: NOC will upgrade the ONTs for all GA099 Southern Rivers sites. D…"
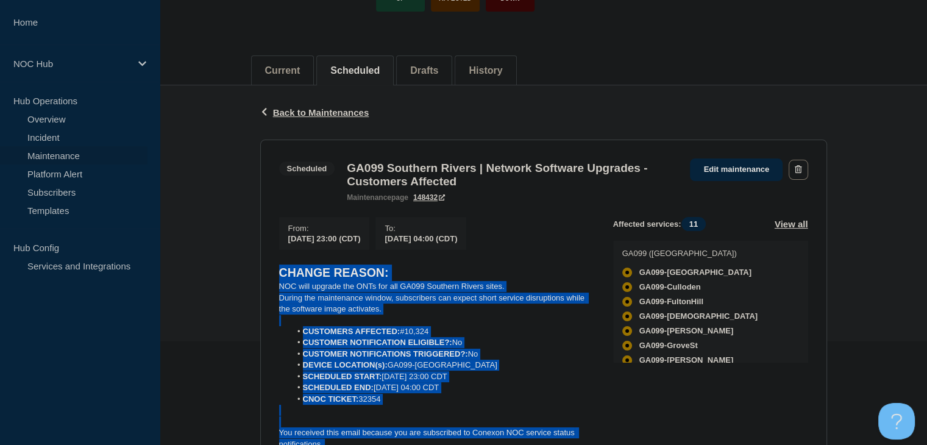
scroll to position [0, 0]
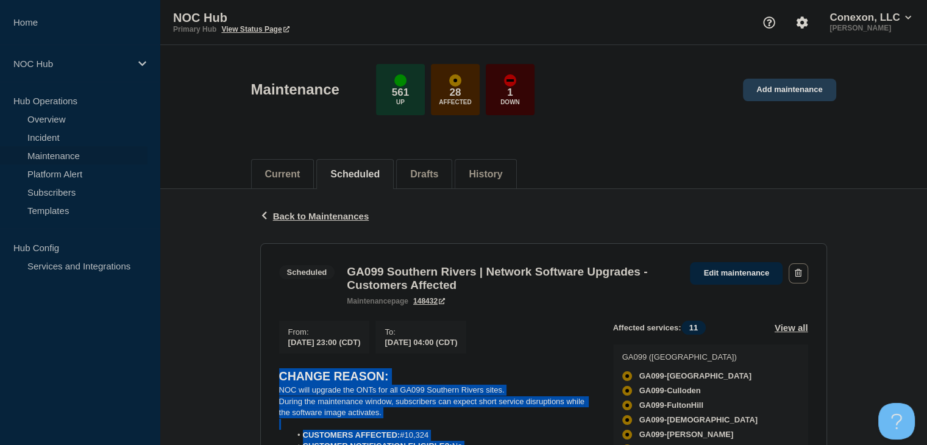
click at [777, 96] on link "Add maintenance" at bounding box center [789, 90] width 93 height 23
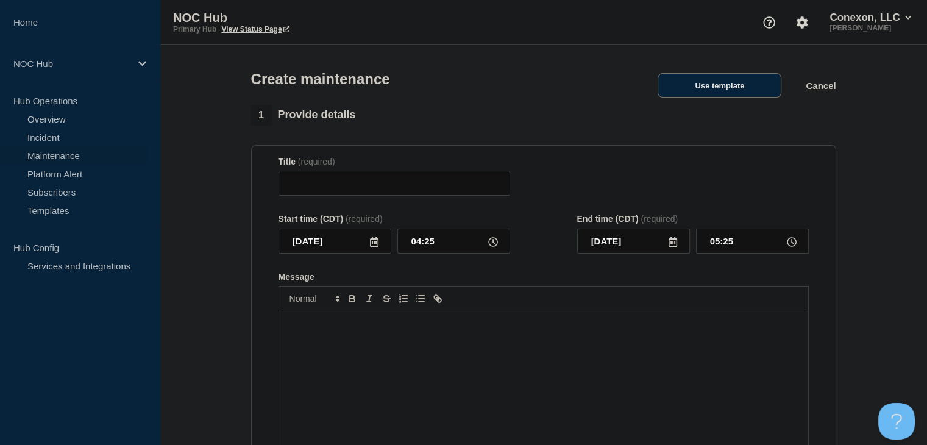
click at [755, 94] on button "Use template" at bounding box center [720, 85] width 124 height 24
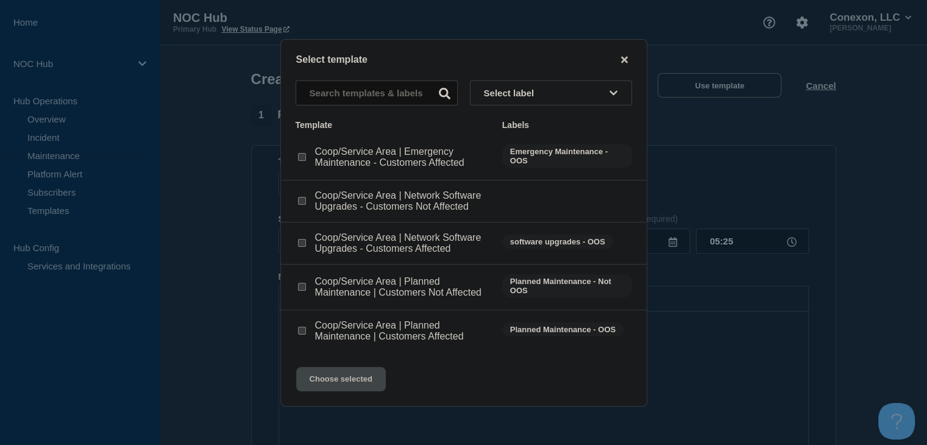
click at [302, 244] on input "Coop/Service Area | Network Software Upgrades - Customers Affected checkbox" at bounding box center [302, 243] width 8 height 8
click at [339, 383] on button "Choose selected" at bounding box center [341, 379] width 90 height 24
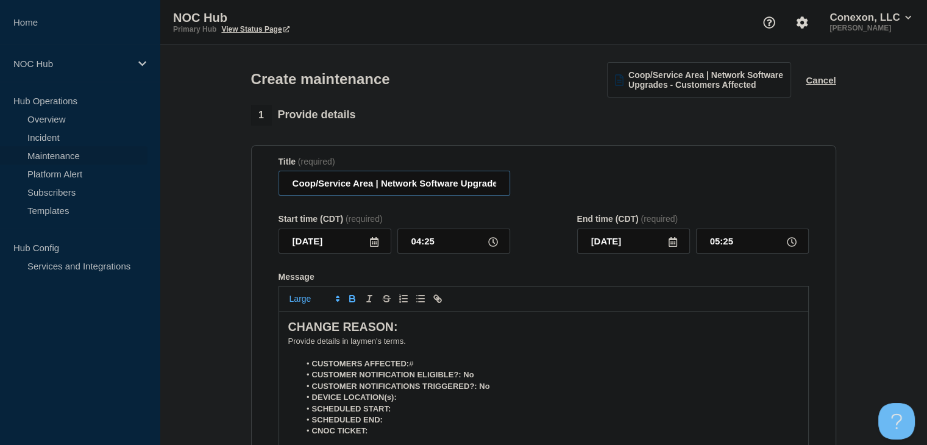
drag, startPoint x: 374, startPoint y: 188, endPoint x: 293, endPoint y: 187, distance: 81.1
click at [293, 187] on input "Coop/Service Area | Network Software Upgrades - Customers Affected" at bounding box center [395, 183] width 232 height 25
click at [378, 246] on icon at bounding box center [374, 242] width 9 height 10
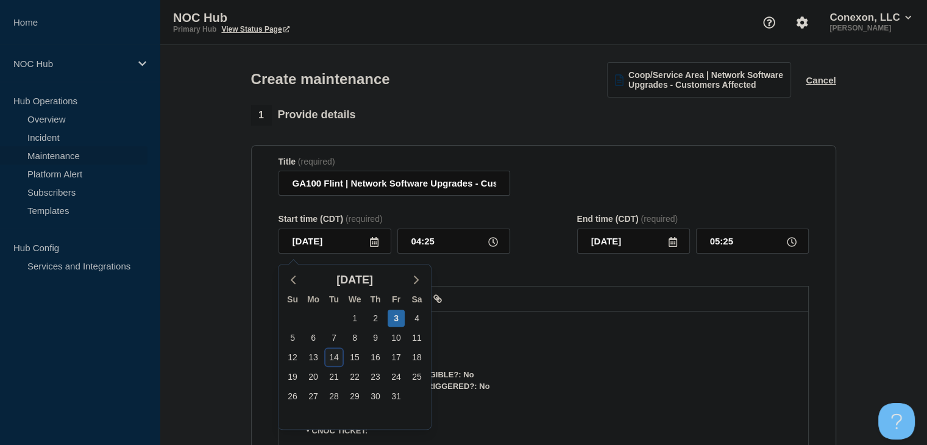
click at [338, 352] on div "14" at bounding box center [334, 357] width 17 height 17
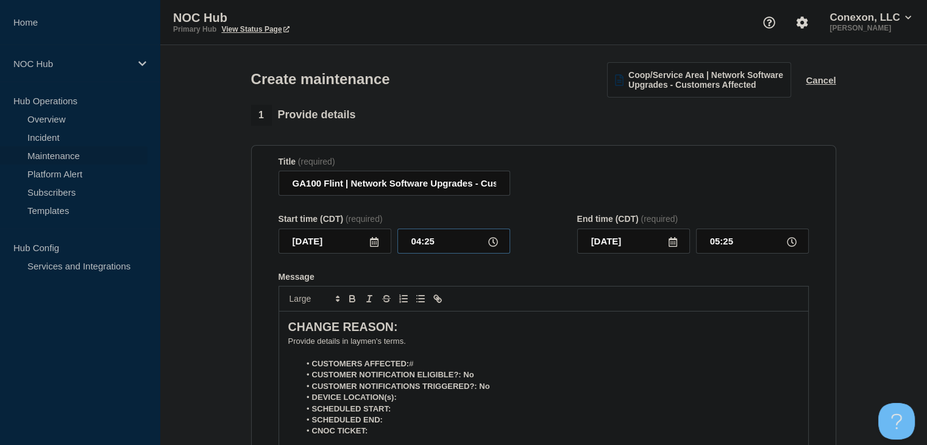
click at [415, 243] on input "04:25" at bounding box center [453, 241] width 113 height 25
click at [724, 245] on input "00:00" at bounding box center [752, 241] width 113 height 25
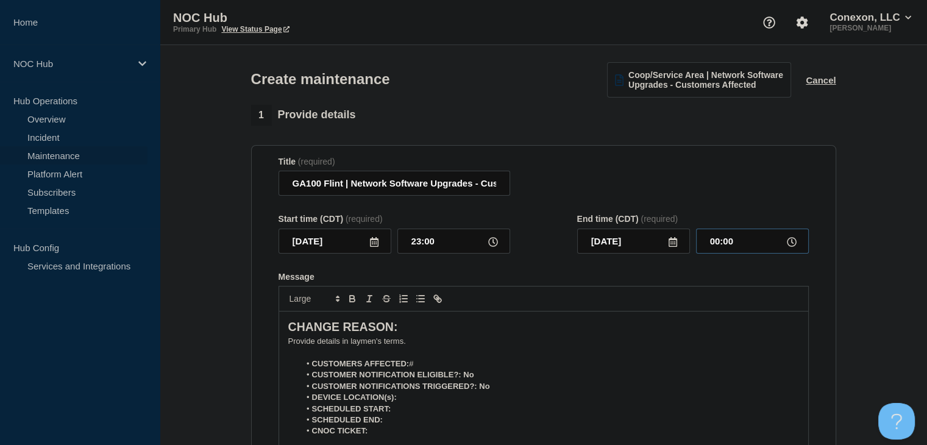
click at [724, 245] on input "00:00" at bounding box center [752, 241] width 113 height 25
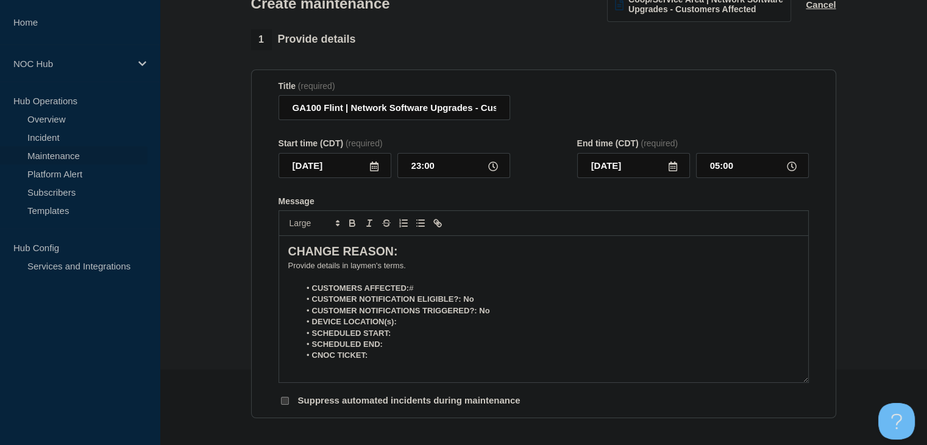
scroll to position [183, 0]
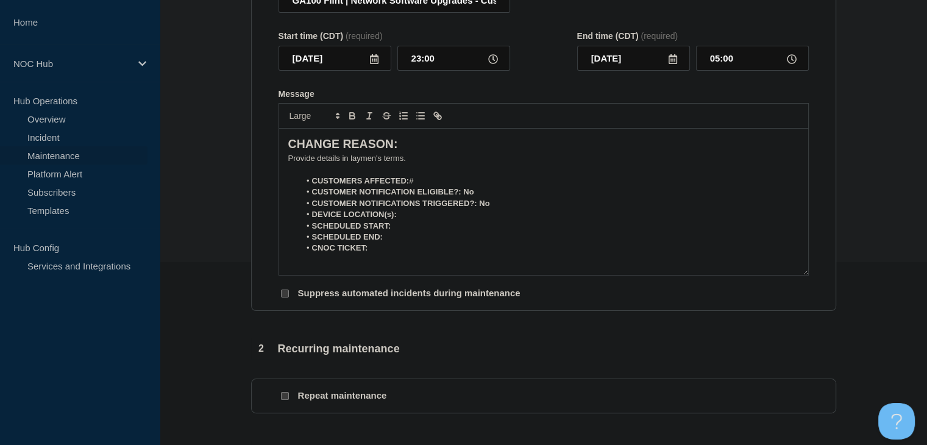
click at [361, 163] on p "﻿Provide details in laymen's terms." at bounding box center [543, 158] width 511 height 11
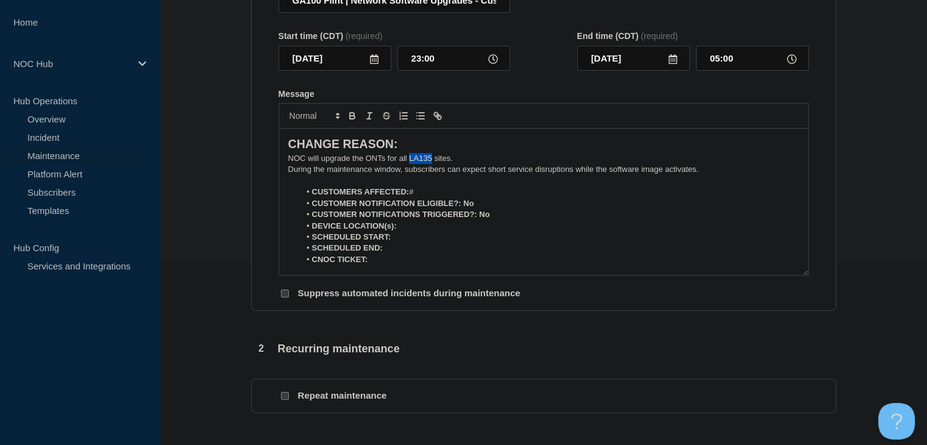
drag, startPoint x: 432, startPoint y: 164, endPoint x: 410, endPoint y: 165, distance: 22.6
click at [410, 164] on p "NOC will upgrade the ONTs for all LA135 sites." at bounding box center [543, 158] width 511 height 11
click at [457, 183] on p "Message" at bounding box center [543, 181] width 511 height 11
click at [456, 193] on li "CUSTOMERS AFFECTED: #" at bounding box center [549, 192] width 499 height 11
drag, startPoint x: 471, startPoint y: 209, endPoint x: 461, endPoint y: 210, distance: 9.2
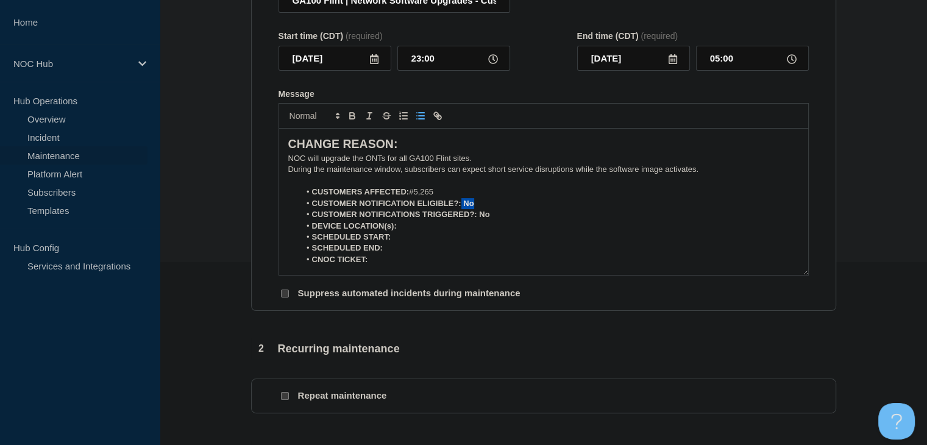
click at [461, 208] on strong "CUSTOMER NOTIFICATION ELIGIBLE?: No" at bounding box center [393, 203] width 162 height 9
click at [350, 119] on icon "Toggle bold text" at bounding box center [352, 117] width 5 height 3
drag, startPoint x: 492, startPoint y: 219, endPoint x: 479, endPoint y: 221, distance: 13.5
click at [479, 220] on li "CUSTOMER NOTIFICATIONS TRIGGERED?: No" at bounding box center [549, 214] width 499 height 11
click at [351, 119] on icon "Toggle bold text" at bounding box center [352, 117] width 5 height 3
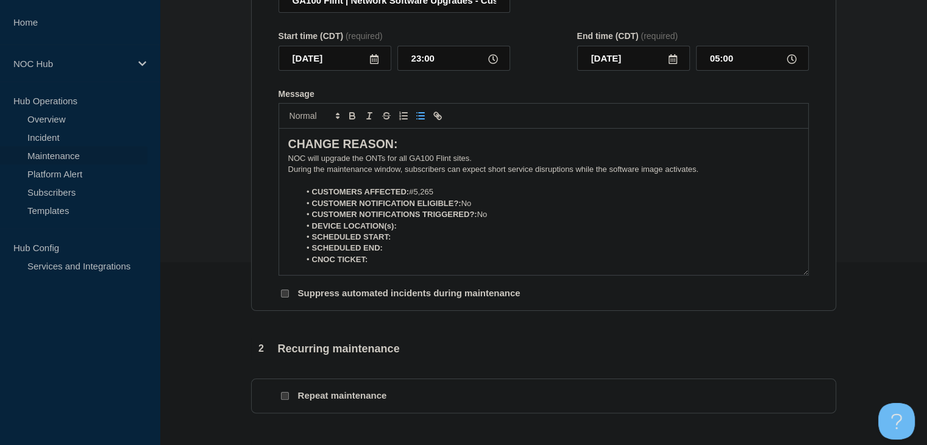
click at [423, 237] on li "SCHEDULED START:" at bounding box center [549, 237] width 499 height 11
click at [421, 230] on li "DEVICE LOCATION(s):" at bounding box center [549, 226] width 499 height 11
click at [353, 116] on icon "Toggle bold text" at bounding box center [352, 115] width 11 height 11
drag, startPoint x: 450, startPoint y: 229, endPoint x: 398, endPoint y: 230, distance: 52.4
click at [398, 230] on li "DEVICE LOCATION(s): GA100-Flint" at bounding box center [549, 226] width 499 height 11
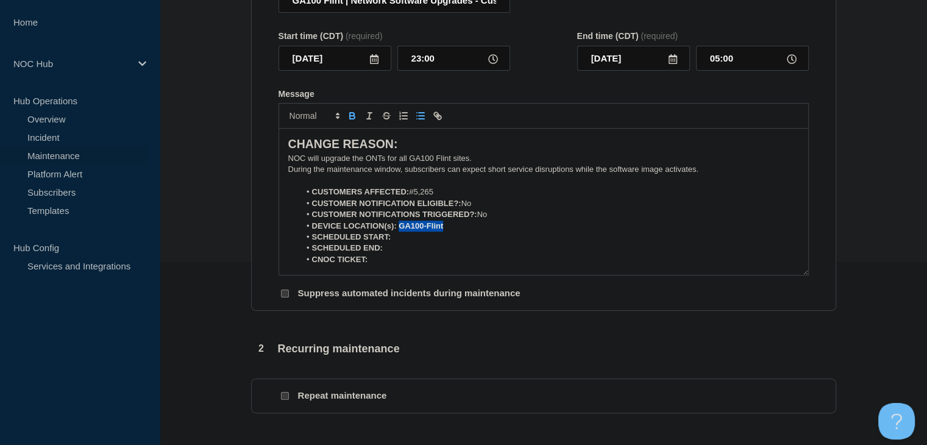
click at [353, 116] on icon "Toggle bold text" at bounding box center [352, 115] width 11 height 11
click at [412, 243] on li "SCHEDULED START:" at bounding box center [549, 237] width 499 height 11
click at [354, 119] on icon "Toggle bold text" at bounding box center [352, 115] width 11 height 11
click at [719, 65] on input "05:00" at bounding box center [752, 58] width 113 height 25
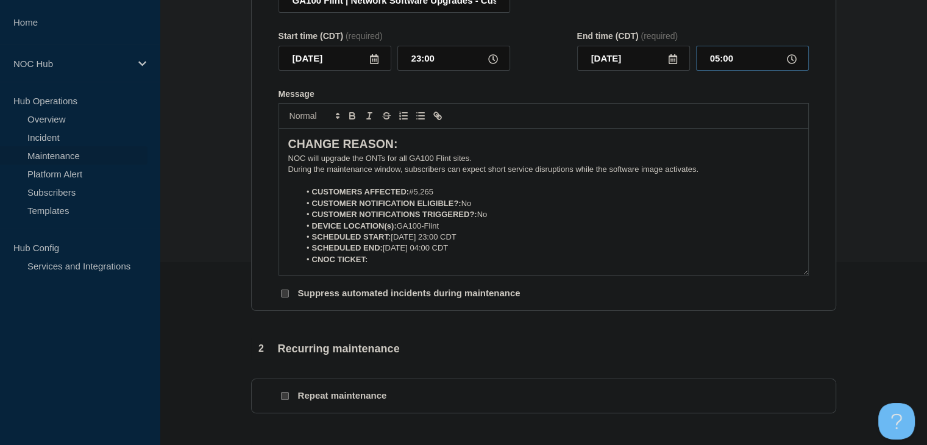
click at [719, 65] on input "05:00" at bounding box center [752, 58] width 113 height 25
click at [395, 265] on li "CNOC TICKET:" at bounding box center [549, 259] width 499 height 11
click at [351, 119] on icon "Toggle bold text" at bounding box center [352, 117] width 5 height 3
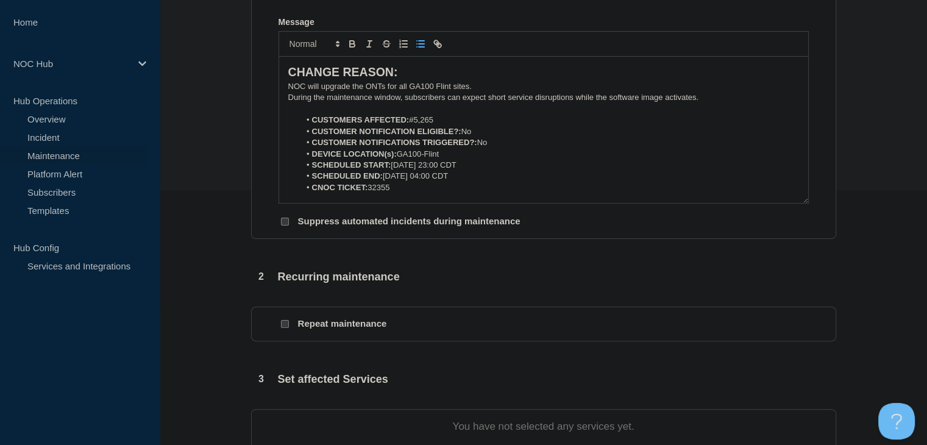
scroll to position [366, 0]
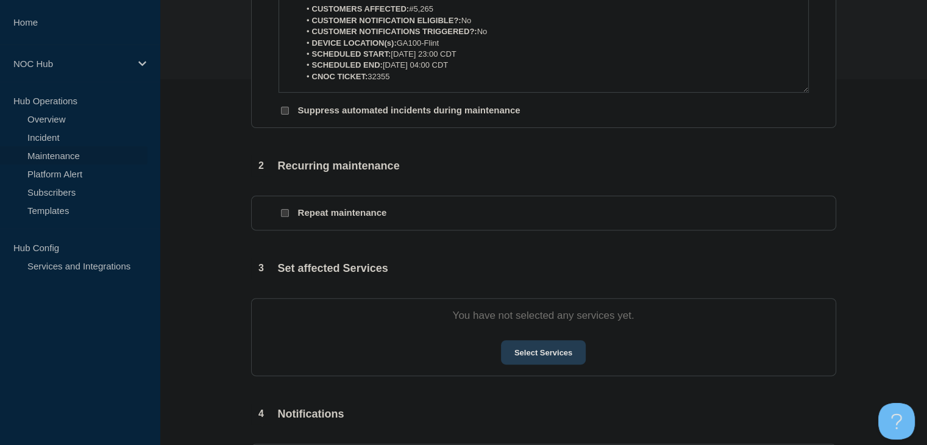
click at [524, 349] on button "Select Services" at bounding box center [543, 352] width 85 height 24
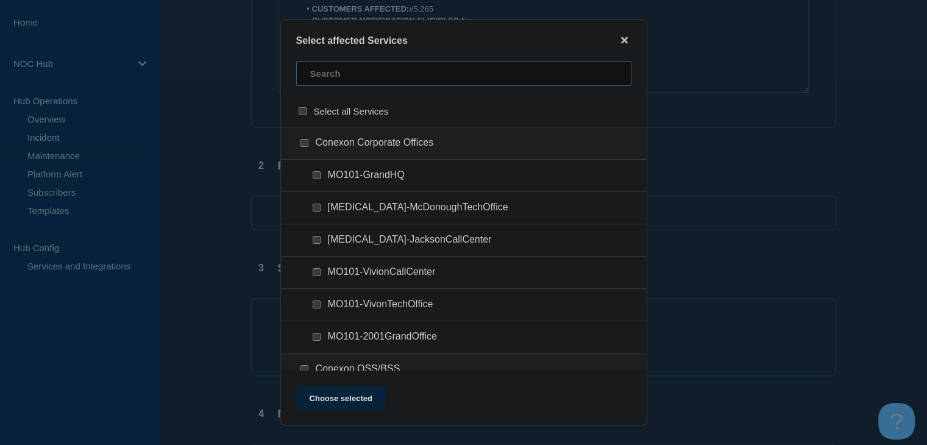
click at [348, 80] on input "text" at bounding box center [463, 73] width 335 height 25
click at [302, 144] on input "GA100 (Flint) checkbox" at bounding box center [305, 143] width 8 height 8
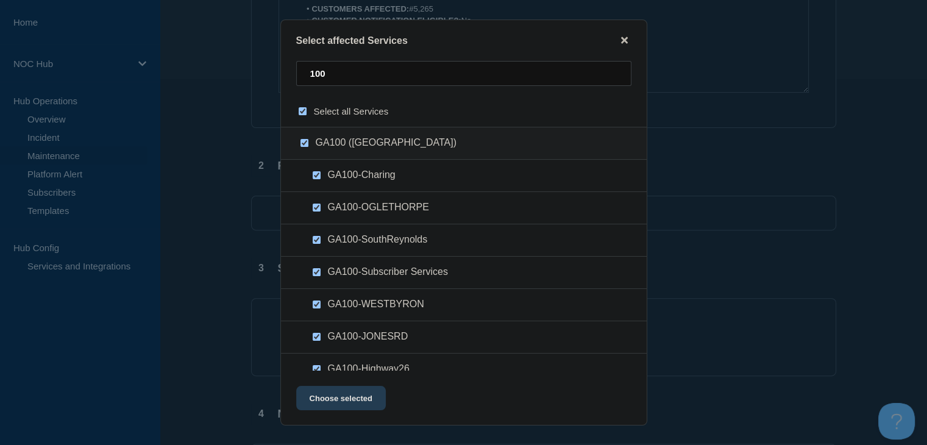
click at [354, 404] on button "Choose selected" at bounding box center [341, 398] width 90 height 24
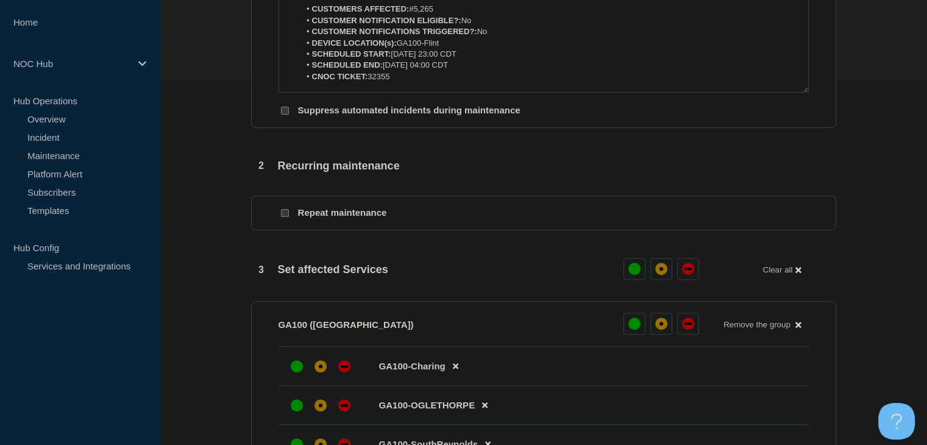
scroll to position [488, 0]
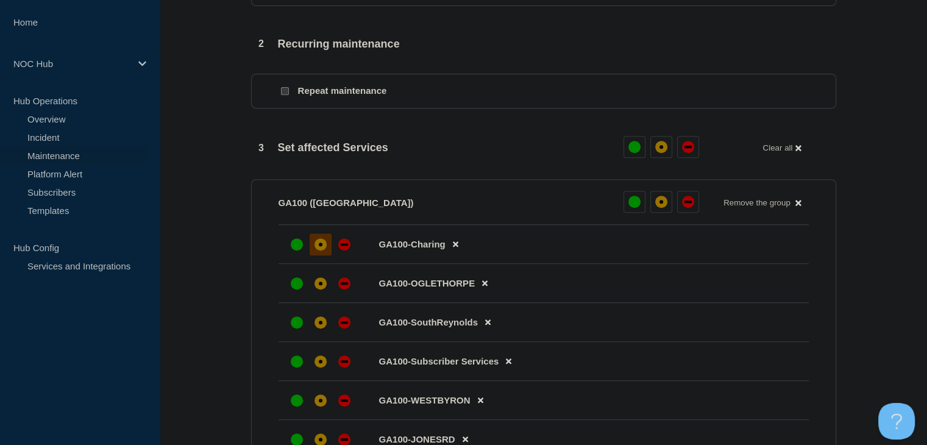
click at [315, 250] on div "affected" at bounding box center [321, 244] width 12 height 12
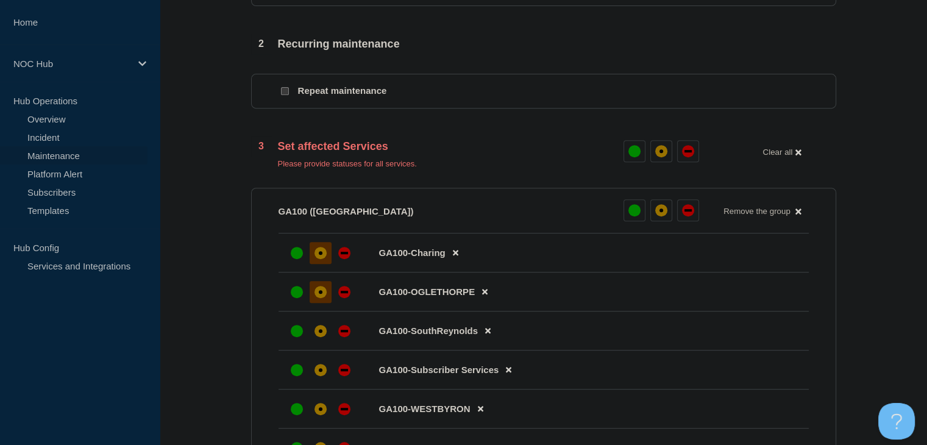
click at [311, 303] on div at bounding box center [321, 292] width 22 height 22
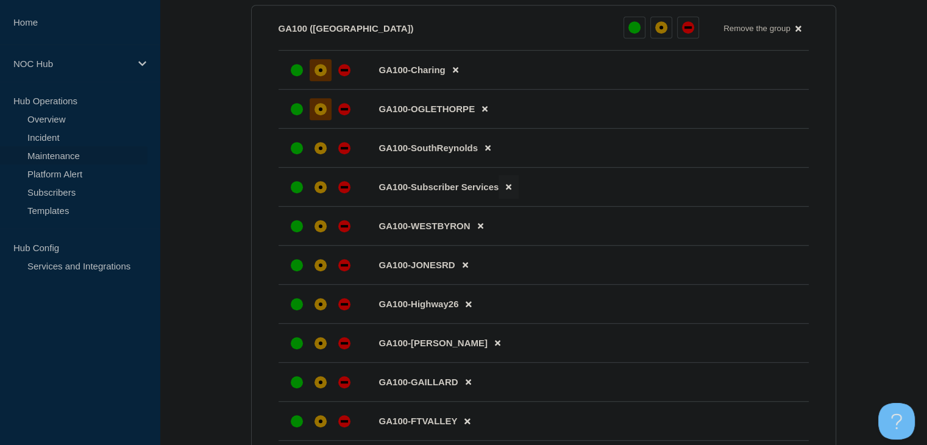
click at [510, 191] on icon at bounding box center [508, 187] width 5 height 8
click at [320, 151] on div "affected" at bounding box center [321, 148] width 12 height 12
click at [317, 193] on div "affected" at bounding box center [321, 187] width 12 height 12
click at [315, 237] on div at bounding box center [321, 226] width 22 height 22
click at [321, 271] on div "affected" at bounding box center [321, 265] width 12 height 12
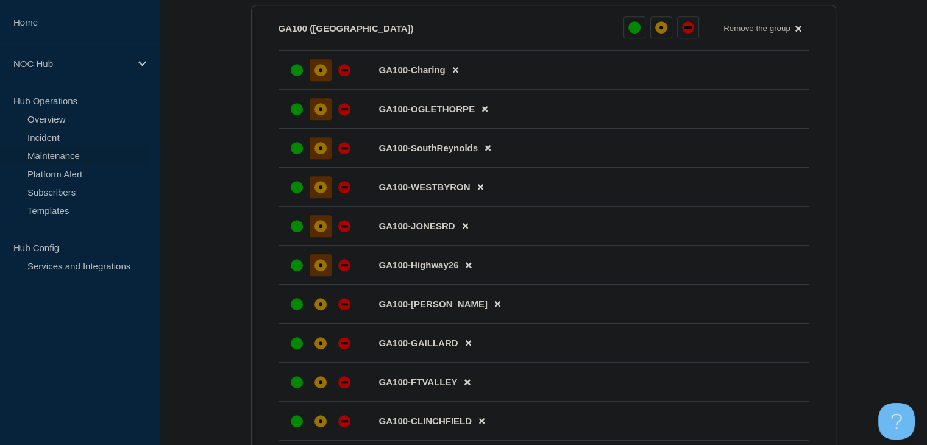
click at [321, 300] on li "GA100-HENDERSON" at bounding box center [544, 304] width 530 height 39
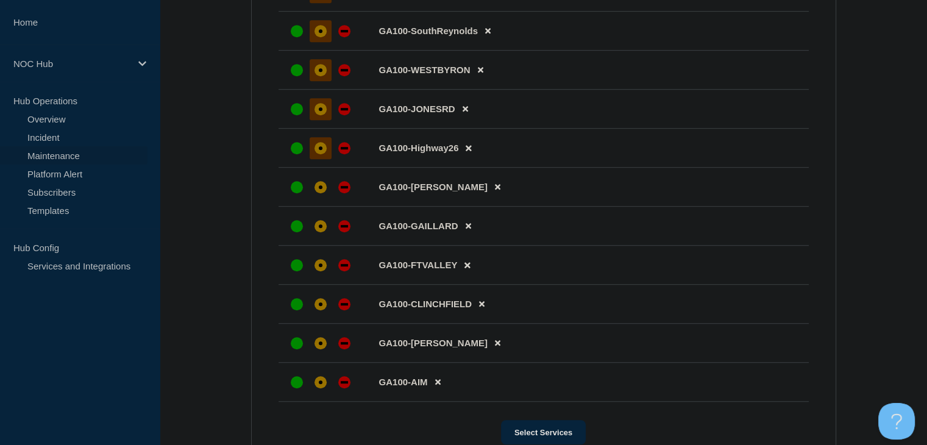
scroll to position [792, 0]
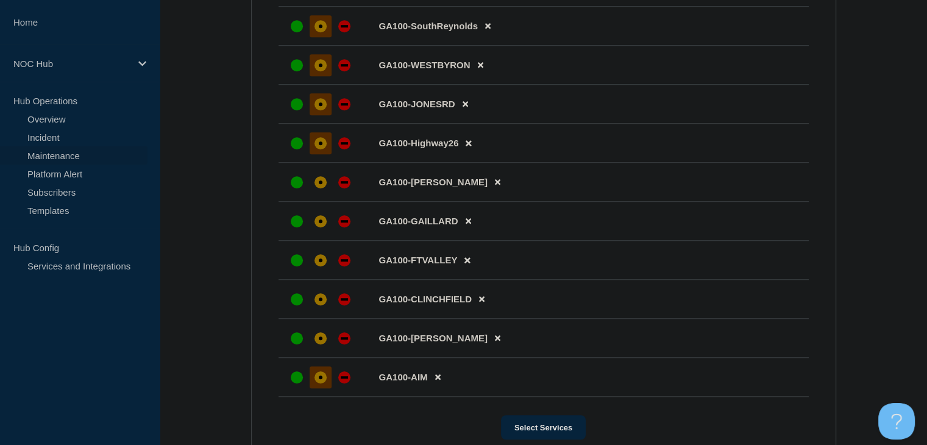
click at [319, 383] on div "affected" at bounding box center [321, 377] width 12 height 12
click at [320, 344] on div "affected" at bounding box center [321, 338] width 12 height 12
click at [327, 306] on div at bounding box center [321, 299] width 22 height 22
click at [322, 266] on div "affected" at bounding box center [321, 260] width 12 height 12
click at [322, 227] on div "affected" at bounding box center [321, 221] width 12 height 12
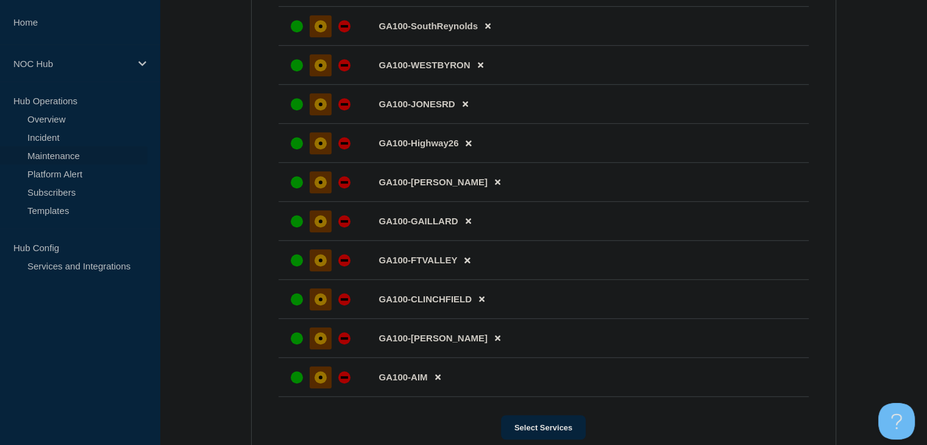
click at [321, 184] on div "affected" at bounding box center [321, 182] width 4 height 4
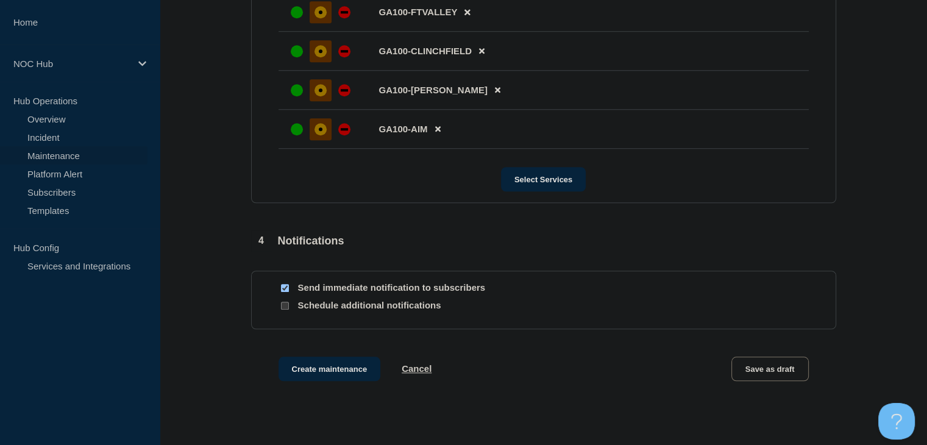
scroll to position [1120, 0]
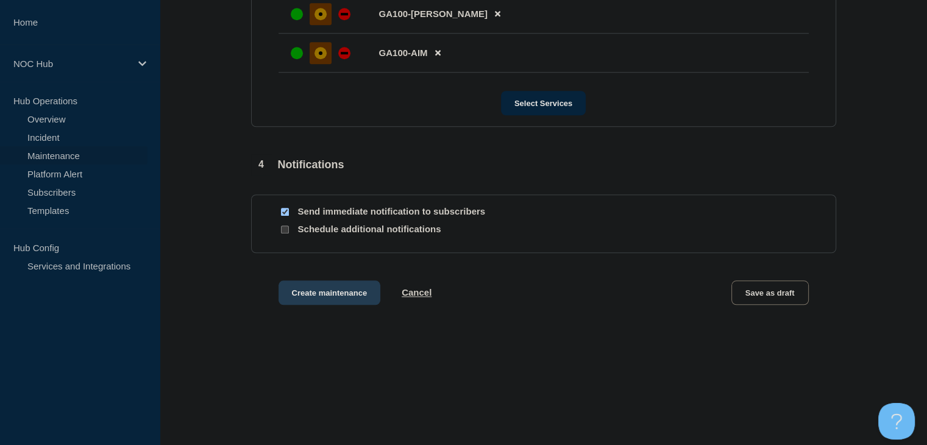
click at [327, 298] on button "Create maintenance" at bounding box center [330, 292] width 102 height 24
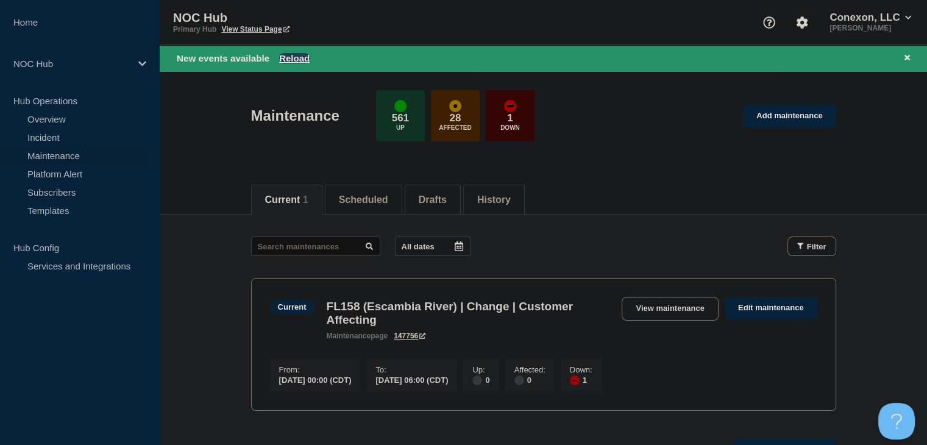
drag, startPoint x: 288, startPoint y: 65, endPoint x: 288, endPoint y: 57, distance: 7.9
click at [288, 65] on div "New events available Reload" at bounding box center [546, 58] width 738 height 14
click at [288, 56] on button "Reload" at bounding box center [294, 58] width 30 height 10
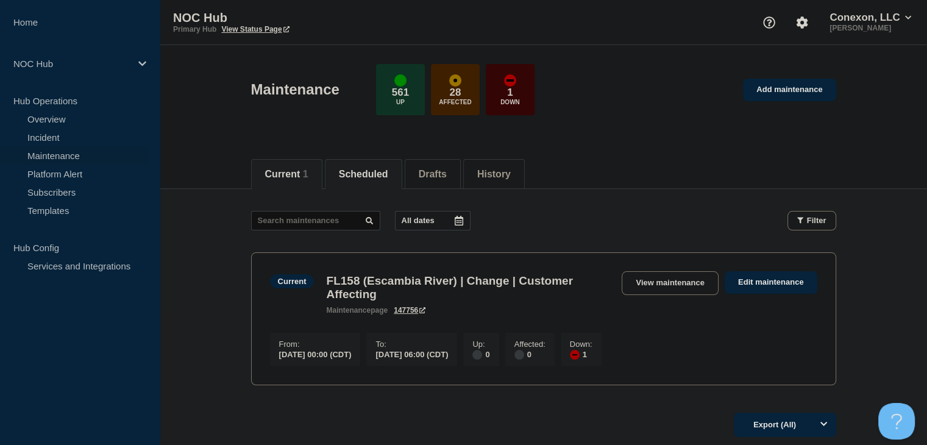
click at [375, 171] on button "Scheduled" at bounding box center [363, 174] width 49 height 11
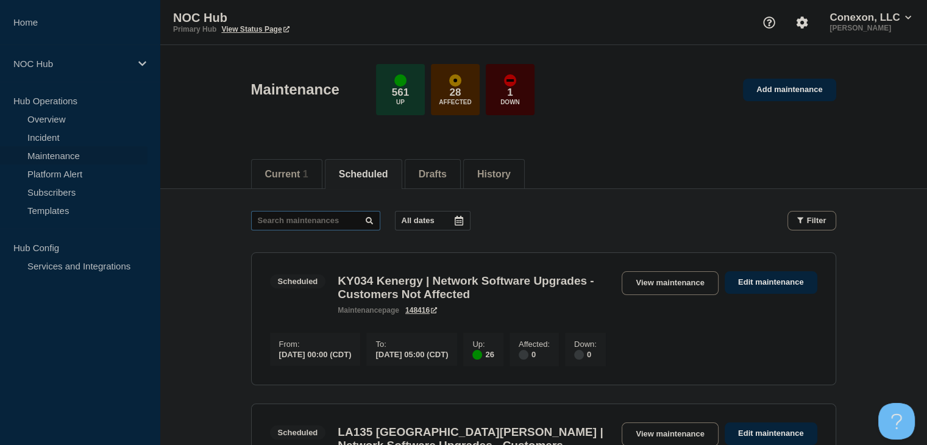
click at [329, 222] on input "text" at bounding box center [315, 221] width 129 height 20
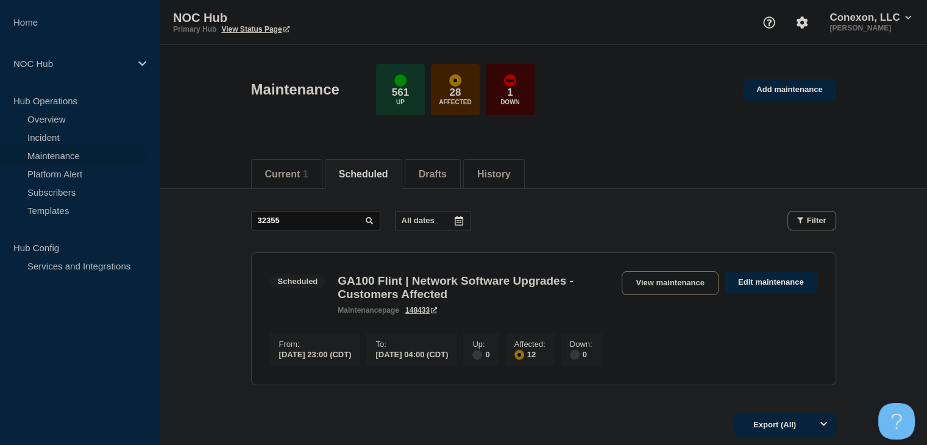
click at [653, 276] on link "View maintenance" at bounding box center [670, 283] width 96 height 24
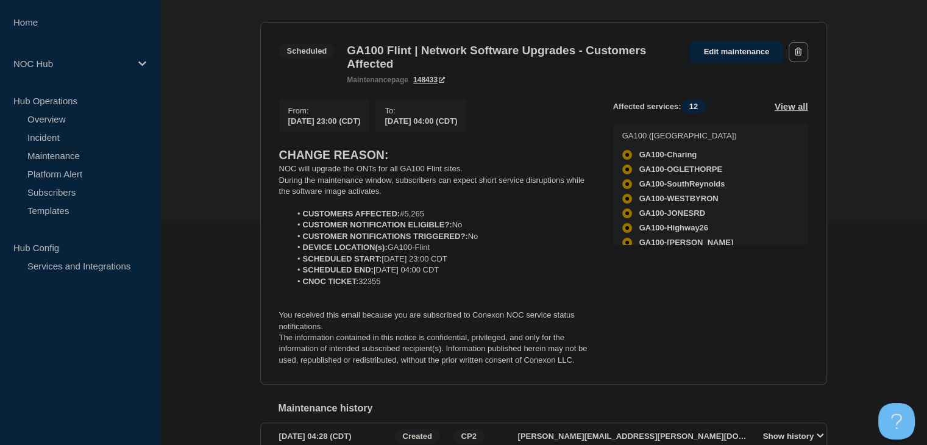
scroll to position [293, 0]
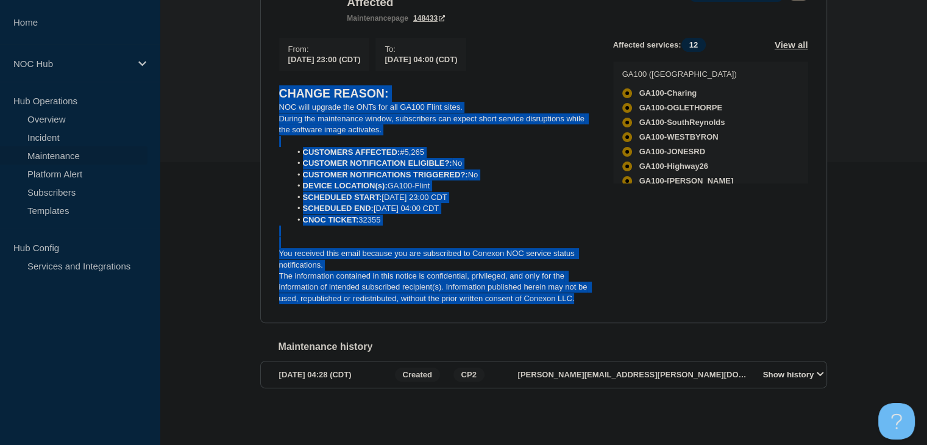
drag, startPoint x: 582, startPoint y: 297, endPoint x: 241, endPoint y: 83, distance: 402.7
click at [241, 83] on div "Back Back to Maintenances Scheduled GA100 Flint | Network Software Upgrades - C…" at bounding box center [543, 166] width 767 height 521
copy div "CHANGE REASON: NOC will upgrade the ONTs for all GA100 Flint sites. During the …"
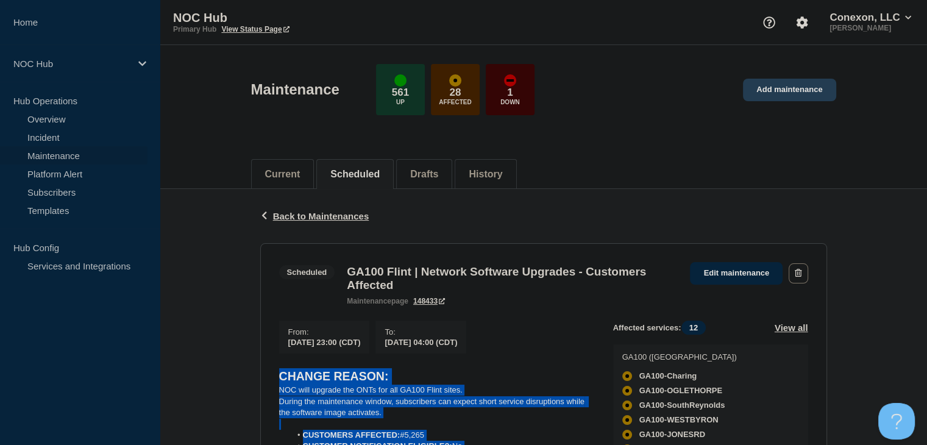
click at [785, 84] on link "Add maintenance" at bounding box center [789, 90] width 93 height 23
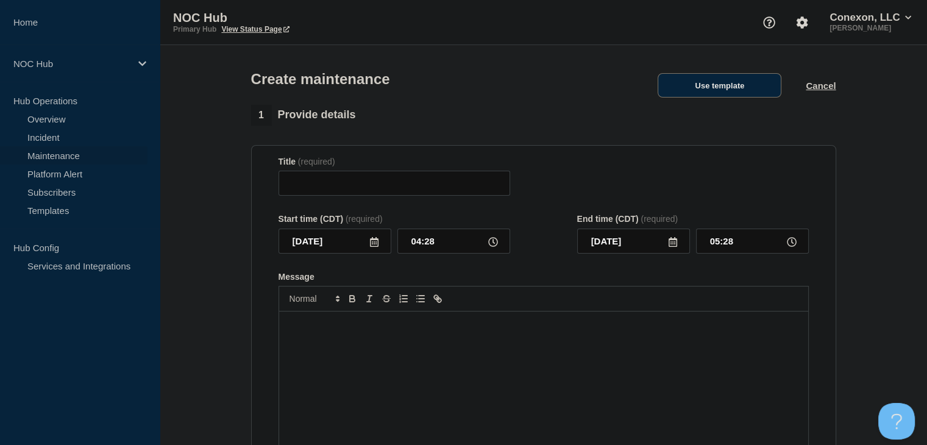
click at [678, 89] on button "Use template" at bounding box center [720, 85] width 124 height 24
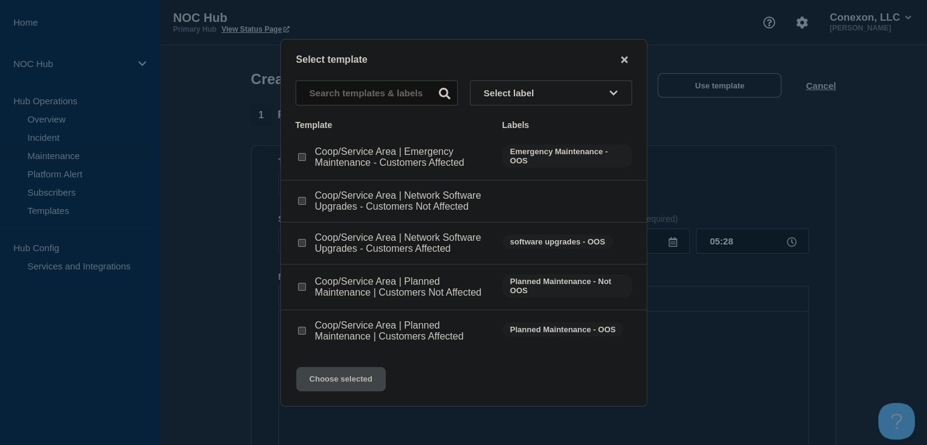
click at [305, 243] on div at bounding box center [302, 243] width 12 height 12
click at [301, 241] on input "Coop/Service Area | Network Software Upgrades - Customers Affected checkbox" at bounding box center [302, 243] width 8 height 8
click at [343, 388] on button "Choose selected" at bounding box center [341, 379] width 90 height 24
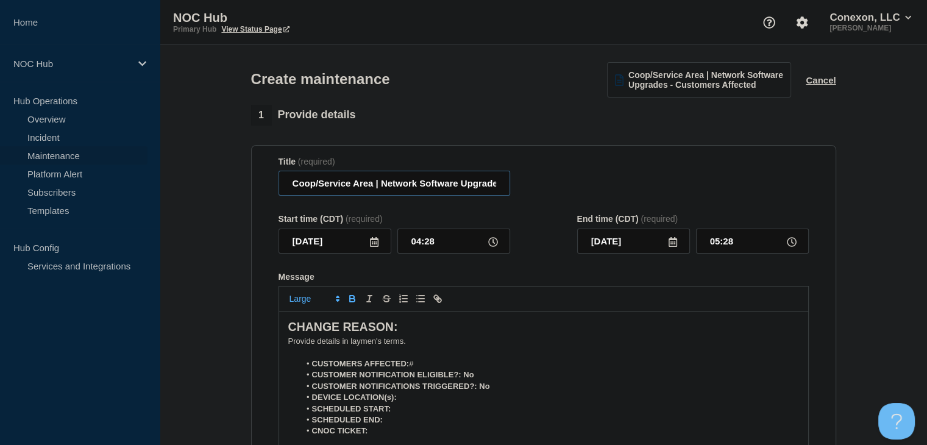
drag, startPoint x: 373, startPoint y: 186, endPoint x: 274, endPoint y: 188, distance: 99.4
click at [274, 188] on section "Title (required) Coop/Service Area | Network Software Upgrades - Customers Affe…" at bounding box center [543, 319] width 585 height 349
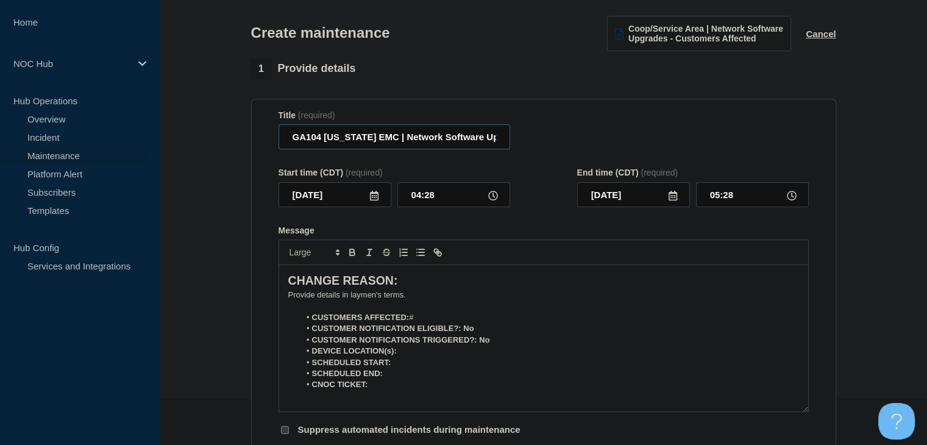
scroll to position [122, 0]
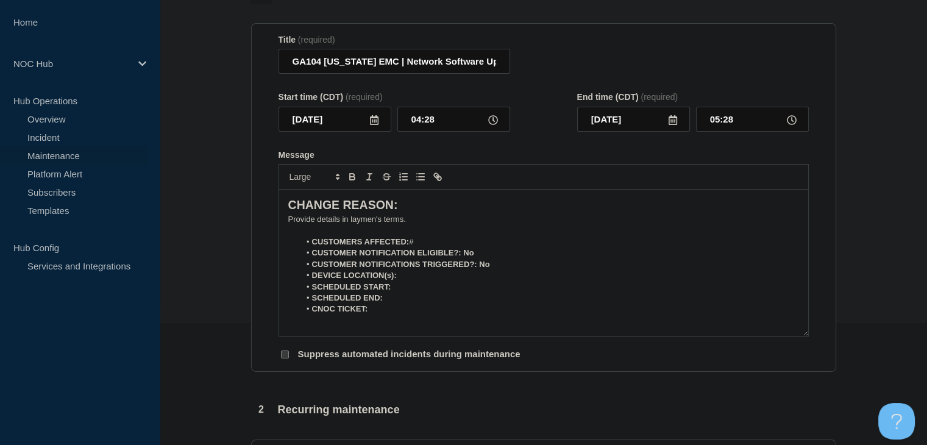
click at [376, 121] on icon at bounding box center [374, 120] width 9 height 10
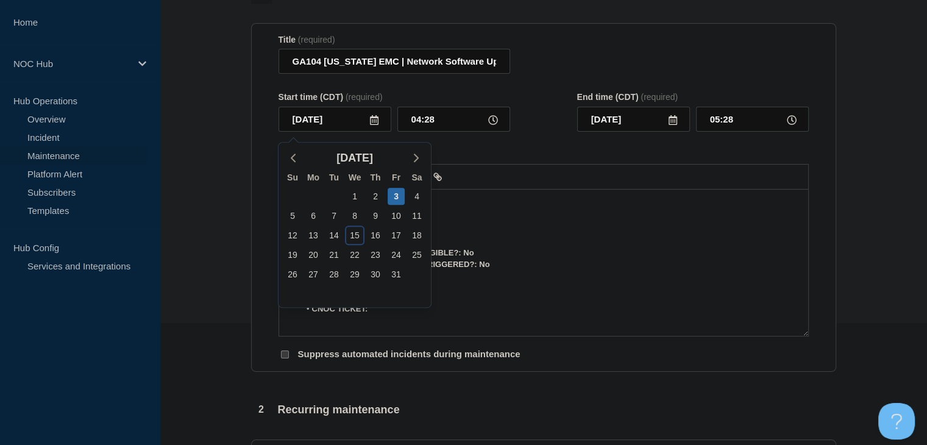
click at [355, 235] on div "15" at bounding box center [354, 235] width 17 height 17
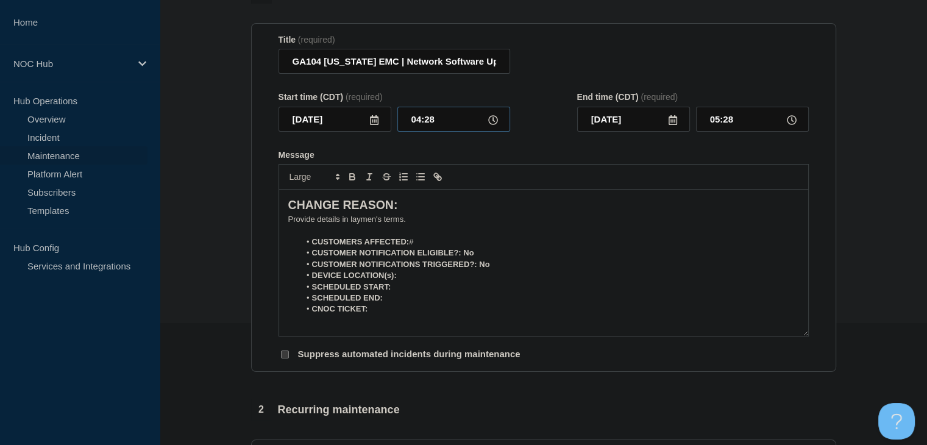
click at [422, 125] on input "04:28" at bounding box center [453, 119] width 113 height 25
click at [742, 124] on input "00:00" at bounding box center [752, 119] width 113 height 25
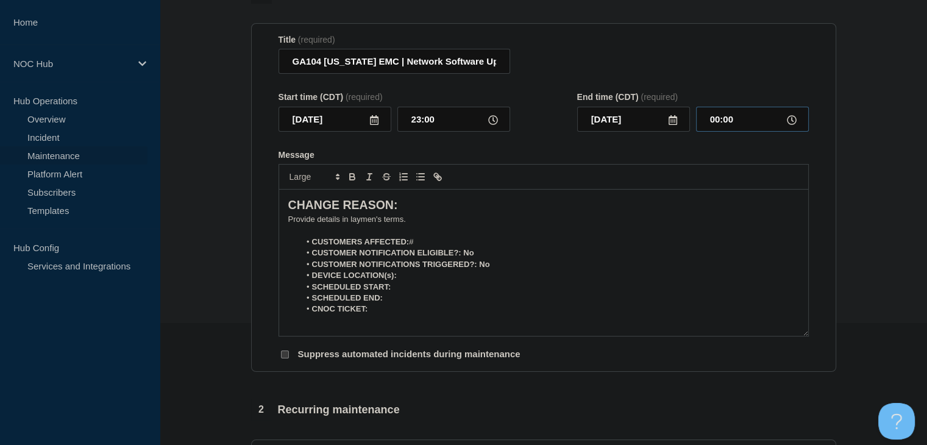
click at [742, 124] on input "00:00" at bounding box center [752, 119] width 113 height 25
click at [356, 224] on p "﻿Provide details in laymen's terms." at bounding box center [543, 219] width 511 height 11
paste div "Message"
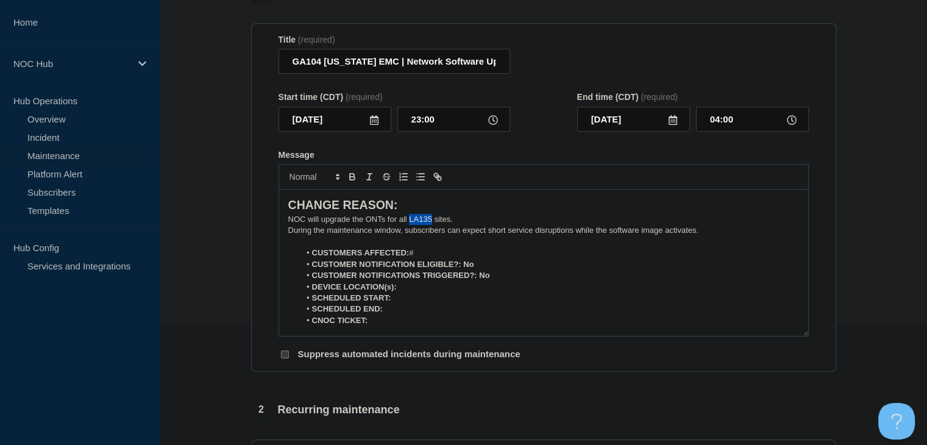
drag, startPoint x: 432, startPoint y: 224, endPoint x: 410, endPoint y: 226, distance: 22.7
click at [410, 225] on p "NOC will upgrade the ONTs for all LA135 sites." at bounding box center [543, 219] width 511 height 11
click at [446, 252] on li "CUSTOMERS AFFECTED: #" at bounding box center [549, 252] width 499 height 11
drag, startPoint x: 480, startPoint y: 266, endPoint x: 464, endPoint y: 266, distance: 16.5
click at [464, 266] on li "CUSTOMER NOTIFICATION ELIGIBLE?: No" at bounding box center [549, 264] width 499 height 11
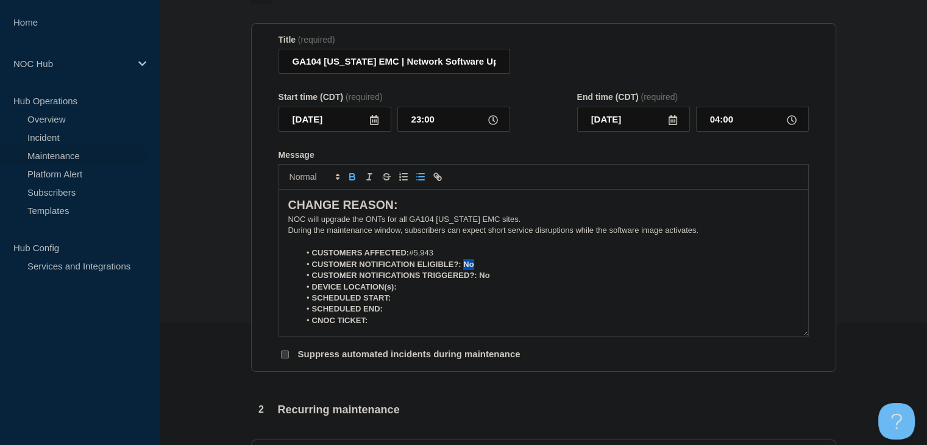
click at [351, 180] on icon "Toggle bold text" at bounding box center [352, 176] width 11 height 11
drag, startPoint x: 492, startPoint y: 279, endPoint x: 478, endPoint y: 279, distance: 14.0
click at [478, 279] on li "CUSTOMER NOTIFICATIONS TRIGGERED?: No" at bounding box center [549, 275] width 499 height 11
click at [352, 180] on icon "Toggle bold text" at bounding box center [352, 178] width 5 height 3
click at [408, 293] on li "DEVICE LOCATION(s):" at bounding box center [549, 287] width 499 height 11
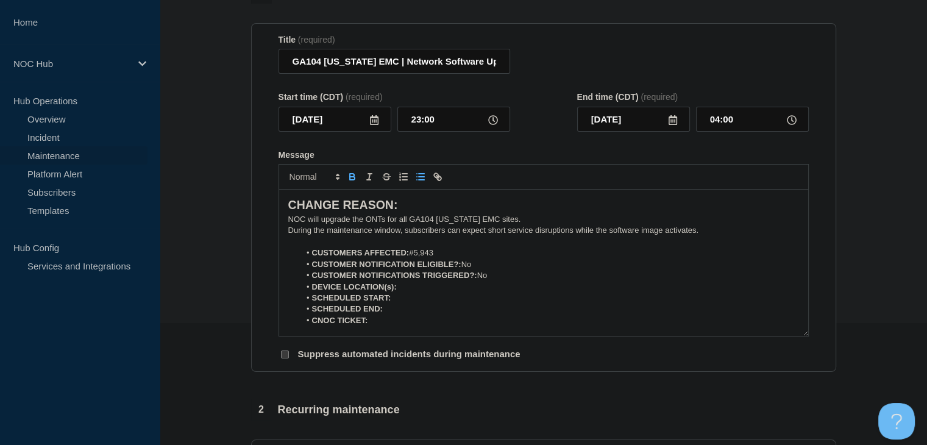
click at [350, 177] on icon "Toggle bold text" at bounding box center [352, 175] width 4 height 3
click at [350, 180] on icon "Toggle bold text" at bounding box center [352, 178] width 5 height 3
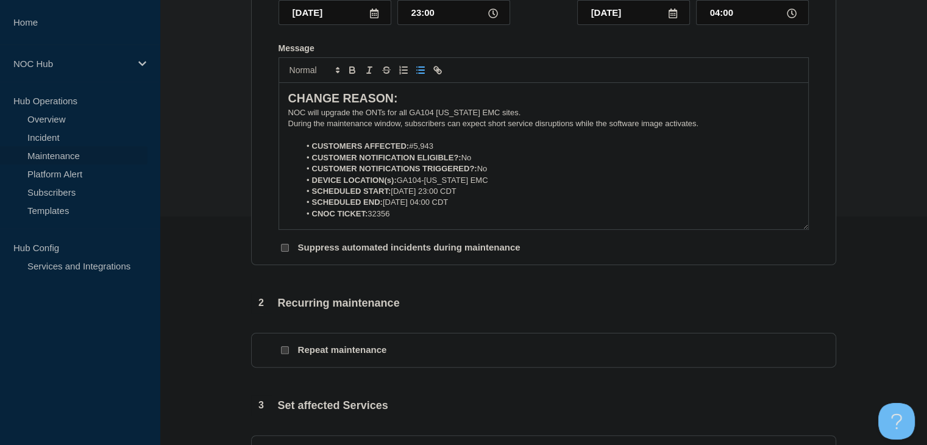
scroll to position [305, 0]
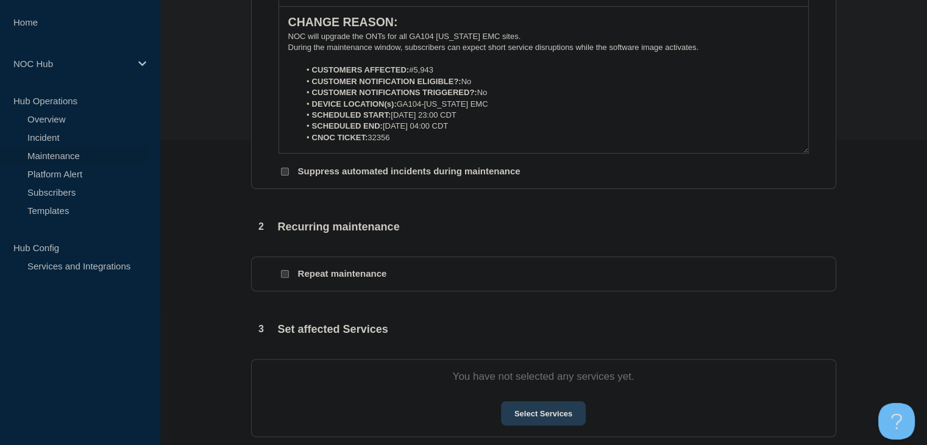
click at [521, 415] on button "Select Services" at bounding box center [543, 413] width 85 height 24
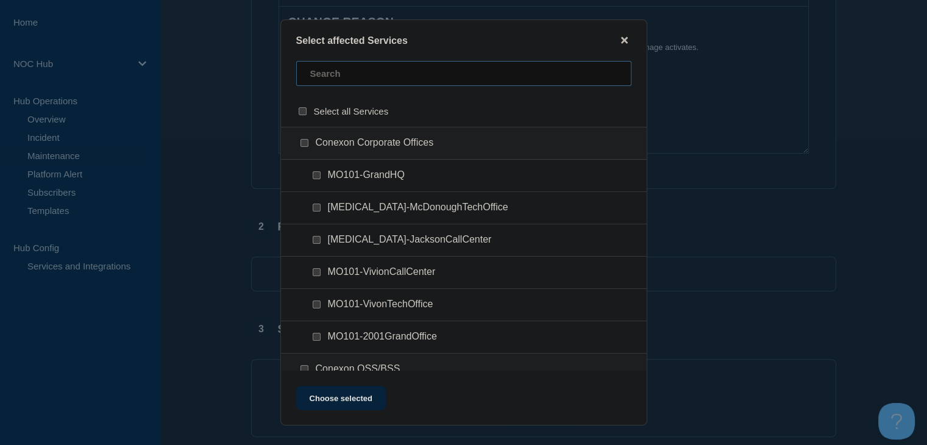
click at [339, 74] on input "text" at bounding box center [463, 73] width 335 height 25
click at [305, 143] on input "GA104 (Washington EMC) checkbox" at bounding box center [305, 143] width 8 height 8
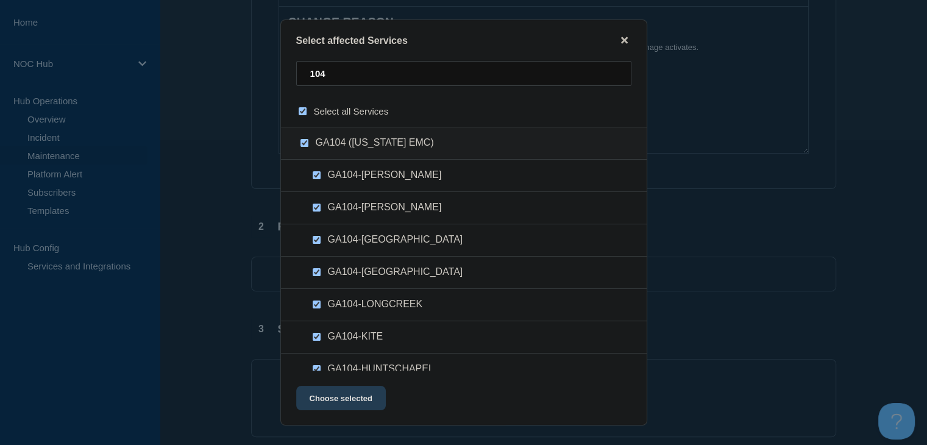
click at [335, 405] on button "Choose selected" at bounding box center [341, 398] width 90 height 24
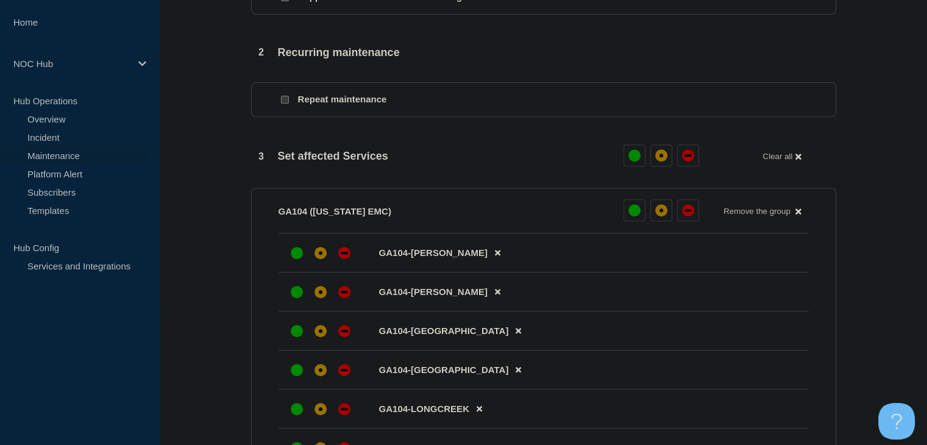
scroll to position [610, 0]
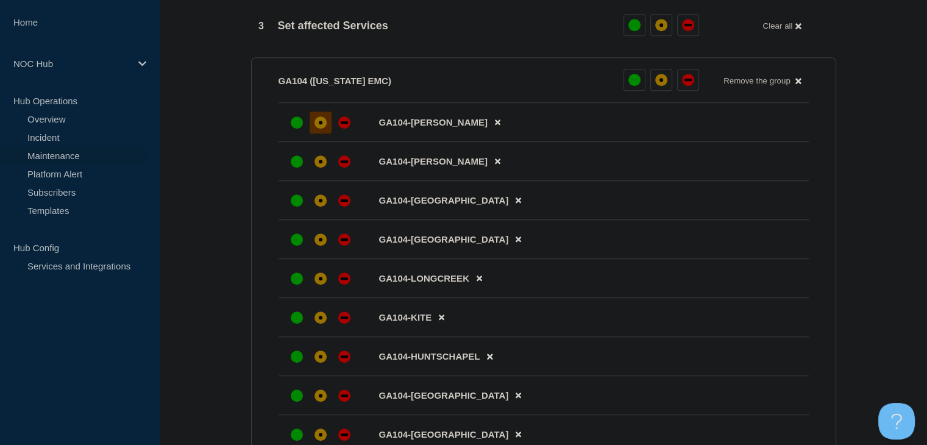
click at [319, 124] on div "affected" at bounding box center [321, 123] width 4 height 4
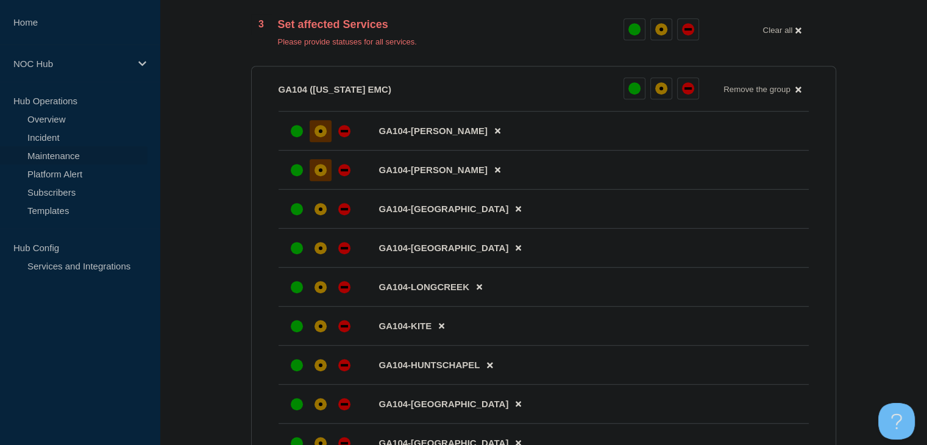
click at [320, 171] on div "affected" at bounding box center [321, 170] width 12 height 12
click at [319, 211] on div "affected" at bounding box center [321, 209] width 4 height 4
click at [319, 250] on div "affected" at bounding box center [321, 248] width 4 height 4
click at [319, 288] on div at bounding box center [321, 287] width 22 height 22
click at [320, 328] on div "affected" at bounding box center [321, 326] width 4 height 4
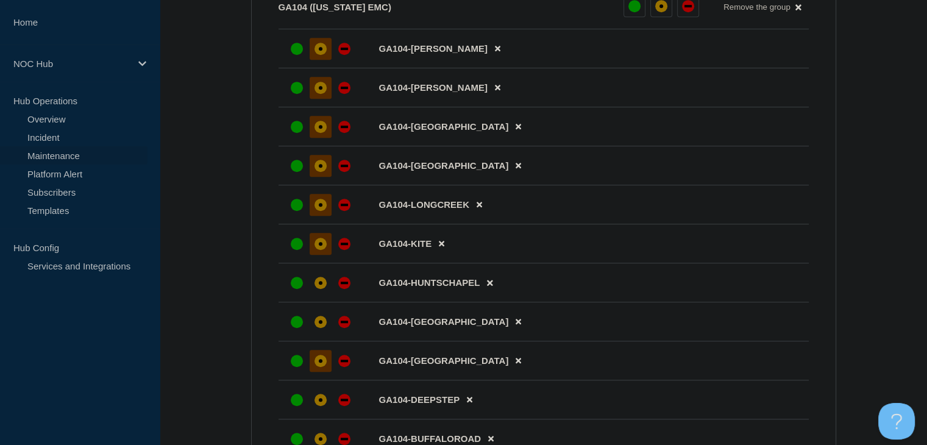
scroll to position [792, 0]
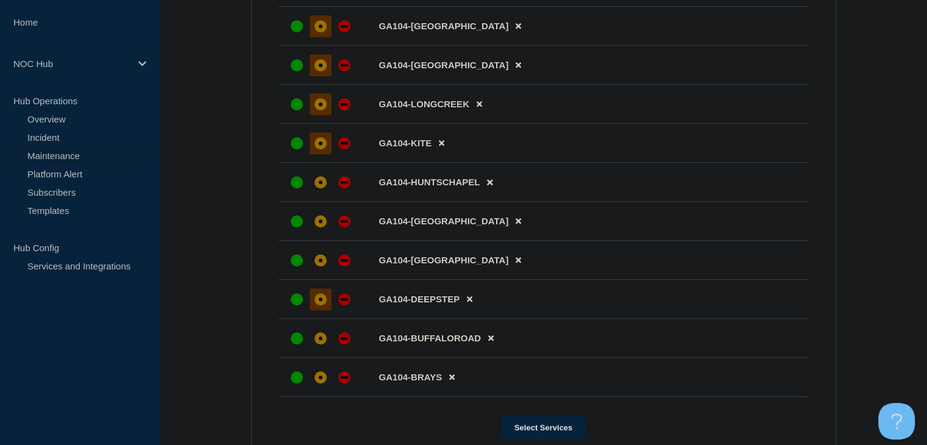
drag, startPoint x: 317, startPoint y: 313, endPoint x: 318, endPoint y: 301, distance: 12.3
click at [317, 305] on div "affected" at bounding box center [321, 299] width 12 height 12
click at [321, 265] on div "affected" at bounding box center [321, 260] width 12 height 12
drag, startPoint x: 321, startPoint y: 238, endPoint x: 321, endPoint y: 224, distance: 13.4
click at [321, 232] on div at bounding box center [321, 221] width 22 height 22
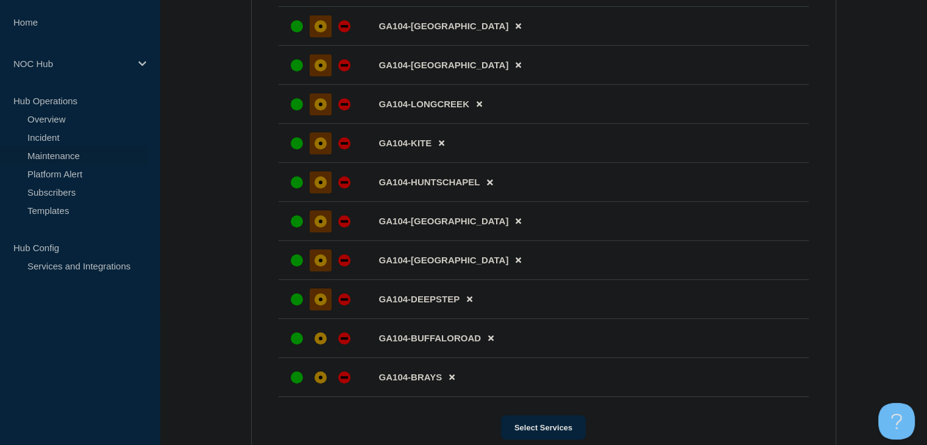
click at [319, 193] on div at bounding box center [321, 182] width 22 height 22
click at [316, 344] on div "affected" at bounding box center [321, 338] width 12 height 12
click at [321, 379] on div "affected" at bounding box center [321, 378] width 4 height 4
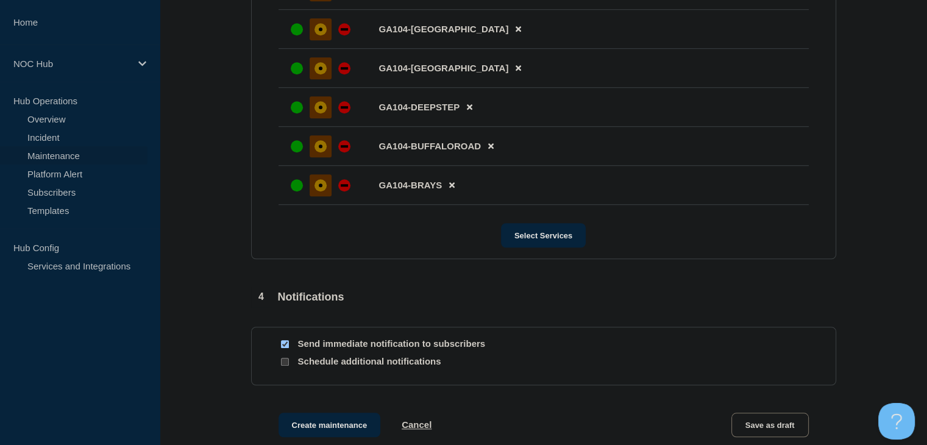
scroll to position [1089, 0]
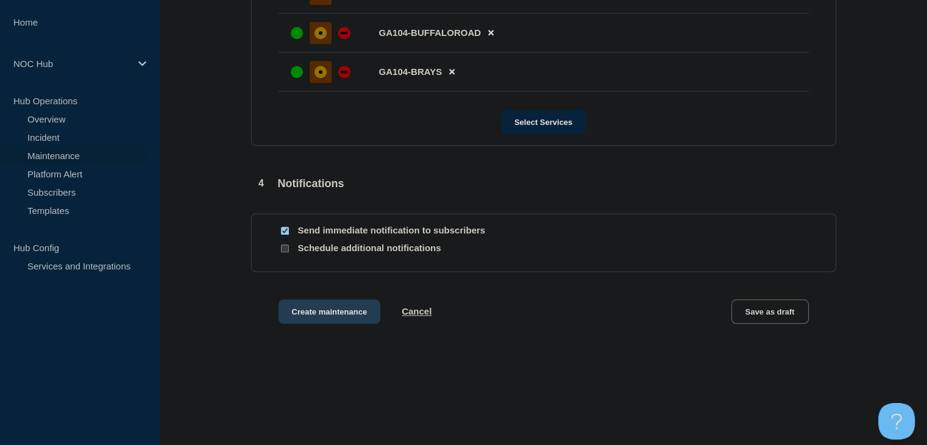
click at [331, 324] on button "Create maintenance" at bounding box center [330, 311] width 102 height 24
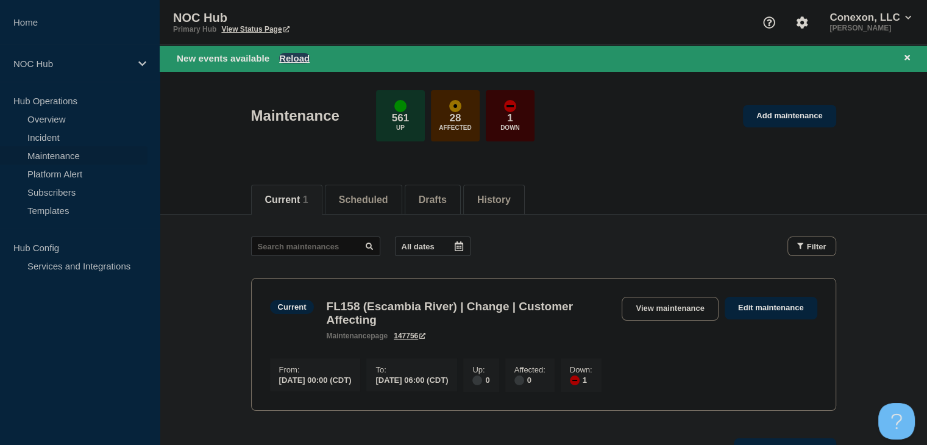
click at [293, 57] on button "Reload" at bounding box center [294, 58] width 30 height 10
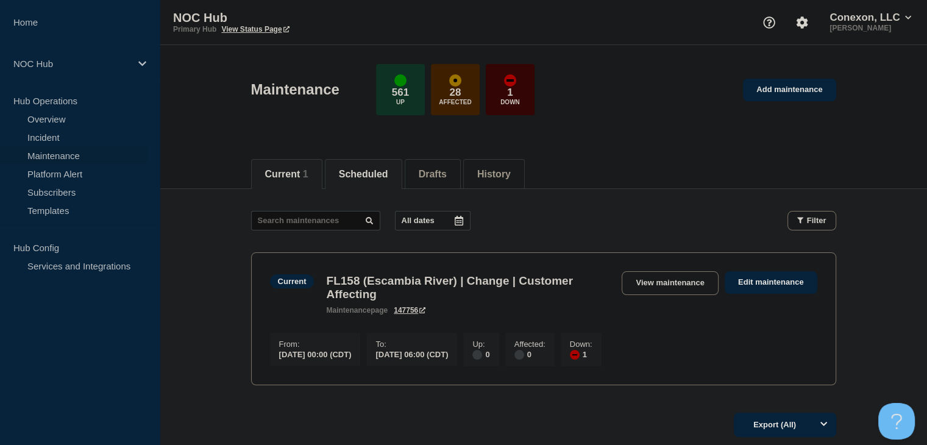
click at [372, 174] on button "Scheduled" at bounding box center [363, 174] width 49 height 11
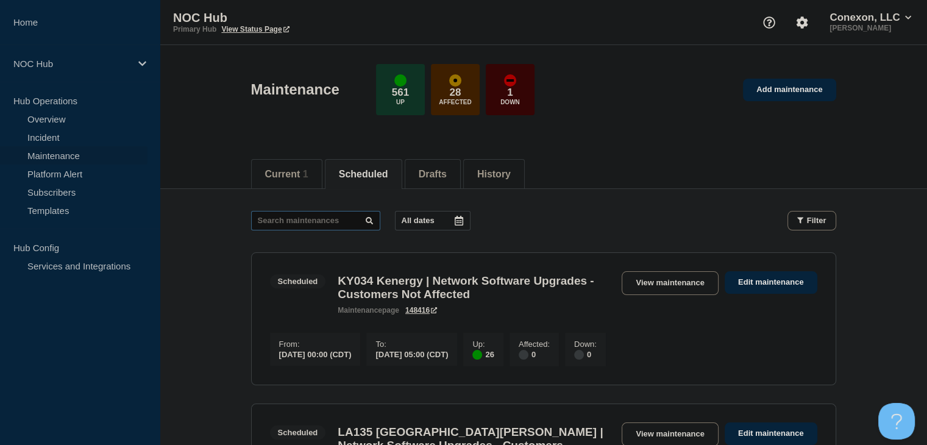
click at [283, 215] on input "text" at bounding box center [315, 221] width 129 height 20
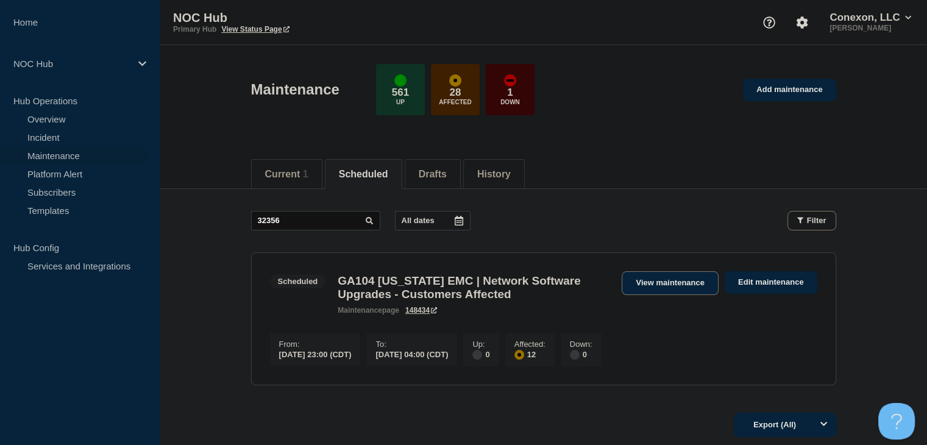
click at [671, 287] on link "View maintenance" at bounding box center [670, 283] width 96 height 24
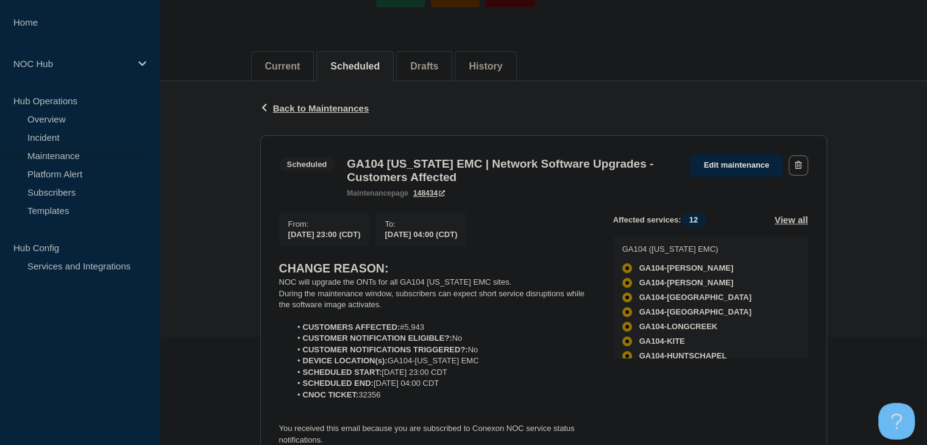
scroll to position [183, 0]
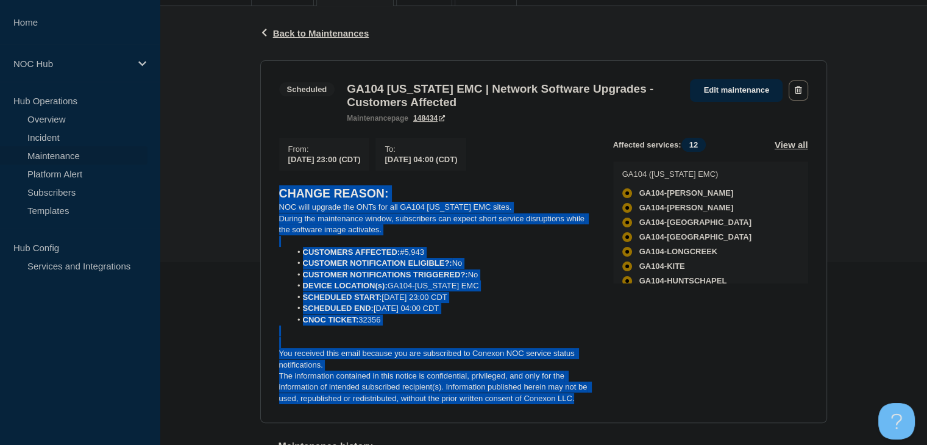
drag, startPoint x: 577, startPoint y: 408, endPoint x: 260, endPoint y: 204, distance: 376.6
click at [260, 204] on section "Scheduled GA104 Washington EMC | Network Software Upgrades - Customers Affected…" at bounding box center [543, 241] width 567 height 363
copy div "CHANGE REASON: NOC will upgrade the ONTs for all GA104 Washington EMC sites. Du…"
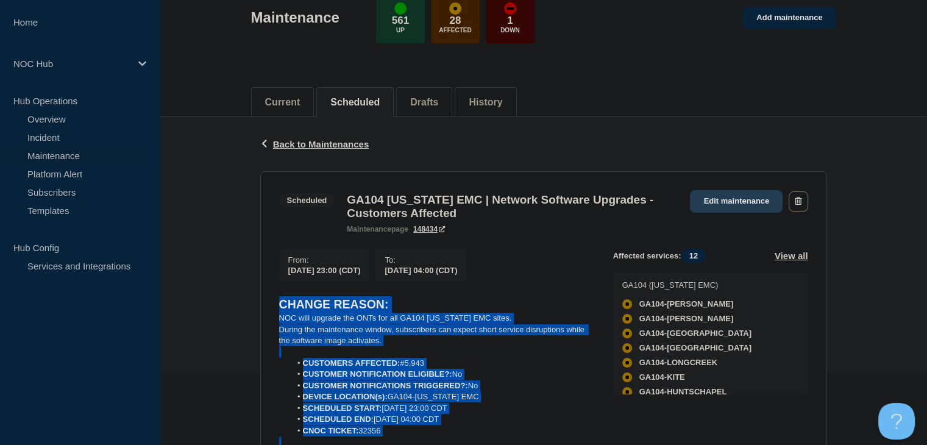
scroll to position [0, 0]
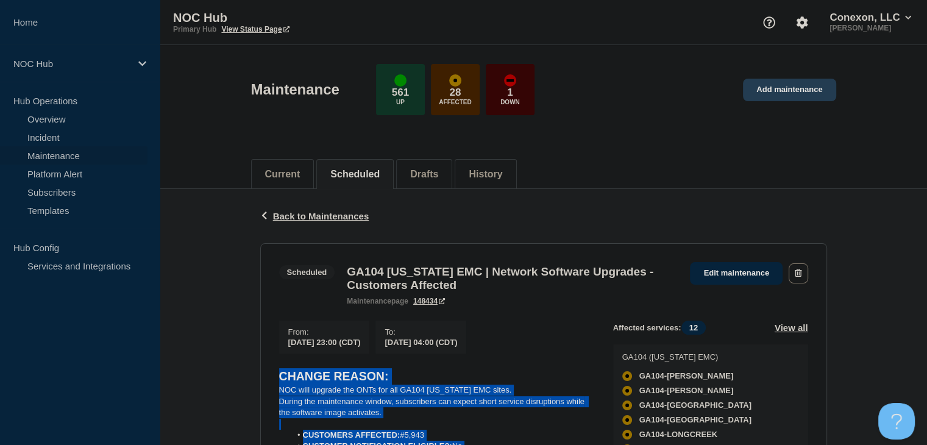
click at [766, 86] on link "Add maintenance" at bounding box center [789, 90] width 93 height 23
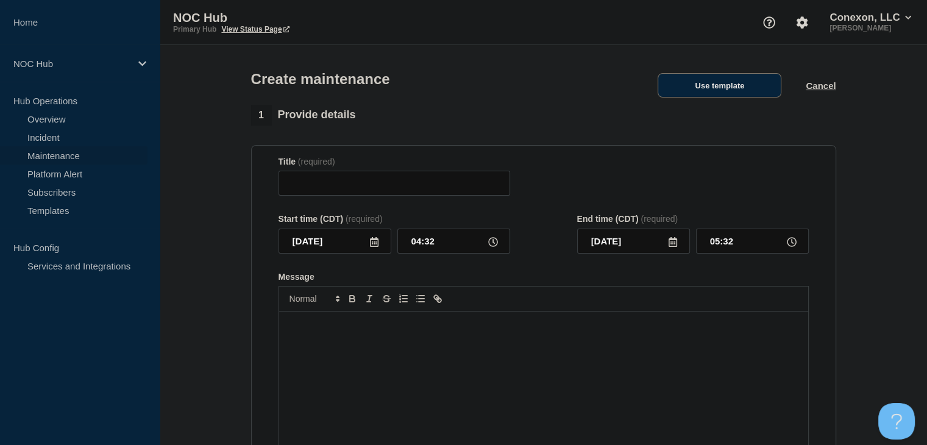
click at [730, 86] on button "Use template" at bounding box center [720, 85] width 124 height 24
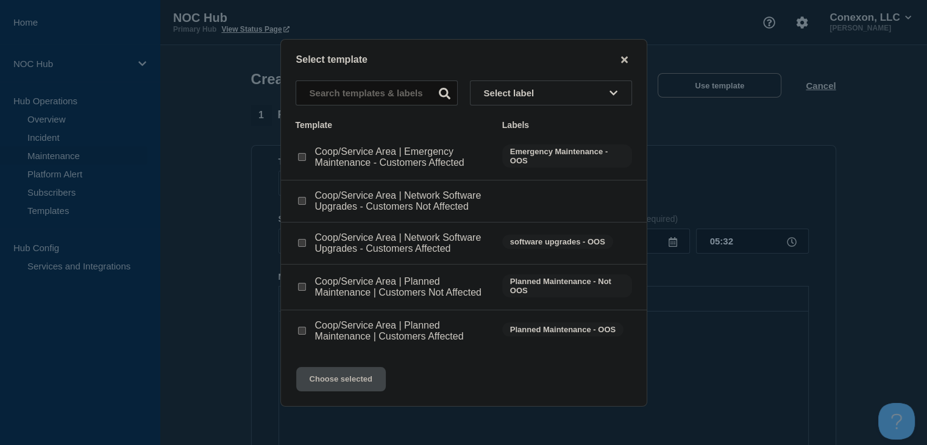
click at [302, 243] on input "Coop/Service Area | Network Software Upgrades - Customers Affected checkbox" at bounding box center [302, 243] width 8 height 8
click at [338, 385] on button "Choose selected" at bounding box center [341, 379] width 90 height 24
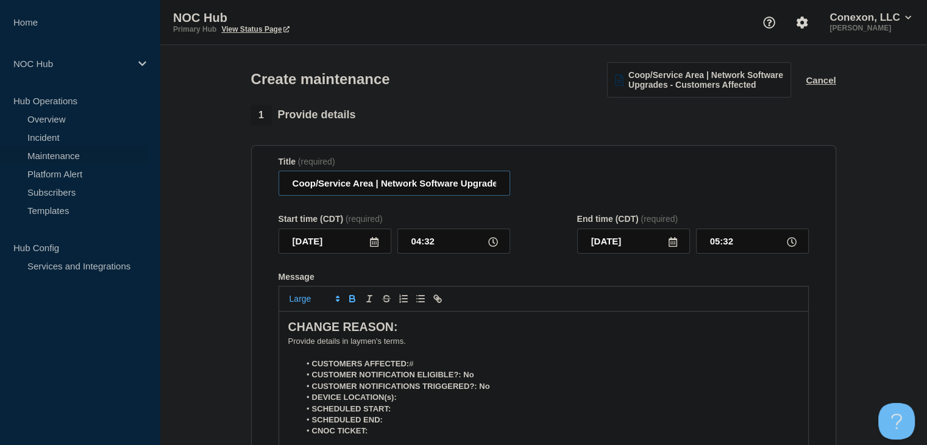
drag, startPoint x: 372, startPoint y: 186, endPoint x: 288, endPoint y: 183, distance: 84.2
click at [288, 183] on input "Coop/Service Area | Network Software Upgrades - Customers Affected" at bounding box center [395, 183] width 232 height 25
click at [376, 245] on icon at bounding box center [374, 242] width 10 height 10
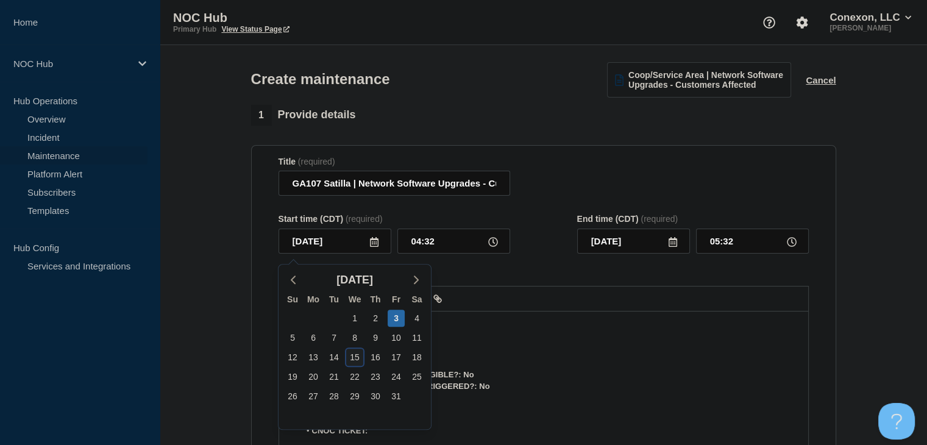
click at [351, 357] on div "15" at bounding box center [354, 357] width 17 height 17
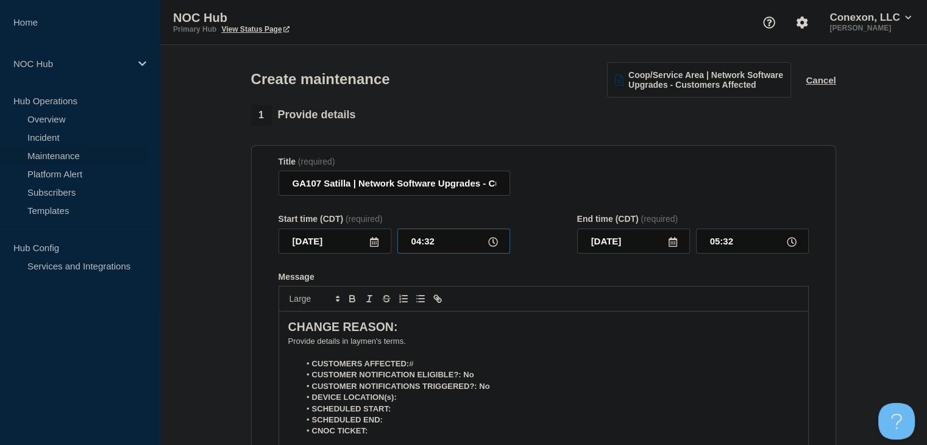
click at [439, 239] on input "04:32" at bounding box center [453, 241] width 113 height 25
click at [716, 246] on input "00:00" at bounding box center [752, 241] width 113 height 25
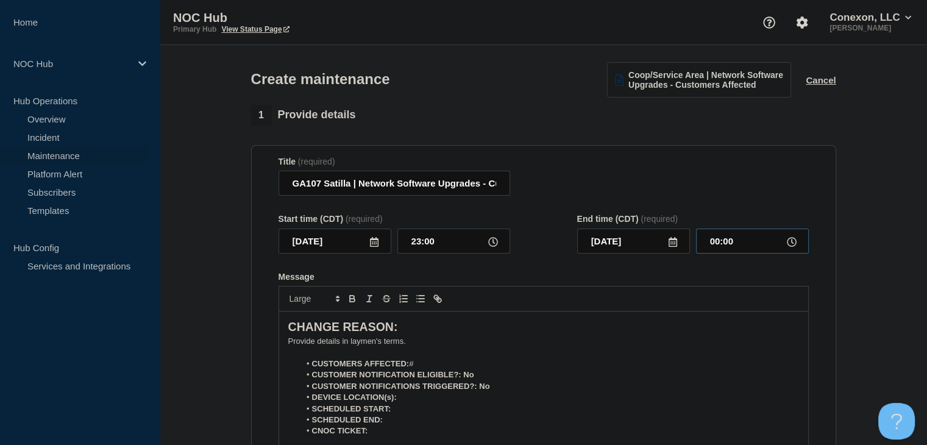
click at [716, 246] on input "00:00" at bounding box center [752, 241] width 113 height 25
click at [550, 275] on form "Title (required) GA107 Satilla | Network Software Upgrades - Customers Affected…" at bounding box center [544, 320] width 530 height 326
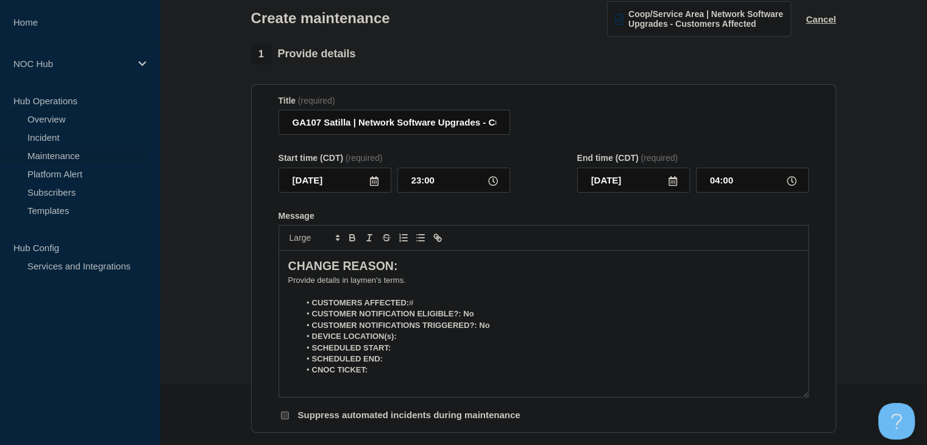
click at [351, 280] on p "﻿Provide details in laymen's terms." at bounding box center [543, 280] width 511 height 11
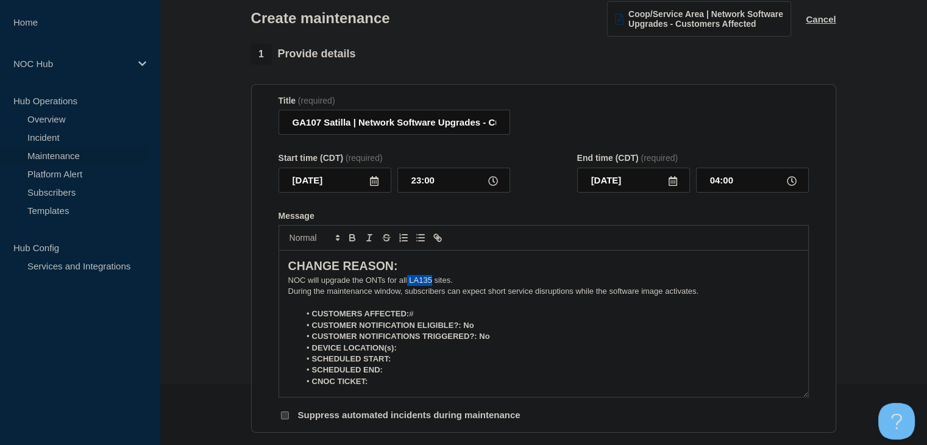
drag, startPoint x: 432, startPoint y: 284, endPoint x: 407, endPoint y: 284, distance: 24.4
click at [407, 284] on p "NOC will upgrade the ONTs for all LA135 sites." at bounding box center [543, 280] width 511 height 11
click at [463, 319] on li "CUSTOMERS AFFECTED: #" at bounding box center [549, 313] width 499 height 11
drag, startPoint x: 477, startPoint y: 325, endPoint x: 460, endPoint y: 326, distance: 16.5
click at [460, 326] on li "CUSTOMER NOTIFICATION ELIGIBLE?: No" at bounding box center [549, 325] width 499 height 11
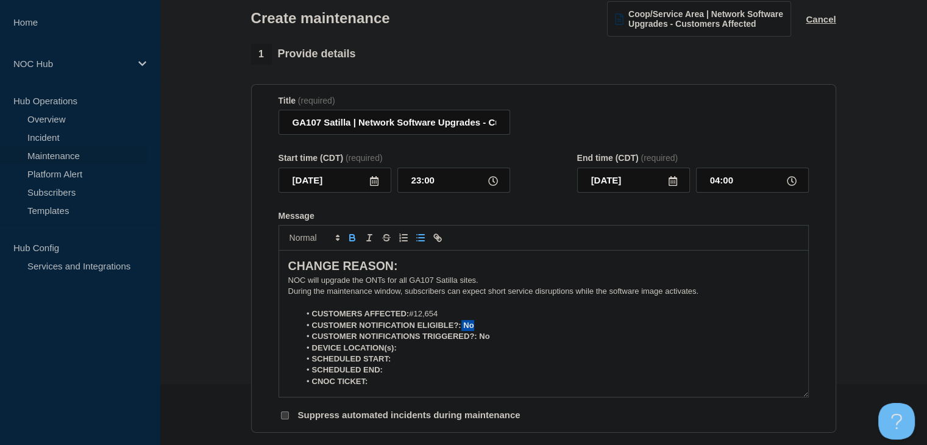
click at [356, 241] on icon "Toggle bold text" at bounding box center [352, 237] width 11 height 11
drag, startPoint x: 488, startPoint y: 342, endPoint x: 477, endPoint y: 342, distance: 11.0
click at [477, 341] on strong "CUSTOMER NOTIFICATIONS TRIGGERED?: No" at bounding box center [401, 336] width 178 height 9
click at [355, 243] on icon "Toggle bold text" at bounding box center [352, 237] width 11 height 11
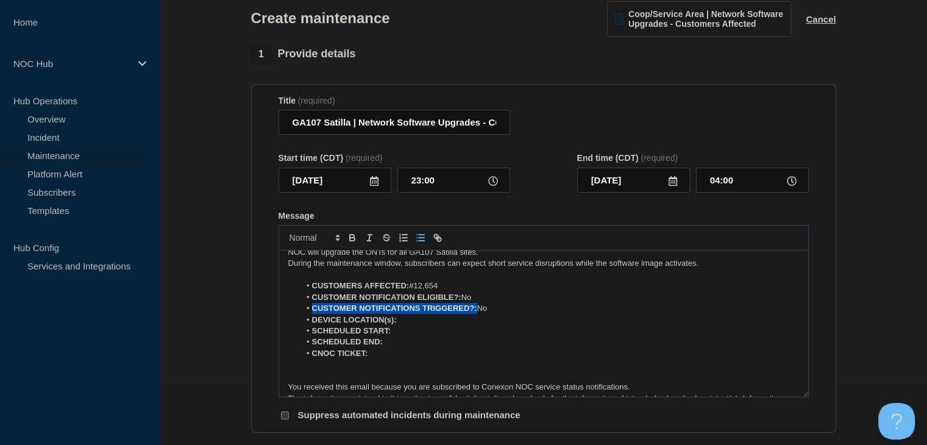
scroll to position [54, 0]
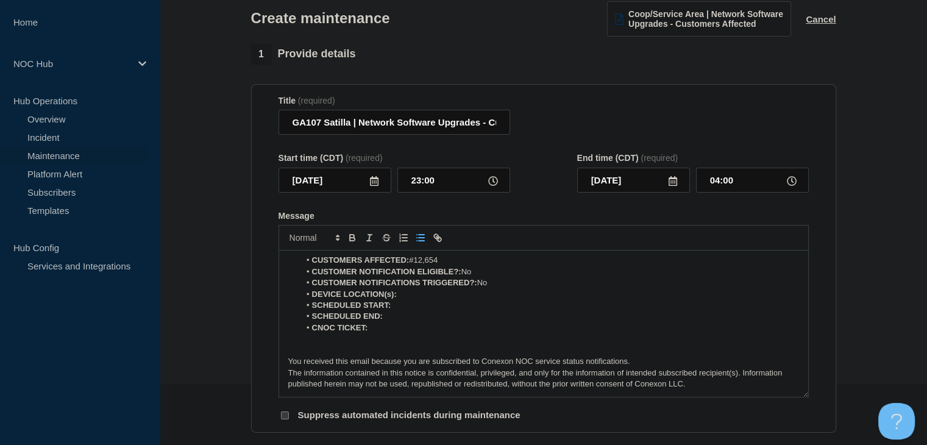
click at [422, 296] on li "DEVICE LOCATION(s):" at bounding box center [549, 294] width 499 height 11
click at [347, 242] on icon "Toggle bold text" at bounding box center [352, 237] width 11 height 11
click at [357, 241] on icon "Toggle bold text" at bounding box center [352, 237] width 11 height 11
click at [353, 238] on icon "Toggle bold text" at bounding box center [352, 236] width 4 height 3
click at [351, 241] on icon "Toggle bold text" at bounding box center [352, 237] width 11 height 11
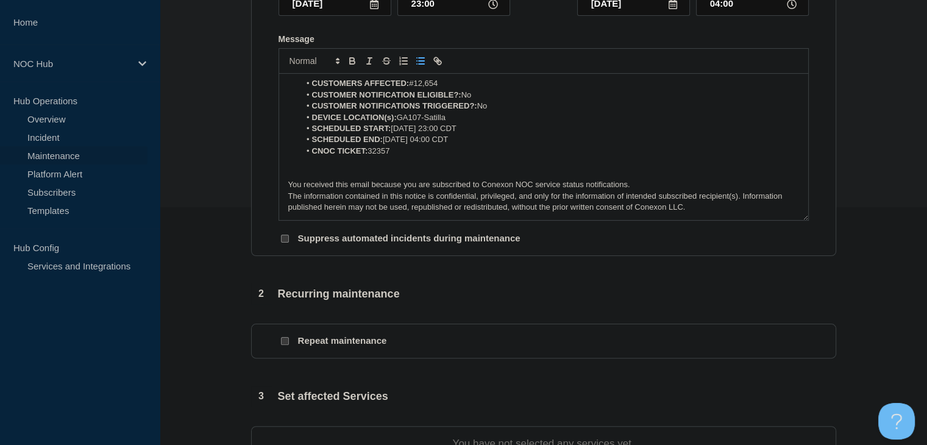
scroll to position [366, 0]
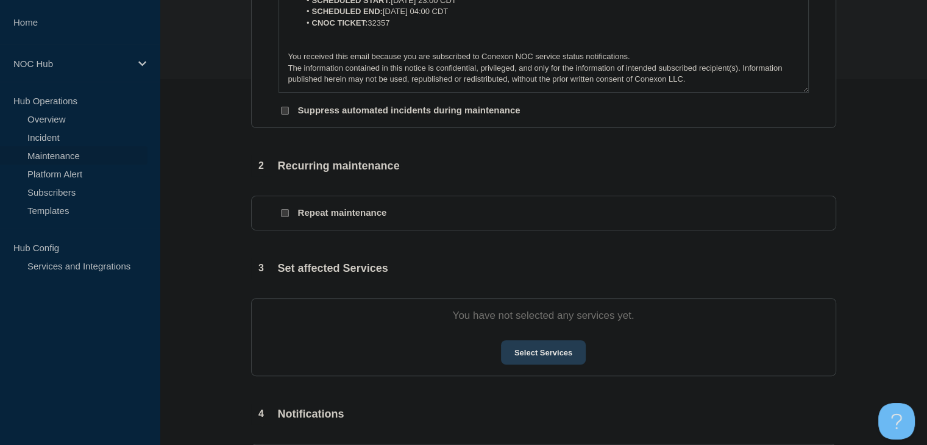
click at [535, 364] on button "Select Services" at bounding box center [543, 352] width 85 height 24
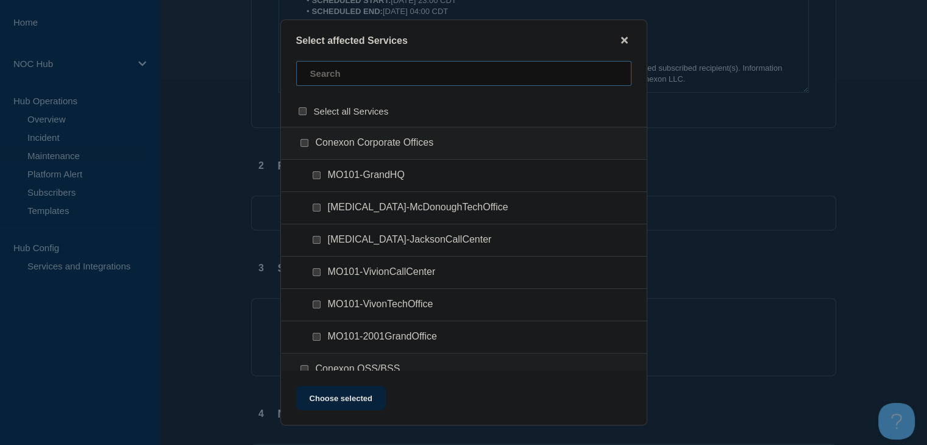
click at [391, 84] on input "text" at bounding box center [463, 73] width 335 height 25
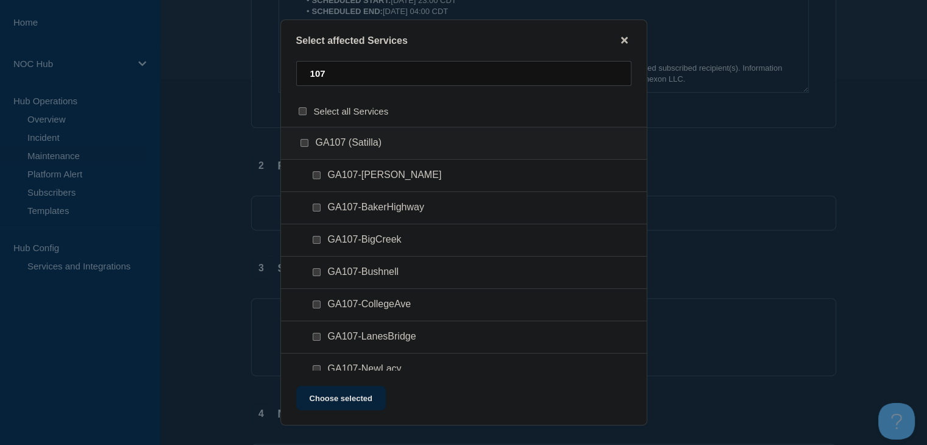
click at [302, 144] on input "GA107 (Satilla) checkbox" at bounding box center [305, 143] width 8 height 8
click at [336, 402] on button "Choose selected" at bounding box center [341, 398] width 90 height 24
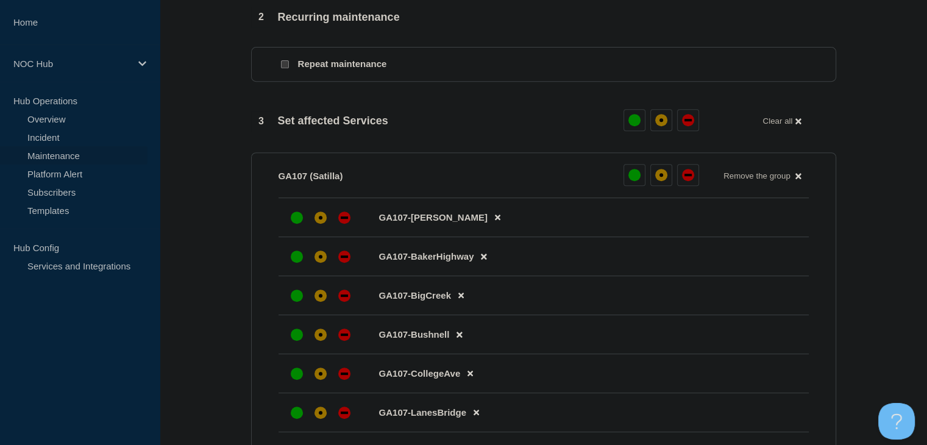
scroll to position [610, 0]
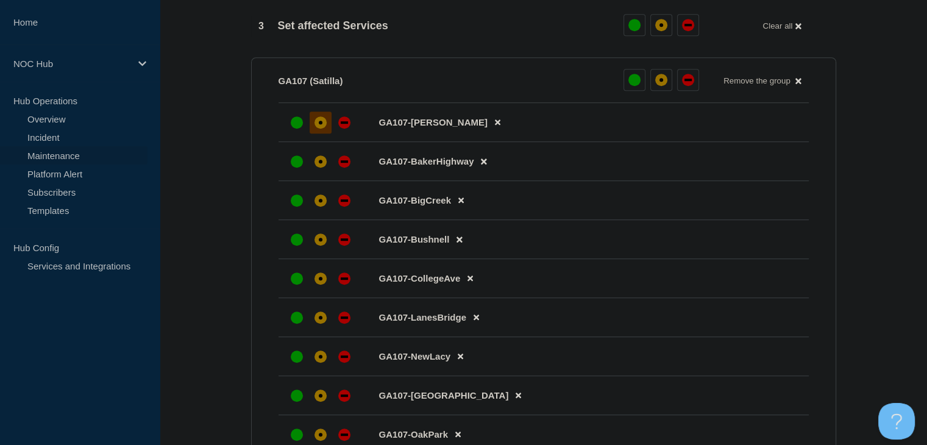
click at [317, 129] on div "affected" at bounding box center [321, 122] width 12 height 12
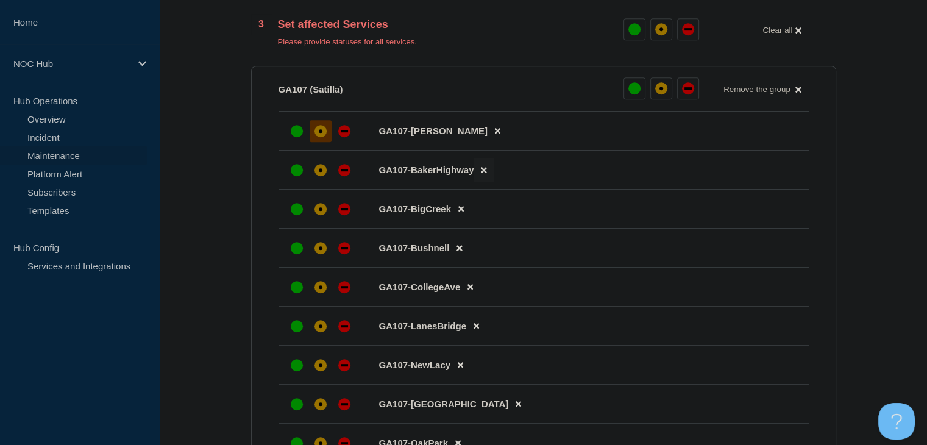
click at [482, 173] on icon at bounding box center [483, 170] width 5 height 5
click at [324, 176] on div "affected" at bounding box center [321, 170] width 12 height 12
click at [317, 220] on div at bounding box center [321, 209] width 22 height 22
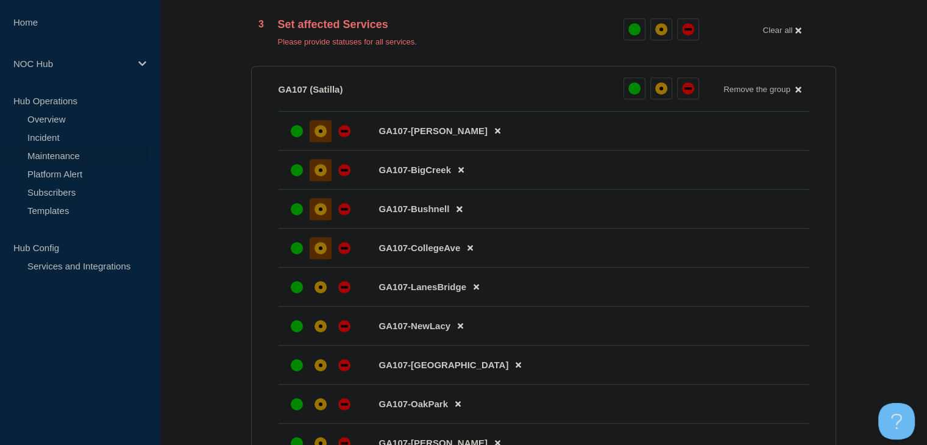
click at [319, 254] on div "affected" at bounding box center [321, 248] width 12 height 12
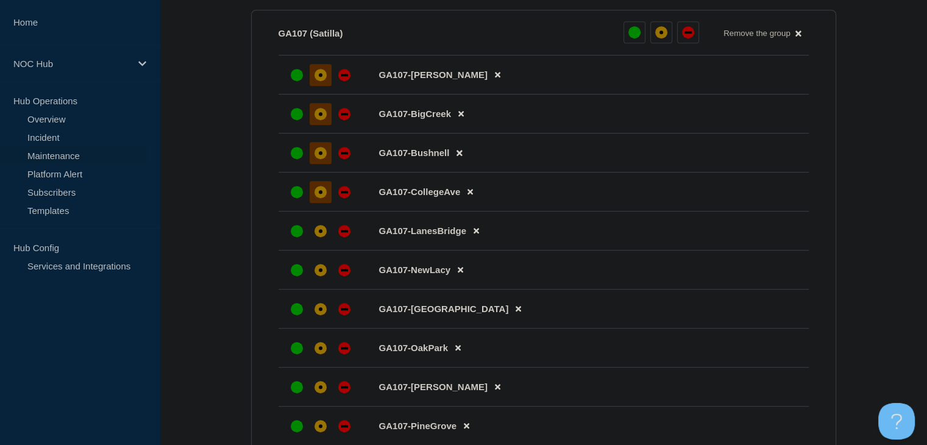
scroll to position [732, 0]
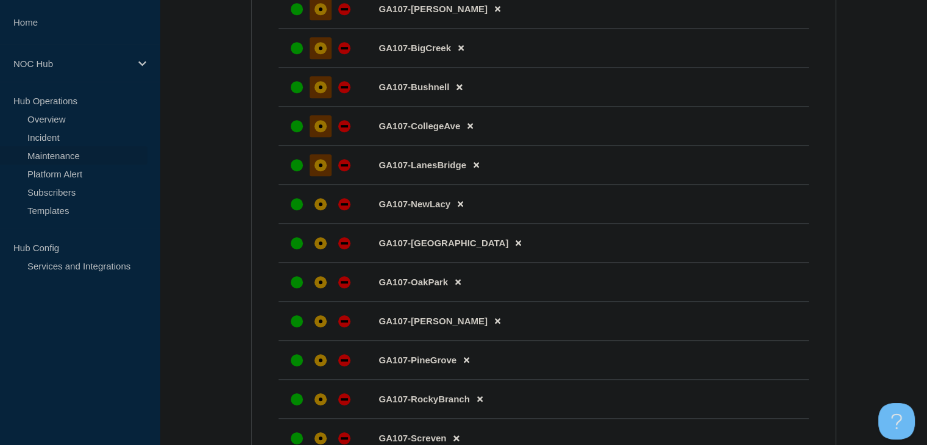
click at [319, 171] on div "affected" at bounding box center [321, 165] width 12 height 12
click at [319, 206] on div "affected" at bounding box center [321, 204] width 4 height 4
click at [321, 245] on div "affected" at bounding box center [321, 243] width 4 height 4
click at [320, 284] on div "affected" at bounding box center [321, 282] width 4 height 4
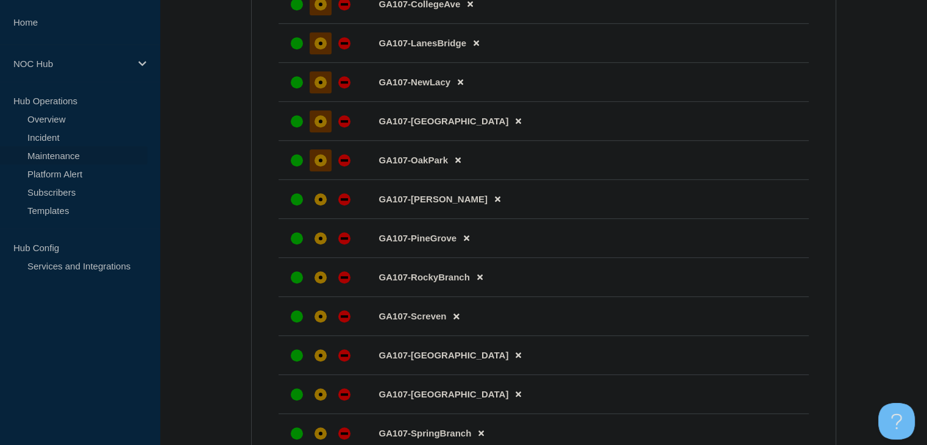
click at [320, 279] on div "affected" at bounding box center [321, 278] width 4 height 4
click at [322, 249] on div at bounding box center [321, 238] width 22 height 22
click at [321, 210] on div at bounding box center [321, 199] width 22 height 22
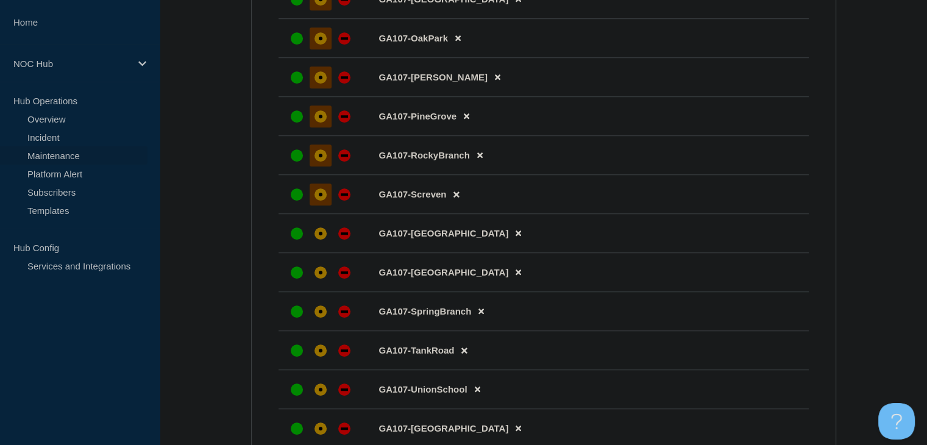
click at [321, 201] on div "affected" at bounding box center [321, 194] width 12 height 12
click at [317, 240] on div "affected" at bounding box center [321, 233] width 12 height 12
click at [322, 292] on li "GA107-SouthHazlehurst" at bounding box center [544, 272] width 530 height 39
click at [322, 279] on div "affected" at bounding box center [321, 272] width 12 height 12
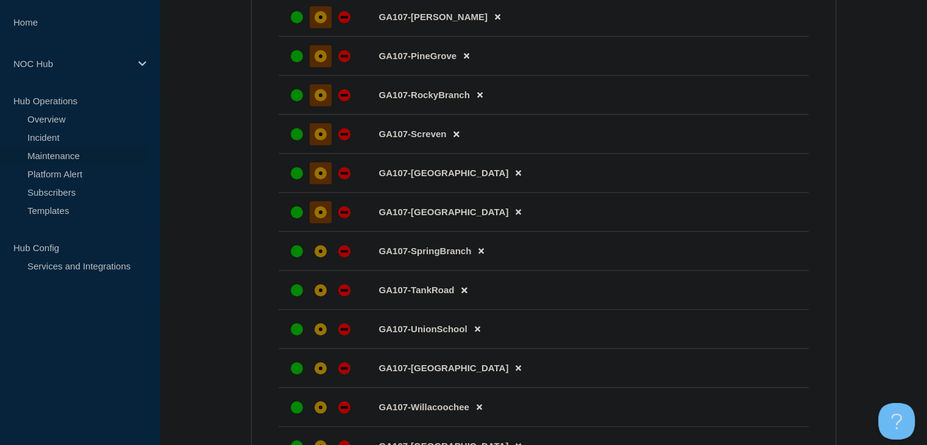
scroll to position [1097, 0]
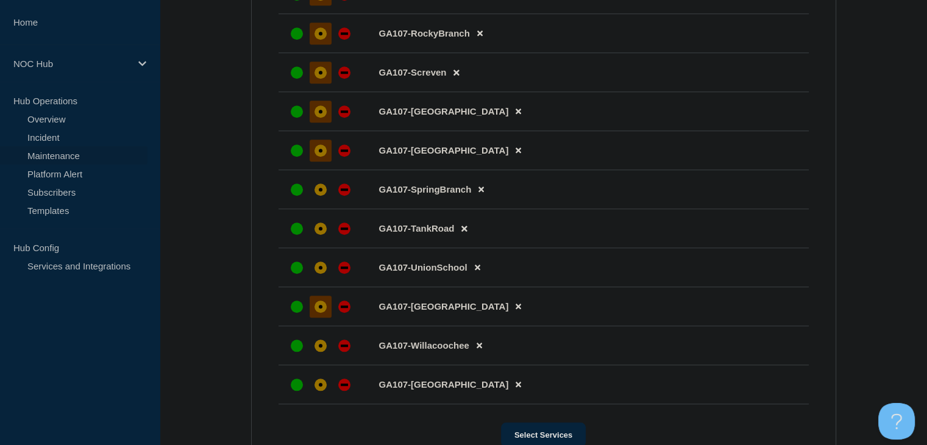
click at [319, 313] on div "affected" at bounding box center [321, 307] width 12 height 12
click at [319, 347] on div "affected" at bounding box center [321, 346] width 4 height 4
click at [479, 357] on button at bounding box center [479, 345] width 20 height 24
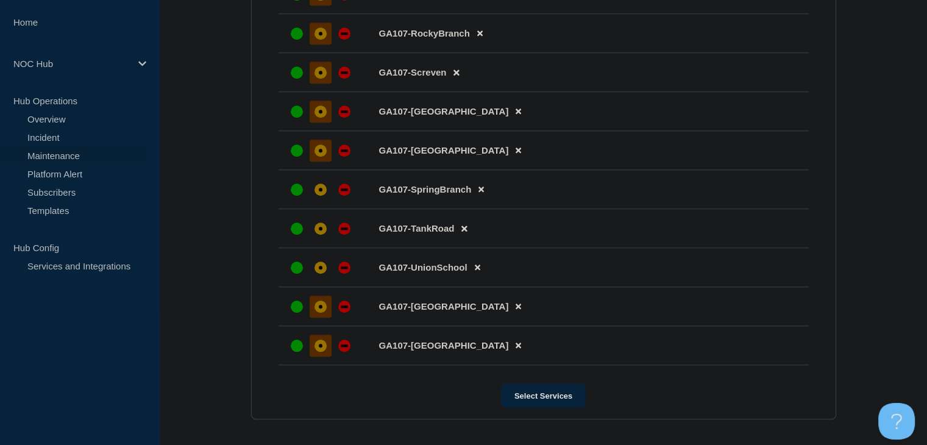
click at [327, 357] on div at bounding box center [321, 346] width 22 height 22
click at [329, 276] on div at bounding box center [321, 268] width 22 height 22
click at [326, 240] on div at bounding box center [321, 229] width 22 height 22
click at [322, 209] on li "GA107-SpringBranch" at bounding box center [544, 189] width 530 height 39
click at [322, 196] on div "affected" at bounding box center [321, 189] width 12 height 12
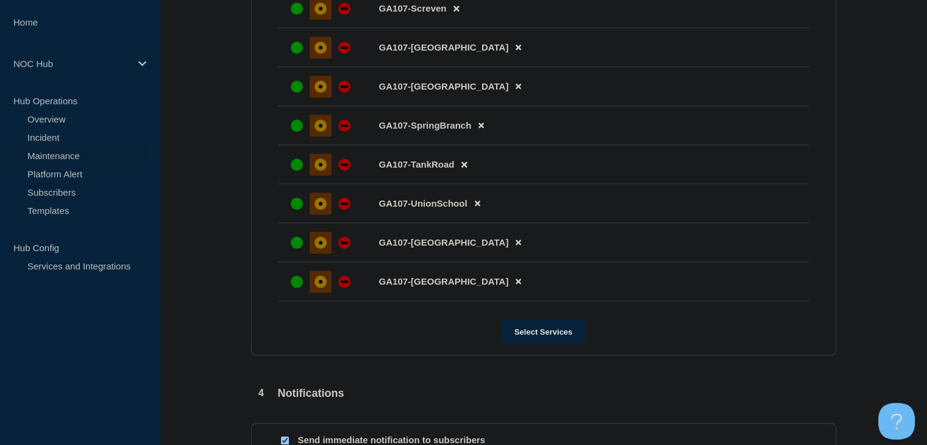
scroll to position [1275, 0]
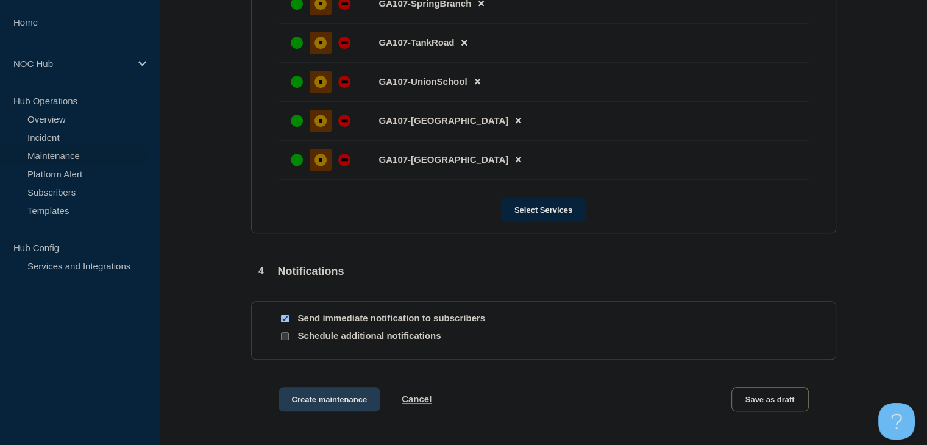
click at [332, 408] on button "Create maintenance" at bounding box center [330, 399] width 102 height 24
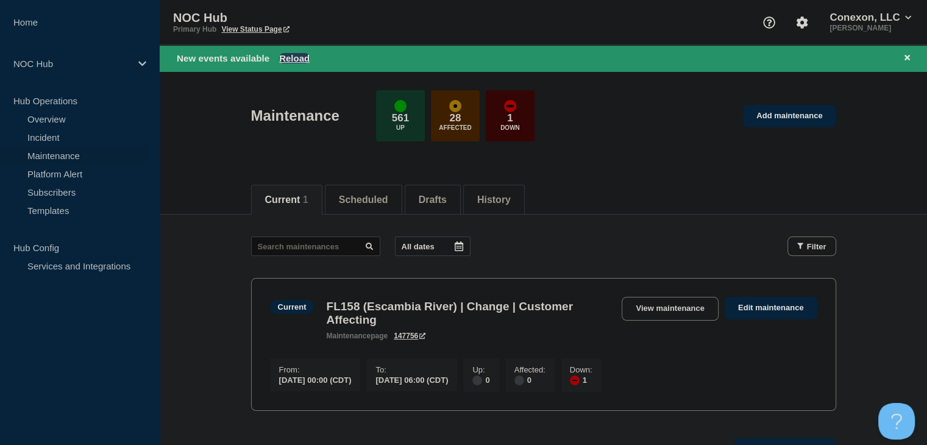
click at [305, 57] on button "Reload" at bounding box center [294, 58] width 30 height 10
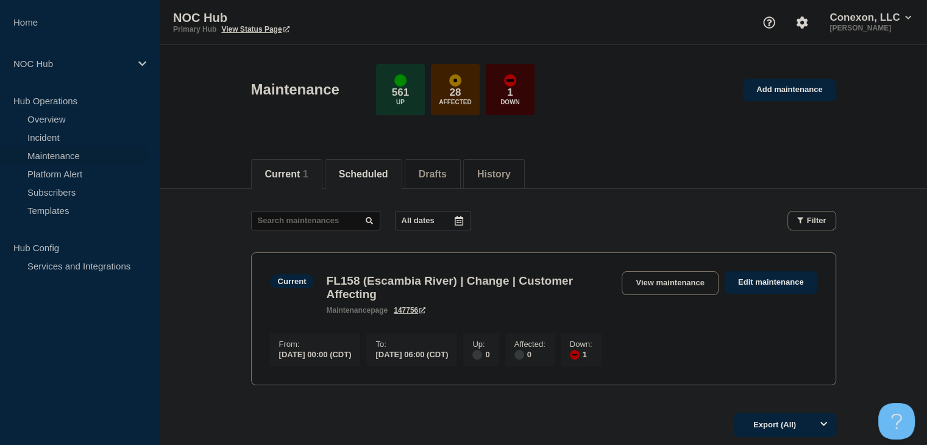
click at [366, 176] on button "Scheduled" at bounding box center [363, 174] width 49 height 11
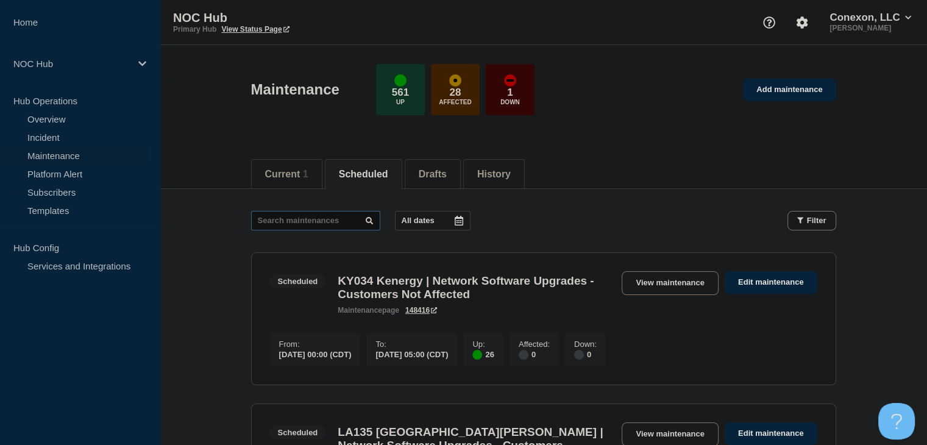
click at [297, 223] on input "text" at bounding box center [315, 221] width 129 height 20
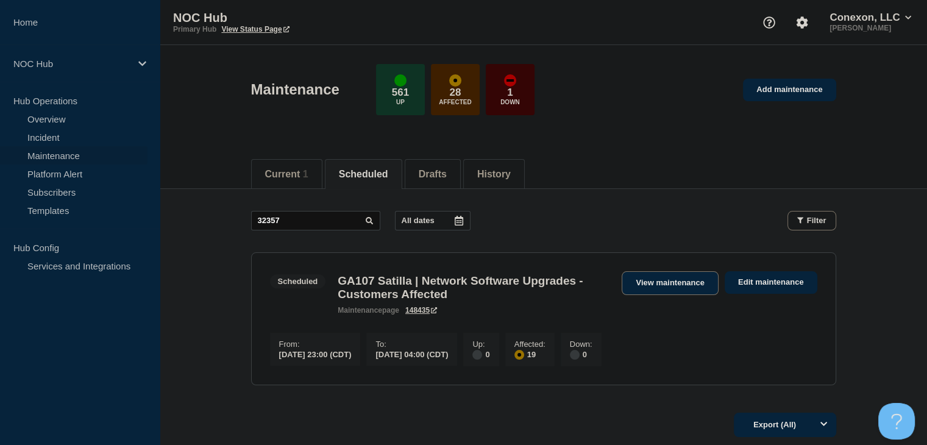
click at [651, 281] on link "View maintenance" at bounding box center [670, 283] width 96 height 24
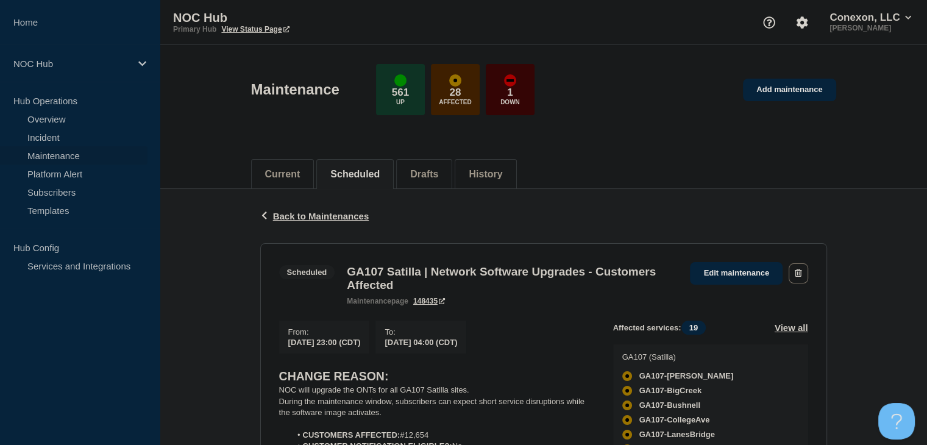
scroll to position [183, 0]
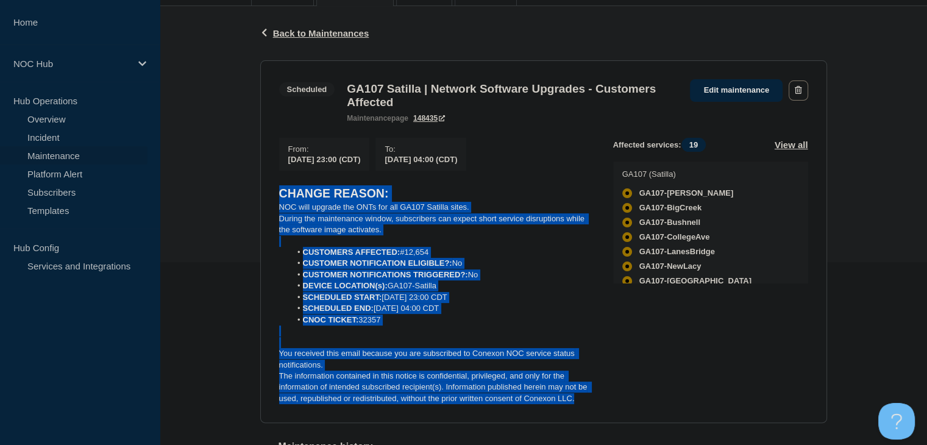
drag, startPoint x: 580, startPoint y: 410, endPoint x: 266, endPoint y: 207, distance: 373.5
click at [266, 207] on section "Scheduled GA107 Satilla | Network Software Upgrades - Customers Affected mainte…" at bounding box center [543, 241] width 567 height 363
copy div "CHANGE REASON: NOC will upgrade the ONTs for all GA107 Satilla sites. During th…"
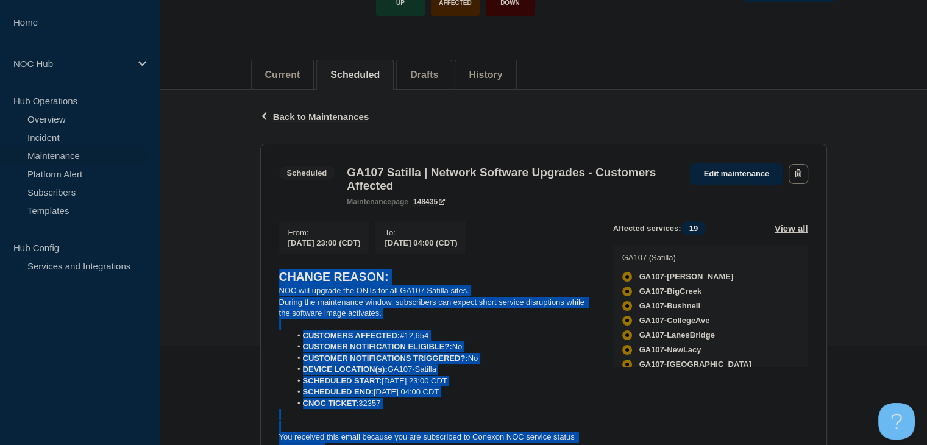
scroll to position [0, 0]
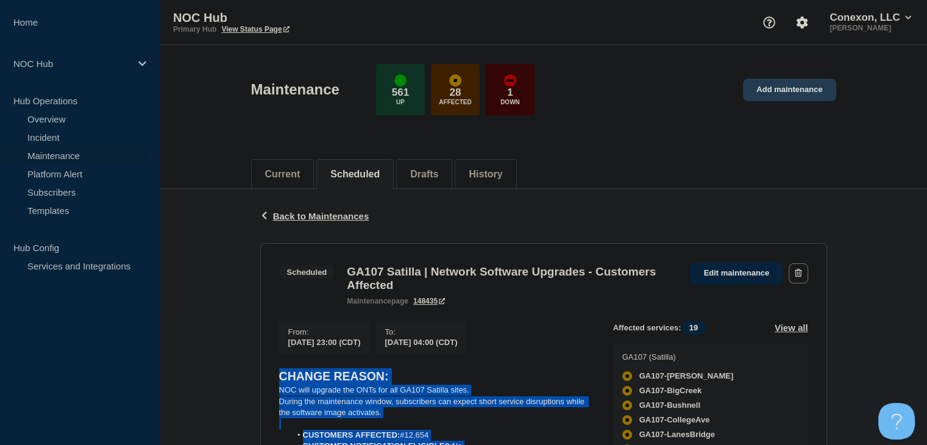
click at [761, 83] on link "Add maintenance" at bounding box center [789, 90] width 93 height 23
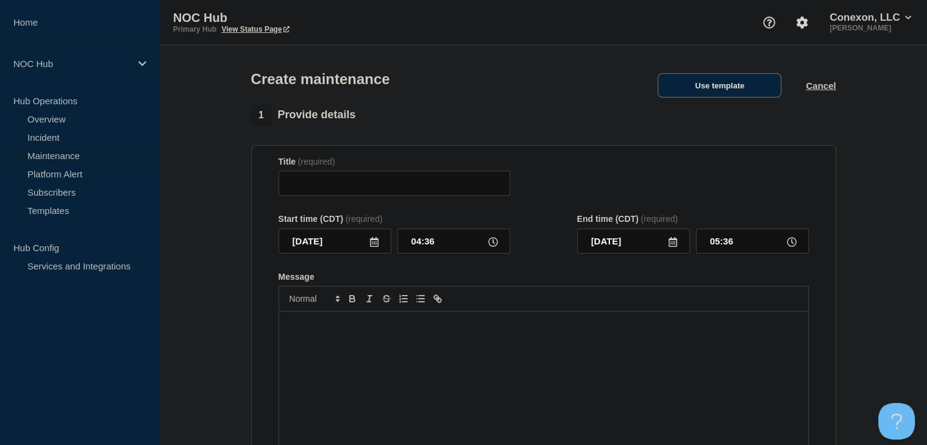
click at [707, 96] on button "Use template" at bounding box center [720, 85] width 124 height 24
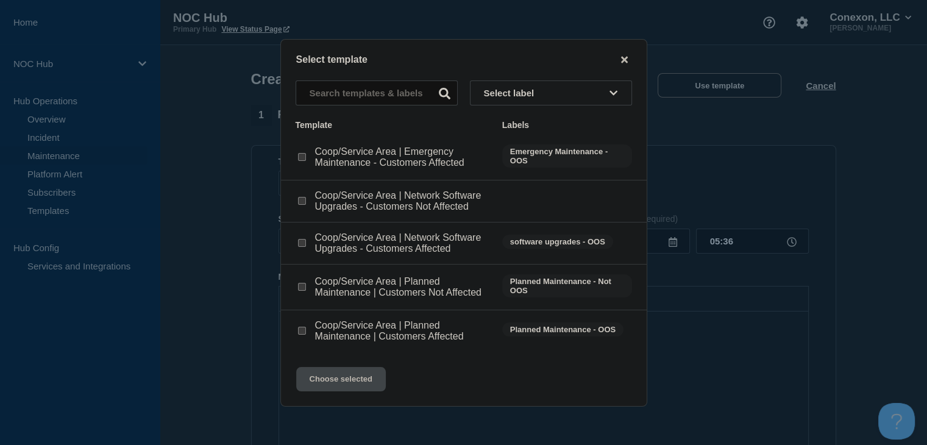
click at [296, 246] on div at bounding box center [302, 243] width 12 height 12
click at [303, 246] on input "Coop/Service Area | Network Software Upgrades - Customers Affected checkbox" at bounding box center [302, 243] width 8 height 8
click at [336, 373] on div "Select template Select label Template Labels Coop/Service Area | Emergency Main…" at bounding box center [463, 223] width 367 height 368
click at [338, 377] on button "Choose selected" at bounding box center [341, 379] width 90 height 24
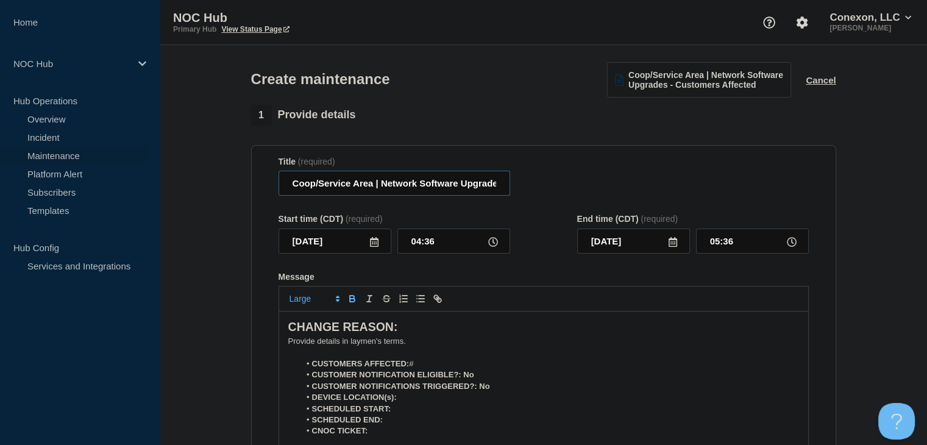
drag, startPoint x: 373, startPoint y: 191, endPoint x: 282, endPoint y: 183, distance: 91.1
click at [282, 183] on input "Coop/Service Area | Network Software Upgrades - Customers Affected" at bounding box center [395, 183] width 232 height 25
click at [373, 246] on icon at bounding box center [374, 242] width 9 height 10
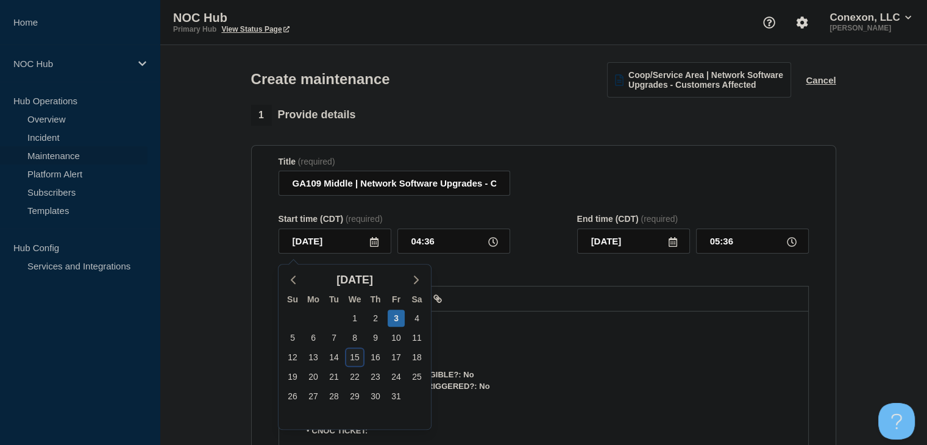
click at [357, 361] on div "15" at bounding box center [354, 357] width 17 height 17
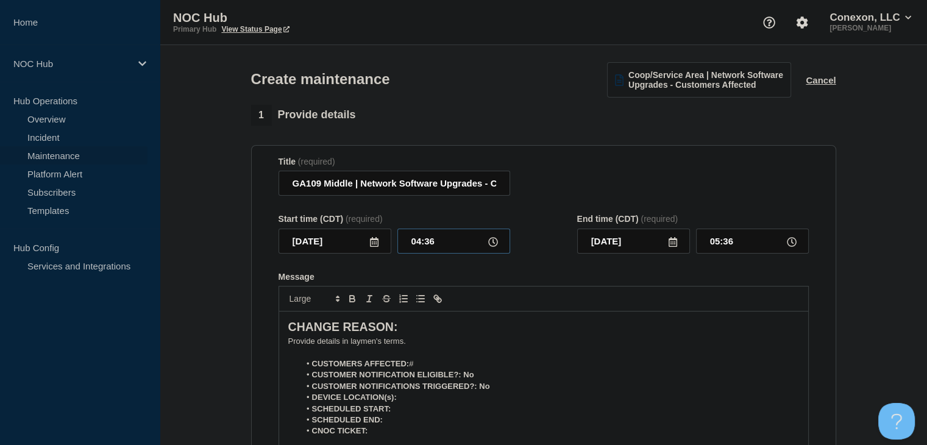
click at [415, 248] on input "04:36" at bounding box center [453, 241] width 113 height 25
click at [726, 247] on input "00:00" at bounding box center [752, 241] width 113 height 25
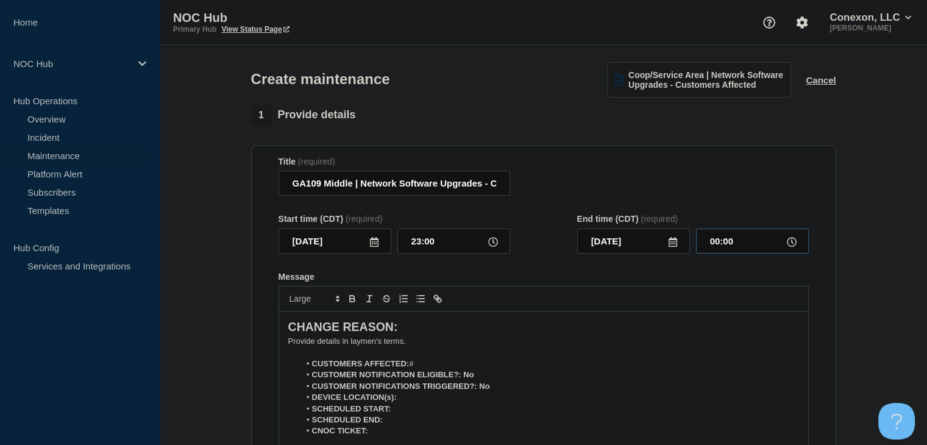
click at [726, 247] on input "00:00" at bounding box center [752, 241] width 113 height 25
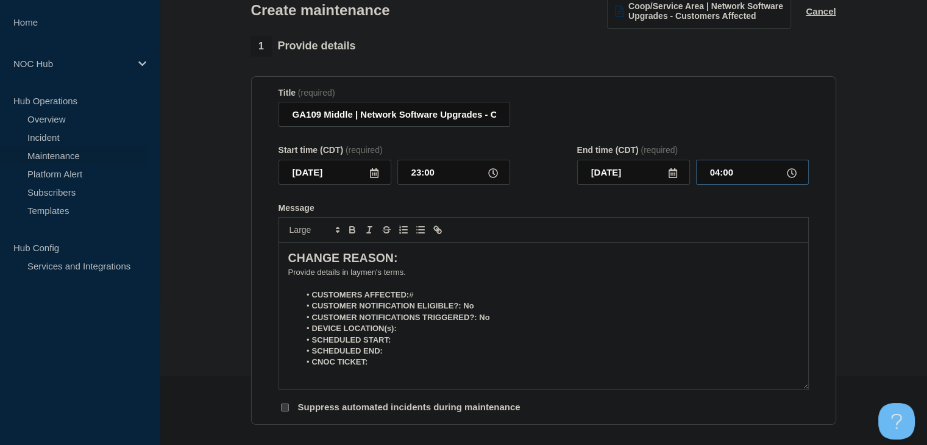
scroll to position [122, 0]
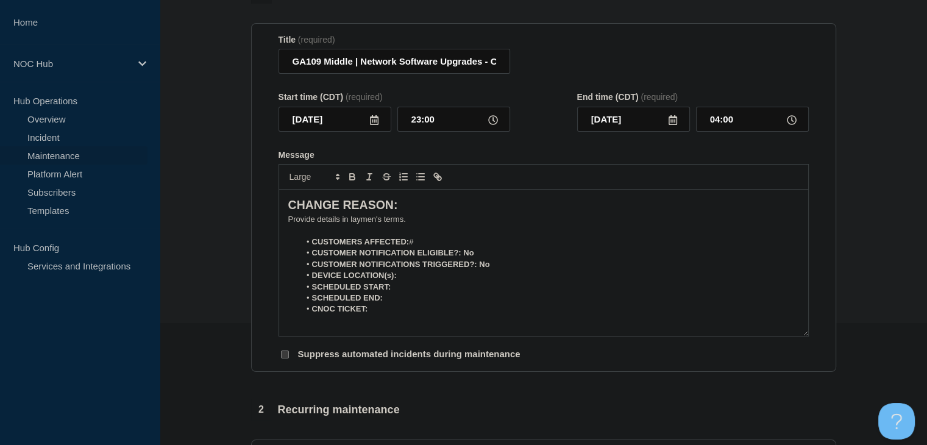
click at [853, 227] on section "1 Provide details Title (required) GA109 Middle | Network Software Upgrades - C…" at bounding box center [543, 406] width 767 height 846
click at [380, 222] on p "﻿Provide details in laymen's terms." at bounding box center [543, 219] width 511 height 11
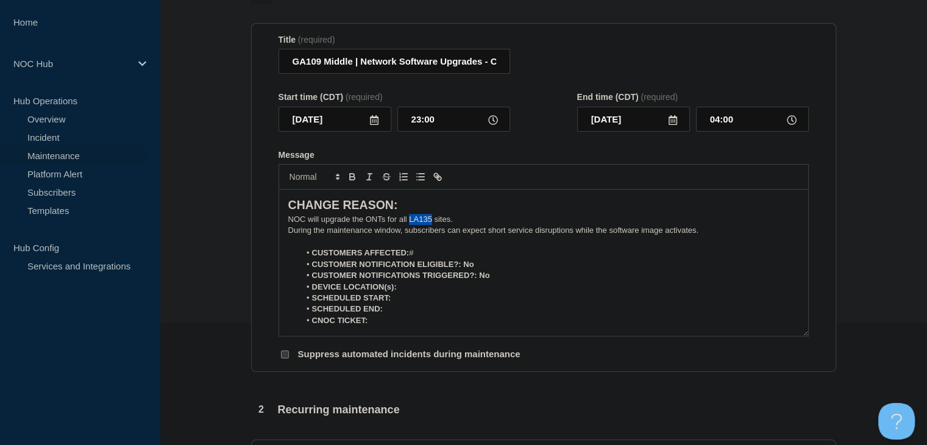
drag, startPoint x: 431, startPoint y: 222, endPoint x: 410, endPoint y: 225, distance: 20.9
click at [410, 225] on p "NOC will upgrade the ONTs for all LA135 sites." at bounding box center [543, 219] width 511 height 11
click at [429, 257] on li "CUSTOMERS AFFECTED: #" at bounding box center [549, 252] width 499 height 11
click at [422, 293] on li "DEVICE LOCATION(s):" at bounding box center [549, 287] width 499 height 11
drag, startPoint x: 483, startPoint y: 269, endPoint x: 462, endPoint y: 271, distance: 20.9
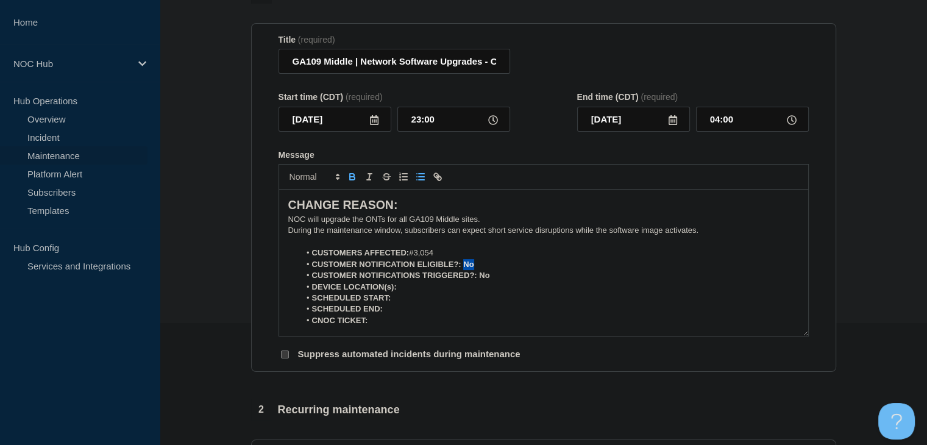
click at [462, 270] on li "CUSTOMER NOTIFICATION ELIGIBLE?: No" at bounding box center [549, 264] width 499 height 11
click at [350, 177] on icon "Toggle bold text" at bounding box center [352, 175] width 4 height 3
drag, startPoint x: 493, startPoint y: 281, endPoint x: 477, endPoint y: 281, distance: 15.8
click at [477, 281] on li "CUSTOMER NOTIFICATIONS TRIGGERED?: No" at bounding box center [549, 275] width 499 height 11
click at [349, 182] on icon "Toggle bold text" at bounding box center [352, 176] width 11 height 11
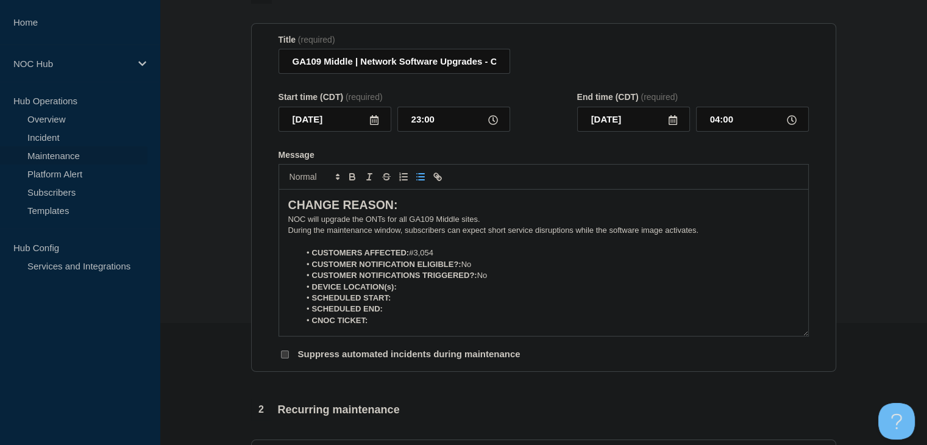
click at [417, 291] on li "DEVICE LOCATION(s):" at bounding box center [549, 287] width 499 height 11
click at [352, 177] on icon "Toggle bold text" at bounding box center [352, 175] width 4 height 3
click at [352, 177] on icon "Toggle bold text" at bounding box center [352, 176] width 11 height 11
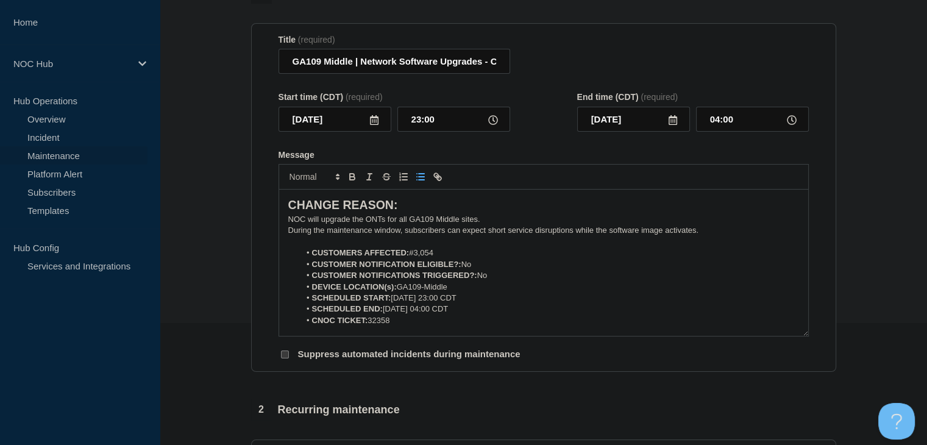
scroll to position [427, 0]
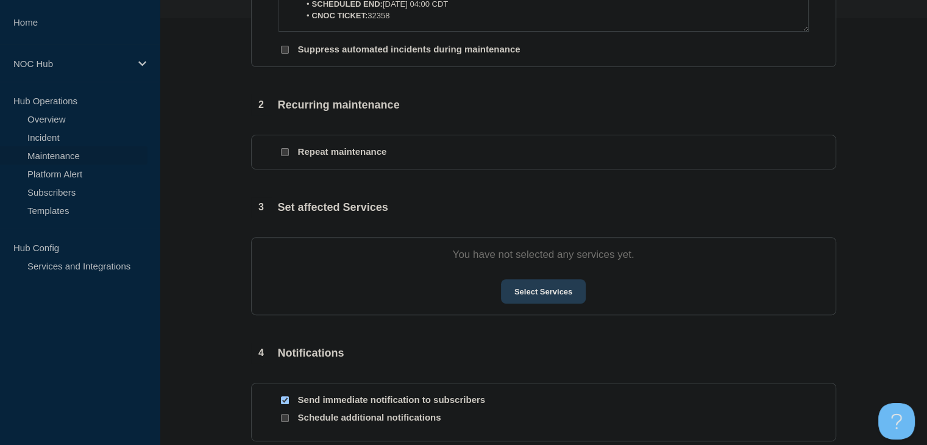
click at [546, 301] on button "Select Services" at bounding box center [543, 291] width 85 height 24
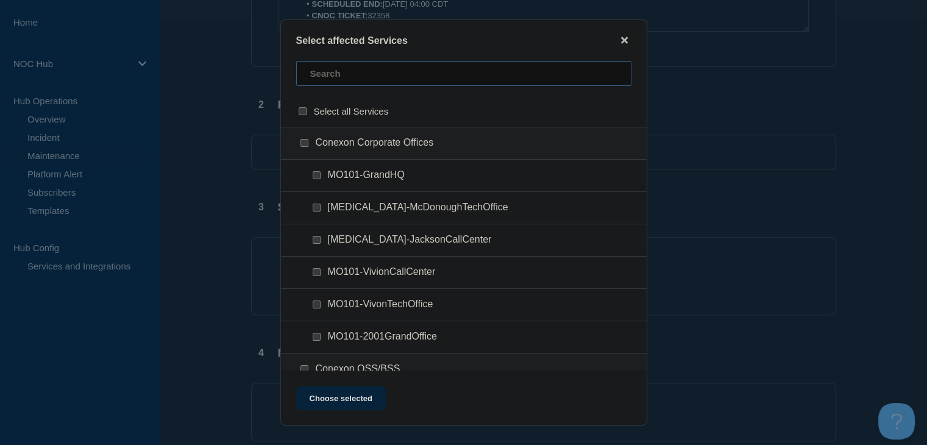
click at [322, 79] on input "text" at bounding box center [463, 73] width 335 height 25
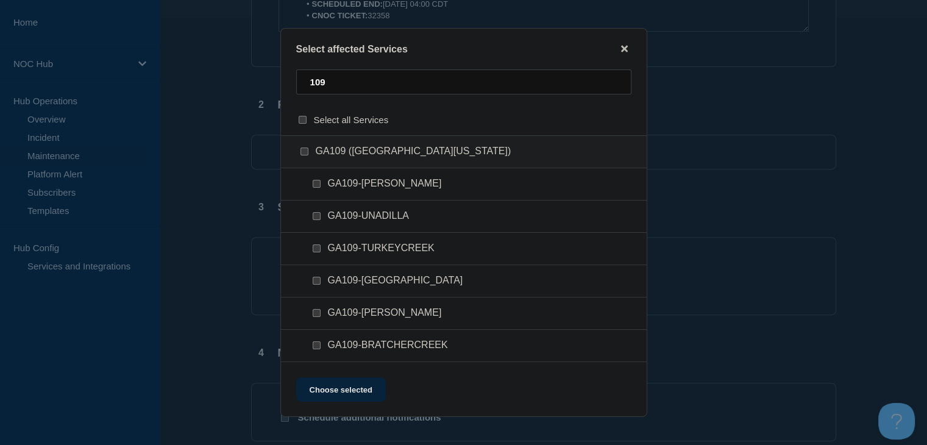
click at [303, 153] on input "GA109 (Middle Georgia) checkbox" at bounding box center [305, 152] width 8 height 8
click at [332, 388] on button "Choose selected" at bounding box center [341, 389] width 90 height 24
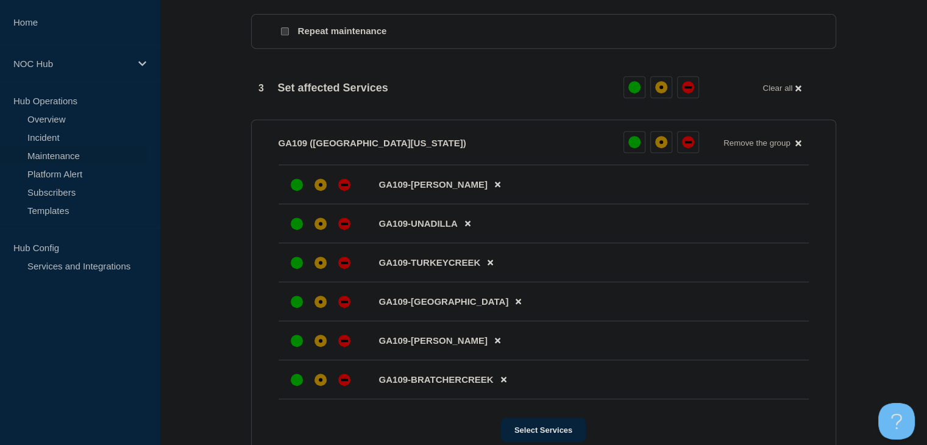
scroll to position [610, 0]
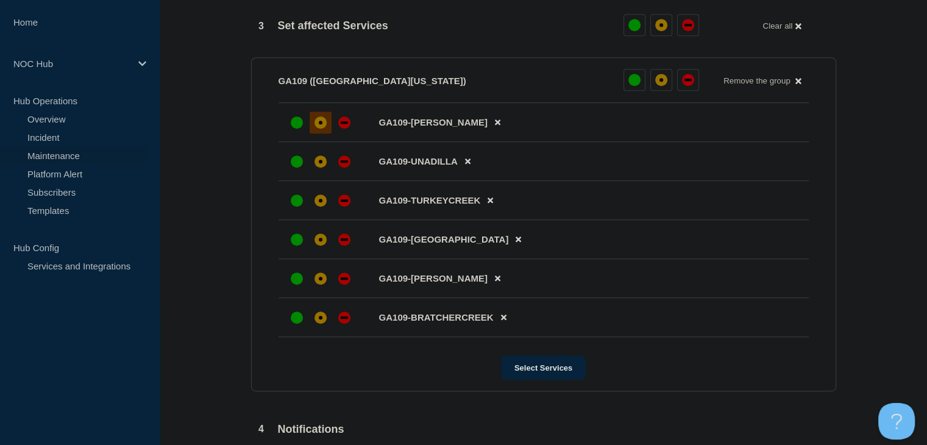
click at [317, 133] on div at bounding box center [321, 123] width 22 height 22
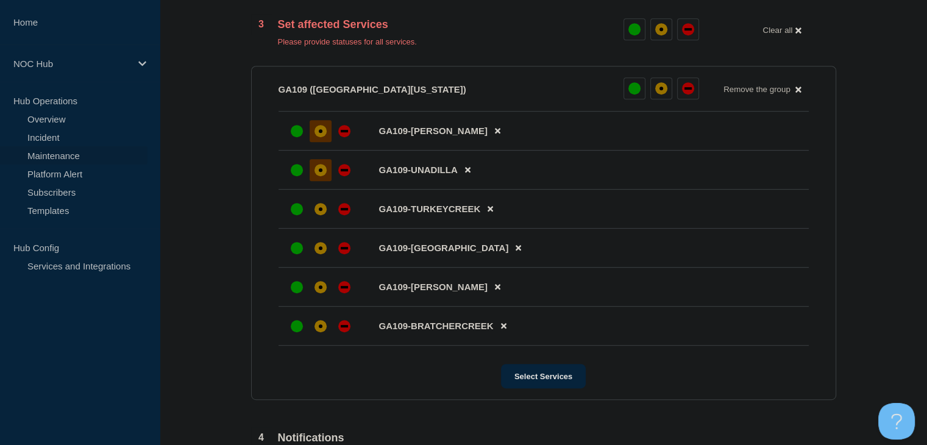
click at [319, 181] on div at bounding box center [321, 170] width 22 height 22
click at [319, 220] on div at bounding box center [320, 209] width 69 height 22
click at [319, 259] on div at bounding box center [321, 248] width 22 height 22
click at [321, 289] on div "affected" at bounding box center [321, 287] width 4 height 4
click at [322, 215] on div "affected" at bounding box center [321, 209] width 12 height 12
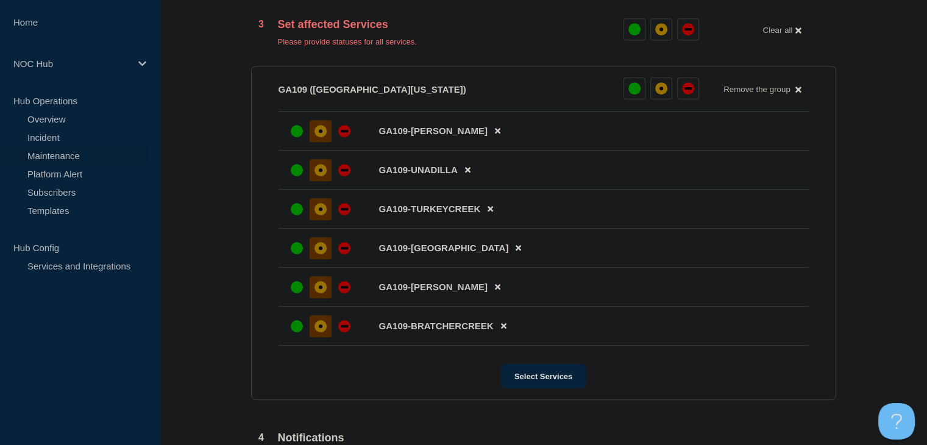
click at [323, 332] on div "affected" at bounding box center [321, 326] width 12 height 12
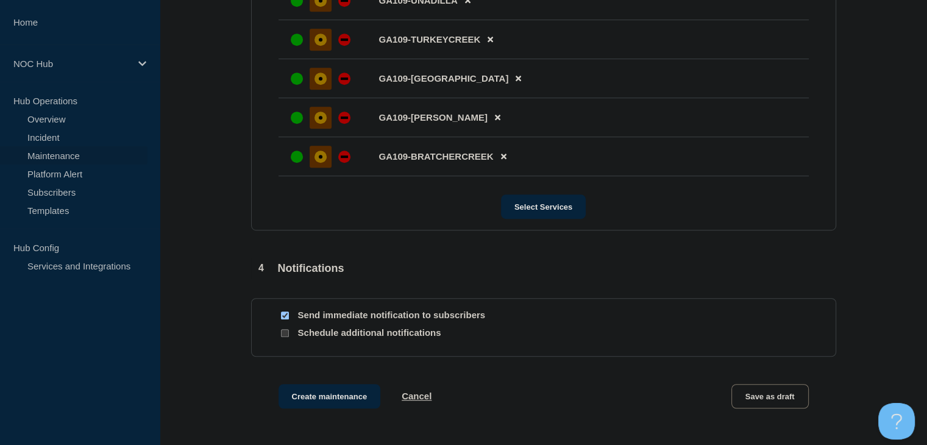
scroll to position [883, 0]
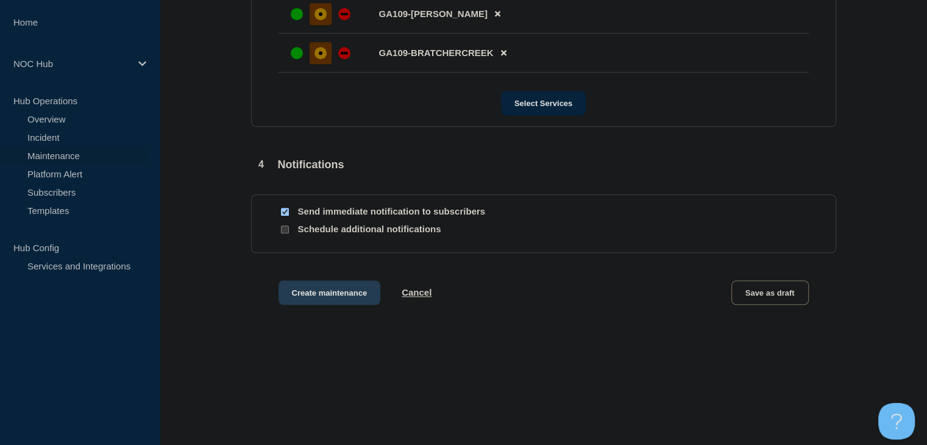
click at [327, 297] on button "Create maintenance" at bounding box center [330, 292] width 102 height 24
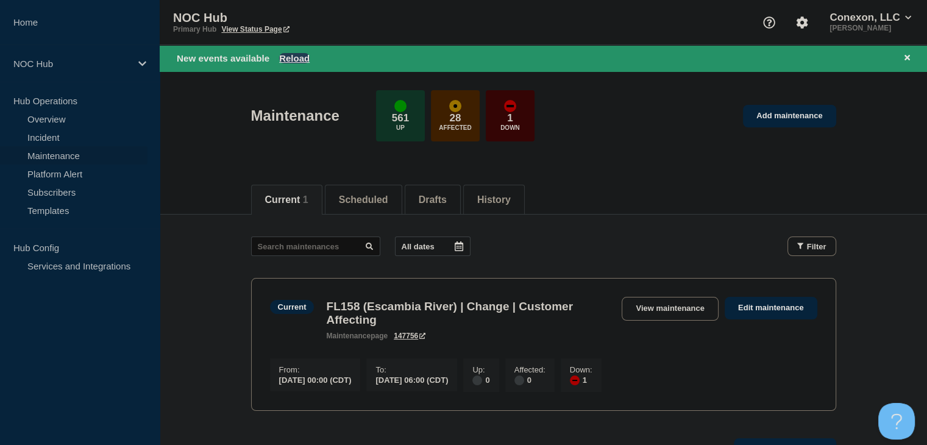
click at [297, 55] on button "Reload" at bounding box center [294, 58] width 30 height 10
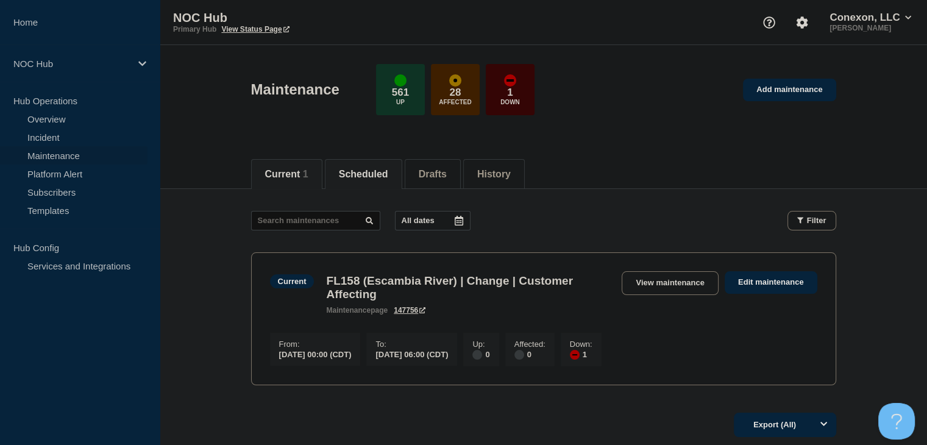
click at [383, 179] on button "Scheduled" at bounding box center [363, 174] width 49 height 11
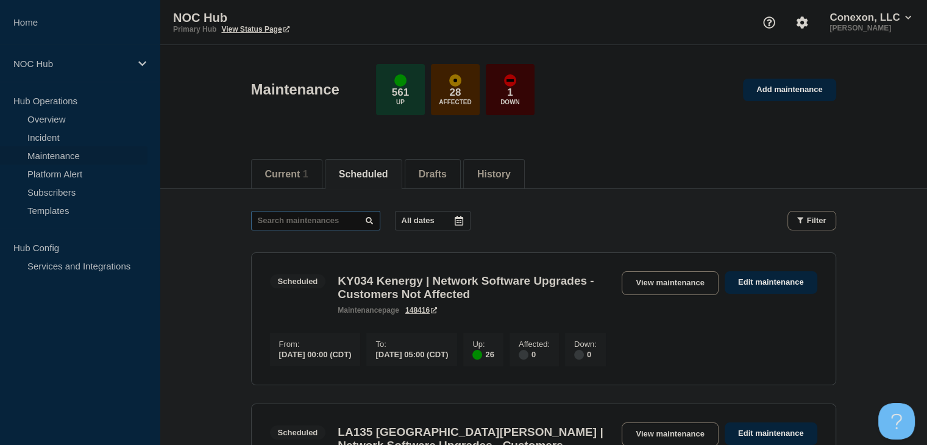
click at [324, 219] on input "text" at bounding box center [315, 221] width 129 height 20
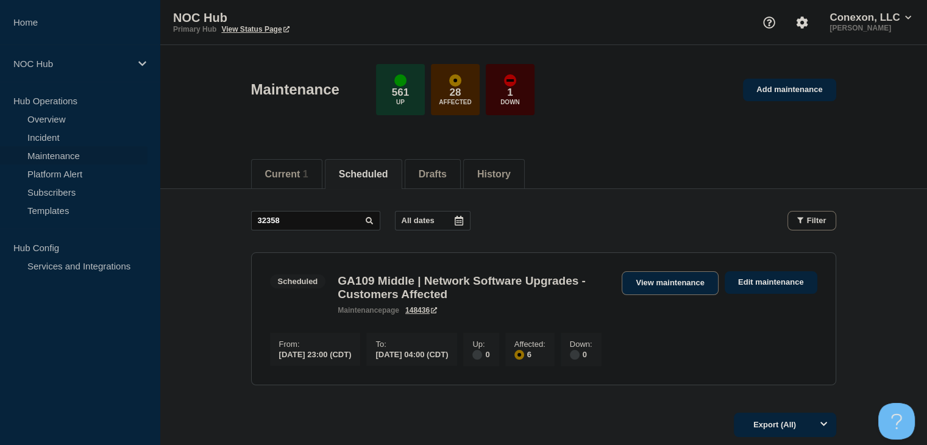
click at [693, 285] on link "View maintenance" at bounding box center [670, 283] width 96 height 24
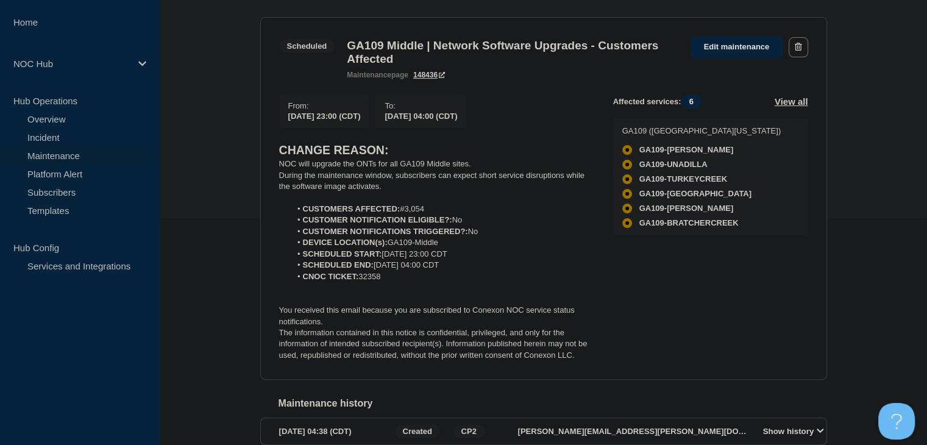
scroll to position [244, 0]
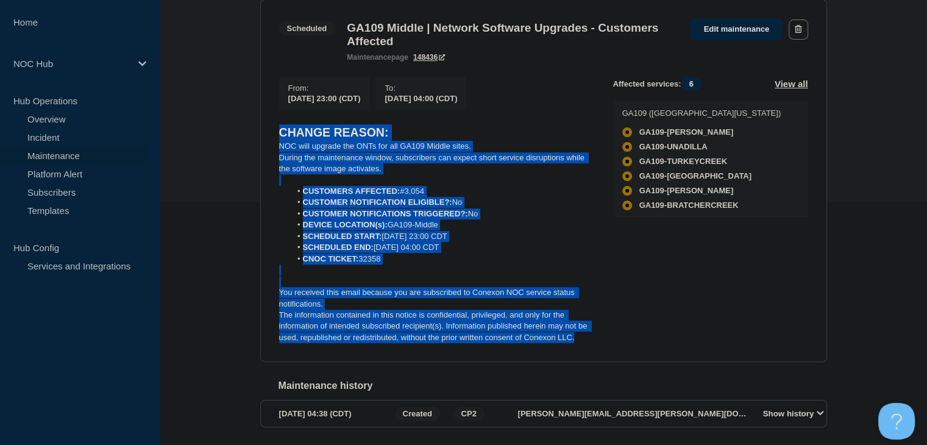
drag, startPoint x: 582, startPoint y: 345, endPoint x: 279, endPoint y: 137, distance: 367.9
click at [279, 137] on div "CHANGE REASON: NOC will upgrade the ONTs for all GA109 Middle sites. During the…" at bounding box center [436, 233] width 315 height 219
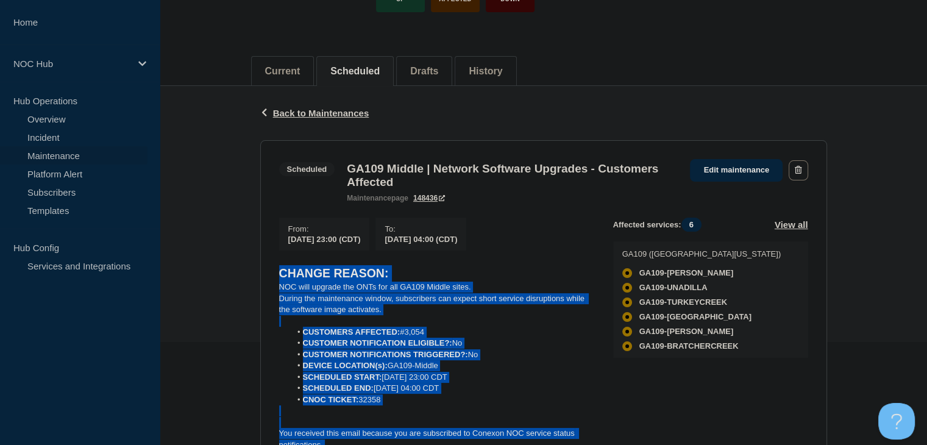
scroll to position [0, 0]
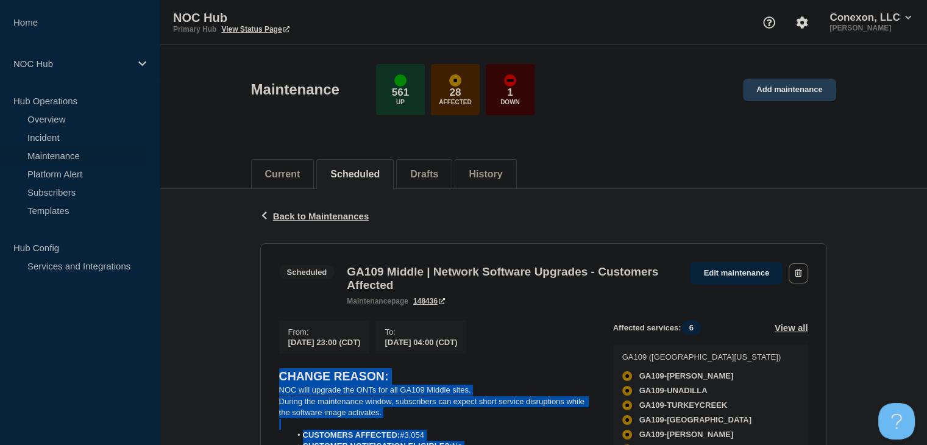
click at [764, 90] on link "Add maintenance" at bounding box center [789, 90] width 93 height 23
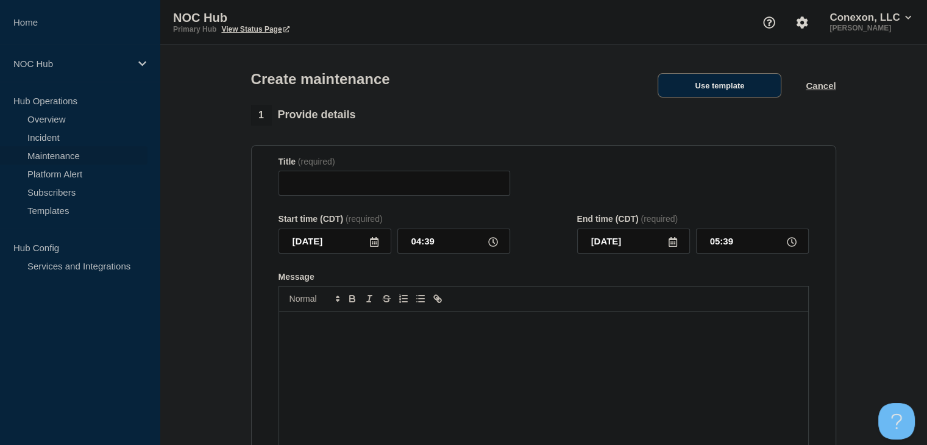
click at [727, 98] on button "Use template" at bounding box center [720, 85] width 124 height 24
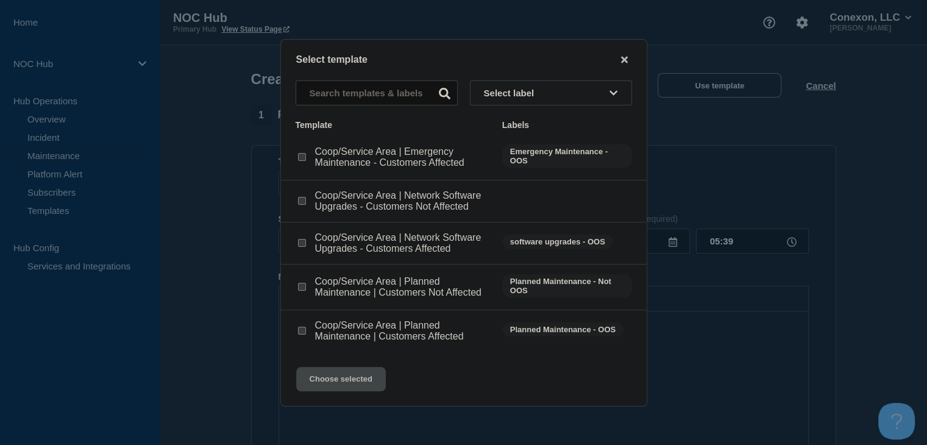
click at [298, 244] on input "Coop/Service Area | Network Software Upgrades - Customers Affected checkbox" at bounding box center [302, 243] width 8 height 8
click at [321, 386] on button "Choose selected" at bounding box center [341, 379] width 90 height 24
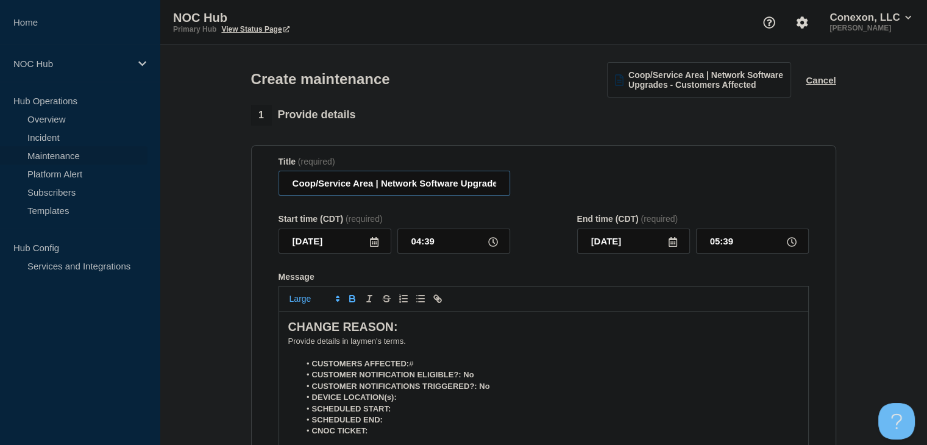
drag, startPoint x: 375, startPoint y: 186, endPoint x: 271, endPoint y: 187, distance: 104.2
click at [271, 187] on section "Title (required) Coop/Service Area | Network Software Upgrades - Customers Affe…" at bounding box center [543, 319] width 585 height 349
click at [315, 187] on input "GA122 Irwin | Network Software Upgrades - Customers Affected" at bounding box center [395, 183] width 232 height 25
click at [371, 247] on icon at bounding box center [374, 242] width 10 height 10
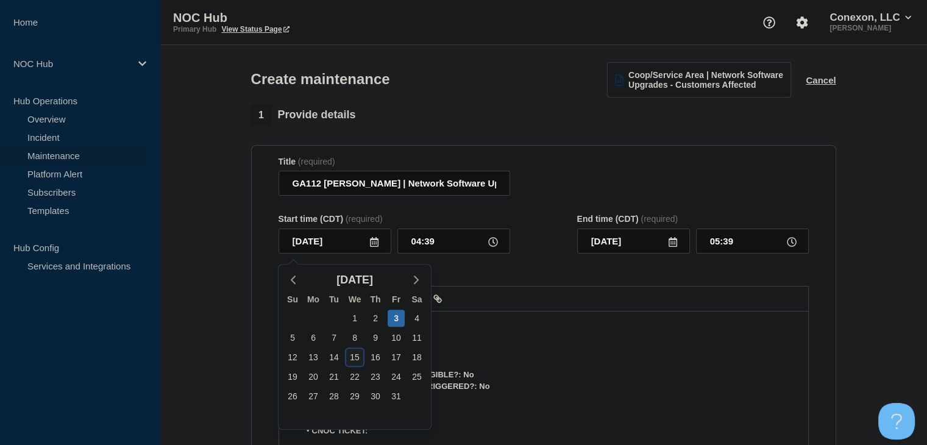
click at [358, 356] on div "15" at bounding box center [354, 357] width 17 height 17
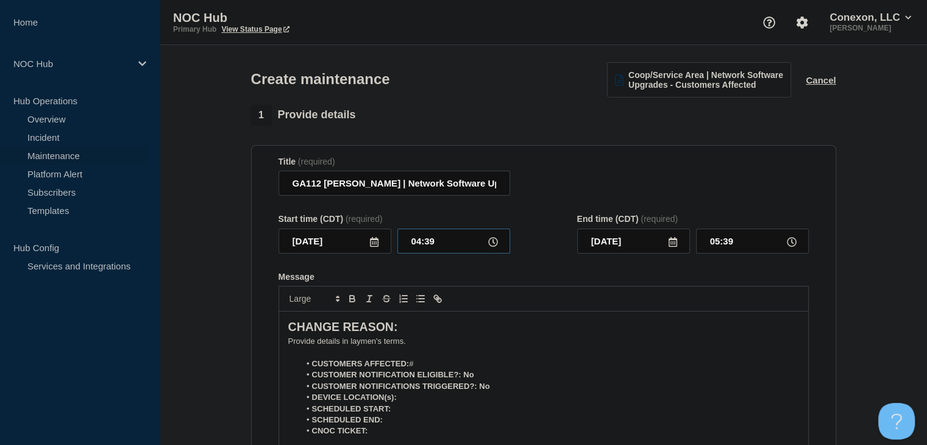
click at [426, 254] on input "04:39" at bounding box center [453, 241] width 113 height 25
click at [724, 245] on input "00:00" at bounding box center [752, 241] width 113 height 25
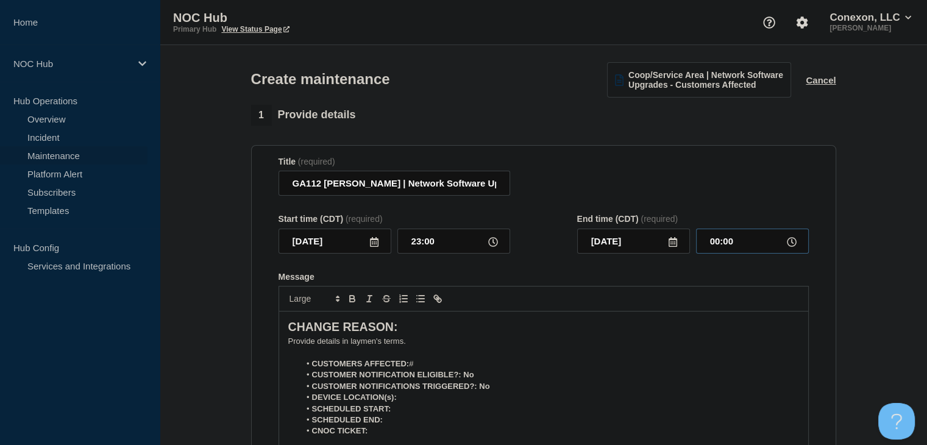
click at [724, 245] on input "00:00" at bounding box center [752, 241] width 113 height 25
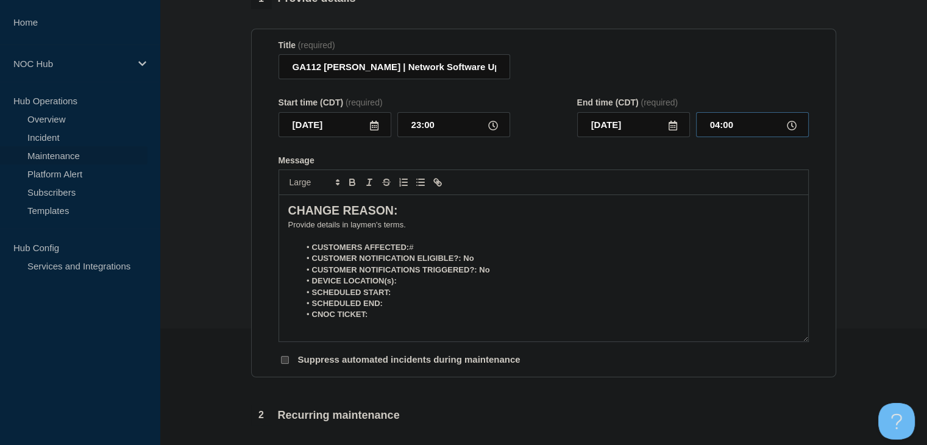
scroll to position [122, 0]
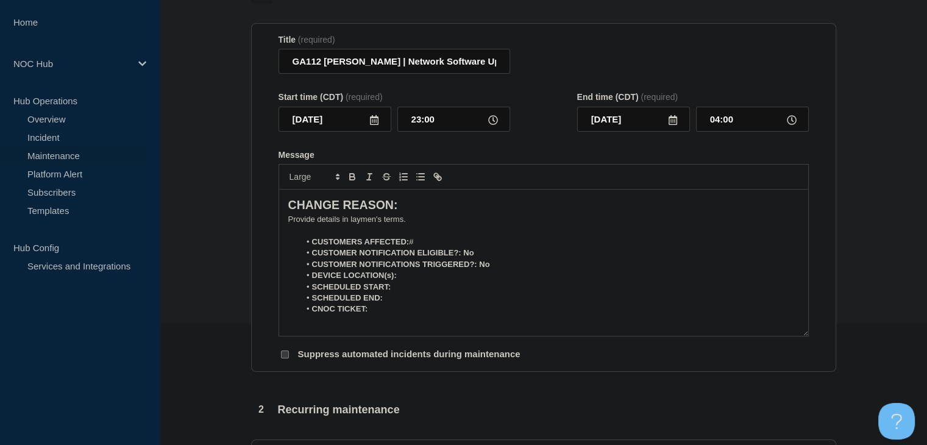
click at [846, 82] on section "1 Provide details Title (required) GA112 Irwin | Network Software Upgrades - Cu…" at bounding box center [543, 406] width 767 height 846
click at [388, 224] on p "﻿Provide details in laymen's terms." at bounding box center [543, 219] width 511 height 11
paste div "Message"
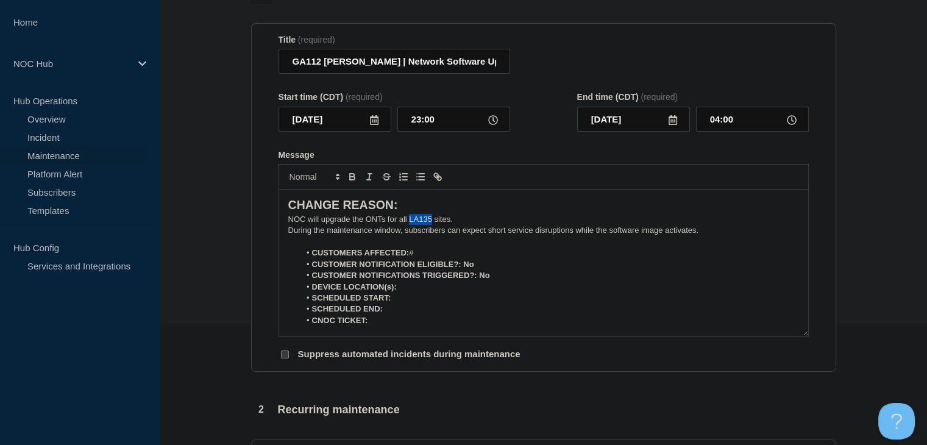
drag, startPoint x: 431, startPoint y: 224, endPoint x: 410, endPoint y: 225, distance: 21.4
click at [410, 225] on p "NOC will upgrade the ONTs for all LA135 sites." at bounding box center [543, 219] width 511 height 11
click at [439, 258] on li "CUSTOMERS AFFECTED: #" at bounding box center [549, 252] width 499 height 11
click at [422, 258] on li "CUSTOMERS AFFECTED: #3371" at bounding box center [549, 252] width 499 height 11
drag, startPoint x: 475, startPoint y: 268, endPoint x: 464, endPoint y: 268, distance: 11.0
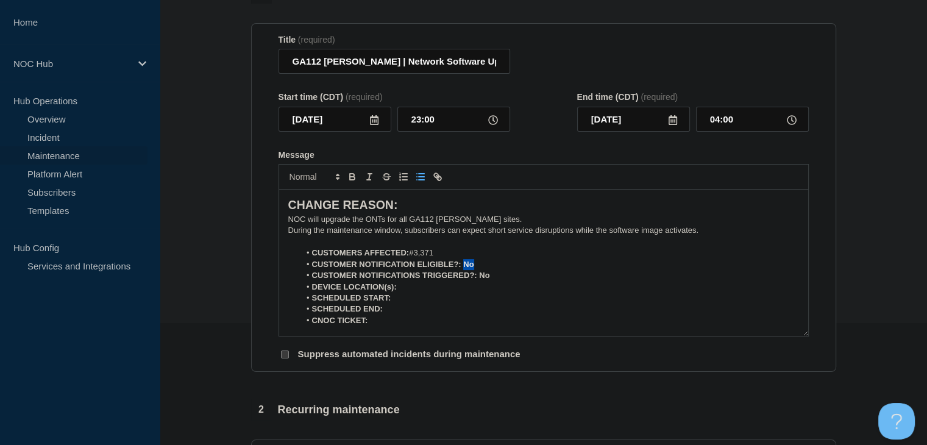
click at [464, 268] on li "CUSTOMER NOTIFICATION ELIGIBLE?: No" at bounding box center [549, 264] width 499 height 11
click at [350, 182] on icon "Toggle bold text" at bounding box center [352, 176] width 11 height 11
drag, startPoint x: 497, startPoint y: 284, endPoint x: 480, endPoint y: 284, distance: 17.7
click at [480, 281] on li "CUSTOMER NOTIFICATIONS TRIGGERED?: No" at bounding box center [549, 275] width 499 height 11
click at [355, 179] on icon "Toggle bold text" at bounding box center [352, 176] width 11 height 11
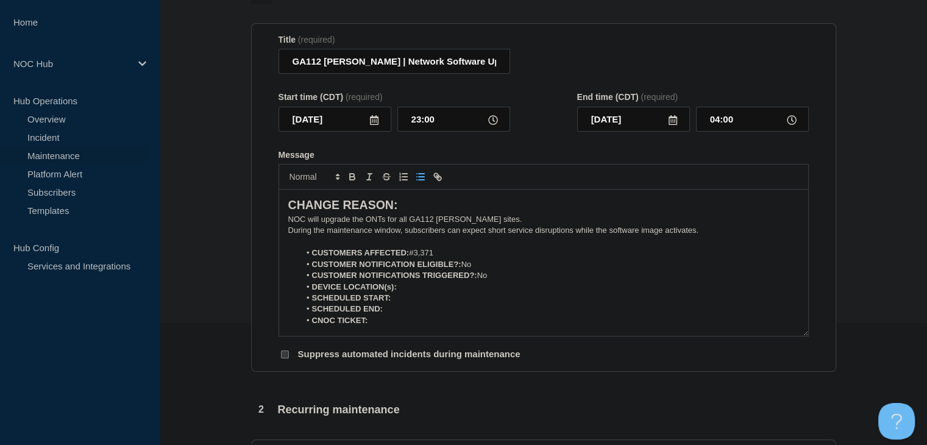
click at [412, 293] on li "DEVICE LOCATION(s):" at bounding box center [549, 287] width 499 height 11
click at [354, 179] on icon "Toggle bold text" at bounding box center [352, 176] width 11 height 11
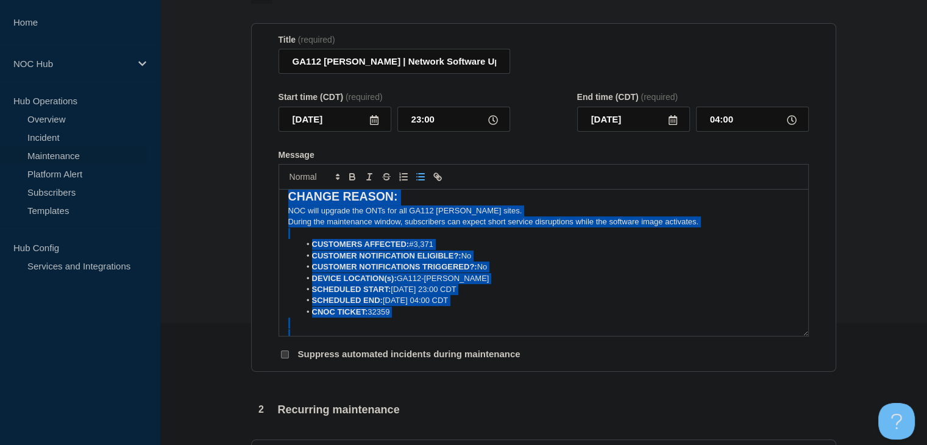
scroll to position [0, 0]
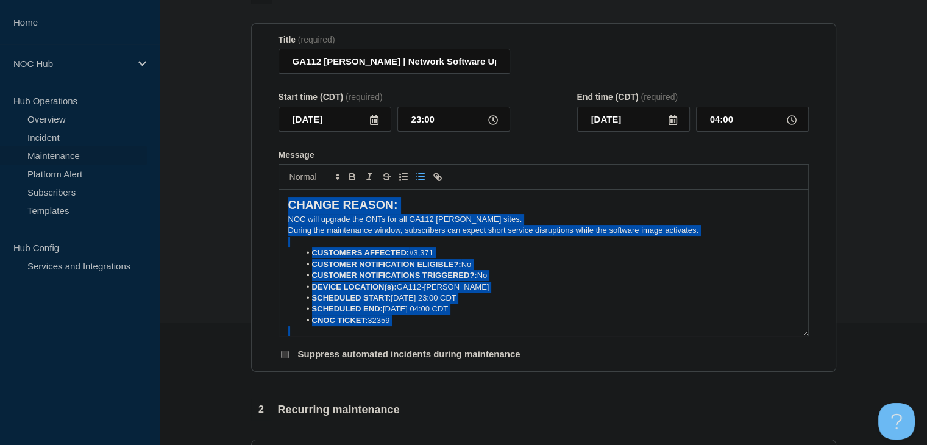
drag, startPoint x: 710, startPoint y: 330, endPoint x: 262, endPoint y: 179, distance: 472.3
click at [262, 179] on section "Title (required) GA112 Irwin | Network Software Upgrades - Customers Affected S…" at bounding box center [543, 197] width 585 height 349
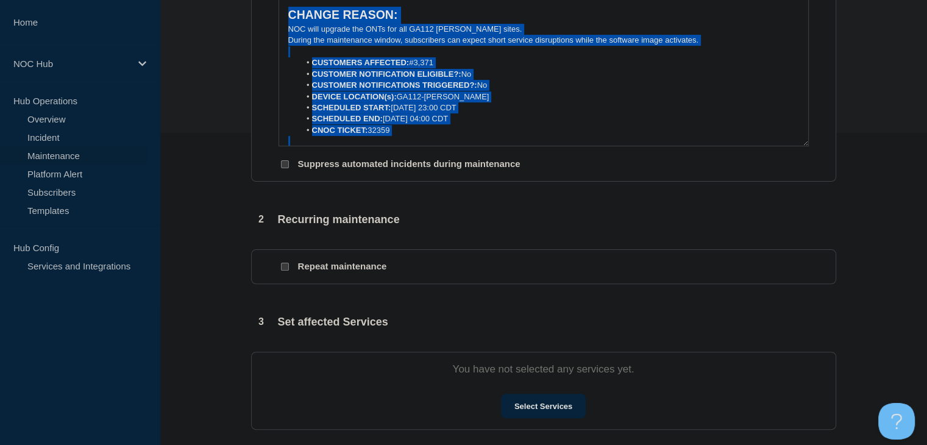
scroll to position [427, 0]
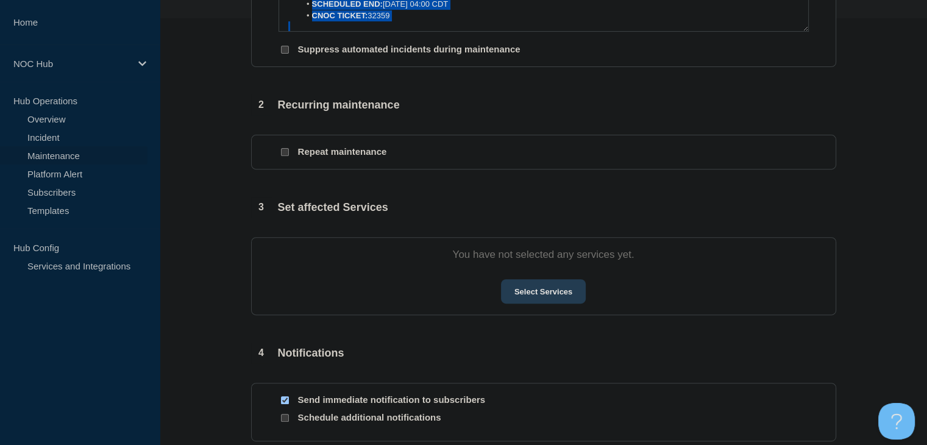
click at [532, 296] on button "Select Services" at bounding box center [543, 291] width 85 height 24
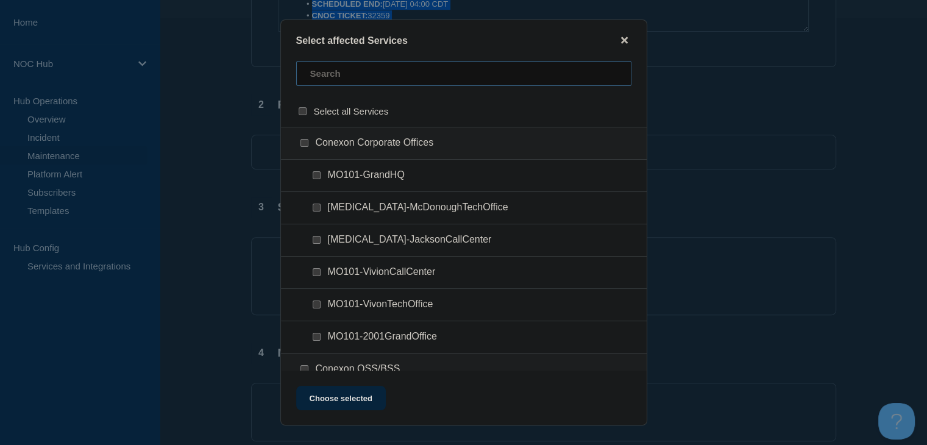
click at [344, 80] on input "text" at bounding box center [463, 73] width 335 height 25
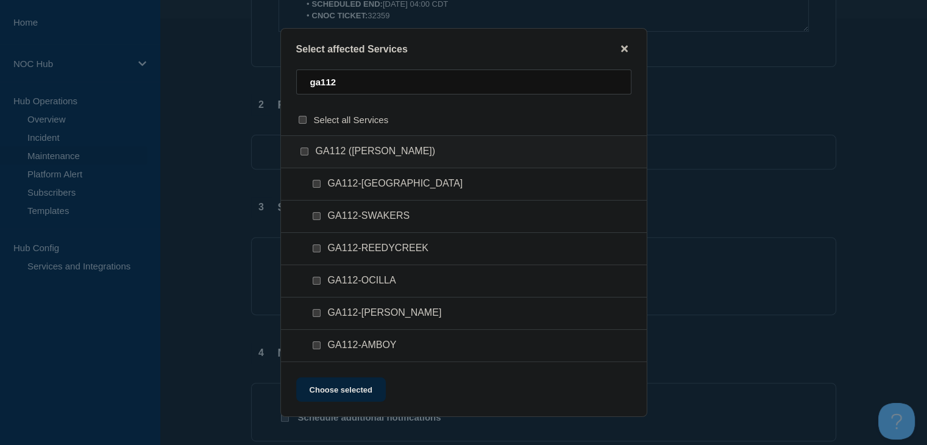
click at [302, 151] on input "GA112 (Irwin) checkbox" at bounding box center [305, 152] width 8 height 8
click at [347, 383] on button "Choose selected" at bounding box center [341, 389] width 90 height 24
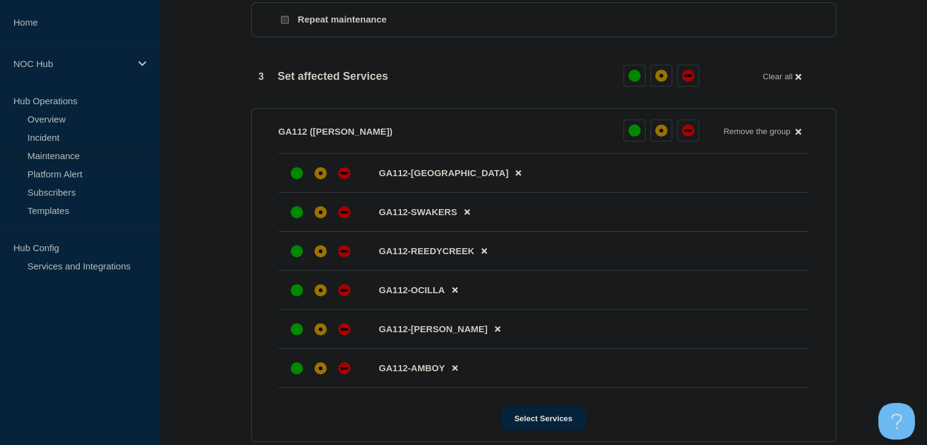
scroll to position [610, 0]
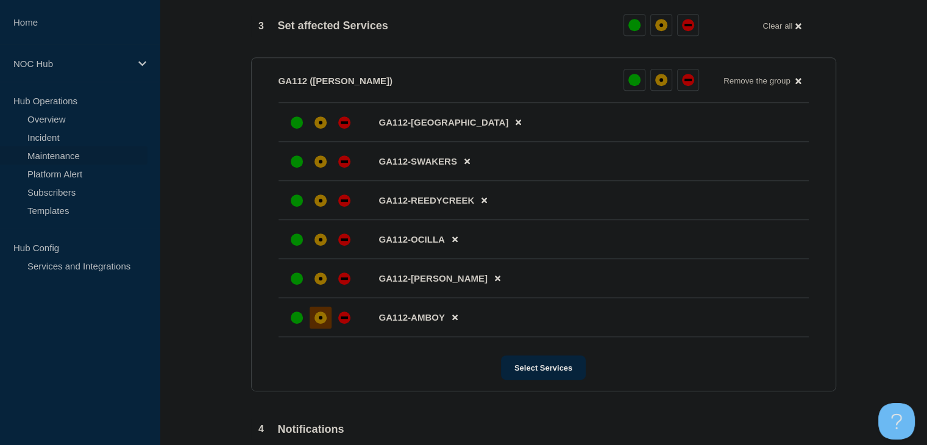
click at [321, 324] on div "affected" at bounding box center [321, 317] width 12 height 12
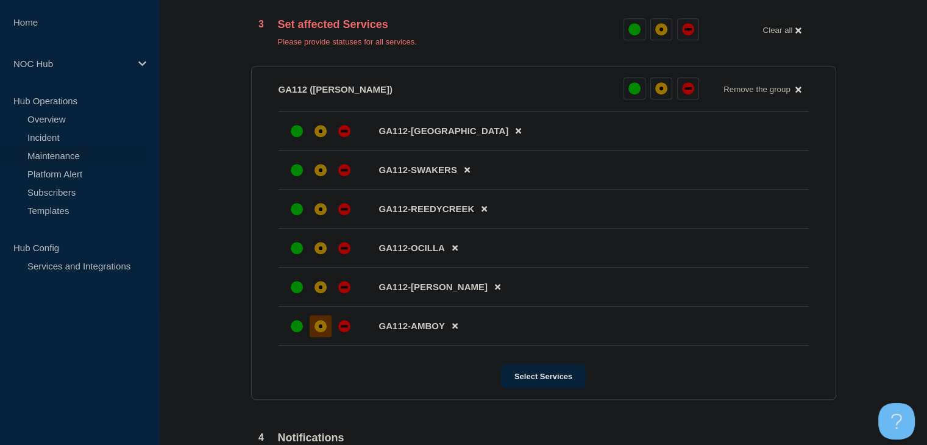
drag, startPoint x: 323, startPoint y: 283, endPoint x: 323, endPoint y: 269, distance: 14.0
click at [323, 282] on li "GA112-HOLT" at bounding box center [544, 287] width 530 height 39
click at [321, 237] on li "GA112-OCILLA" at bounding box center [544, 248] width 530 height 39
click at [320, 211] on div "affected" at bounding box center [321, 209] width 4 height 4
click at [322, 249] on div at bounding box center [321, 248] width 22 height 22
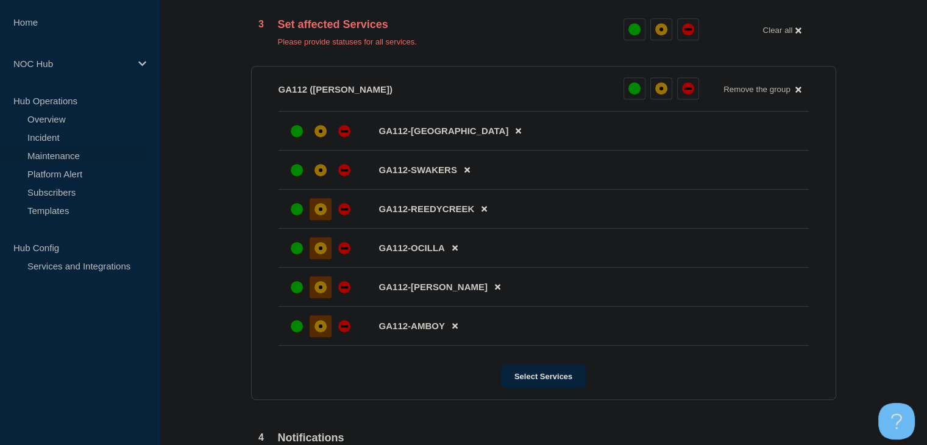
click at [322, 289] on div "affected" at bounding box center [321, 287] width 4 height 4
click at [324, 181] on div at bounding box center [321, 170] width 22 height 22
click at [319, 137] on div "affected" at bounding box center [321, 131] width 12 height 12
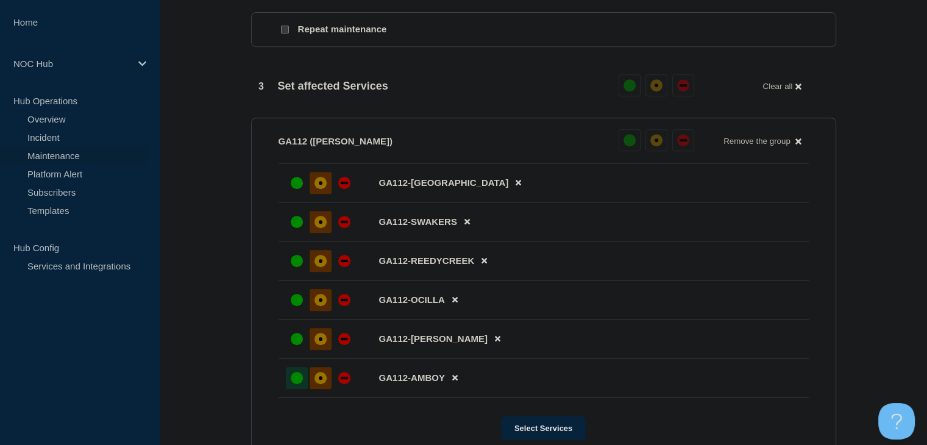
scroll to position [853, 0]
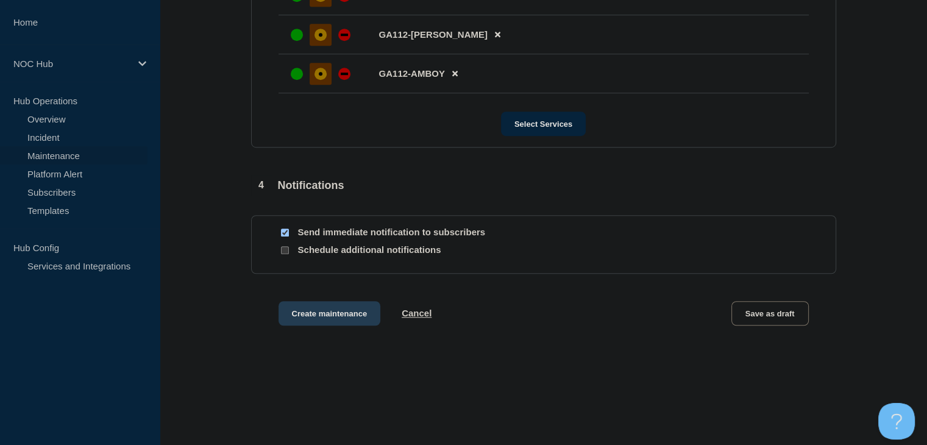
click at [329, 326] on button "Create maintenance" at bounding box center [330, 313] width 102 height 24
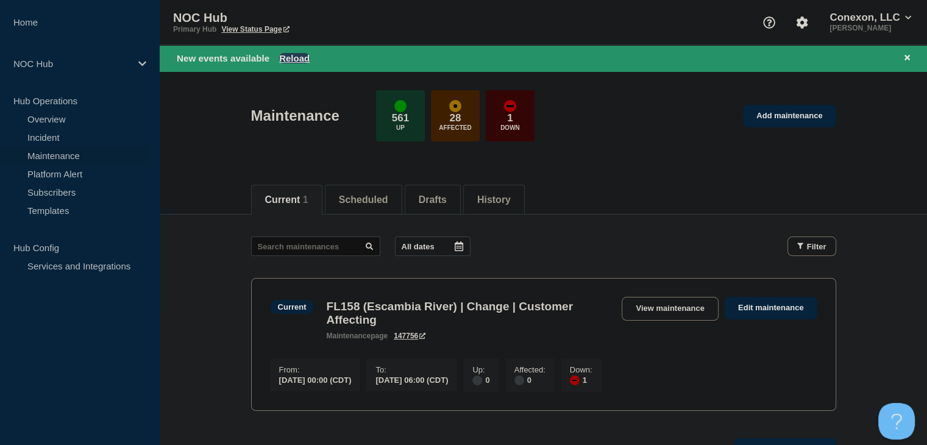
click at [290, 59] on button "Reload" at bounding box center [294, 58] width 30 height 10
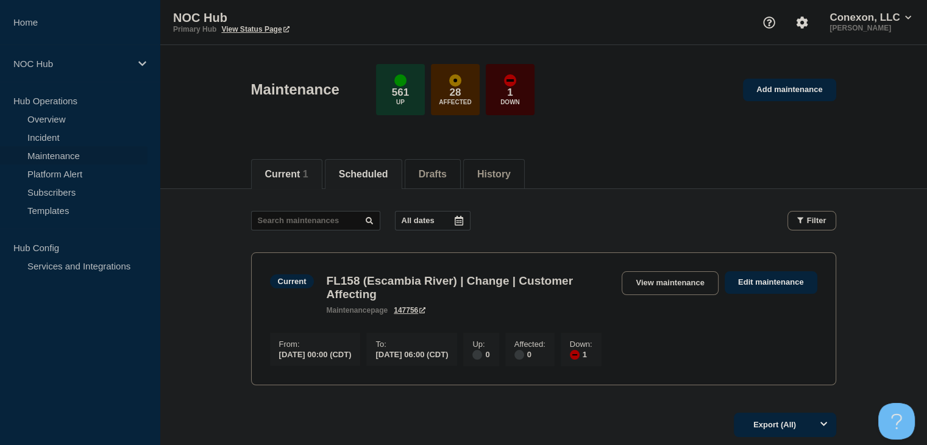
click at [365, 179] on li "Scheduled" at bounding box center [363, 174] width 77 height 30
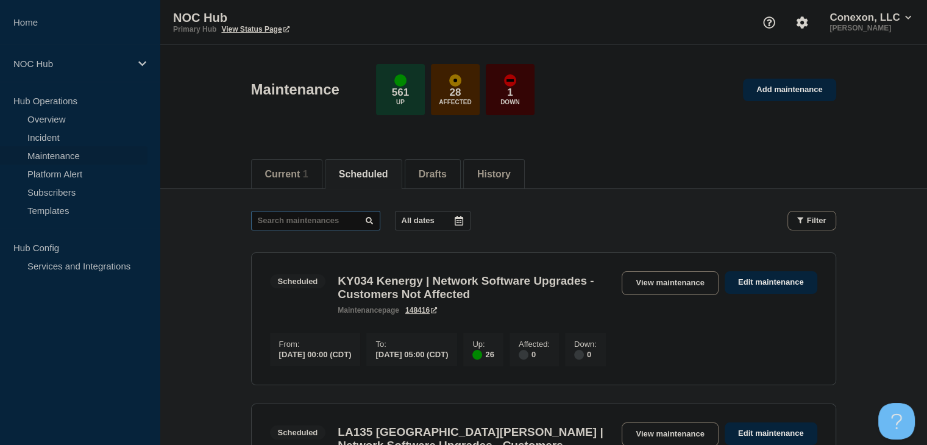
click at [305, 224] on input "text" at bounding box center [315, 221] width 129 height 20
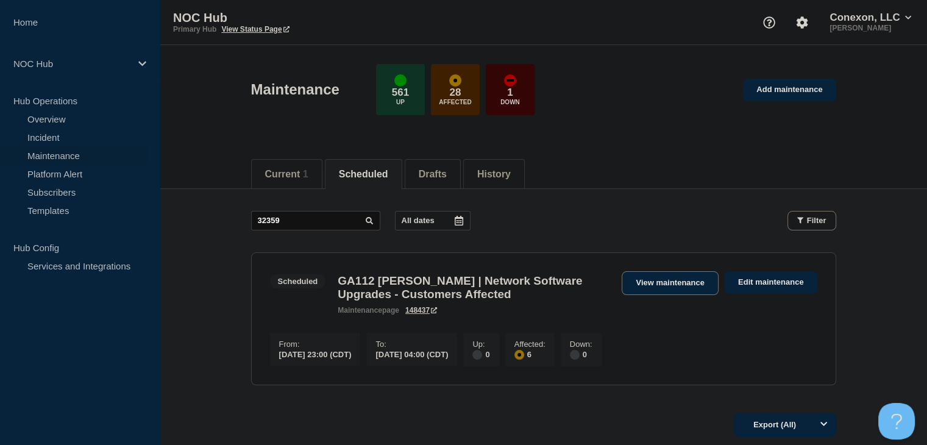
click at [643, 281] on link "View maintenance" at bounding box center [670, 283] width 96 height 24
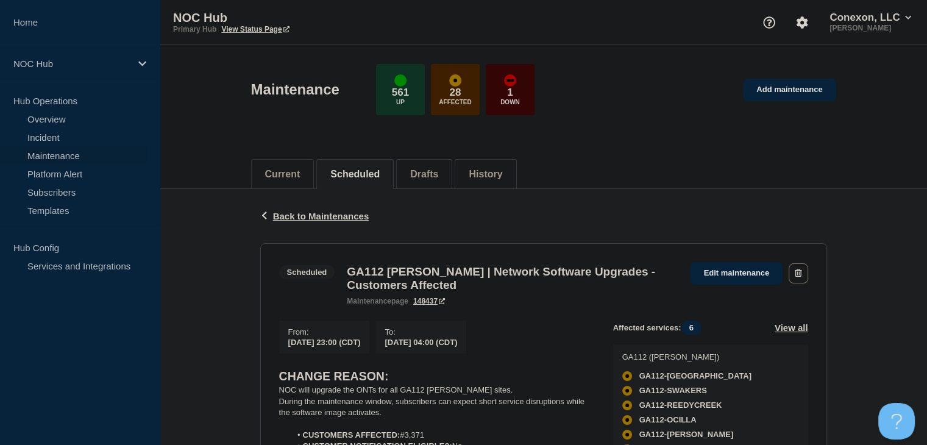
click at [788, 105] on div "Maintenance 561 Up 28 Affected 1 Down Add maintenance" at bounding box center [543, 85] width 613 height 74
click at [779, 91] on link "Add maintenance" at bounding box center [789, 90] width 93 height 23
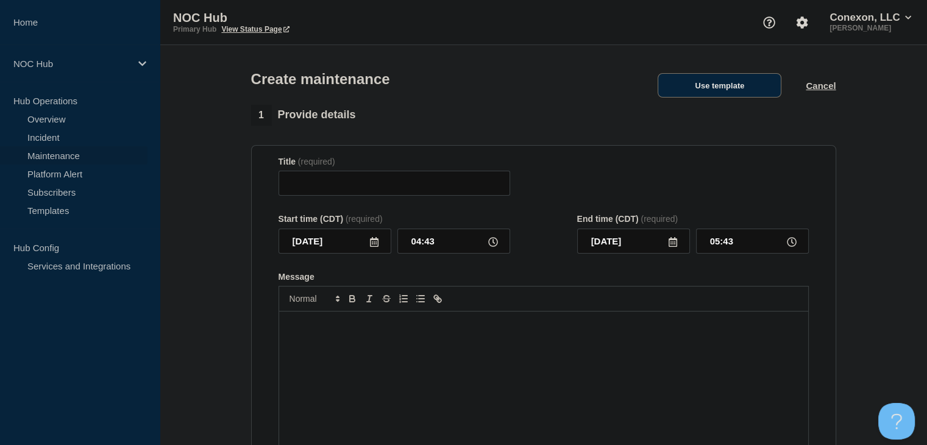
click at [732, 80] on button "Use template" at bounding box center [720, 85] width 124 height 24
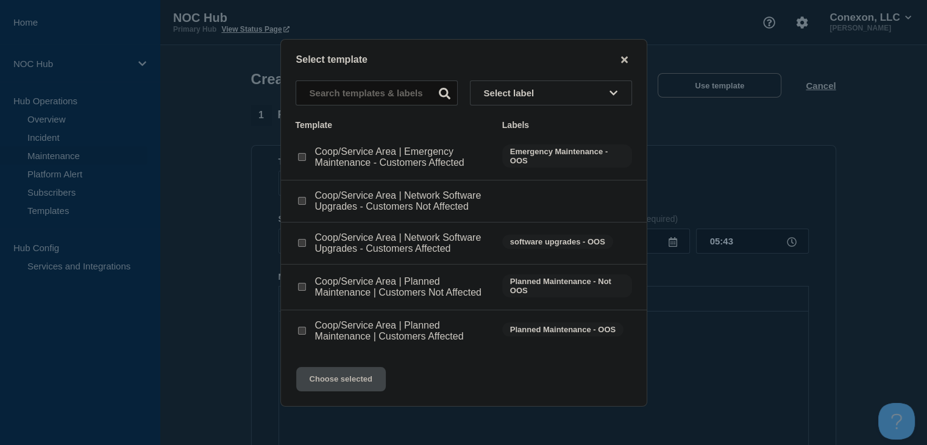
click at [300, 244] on input "Coop/Service Area | Network Software Upgrades - Customers Affected checkbox" at bounding box center [302, 243] width 8 height 8
click at [329, 376] on button "Choose selected" at bounding box center [341, 379] width 90 height 24
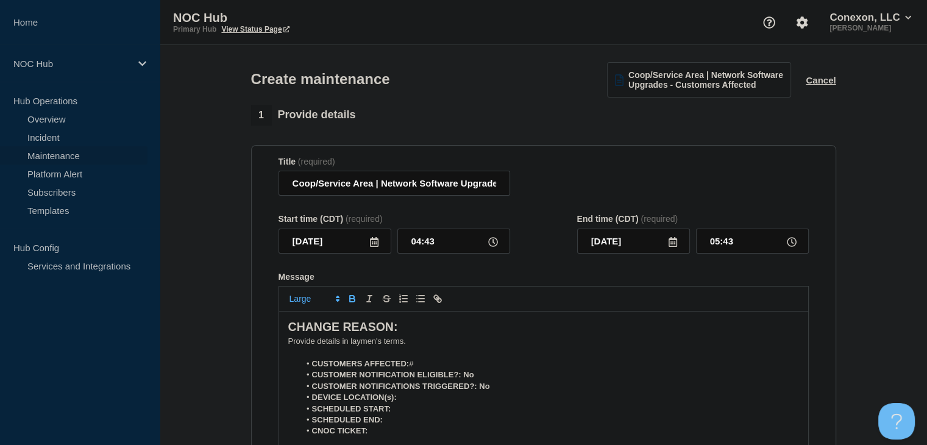
click at [375, 247] on icon at bounding box center [374, 242] width 10 height 10
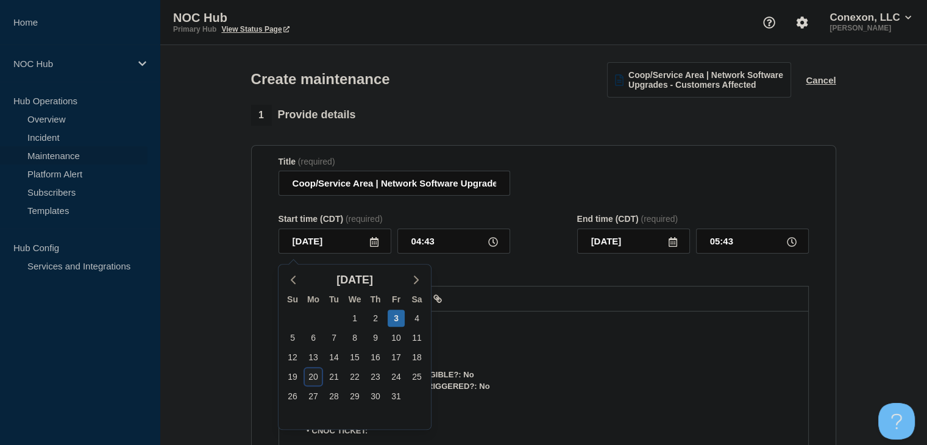
click at [316, 379] on div "20" at bounding box center [313, 376] width 17 height 17
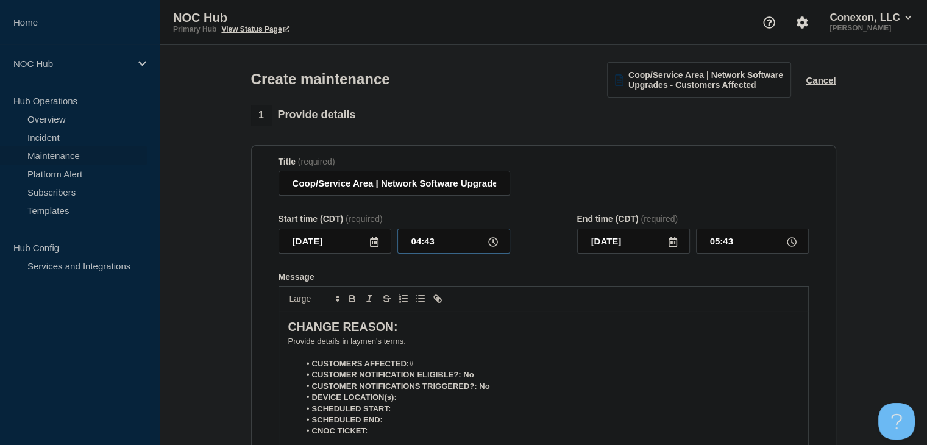
click at [427, 244] on input "04:43" at bounding box center [453, 241] width 113 height 25
click at [716, 243] on input "00:00" at bounding box center [752, 241] width 113 height 25
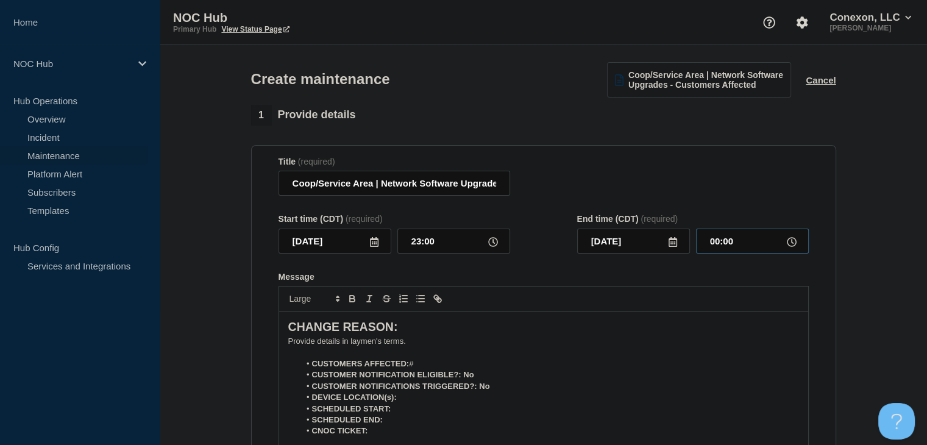
click at [716, 243] on input "00:00" at bounding box center [752, 241] width 113 height 25
drag, startPoint x: 371, startPoint y: 188, endPoint x: 258, endPoint y: 191, distance: 113.4
click at [258, 191] on section "Title (required) Coop/Service Area | Network Software Upgrades - Customers Affe…" at bounding box center [543, 319] width 585 height 349
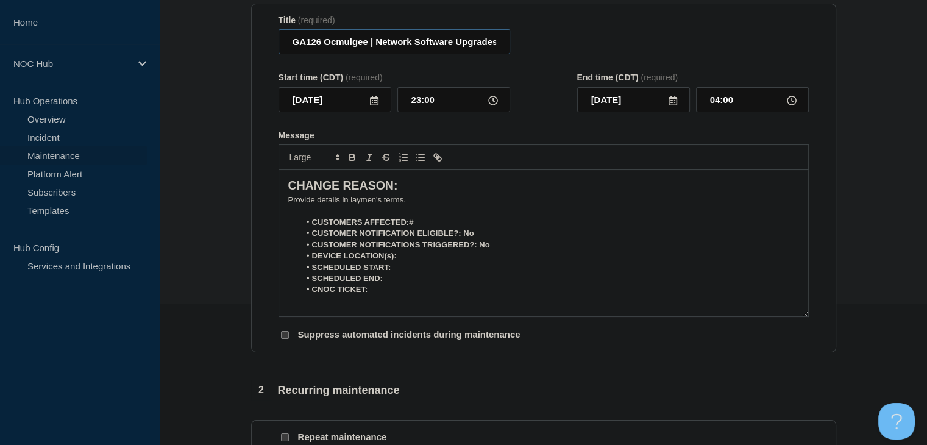
scroll to position [122, 0]
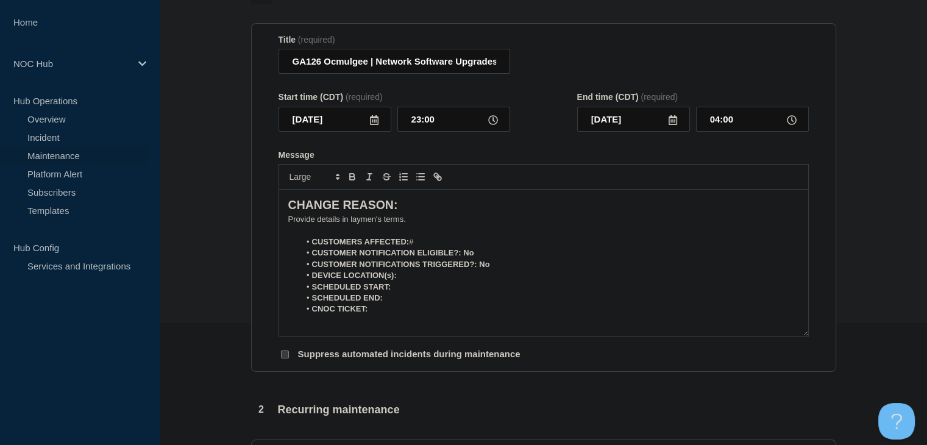
drag, startPoint x: 875, startPoint y: 230, endPoint x: 575, endPoint y: 235, distance: 300.0
click at [875, 230] on section "1 Provide details Title (required) GA126 Ocmulgee | Network Software Upgrades -…" at bounding box center [543, 406] width 767 height 846
click at [385, 219] on p "﻿Provide details in laymen's terms." at bounding box center [543, 219] width 511 height 11
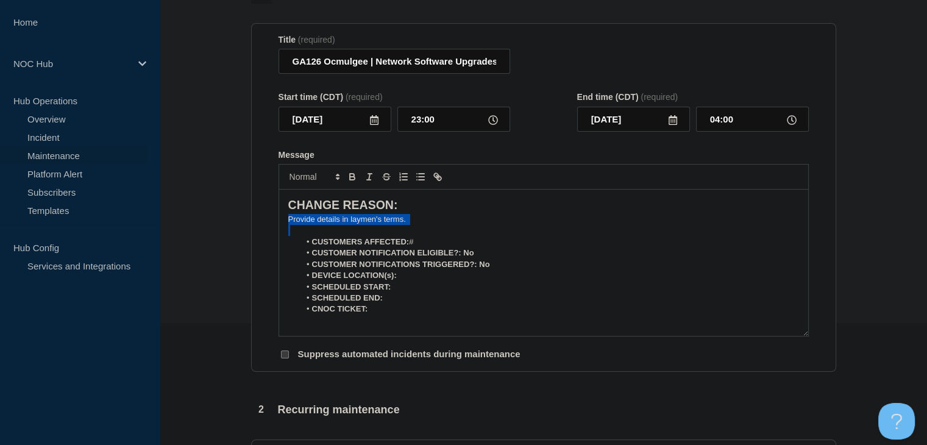
paste div "Message"
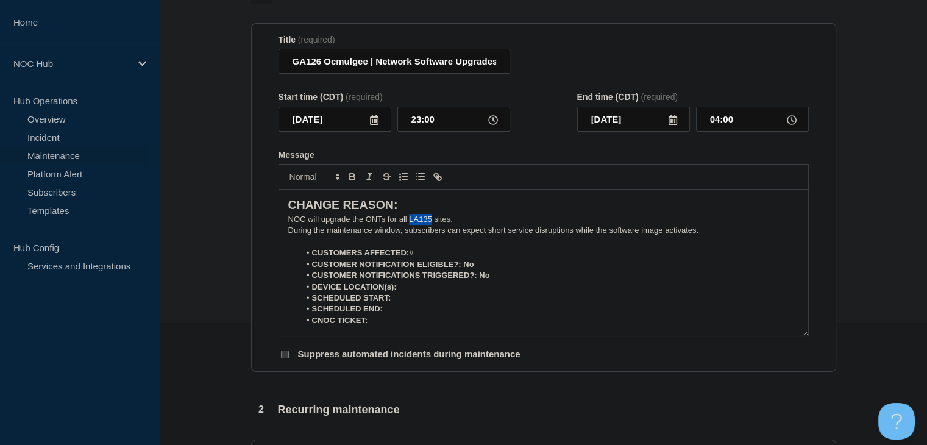
drag, startPoint x: 432, startPoint y: 225, endPoint x: 410, endPoint y: 224, distance: 22.0
click at [410, 224] on p "NOC will upgrade the ONTs for all LA135 sites." at bounding box center [543, 219] width 511 height 11
click at [429, 252] on li "CUSTOMERS AFFECTED: #" at bounding box center [549, 252] width 499 height 11
click at [449, 257] on li "CUSTOMERS AFFECTED: #" at bounding box center [549, 252] width 499 height 11
drag, startPoint x: 478, startPoint y: 268, endPoint x: 462, endPoint y: 268, distance: 15.8
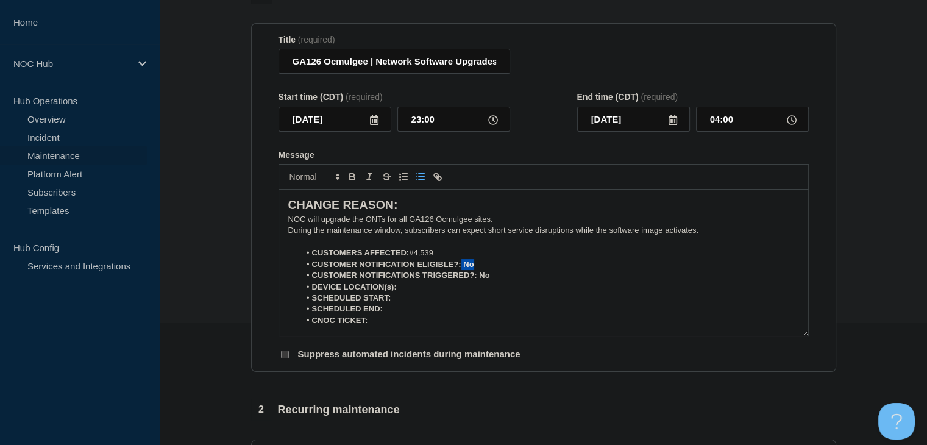
click at [462, 268] on li "CUSTOMER NOTIFICATION ELIGIBLE?: No" at bounding box center [549, 264] width 499 height 11
click at [356, 182] on icon "Toggle bold text" at bounding box center [352, 176] width 11 height 11
drag, startPoint x: 495, startPoint y: 283, endPoint x: 478, endPoint y: 283, distance: 17.1
click at [478, 281] on li "CUSTOMER NOTIFICATIONS TRIGGERED?: No" at bounding box center [549, 275] width 499 height 11
click at [353, 178] on icon "Toggle bold text" at bounding box center [352, 176] width 11 height 11
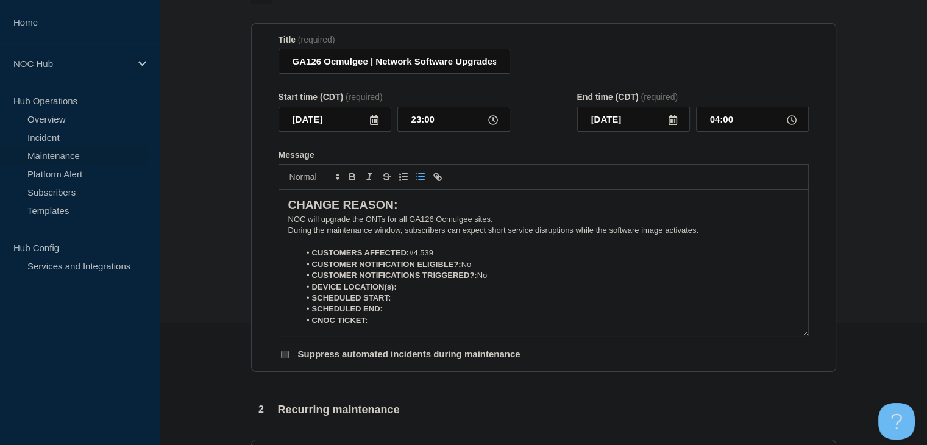
click at [417, 293] on li "DEVICE LOCATION(s):" at bounding box center [549, 287] width 499 height 11
click at [353, 182] on icon "Toggle bold text" at bounding box center [352, 176] width 11 height 11
click at [354, 182] on icon "Toggle bold text" at bounding box center [352, 176] width 11 height 11
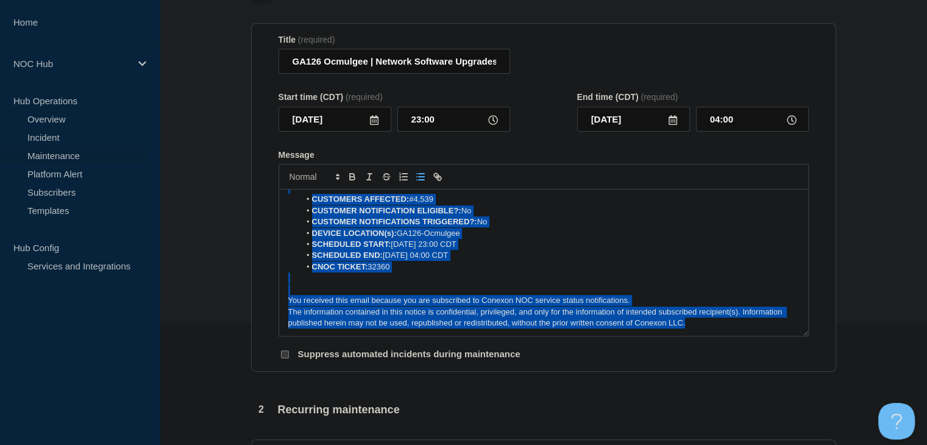
scroll to position [0, 0]
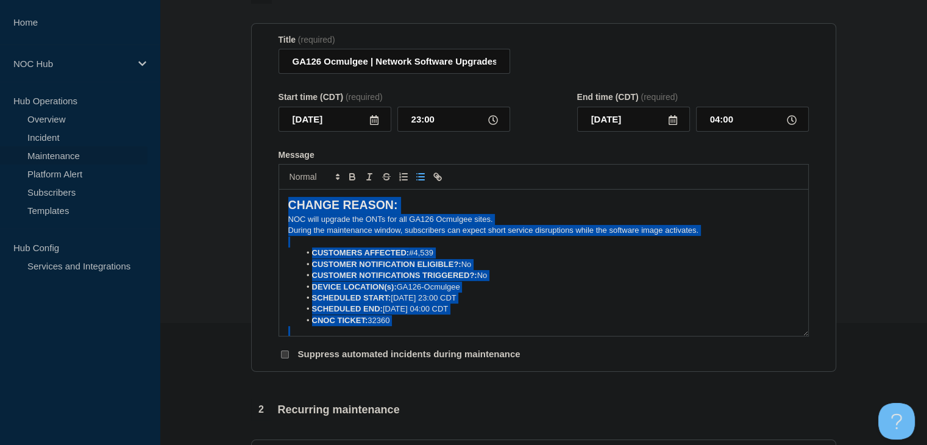
drag, startPoint x: 707, startPoint y: 329, endPoint x: 225, endPoint y: 155, distance: 512.5
click at [225, 155] on section "1 Provide details Title (required) GA126 Ocmulgee | Network Software Upgrades -…" at bounding box center [543, 406] width 767 height 846
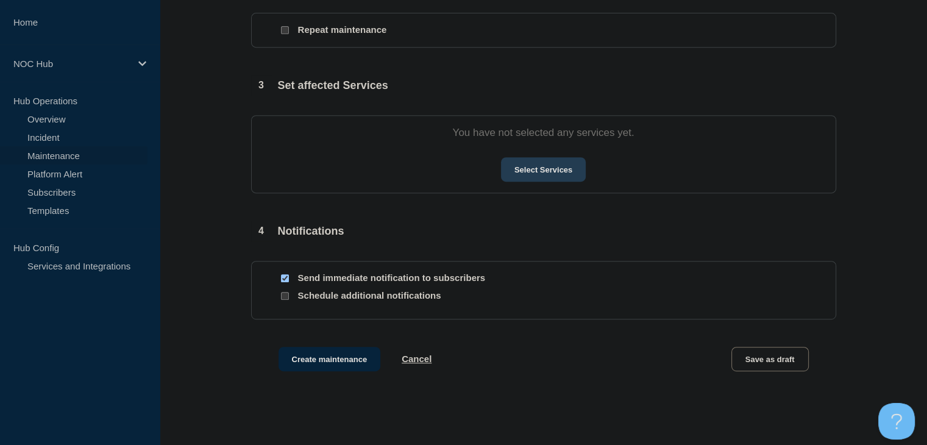
click at [534, 176] on button "Select Services" at bounding box center [543, 169] width 85 height 24
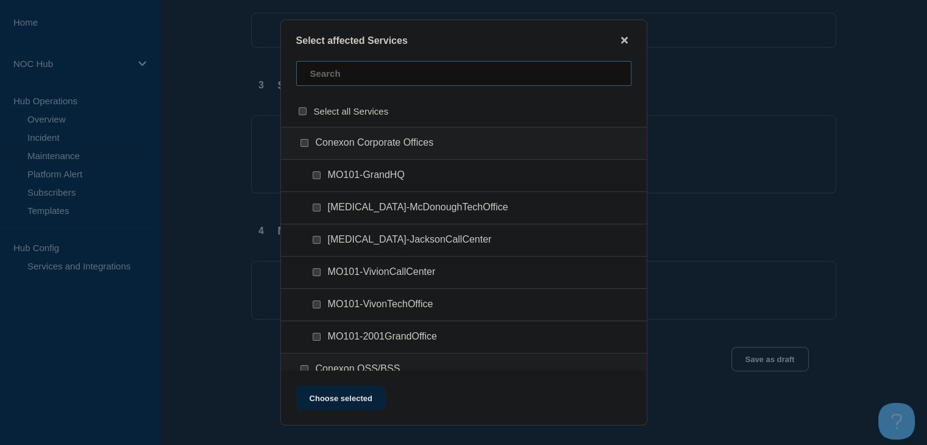
click at [341, 78] on input "text" at bounding box center [463, 73] width 335 height 25
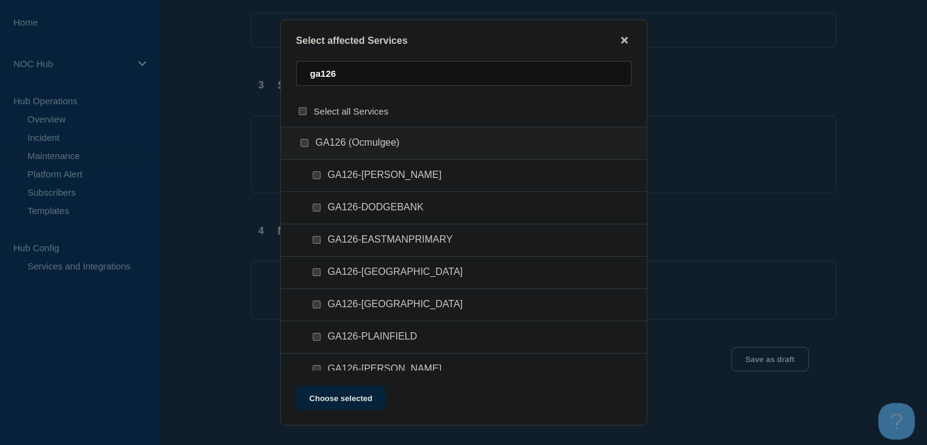
click at [305, 143] on input "GA126 (Ocmulgee) checkbox" at bounding box center [305, 143] width 8 height 8
click at [330, 403] on button "Choose selected" at bounding box center [341, 398] width 90 height 24
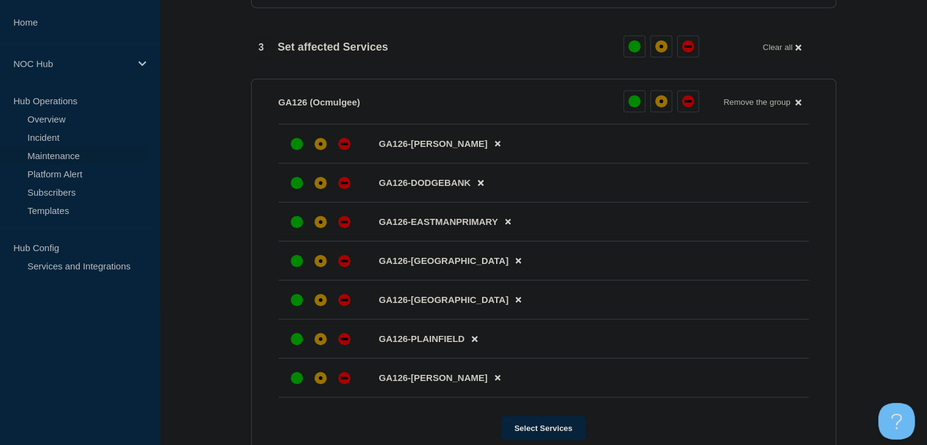
scroll to position [610, 0]
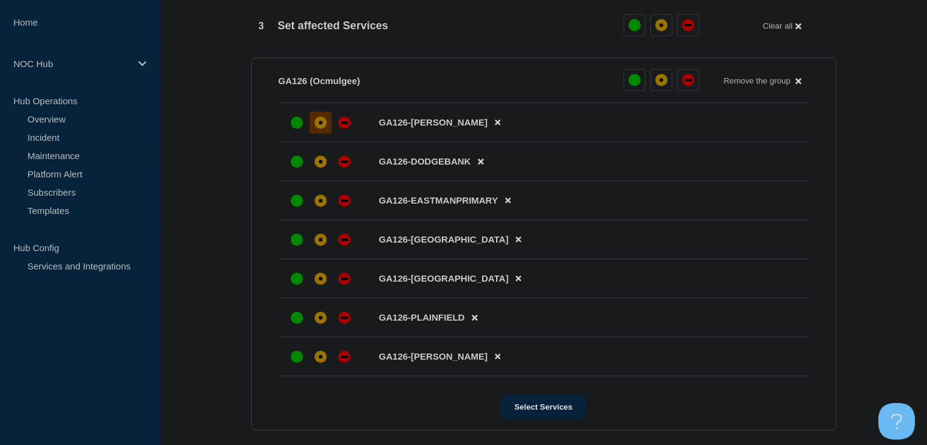
click at [323, 126] on div "affected" at bounding box center [321, 122] width 12 height 12
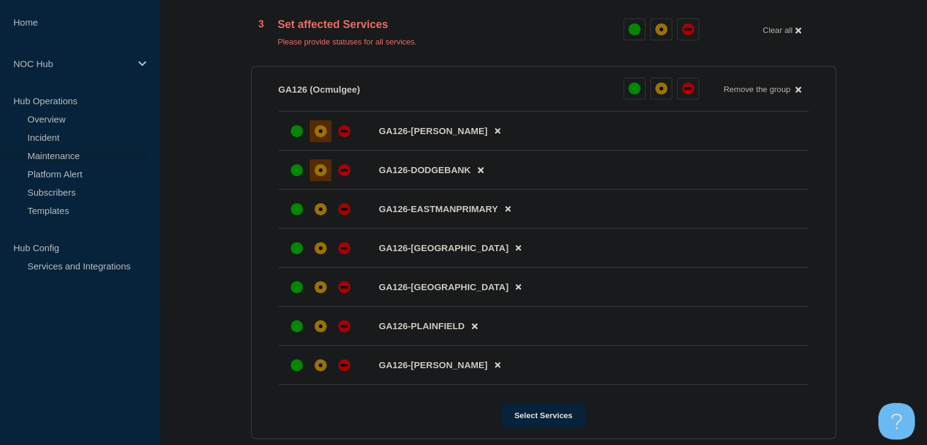
click at [321, 174] on div "affected" at bounding box center [321, 170] width 12 height 12
click at [323, 220] on div at bounding box center [321, 209] width 22 height 22
click at [321, 250] on div "affected" at bounding box center [321, 248] width 4 height 4
click at [319, 290] on div "affected" at bounding box center [321, 287] width 12 height 12
click at [322, 325] on div at bounding box center [321, 326] width 22 height 22
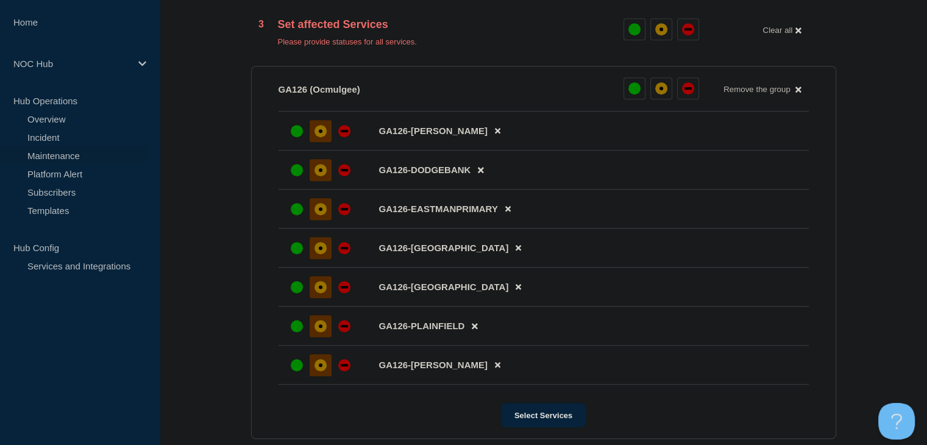
click at [324, 371] on div "affected" at bounding box center [321, 365] width 12 height 12
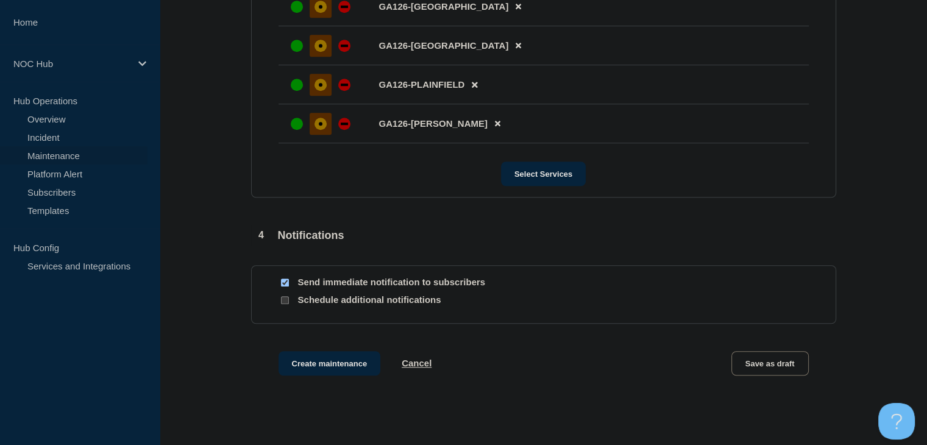
scroll to position [922, 0]
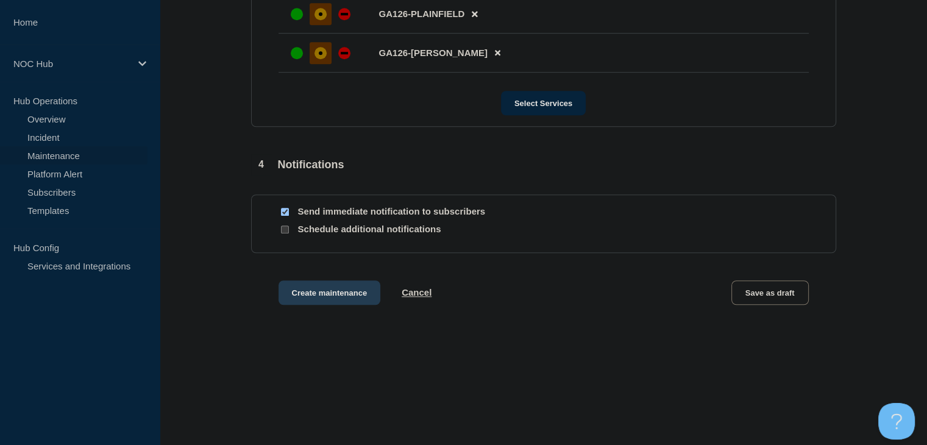
click at [336, 286] on button "Create maintenance" at bounding box center [330, 292] width 102 height 24
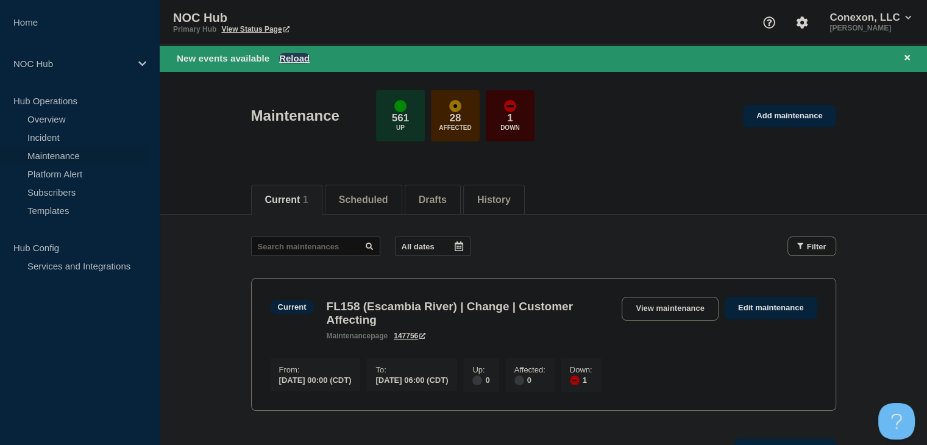
click at [302, 53] on button "Reload" at bounding box center [294, 58] width 30 height 10
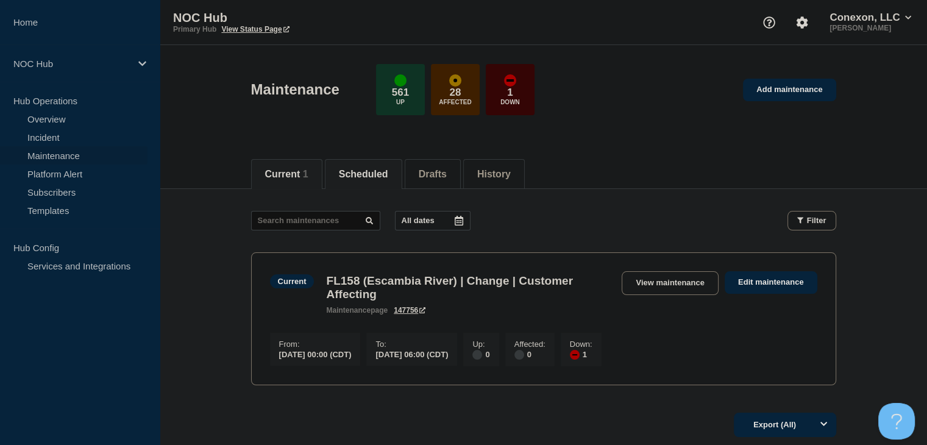
click at [377, 174] on button "Scheduled" at bounding box center [363, 174] width 49 height 11
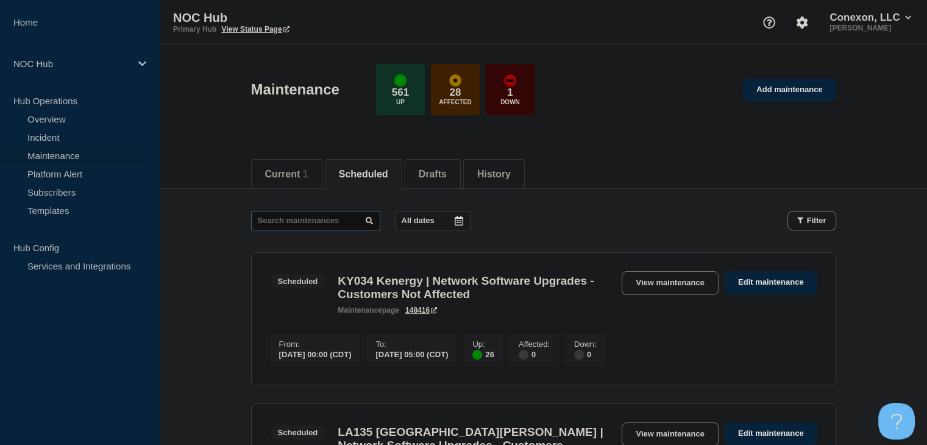
click at [300, 221] on input "text" at bounding box center [315, 221] width 129 height 20
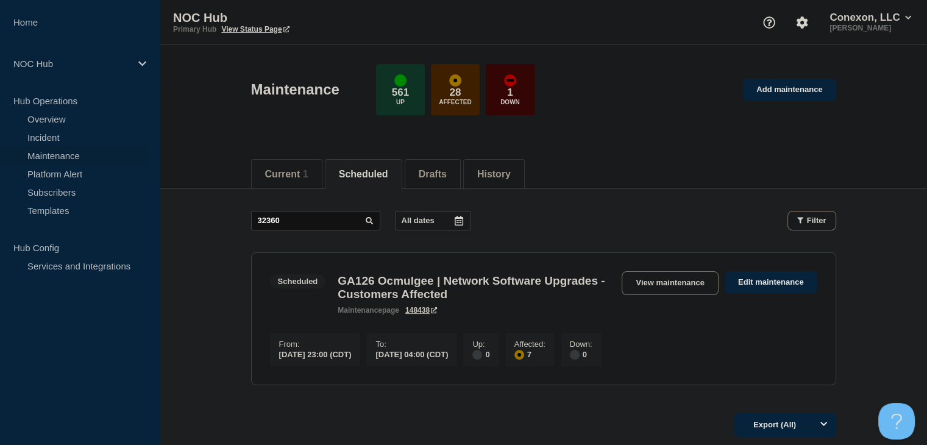
click at [648, 286] on link "View maintenance" at bounding box center [670, 283] width 96 height 24
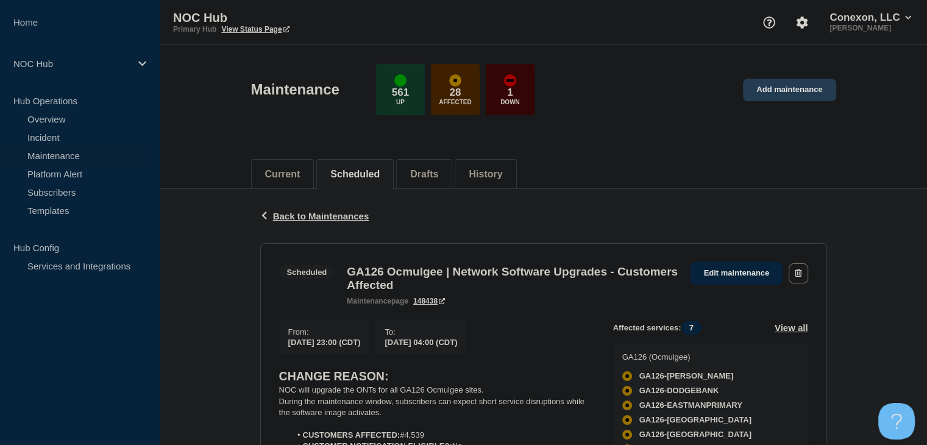
click at [784, 88] on link "Add maintenance" at bounding box center [789, 90] width 93 height 23
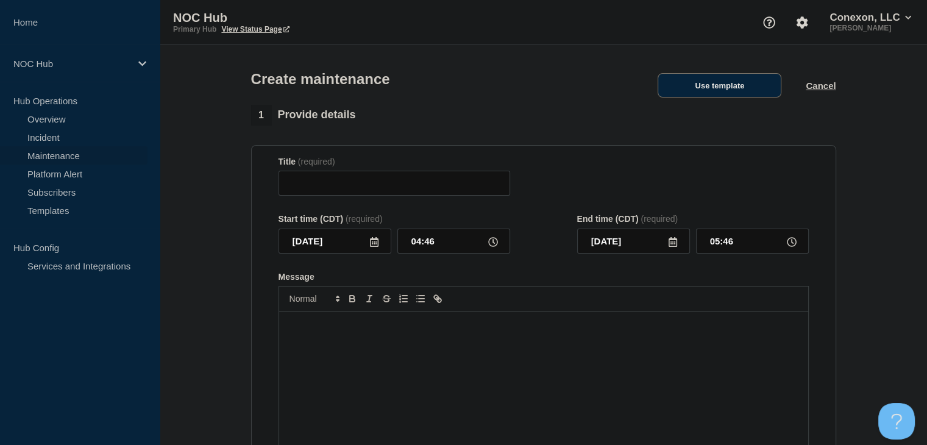
click at [720, 91] on button "Use template" at bounding box center [720, 85] width 124 height 24
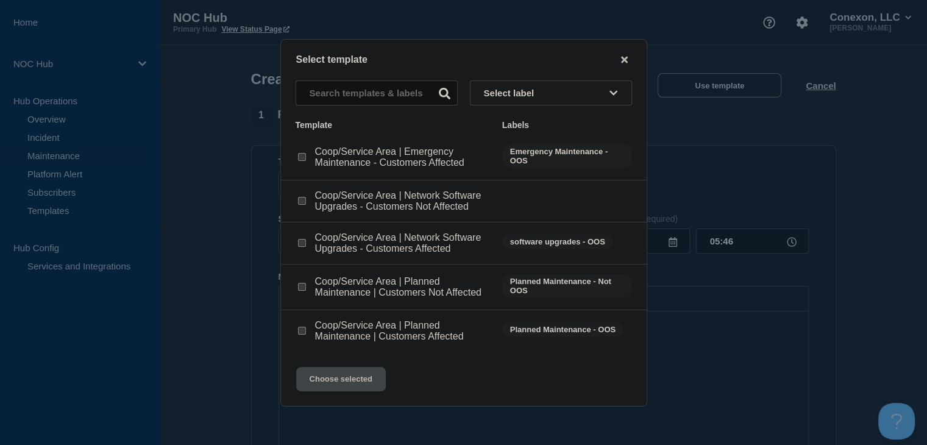
click at [305, 244] on div at bounding box center [302, 243] width 12 height 12
click at [302, 244] on input "Coop/Service Area | Network Software Upgrades - Customers Affected checkbox" at bounding box center [302, 243] width 8 height 8
click at [333, 379] on button "Choose selected" at bounding box center [341, 379] width 90 height 24
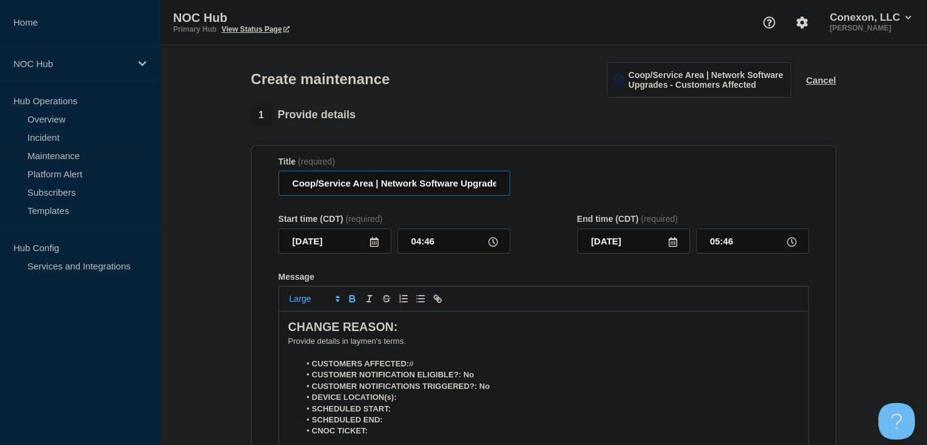
drag, startPoint x: 373, startPoint y: 190, endPoint x: 286, endPoint y: 188, distance: 87.2
click at [286, 188] on input "Coop/Service Area | Network Software Upgrades - Customers Affected" at bounding box center [395, 183] width 232 height 25
click at [372, 246] on icon at bounding box center [374, 242] width 9 height 10
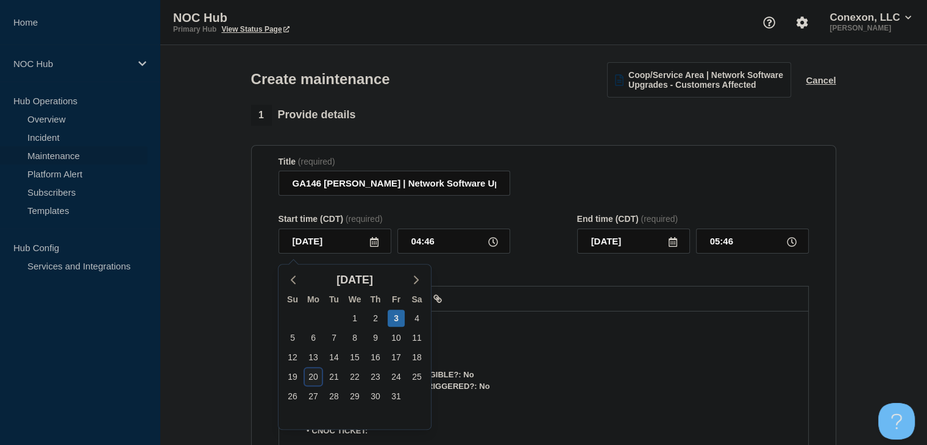
click at [315, 369] on div "20" at bounding box center [313, 376] width 17 height 17
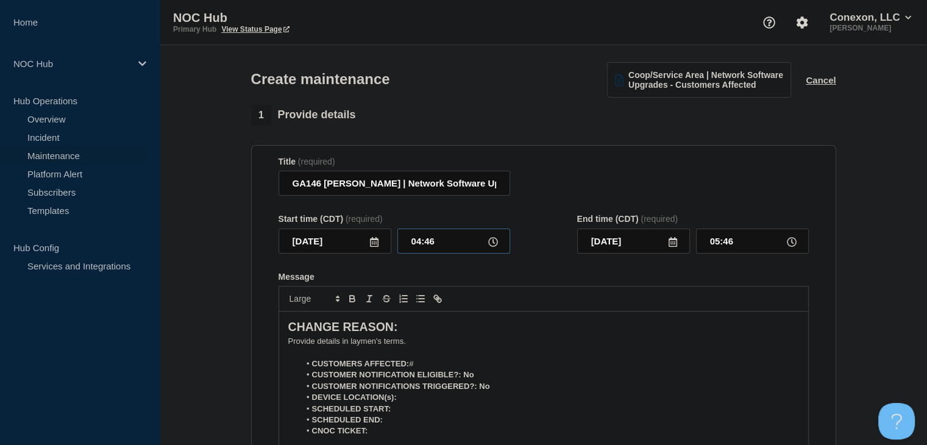
click at [417, 244] on input "04:46" at bounding box center [453, 241] width 113 height 25
click at [730, 250] on input "00:00" at bounding box center [752, 241] width 113 height 25
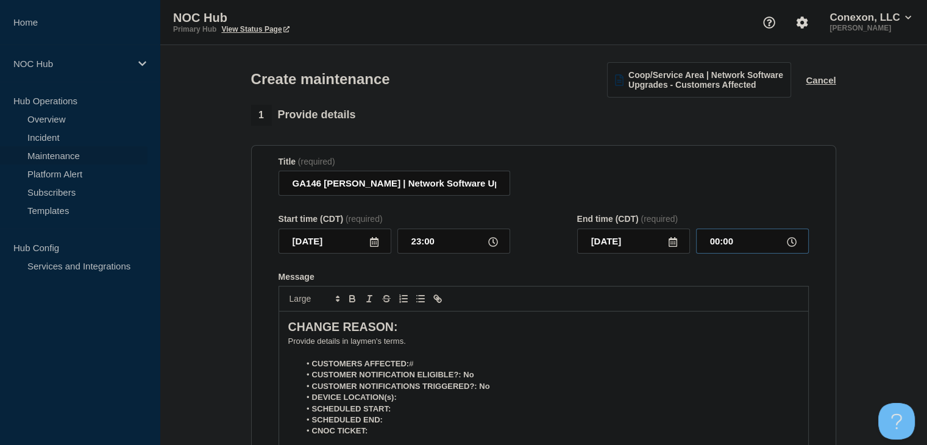
click at [730, 250] on input "00:00" at bounding box center [752, 241] width 113 height 25
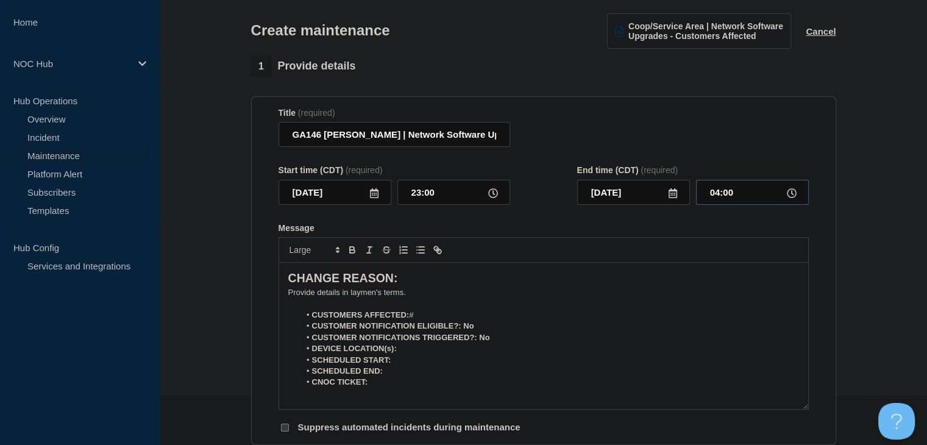
scroll to position [122, 0]
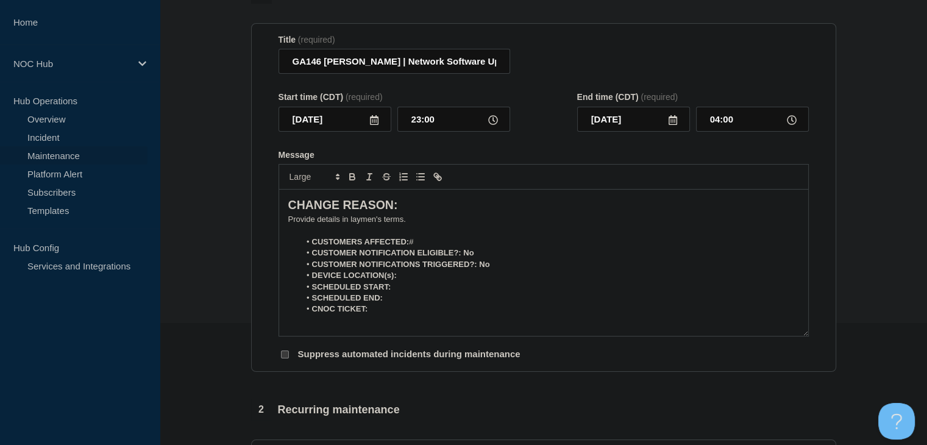
drag, startPoint x: 869, startPoint y: 254, endPoint x: 457, endPoint y: 230, distance: 412.8
click at [869, 254] on section "1 Provide details Title (required) GA146 Mitchell | Network Software Upgrades -…" at bounding box center [543, 406] width 767 height 846
click at [361, 223] on p "﻿Provide details in laymen's terms." at bounding box center [543, 219] width 511 height 11
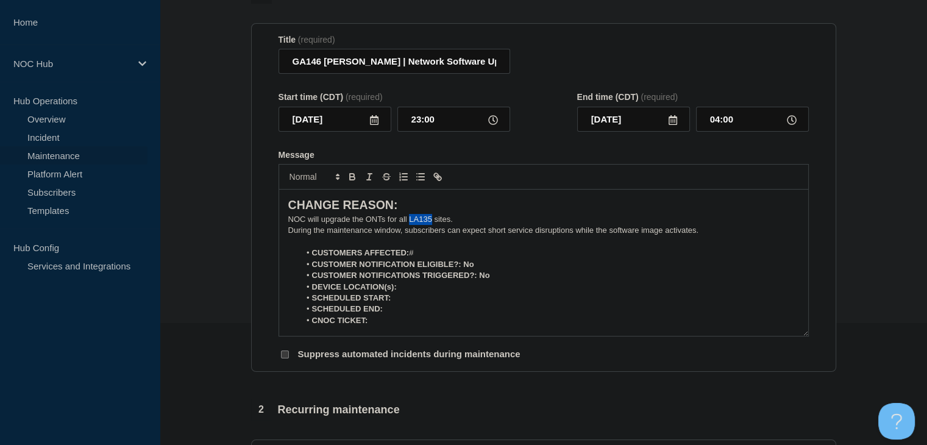
drag, startPoint x: 430, startPoint y: 223, endPoint x: 410, endPoint y: 224, distance: 20.2
click at [410, 224] on p "NOC will upgrade the ONTs for all LA135 sites." at bounding box center [543, 219] width 511 height 11
click at [436, 256] on li "CUSTOMERS AFFECTED: #" at bounding box center [549, 252] width 499 height 11
click at [433, 247] on p "Message" at bounding box center [543, 242] width 511 height 11
click at [433, 252] on li "CUSTOMERS AFFECTED: #" at bounding box center [549, 252] width 499 height 11
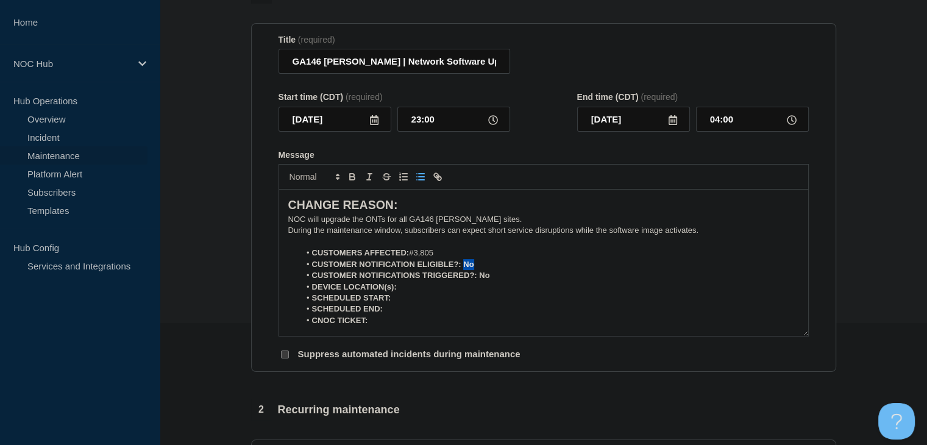
drag, startPoint x: 475, startPoint y: 269, endPoint x: 463, endPoint y: 270, distance: 11.6
click at [463, 270] on li "CUSTOMER NOTIFICATION ELIGIBLE?: No" at bounding box center [549, 264] width 499 height 11
click at [350, 177] on icon "Toggle bold text" at bounding box center [352, 175] width 4 height 3
drag, startPoint x: 493, startPoint y: 282, endPoint x: 479, endPoint y: 282, distance: 13.4
click at [480, 281] on li "CUSTOMER NOTIFICATIONS TRIGGERED?: No" at bounding box center [549, 275] width 499 height 11
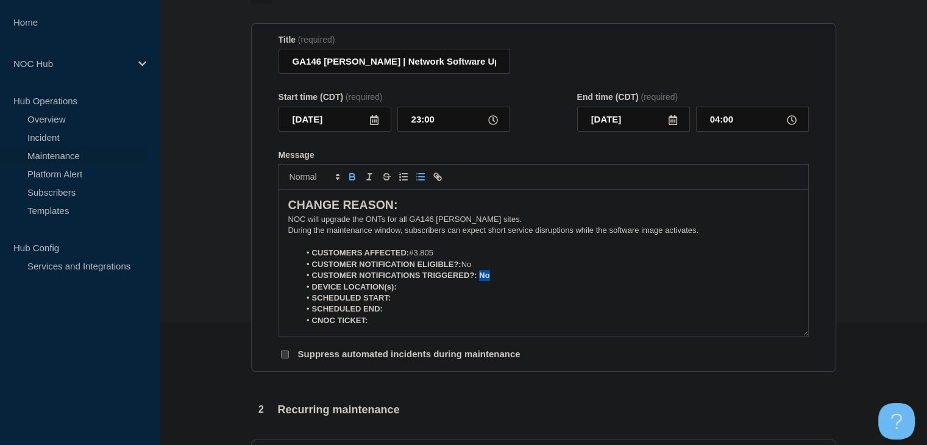
click at [354, 182] on icon "Toggle bold text" at bounding box center [352, 176] width 11 height 11
click at [436, 292] on li "DEVICE LOCATION(s):" at bounding box center [549, 287] width 499 height 11
click at [350, 177] on icon "Toggle bold text" at bounding box center [352, 175] width 4 height 3
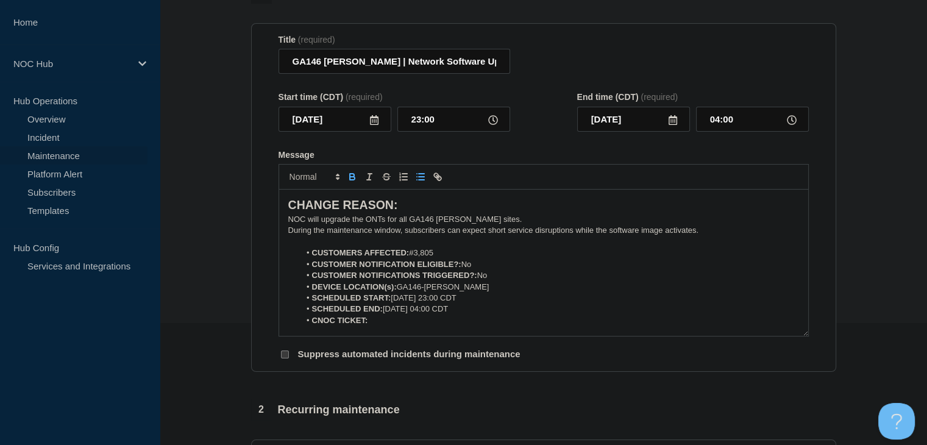
click at [350, 180] on icon "Toggle bold text" at bounding box center [352, 176] width 11 height 11
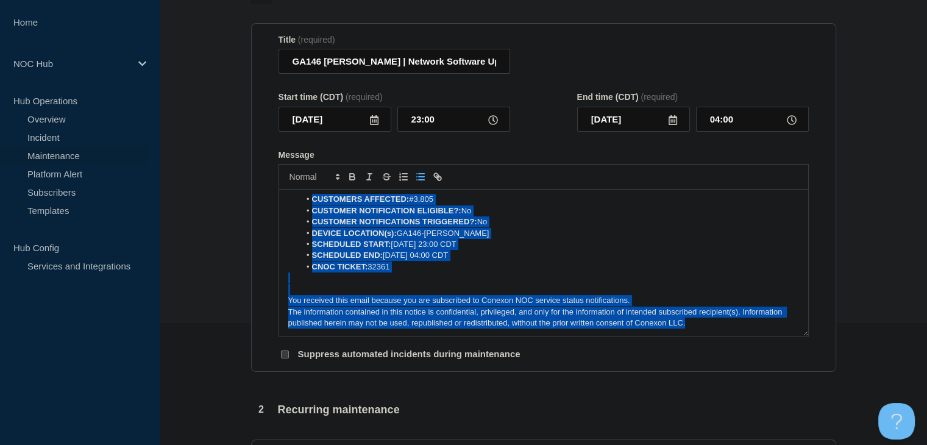
scroll to position [0, 0]
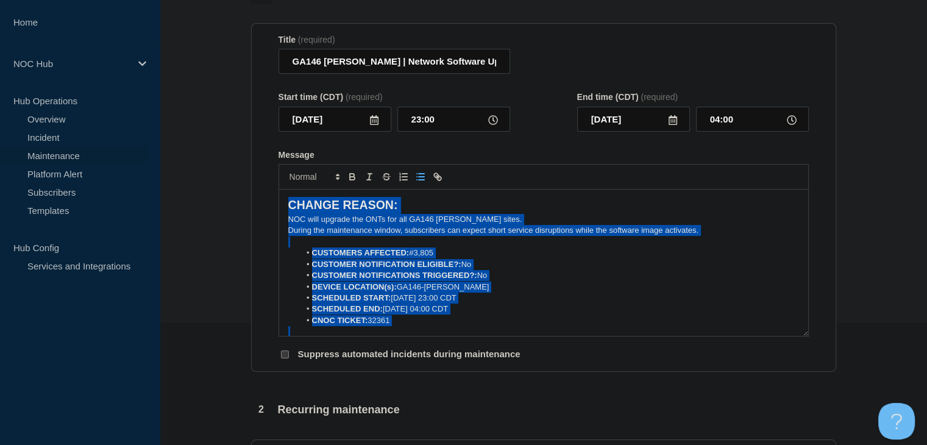
drag, startPoint x: 692, startPoint y: 327, endPoint x: 208, endPoint y: 164, distance: 510.1
click at [208, 164] on section "1 Provide details Title (required) GA146 Mitchell | Network Software Upgrades -…" at bounding box center [543, 406] width 767 height 846
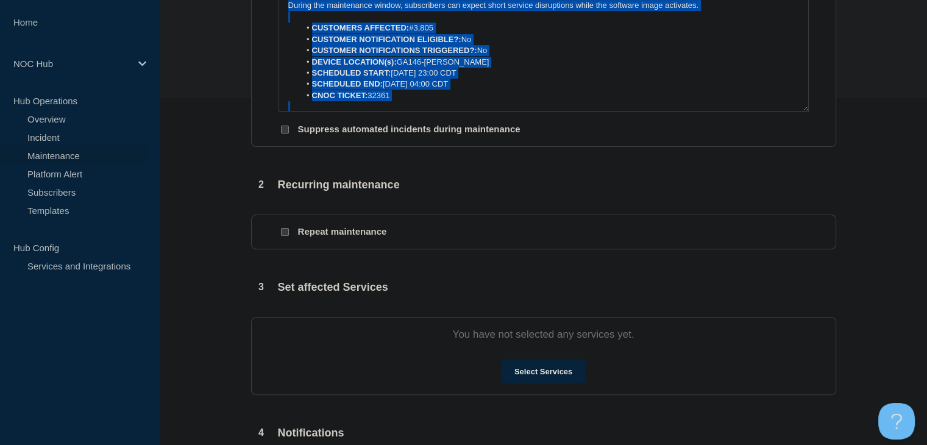
scroll to position [366, 0]
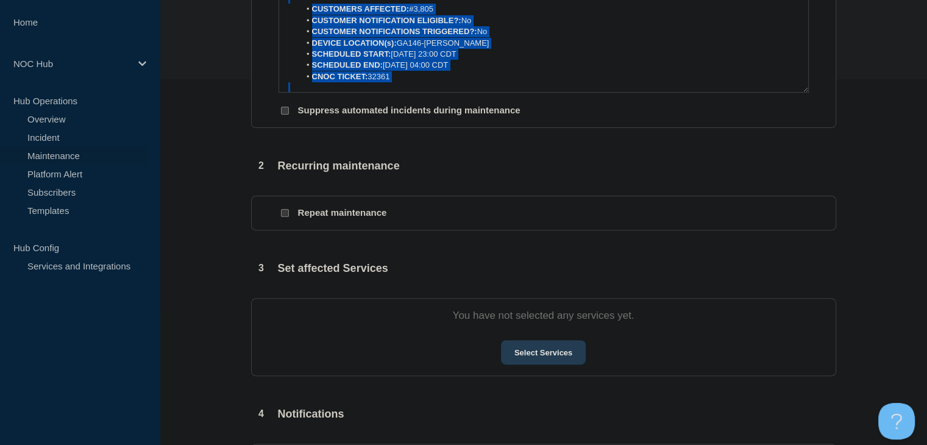
click at [526, 358] on button "Select Services" at bounding box center [543, 352] width 85 height 24
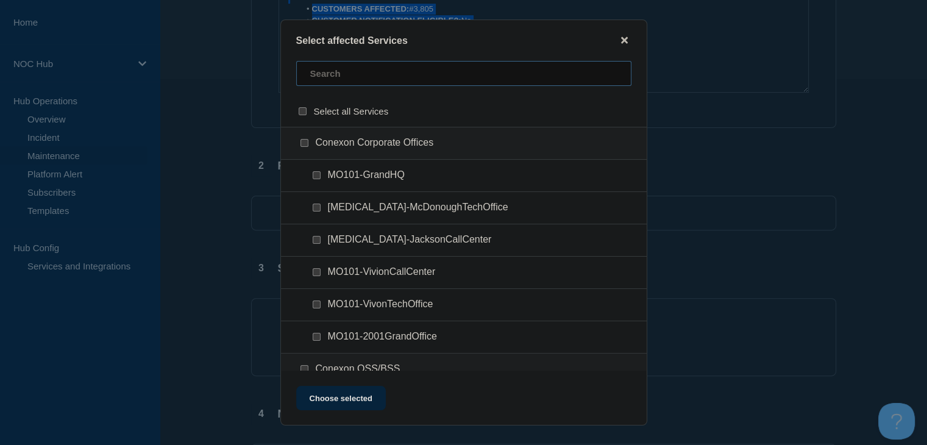
click at [344, 77] on input "text" at bounding box center [463, 73] width 335 height 25
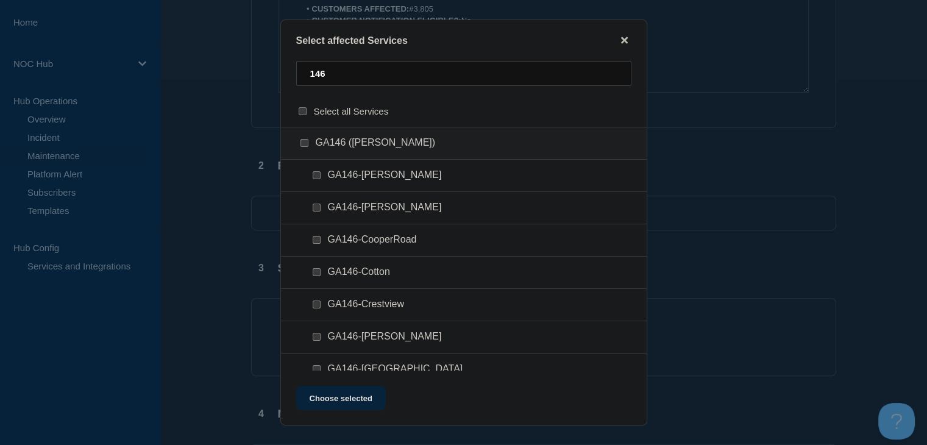
click at [303, 144] on input "GA146 (Mitchell) checkbox" at bounding box center [305, 143] width 8 height 8
click at [343, 399] on button "Choose selected" at bounding box center [341, 398] width 90 height 24
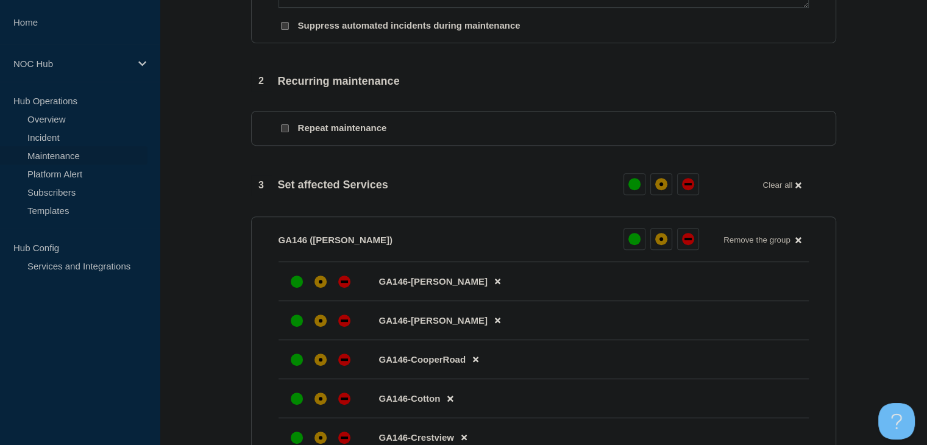
scroll to position [610, 0]
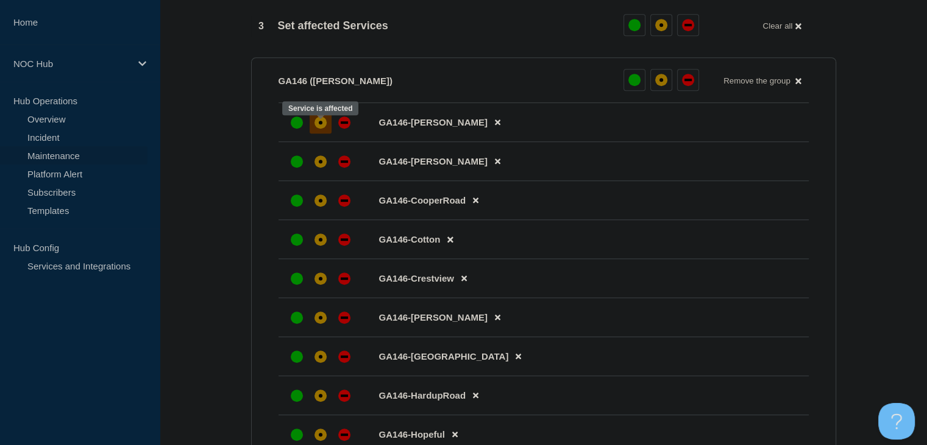
click at [310, 130] on div at bounding box center [321, 123] width 22 height 22
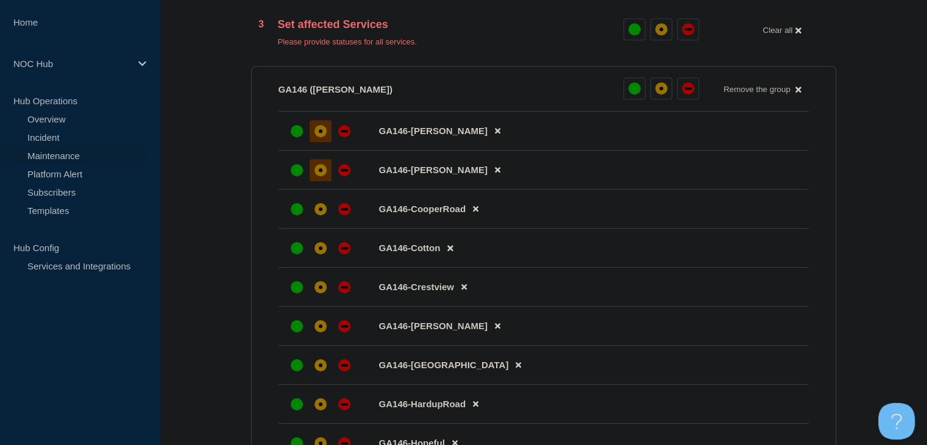
click at [313, 176] on div at bounding box center [321, 170] width 22 height 22
click at [316, 229] on li "GA146-CooperRoad" at bounding box center [544, 209] width 530 height 39
click at [318, 254] on div "affected" at bounding box center [321, 248] width 12 height 12
click at [317, 220] on div at bounding box center [321, 209] width 22 height 22
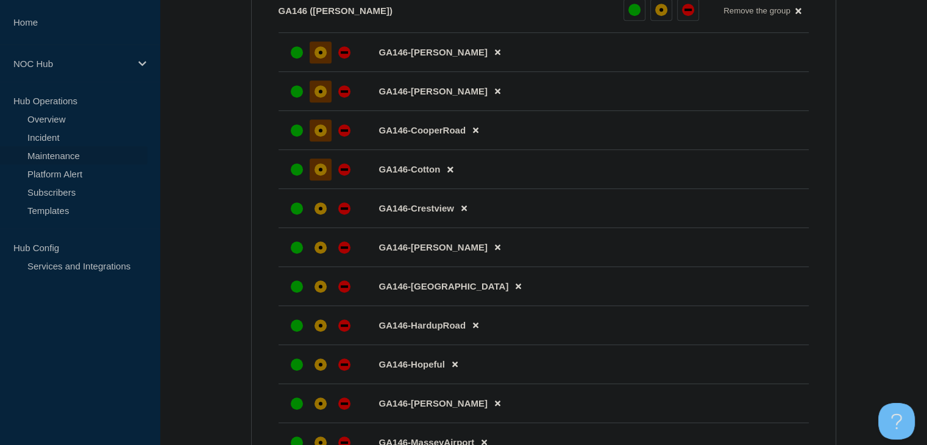
scroll to position [792, 0]
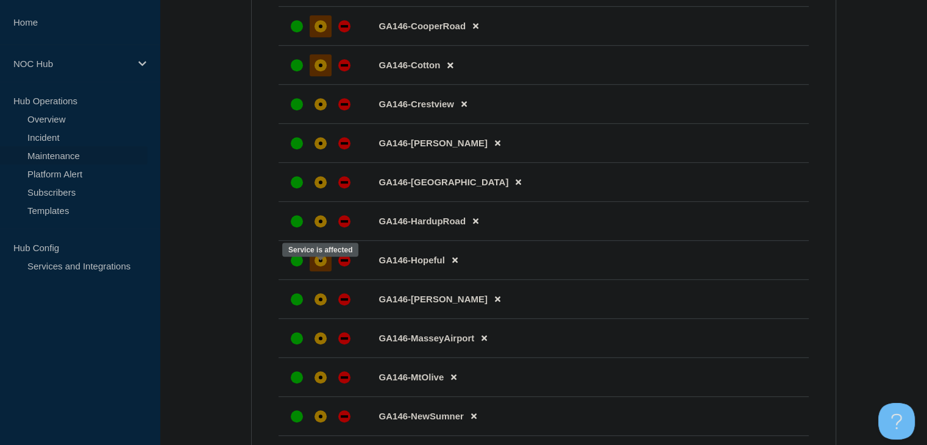
click at [318, 266] on div "affected" at bounding box center [321, 260] width 12 height 12
click at [474, 224] on icon at bounding box center [475, 221] width 5 height 5
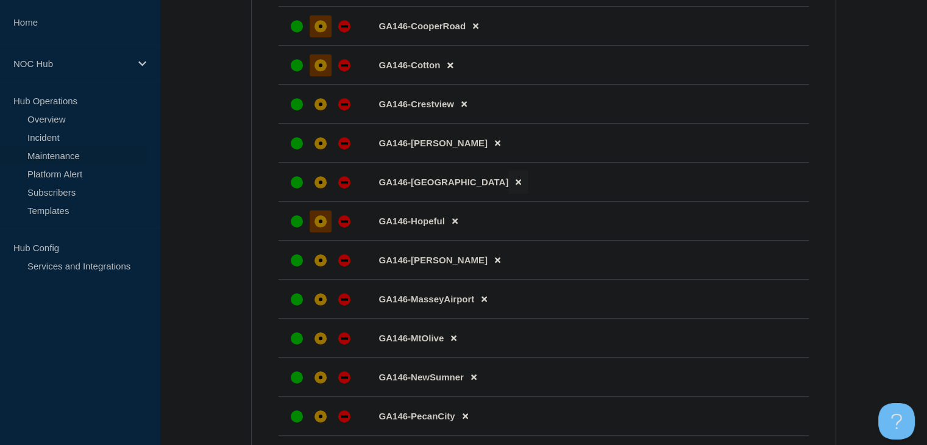
click at [508, 192] on button at bounding box center [518, 182] width 20 height 24
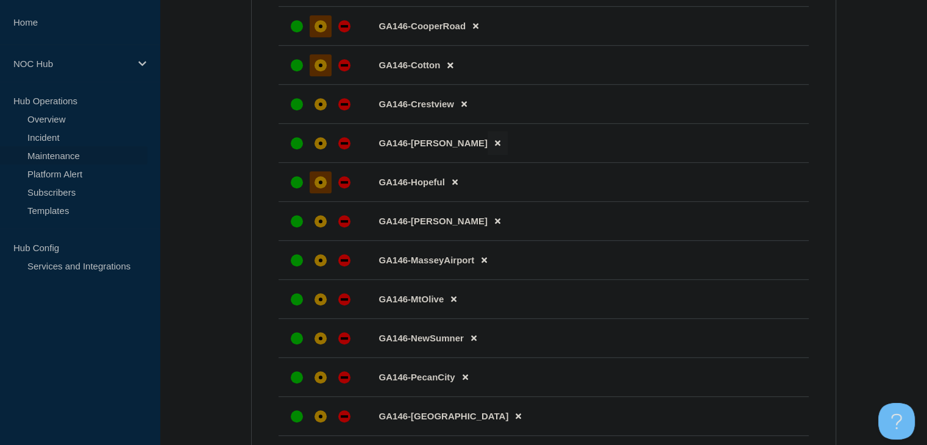
click at [488, 152] on button at bounding box center [498, 143] width 20 height 24
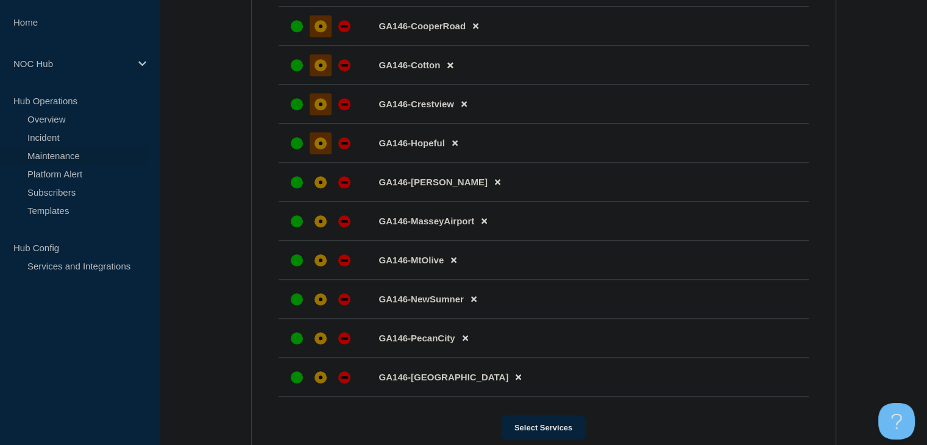
click at [322, 110] on div "affected" at bounding box center [321, 104] width 12 height 12
click at [322, 188] on div "affected" at bounding box center [321, 182] width 12 height 12
click at [321, 227] on div "affected" at bounding box center [321, 221] width 12 height 12
click at [325, 271] on div at bounding box center [321, 260] width 22 height 22
click at [468, 349] on button at bounding box center [465, 338] width 20 height 24
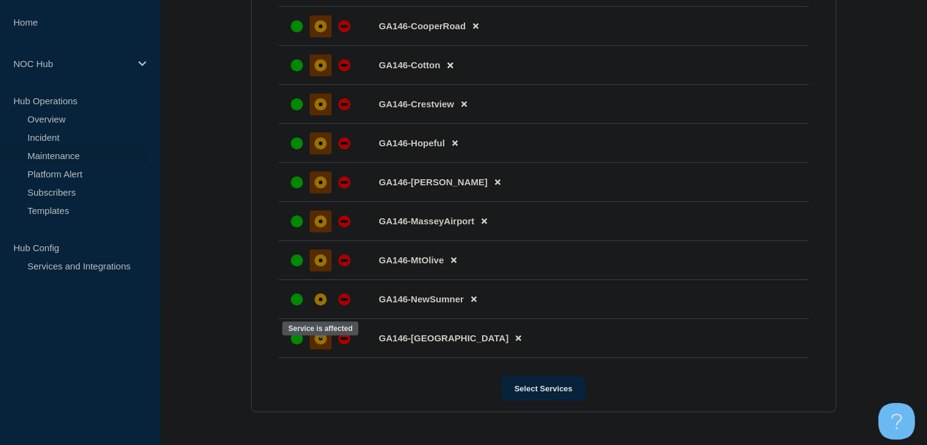
click at [311, 349] on div at bounding box center [321, 338] width 22 height 22
click at [317, 310] on div at bounding box center [321, 299] width 22 height 22
click at [321, 304] on div "affected" at bounding box center [321, 299] width 12 height 12
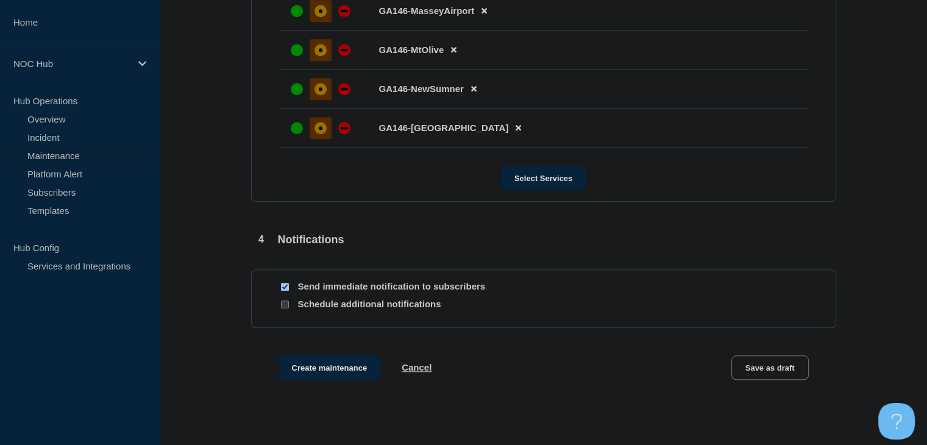
scroll to position [1080, 0]
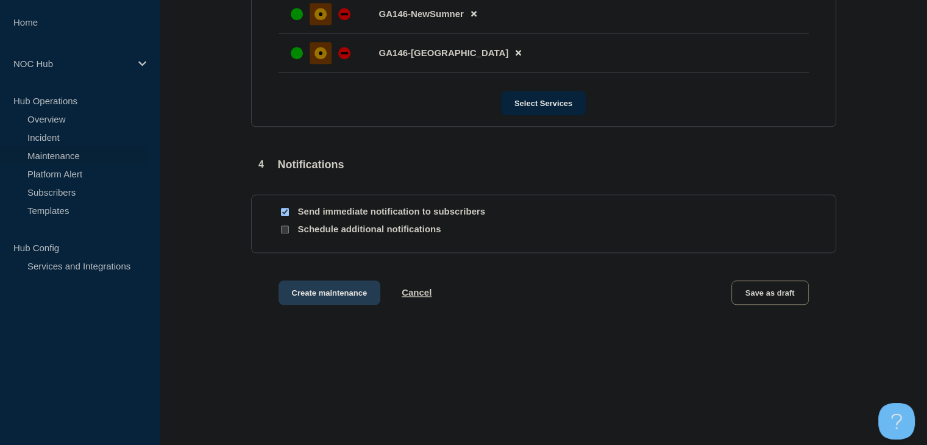
click at [336, 288] on button "Create maintenance" at bounding box center [330, 292] width 102 height 24
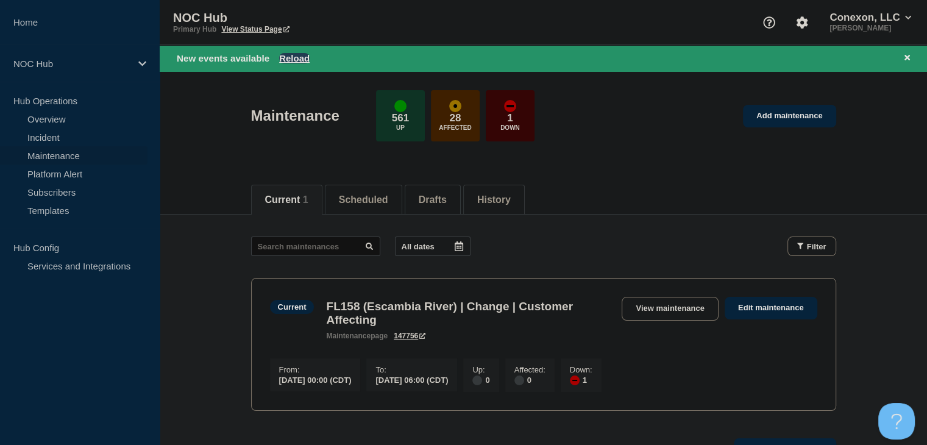
click at [302, 57] on button "Reload" at bounding box center [294, 58] width 30 height 10
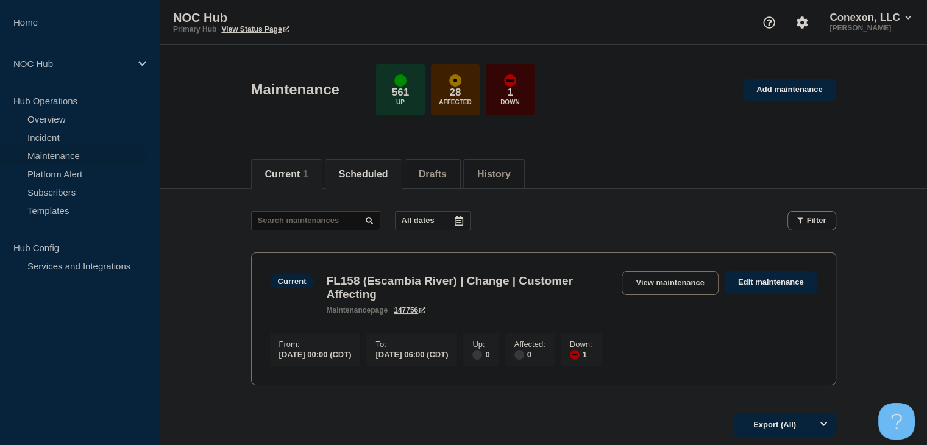
click at [367, 177] on button "Scheduled" at bounding box center [363, 174] width 49 height 11
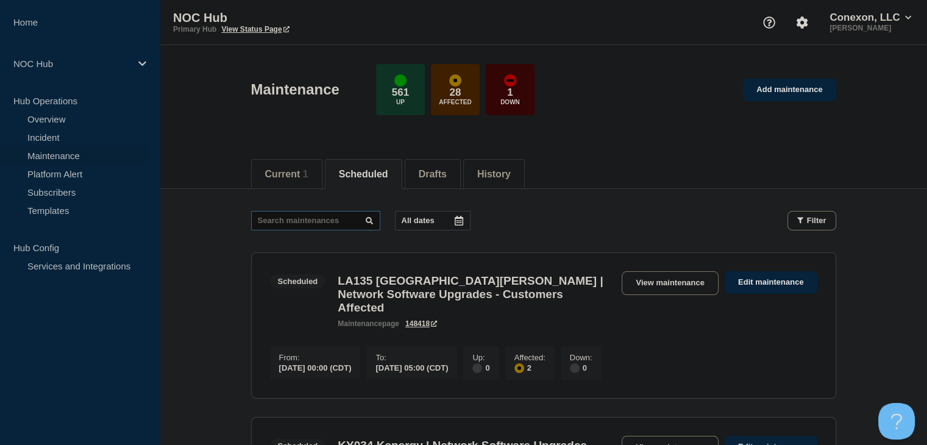
click at [291, 222] on input "text" at bounding box center [315, 221] width 129 height 20
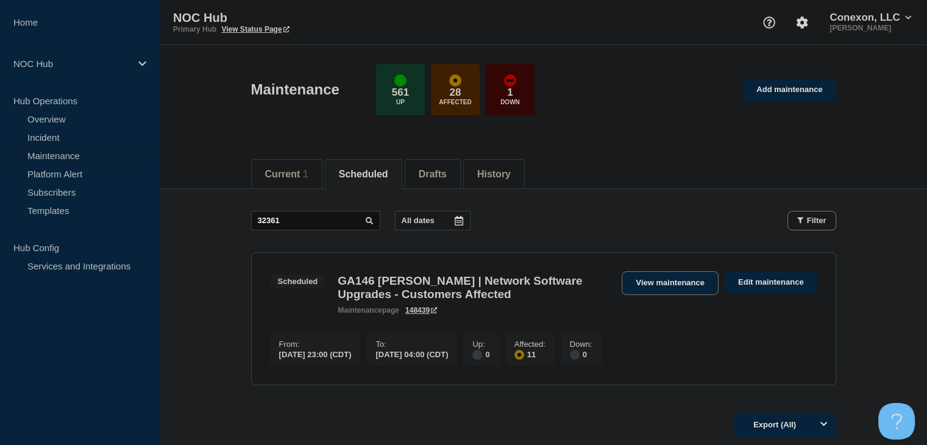
click at [654, 284] on link "View maintenance" at bounding box center [670, 283] width 96 height 24
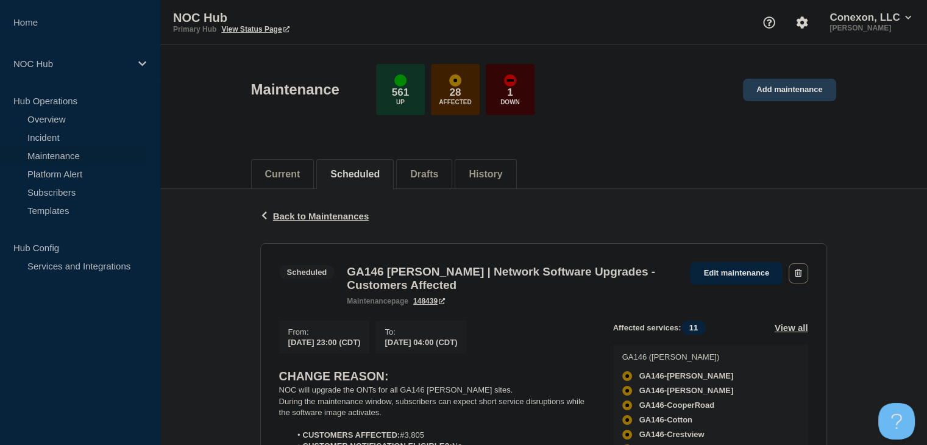
click at [783, 89] on link "Add maintenance" at bounding box center [789, 90] width 93 height 23
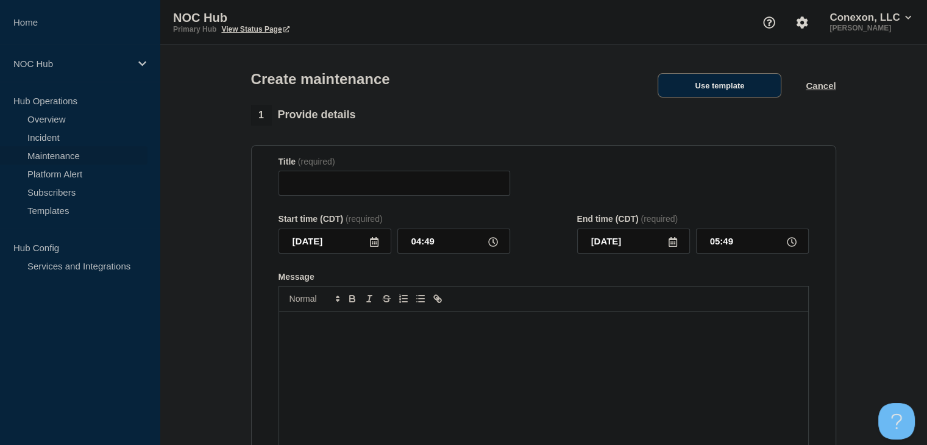
click at [709, 87] on button "Use template" at bounding box center [720, 85] width 124 height 24
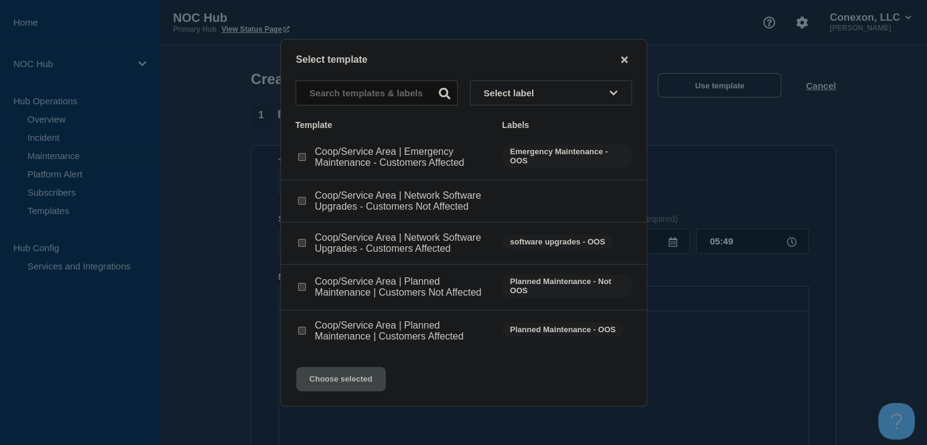
click at [302, 244] on input "Coop/Service Area | Network Software Upgrades - Customers Affected checkbox" at bounding box center [302, 243] width 8 height 8
click at [339, 381] on button "Choose selected" at bounding box center [341, 379] width 90 height 24
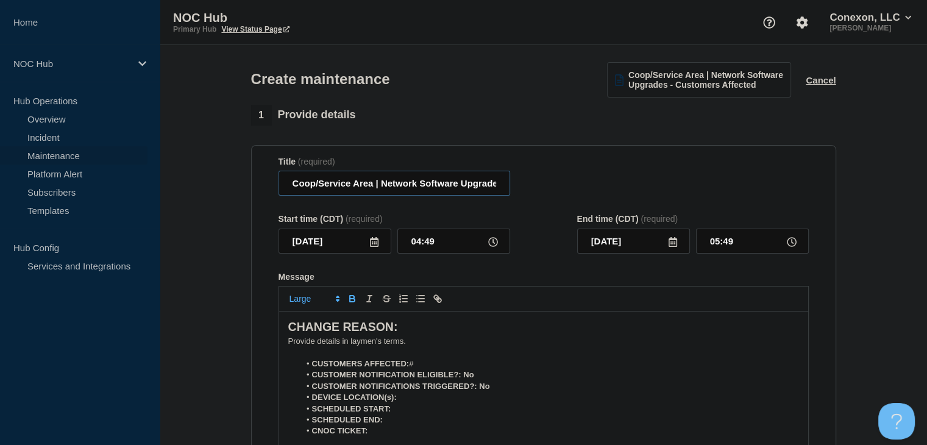
drag, startPoint x: 373, startPoint y: 187, endPoint x: 274, endPoint y: 183, distance: 99.4
click at [274, 183] on section "Title (required) Coop/Service Area | Network Software Upgrades - Customers Affe…" at bounding box center [543, 319] width 585 height 349
click at [376, 241] on icon at bounding box center [374, 242] width 9 height 10
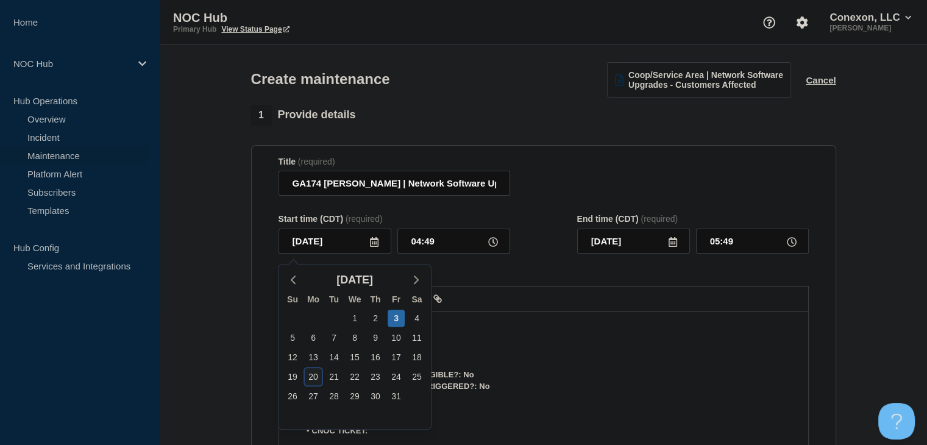
click at [308, 374] on div "20" at bounding box center [313, 376] width 17 height 17
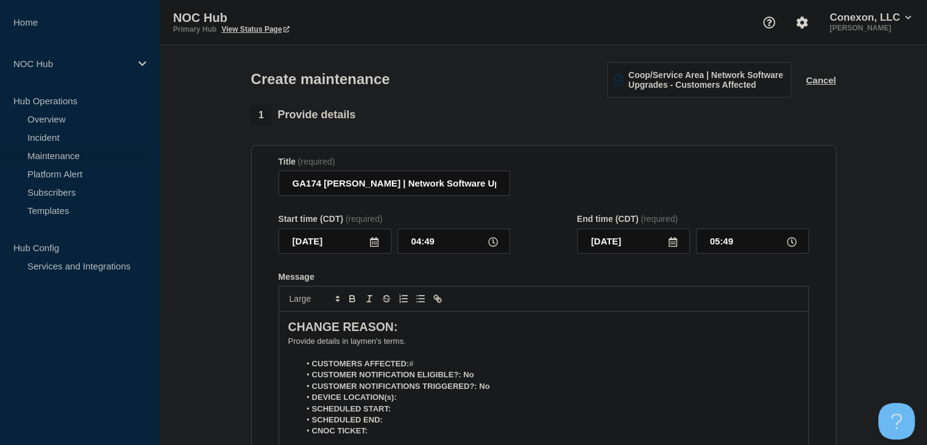
click at [433, 260] on form "Title (required) GA174 Grady | Network Software Upgrades - Customers Affected S…" at bounding box center [544, 320] width 530 height 326
click at [432, 247] on input "04:49" at bounding box center [453, 241] width 113 height 25
click at [717, 244] on input "00:00" at bounding box center [752, 241] width 113 height 25
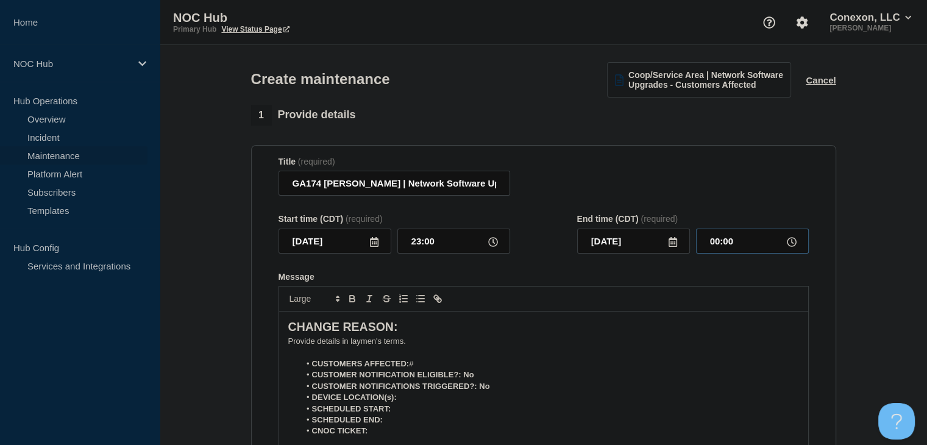
click at [717, 244] on input "00:00" at bounding box center [752, 241] width 113 height 25
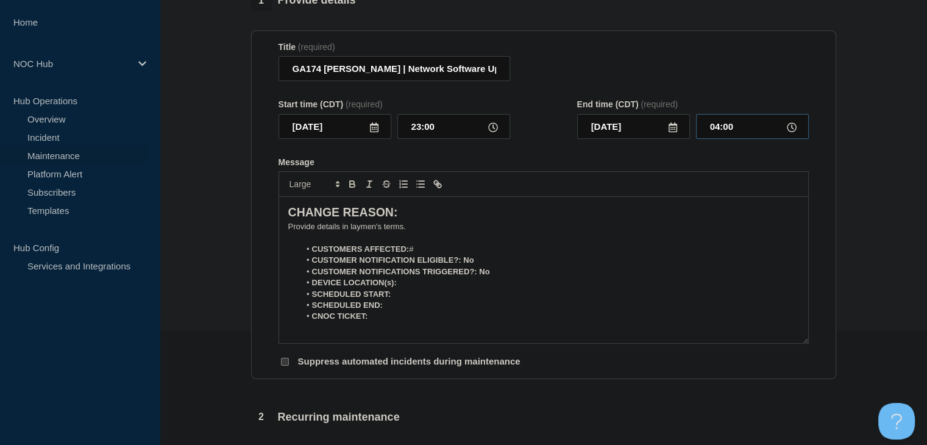
scroll to position [122, 0]
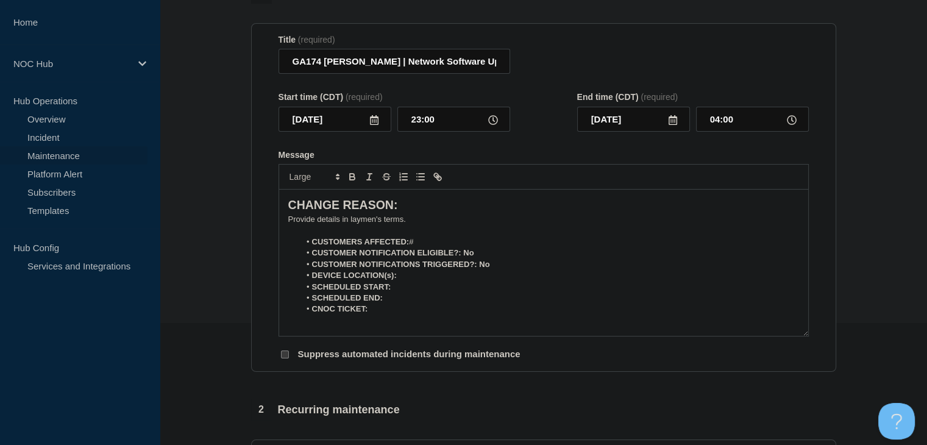
click at [887, 252] on section "1 Provide details Title (required) GA174 Grady | Network Software Upgrades - Cu…" at bounding box center [543, 406] width 767 height 846
click at [330, 224] on p "﻿Provide details in laymen's terms." at bounding box center [543, 219] width 511 height 11
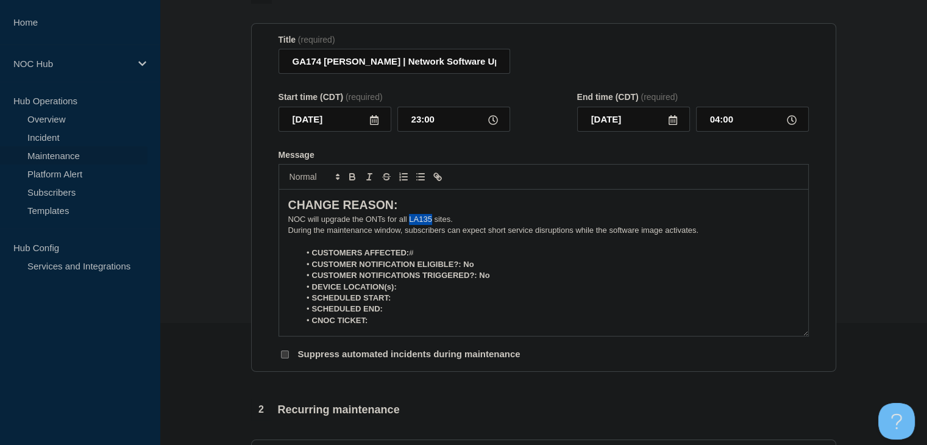
drag, startPoint x: 432, startPoint y: 225, endPoint x: 408, endPoint y: 224, distance: 23.8
click at [408, 224] on p "NOC will upgrade the ONTs for all LA135 sites." at bounding box center [543, 219] width 511 height 11
click at [446, 247] on p "Message" at bounding box center [543, 242] width 511 height 11
click at [444, 258] on li "CUSTOMERS AFFECTED: #" at bounding box center [549, 252] width 499 height 11
click at [426, 257] on li "CUSTOMERS AFFECTED: #" at bounding box center [549, 252] width 499 height 11
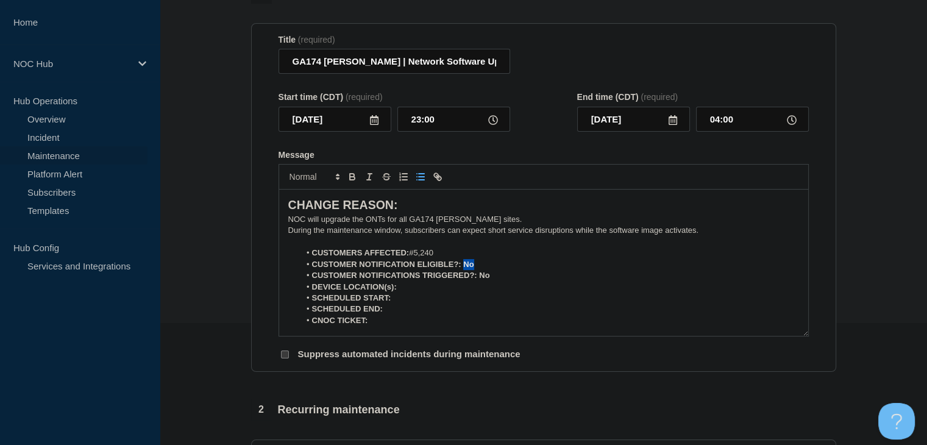
drag, startPoint x: 473, startPoint y: 264, endPoint x: 429, endPoint y: 247, distance: 46.9
click at [463, 265] on strong "CUSTOMER NOTIFICATION ELIGIBLE?: No" at bounding box center [393, 264] width 162 height 9
click at [351, 176] on icon "Toggle bold text" at bounding box center [352, 176] width 11 height 11
click at [488, 280] on strong "CUSTOMER NOTIFICATIONS TRIGGERED?: No" at bounding box center [401, 275] width 178 height 9
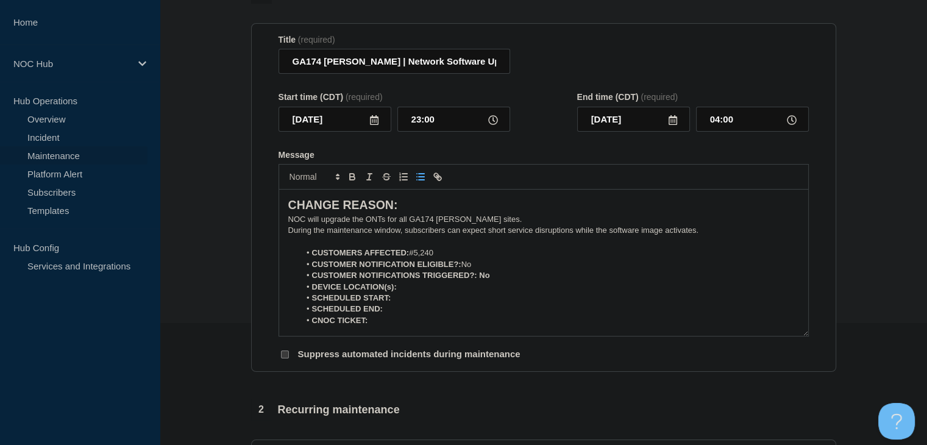
click at [485, 280] on strong "CUSTOMER NOTIFICATIONS TRIGGERED?: No" at bounding box center [401, 275] width 178 height 9
click at [350, 177] on icon "Toggle bold text" at bounding box center [352, 175] width 4 height 3
click at [415, 293] on li "DEVICE LOCATION(s):" at bounding box center [549, 287] width 499 height 11
click at [354, 180] on icon "Toggle bold text" at bounding box center [352, 178] width 5 height 3
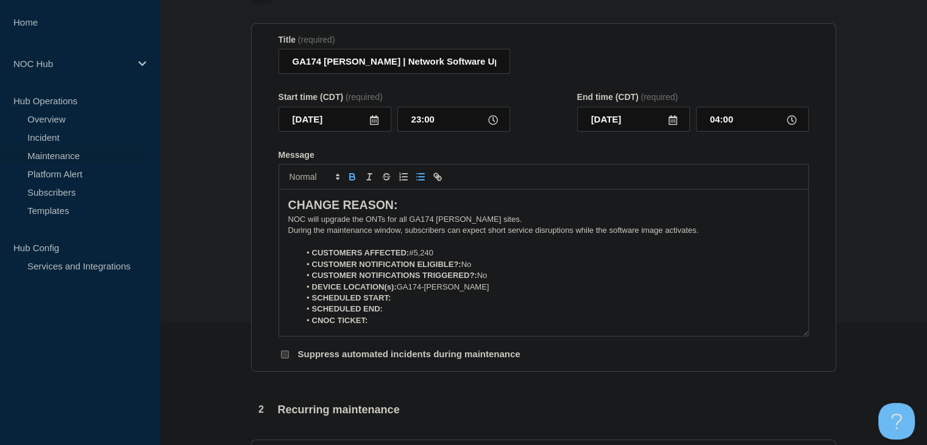
click at [350, 177] on icon "Toggle bold text" at bounding box center [352, 176] width 11 height 11
click at [351, 180] on icon "Toggle bold text" at bounding box center [352, 176] width 11 height 11
click at [347, 181] on icon "Toggle bold text" at bounding box center [352, 176] width 11 height 11
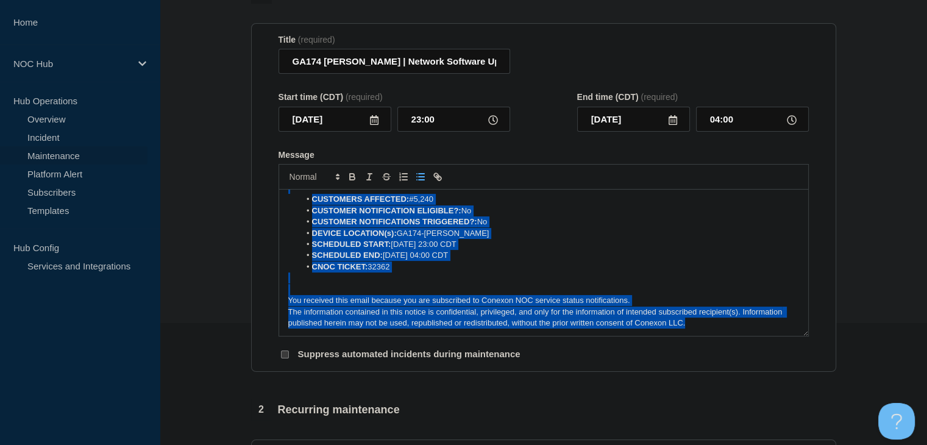
scroll to position [0, 0]
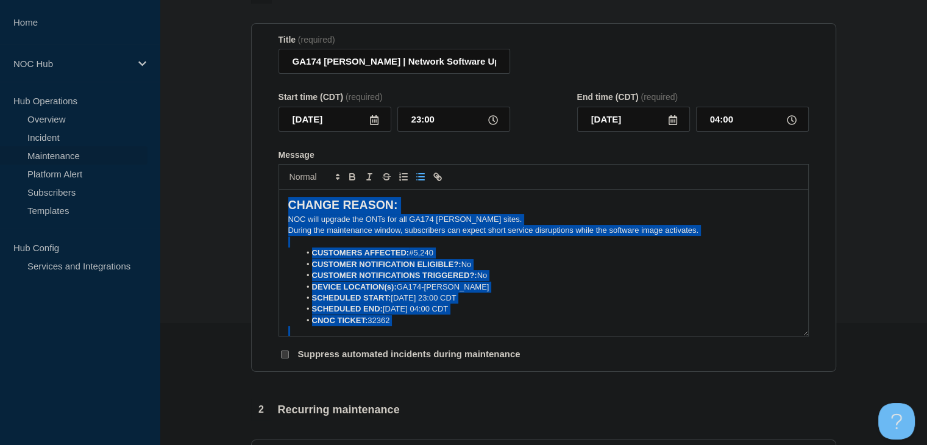
drag, startPoint x: 692, startPoint y: 333, endPoint x: 273, endPoint y: 151, distance: 456.5
click at [273, 151] on section "Title (required) GA174 Grady | Network Software Upgrades - Customers Affected S…" at bounding box center [543, 197] width 585 height 349
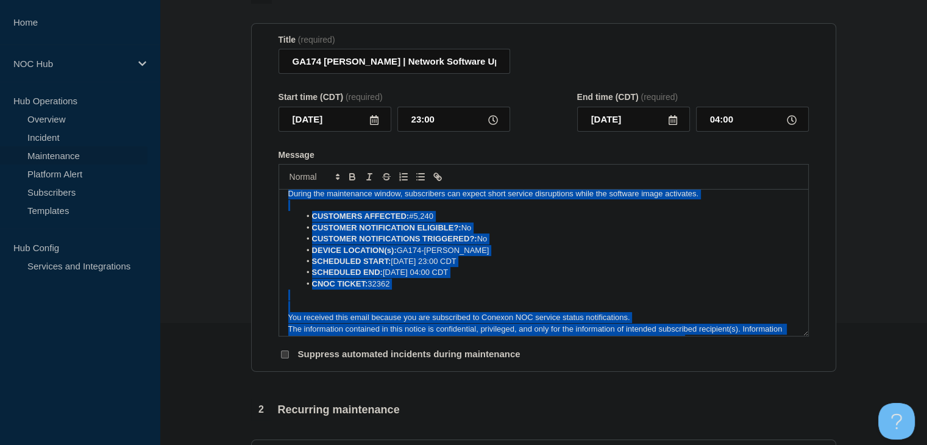
scroll to position [54, 0]
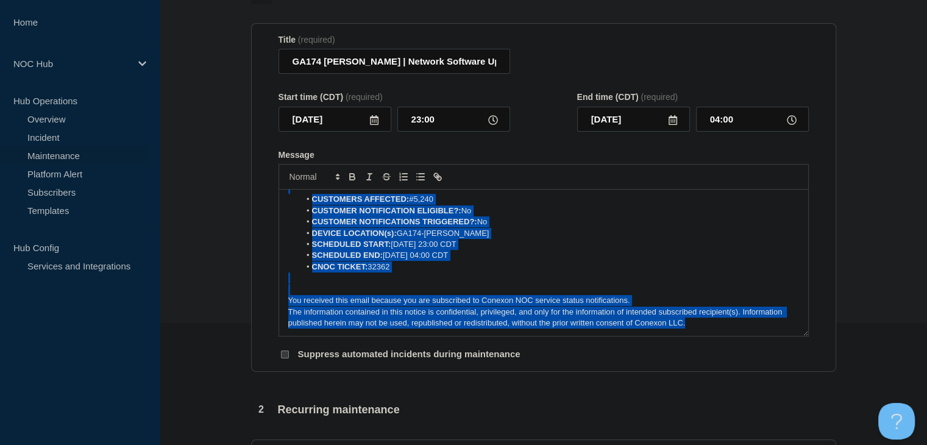
click at [486, 396] on div "1 Provide details Title (required) GA174 Grady | Network Software Upgrades - Cu…" at bounding box center [543, 406] width 599 height 846
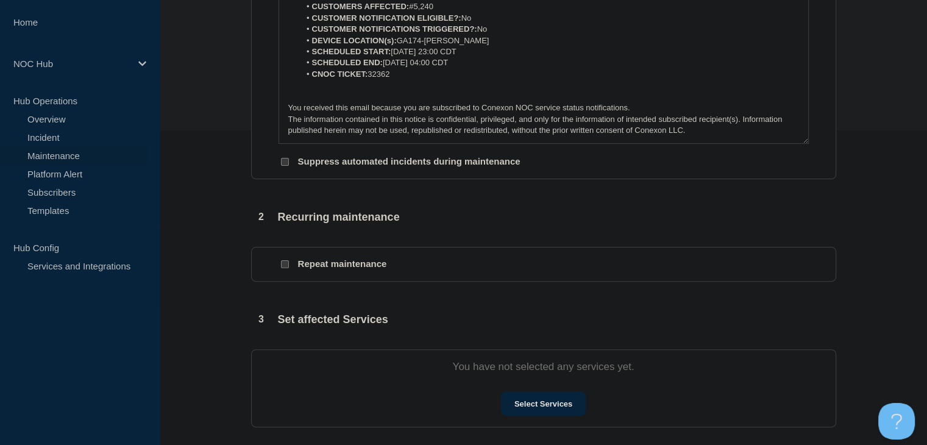
scroll to position [427, 0]
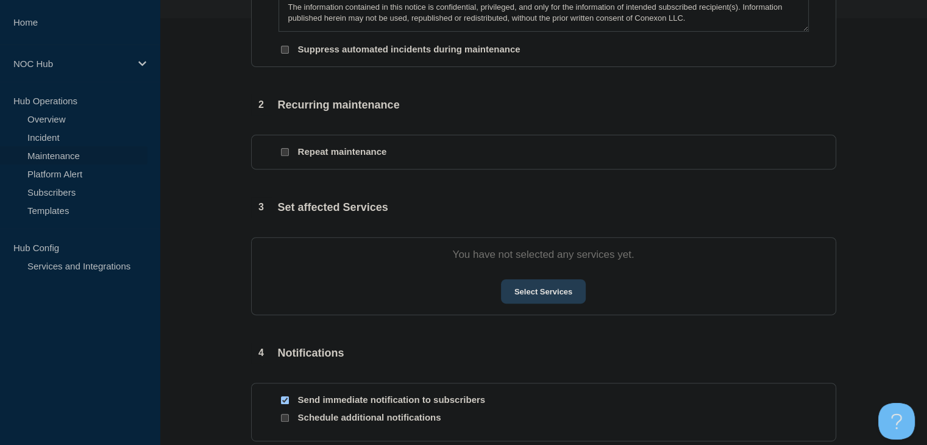
click at [559, 301] on button "Select Services" at bounding box center [543, 291] width 85 height 24
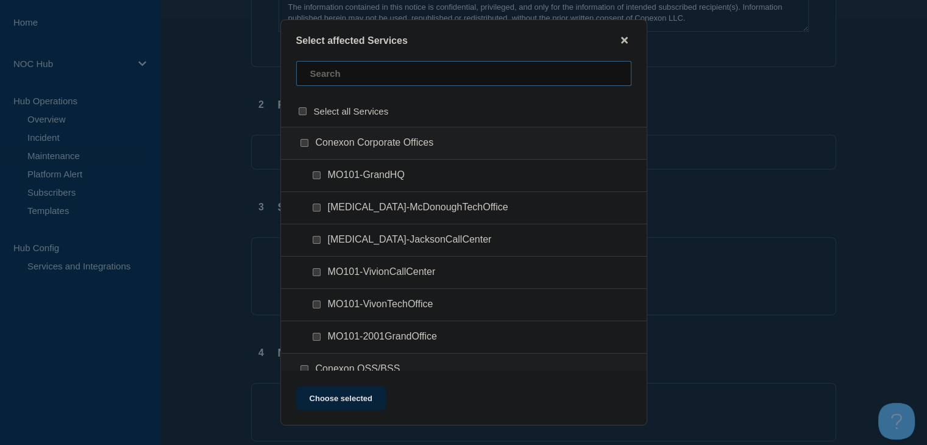
click at [349, 71] on input "text" at bounding box center [463, 73] width 335 height 25
click at [303, 142] on input "GA174 (Grady EMC) checkbox" at bounding box center [305, 143] width 8 height 8
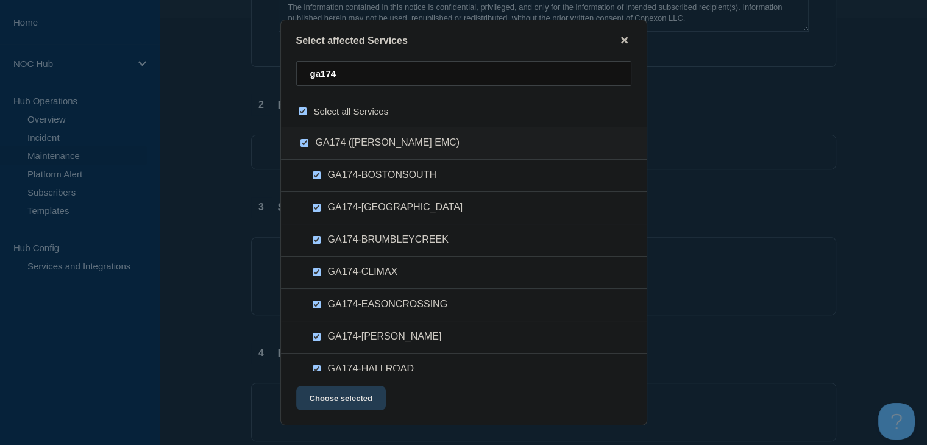
click at [343, 394] on button "Choose selected" at bounding box center [341, 398] width 90 height 24
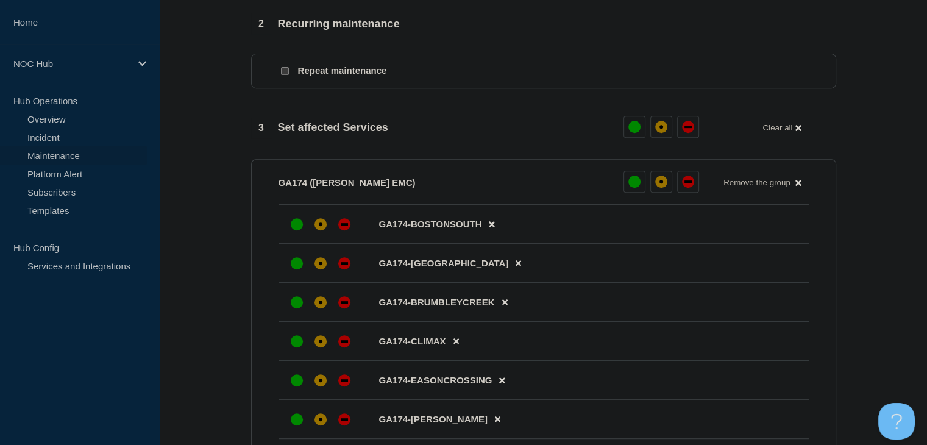
scroll to position [610, 0]
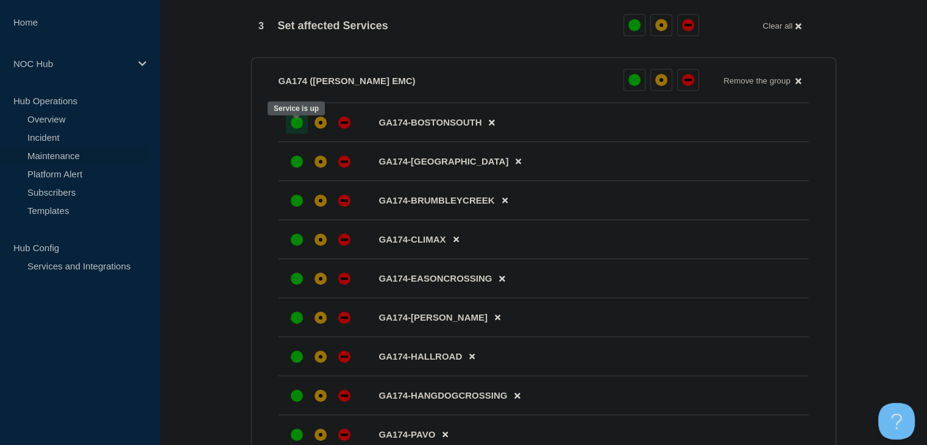
click at [305, 126] on div at bounding box center [297, 123] width 22 height 22
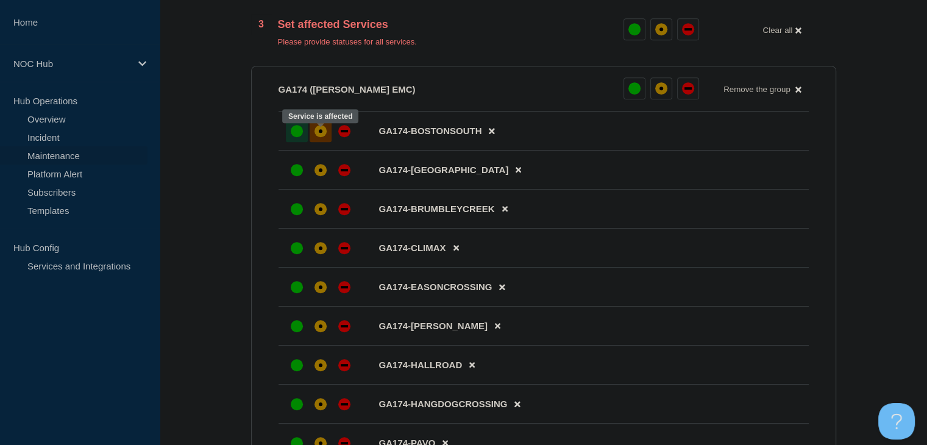
click at [317, 135] on div "affected" at bounding box center [321, 131] width 12 height 12
click at [315, 171] on div at bounding box center [321, 170] width 22 height 22
click at [318, 208] on div at bounding box center [321, 209] width 22 height 22
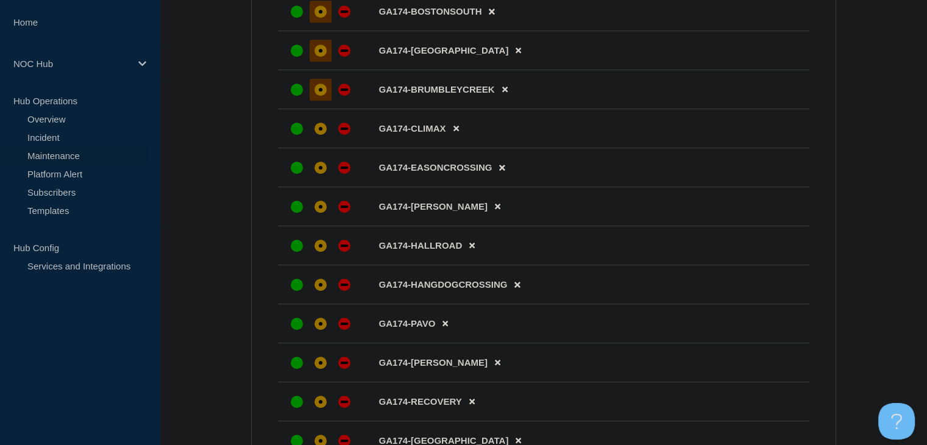
scroll to position [732, 0]
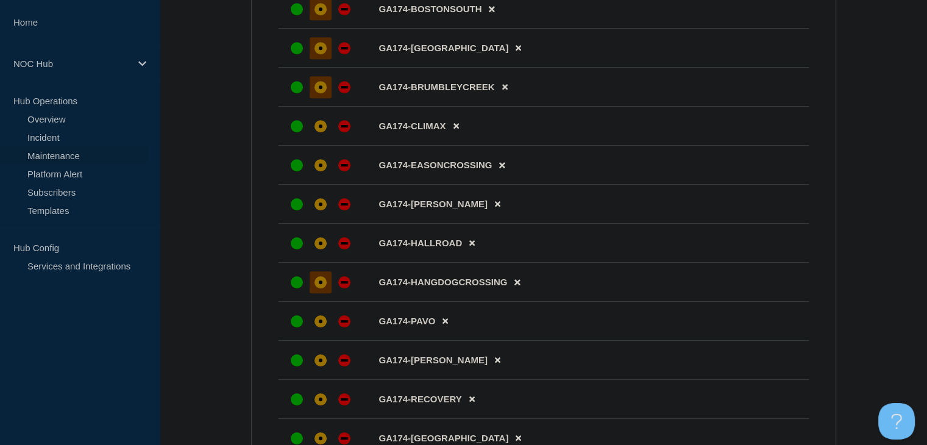
click at [319, 284] on div "affected" at bounding box center [321, 282] width 4 height 4
click at [322, 327] on div "affected" at bounding box center [321, 321] width 12 height 12
click at [323, 254] on div at bounding box center [321, 243] width 22 height 22
click at [322, 210] on div "affected" at bounding box center [321, 204] width 12 height 12
click at [319, 169] on div "affected" at bounding box center [321, 165] width 12 height 12
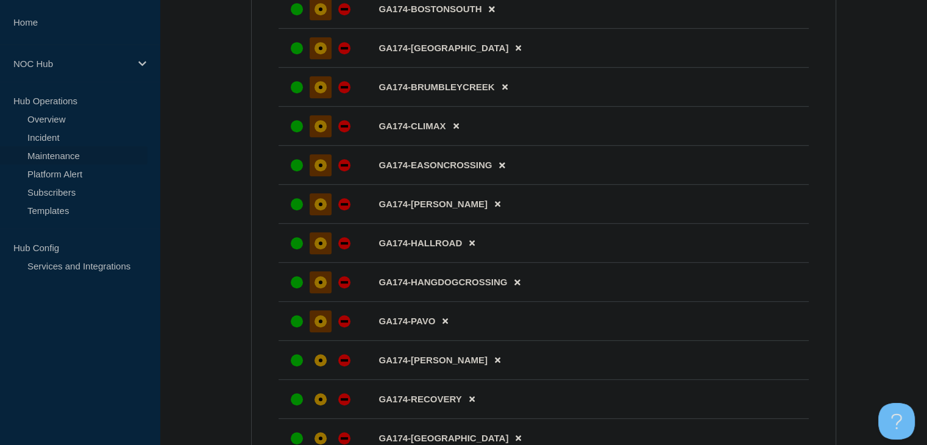
click at [318, 137] on div at bounding box center [321, 126] width 22 height 22
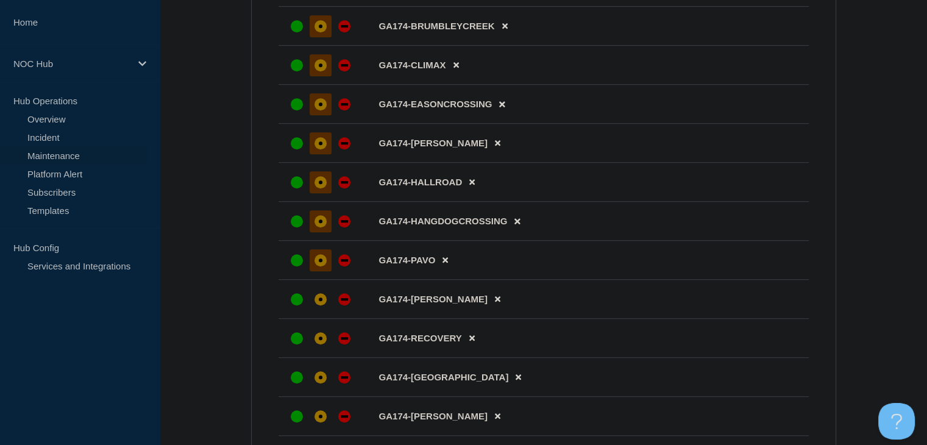
scroll to position [853, 0]
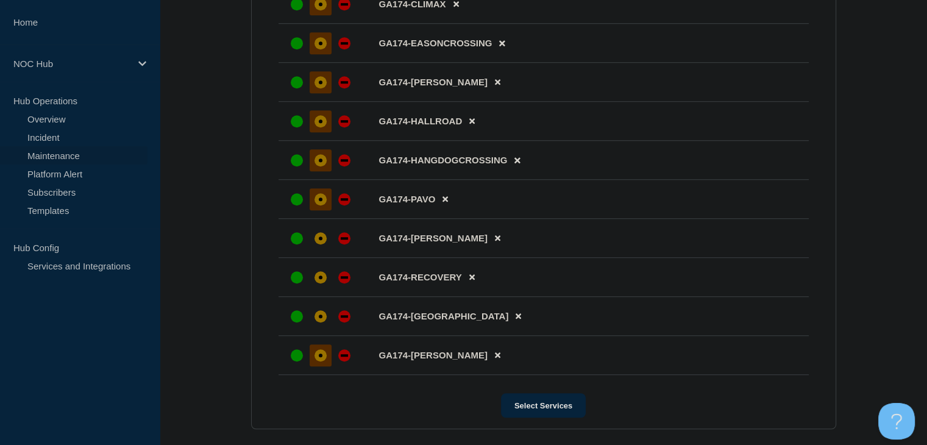
click at [325, 361] on div at bounding box center [321, 355] width 22 height 22
click at [326, 321] on div at bounding box center [321, 316] width 22 height 22
click at [322, 283] on div "affected" at bounding box center [321, 277] width 12 height 12
click at [322, 241] on div at bounding box center [321, 238] width 22 height 22
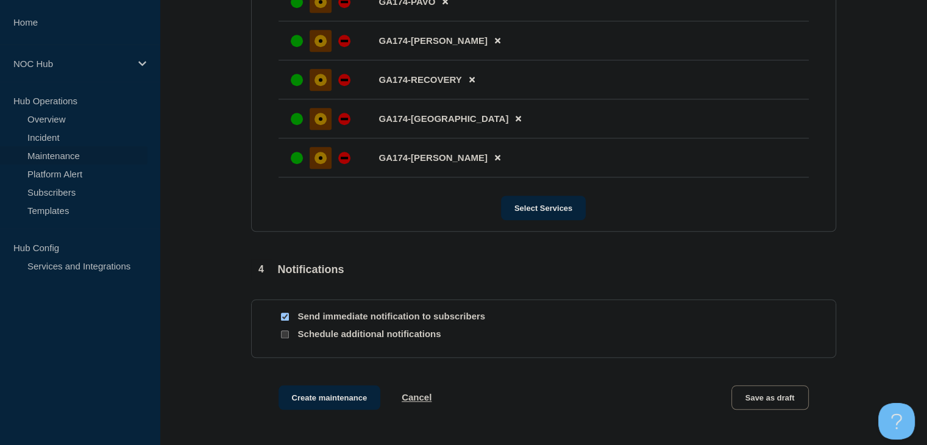
scroll to position [1150, 0]
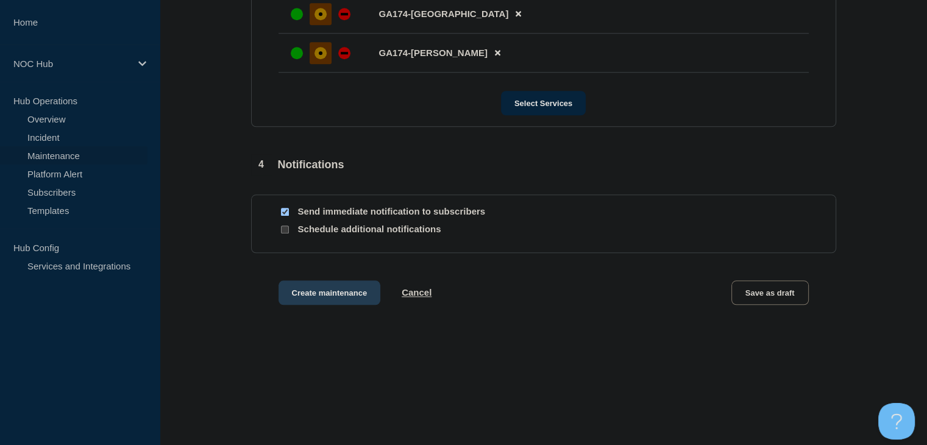
click at [342, 297] on button "Create maintenance" at bounding box center [330, 292] width 102 height 24
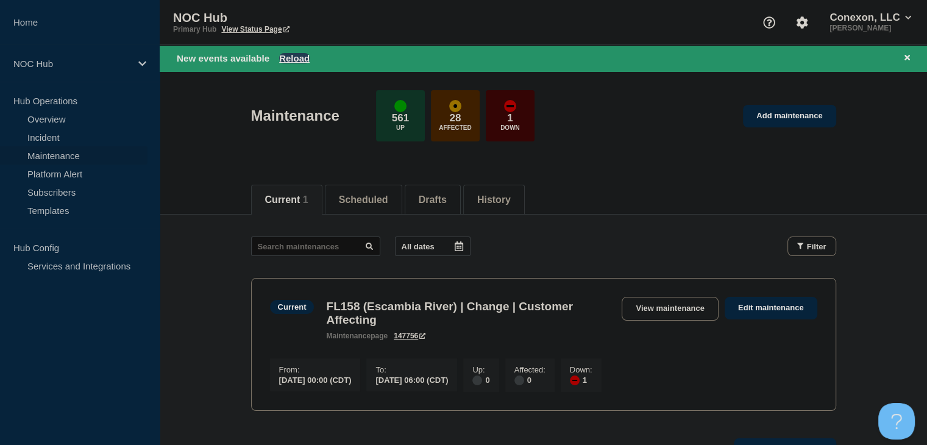
click at [291, 58] on button "Reload" at bounding box center [294, 58] width 30 height 10
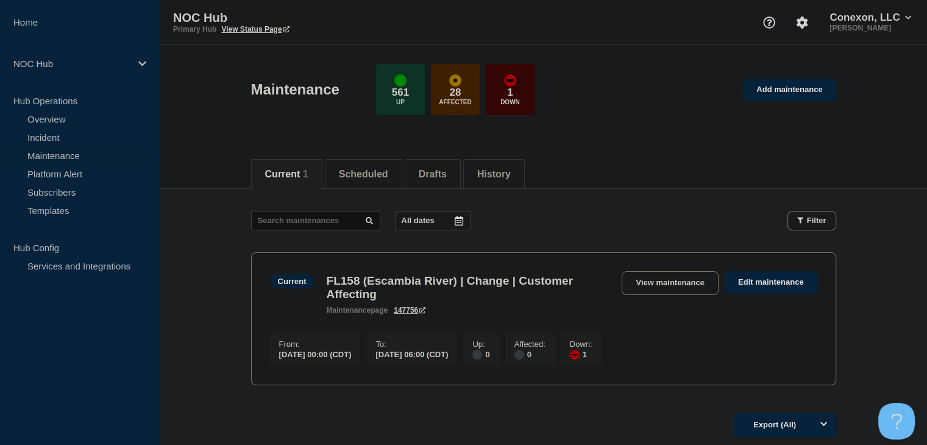
click at [380, 196] on main "All dates Filter Current 1 Down FL158 (Escambia River) | Change | Customer Affe…" at bounding box center [543, 296] width 767 height 215
click at [376, 177] on button "Scheduled" at bounding box center [363, 174] width 49 height 11
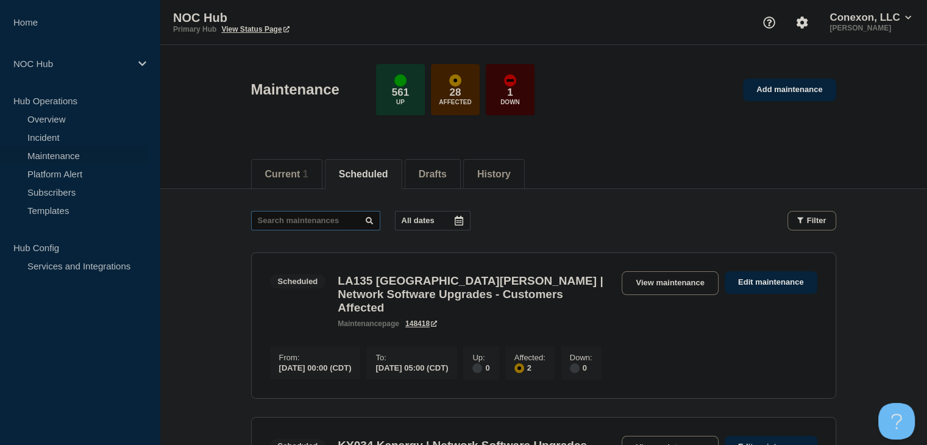
click at [295, 224] on input "text" at bounding box center [315, 221] width 129 height 20
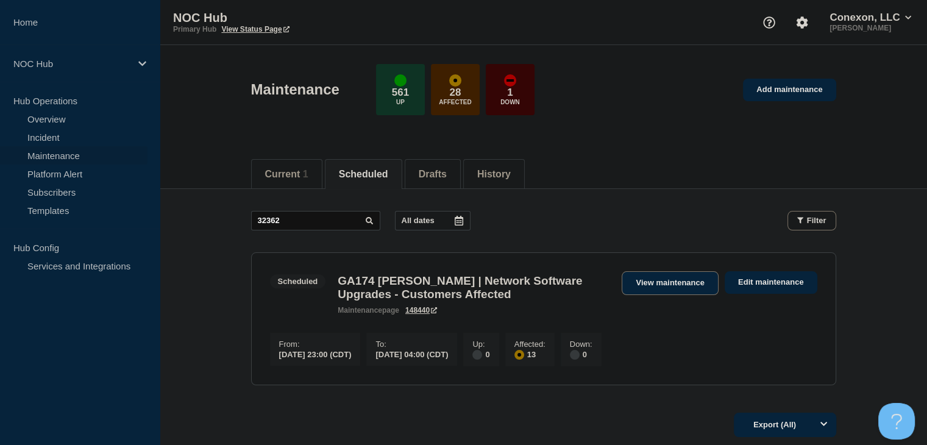
click at [634, 285] on link "View maintenance" at bounding box center [670, 283] width 96 height 24
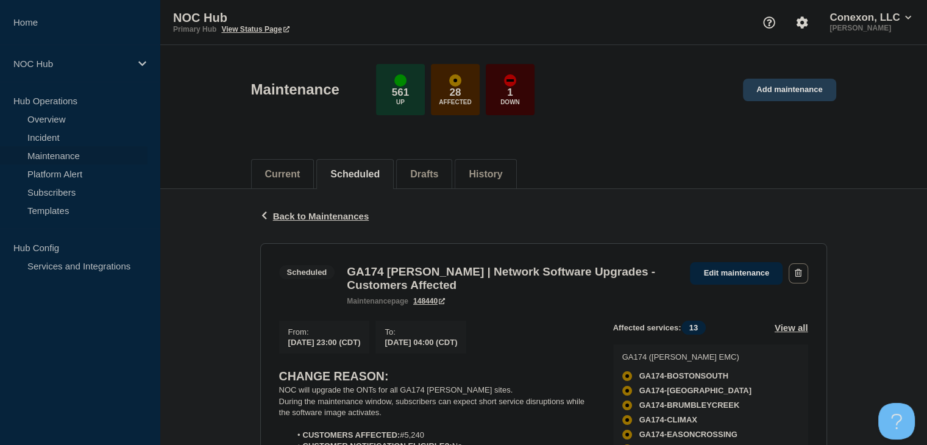
click at [819, 94] on link "Add maintenance" at bounding box center [789, 90] width 93 height 23
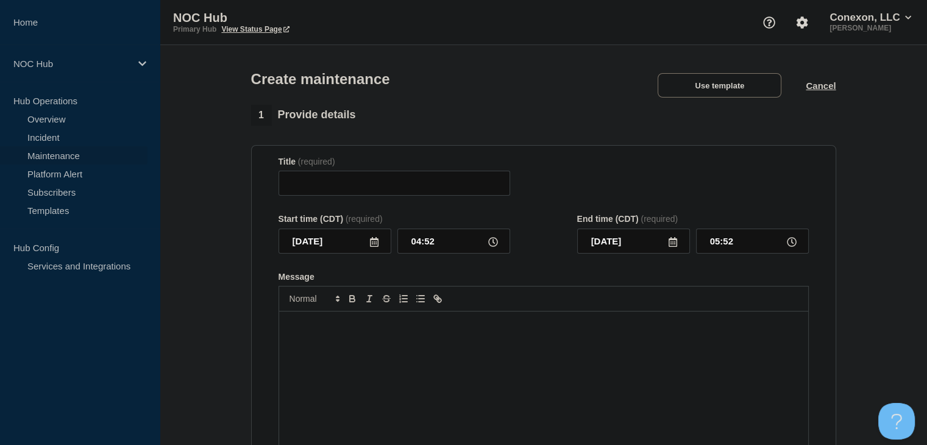
click at [761, 75] on div "Create maintenance Use template Cancel" at bounding box center [543, 75] width 613 height 60
click at [745, 96] on button "Use template" at bounding box center [720, 85] width 124 height 24
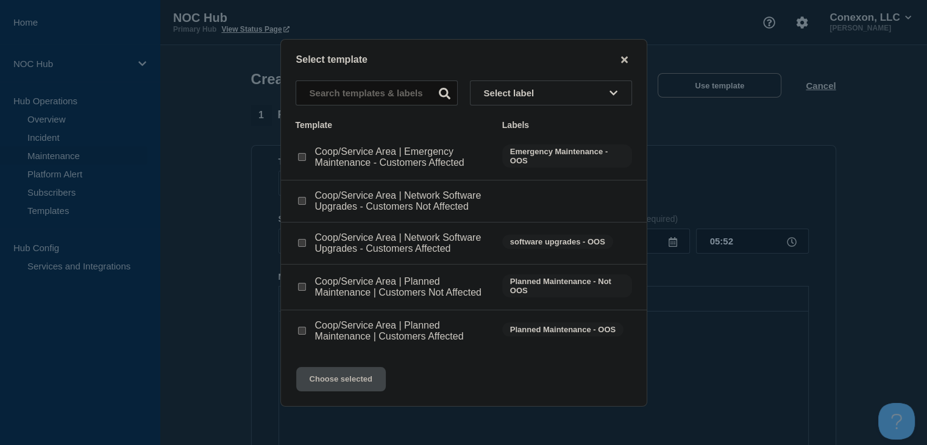
drag, startPoint x: 305, startPoint y: 245, endPoint x: 312, endPoint y: 270, distance: 25.9
click at [305, 245] on div at bounding box center [302, 243] width 12 height 12
click at [298, 243] on input "Coop/Service Area | Network Software Upgrades - Customers Affected checkbox" at bounding box center [302, 243] width 8 height 8
click at [325, 391] on button "Choose selected" at bounding box center [341, 379] width 90 height 24
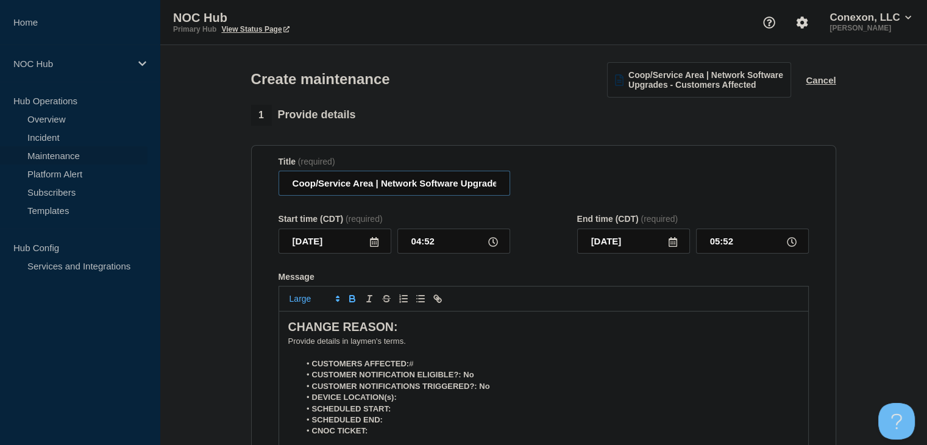
drag, startPoint x: 374, startPoint y: 188, endPoint x: 285, endPoint y: 183, distance: 88.5
click at [285, 183] on input "Coop/Service Area | Network Software Upgrades - Customers Affected" at bounding box center [395, 183] width 232 height 25
click at [380, 244] on input "2025-10-03" at bounding box center [335, 241] width 113 height 25
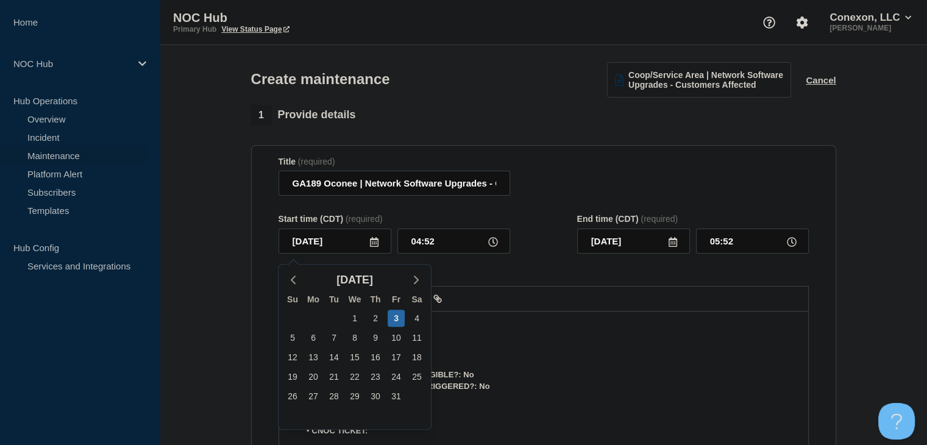
click at [378, 247] on icon at bounding box center [374, 242] width 9 height 10
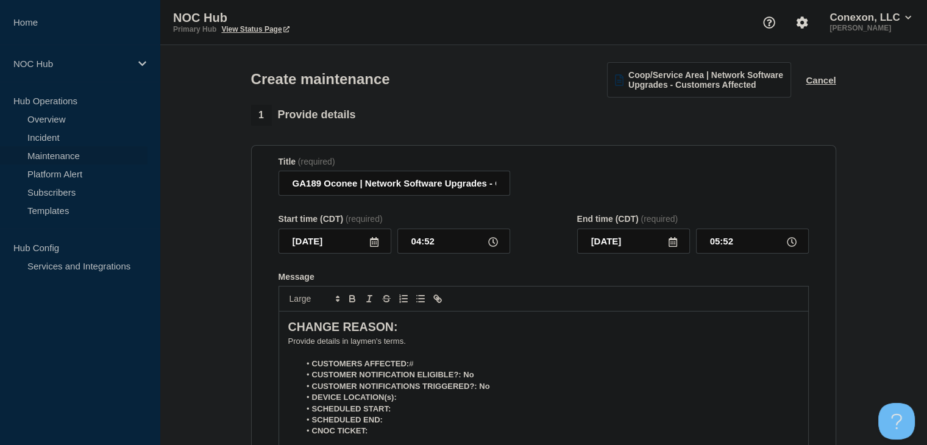
click at [369, 246] on icon at bounding box center [374, 242] width 10 height 10
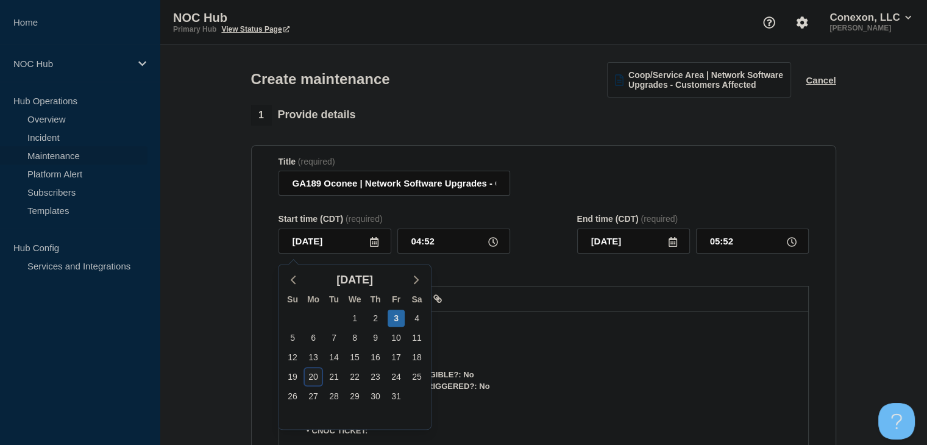
click at [314, 369] on div "20" at bounding box center [313, 376] width 17 height 17
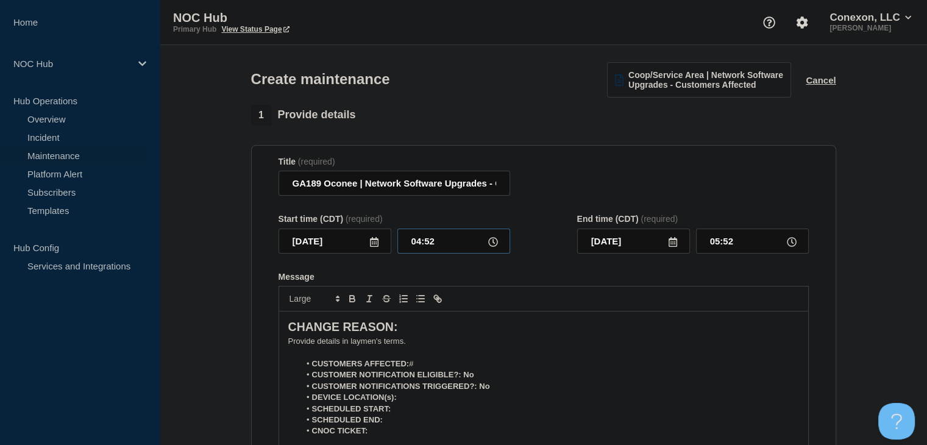
click at [422, 241] on input "04:52" at bounding box center [453, 241] width 113 height 25
click at [735, 243] on input "00:00" at bounding box center [752, 241] width 113 height 25
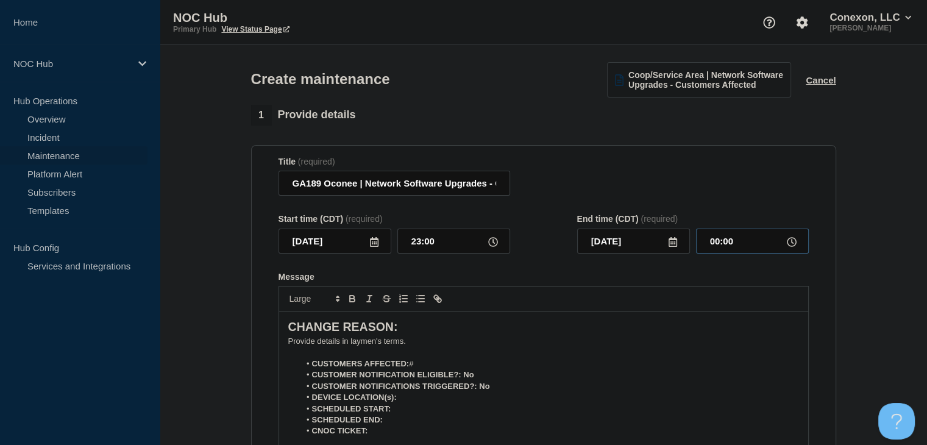
click at [735, 243] on input "00:00" at bounding box center [752, 241] width 113 height 25
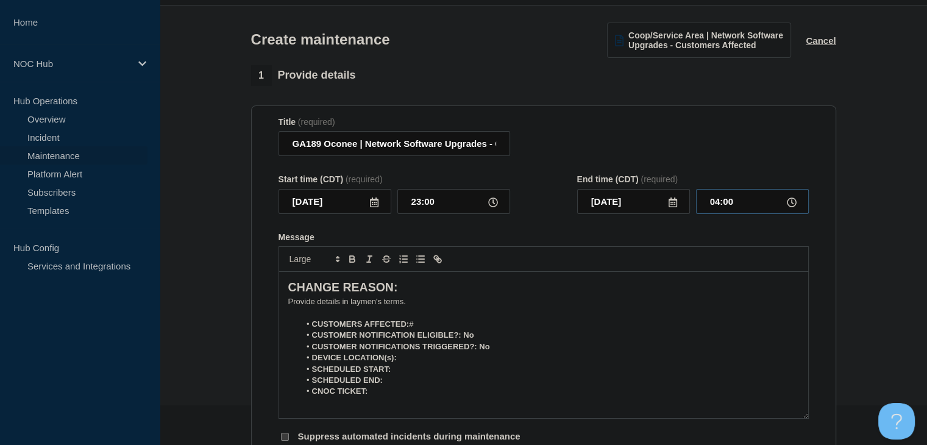
scroll to position [61, 0]
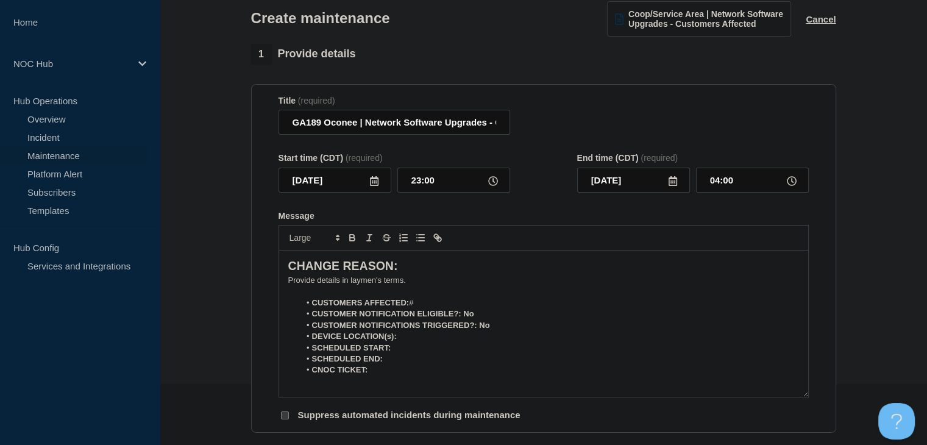
click at [334, 286] on p "﻿Provide details in laymen's terms." at bounding box center [543, 280] width 511 height 11
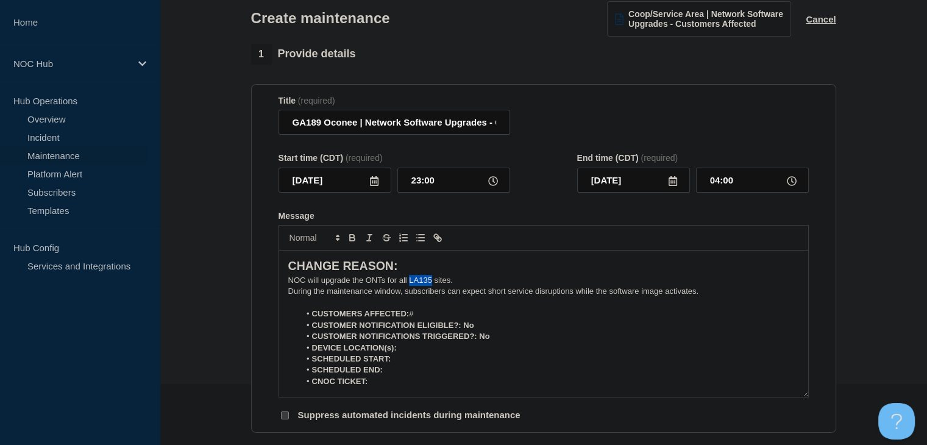
drag, startPoint x: 431, startPoint y: 285, endPoint x: 410, endPoint y: 286, distance: 21.4
click at [410, 286] on p "NOC will upgrade the ONTs for all LA135 sites." at bounding box center [543, 280] width 511 height 11
click at [432, 315] on li "CUSTOMERS AFFECTED: #" at bounding box center [549, 313] width 499 height 11
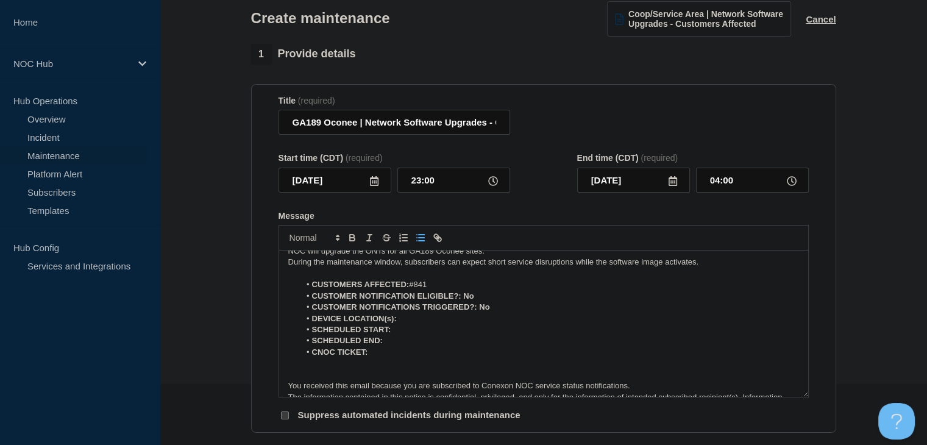
scroll to position [54, 0]
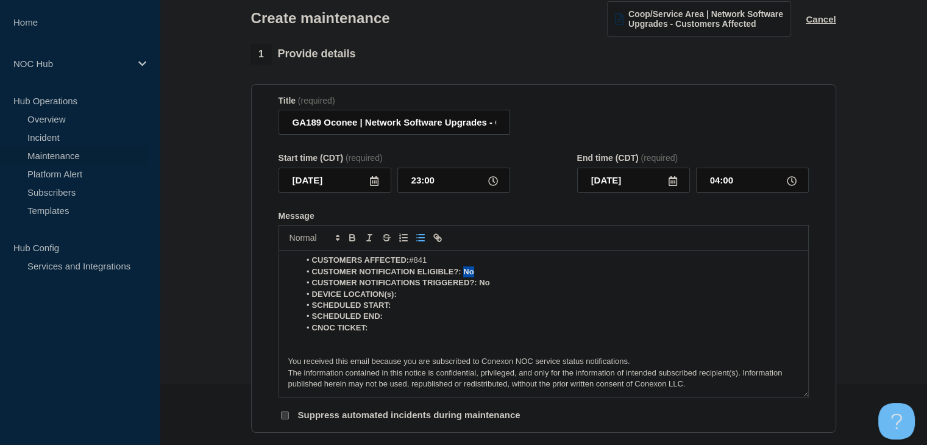
drag, startPoint x: 475, startPoint y: 276, endPoint x: 463, endPoint y: 277, distance: 11.6
click at [463, 277] on li "CUSTOMER NOTIFICATION ELIGIBLE?: No" at bounding box center [549, 271] width 499 height 11
click at [351, 241] on icon "Toggle bold text" at bounding box center [352, 239] width 5 height 3
drag, startPoint x: 489, startPoint y: 288, endPoint x: 480, endPoint y: 289, distance: 8.6
click at [480, 288] on li "CUSTOMER NOTIFICATIONS TRIGGERED?: No" at bounding box center [549, 282] width 499 height 11
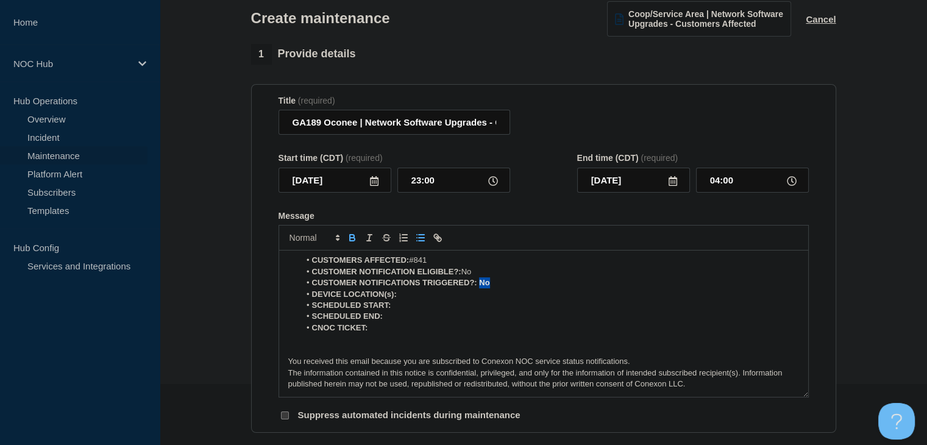
click at [357, 243] on icon "Toggle bold text" at bounding box center [352, 237] width 11 height 11
click at [425, 298] on li "DEVICE LOCATION(s):" at bounding box center [549, 294] width 499 height 11
click at [350, 238] on icon "Toggle bold text" at bounding box center [352, 237] width 11 height 11
click at [353, 238] on icon "Toggle bold text" at bounding box center [352, 236] width 4 height 3
drag, startPoint x: 461, startPoint y: 297, endPoint x: 399, endPoint y: 301, distance: 61.7
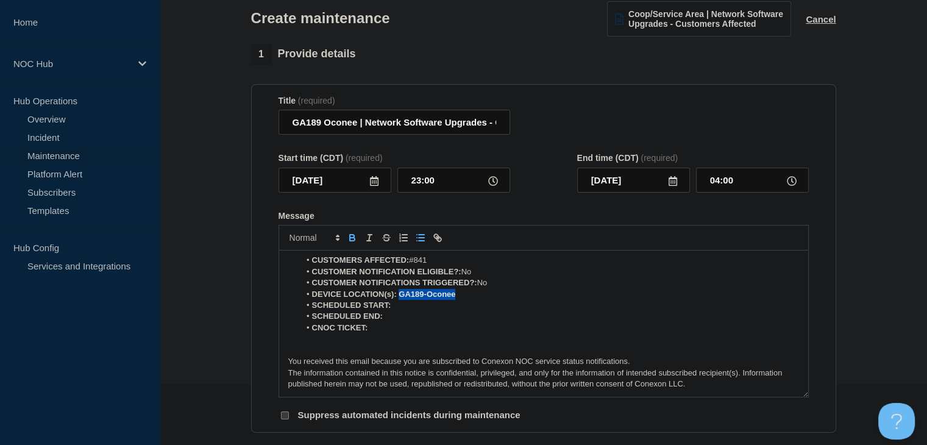
click at [399, 300] on li "DEVICE LOCATION(s): GA189-Oconee" at bounding box center [549, 294] width 499 height 11
click at [354, 241] on icon "Toggle bold text" at bounding box center [352, 239] width 5 height 3
click at [416, 310] on li "SCHEDULED START:" at bounding box center [549, 305] width 499 height 11
click at [351, 241] on icon "Toggle bold text" at bounding box center [352, 237] width 11 height 11
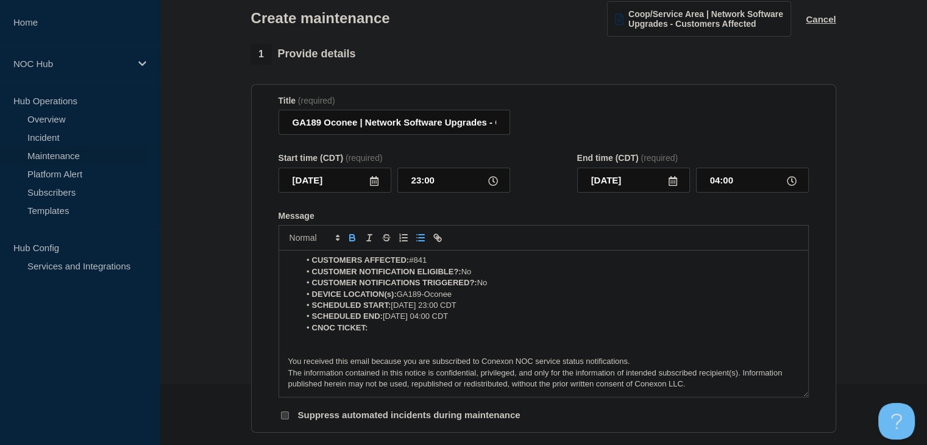
click at [351, 241] on icon "Toggle bold text" at bounding box center [352, 237] width 11 height 11
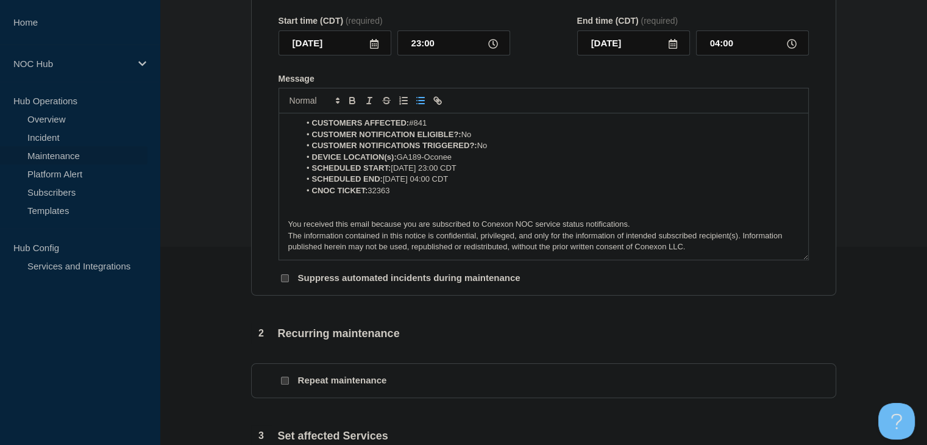
scroll to position [305, 0]
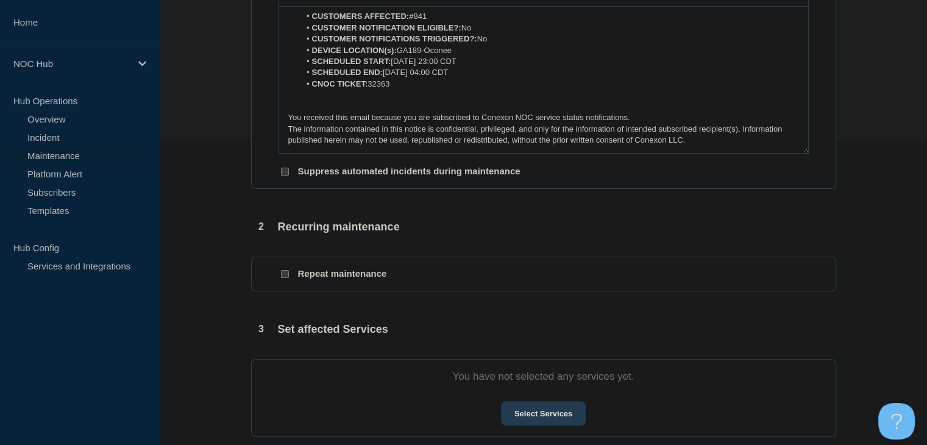
click at [510, 418] on button "Select Services" at bounding box center [543, 413] width 85 height 24
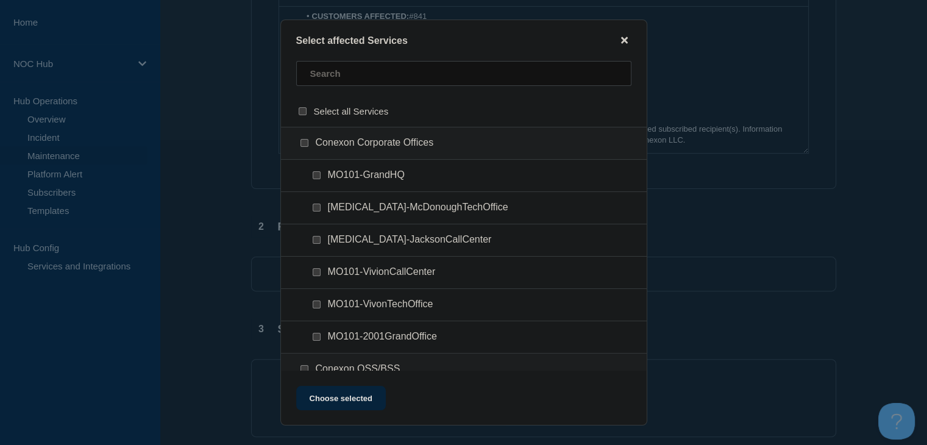
click at [625, 37] on icon "close button" at bounding box center [624, 40] width 7 height 7
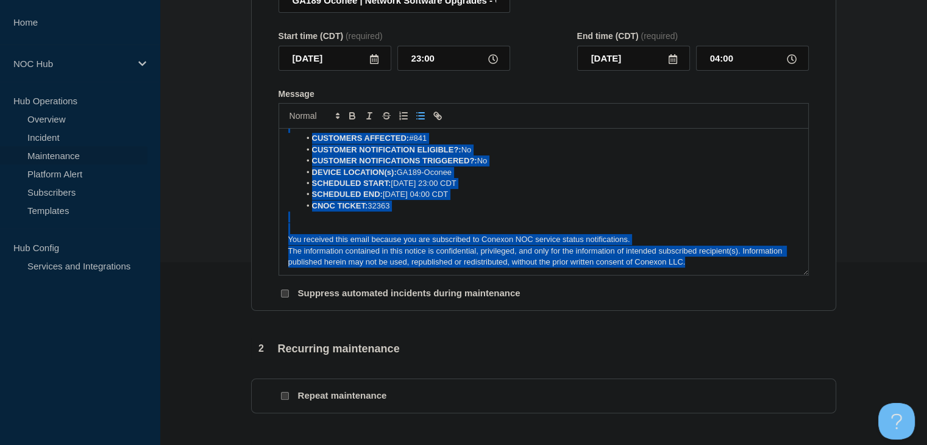
scroll to position [0, 0]
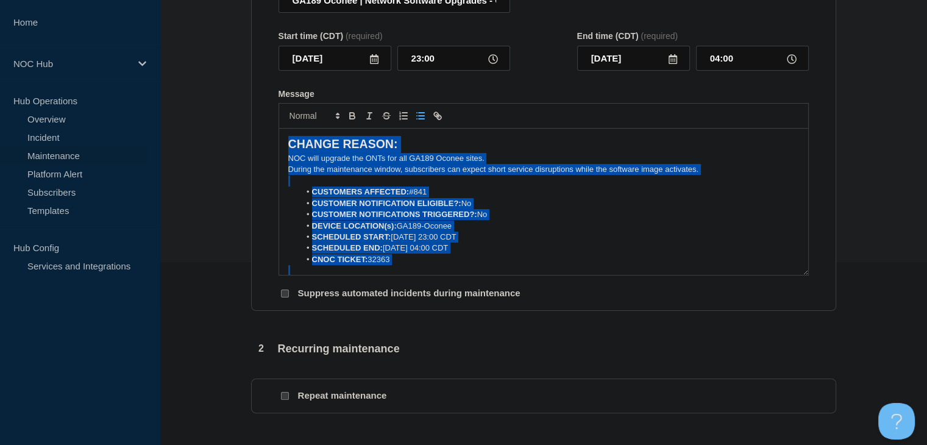
drag, startPoint x: 710, startPoint y: 271, endPoint x: 180, endPoint y: 77, distance: 563.5
click at [180, 77] on section "1 Provide details Title (required) GA189 Oconee | Network Software Upgrades - C…" at bounding box center [543, 351] width 767 height 858
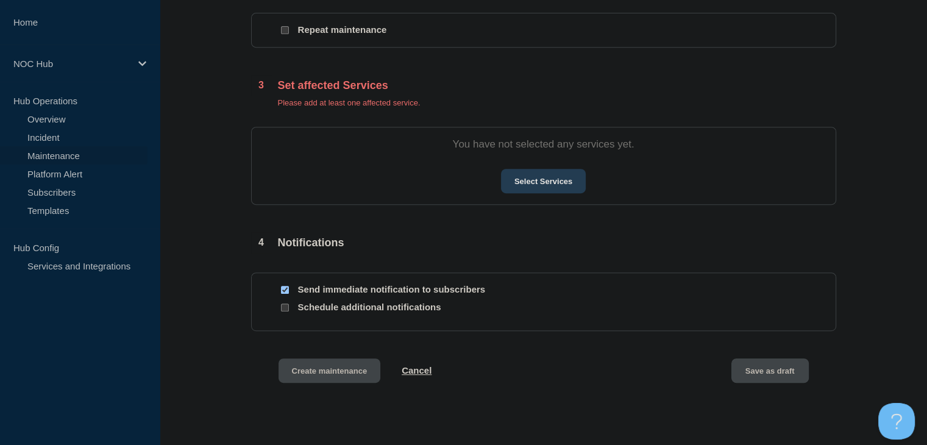
click at [553, 191] on button "Select Services" at bounding box center [543, 181] width 85 height 24
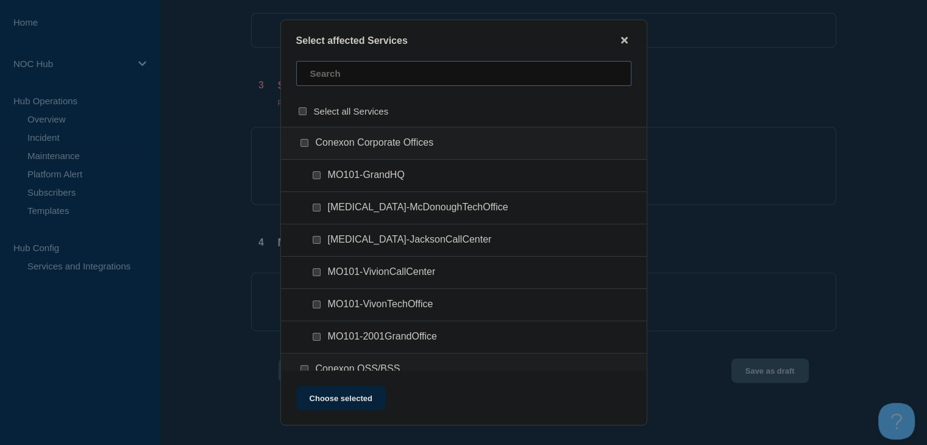
click at [402, 82] on input "text" at bounding box center [463, 73] width 335 height 25
click at [302, 144] on input "GA189 (Oconee EMC) checkbox" at bounding box center [305, 143] width 8 height 8
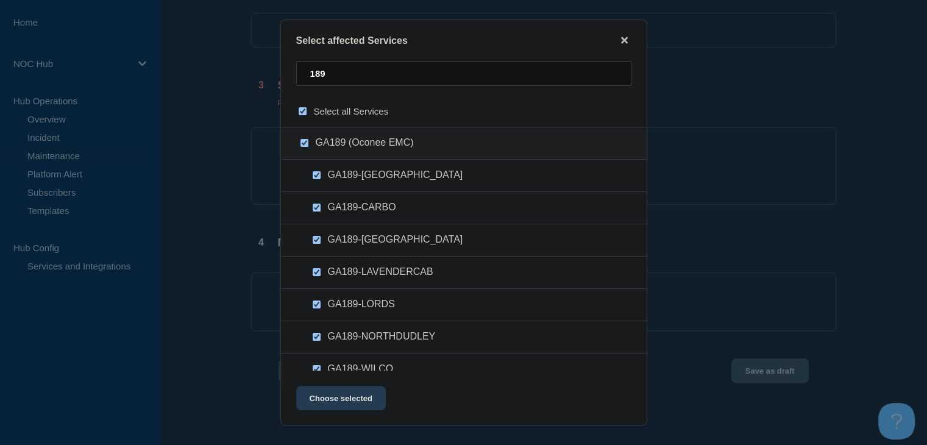
click at [342, 397] on button "Choose selected" at bounding box center [341, 398] width 90 height 24
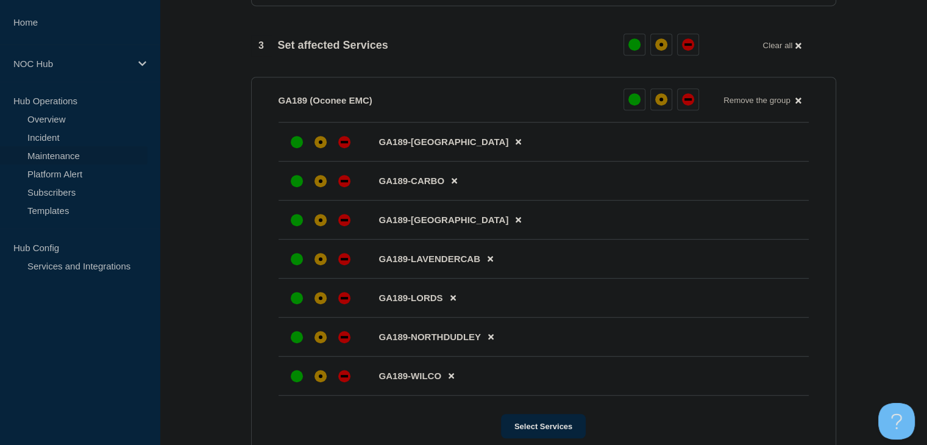
scroll to position [610, 0]
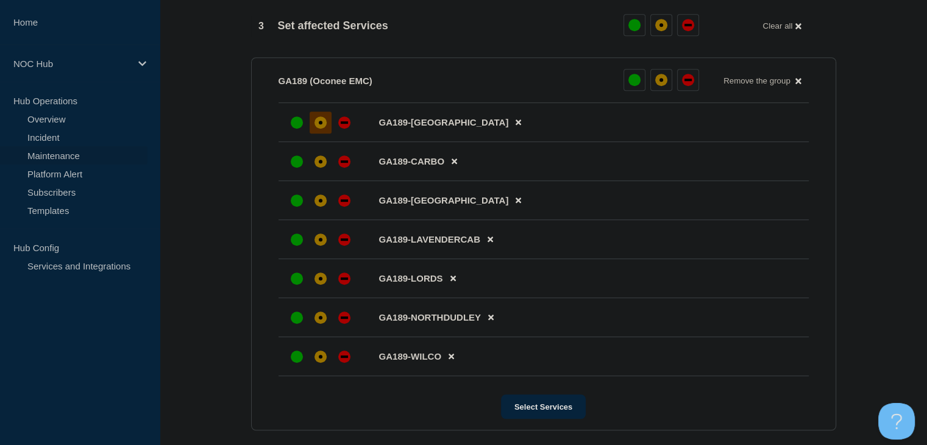
click at [315, 129] on div "affected" at bounding box center [321, 122] width 12 height 12
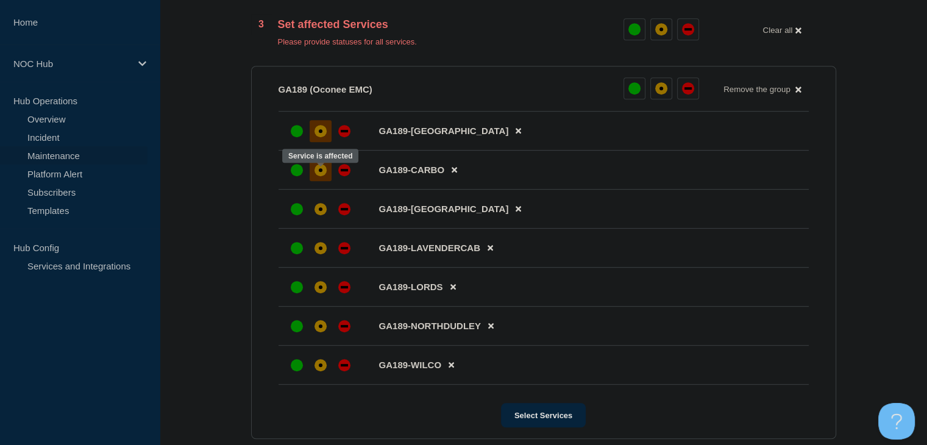
click at [319, 181] on div at bounding box center [321, 170] width 22 height 22
click at [320, 220] on div at bounding box center [321, 209] width 22 height 22
click at [319, 259] on div at bounding box center [321, 248] width 22 height 22
click at [322, 293] on div "affected" at bounding box center [321, 287] width 12 height 12
click at [326, 337] on div at bounding box center [321, 326] width 22 height 22
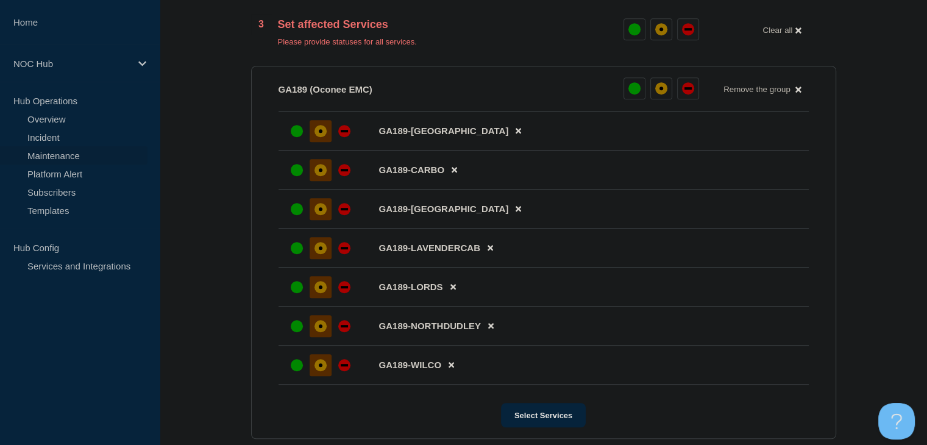
click at [325, 371] on div "affected" at bounding box center [321, 365] width 12 height 12
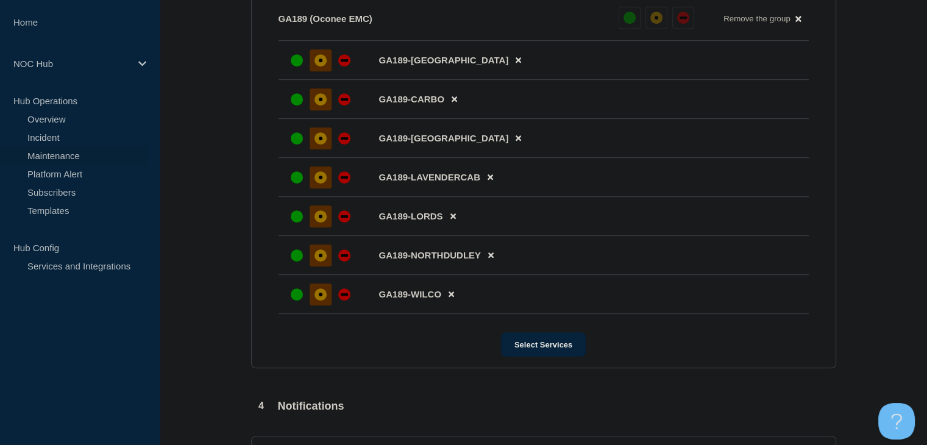
scroll to position [732, 0]
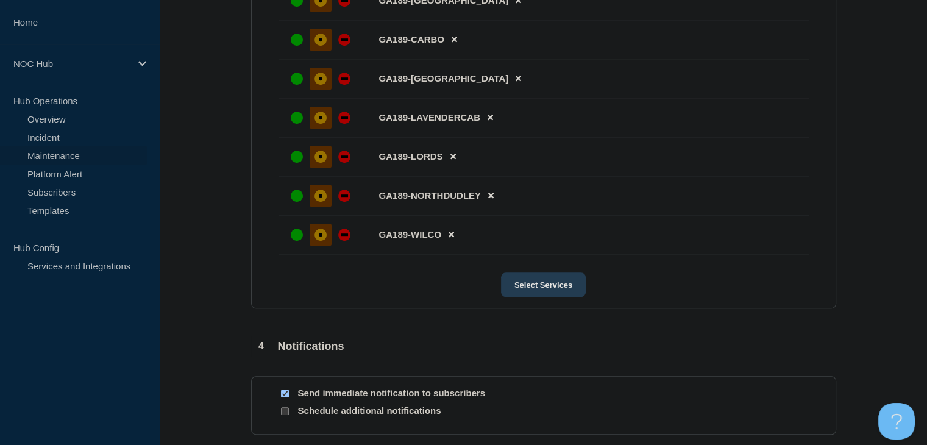
click at [546, 296] on button "Select Services" at bounding box center [543, 284] width 85 height 24
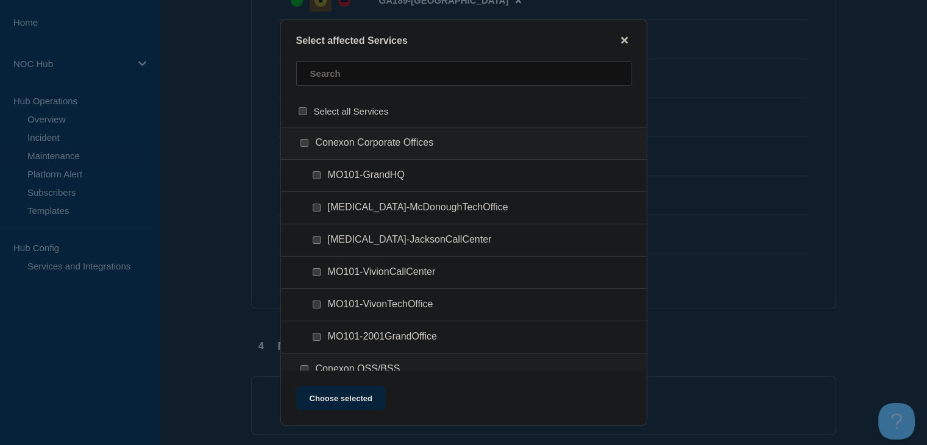
click at [616, 39] on div "Select affected Services" at bounding box center [464, 41] width 366 height 12
click at [625, 41] on icon "close button" at bounding box center [624, 40] width 7 height 7
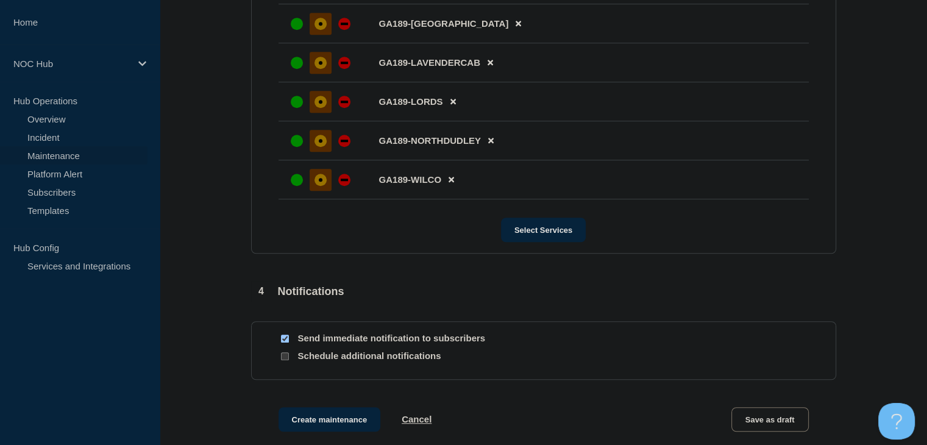
scroll to position [922, 0]
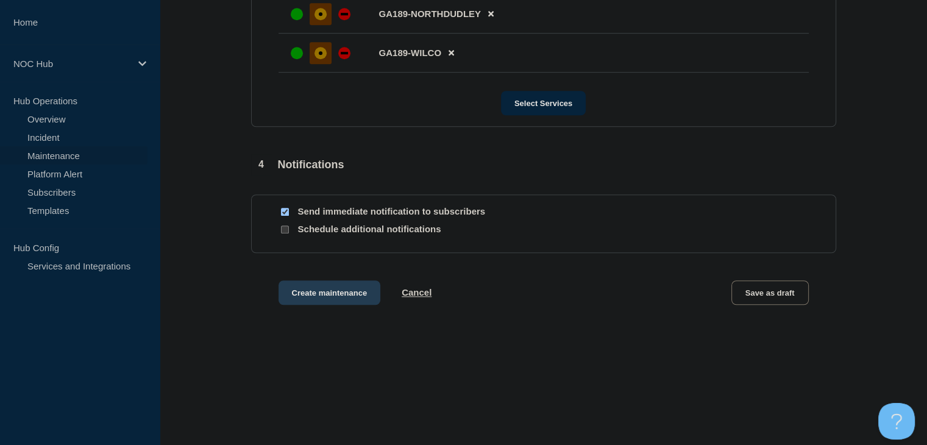
click at [335, 293] on button "Create maintenance" at bounding box center [330, 292] width 102 height 24
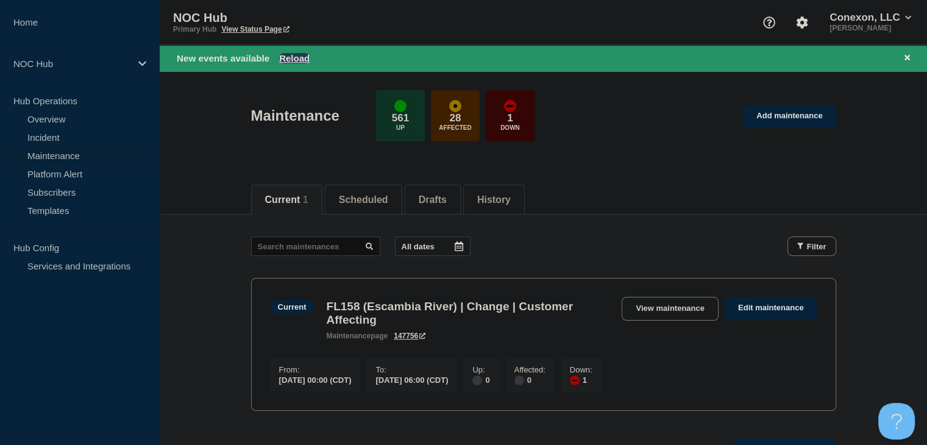
click at [293, 59] on button "Reload" at bounding box center [294, 58] width 30 height 10
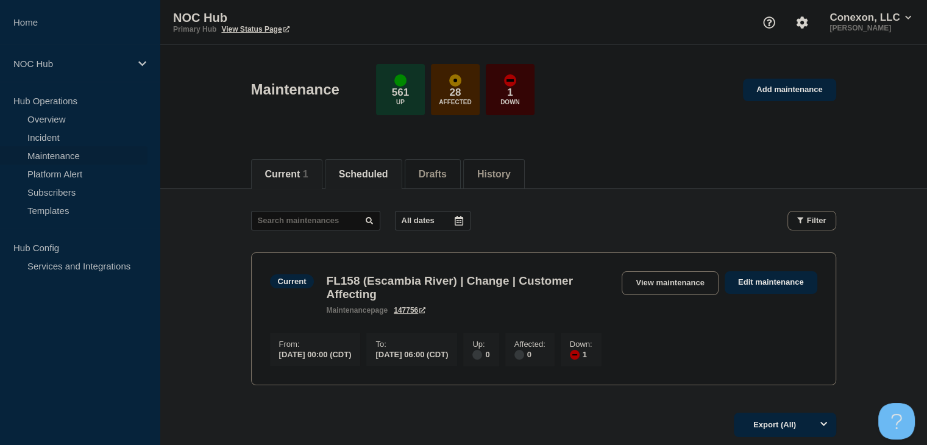
click at [354, 171] on button "Scheduled" at bounding box center [363, 174] width 49 height 11
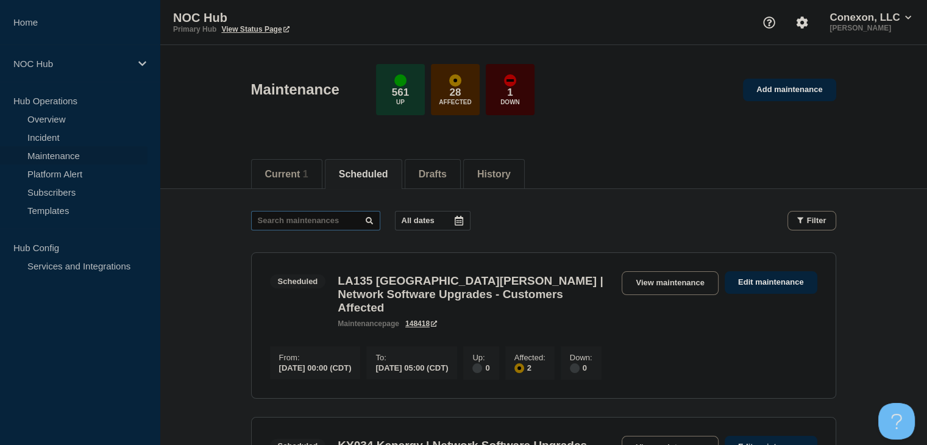
click at [307, 219] on input "text" at bounding box center [315, 221] width 129 height 20
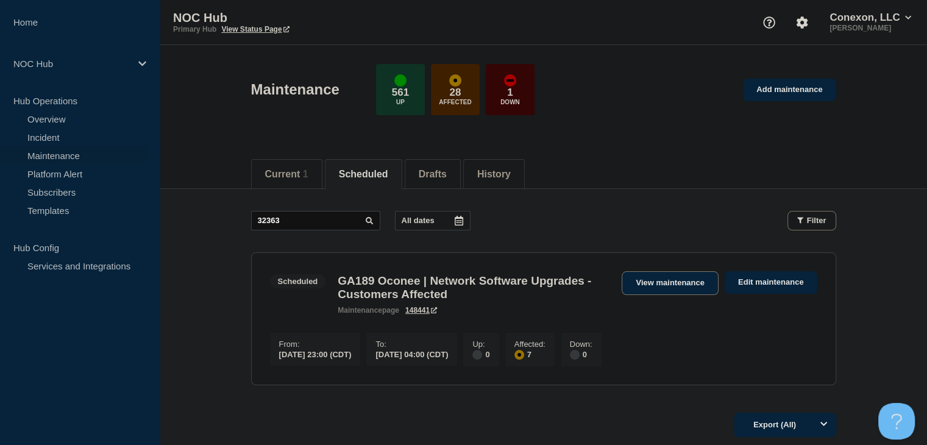
click at [671, 280] on link "View maintenance" at bounding box center [670, 283] width 96 height 24
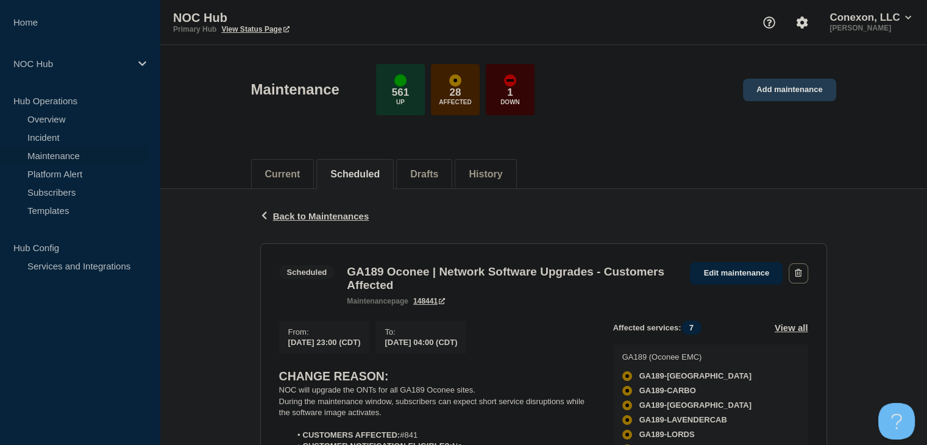
click at [792, 92] on link "Add maintenance" at bounding box center [789, 90] width 93 height 23
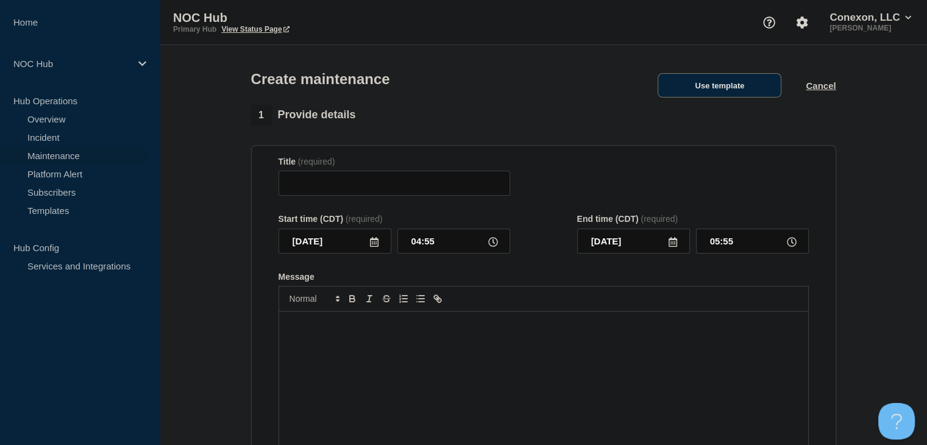
click at [739, 88] on button "Use template" at bounding box center [720, 85] width 124 height 24
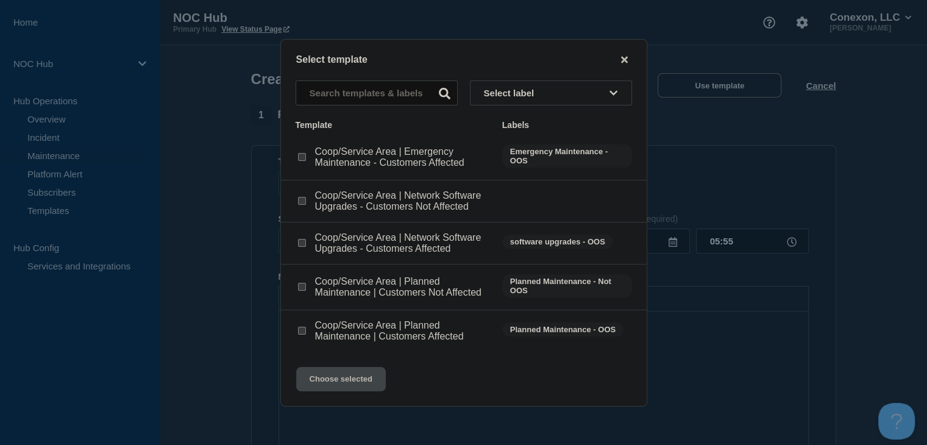
click at [299, 244] on input "Coop/Service Area | Network Software Upgrades - Customers Affected checkbox" at bounding box center [302, 243] width 8 height 8
click at [334, 385] on button "Choose selected" at bounding box center [341, 379] width 90 height 24
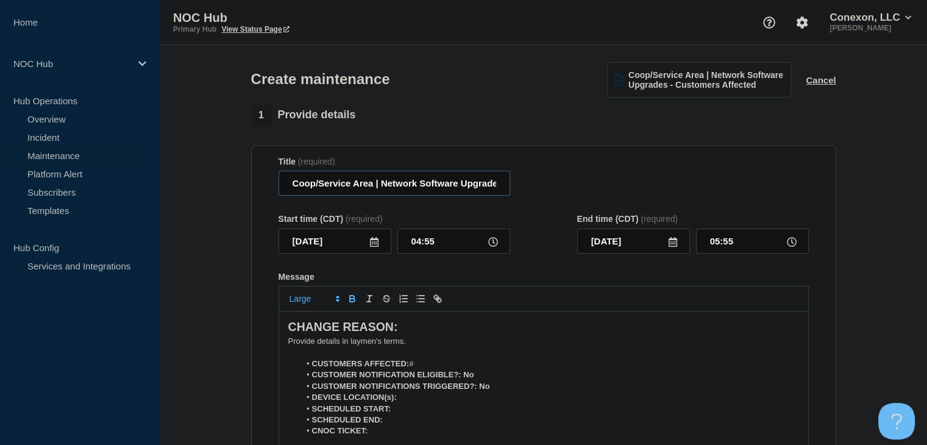
drag, startPoint x: 372, startPoint y: 189, endPoint x: 243, endPoint y: 188, distance: 129.2
click at [380, 247] on input "2025-10-03" at bounding box center [335, 241] width 113 height 25
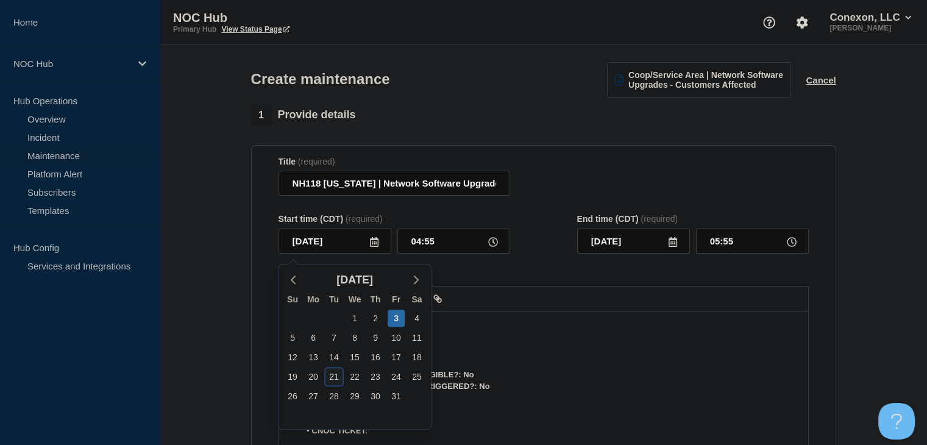
click at [330, 379] on div "21" at bounding box center [334, 376] width 17 height 17
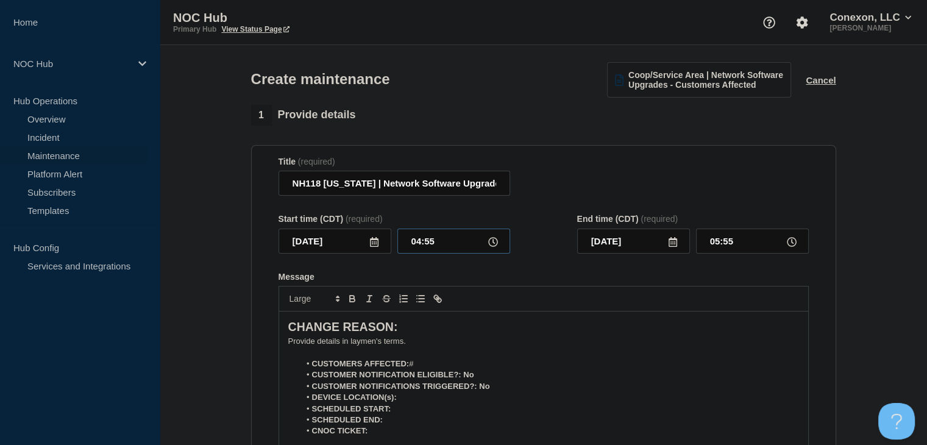
click at [422, 249] on input "04:55" at bounding box center [453, 241] width 113 height 25
click at [724, 242] on input "00:00" at bounding box center [752, 241] width 113 height 25
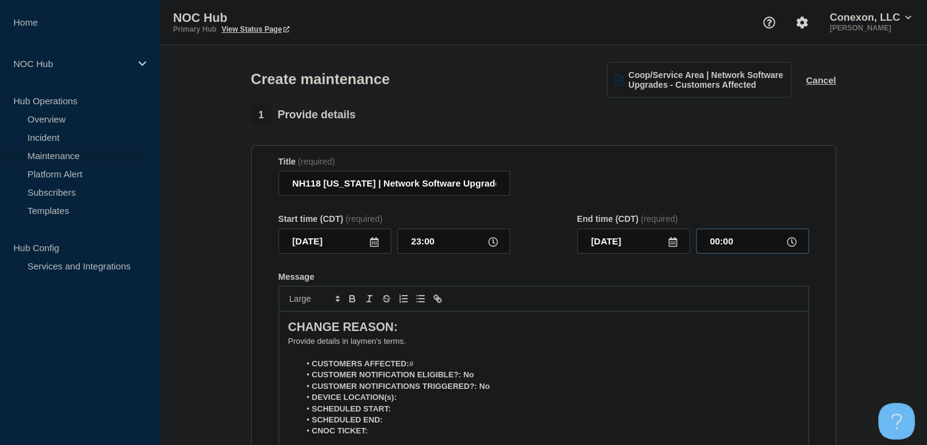
click at [724, 242] on input "00:00" at bounding box center [752, 241] width 113 height 25
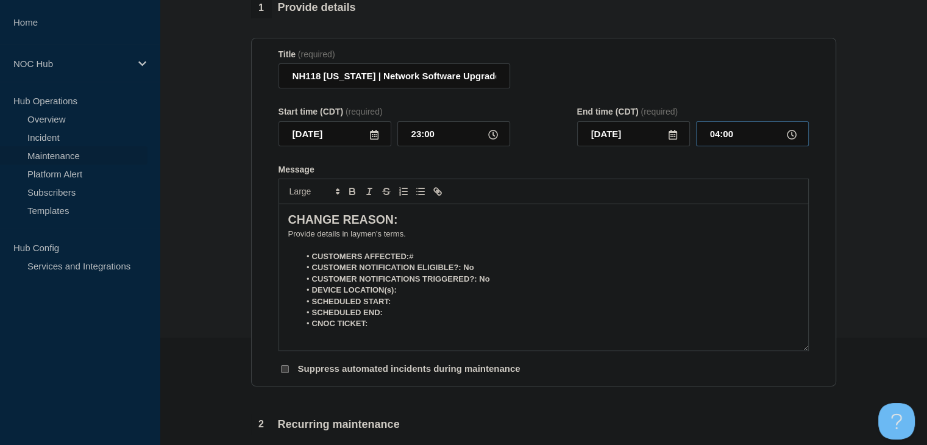
scroll to position [122, 0]
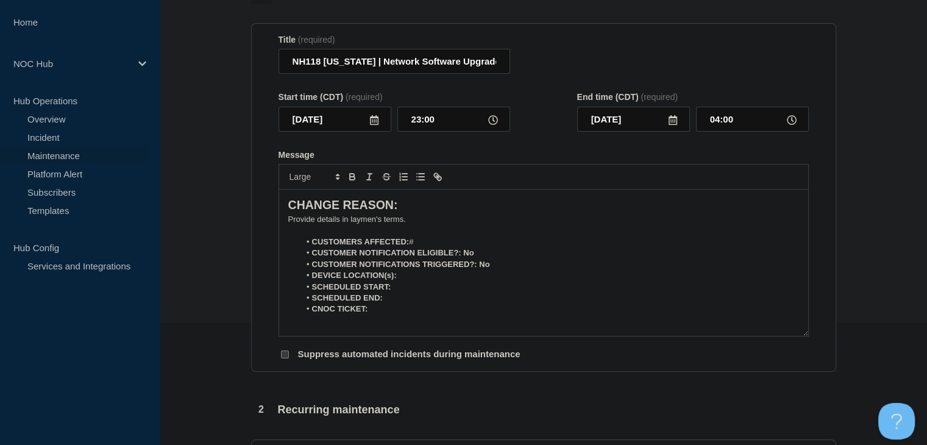
click at [849, 231] on section "1 Provide details Title (required) NH118 New Hampshire | Network Software Upgra…" at bounding box center [543, 406] width 767 height 846
click at [346, 224] on p "﻿Provide details in laymen's terms." at bounding box center [543, 219] width 511 height 11
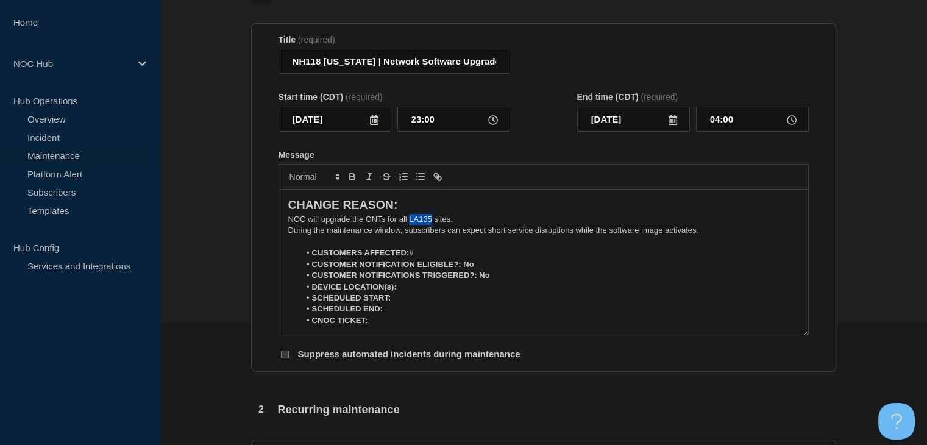
drag, startPoint x: 430, startPoint y: 224, endPoint x: 409, endPoint y: 224, distance: 21.3
click at [409, 224] on p "NOC will upgrade the ONTs for all LA135 sites." at bounding box center [543, 219] width 511 height 11
click at [449, 258] on li "CUSTOMERS AFFECTED: #" at bounding box center [549, 252] width 499 height 11
click at [433, 247] on p "Message" at bounding box center [543, 242] width 511 height 11
click at [436, 253] on li "CUSTOMERS AFFECTED: #" at bounding box center [549, 252] width 499 height 11
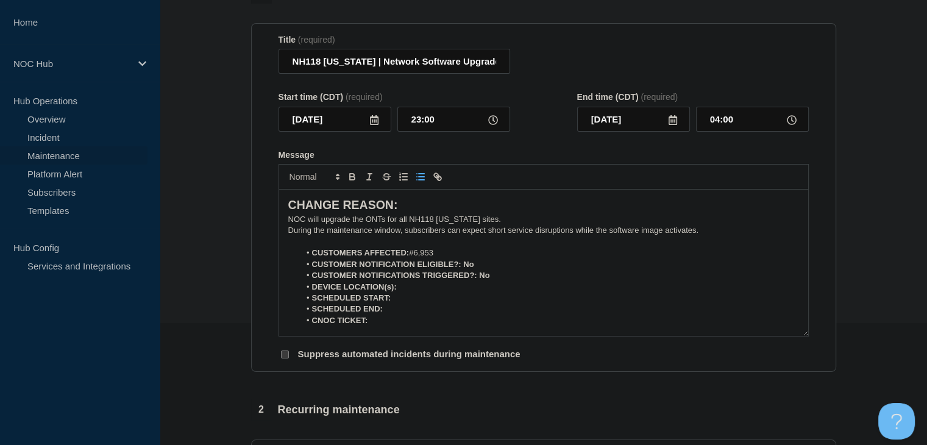
click at [471, 265] on strong "CUSTOMER NOTIFICATION ELIGIBLE?: No" at bounding box center [393, 264] width 162 height 9
click at [351, 177] on icon "Toggle bold text" at bounding box center [352, 175] width 4 height 3
click at [484, 279] on strong "CUSTOMER NOTIFICATIONS TRIGGERED?: No" at bounding box center [401, 275] width 178 height 9
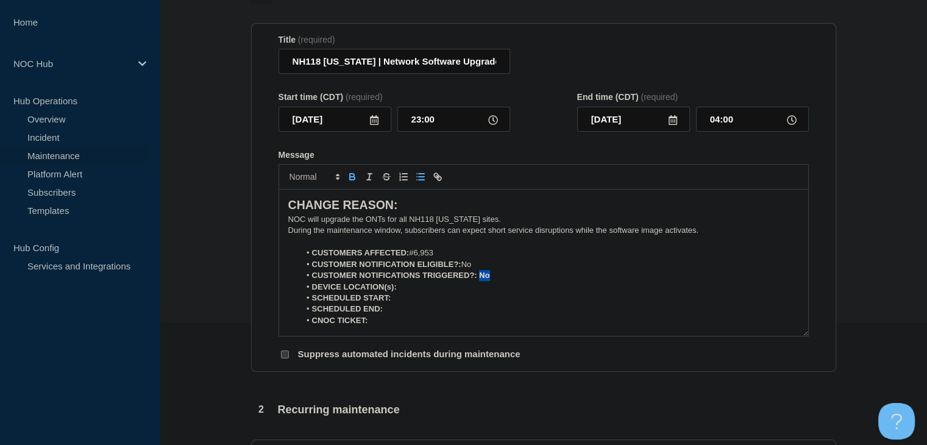
click at [358, 182] on button "Toggle bold text" at bounding box center [352, 176] width 17 height 15
click at [416, 293] on li "DEVICE LOCATION(s):" at bounding box center [549, 287] width 499 height 11
click at [351, 179] on icon "Toggle bold text" at bounding box center [352, 176] width 11 height 11
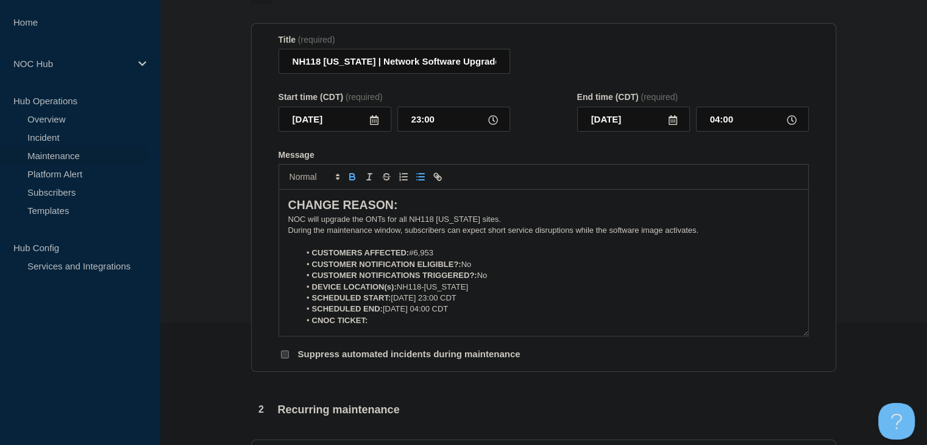
click at [351, 179] on icon "Toggle bold text" at bounding box center [352, 176] width 11 height 11
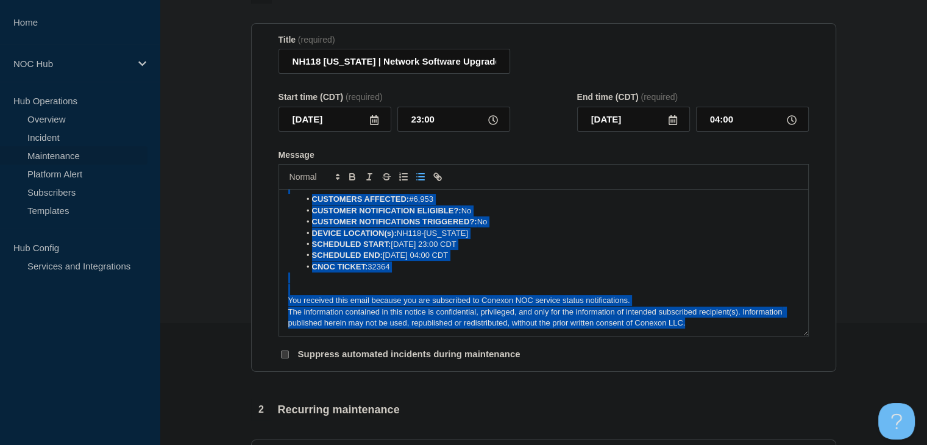
scroll to position [0, 0]
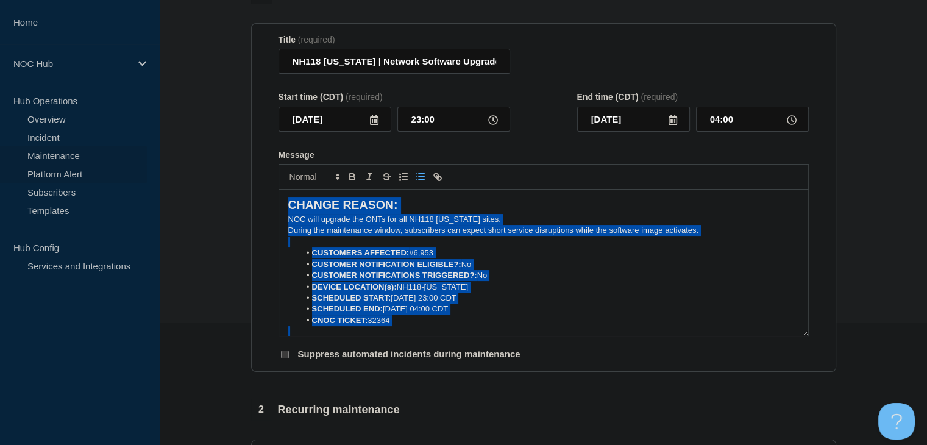
drag, startPoint x: 706, startPoint y: 330, endPoint x: 145, endPoint y: 166, distance: 584.3
click at [145, 166] on div "Home NOC Hub Hub Operations Overview Incident Maintenance Platform Alert Subscr…" at bounding box center [463, 408] width 927 height 1060
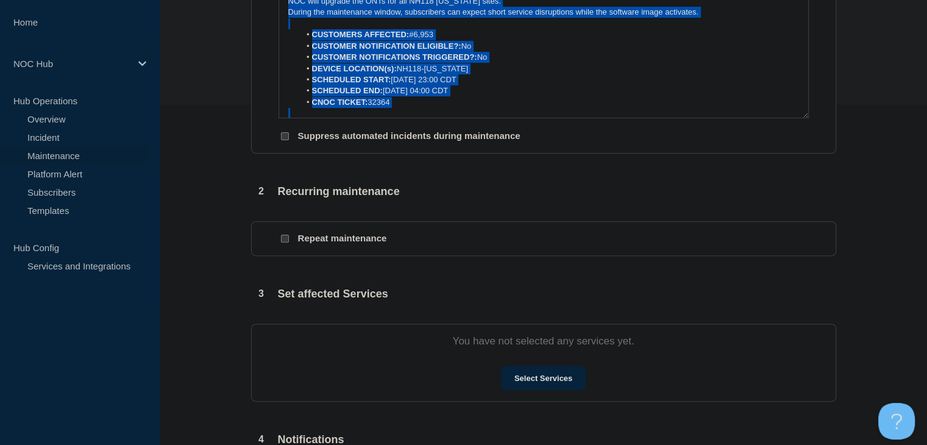
scroll to position [427, 0]
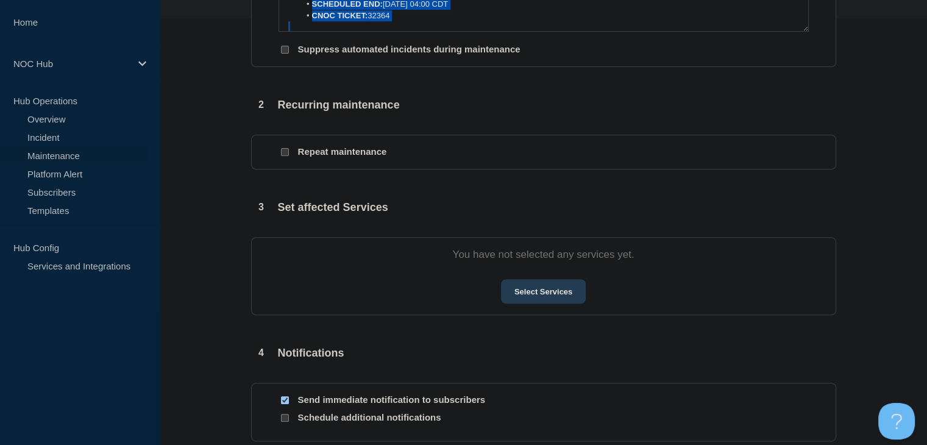
click at [543, 304] on button "Select Services" at bounding box center [543, 291] width 85 height 24
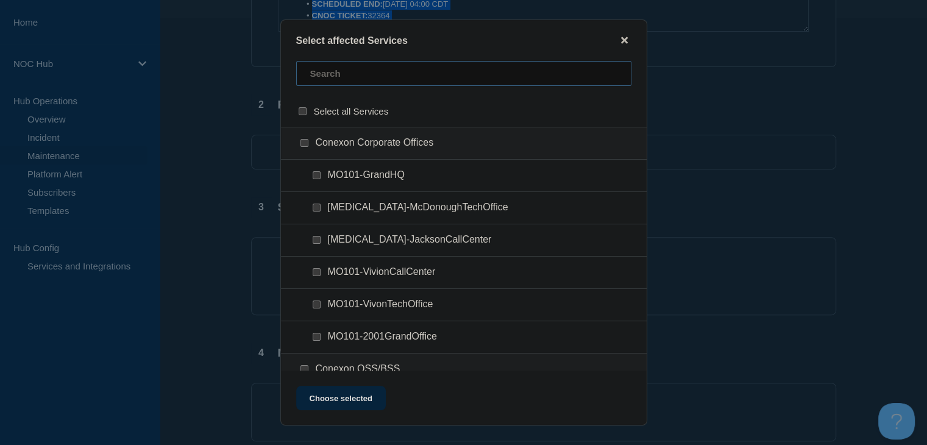
click at [369, 65] on input "text" at bounding box center [463, 73] width 335 height 25
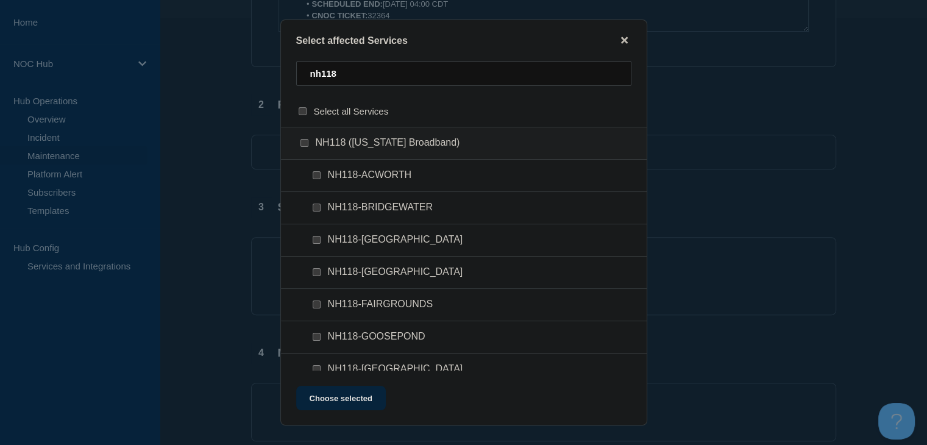
click at [302, 140] on div at bounding box center [307, 143] width 18 height 12
click at [304, 143] on input "NH118 (New Hampshire Broadband) checkbox" at bounding box center [305, 143] width 8 height 8
click at [339, 396] on button "Choose selected" at bounding box center [341, 398] width 90 height 24
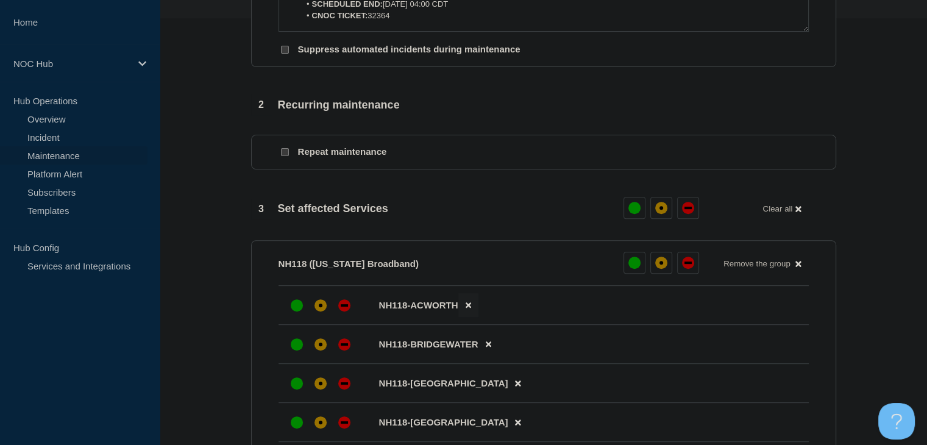
click at [466, 317] on button at bounding box center [468, 305] width 20 height 24
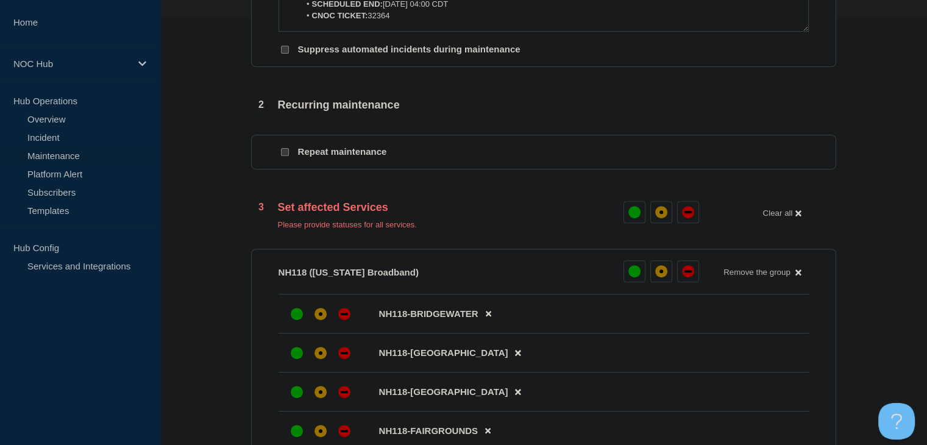
scroll to position [549, 0]
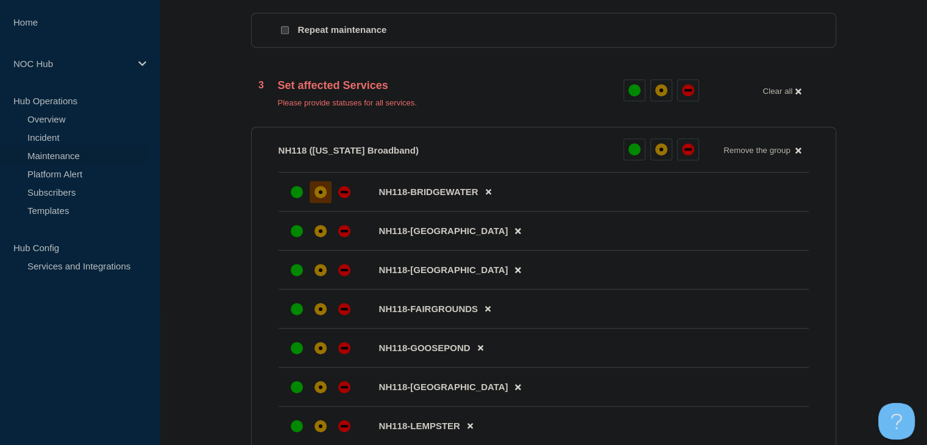
click at [322, 198] on div "affected" at bounding box center [321, 192] width 12 height 12
click at [320, 242] on div at bounding box center [321, 231] width 22 height 22
click at [316, 281] on div at bounding box center [321, 270] width 22 height 22
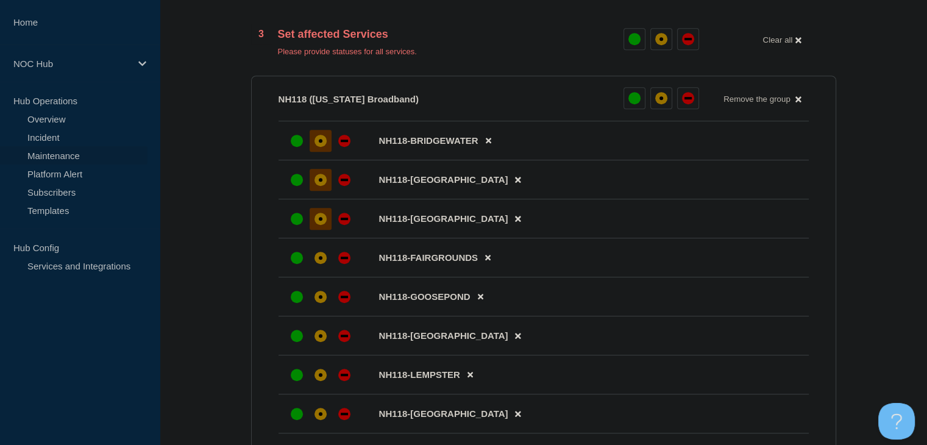
scroll to position [671, 0]
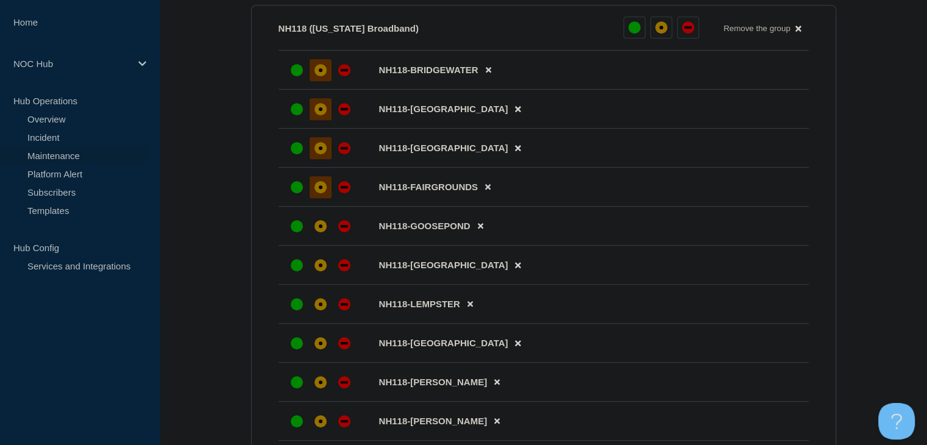
click at [317, 191] on div "affected" at bounding box center [321, 187] width 12 height 12
click at [320, 228] on div "affected" at bounding box center [321, 226] width 4 height 4
click at [318, 276] on div at bounding box center [321, 265] width 22 height 22
click at [318, 315] on div at bounding box center [321, 304] width 22 height 22
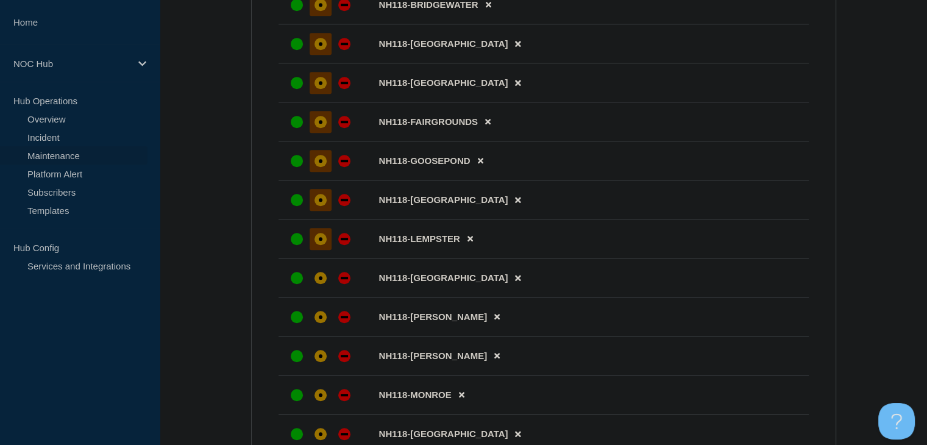
scroll to position [792, 0]
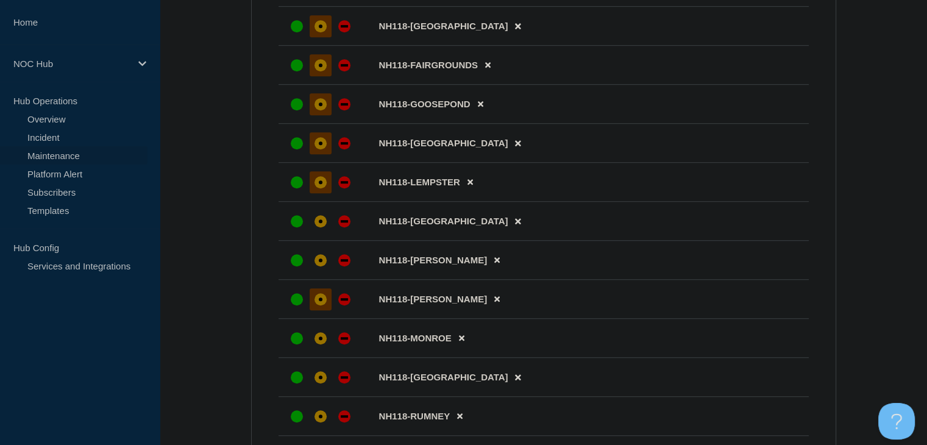
click at [316, 305] on div "affected" at bounding box center [321, 299] width 12 height 12
click at [317, 266] on div "affected" at bounding box center [321, 260] width 12 height 12
click at [322, 227] on div "affected" at bounding box center [321, 221] width 12 height 12
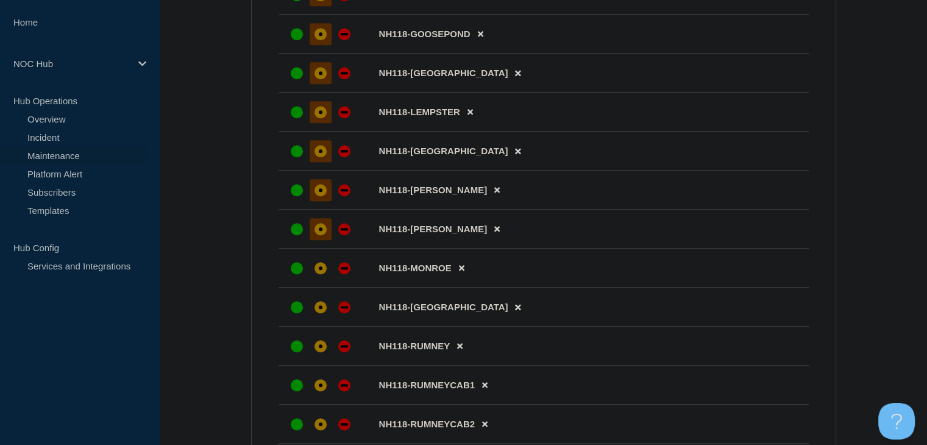
scroll to position [914, 0]
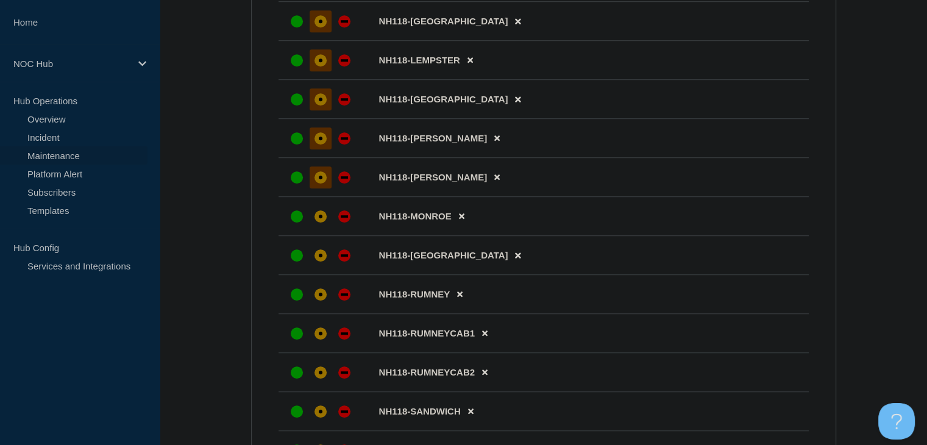
click at [322, 218] on div "affected" at bounding box center [321, 217] width 4 height 4
click at [318, 262] on div "affected" at bounding box center [321, 255] width 12 height 12
click at [318, 305] on div at bounding box center [321, 294] width 22 height 22
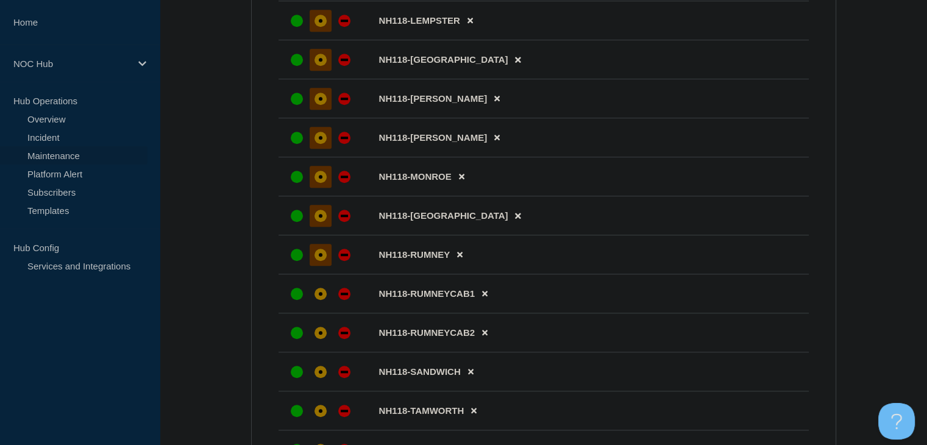
scroll to position [975, 0]
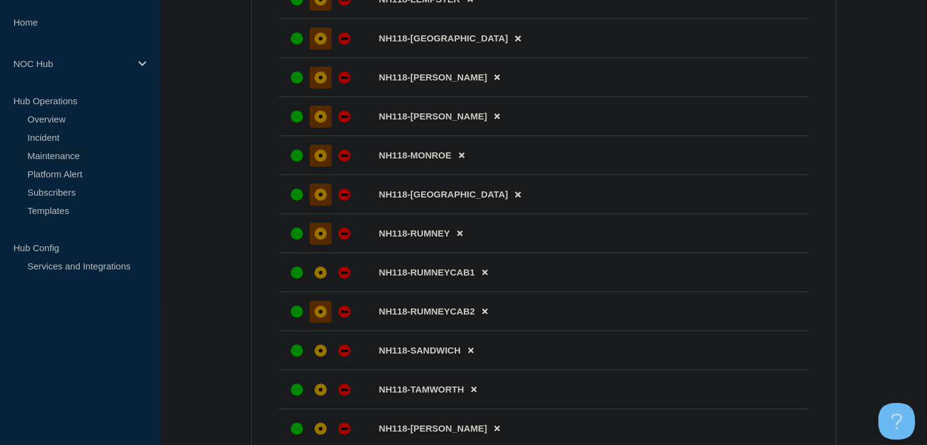
click at [318, 315] on div at bounding box center [321, 312] width 22 height 22
click at [319, 279] on div "affected" at bounding box center [321, 272] width 12 height 12
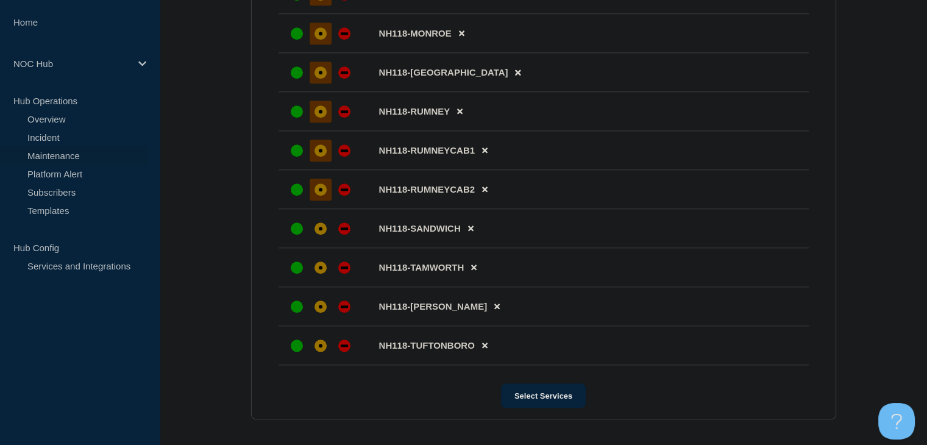
click at [319, 248] on li "NH118-SANDWICH" at bounding box center [544, 228] width 530 height 39
click at [320, 240] on div at bounding box center [321, 229] width 22 height 22
click at [320, 269] on div "affected" at bounding box center [321, 268] width 4 height 4
click at [322, 313] on div "affected" at bounding box center [321, 307] width 12 height 12
click at [322, 352] on div "affected" at bounding box center [321, 346] width 12 height 12
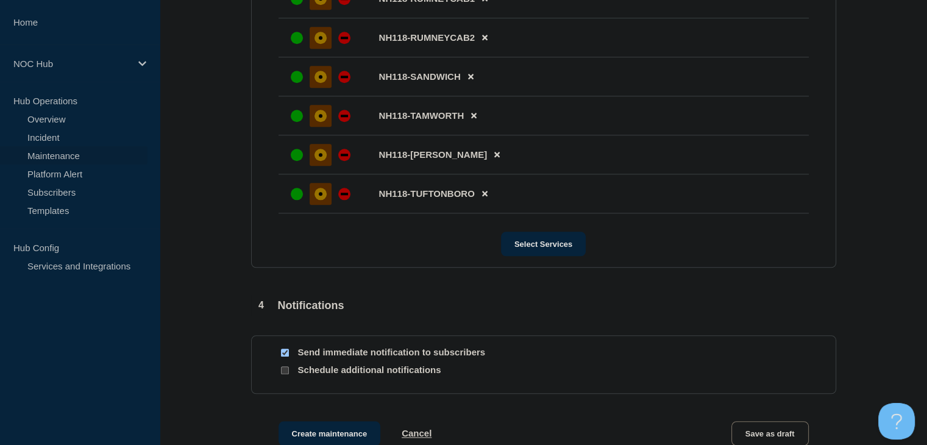
scroll to position [1333, 0]
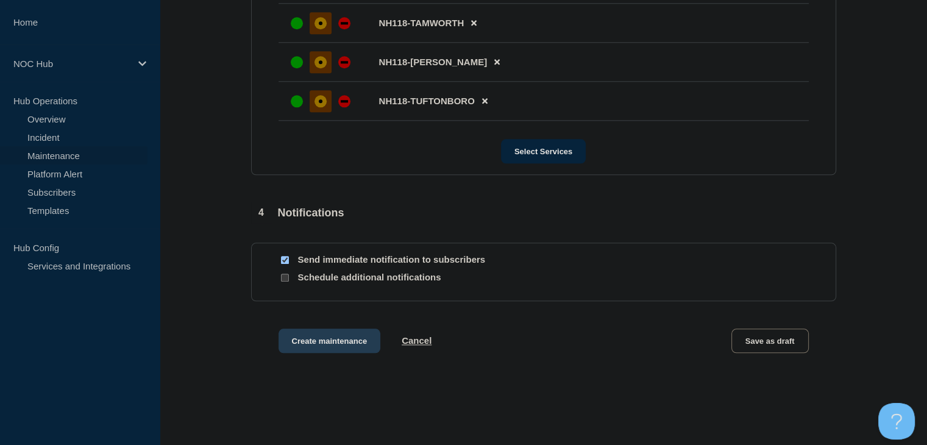
click at [338, 353] on button "Create maintenance" at bounding box center [330, 341] width 102 height 24
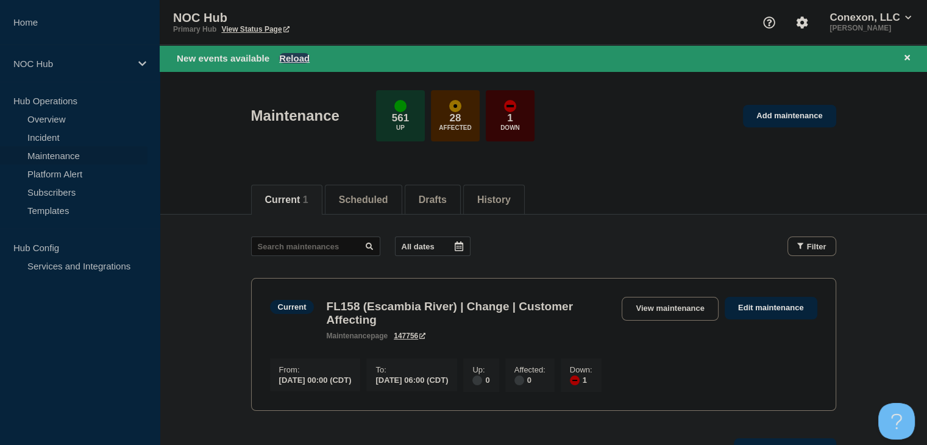
click at [300, 57] on button "Reload" at bounding box center [294, 58] width 30 height 10
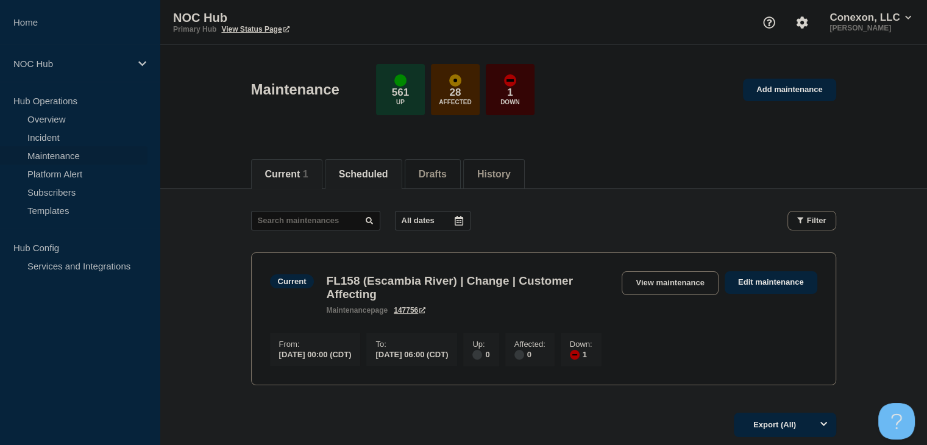
click at [380, 183] on li "Scheduled" at bounding box center [363, 174] width 77 height 30
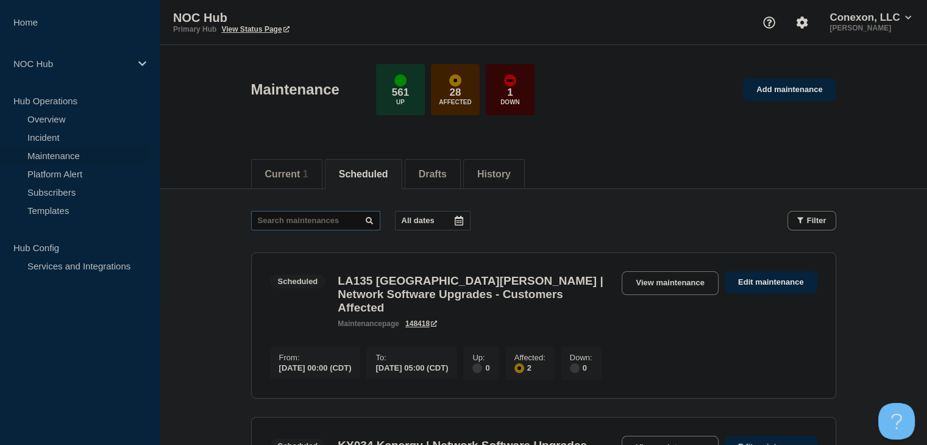
click at [299, 214] on input "text" at bounding box center [315, 221] width 129 height 20
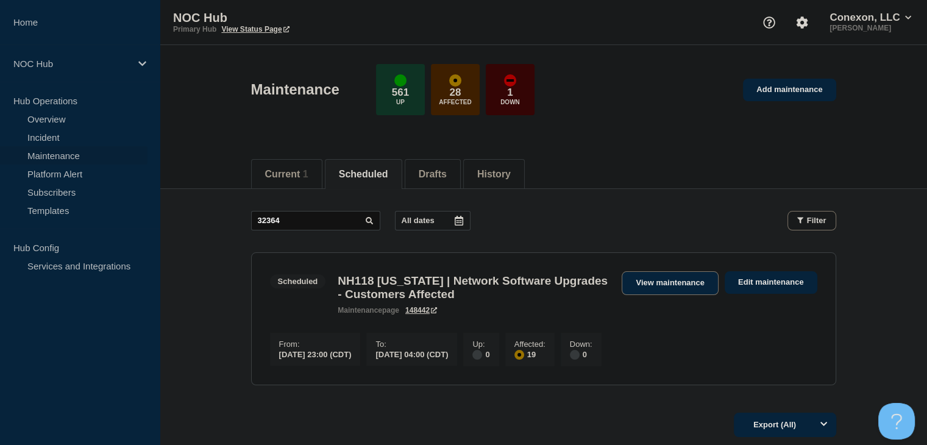
click at [639, 280] on link "View maintenance" at bounding box center [670, 283] width 96 height 24
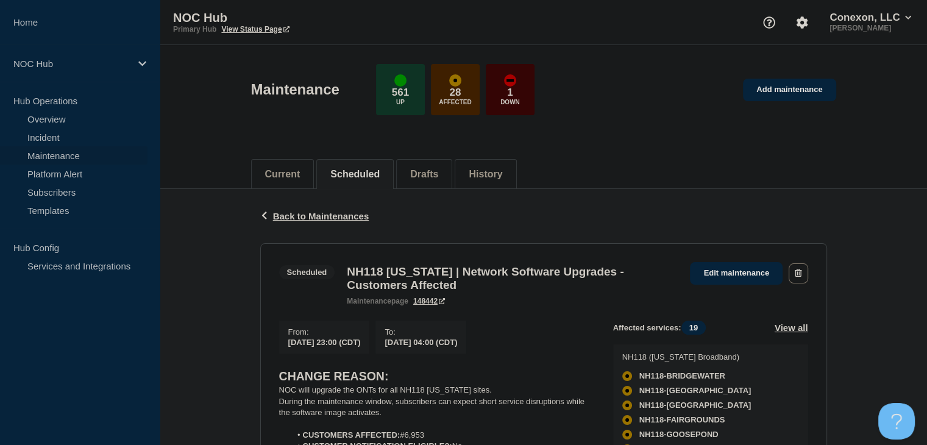
click at [424, 251] on section "Scheduled NH118 New Hampshire | Network Software Upgrades - Customers Affected …" at bounding box center [543, 424] width 567 height 363
click at [37, 117] on link "Overview" at bounding box center [74, 119] width 148 height 18
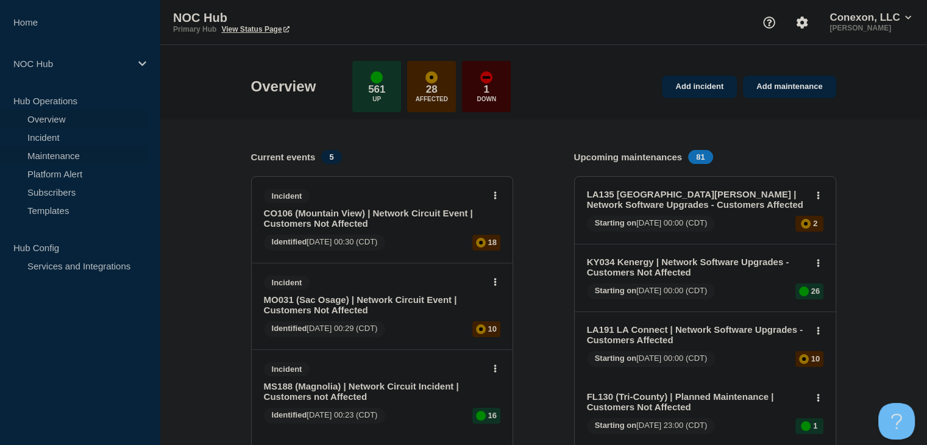
click at [44, 155] on link "Maintenance" at bounding box center [74, 155] width 148 height 18
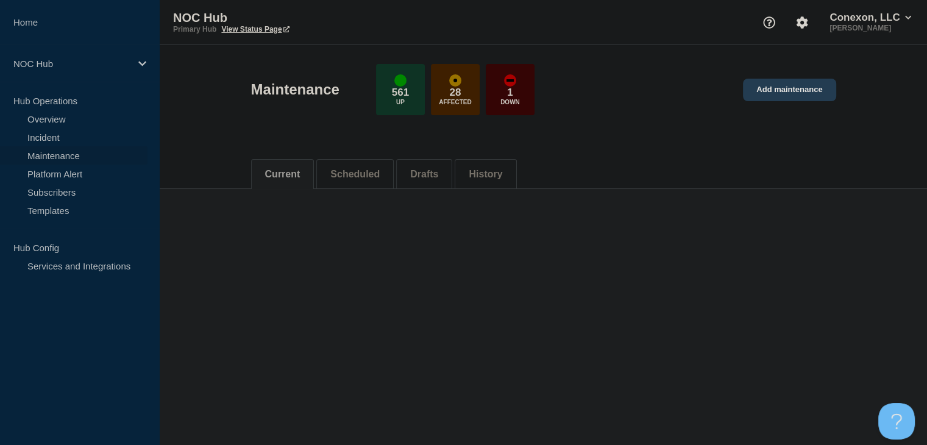
click at [792, 91] on link "Add maintenance" at bounding box center [789, 90] width 93 height 23
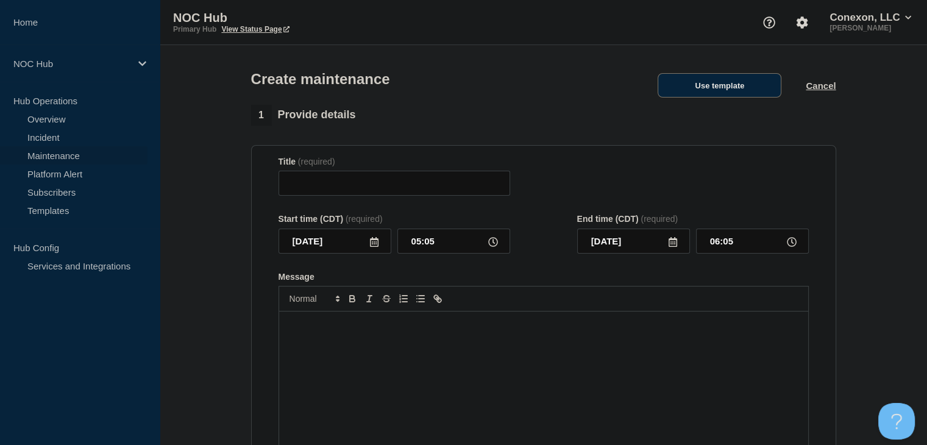
click at [692, 90] on button "Use template" at bounding box center [720, 85] width 124 height 24
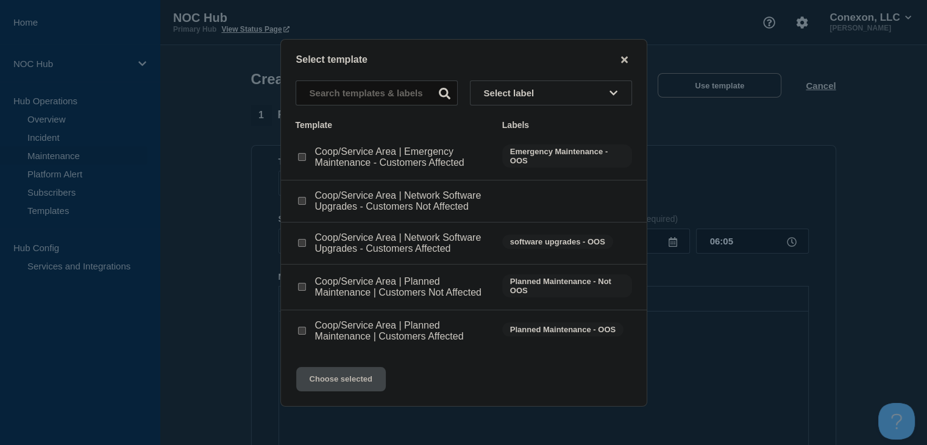
click at [303, 244] on input "Coop/Service Area | Network Software Upgrades - Customers Affected checkbox" at bounding box center [302, 243] width 8 height 8
click at [341, 382] on button "Choose selected" at bounding box center [341, 379] width 90 height 24
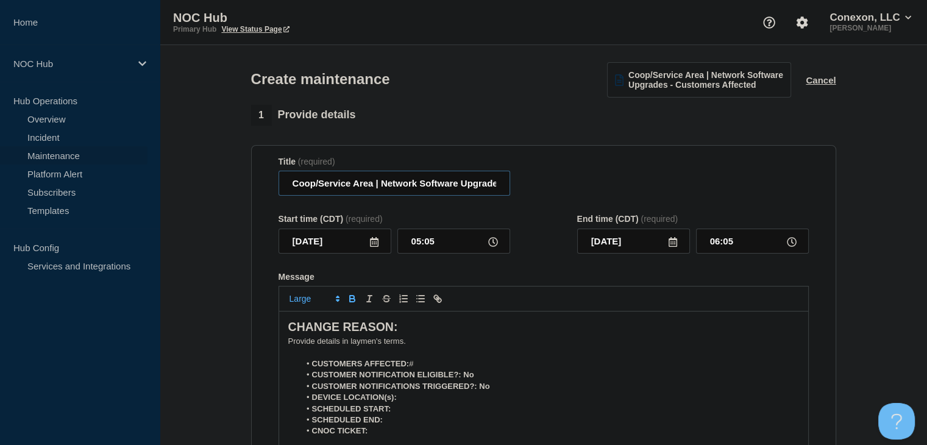
drag, startPoint x: 373, startPoint y: 188, endPoint x: 265, endPoint y: 186, distance: 107.9
click at [265, 186] on section "Title (required) Coop/Service Area | Network Software Upgrades - Customers Affe…" at bounding box center [543, 319] width 585 height 349
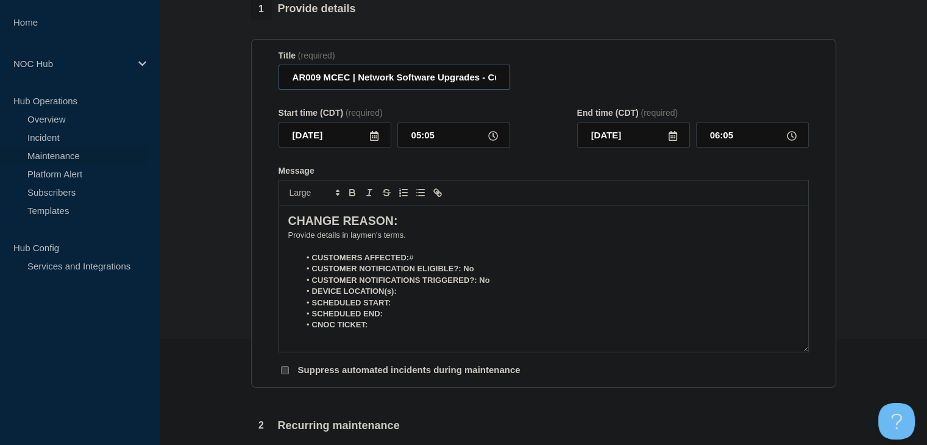
scroll to position [122, 0]
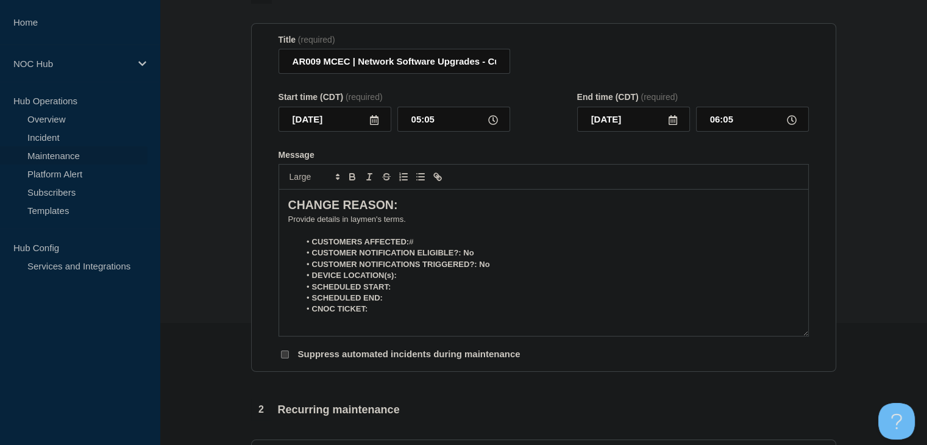
click at [295, 222] on p "﻿Provide details in laymen's terms." at bounding box center [543, 219] width 511 height 11
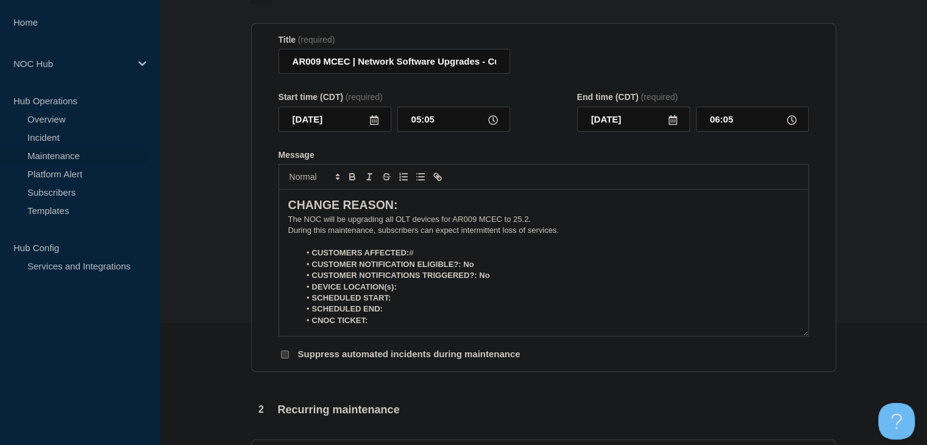
click at [451, 258] on li "CUSTOMERS AFFECTED: #" at bounding box center [549, 252] width 499 height 11
click at [468, 269] on strong "CUSTOMER NOTIFICATION ELIGIBLE?: No" at bounding box center [393, 264] width 162 height 9
click at [352, 182] on icon "Toggle bold text" at bounding box center [352, 176] width 11 height 11
click at [488, 280] on strong "CUSTOMER NOTIFICATIONS TRIGGERED?: No" at bounding box center [401, 275] width 178 height 9
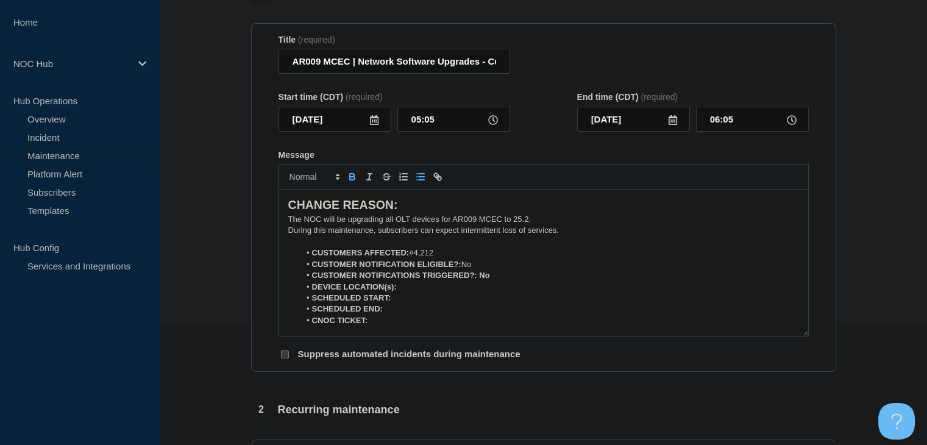
click at [488, 280] on strong "CUSTOMER NOTIFICATIONS TRIGGERED?: No" at bounding box center [401, 275] width 178 height 9
click at [483, 280] on strong "CUSTOMER NOTIFICATIONS TRIGGERED?: No" at bounding box center [401, 275] width 178 height 9
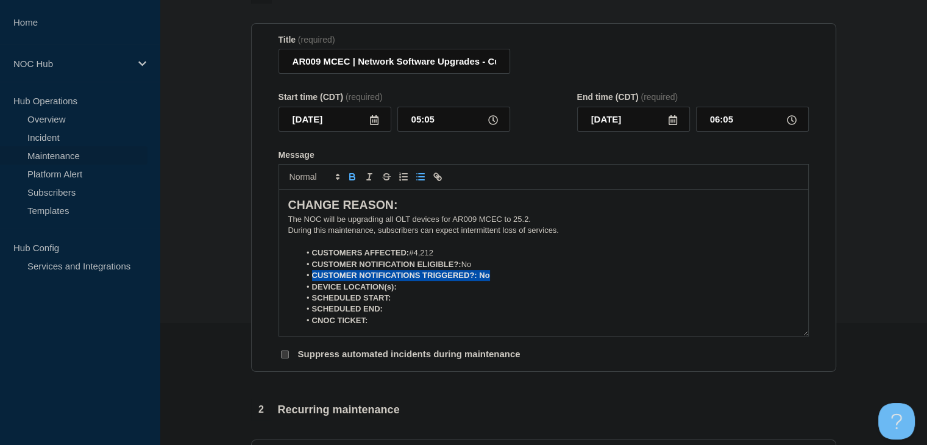
click at [491, 281] on li "CUSTOMER NOTIFICATIONS TRIGGERED?: No" at bounding box center [549, 275] width 499 height 11
click at [485, 280] on strong "CUSTOMER NOTIFICATIONS TRIGGERED?: No" at bounding box center [401, 275] width 178 height 9
click at [361, 180] on button "Toggle italic text" at bounding box center [369, 176] width 17 height 15
click at [369, 180] on line "Toggle italic text" at bounding box center [369, 180] width 4 height 0
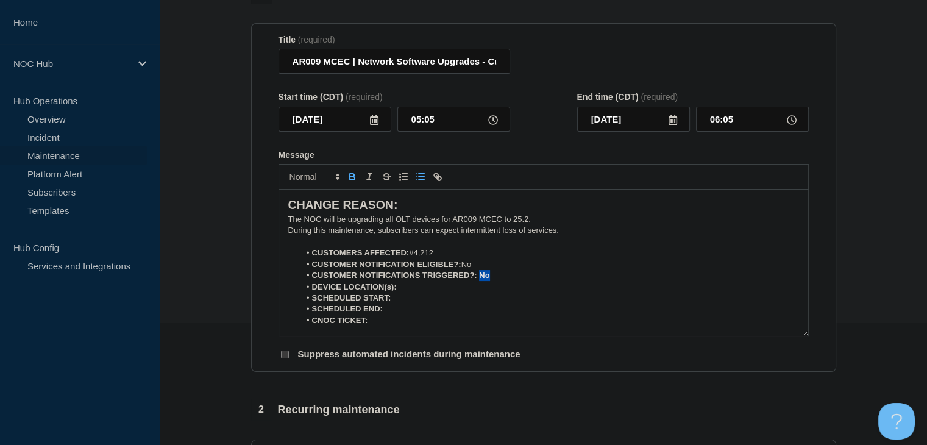
click at [352, 182] on icon "Toggle bold text" at bounding box center [352, 176] width 11 height 11
click at [415, 288] on li "DEVICE LOCATION(s):" at bounding box center [549, 287] width 499 height 11
click at [352, 180] on icon "Toggle bold text" at bounding box center [352, 178] width 5 height 3
click at [372, 123] on icon at bounding box center [374, 120] width 10 height 10
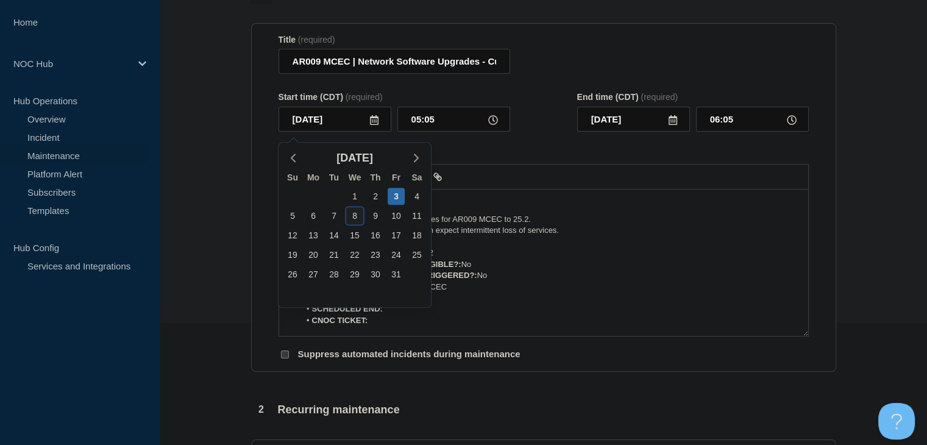
click at [358, 217] on div "8" at bounding box center [354, 215] width 17 height 17
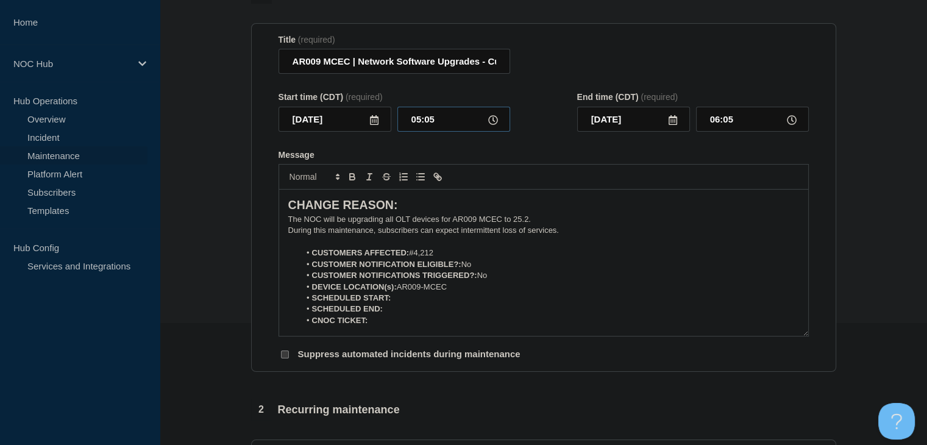
click at [427, 120] on input "05:05" at bounding box center [453, 119] width 113 height 25
click at [707, 120] on input "01:00" at bounding box center [752, 119] width 113 height 25
click at [717, 121] on input "01:00" at bounding box center [752, 119] width 113 height 25
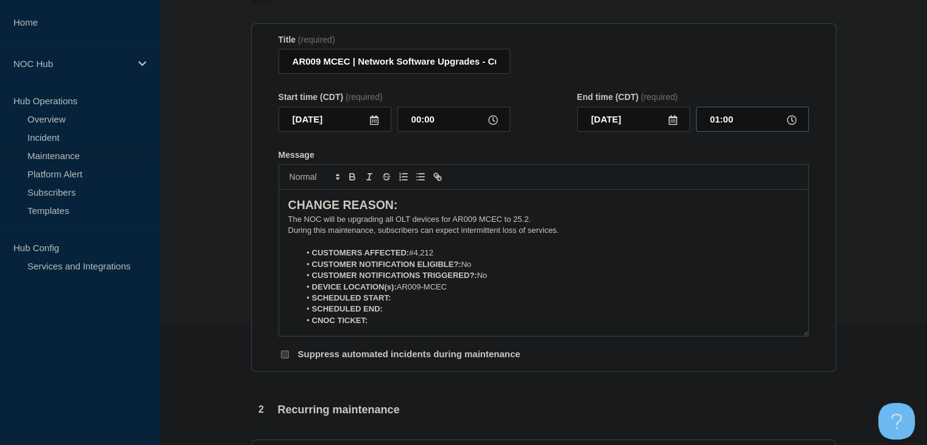
click at [717, 121] on input "01:00" at bounding box center [752, 119] width 113 height 25
click at [424, 301] on li "SCHEDULED START: ﻿" at bounding box center [549, 298] width 499 height 11
click at [350, 176] on icon "Toggle bold text" at bounding box center [352, 176] width 11 height 11
click at [347, 178] on icon "Toggle bold text" at bounding box center [352, 176] width 11 height 11
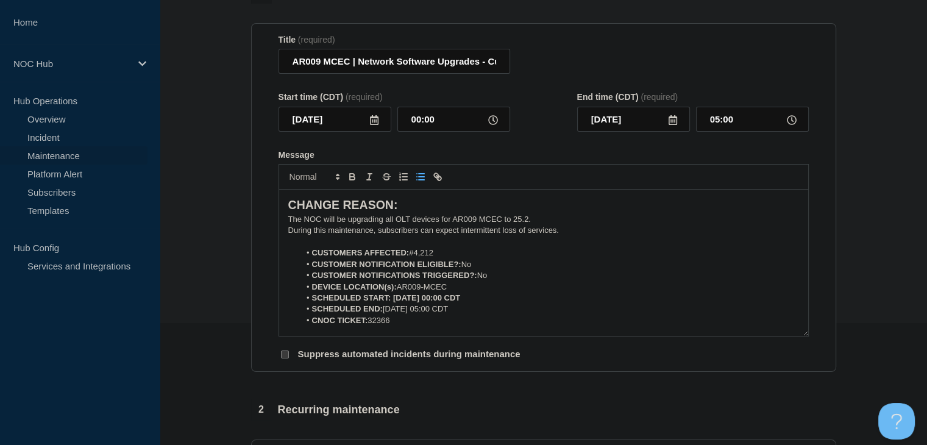
drag, startPoint x: 486, startPoint y: 302, endPoint x: 393, endPoint y: 299, distance: 93.3
click at [393, 302] on li "SCHEDULED START: 10-08-2025, 00:00 CDT" at bounding box center [549, 298] width 499 height 11
click at [349, 182] on icon "Toggle bold text" at bounding box center [352, 176] width 11 height 11
click at [473, 293] on li "DEVICE LOCATION(s): AR009-MCEC" at bounding box center [549, 287] width 499 height 11
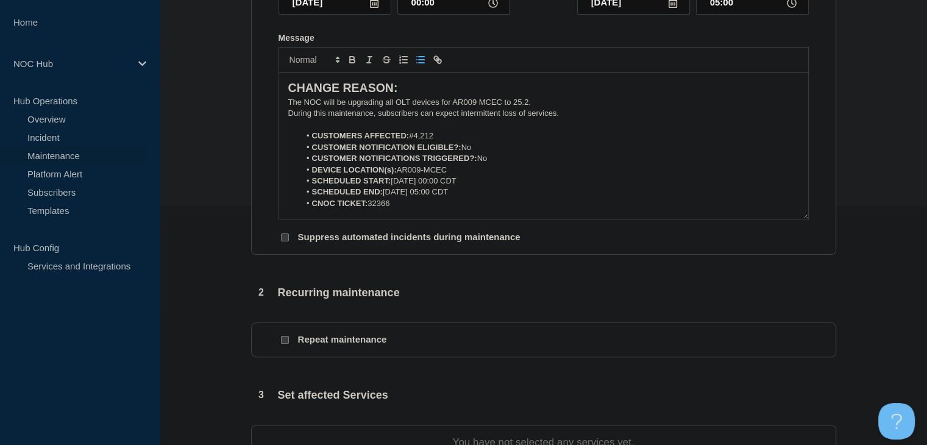
scroll to position [305, 0]
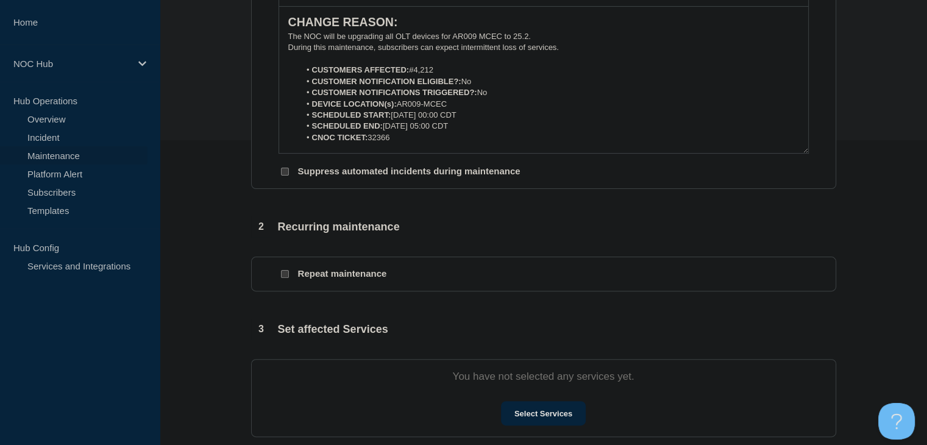
click at [513, 405] on section "You have not selected any services yet. Select Services" at bounding box center [543, 398] width 585 height 78
click at [514, 414] on button "Select Services" at bounding box center [543, 413] width 85 height 24
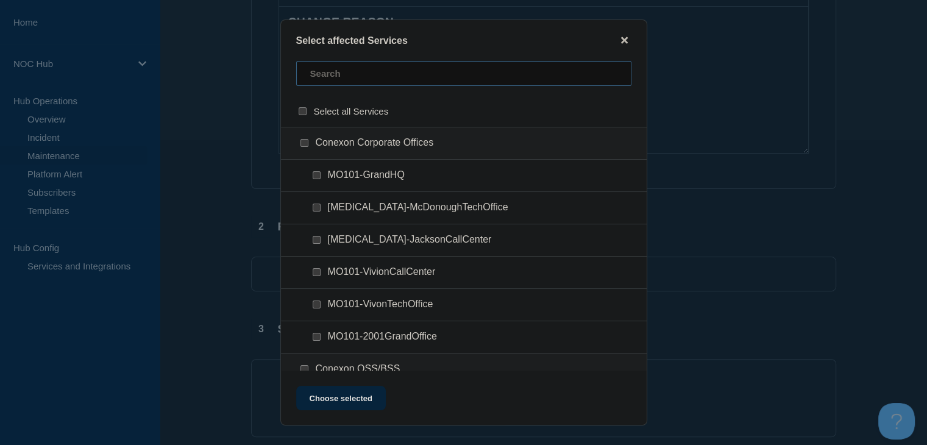
click at [331, 81] on input "text" at bounding box center [463, 73] width 335 height 25
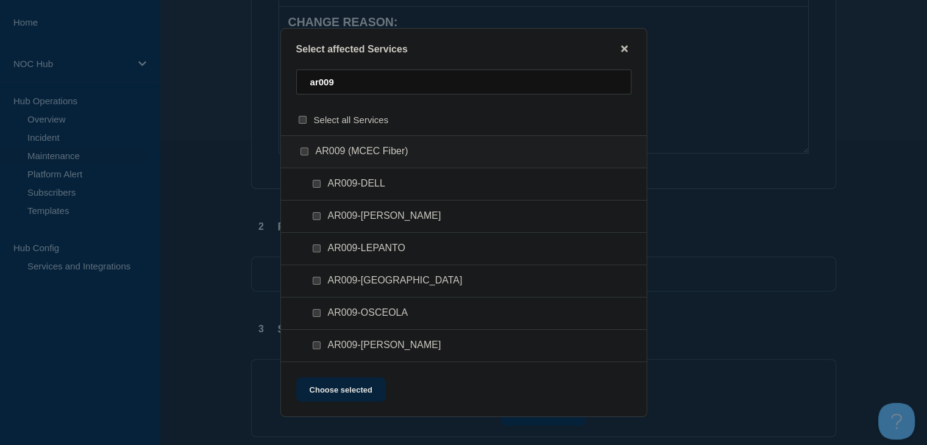
click at [302, 154] on input "AR009 (MCEC Fiber) checkbox" at bounding box center [305, 152] width 8 height 8
click at [336, 386] on button "Choose selected" at bounding box center [341, 389] width 90 height 24
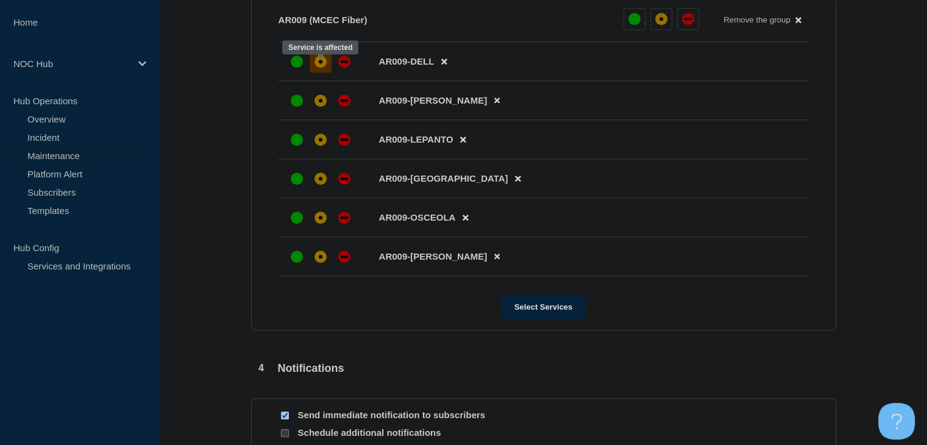
click at [326, 62] on div at bounding box center [321, 62] width 22 height 22
click at [322, 119] on li "AR009-[PERSON_NAME]" at bounding box center [544, 101] width 530 height 39
click at [318, 108] on div "affected" at bounding box center [321, 102] width 12 height 12
click at [315, 152] on div at bounding box center [320, 141] width 69 height 22
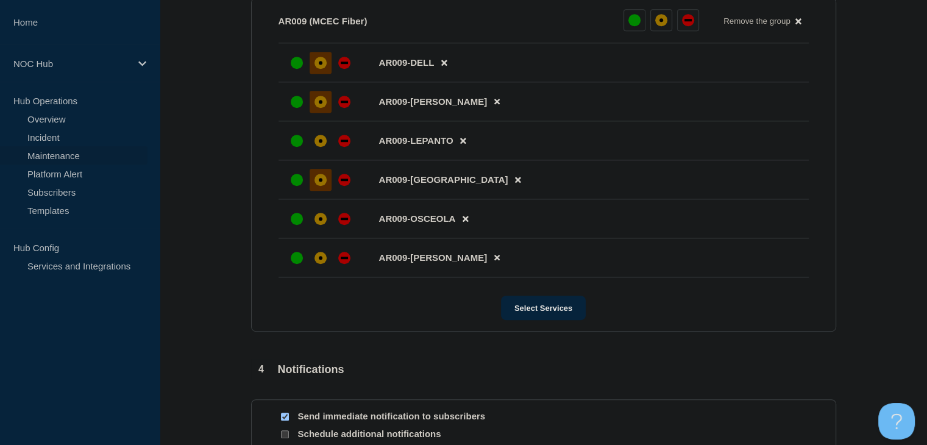
click at [317, 191] on div at bounding box center [321, 180] width 22 height 22
click at [319, 230] on div at bounding box center [321, 219] width 22 height 22
click at [321, 264] on div "affected" at bounding box center [321, 258] width 12 height 12
click at [318, 152] on div at bounding box center [321, 141] width 22 height 22
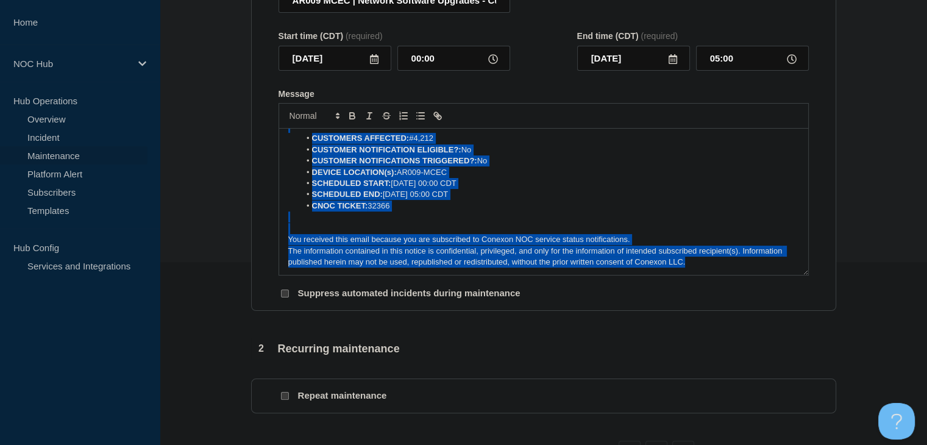
scroll to position [0, 0]
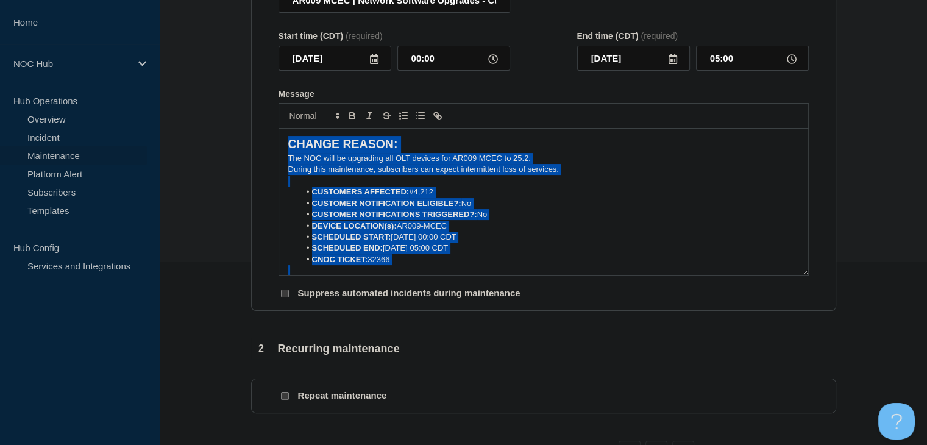
drag, startPoint x: 705, startPoint y: 264, endPoint x: 247, endPoint y: 117, distance: 481.4
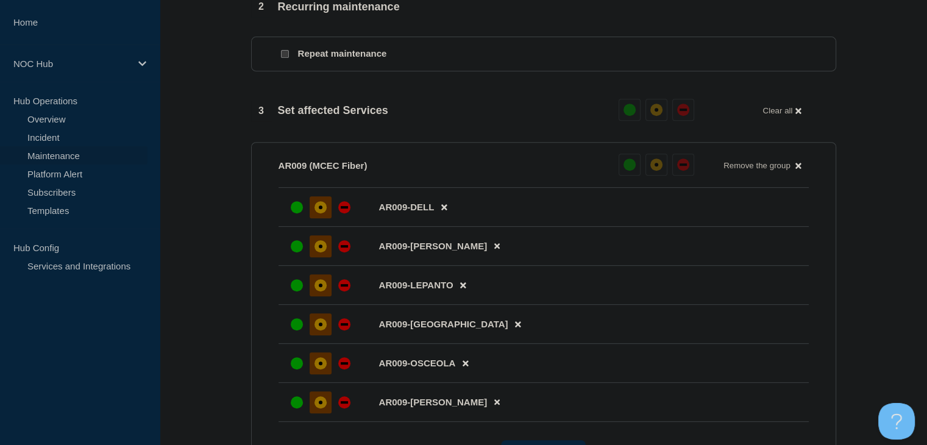
scroll to position [671, 0]
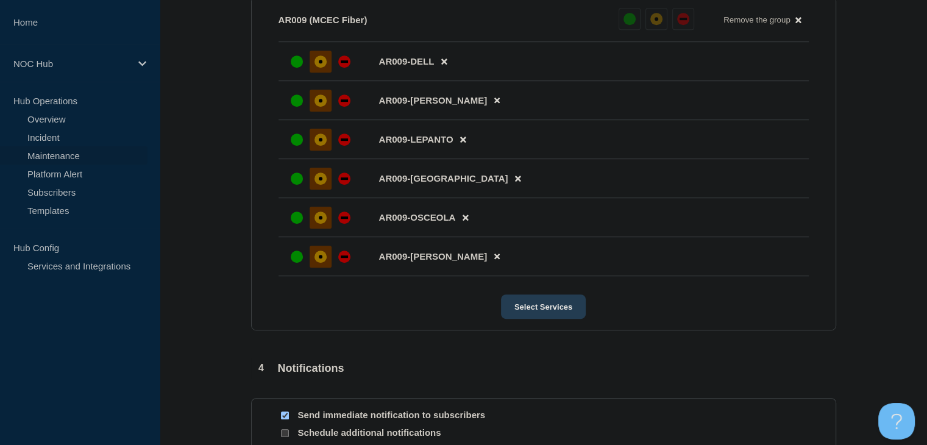
click at [550, 316] on button "Select Services" at bounding box center [543, 306] width 85 height 24
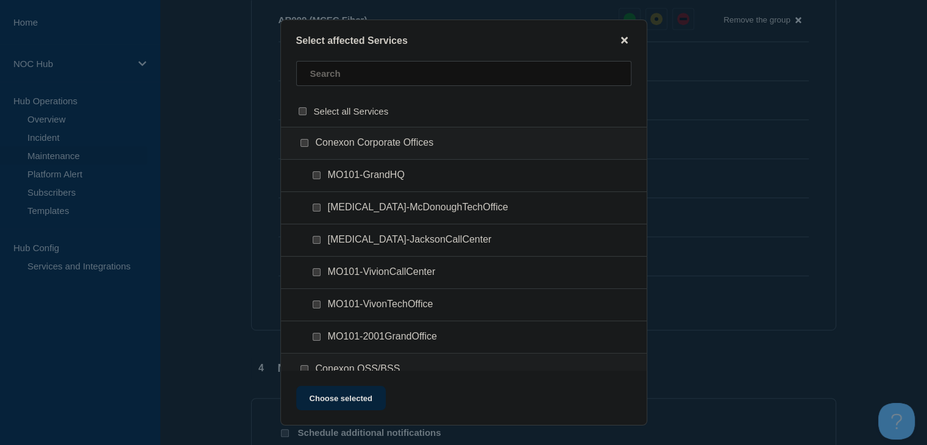
click at [622, 44] on icon "close button" at bounding box center [624, 40] width 7 height 10
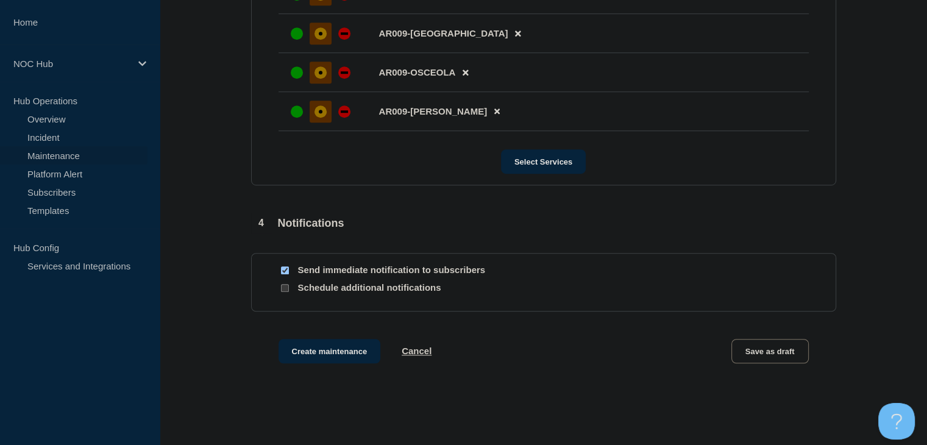
scroll to position [883, 0]
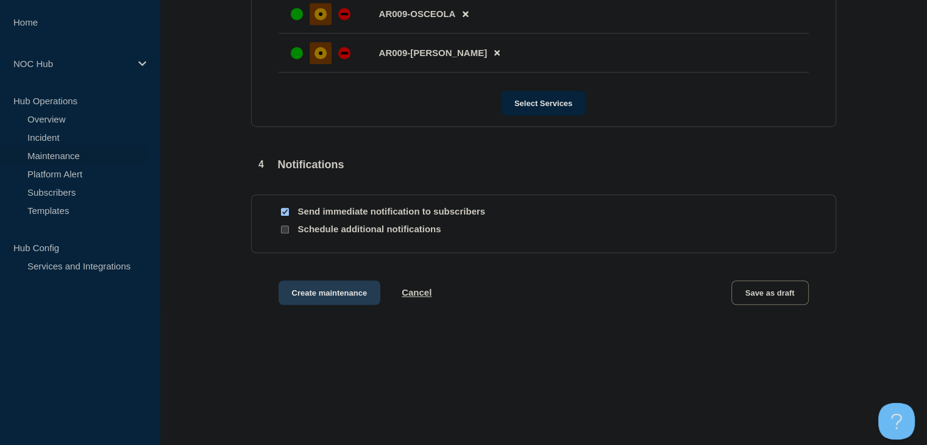
click at [323, 293] on button "Create maintenance" at bounding box center [330, 292] width 102 height 24
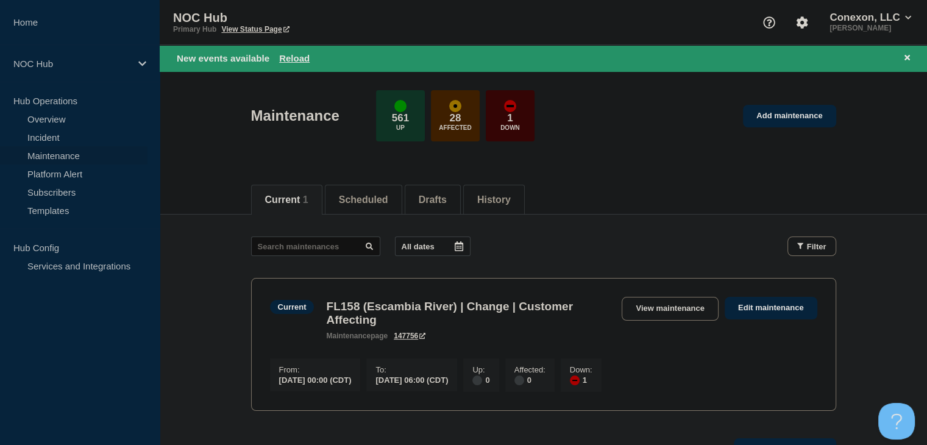
click at [301, 64] on div "New events available Reload" at bounding box center [546, 58] width 738 height 14
click at [300, 58] on button "Reload" at bounding box center [294, 58] width 30 height 10
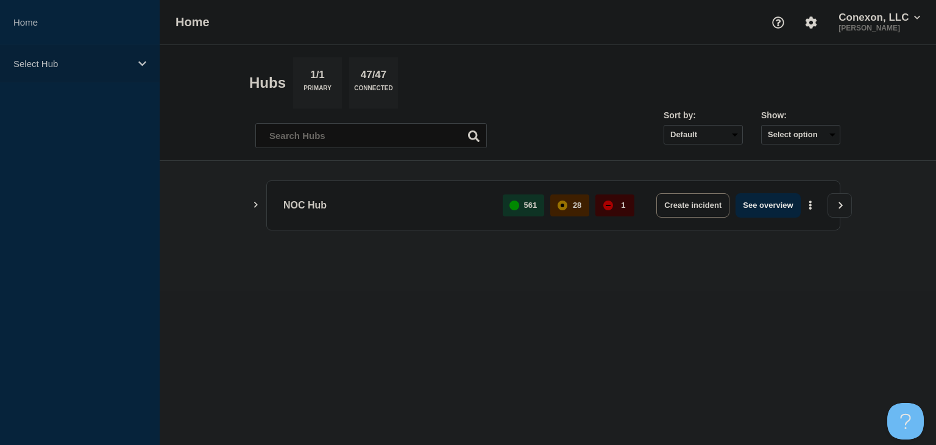
click at [96, 70] on div "Select Hub" at bounding box center [80, 63] width 160 height 37
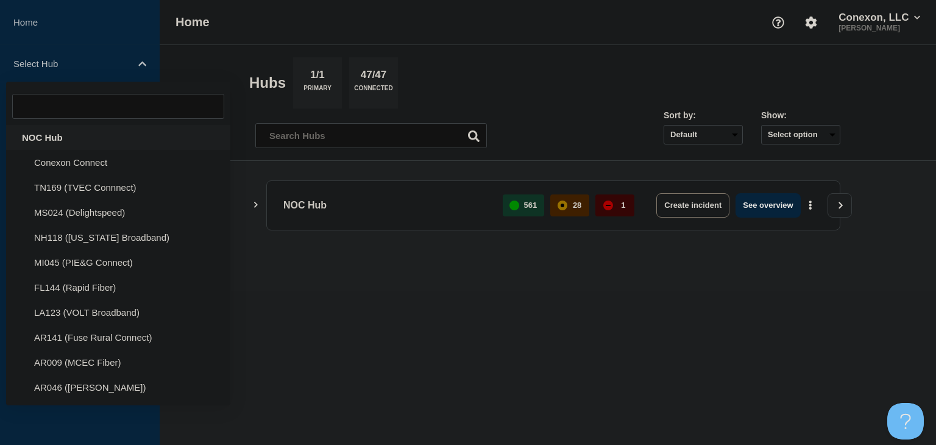
click at [66, 133] on div "NOC Hub" at bounding box center [118, 137] width 224 height 25
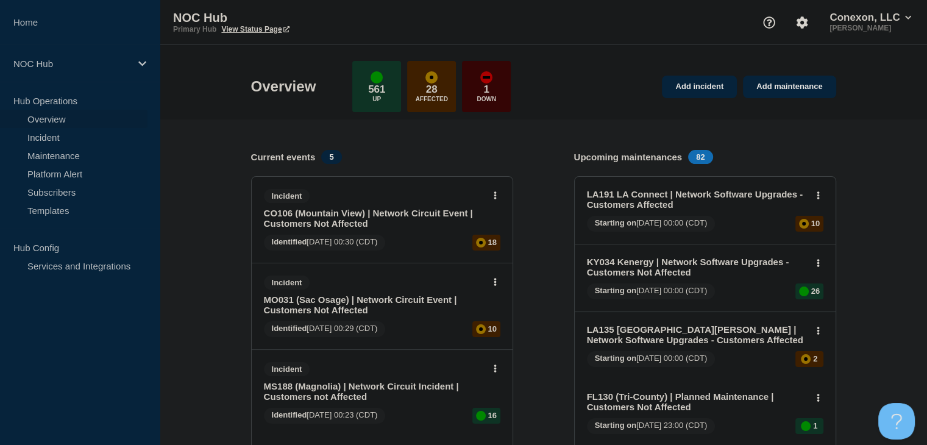
click at [349, 307] on link "MO031 (Sac Osage) | Network Circuit Event | Customers Not Affected" at bounding box center [374, 304] width 220 height 21
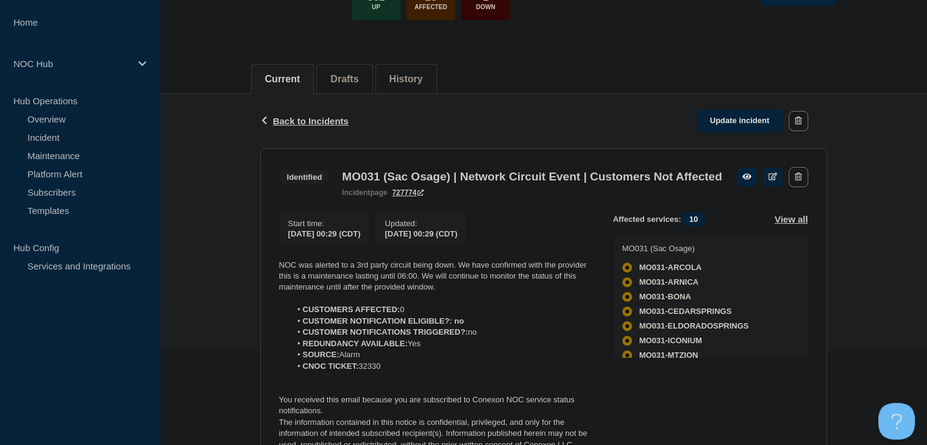
scroll to position [122, 0]
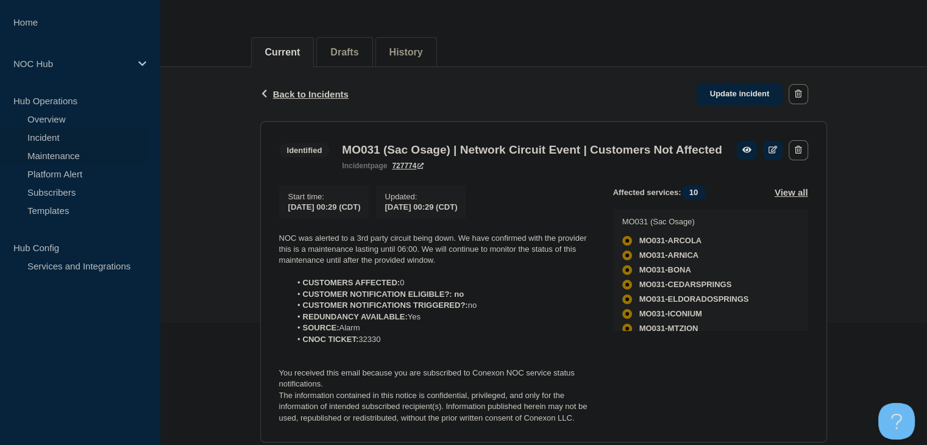
click at [48, 149] on link "Maintenance" at bounding box center [74, 155] width 148 height 18
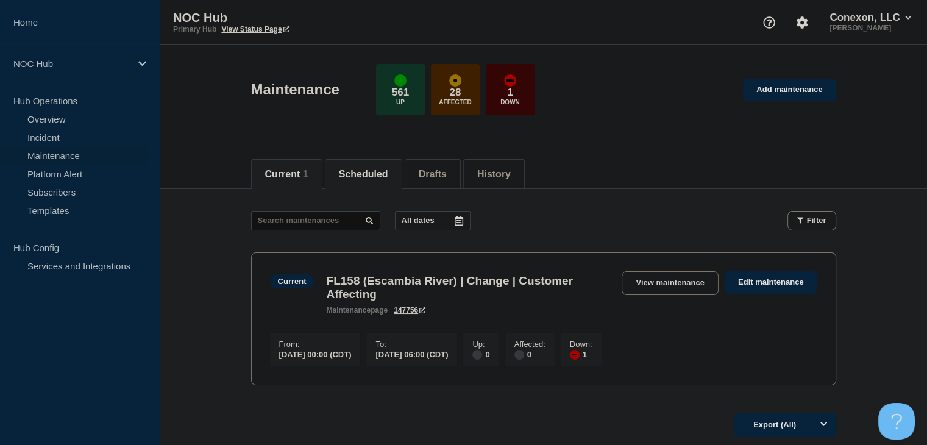
click at [402, 166] on li "Scheduled" at bounding box center [363, 174] width 77 height 30
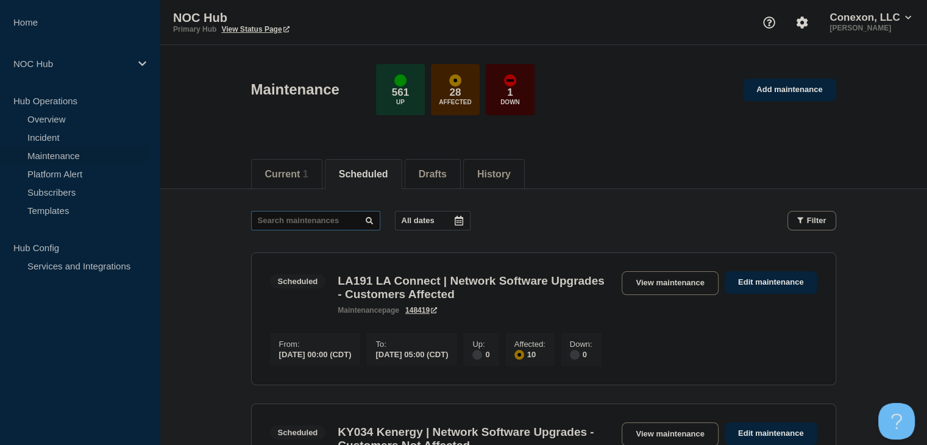
click at [319, 215] on input "text" at bounding box center [315, 221] width 129 height 20
type input "32366"
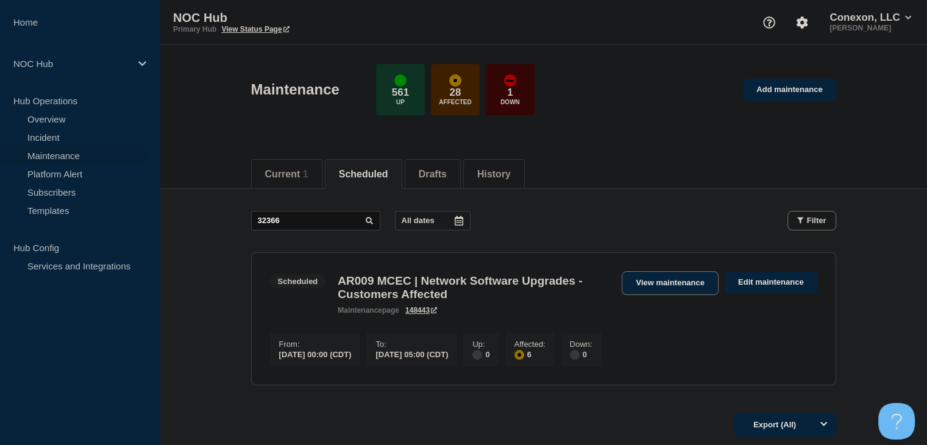
click at [667, 294] on div "Scheduled AR009 MCEC | Network Software Upgrades - Customers Affected maintenan…" at bounding box center [543, 292] width 547 height 43
click at [666, 287] on link "View maintenance" at bounding box center [670, 283] width 96 height 24
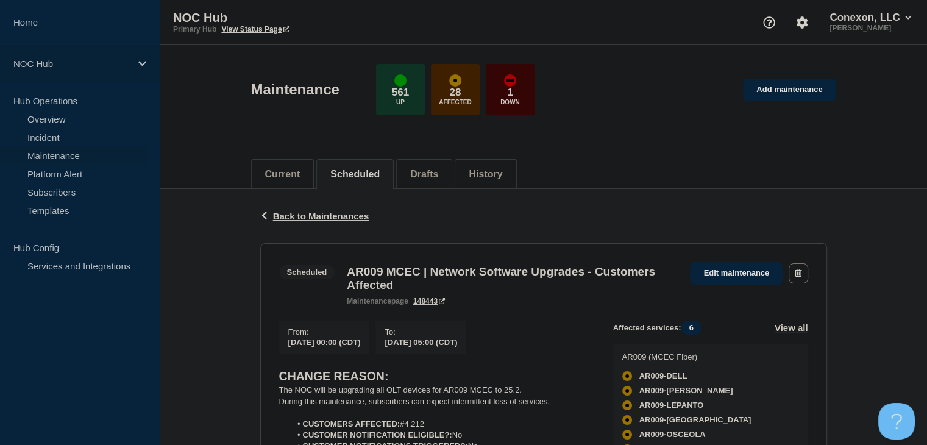
drag, startPoint x: 77, startPoint y: 137, endPoint x: 79, endPoint y: 71, distance: 65.9
click at [77, 137] on link "Incident" at bounding box center [74, 137] width 148 height 18
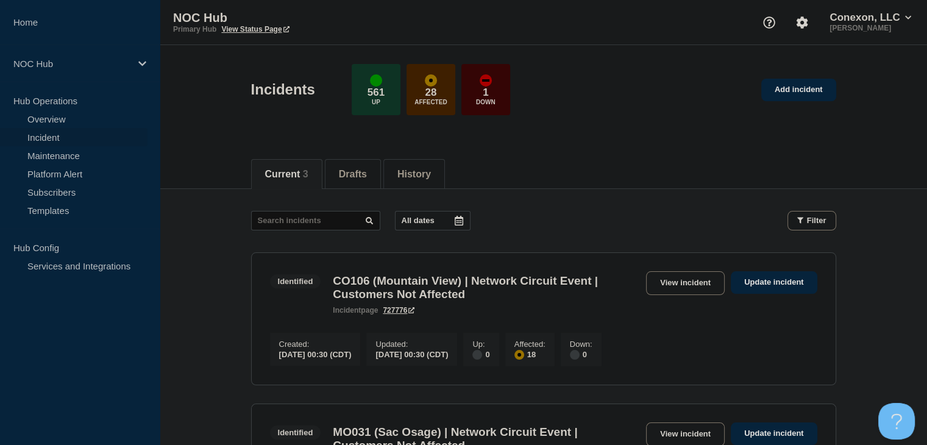
click at [59, 132] on link "Incident" at bounding box center [74, 137] width 148 height 18
click at [416, 174] on button "History" at bounding box center [414, 174] width 34 height 11
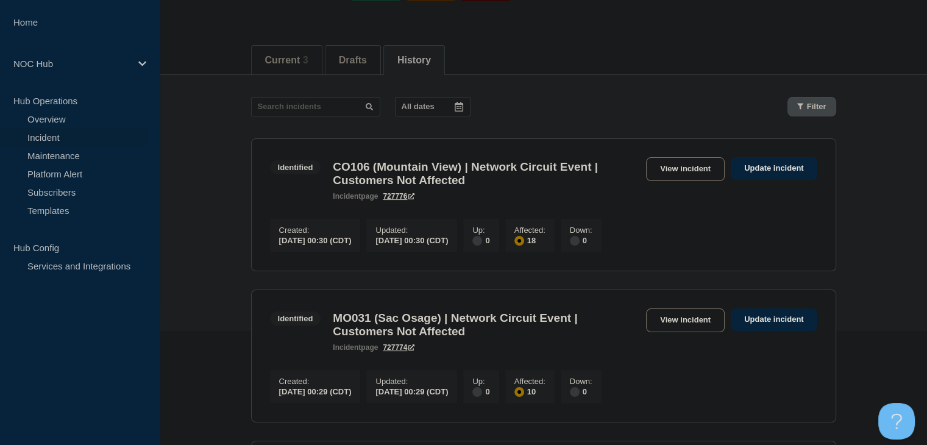
scroll to position [122, 0]
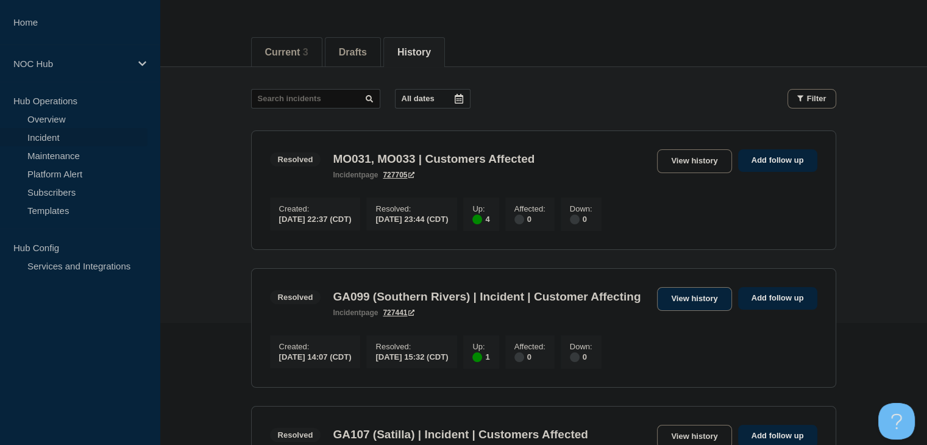
click at [716, 302] on link "View history" at bounding box center [694, 299] width 74 height 24
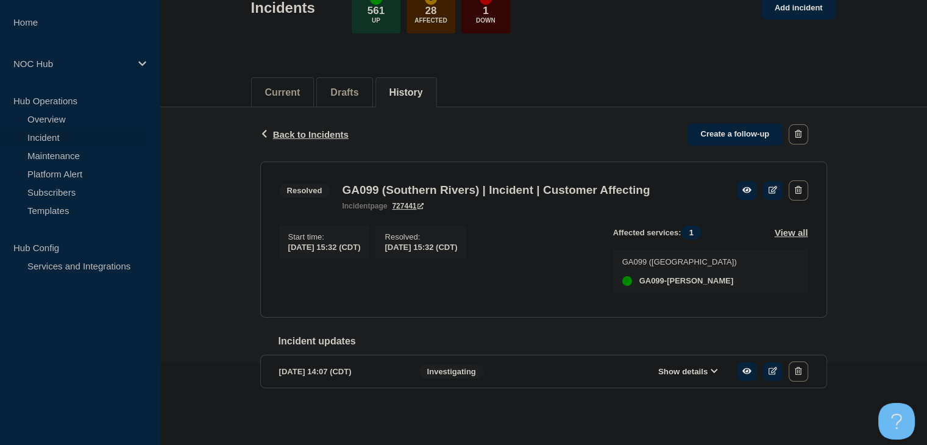
scroll to position [88, 0]
click at [688, 368] on button "Show details" at bounding box center [688, 371] width 67 height 10
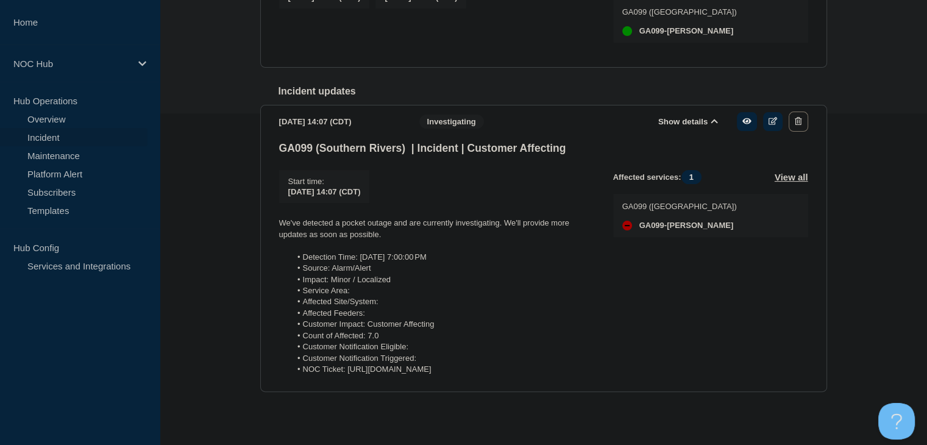
scroll to position [355, 0]
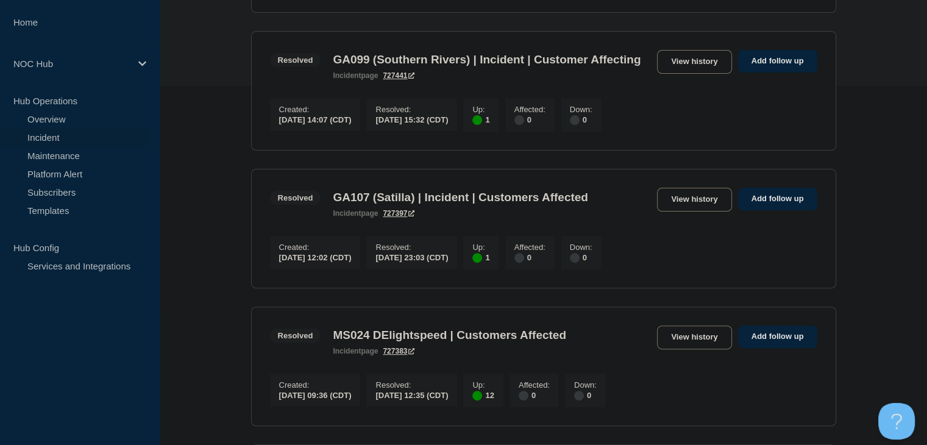
scroll to position [366, 0]
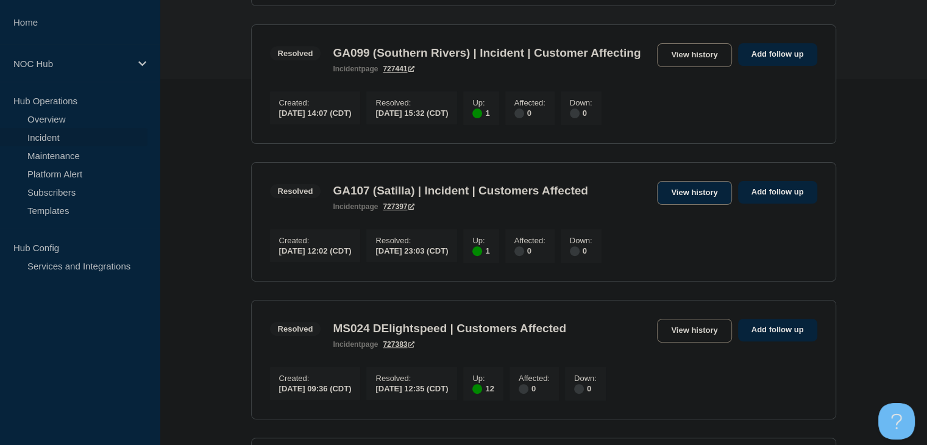
click at [680, 205] on link "View history" at bounding box center [694, 193] width 74 height 24
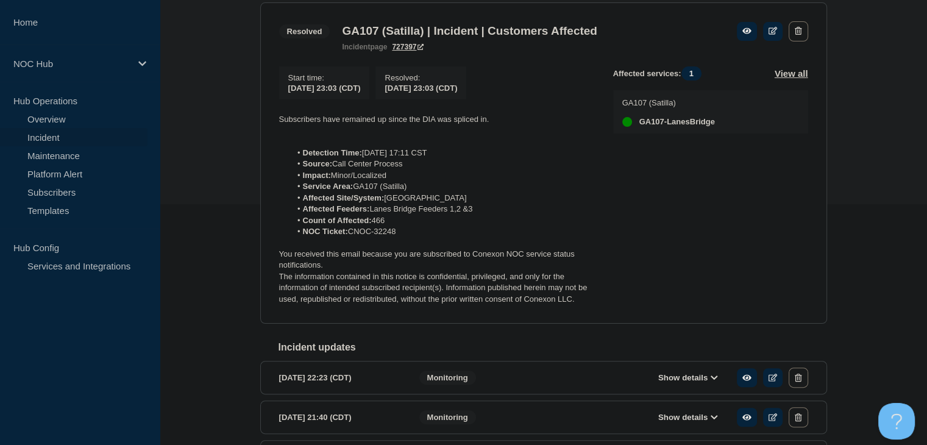
scroll to position [244, 0]
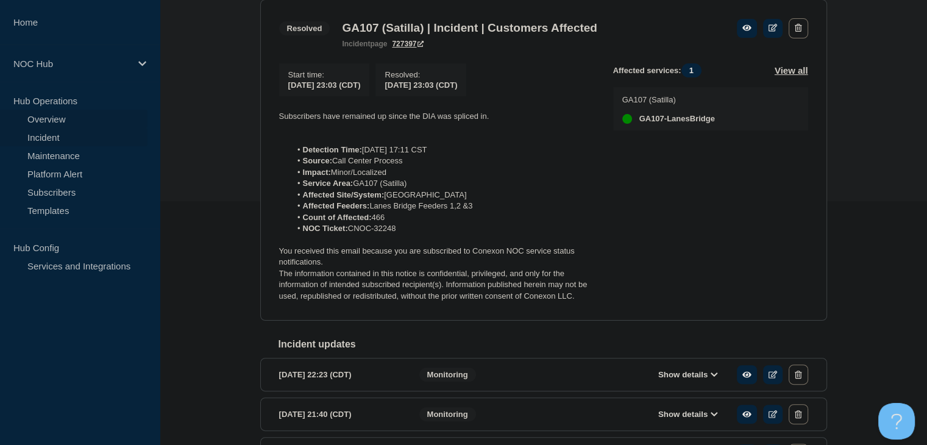
click at [41, 123] on link "Overview" at bounding box center [74, 119] width 148 height 18
